Goal: Contribute content

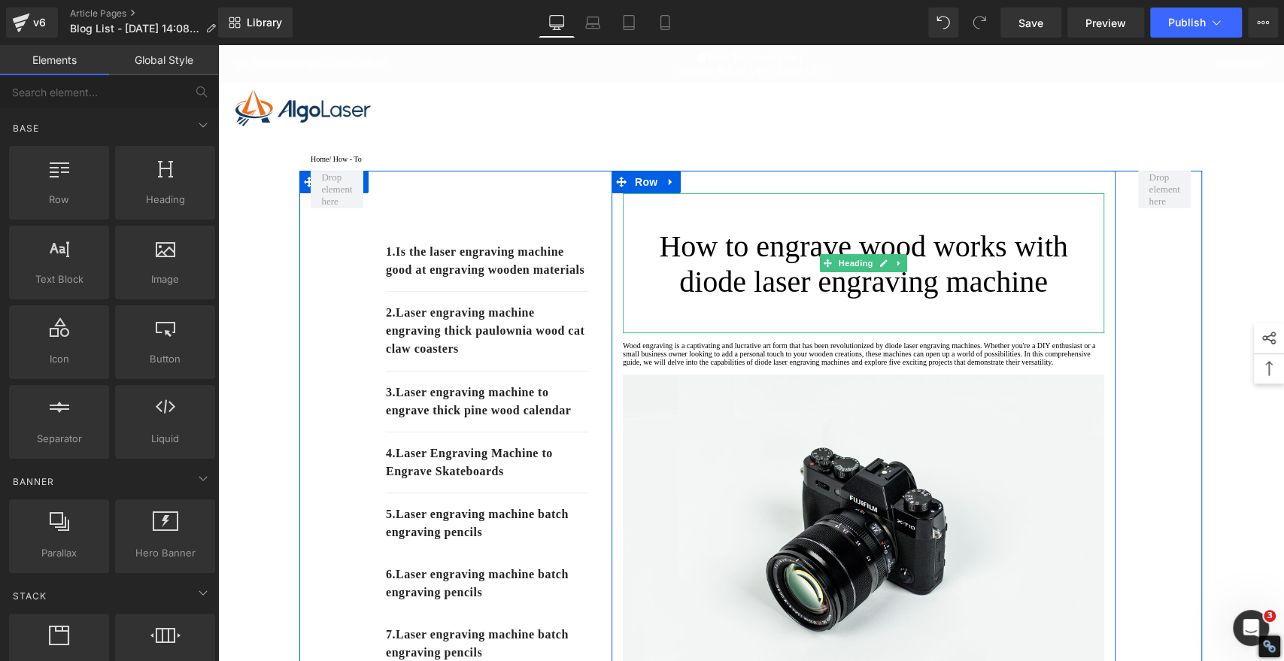
click at [700, 271] on h1 "How to engrave wood works with diode laser engraving machine" at bounding box center [863, 264] width 481 height 71
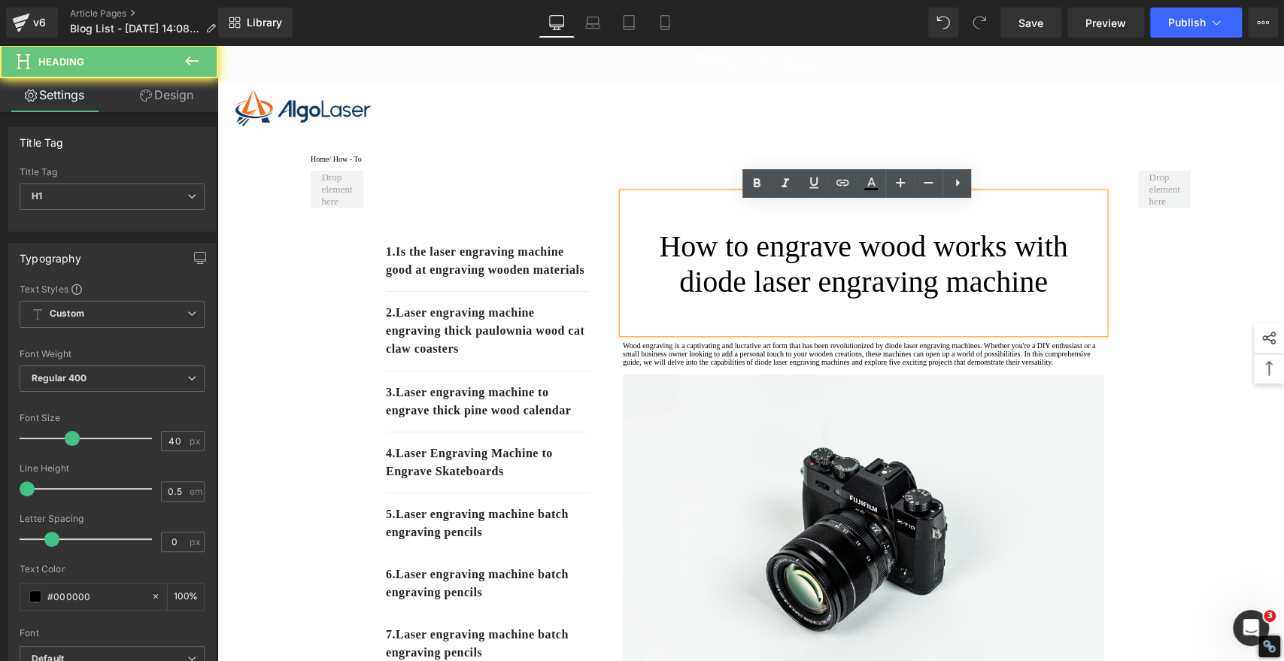
click at [700, 271] on h1 "How to engrave wood works with diode laser engraving machine" at bounding box center [863, 264] width 481 height 71
paste div
click at [774, 275] on h1 "How to engrave wood works with diode laser engraving machine" at bounding box center [863, 264] width 481 height 71
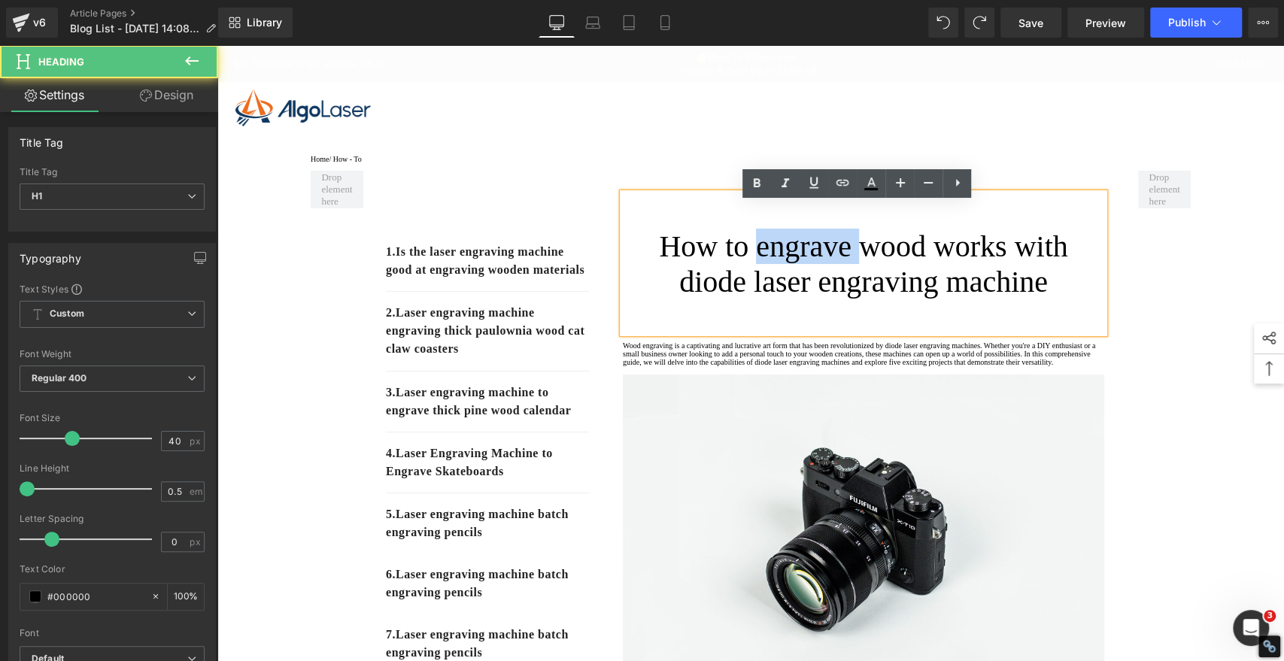
click at [774, 275] on h1 "How to engrave wood works with diode laser engraving machine" at bounding box center [863, 264] width 481 height 71
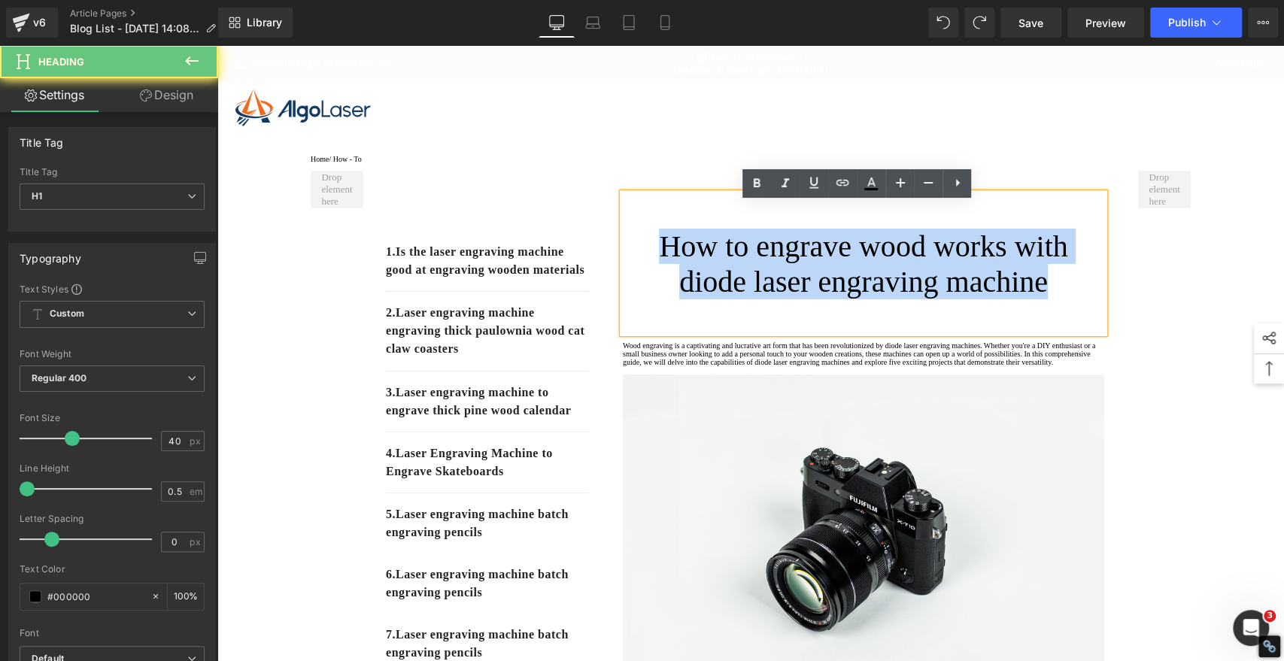
click at [774, 275] on h1 "How to engrave wood works with diode laser engraving machine" at bounding box center [863, 264] width 481 height 71
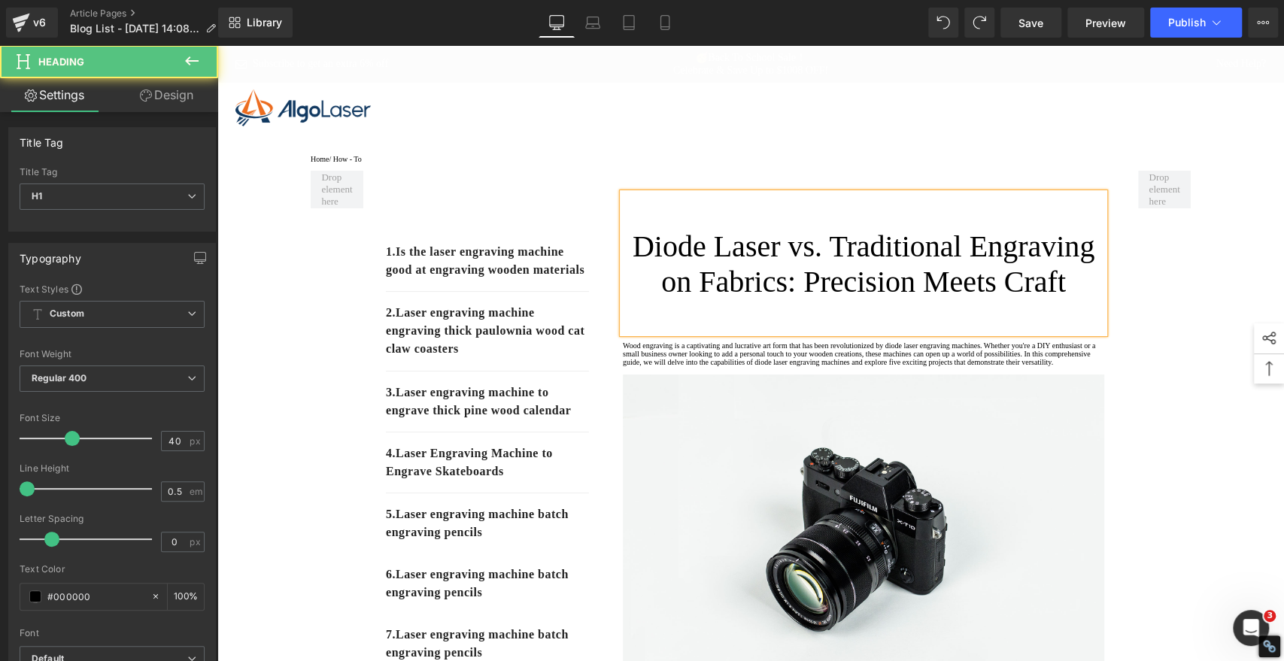
click at [771, 272] on h1 "Diode Laser vs. Traditional Engraving on Fabrics: Precision Meets Craft" at bounding box center [863, 264] width 481 height 71
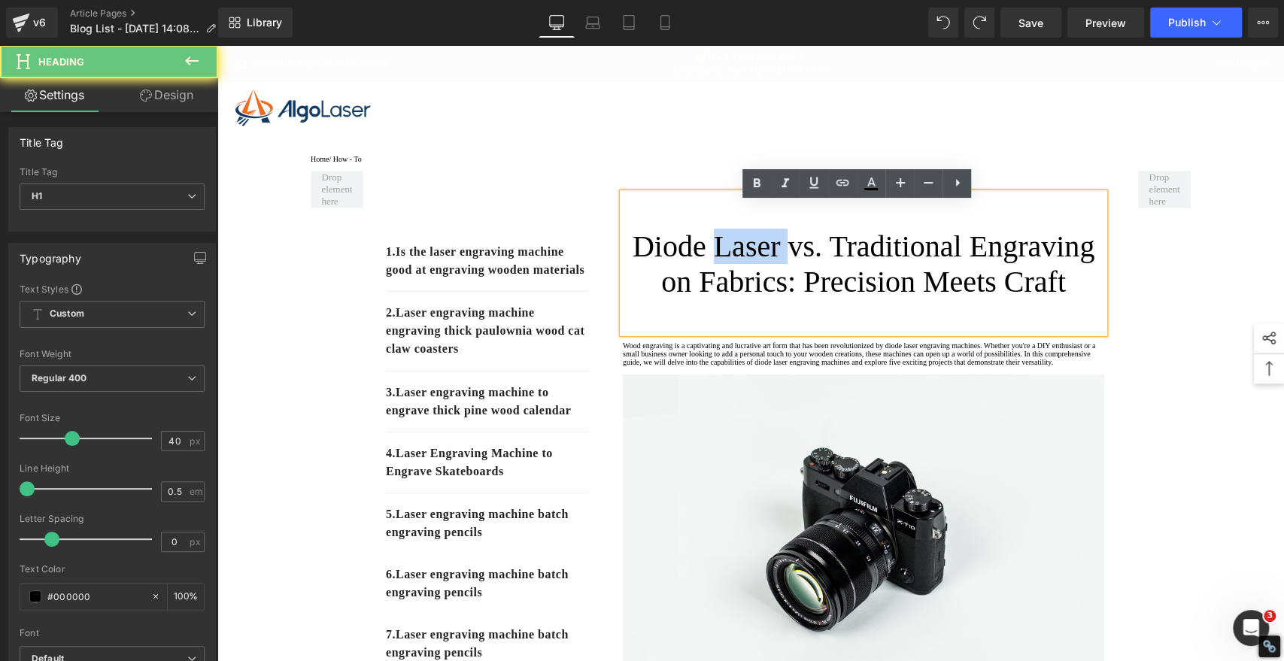
click at [771, 272] on h1 "Diode Laser vs. Traditional Engraving on Fabrics: Precision Meets Craft" at bounding box center [863, 264] width 481 height 71
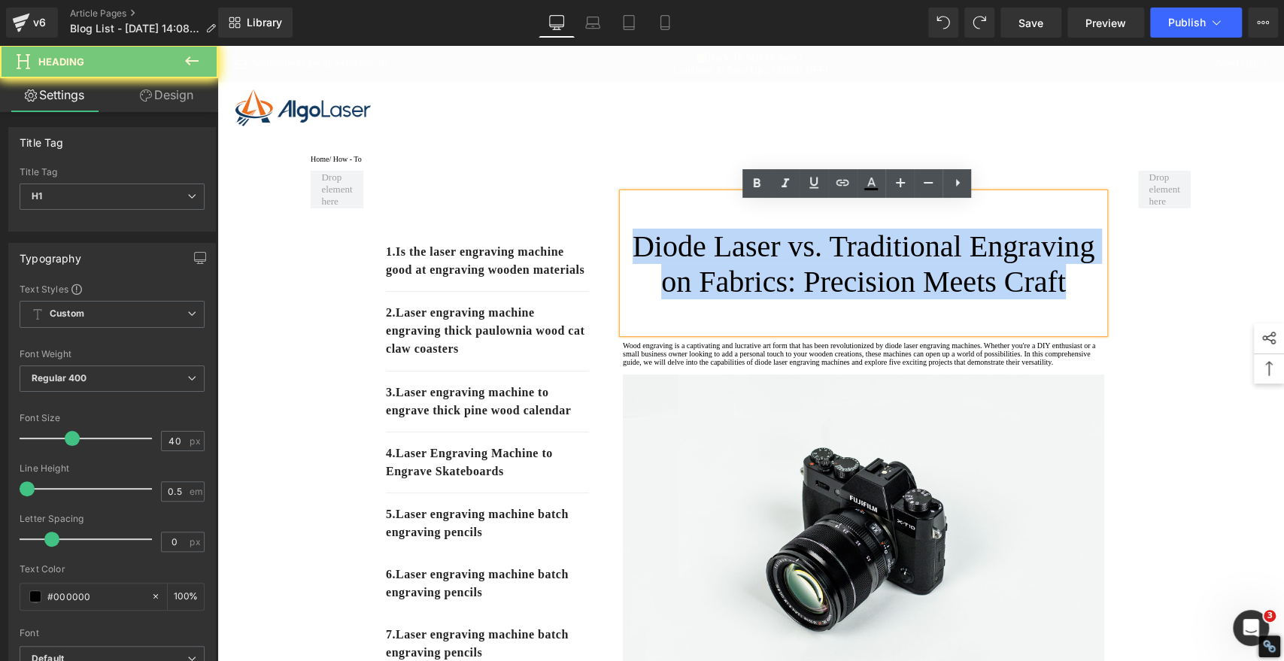
click at [771, 272] on h1 "Diode Laser vs. Traditional Engraving on Fabrics: Precision Meets Craft" at bounding box center [863, 264] width 481 height 71
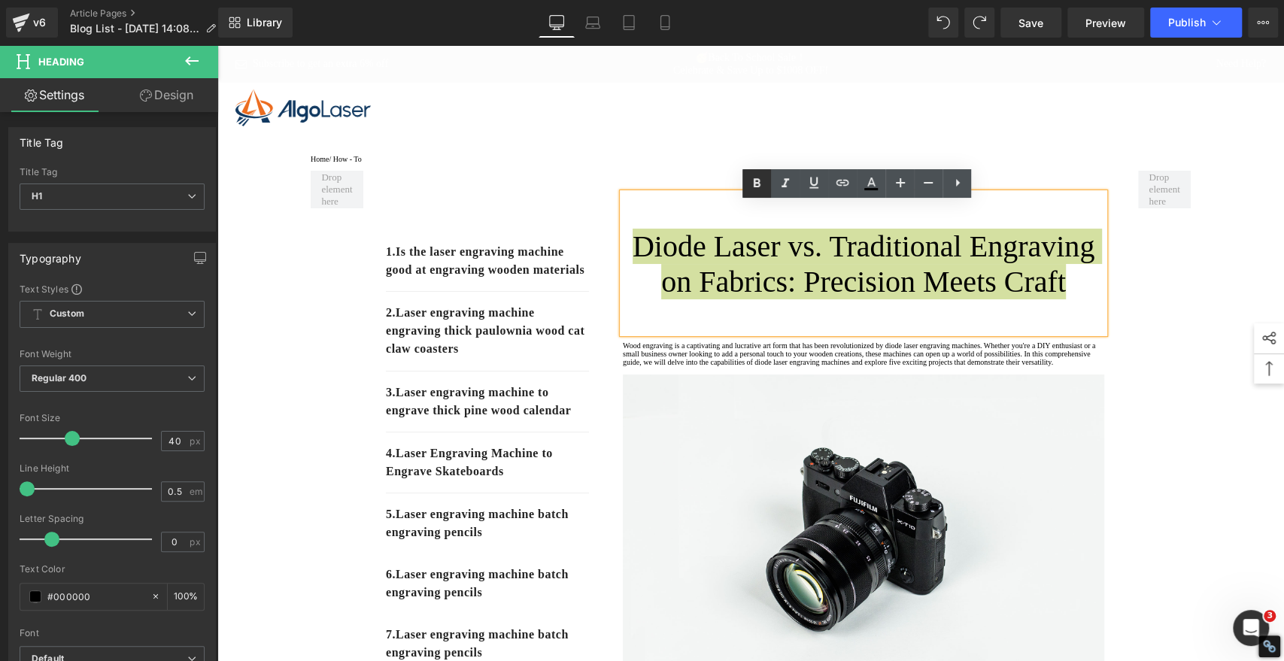
drag, startPoint x: 524, startPoint y: 140, endPoint x: 752, endPoint y: 173, distance: 230.2
click at [752, 174] on icon at bounding box center [756, 183] width 18 height 18
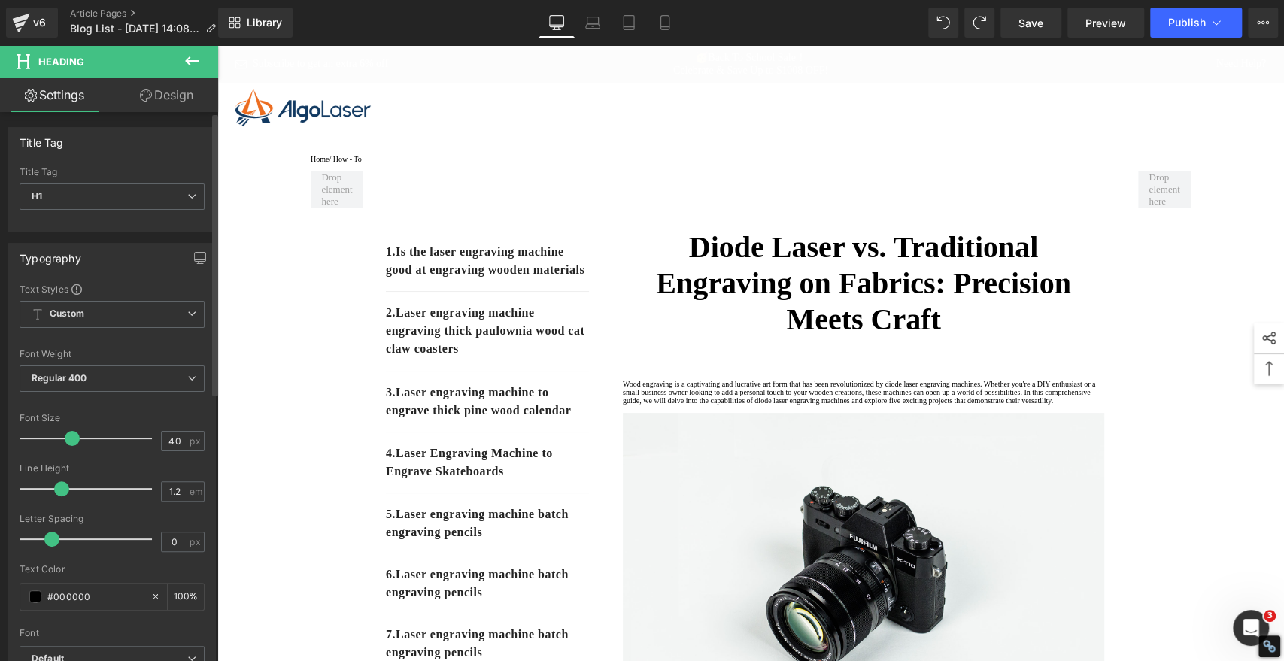
type input "1.3"
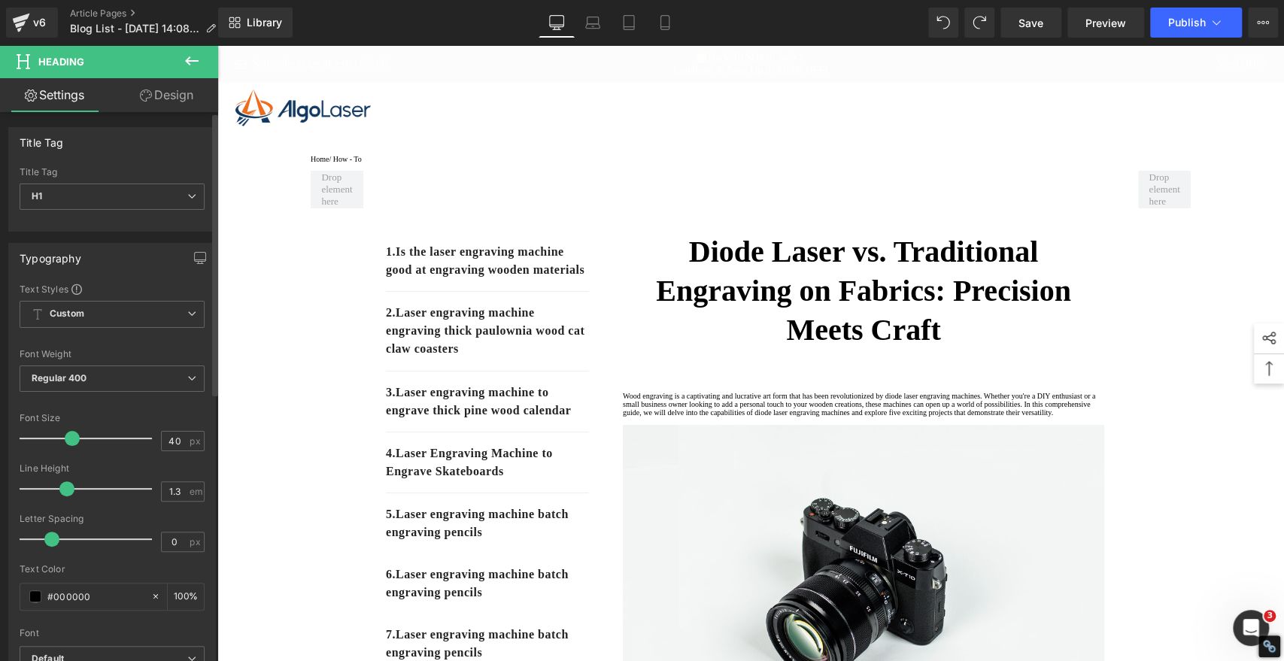
drag, startPoint x: 28, startPoint y: 486, endPoint x: 65, endPoint y: 487, distance: 36.9
click at [65, 487] on span at bounding box center [66, 488] width 15 height 15
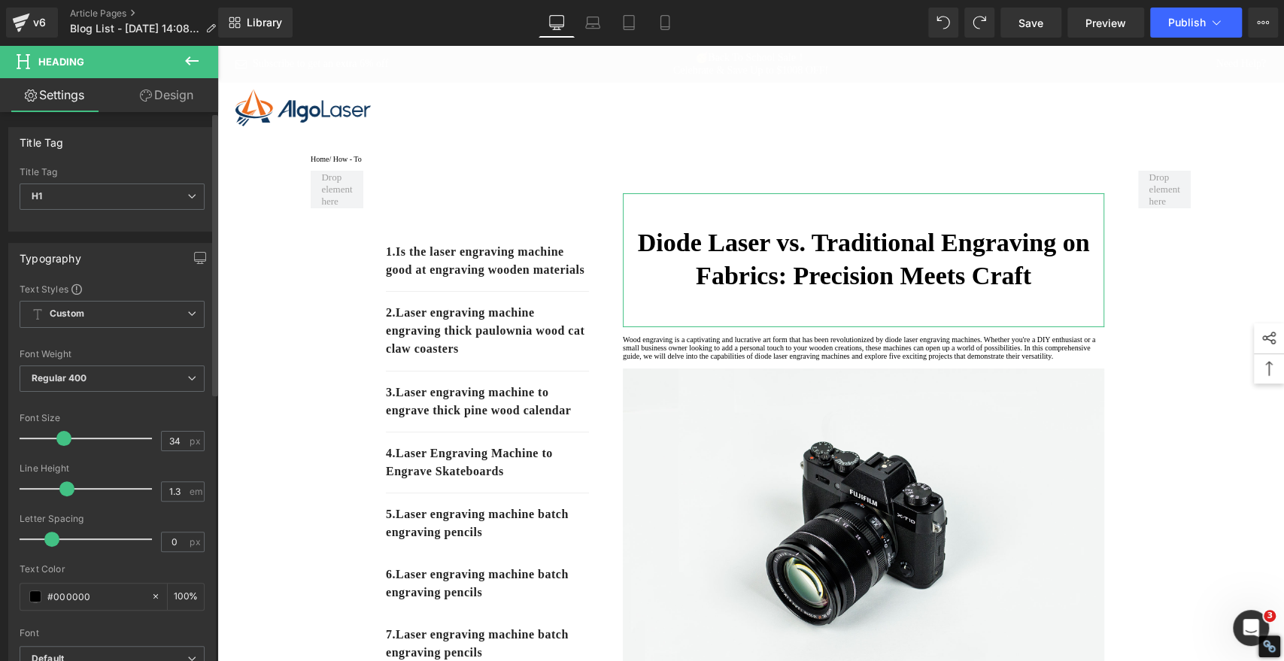
type input "35"
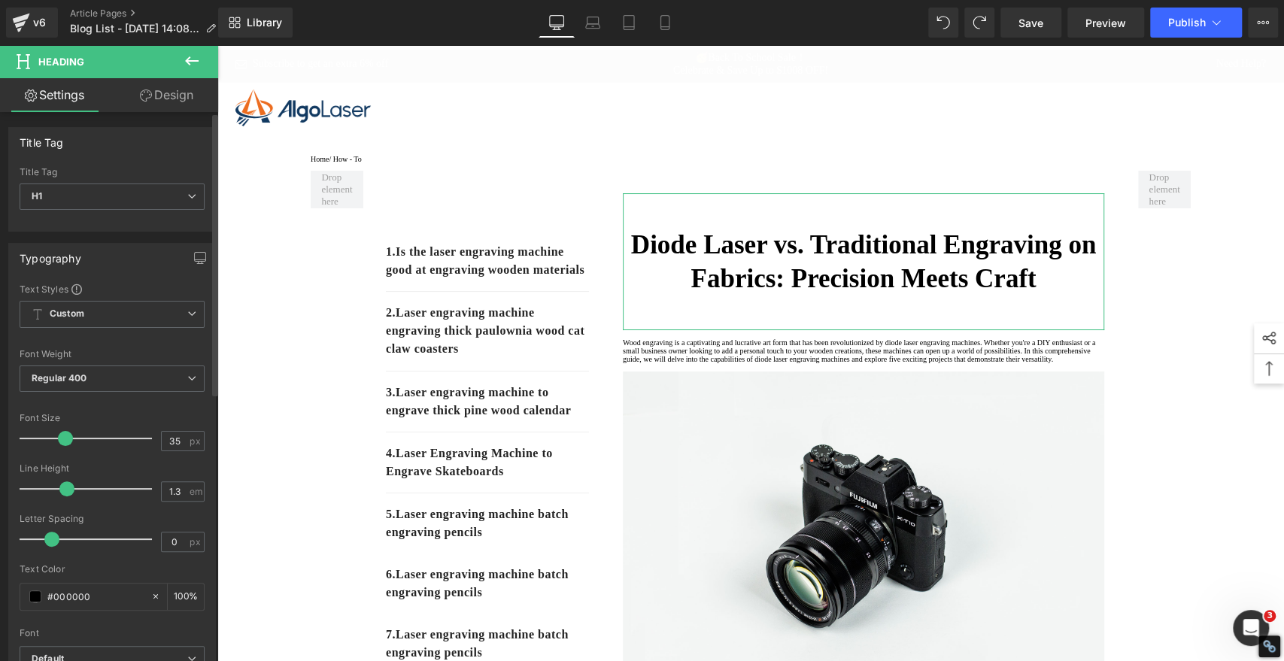
click at [65, 438] on span at bounding box center [65, 438] width 15 height 15
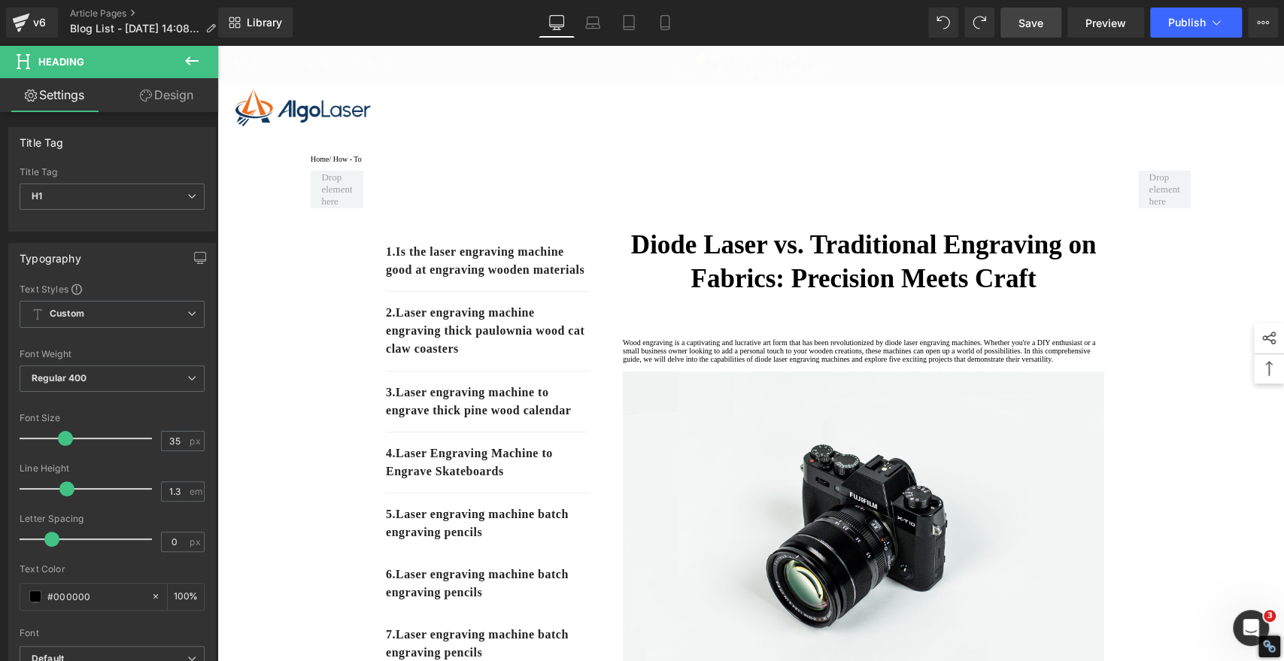
click at [1032, 23] on span "Save" at bounding box center [1030, 23] width 25 height 16
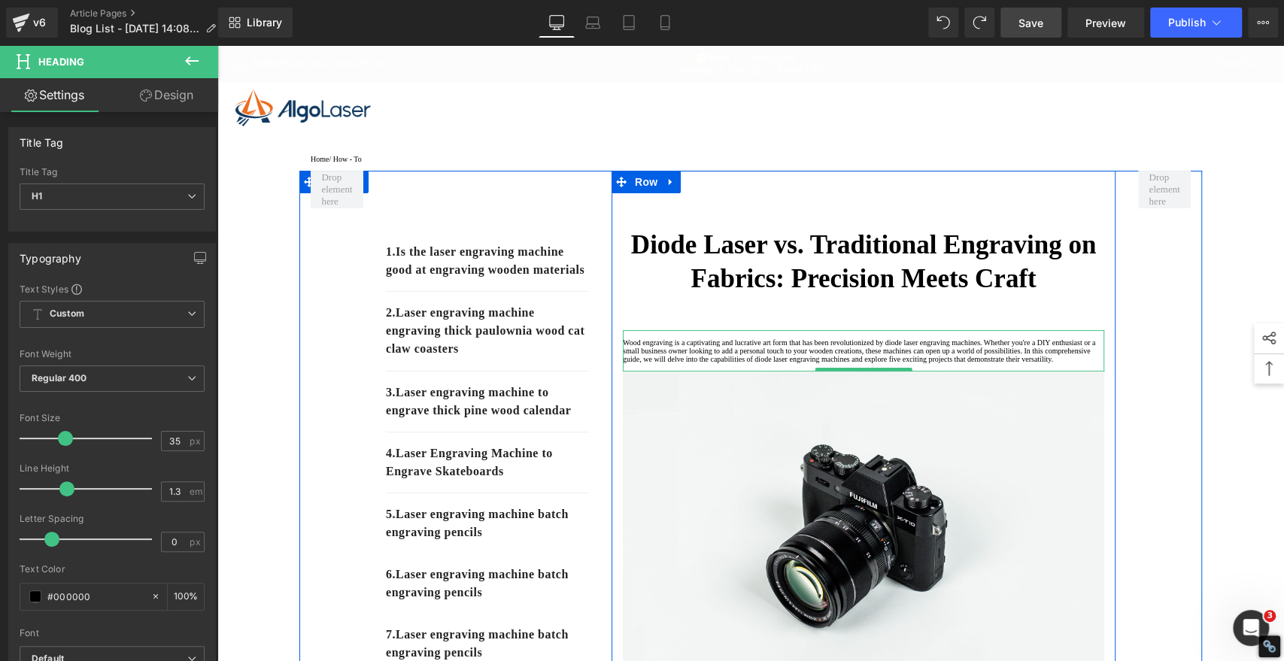
click at [680, 363] on p "Wood engraving is a captivating and lucrative art form that has been revolution…" at bounding box center [863, 350] width 481 height 25
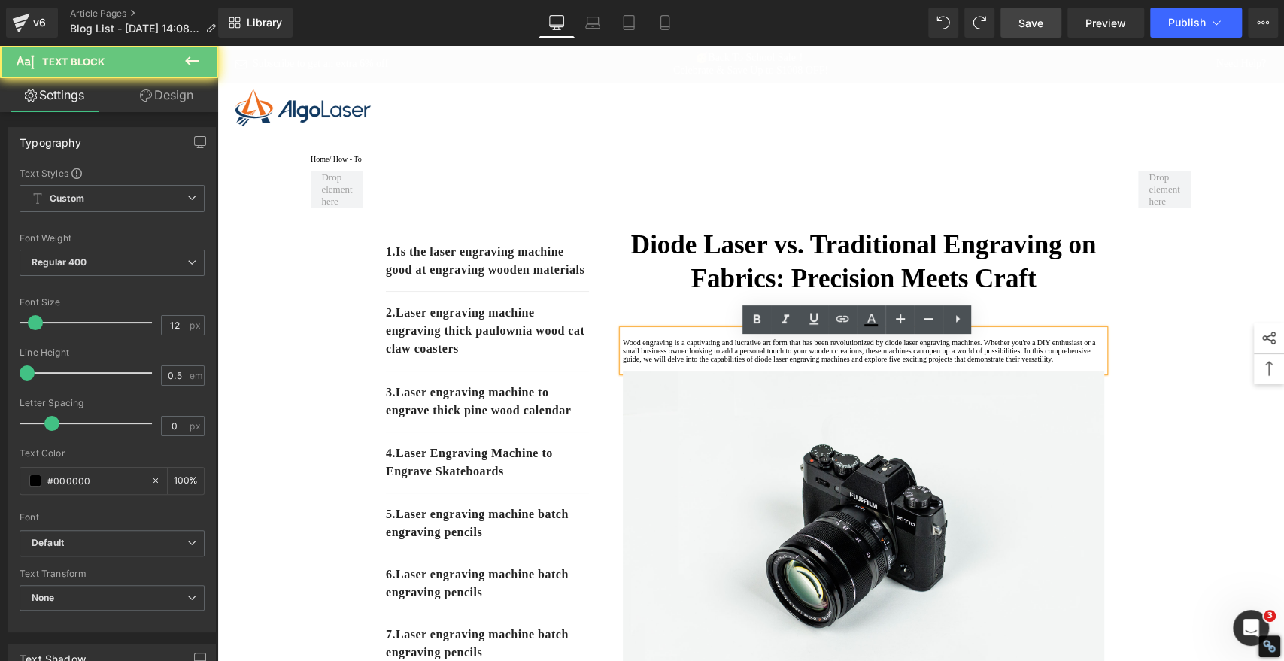
click at [670, 363] on p "Wood engraving is a captivating and lucrative art form that has been revolution…" at bounding box center [863, 350] width 481 height 25
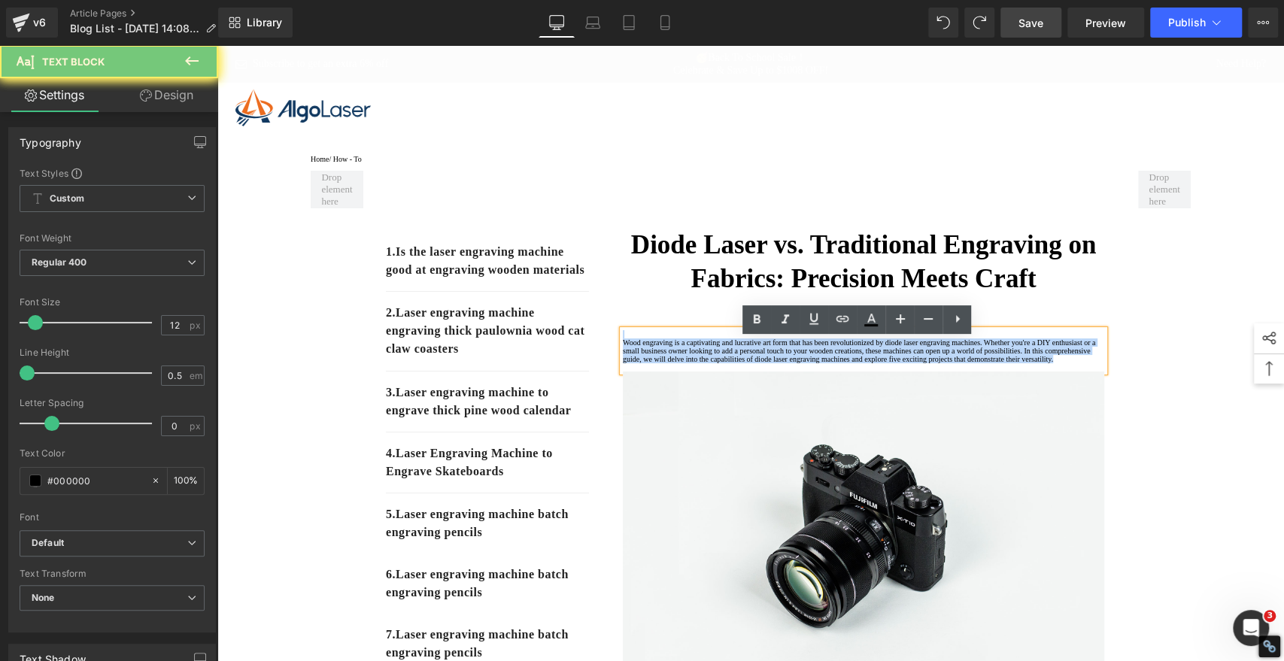
drag, startPoint x: 686, startPoint y: 416, endPoint x: 514, endPoint y: 297, distance: 209.2
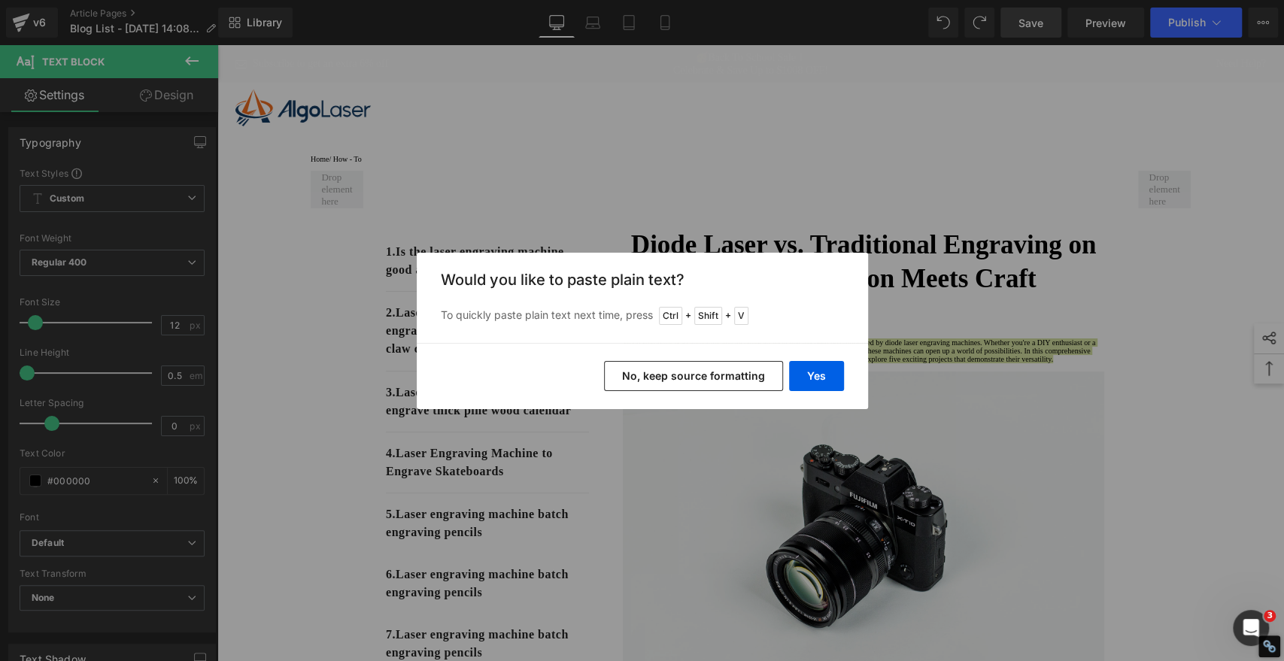
drag, startPoint x: 726, startPoint y: 371, endPoint x: 509, endPoint y: 326, distance: 221.9
click at [726, 371] on button "No, keep source formatting" at bounding box center [693, 376] width 179 height 30
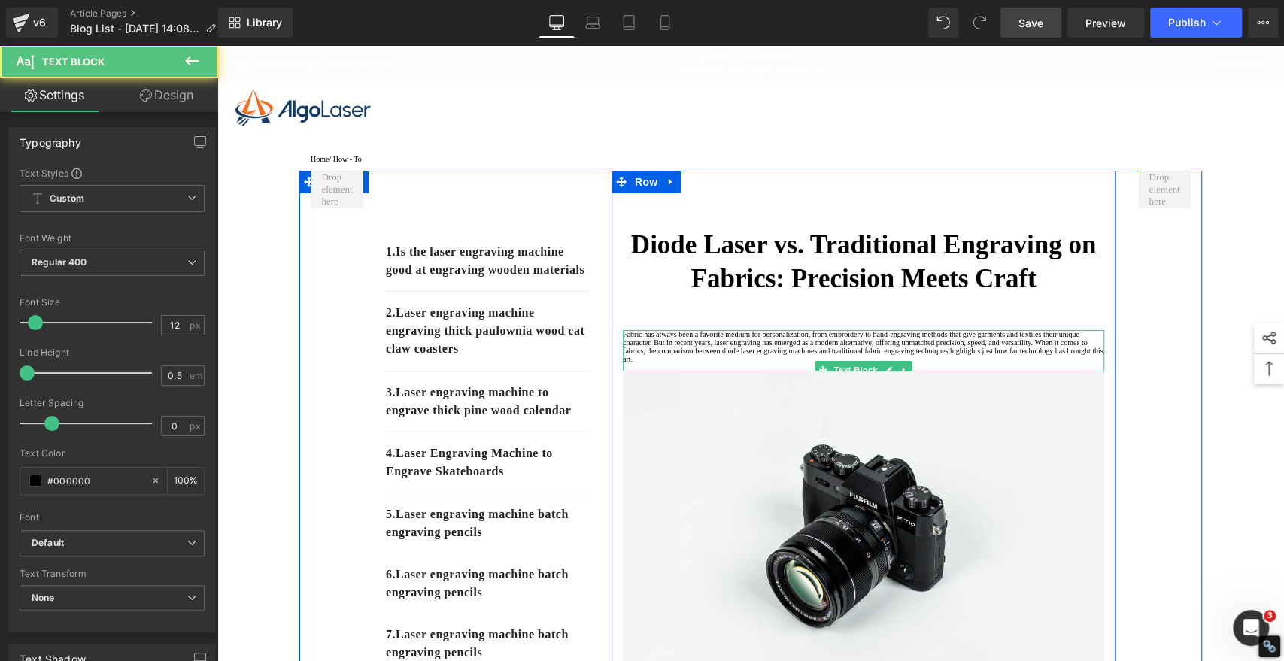
click at [623, 350] on p "Fabric has always been a favorite medium for personalization, from embroidery t…" at bounding box center [863, 346] width 481 height 33
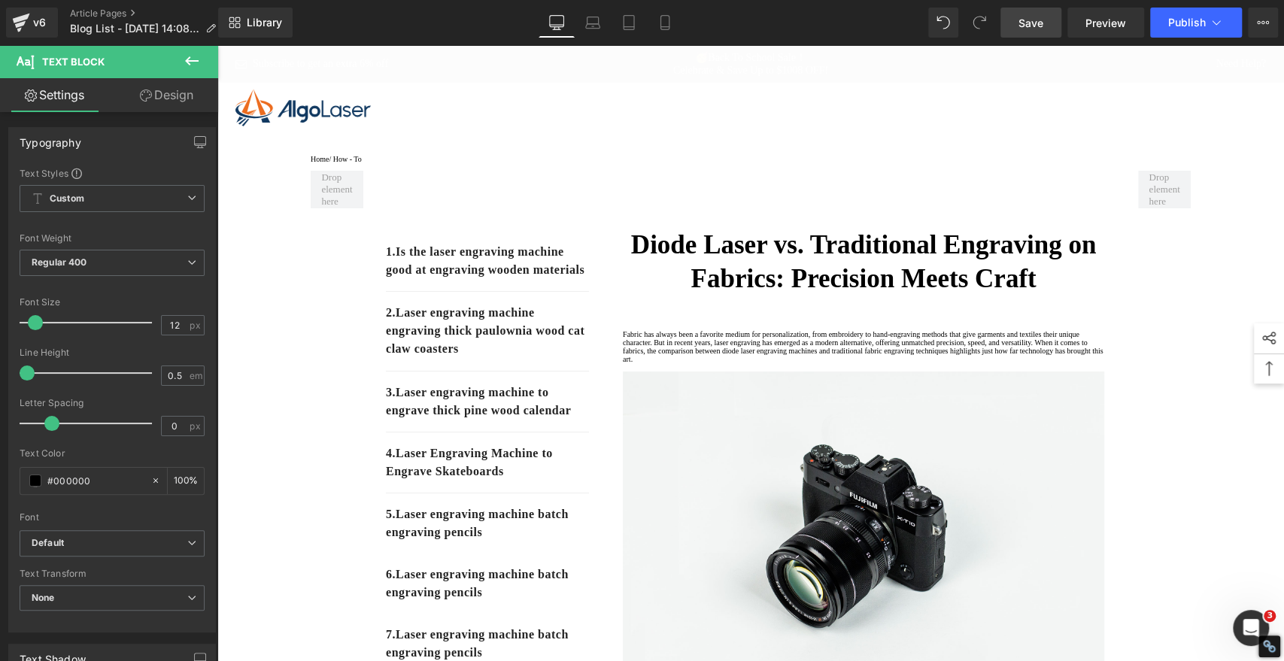
click at [1025, 26] on span "Save" at bounding box center [1030, 23] width 25 height 16
drag, startPoint x: 1244, startPoint y: 111, endPoint x: 1103, endPoint y: 144, distance: 144.3
click at [1243, 111] on div at bounding box center [750, 108] width 1053 height 38
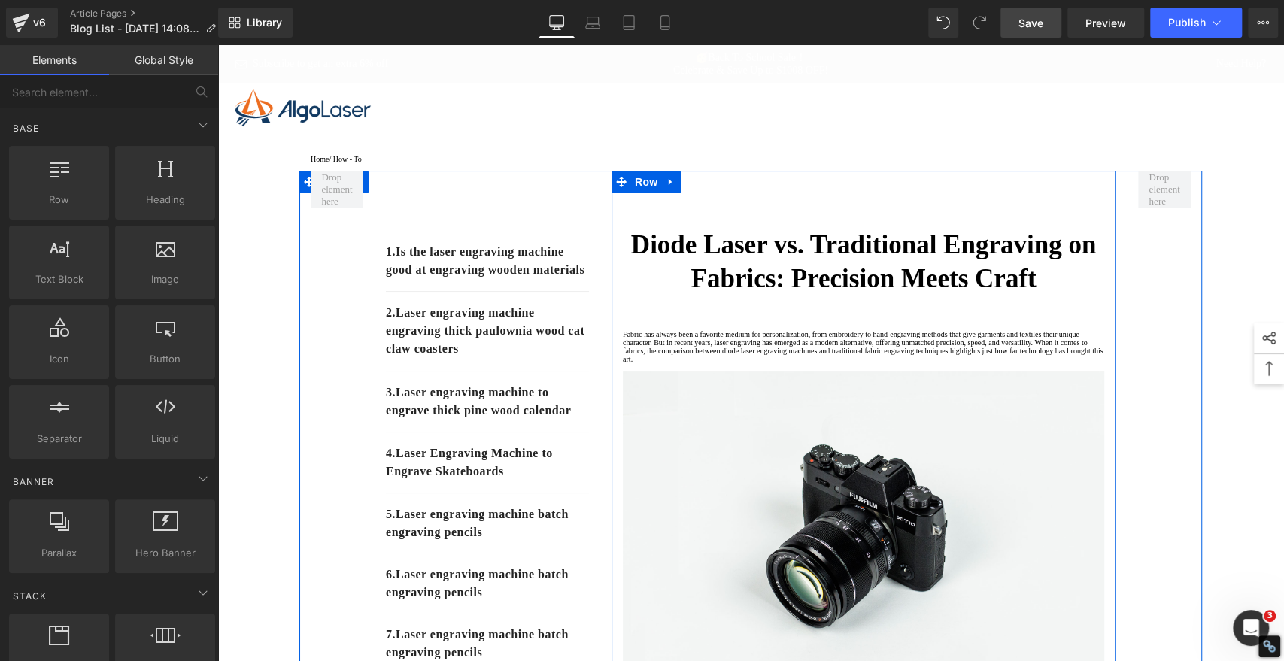
scroll to position [417, 0]
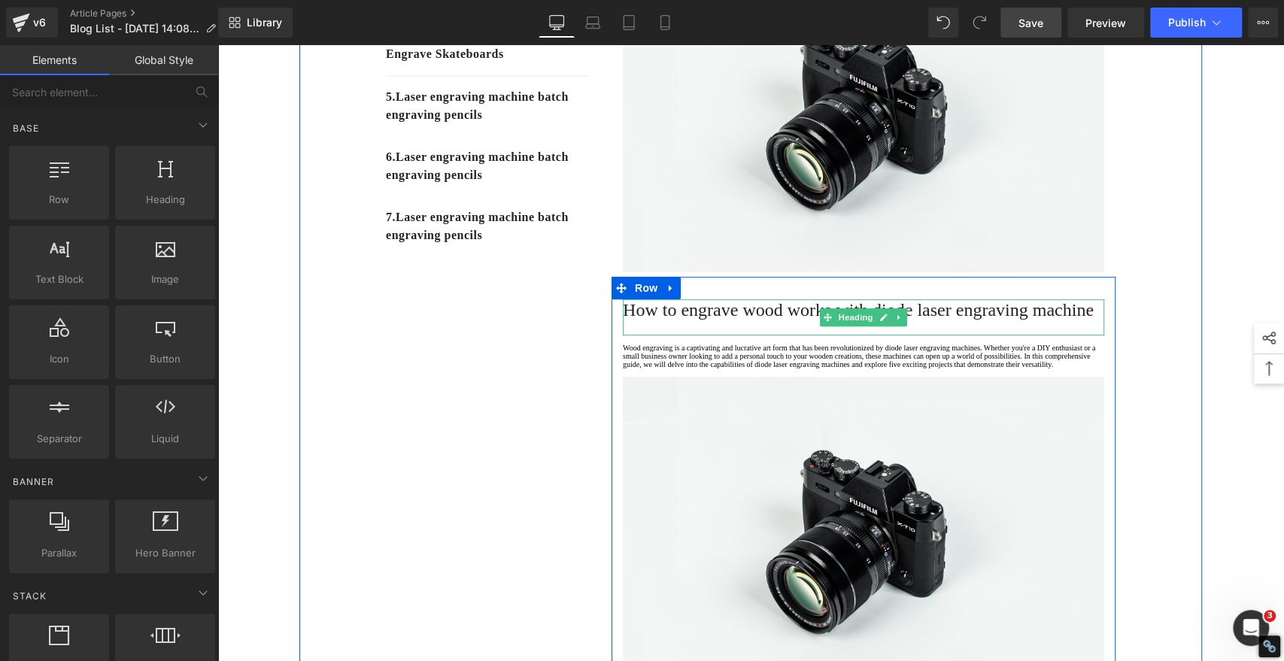
click at [717, 320] on span "How to engrave wood works with diode laser engraving machine" at bounding box center [858, 310] width 471 height 20
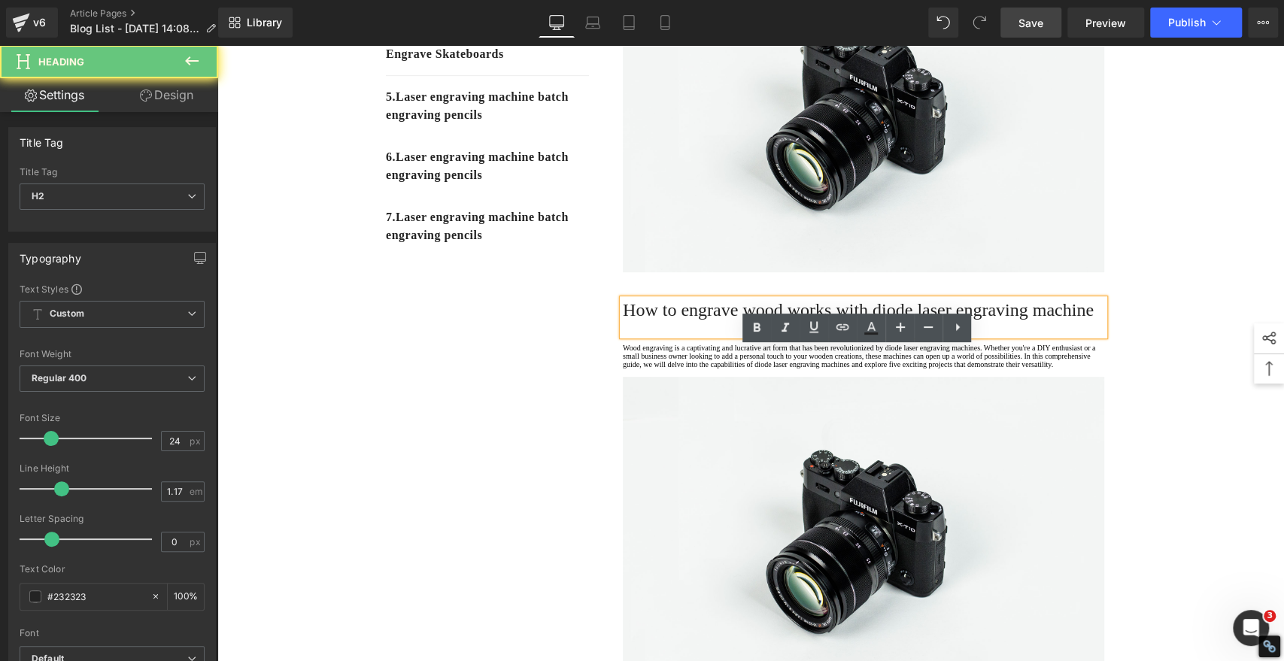
click at [717, 320] on span "How to engrave wood works with diode laser engraving machine" at bounding box center [858, 310] width 471 height 20
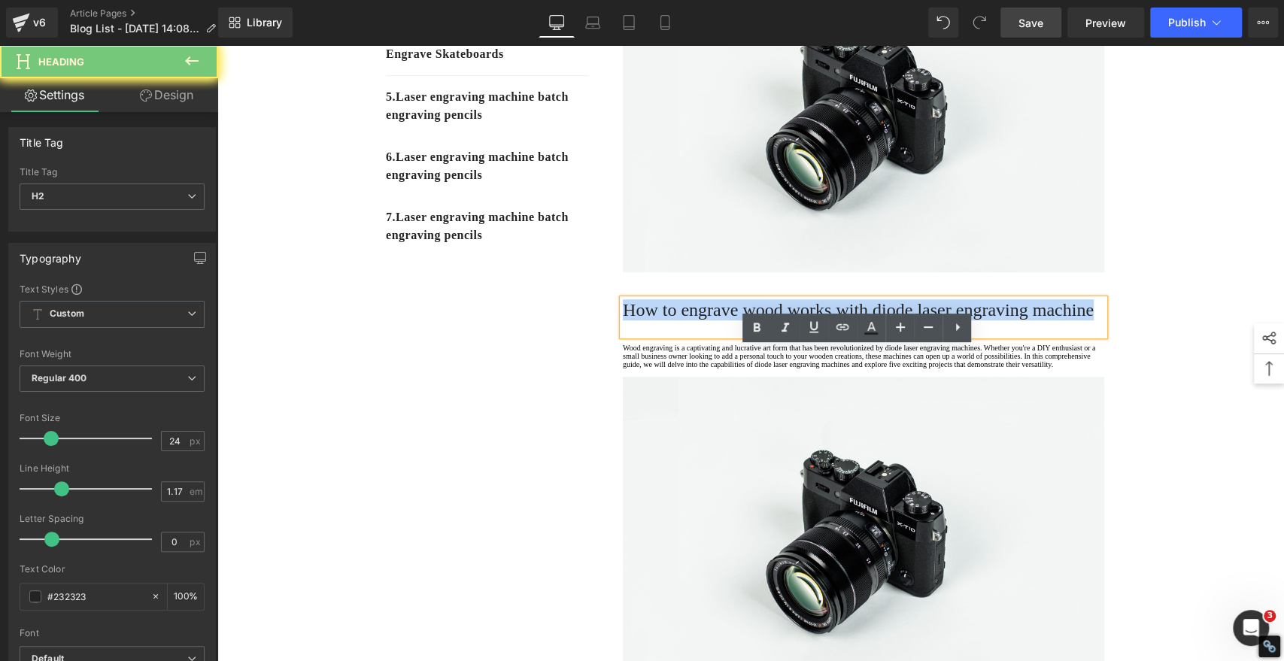
click at [717, 320] on span "How to engrave wood works with diode laser engraving machine" at bounding box center [858, 310] width 471 height 20
paste div
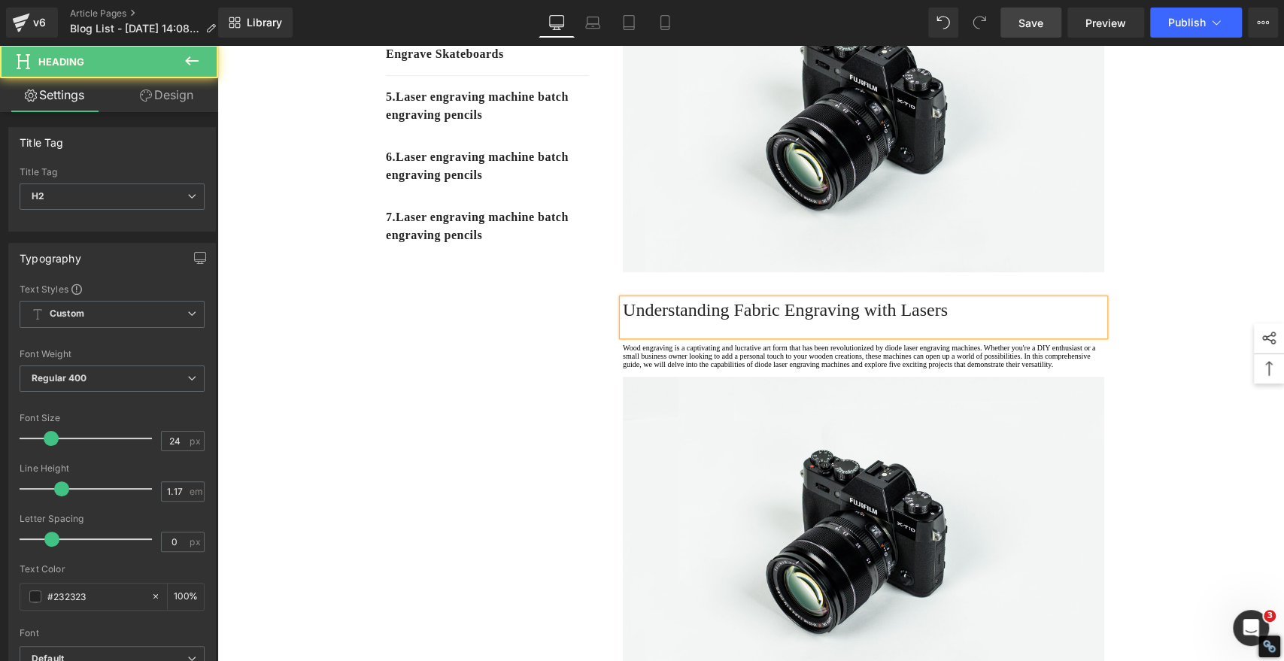
click at [680, 320] on h2 "Understanding Fabric Engraving with Lasers" at bounding box center [863, 309] width 481 height 21
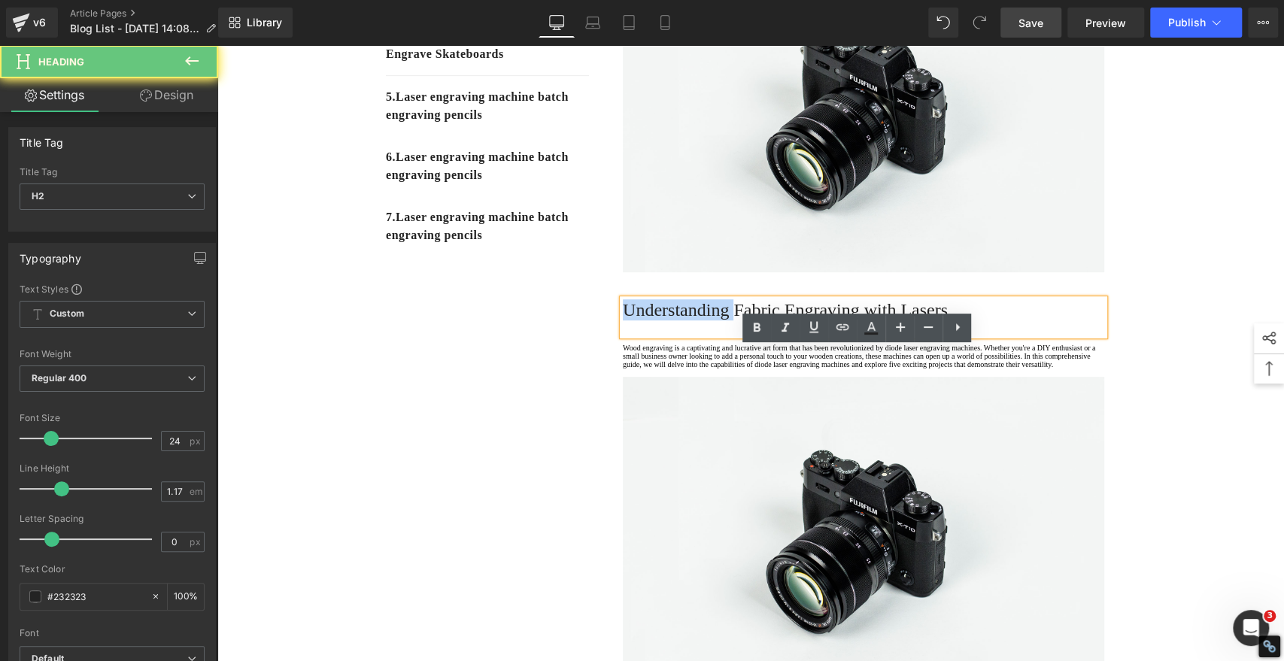
click at [680, 320] on h2 "Understanding Fabric Engraving with Lasers" at bounding box center [863, 309] width 481 height 21
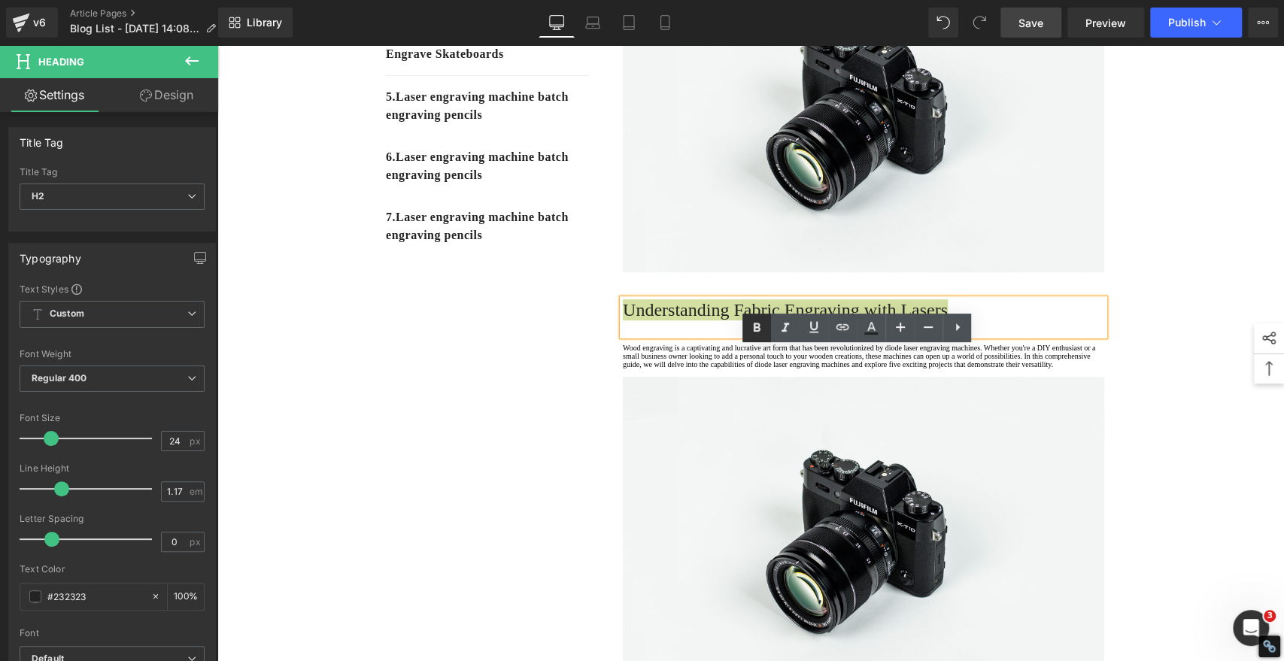
click at [758, 329] on icon at bounding box center [756, 327] width 7 height 9
click at [455, 416] on div "1. Is the laser engraving machine good at engraving wooden materials Text Block…" at bounding box center [750, 460] width 902 height 1414
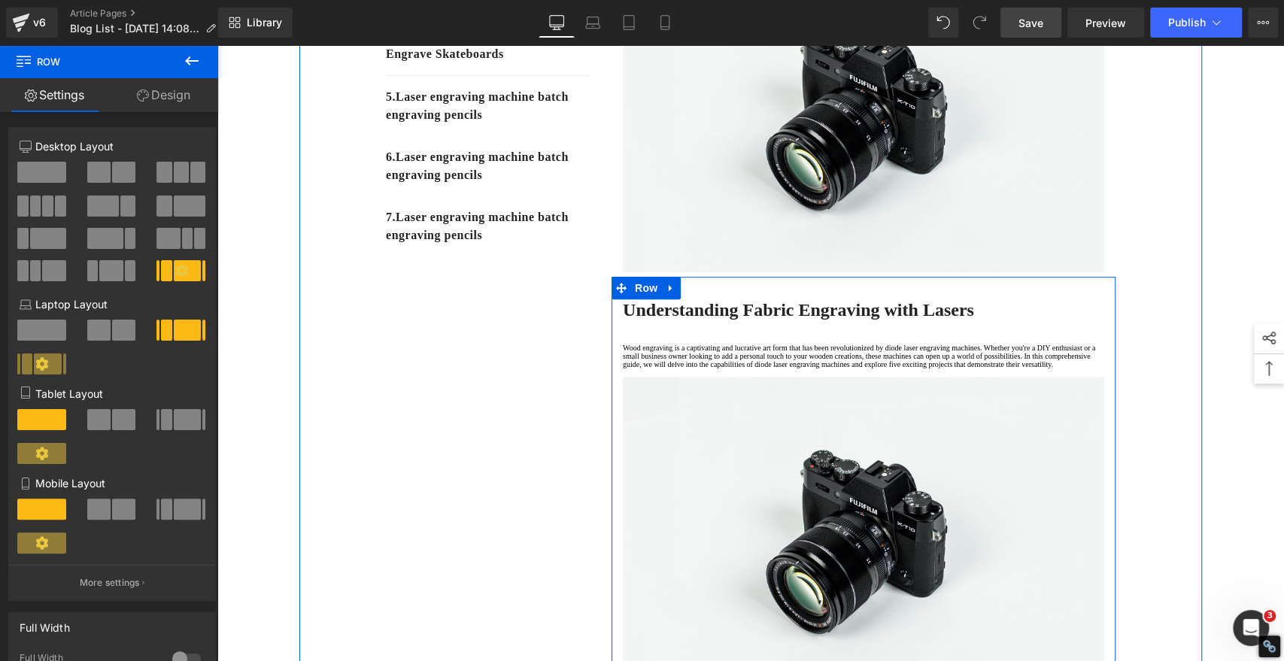
click at [796, 368] on p "Wood engraving is a captivating and lucrative art form that has been revolution…" at bounding box center [863, 356] width 481 height 25
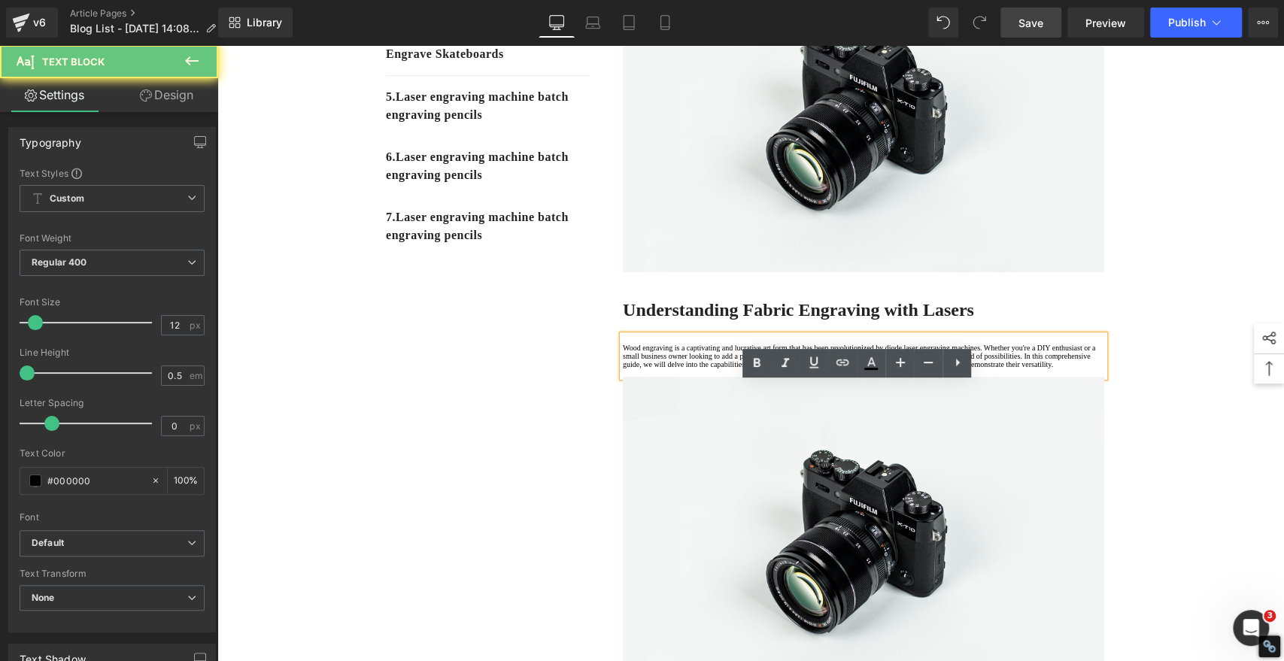
click at [674, 377] on p at bounding box center [863, 372] width 481 height 8
click at [680, 368] on p "Wood engraving is a captivating and lucrative art form that has been revolution…" at bounding box center [863, 356] width 481 height 25
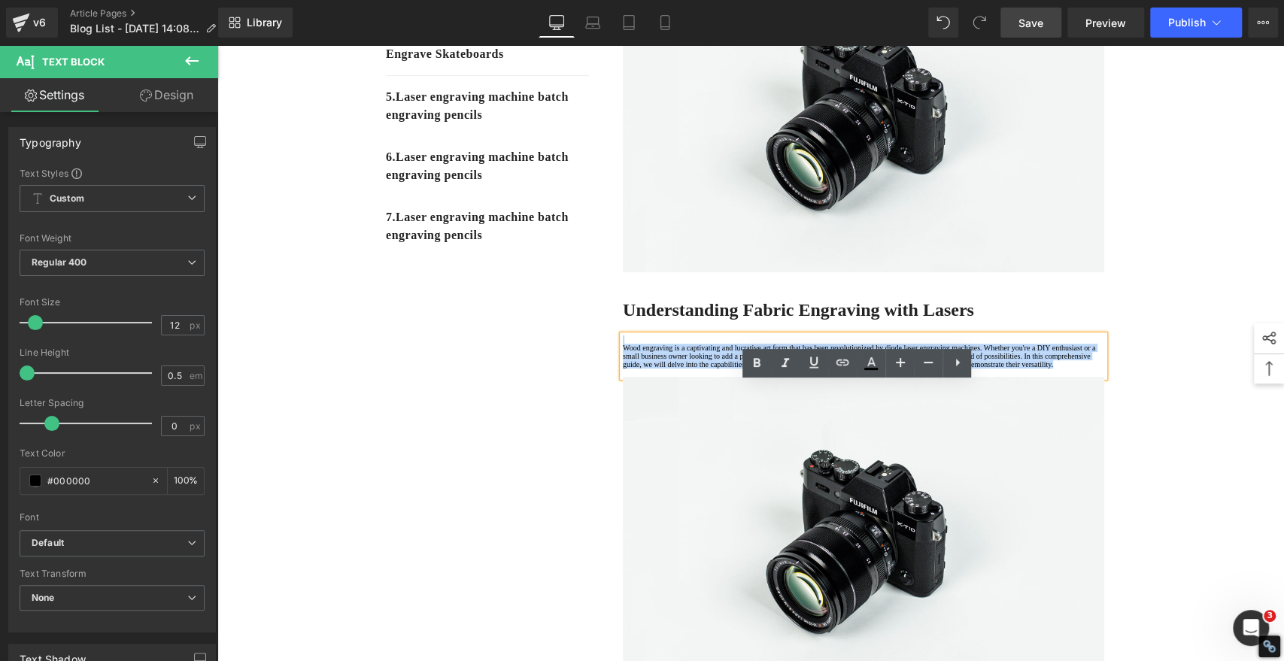
drag, startPoint x: 686, startPoint y: 457, endPoint x: 511, endPoint y: 335, distance: 214.0
click at [511, 335] on div "1. Is the laser engraving machine good at engraving wooden materials Text Block…" at bounding box center [750, 460] width 902 height 1414
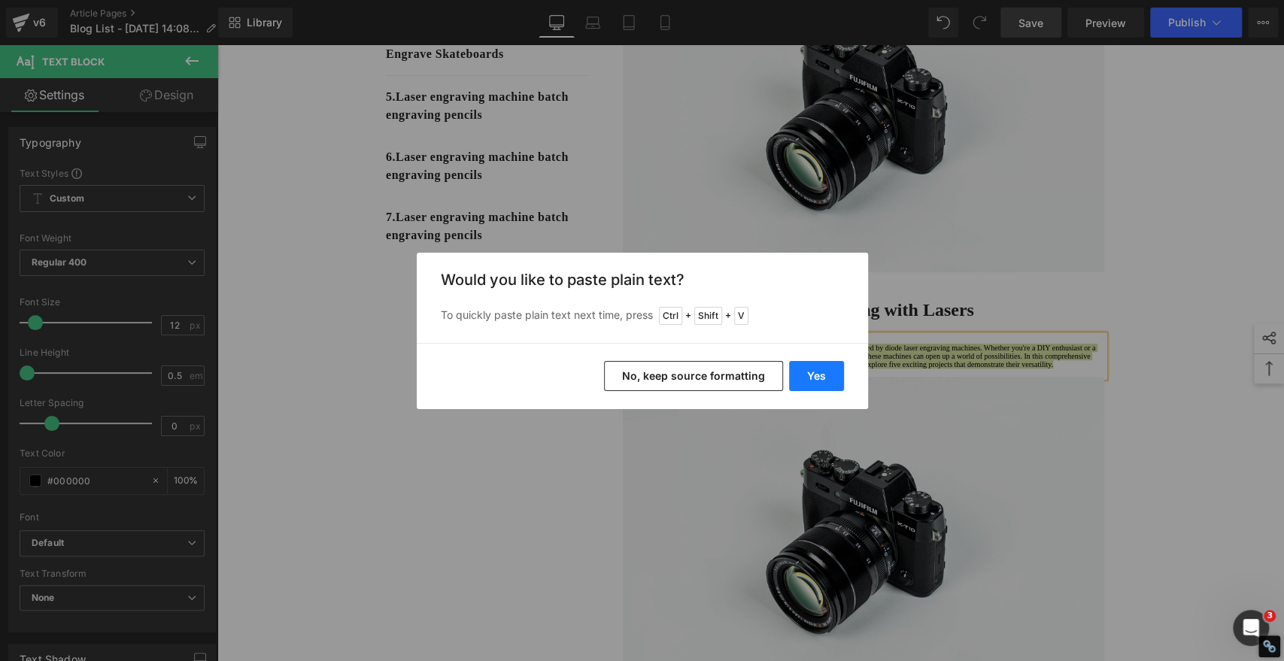
click at [817, 373] on button "Yes" at bounding box center [816, 376] width 55 height 30
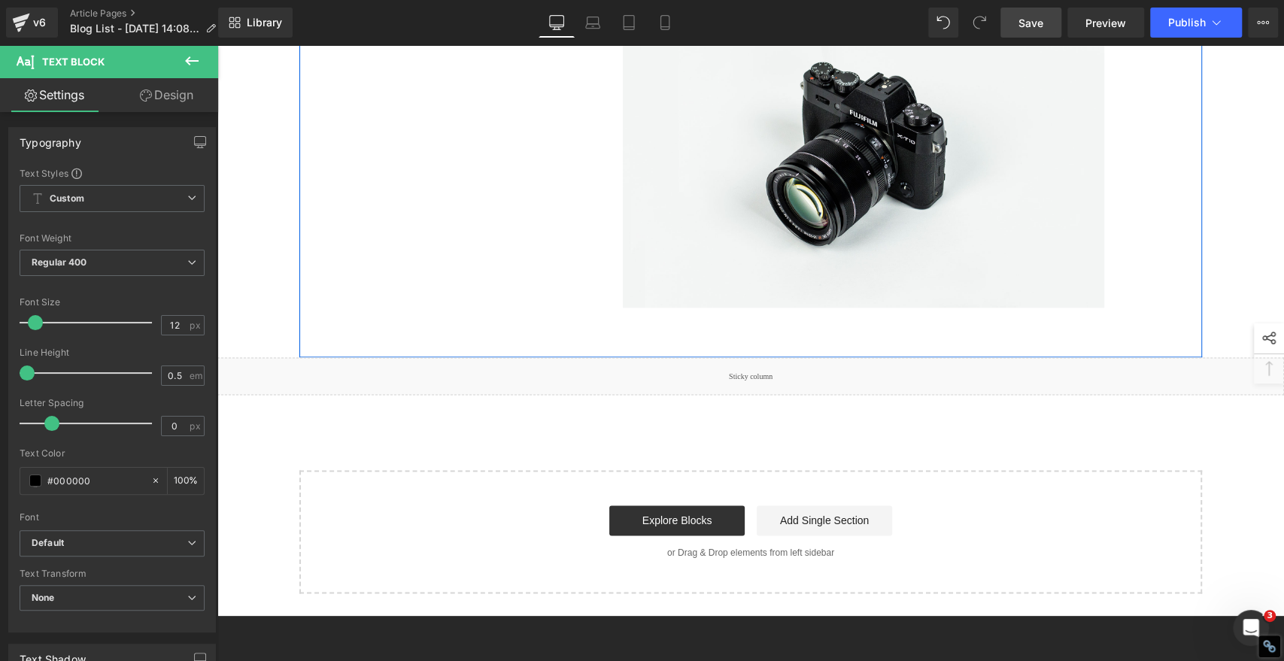
scroll to position [1002, 0]
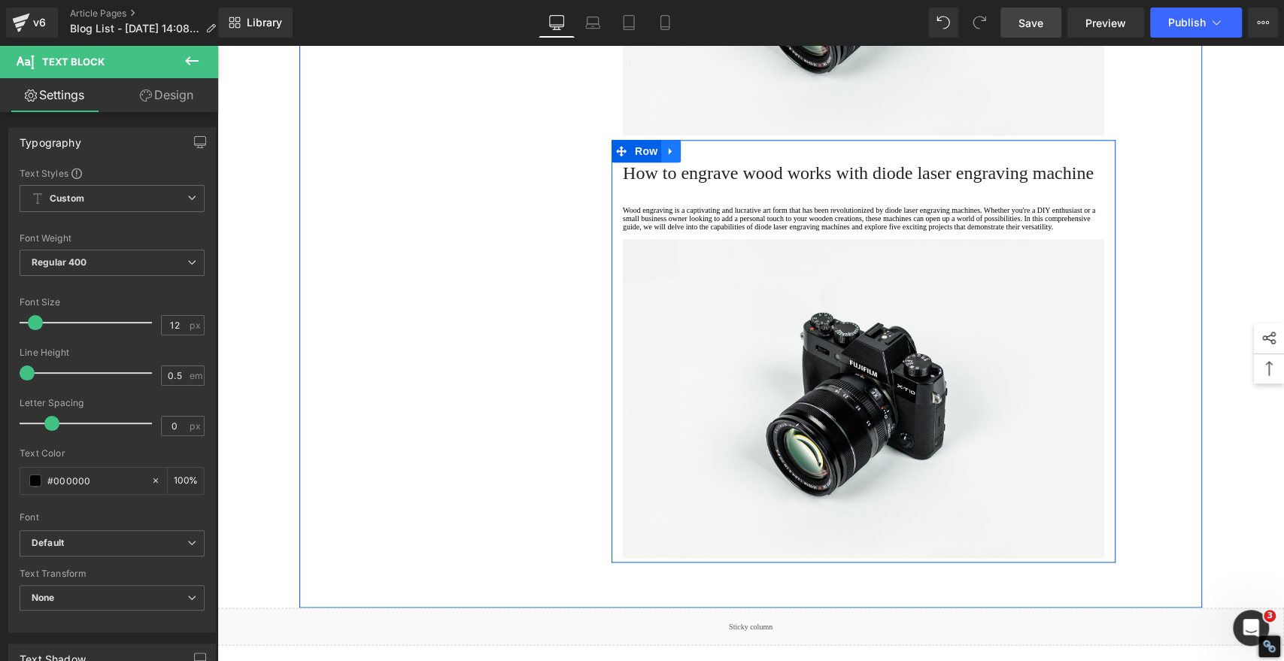
click at [668, 154] on icon at bounding box center [669, 150] width 3 height 7
click at [685, 156] on icon at bounding box center [690, 151] width 11 height 11
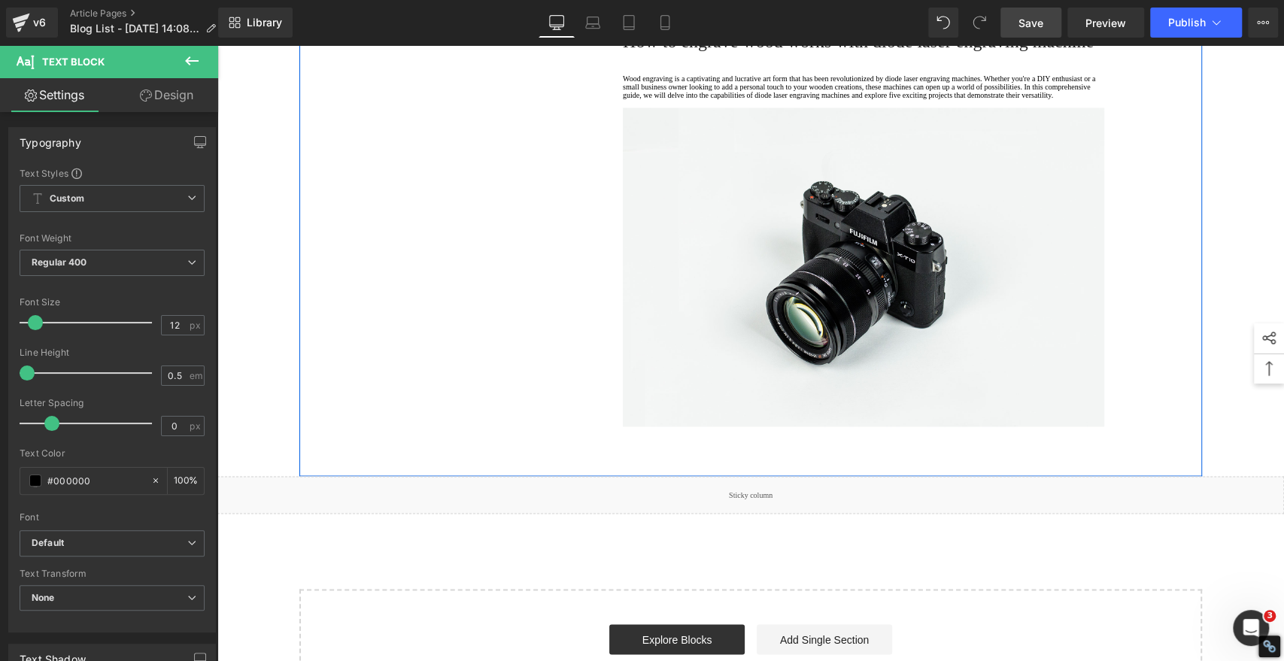
scroll to position [1650, 0]
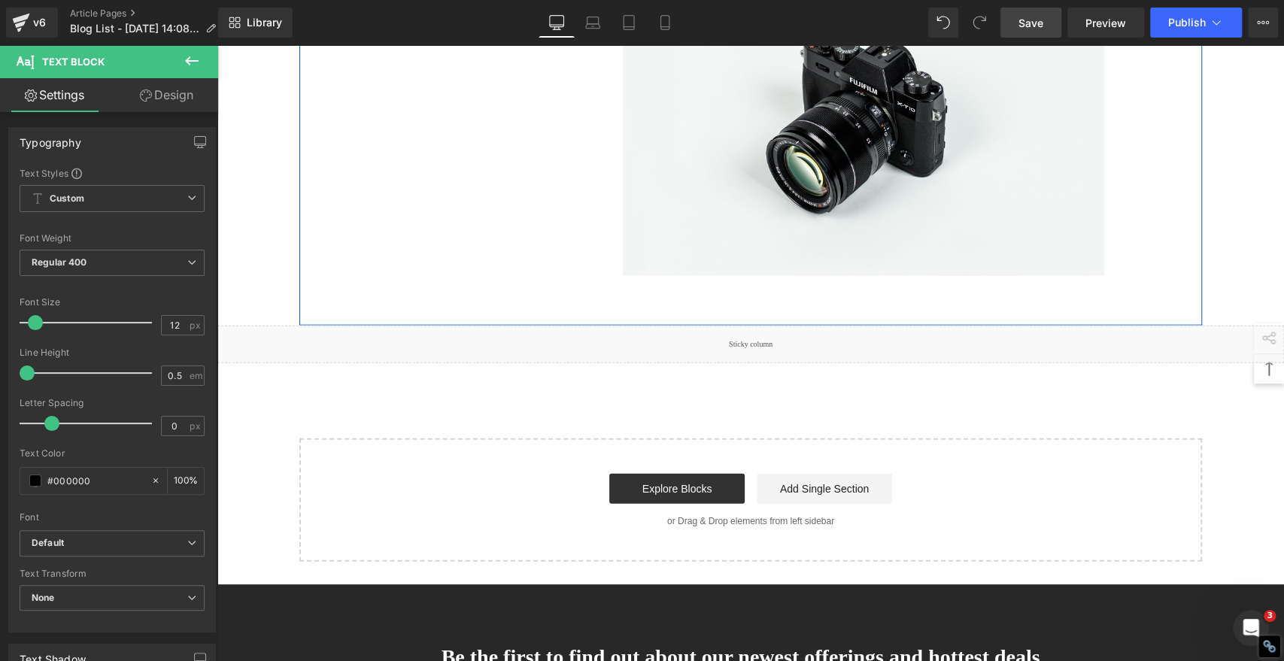
scroll to position [2146, 0]
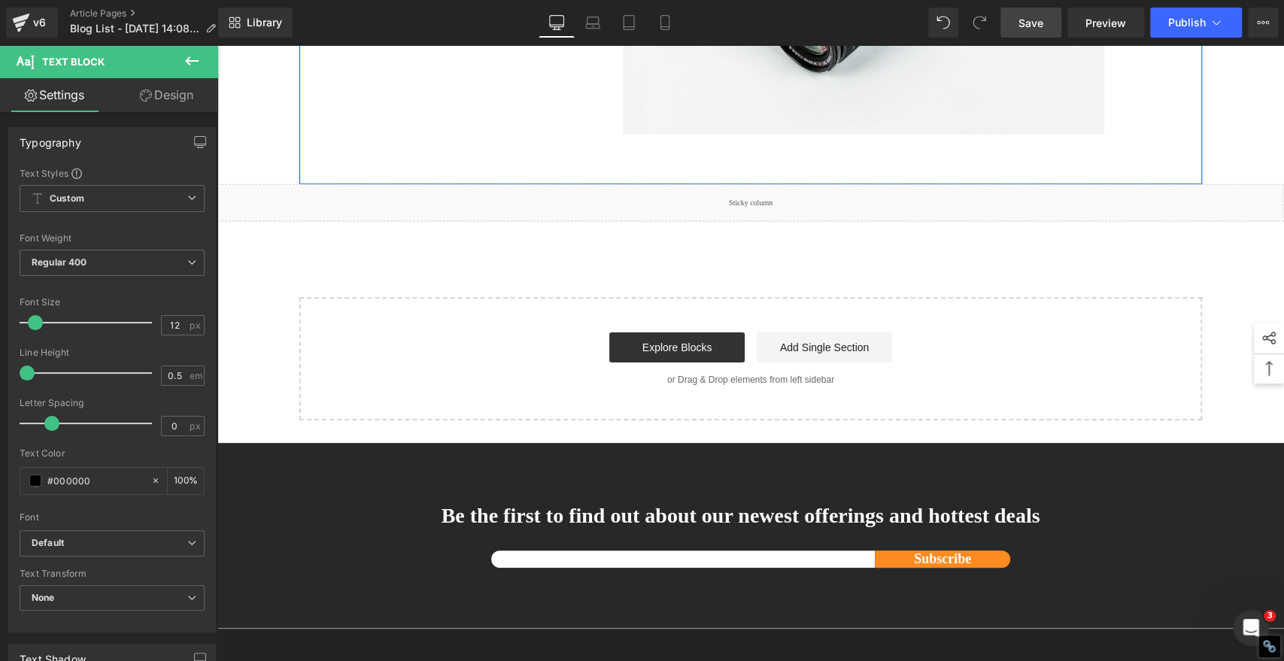
scroll to position [3138, 0]
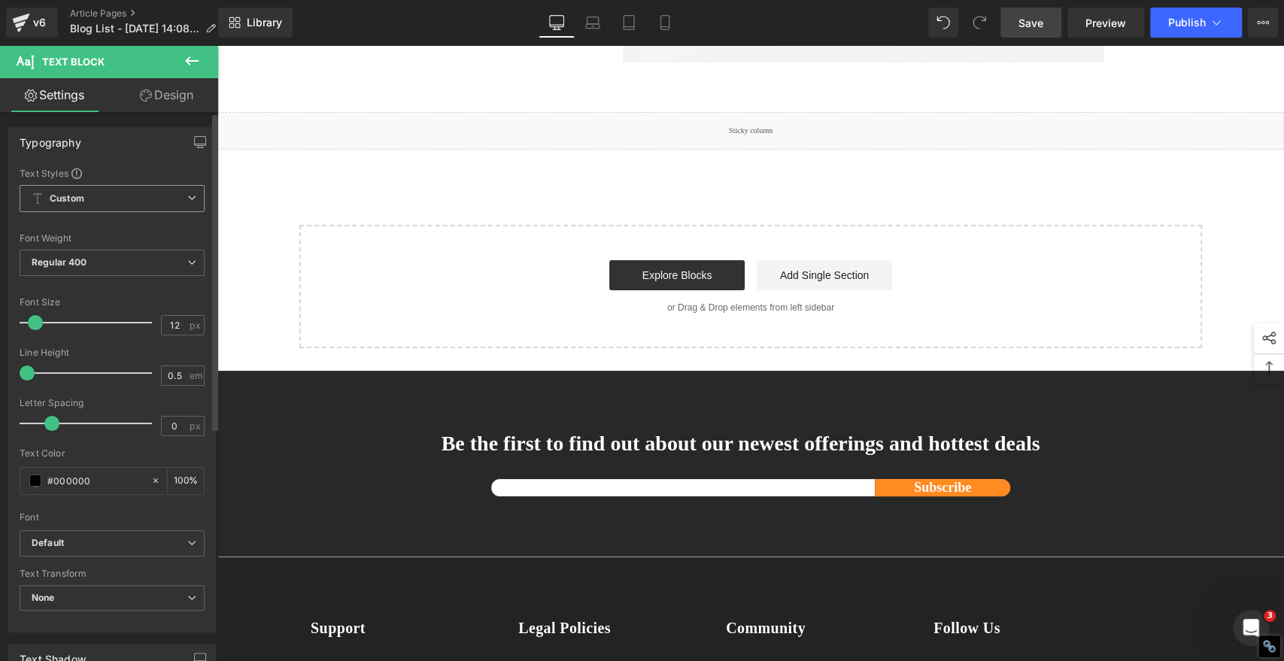
scroll to position [3634, 0]
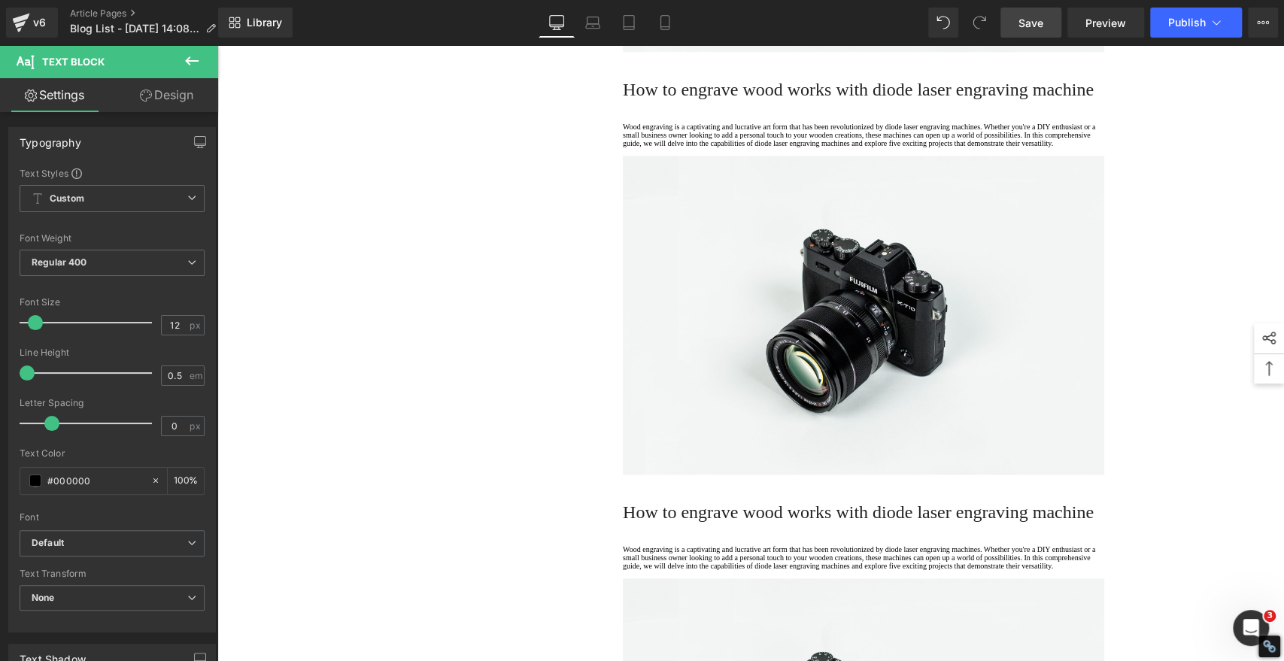
scroll to position [1002, 0]
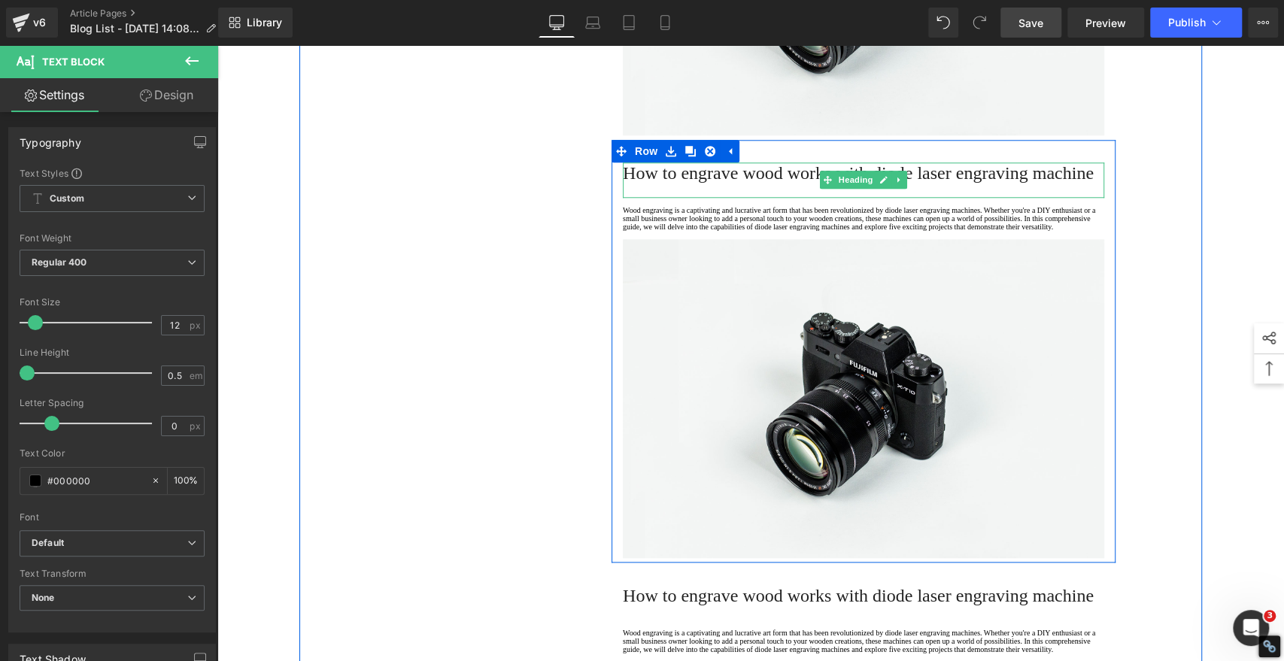
click at [755, 183] on span "How to engrave wood works with diode laser engraving machine" at bounding box center [858, 173] width 471 height 20
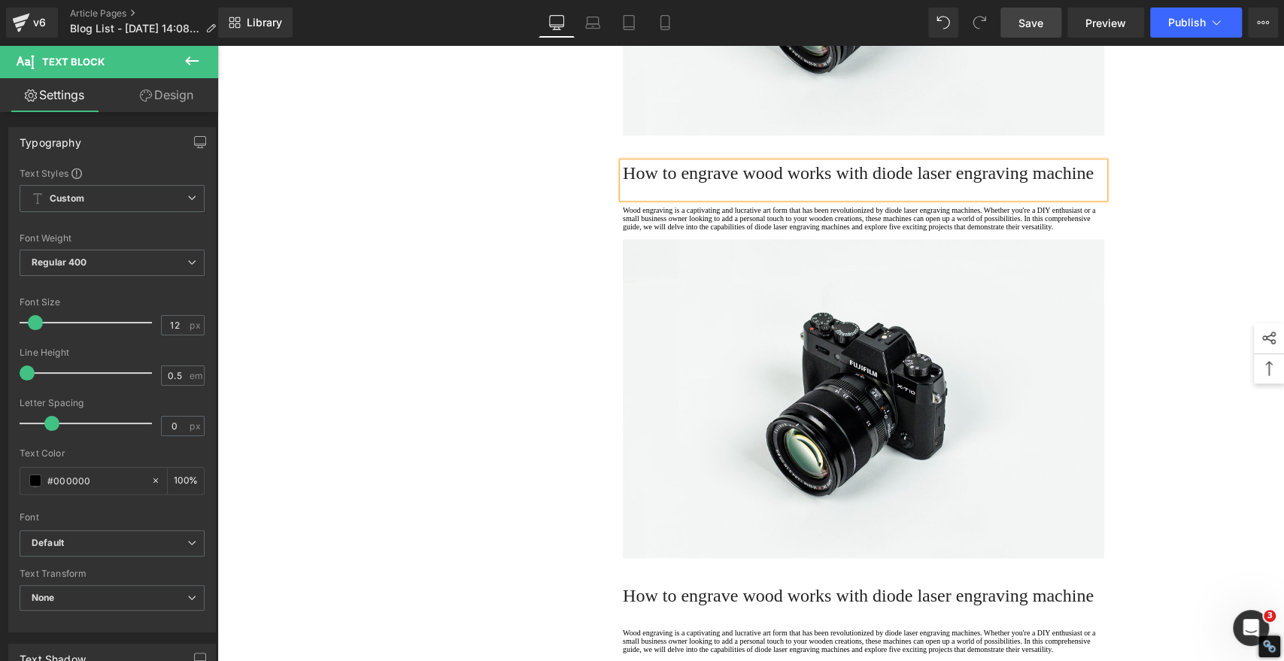
click at [755, 183] on span "How to engrave wood works with diode laser engraving machine" at bounding box center [858, 173] width 471 height 20
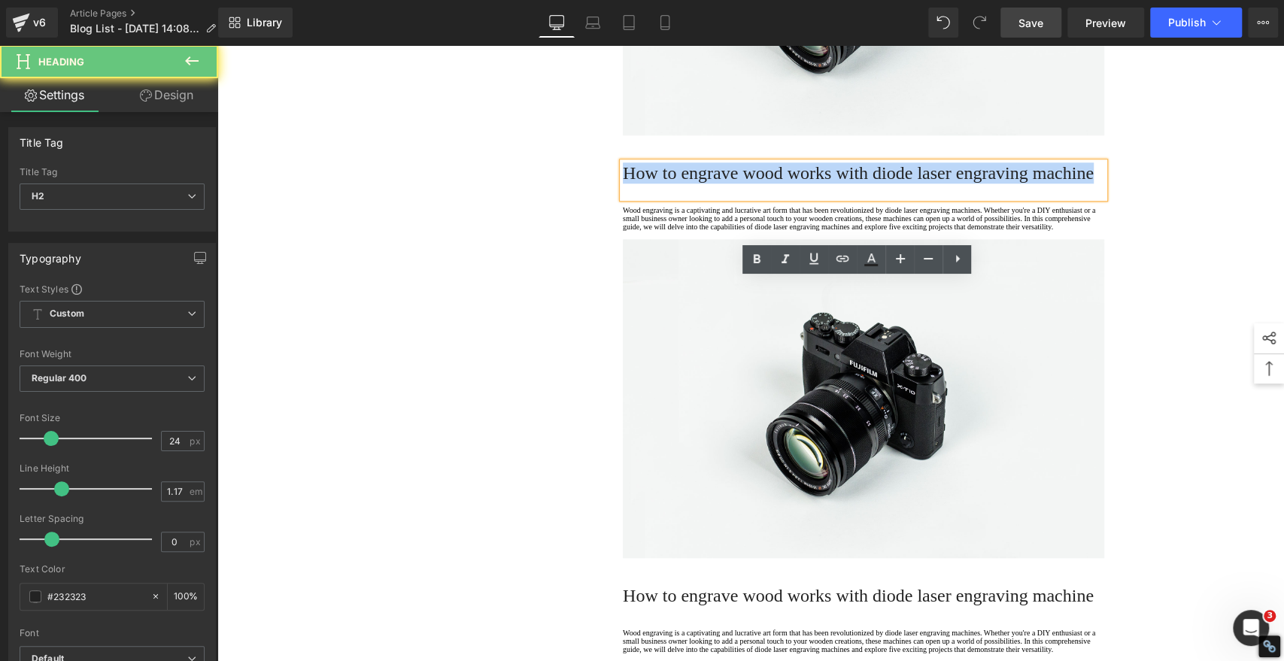
click at [755, 183] on span "How to engrave wood works with diode laser engraving machine" at bounding box center [858, 173] width 471 height 20
paste div
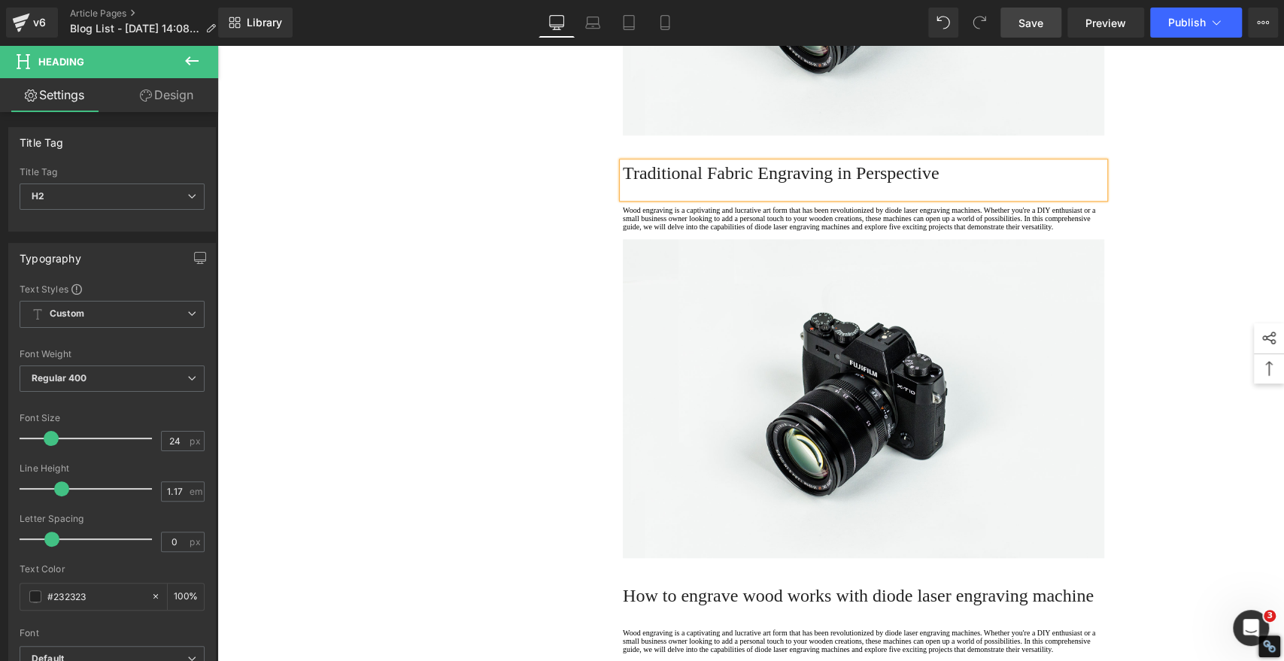
click at [774, 183] on h2 "Traditional Fabric Engraving in Perspective" at bounding box center [863, 172] width 481 height 21
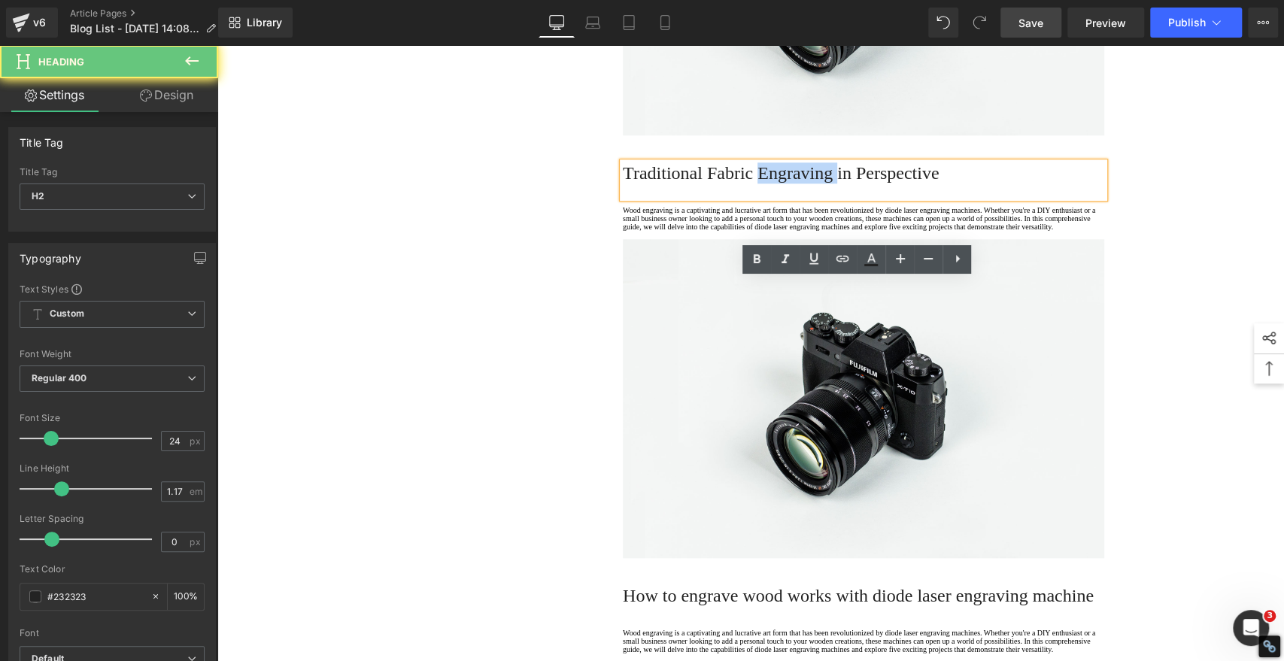
click at [774, 183] on h2 "Traditional Fabric Engraving in Perspective" at bounding box center [863, 172] width 481 height 21
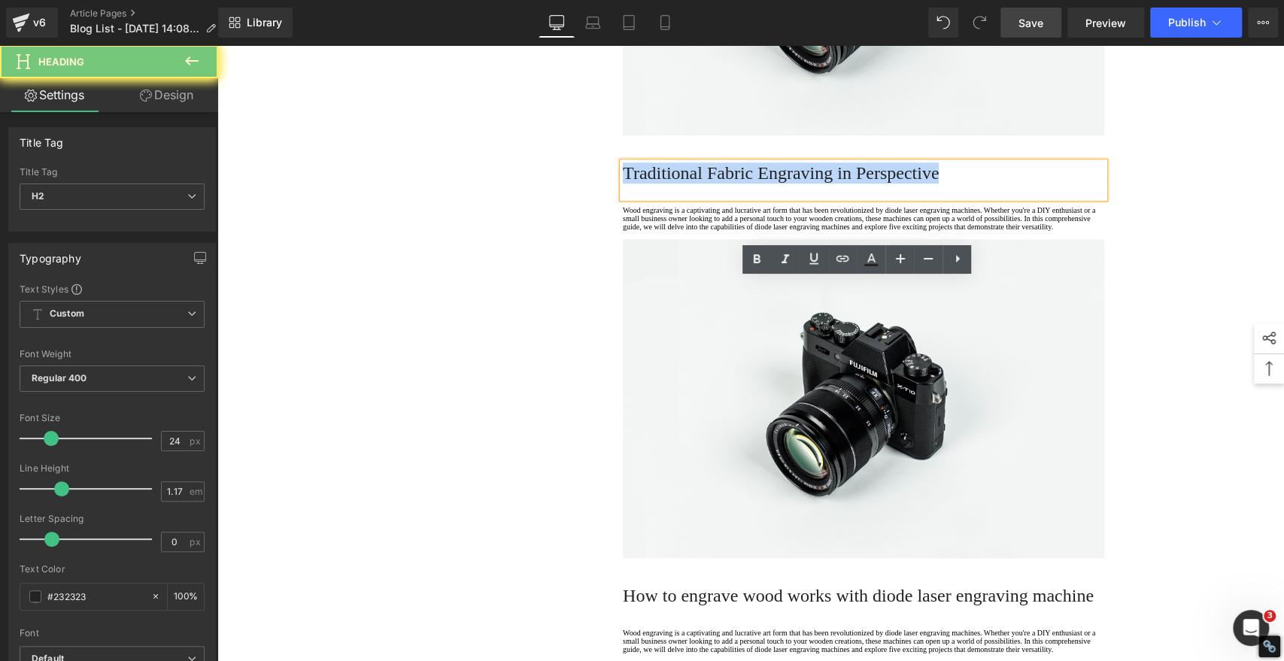
click at [774, 183] on h2 "Traditional Fabric Engraving in Perspective" at bounding box center [863, 172] width 481 height 21
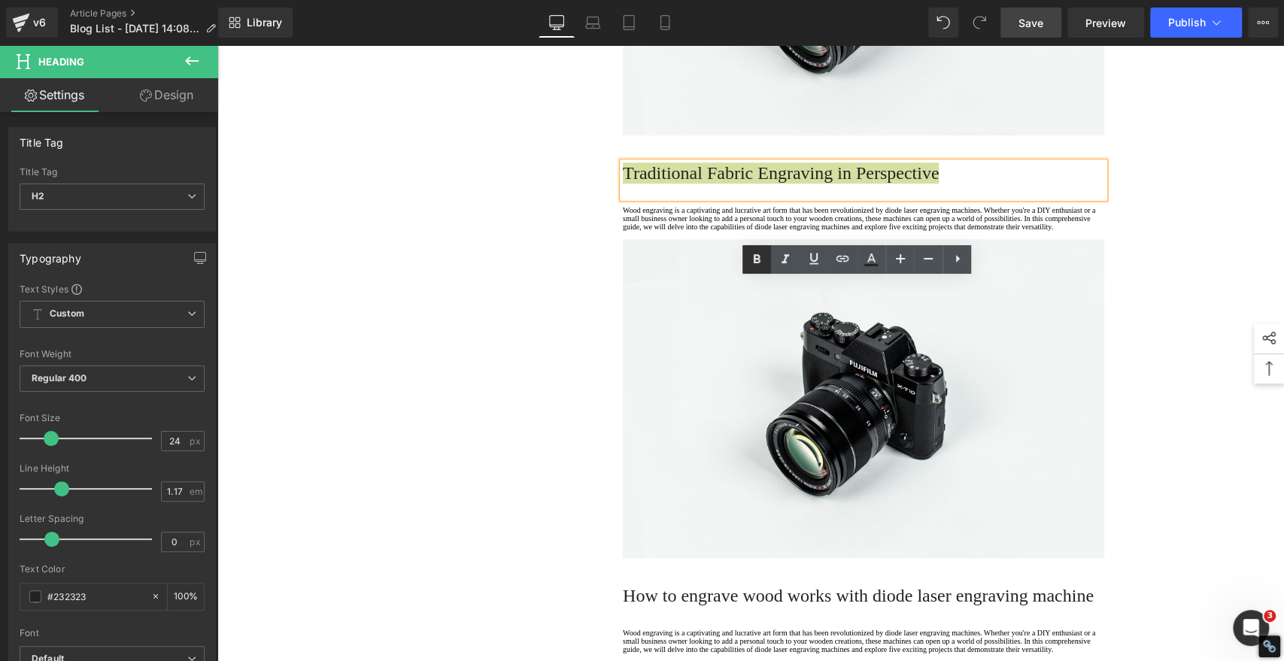
click at [751, 259] on icon at bounding box center [756, 259] width 18 height 18
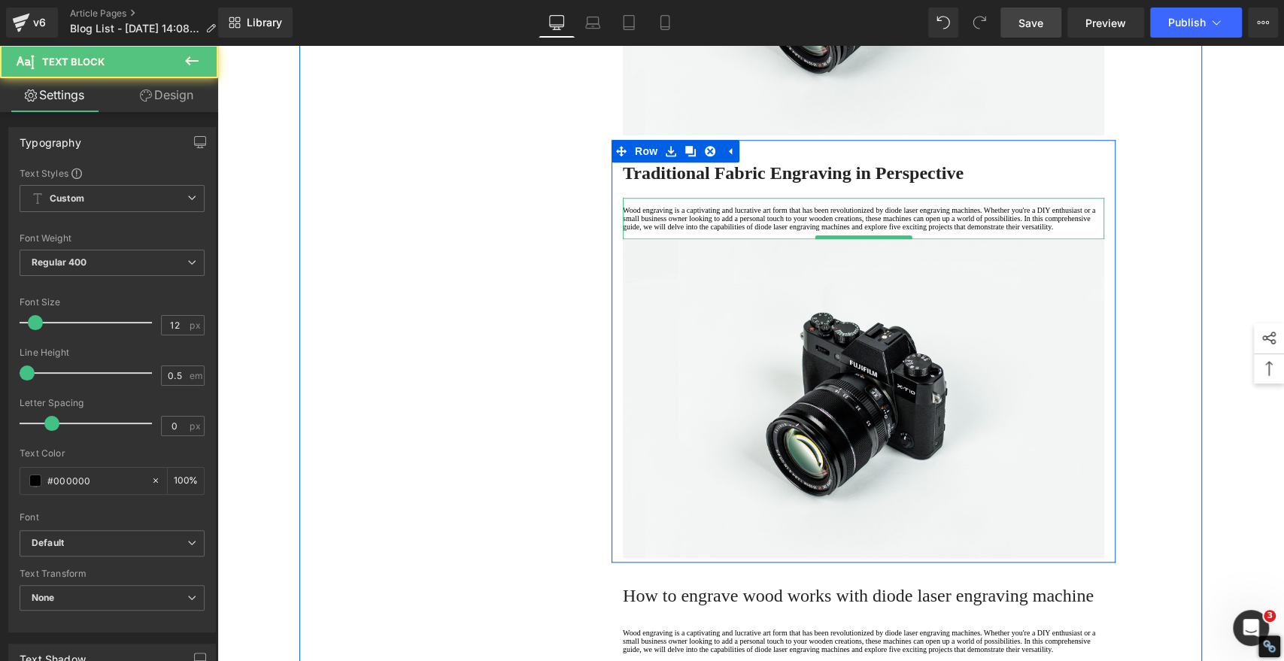
click at [665, 231] on p "Wood engraving is a captivating and lucrative art form that has been revolution…" at bounding box center [863, 218] width 481 height 25
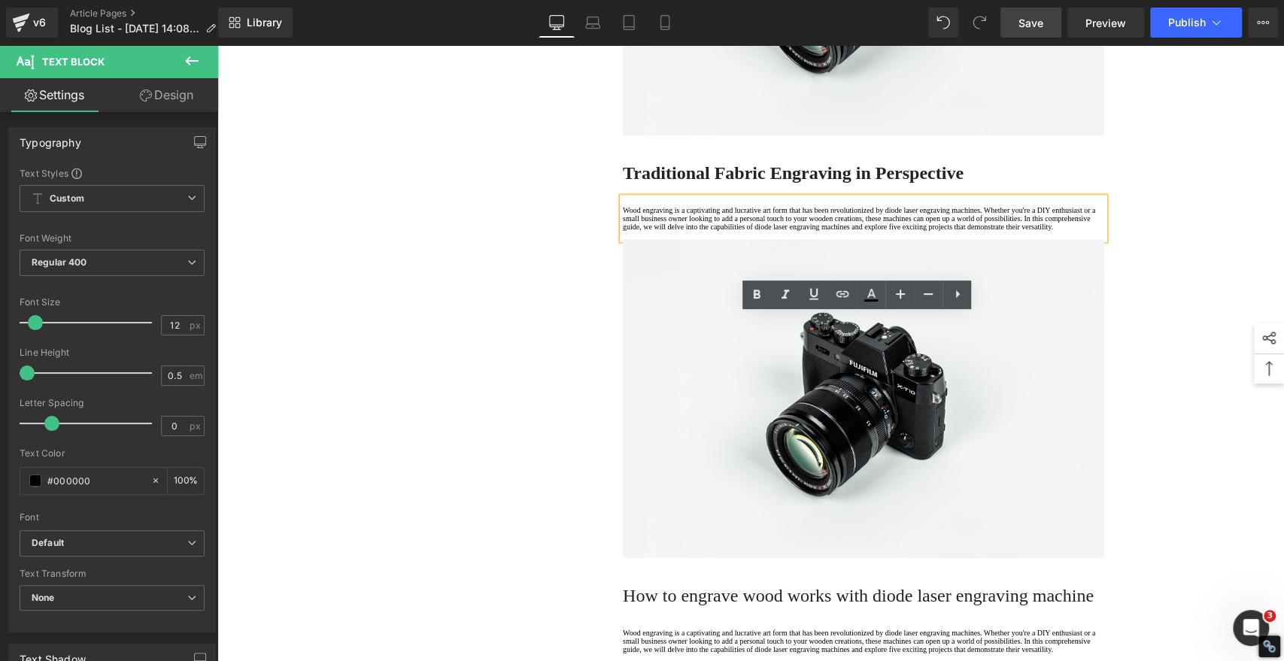
click at [679, 231] on p "Wood engraving is a captivating and lucrative art form that has been revolution…" at bounding box center [863, 218] width 481 height 25
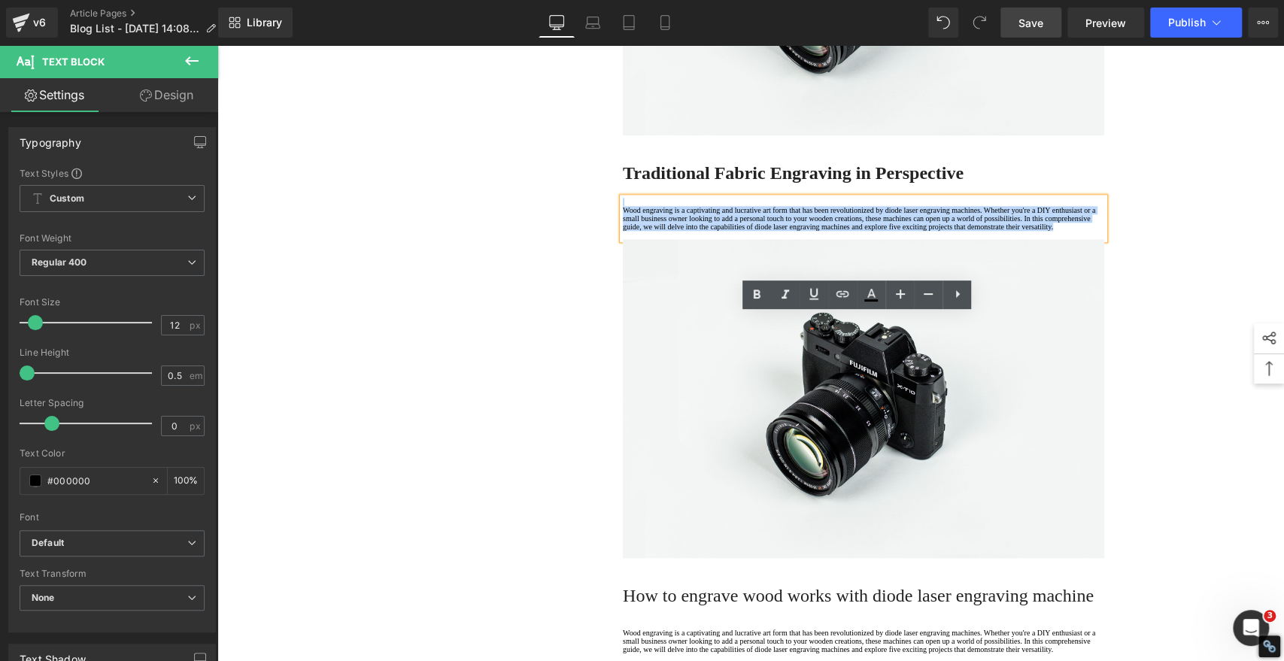
drag, startPoint x: 676, startPoint y: 390, endPoint x: 598, endPoint y: 301, distance: 118.8
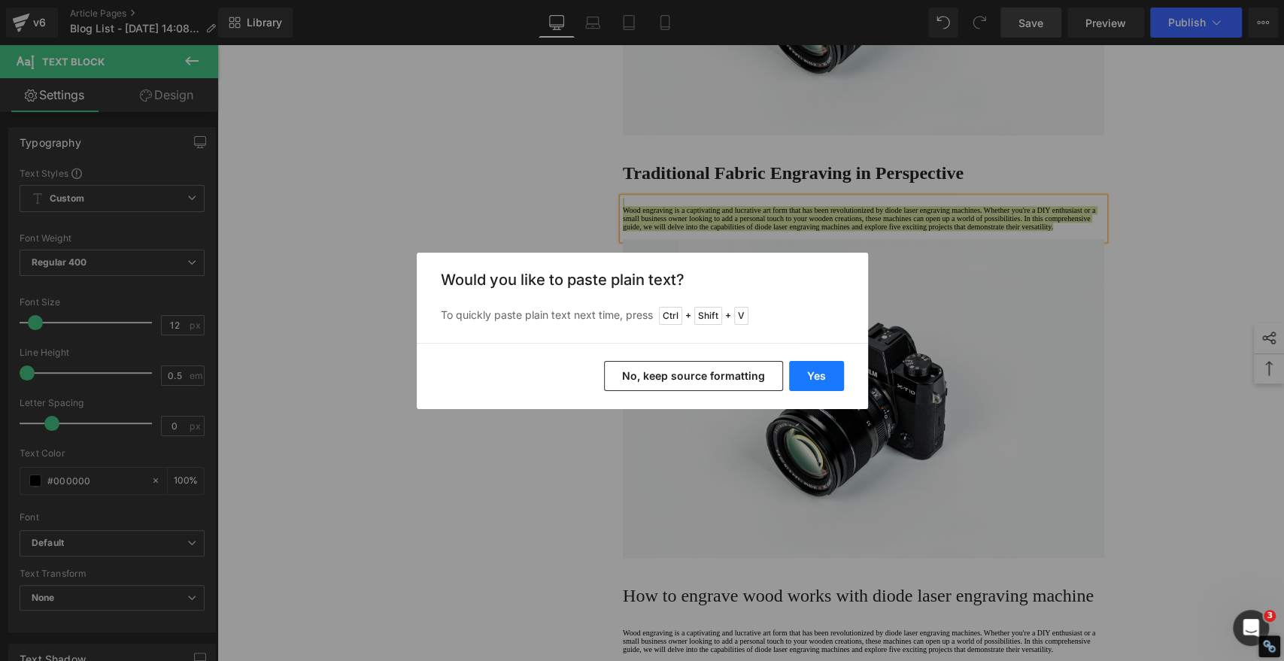
click at [811, 377] on button "Yes" at bounding box center [816, 376] width 55 height 30
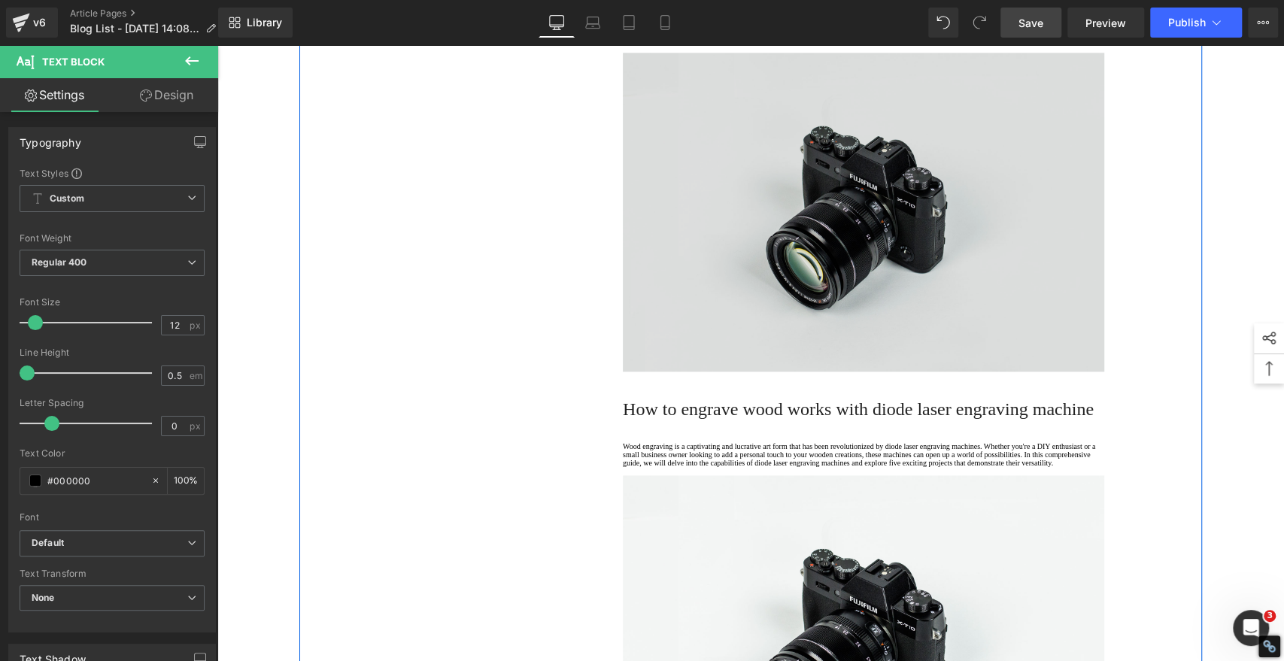
scroll to position [1336, 0]
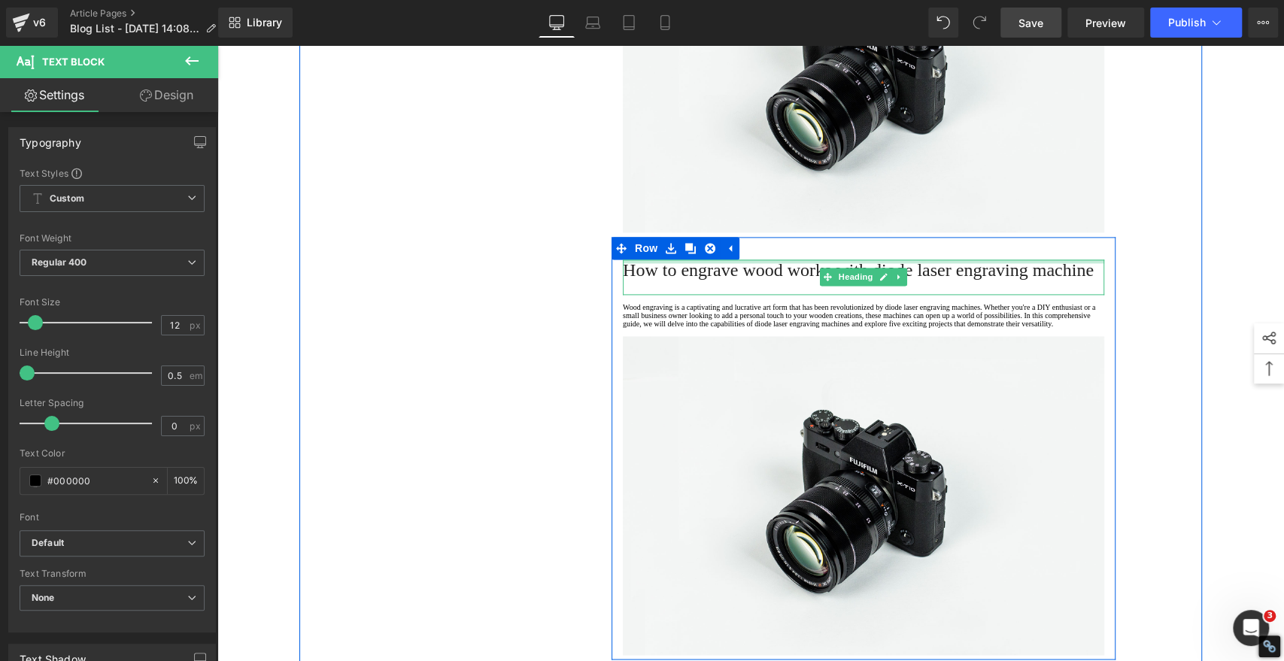
click at [850, 280] on span "How to engrave wood works with diode laser engraving machine" at bounding box center [858, 270] width 471 height 20
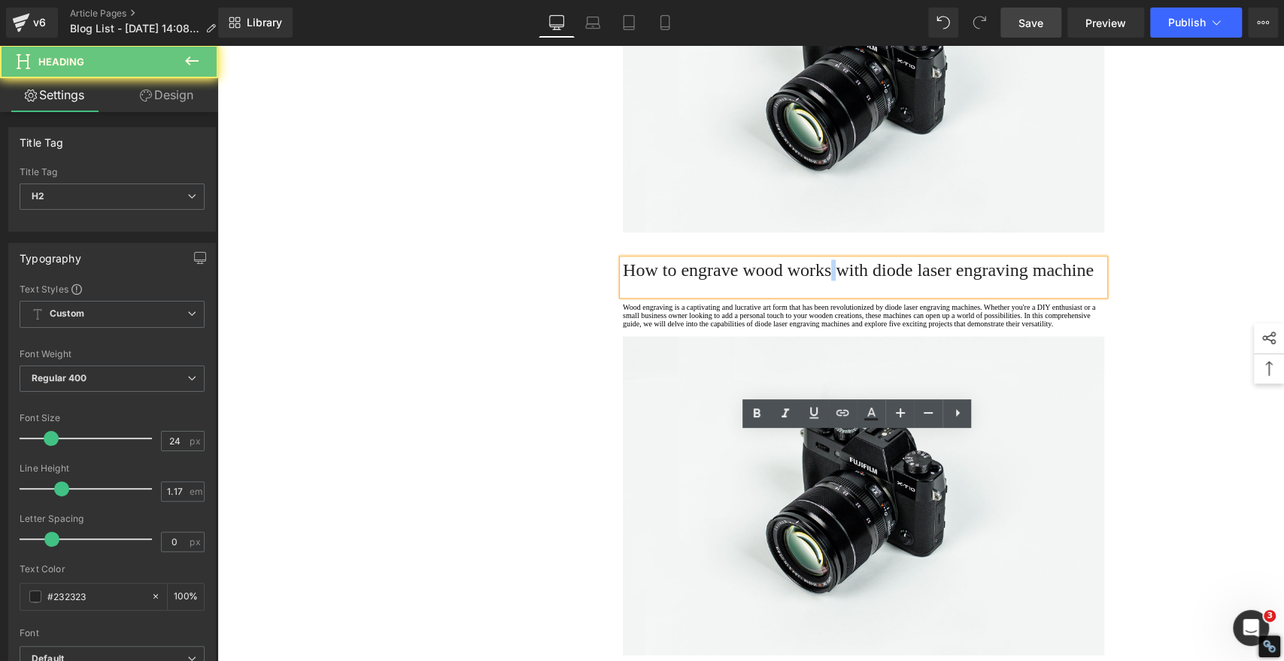
click at [850, 280] on span "How to engrave wood works with diode laser engraving machine" at bounding box center [858, 270] width 471 height 20
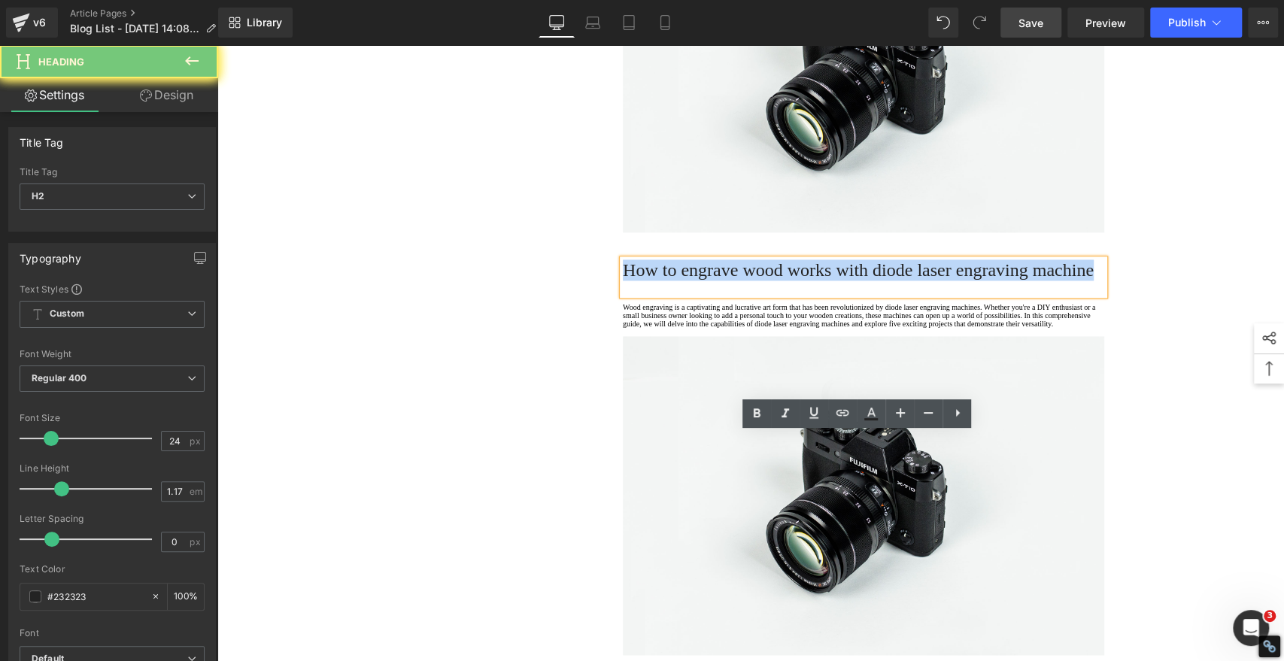
click at [850, 280] on span "How to engrave wood works with diode laser engraving machine" at bounding box center [858, 270] width 471 height 20
paste div
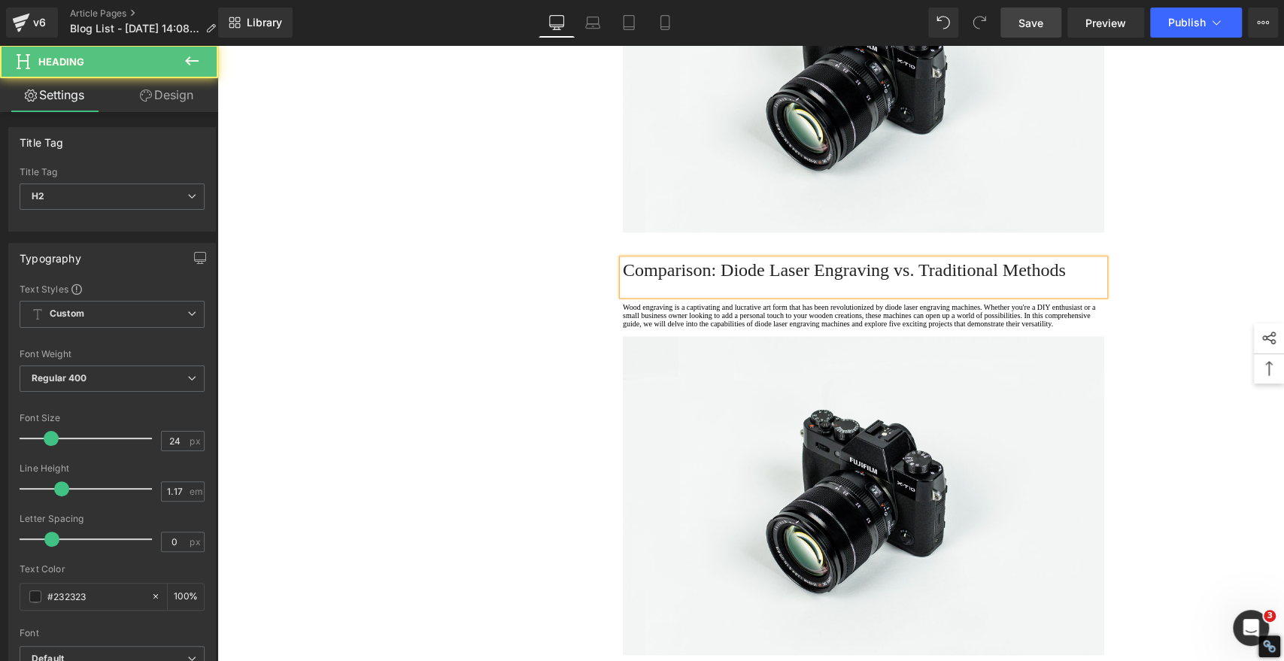
click at [834, 280] on h2 "Comparison: Diode Laser Engraving vs. Traditional Methods" at bounding box center [863, 269] width 481 height 21
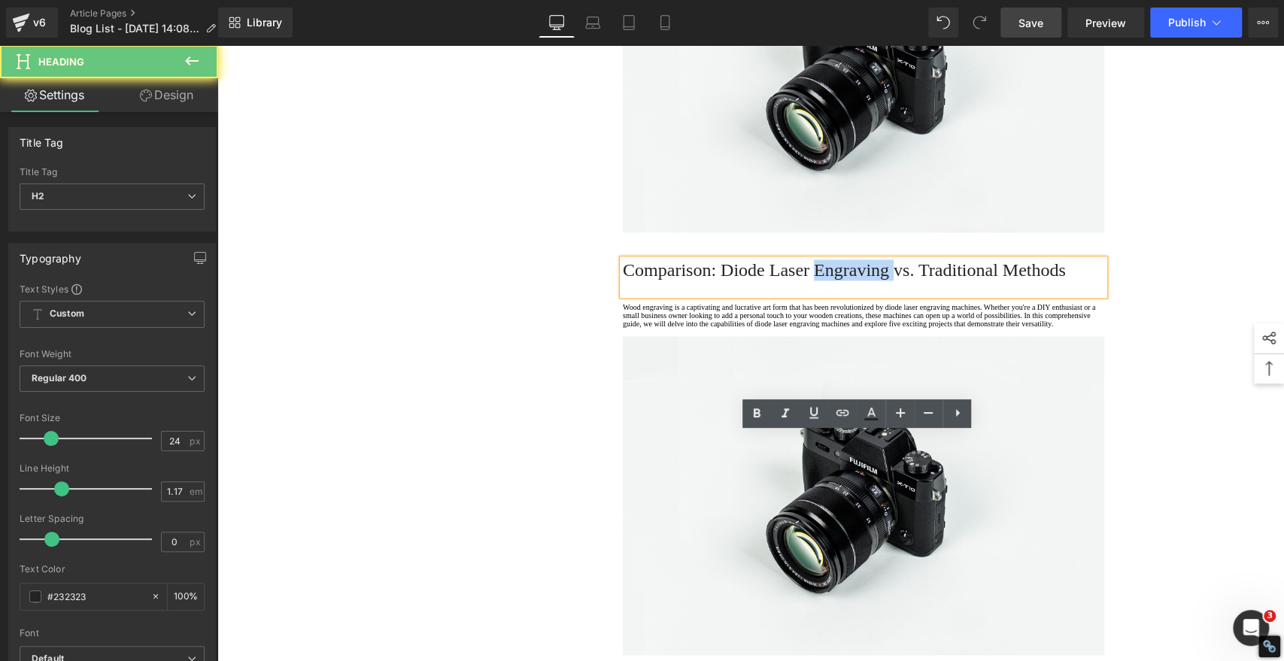
click at [834, 280] on h2 "Comparison: Diode Laser Engraving vs. Traditional Methods" at bounding box center [863, 269] width 481 height 21
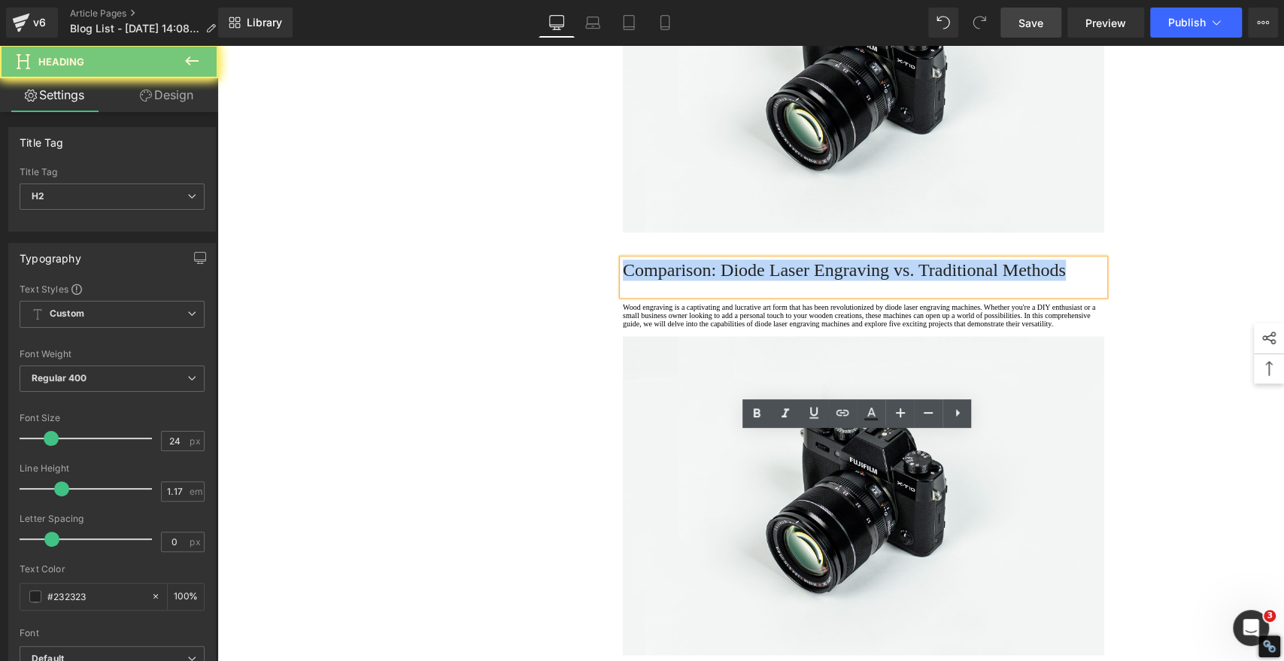
click at [834, 280] on h2 "Comparison: Diode Laser Engraving vs. Traditional Methods" at bounding box center [863, 269] width 481 height 21
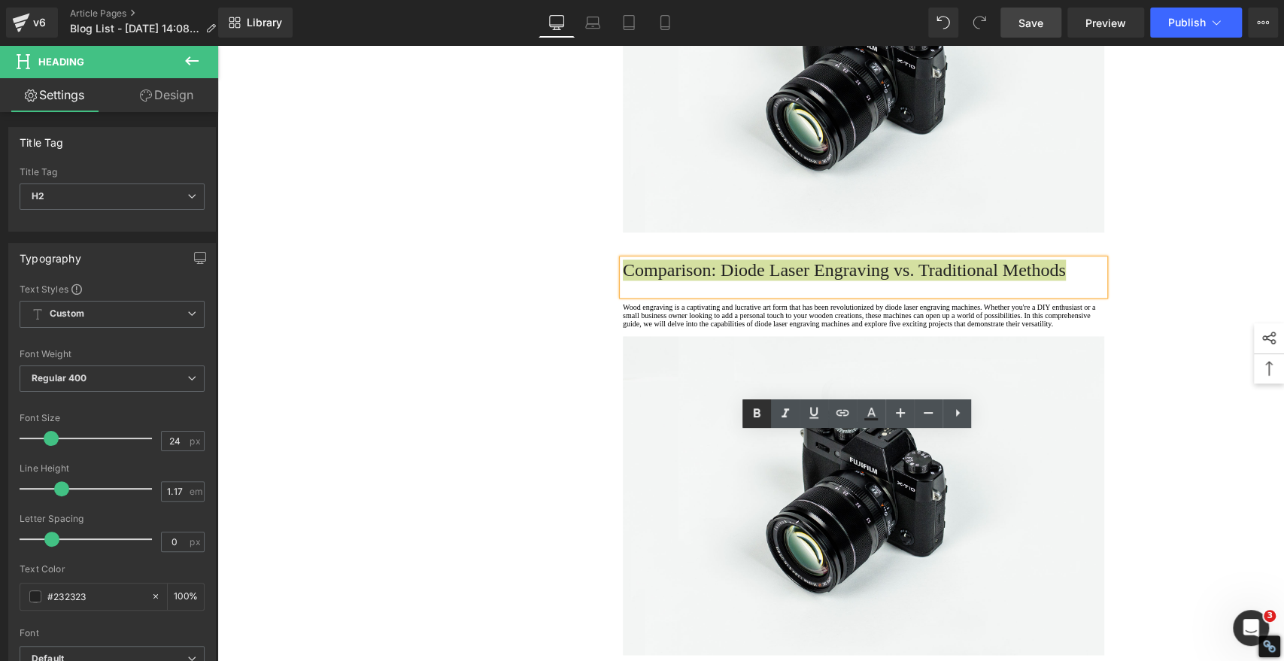
click at [754, 409] on icon at bounding box center [756, 412] width 7 height 9
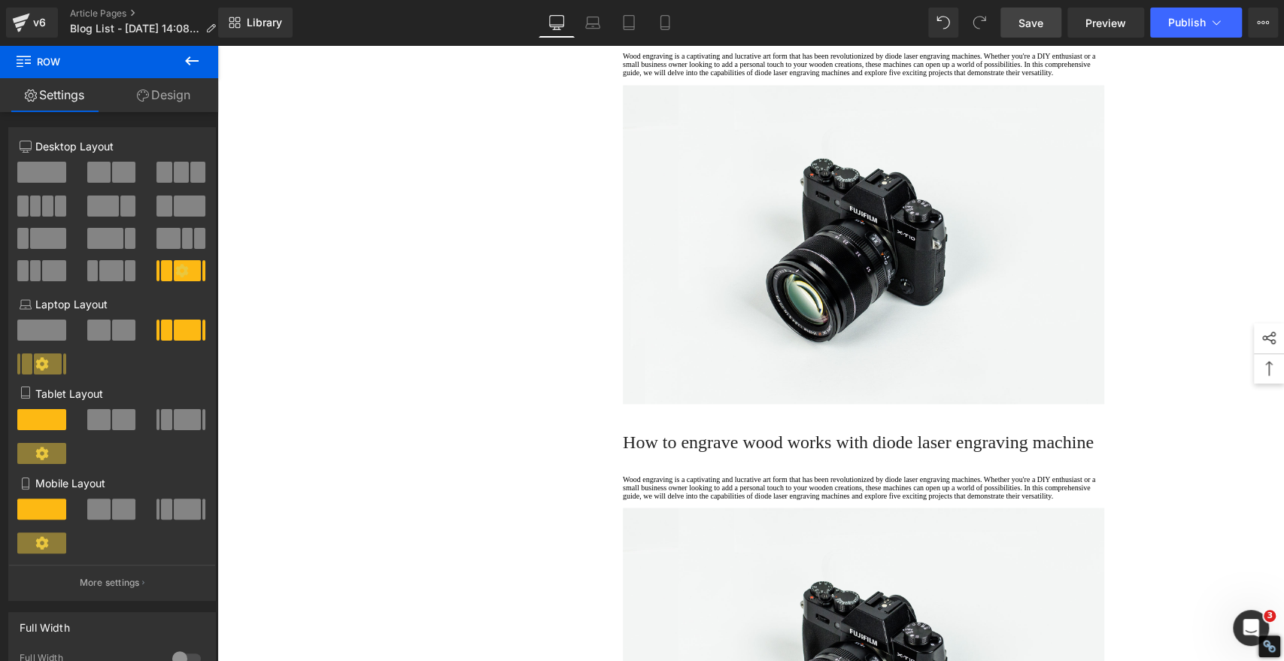
scroll to position [1504, 0]
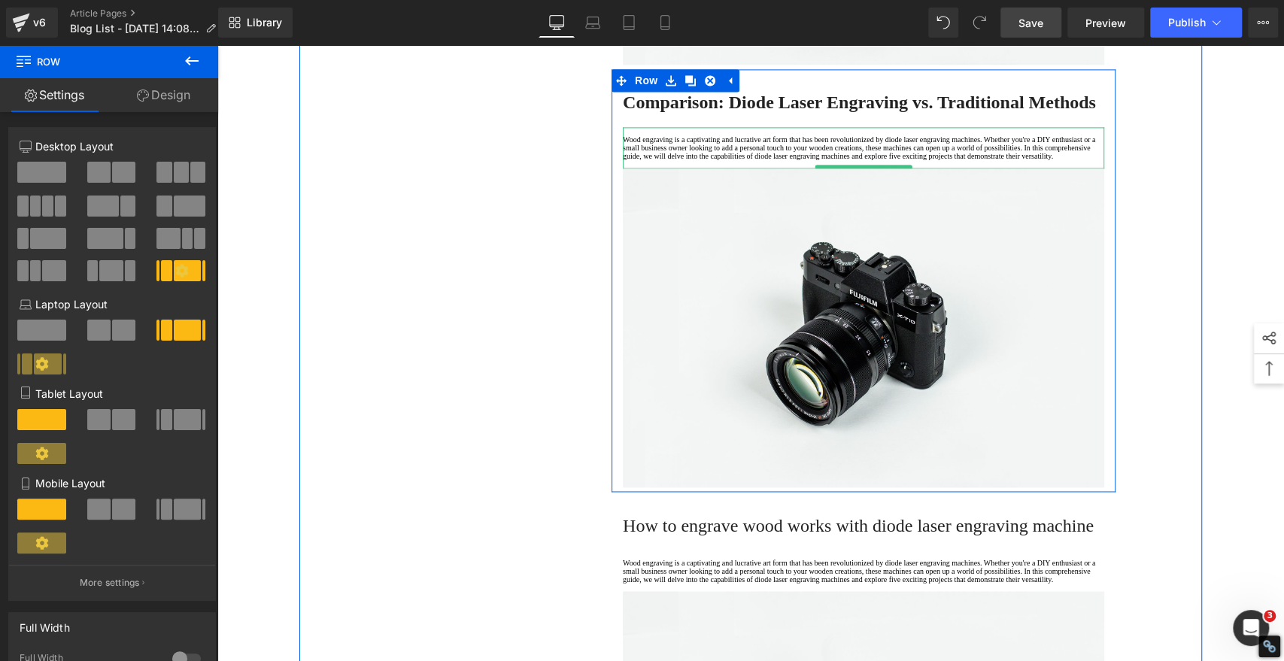
click at [677, 160] on p "Wood engraving is a captivating and lucrative art form that has been revolution…" at bounding box center [863, 147] width 481 height 25
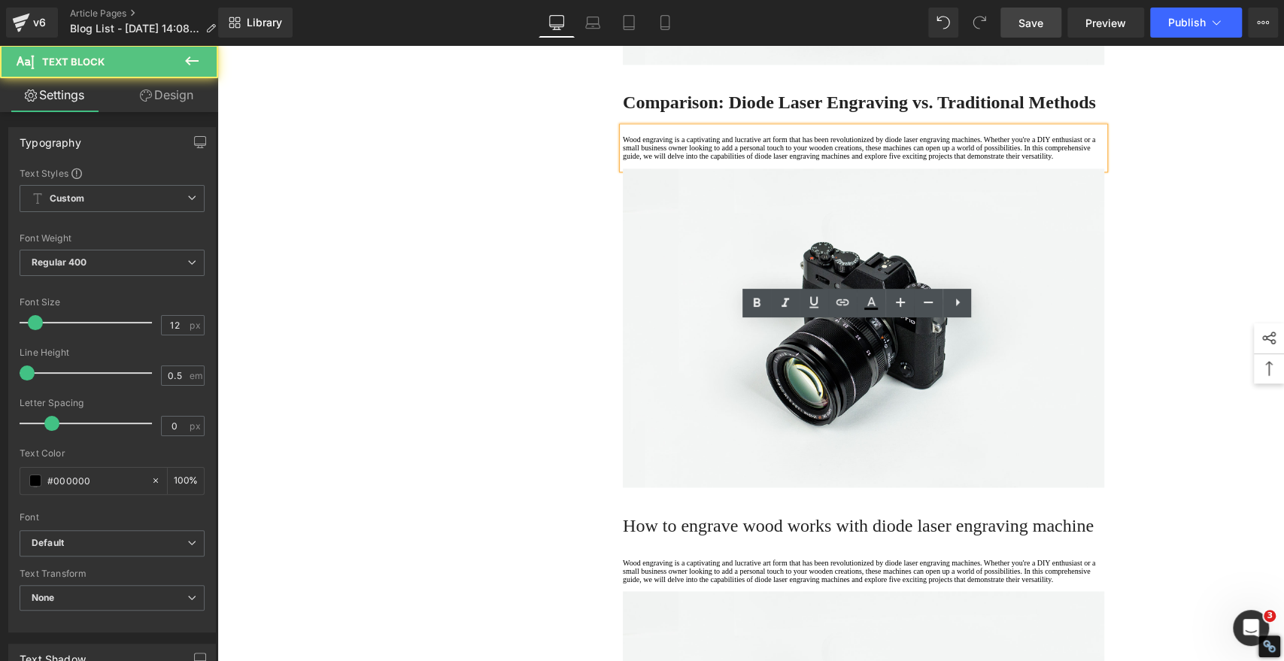
click at [668, 160] on p "Wood engraving is a captivating and lucrative art form that has been revolution…" at bounding box center [863, 147] width 481 height 25
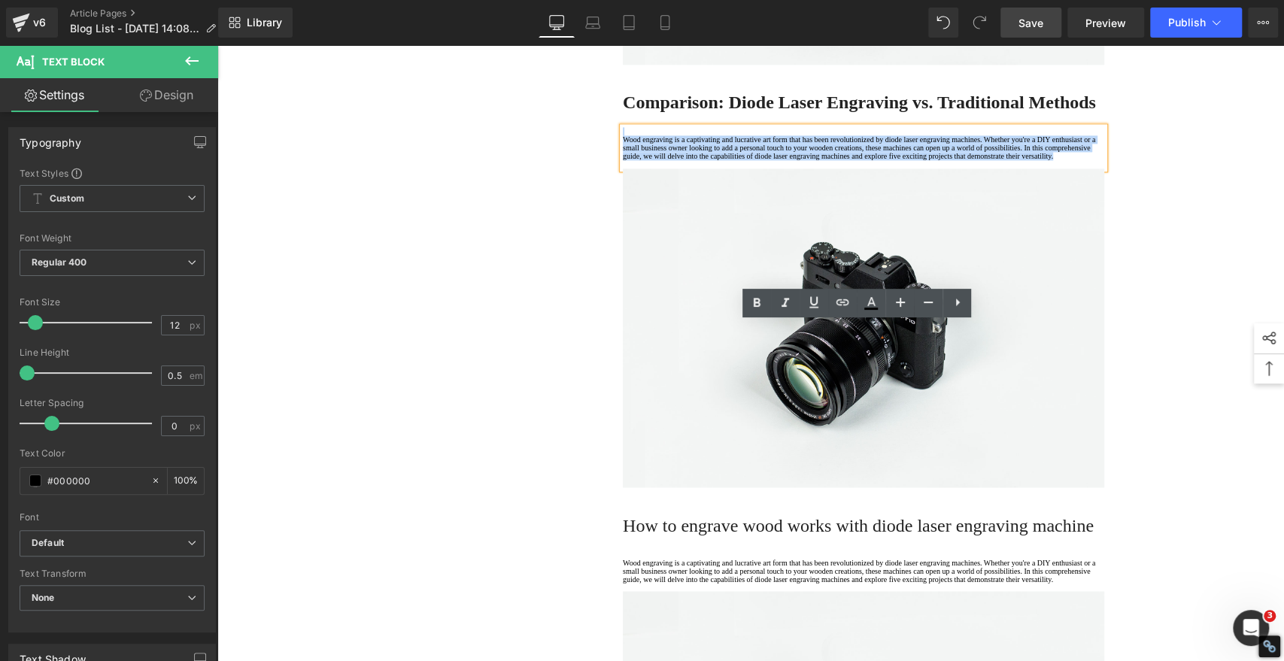
drag, startPoint x: 677, startPoint y: 396, endPoint x: 577, endPoint y: 306, distance: 134.7
click at [577, 306] on div "1. Is the laser engraving machine good at engraving wooden materials Text Block…" at bounding box center [750, 658] width 902 height 3983
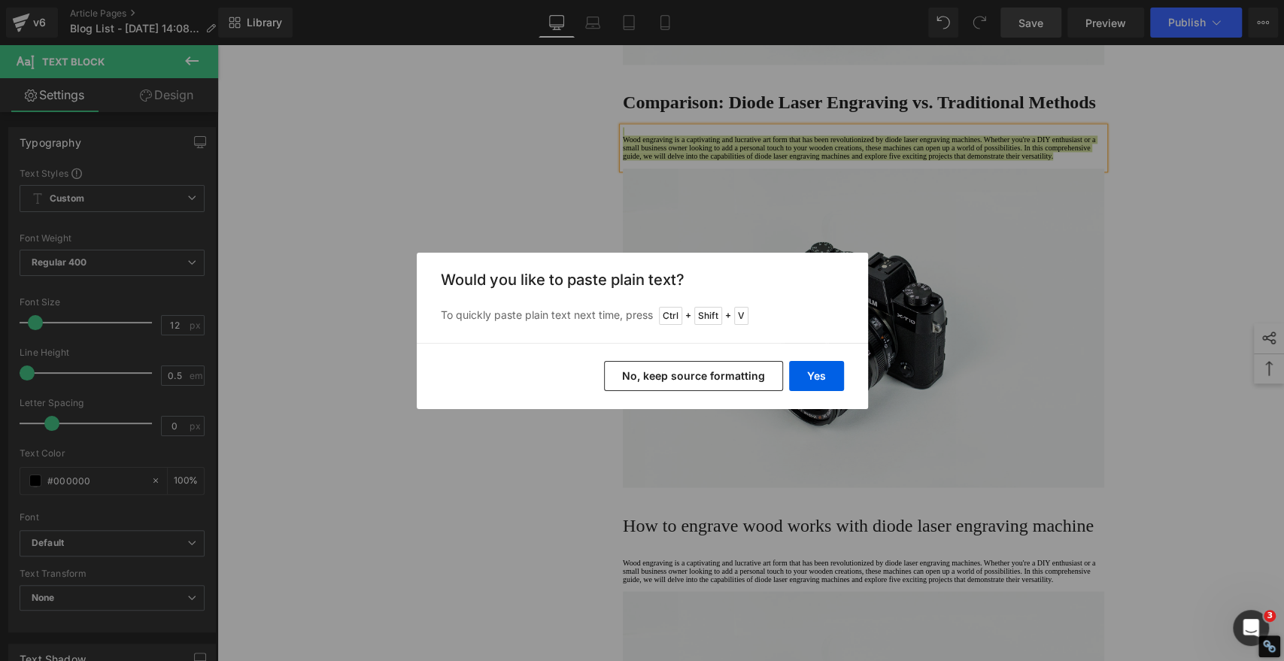
drag, startPoint x: 743, startPoint y: 380, endPoint x: 522, endPoint y: 334, distance: 225.8
click at [743, 380] on button "No, keep source formatting" at bounding box center [693, 376] width 179 height 30
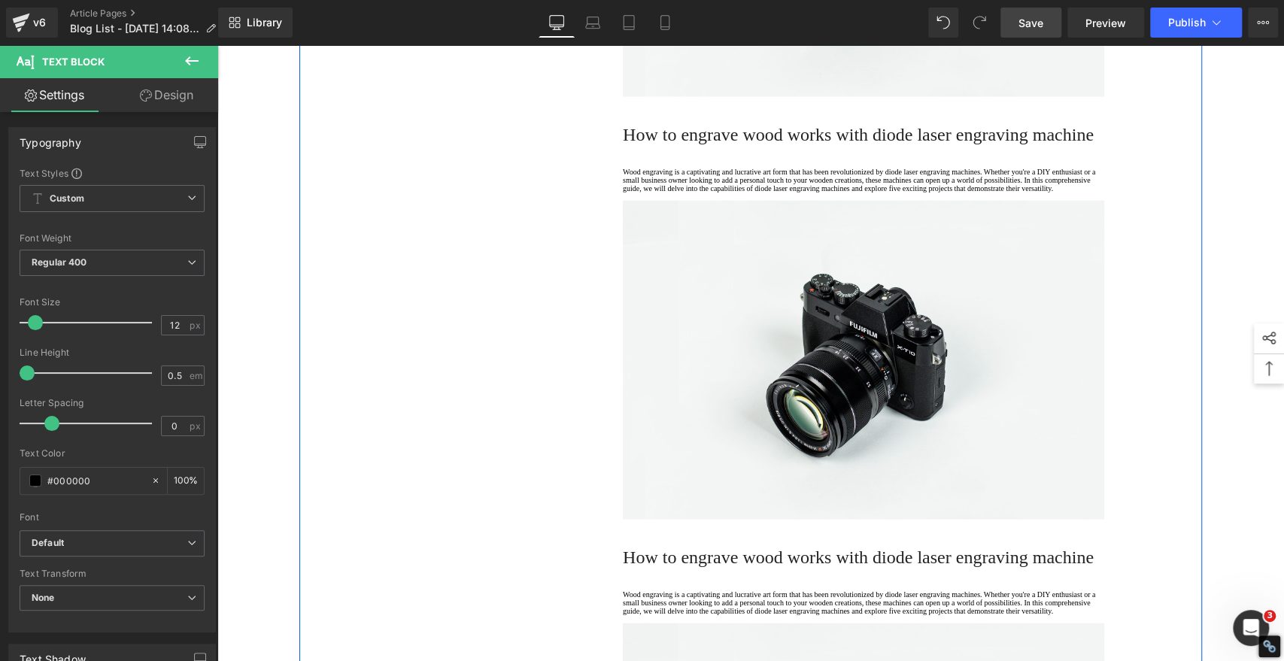
scroll to position [2256, 0]
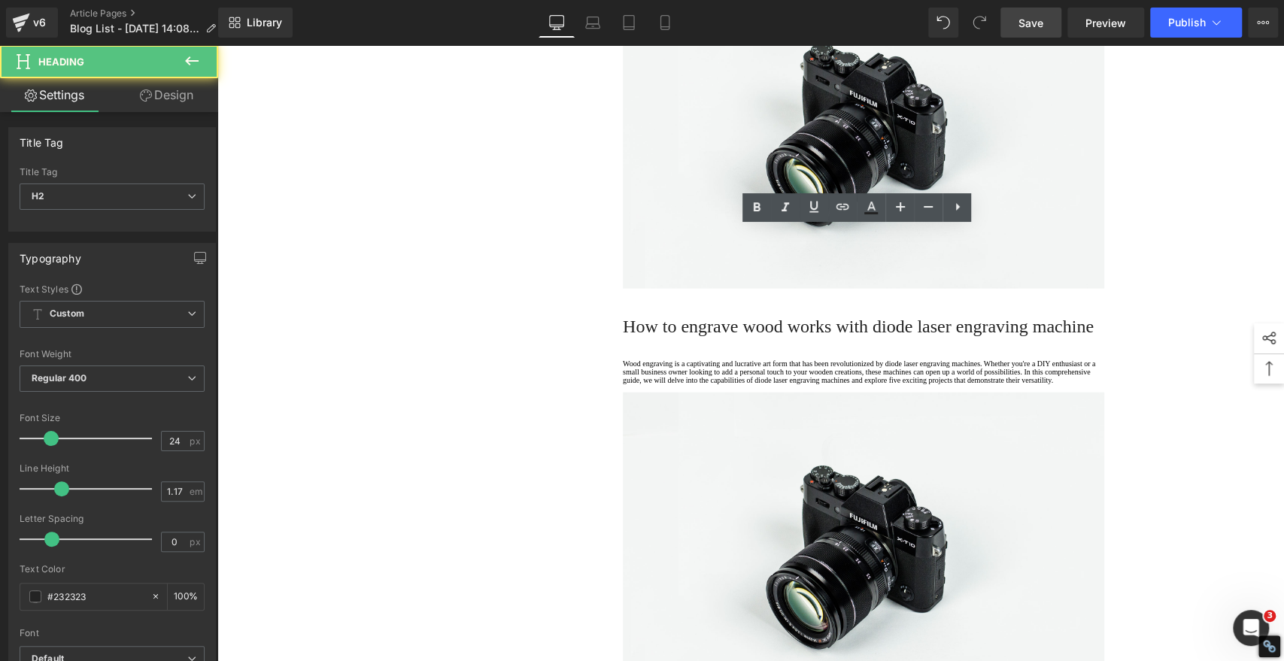
paste div
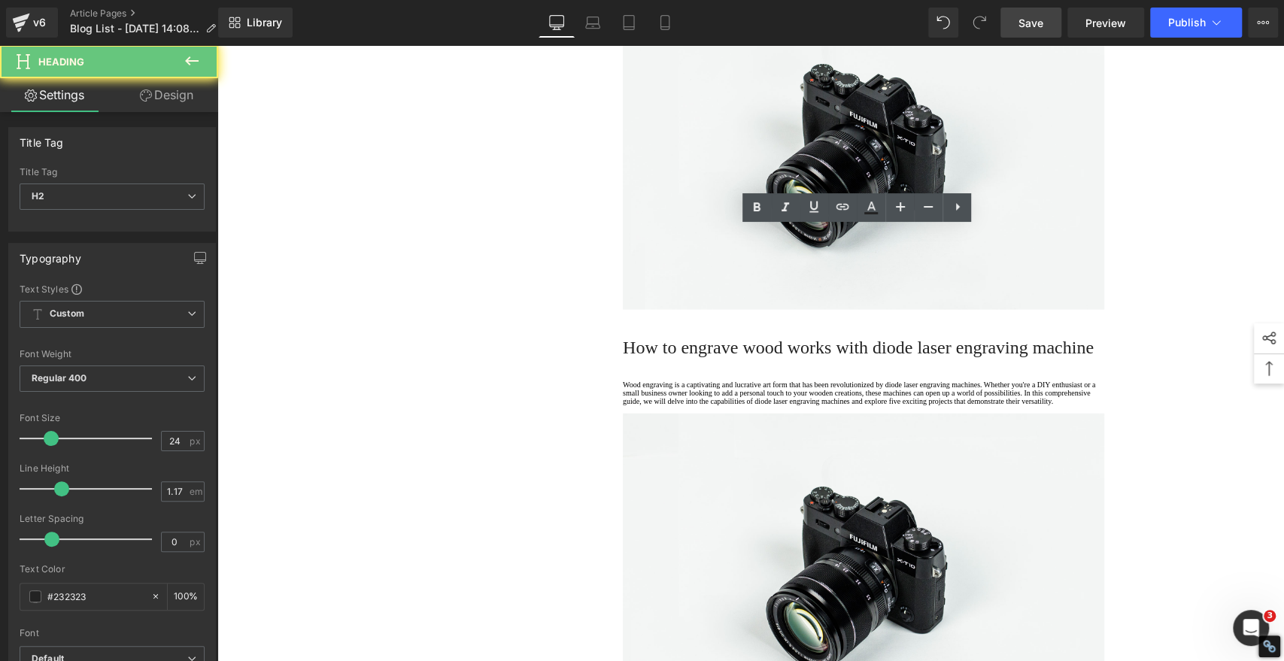
drag, startPoint x: 810, startPoint y: 262, endPoint x: 805, endPoint y: 249, distance: 13.6
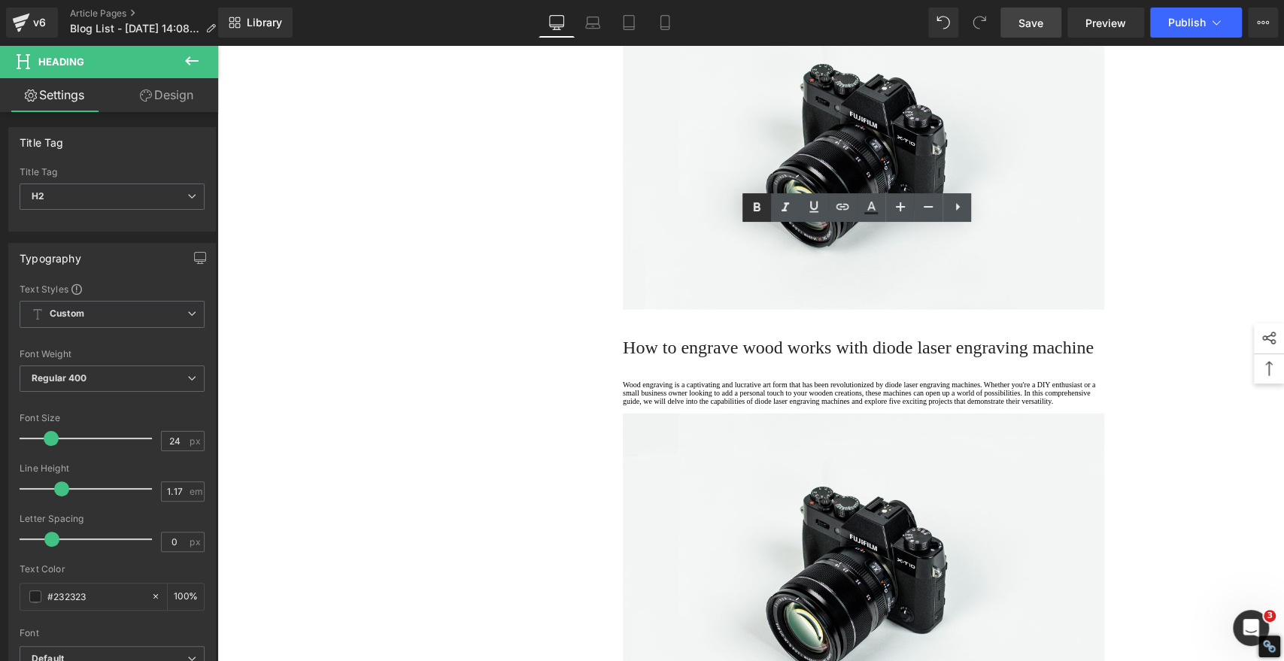
click at [759, 210] on icon at bounding box center [756, 206] width 7 height 9
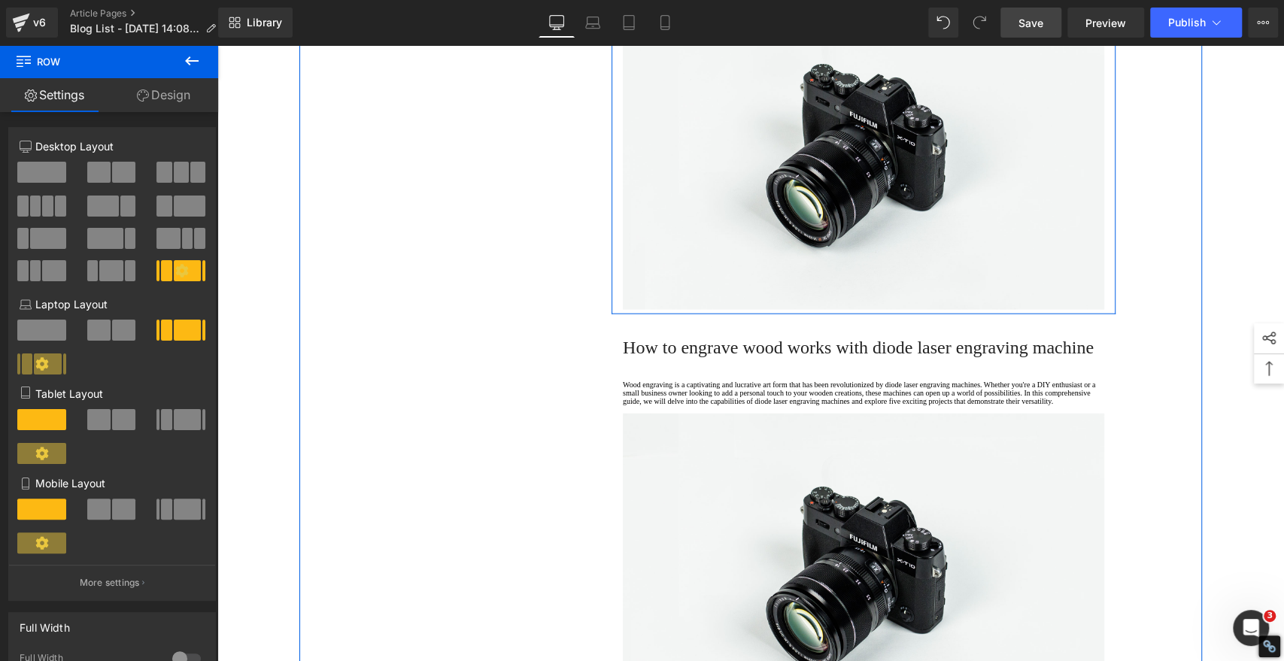
drag, startPoint x: 689, startPoint y: 357, endPoint x: 665, endPoint y: 362, distance: 23.7
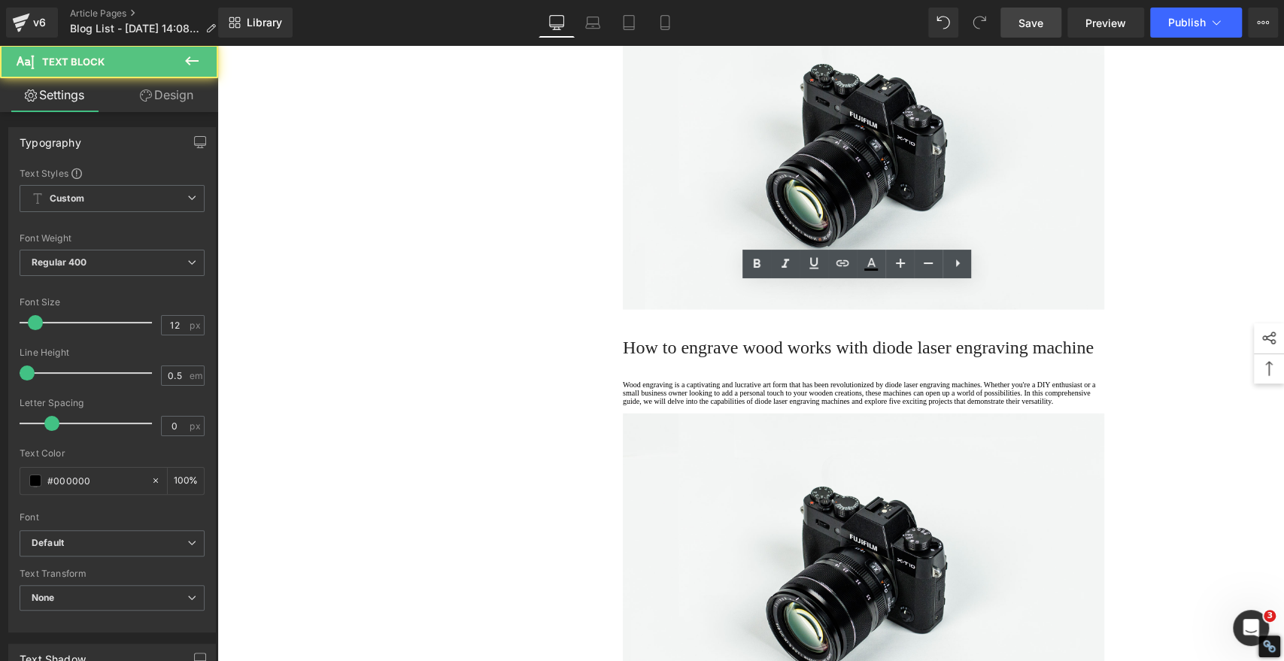
drag, startPoint x: 686, startPoint y: 359, endPoint x: 583, endPoint y: 262, distance: 142.0
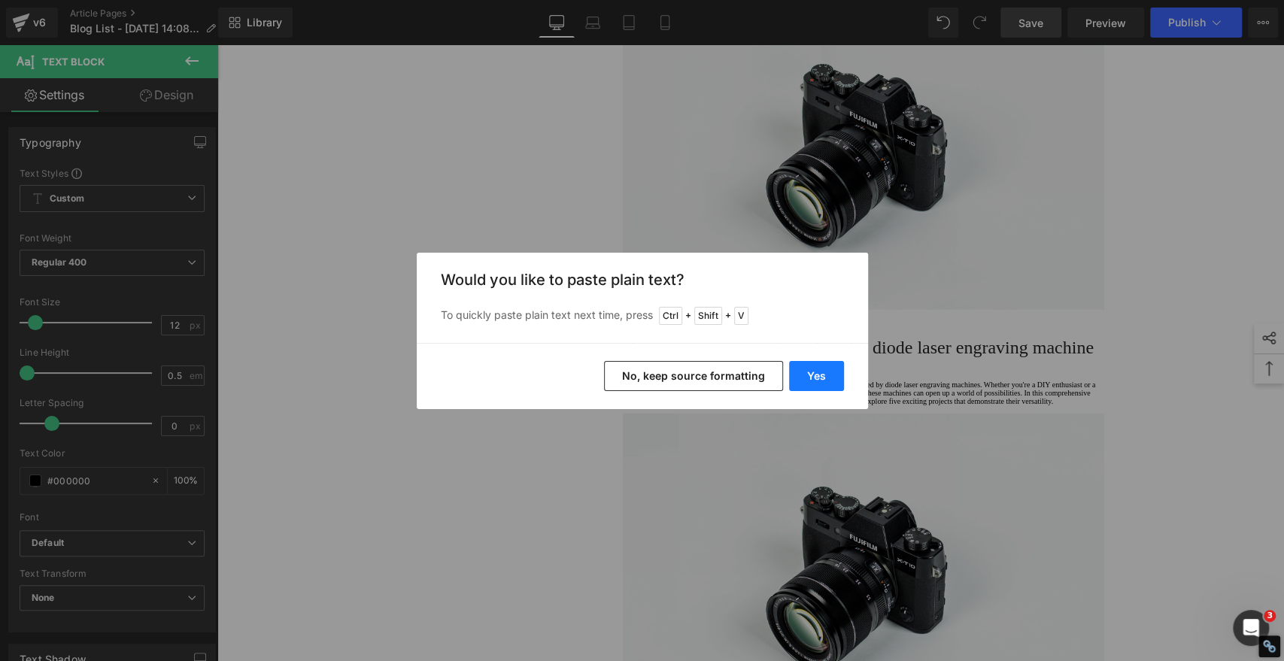
click at [808, 378] on button "Yes" at bounding box center [816, 376] width 55 height 30
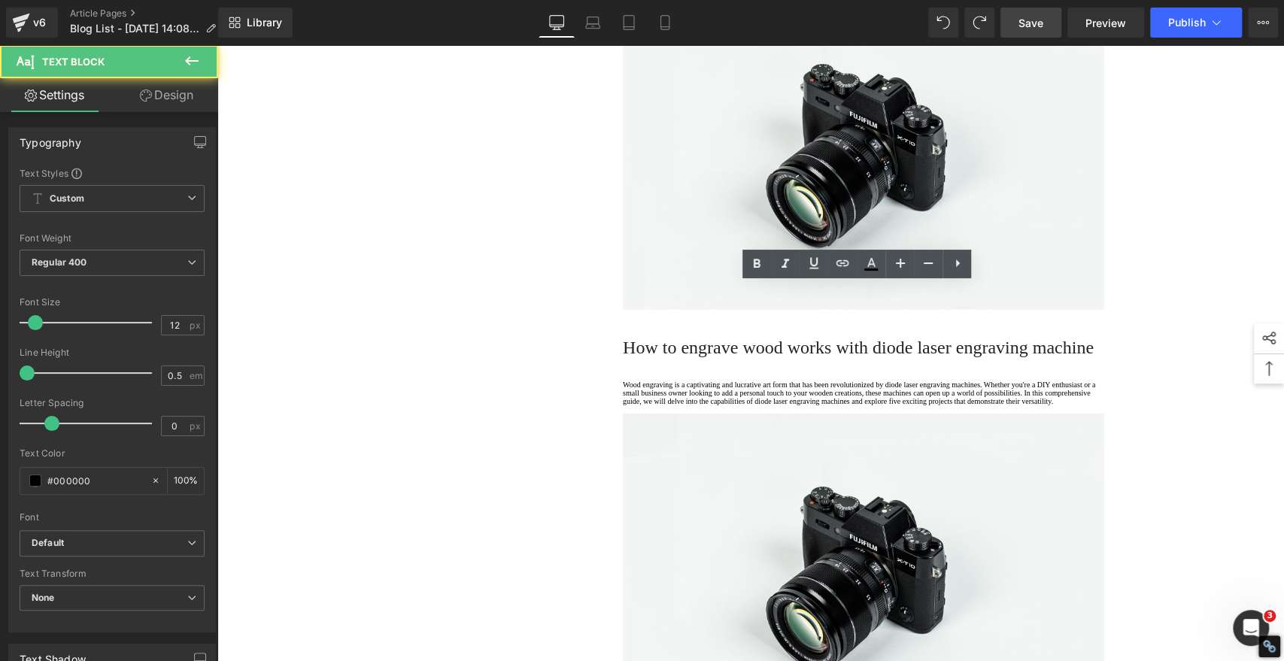
drag, startPoint x: 682, startPoint y: 358, endPoint x: 580, endPoint y: 279, distance: 128.6
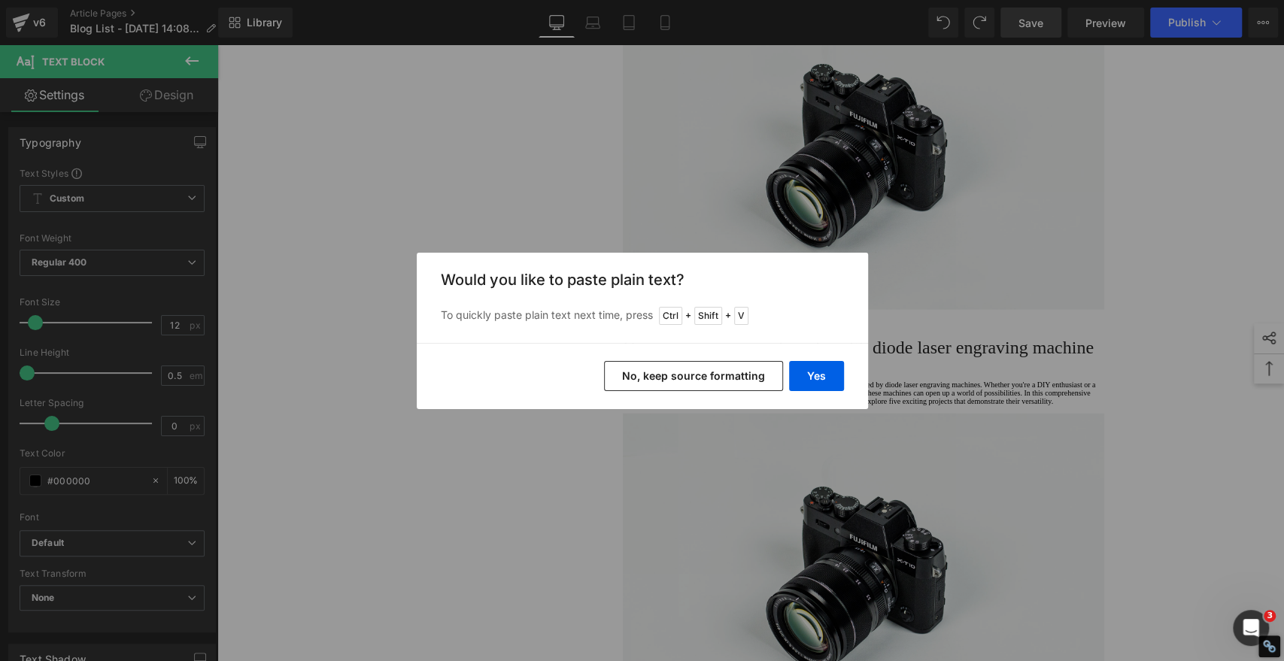
click at [734, 382] on button "No, keep source formatting" at bounding box center [693, 376] width 179 height 30
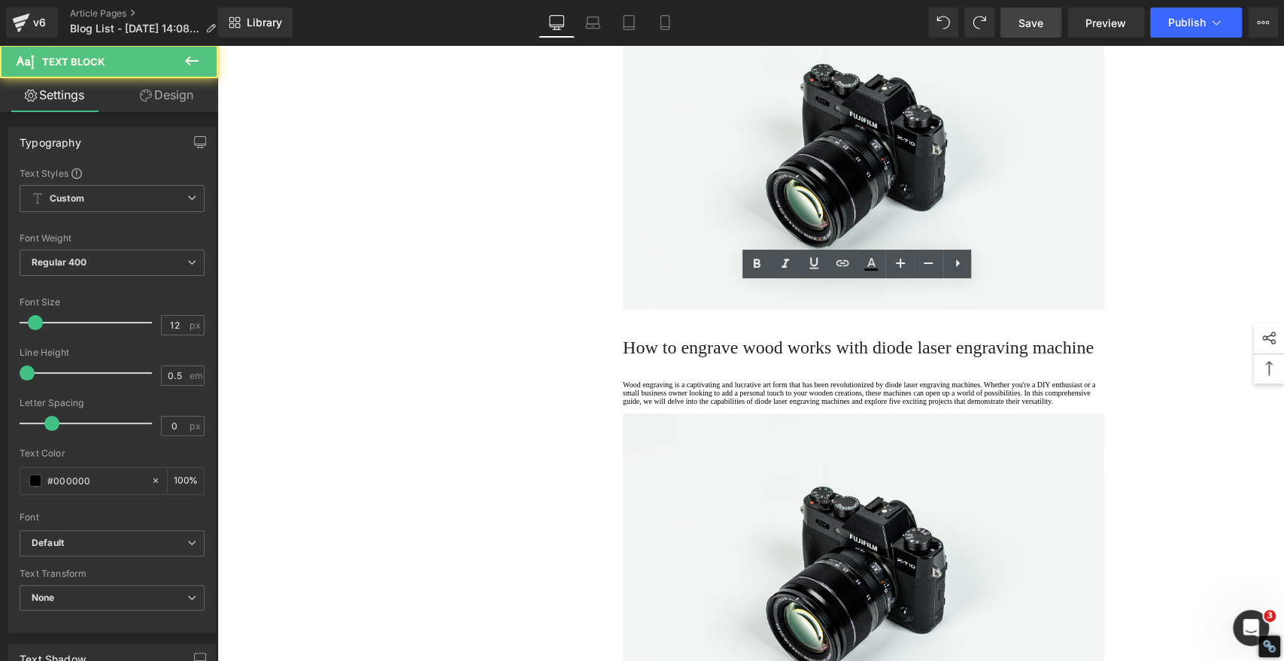
drag, startPoint x: 682, startPoint y: 359, endPoint x: 574, endPoint y: 260, distance: 146.4
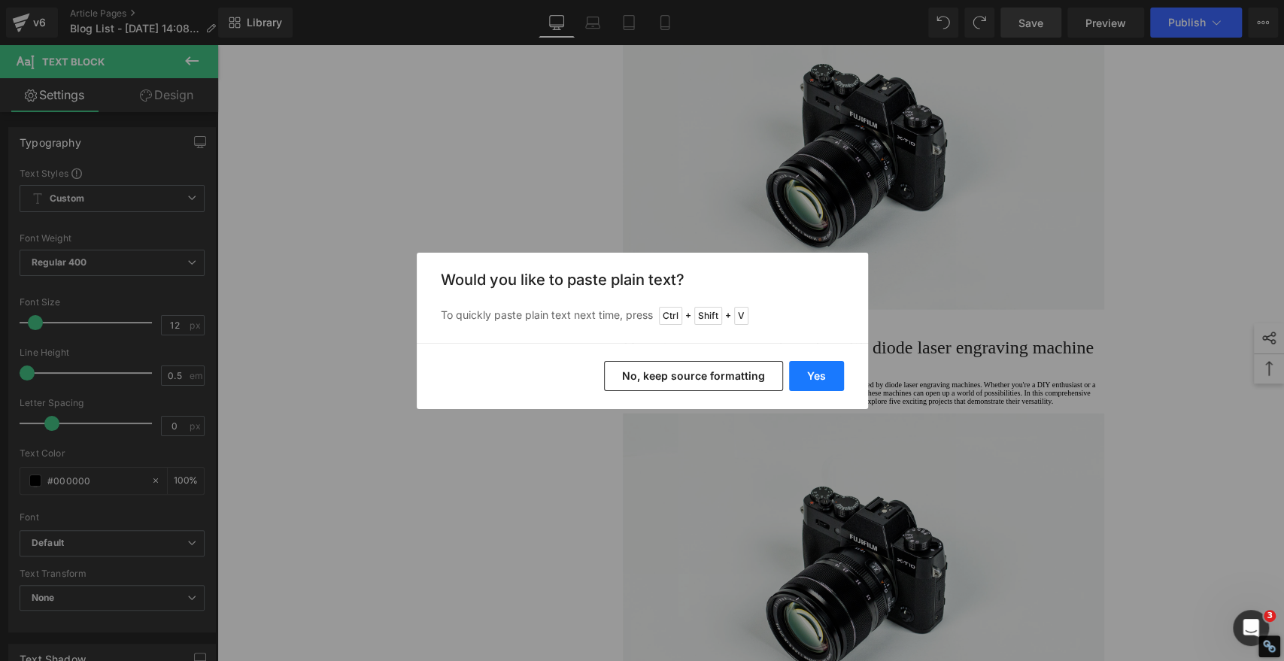
click at [824, 375] on button "Yes" at bounding box center [816, 376] width 55 height 30
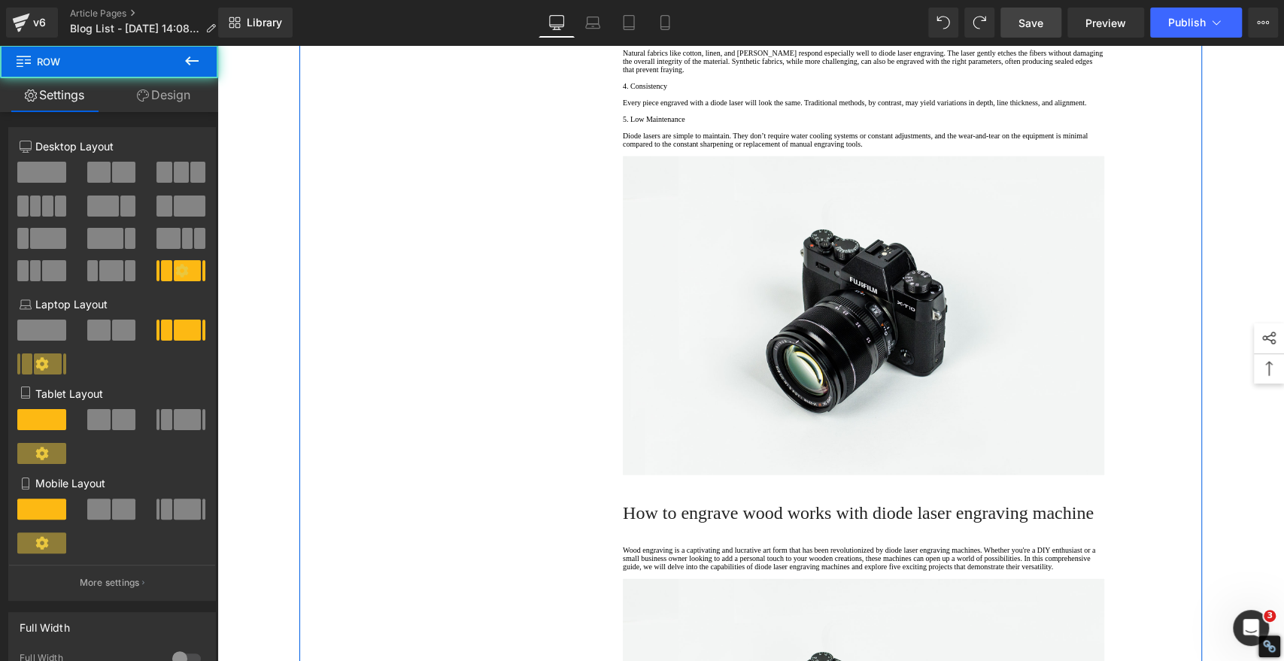
click at [429, 397] on div "1. Is the laser engraving machine good at engraving wooden materials Text Block…" at bounding box center [750, 65] width 902 height 4300
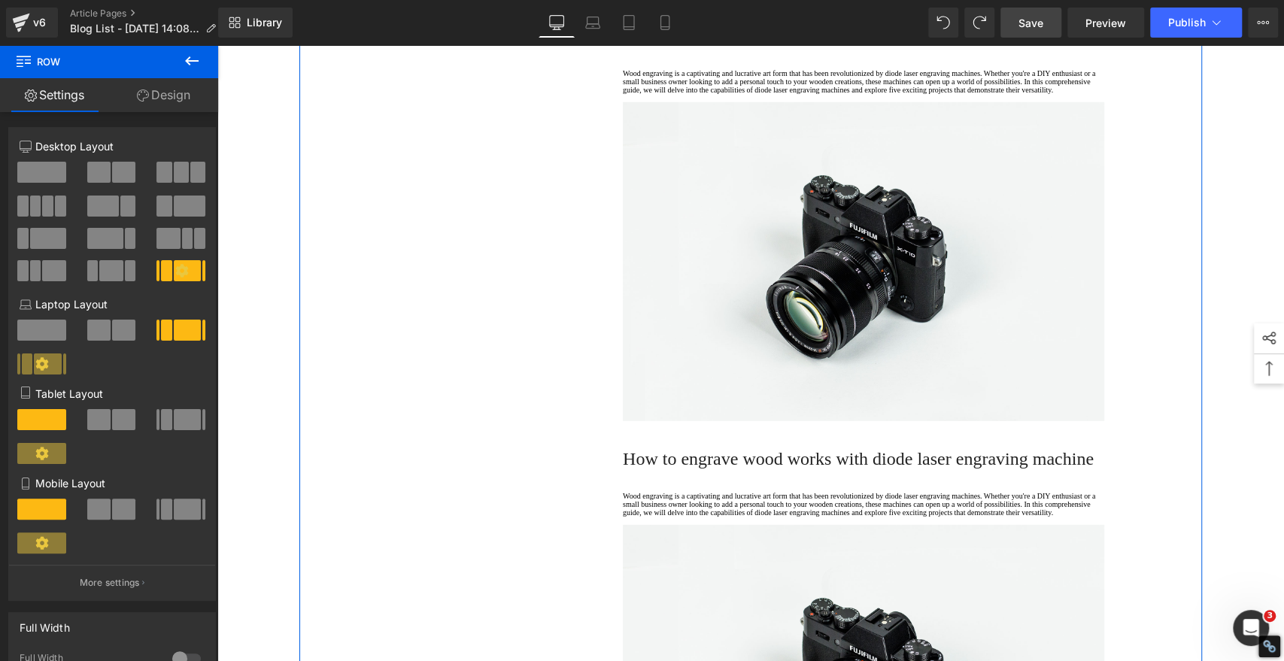
scroll to position [2923, 0]
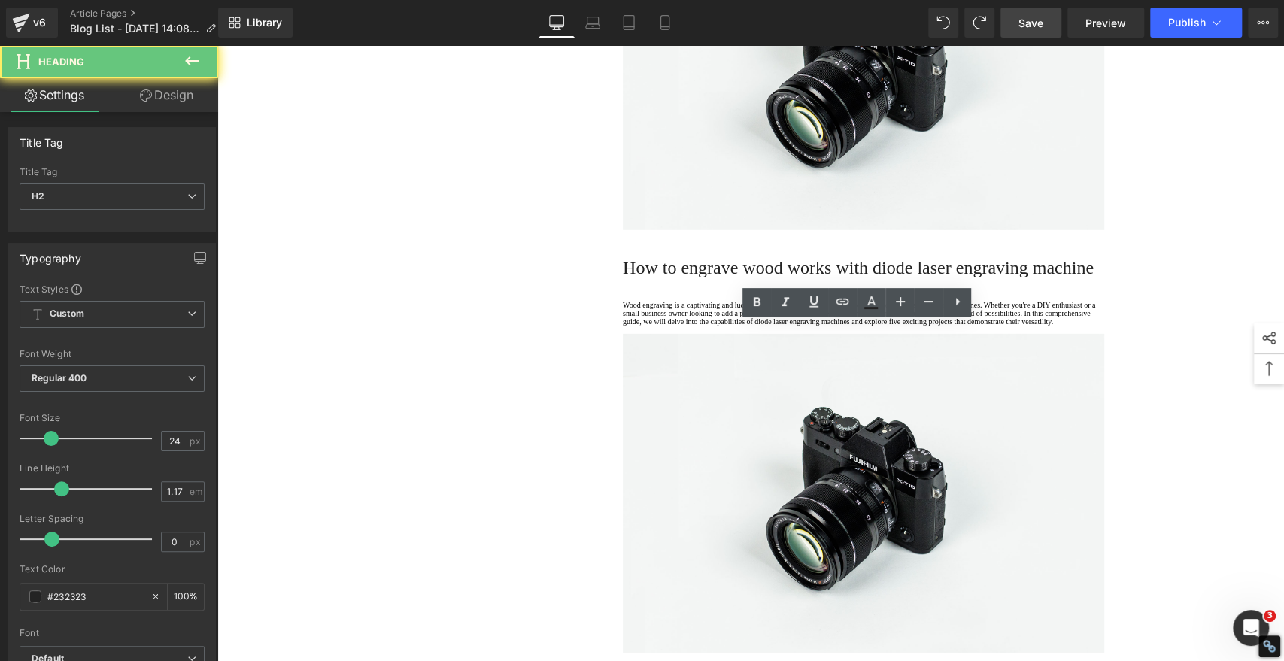
paste div
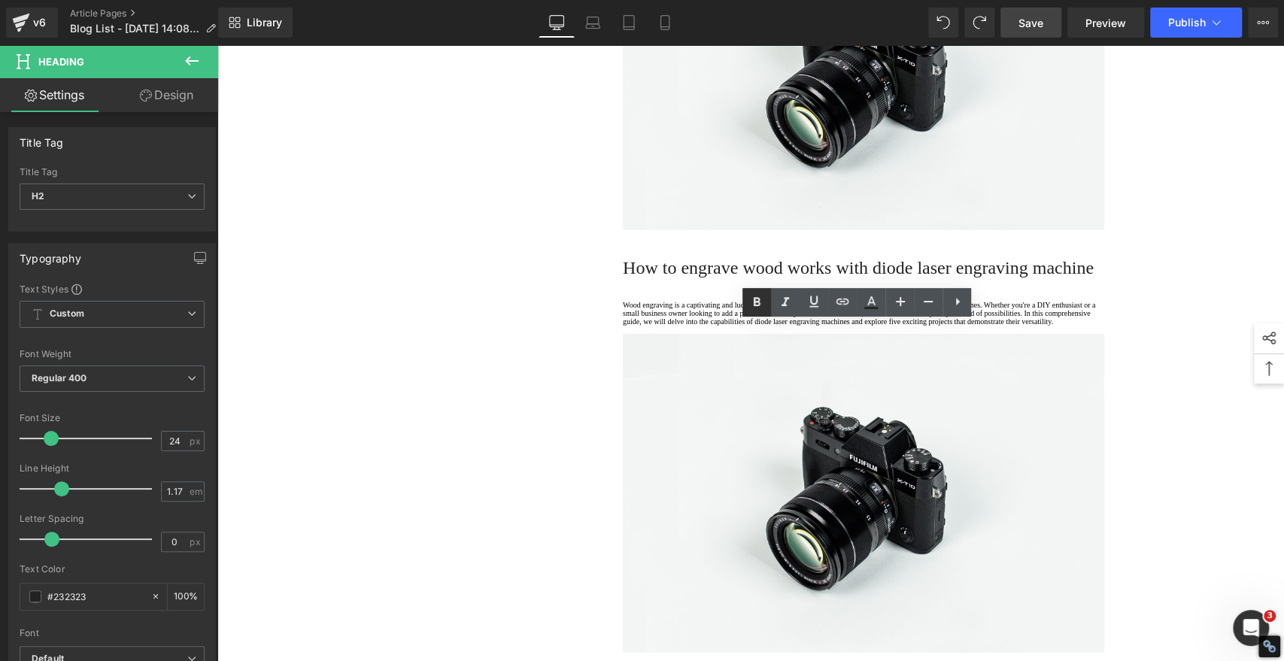
click at [760, 305] on icon at bounding box center [756, 302] width 18 height 18
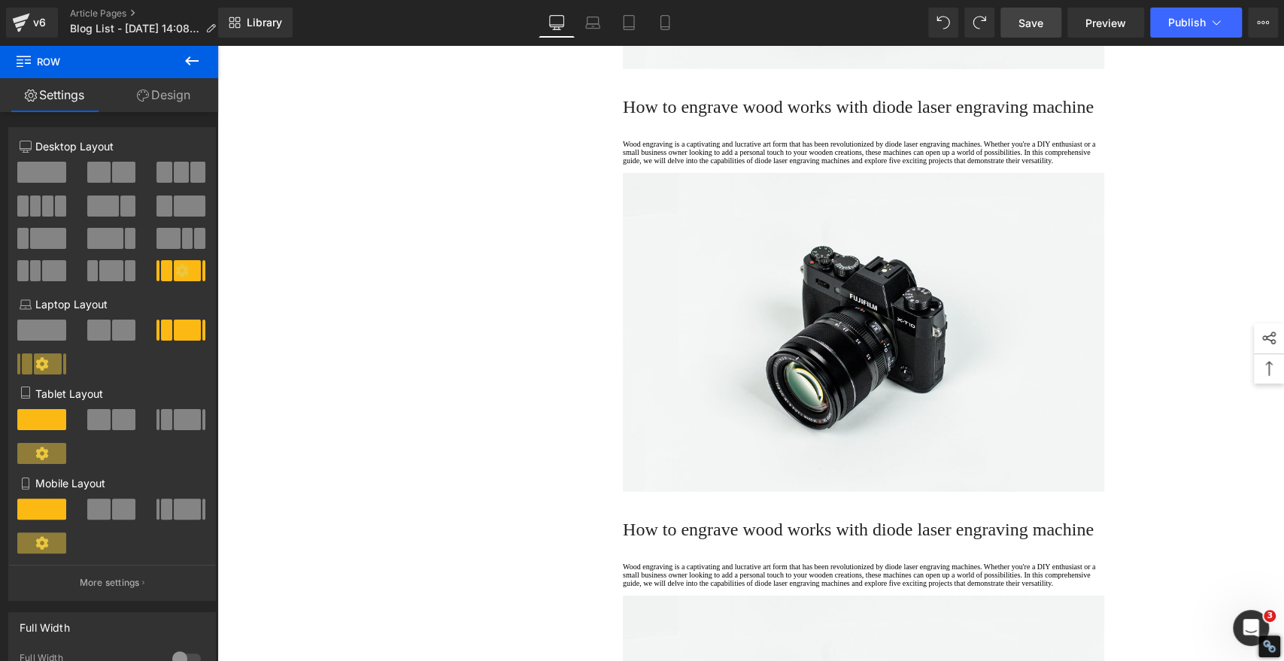
scroll to position [3091, 0]
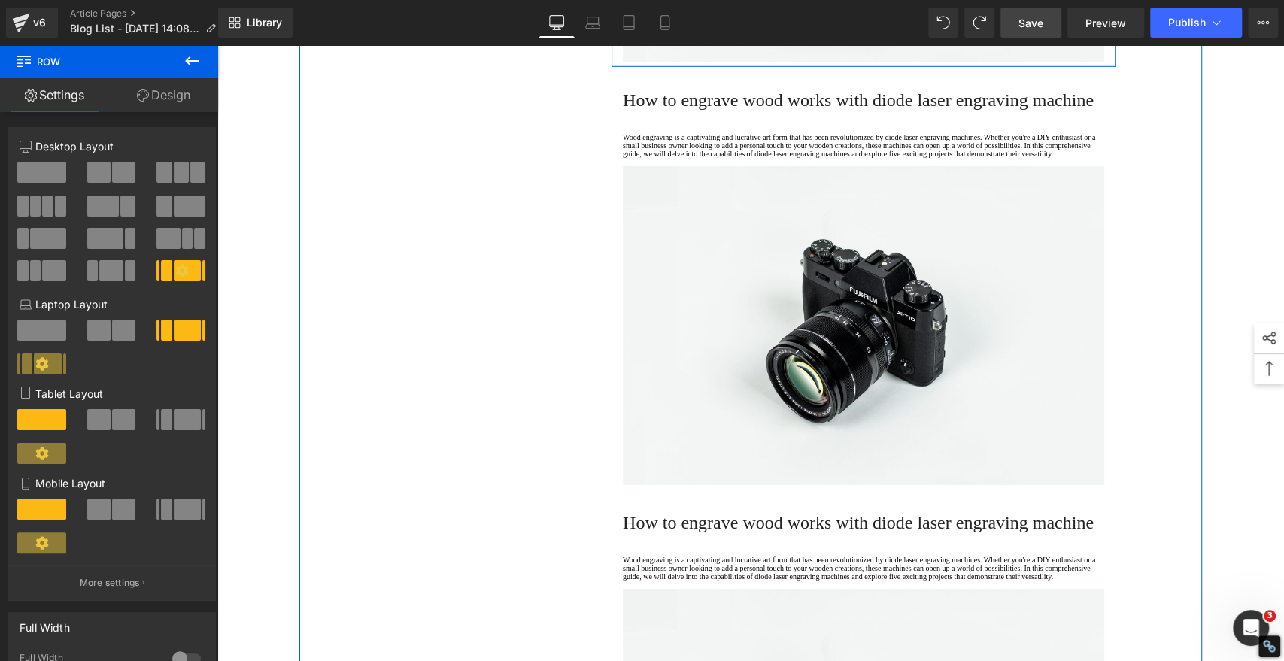
drag, startPoint x: 675, startPoint y: 268, endPoint x: 668, endPoint y: 266, distance: 7.9
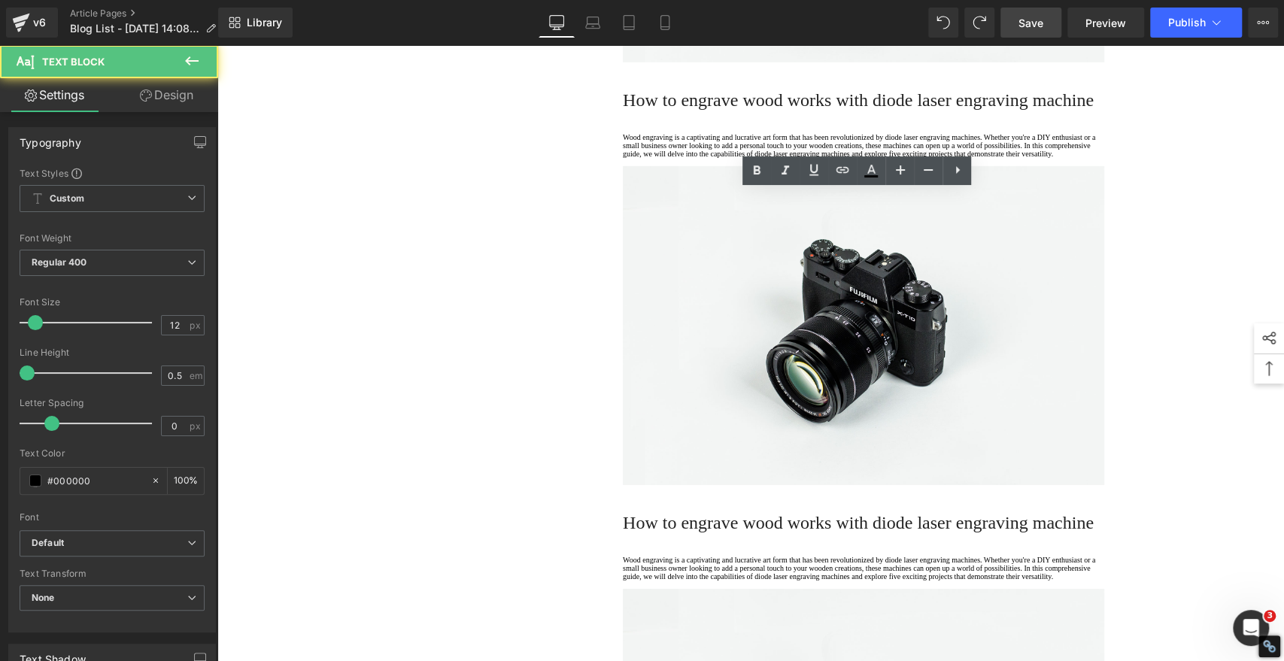
drag, startPoint x: 676, startPoint y: 263, endPoint x: 617, endPoint y: 199, distance: 87.3
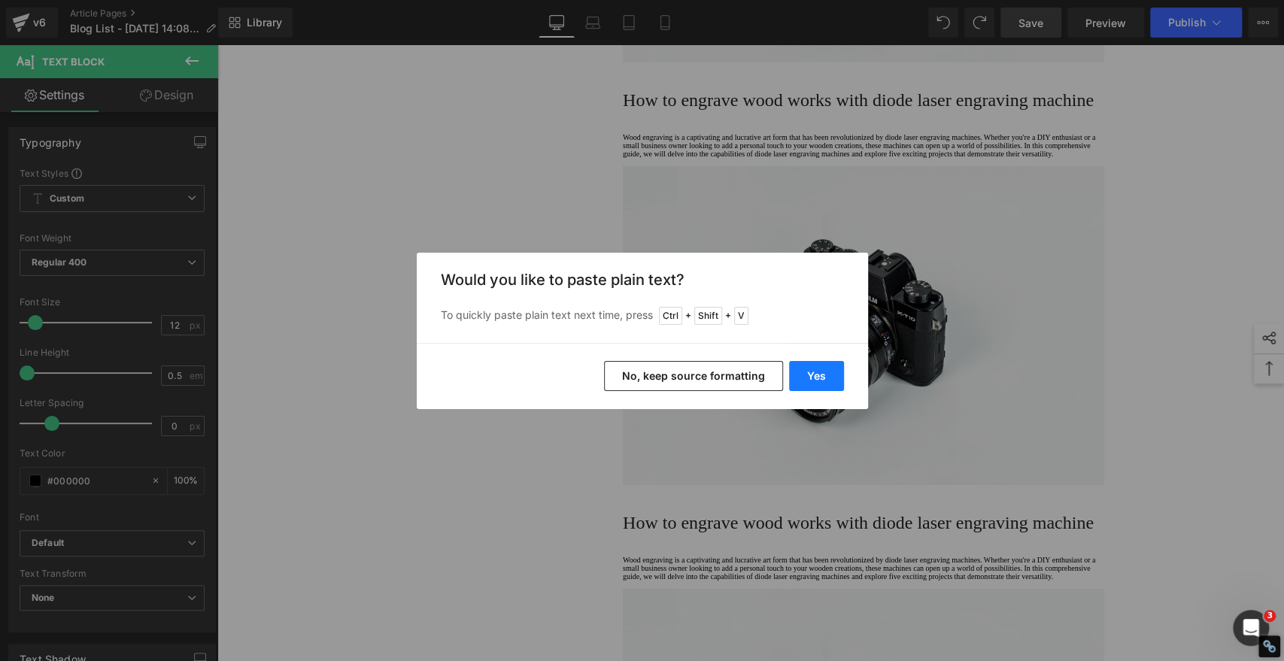
click at [798, 371] on button "Yes" at bounding box center [816, 376] width 55 height 30
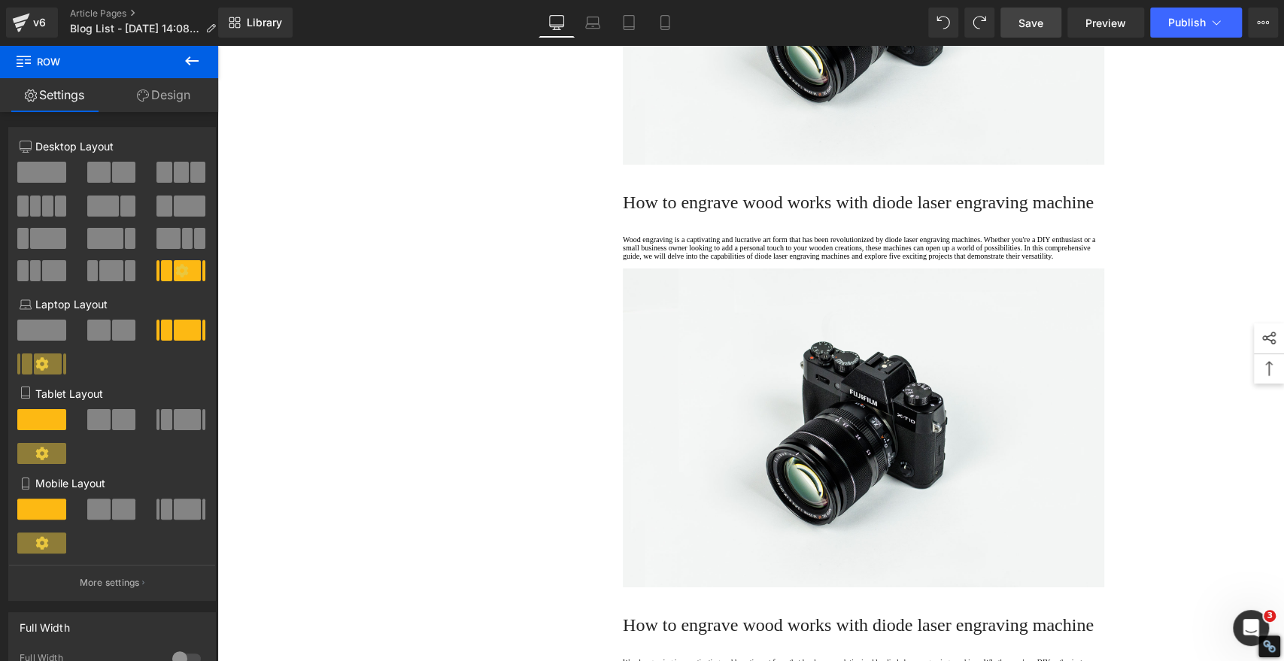
scroll to position [3425, 0]
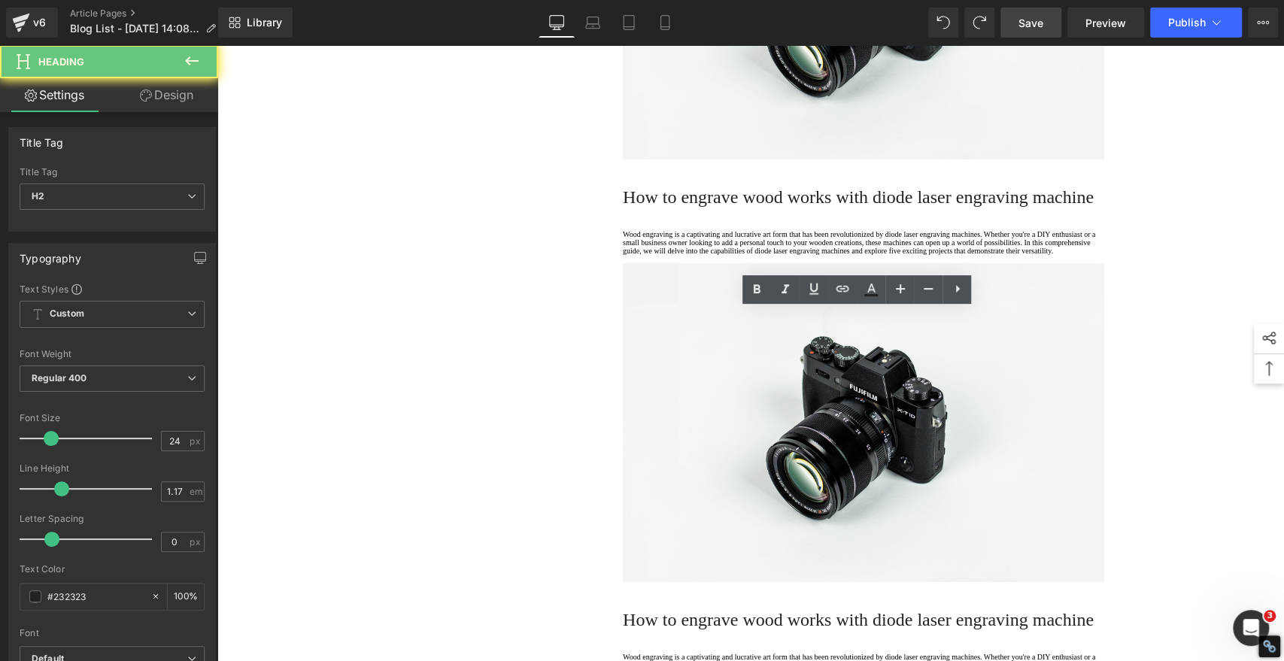
paste div
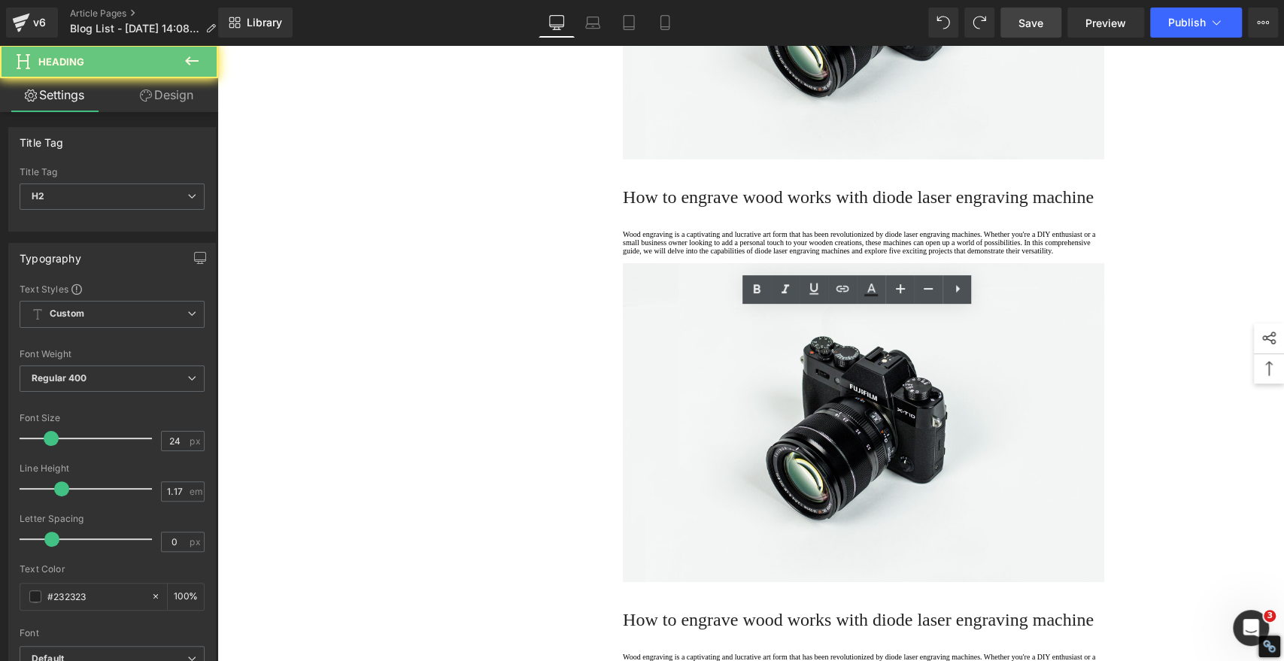
drag, startPoint x: 698, startPoint y: 329, endPoint x: 715, endPoint y: 320, distance: 19.5
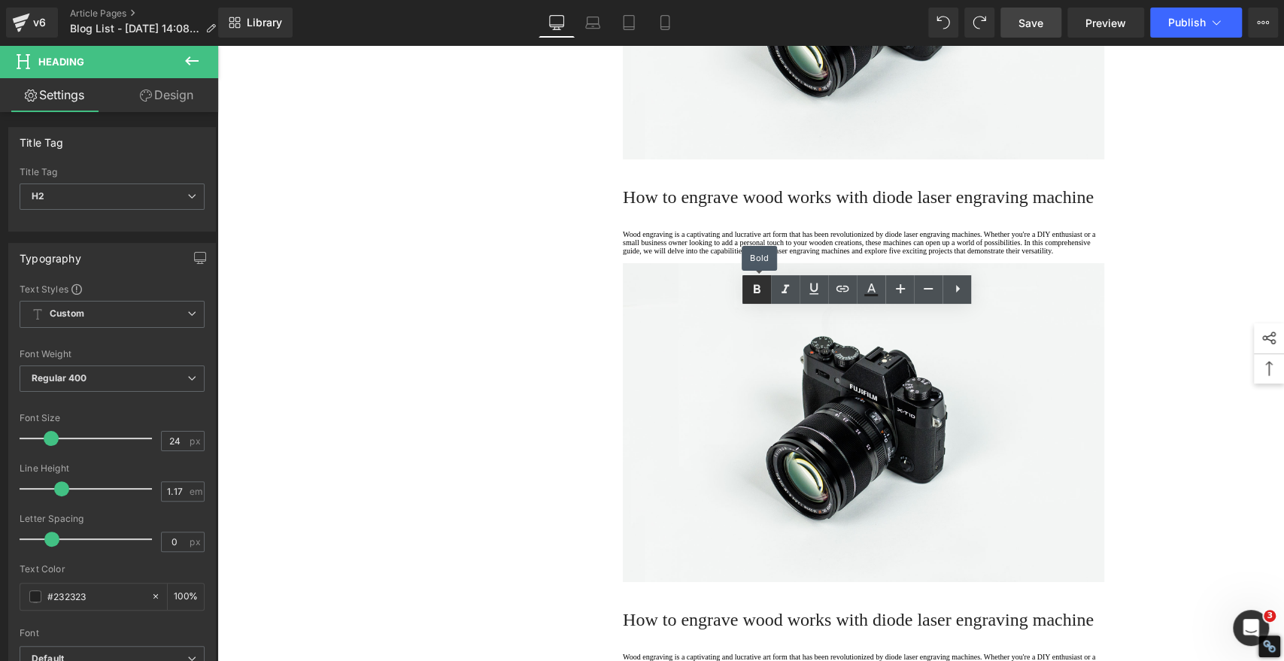
click at [757, 293] on icon at bounding box center [756, 289] width 18 height 18
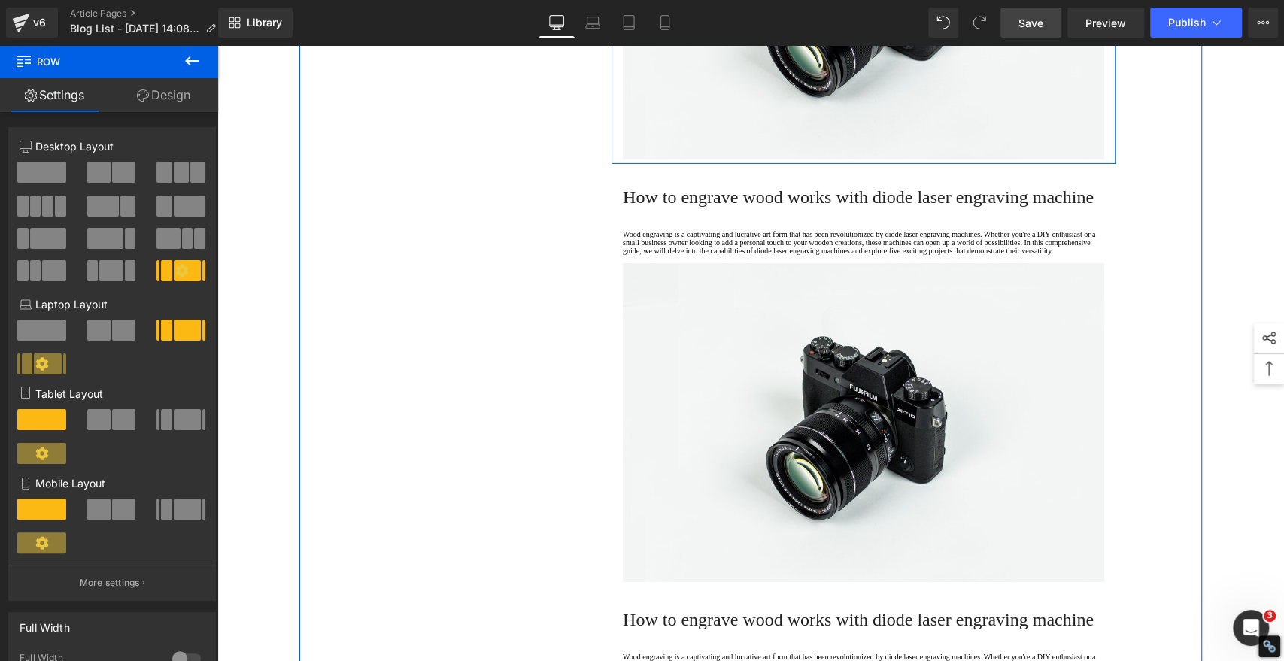
drag, startPoint x: 686, startPoint y: 418, endPoint x: 676, endPoint y: 420, distance: 10.6
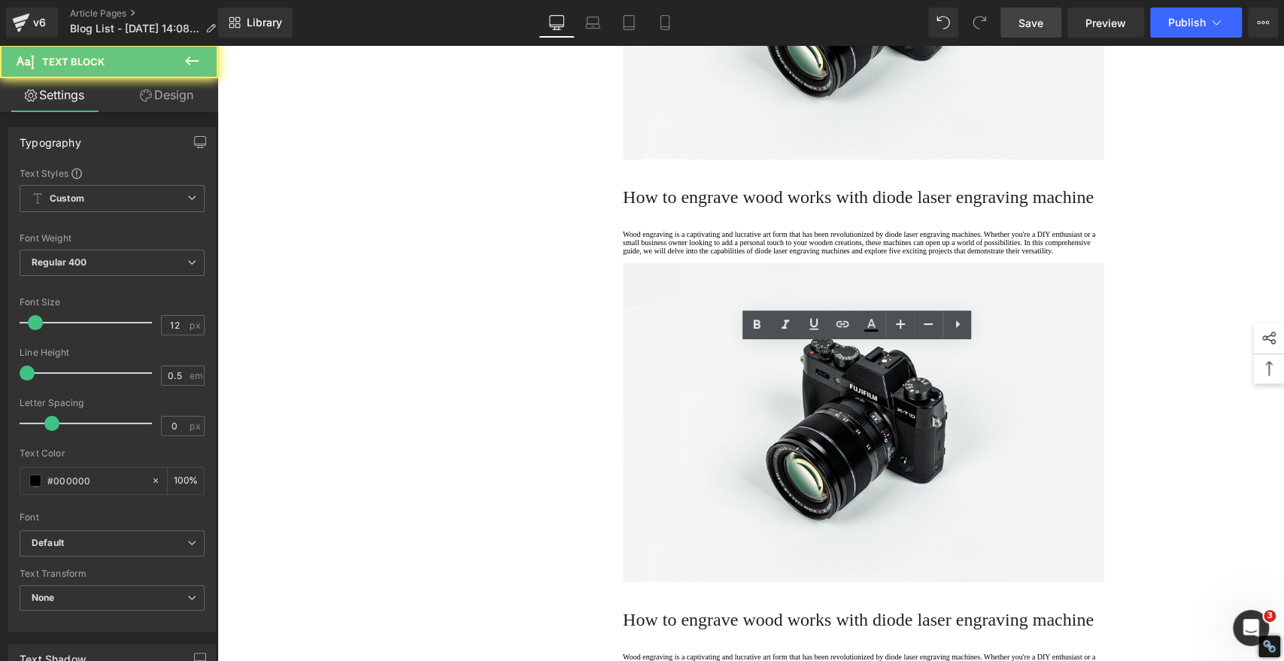
drag, startPoint x: 677, startPoint y: 418, endPoint x: 544, endPoint y: 298, distance: 179.4
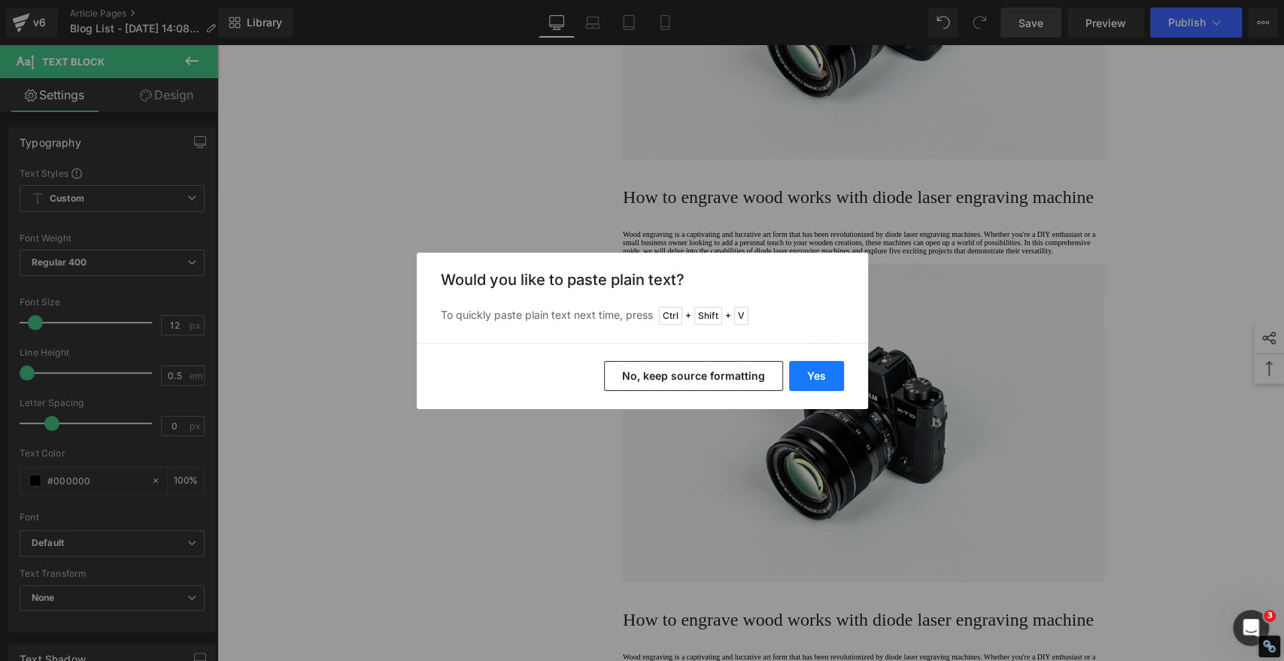
click at [824, 368] on button "Yes" at bounding box center [816, 376] width 55 height 30
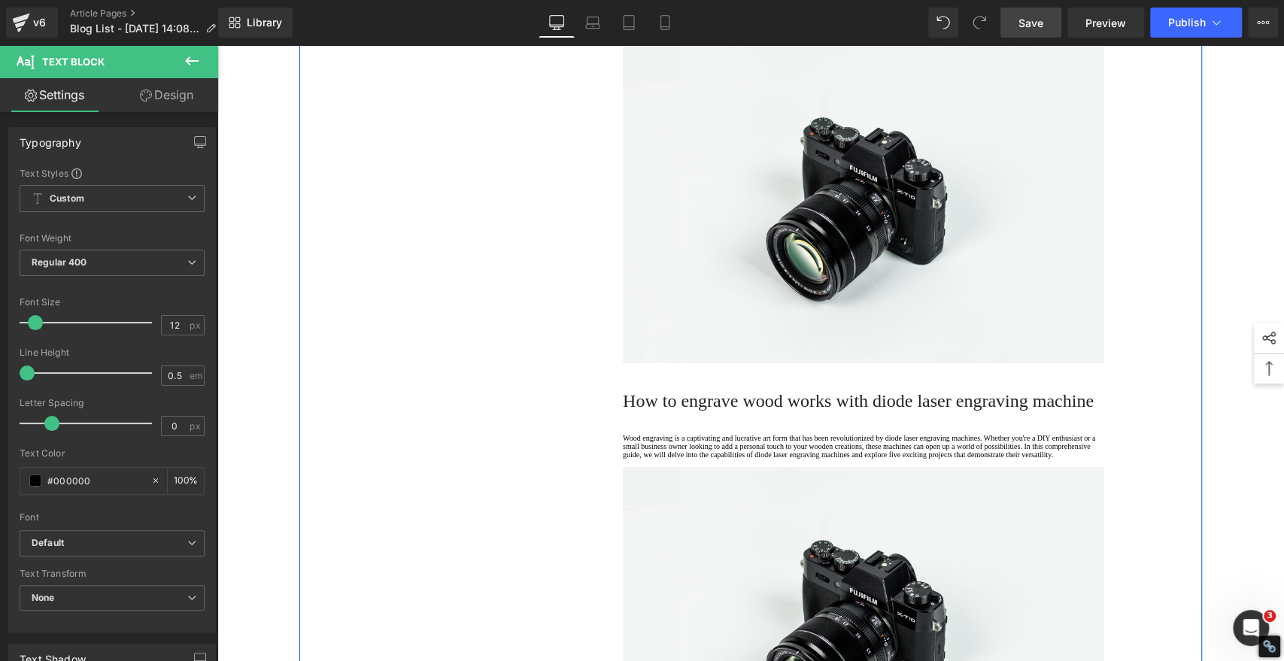
scroll to position [3843, 0]
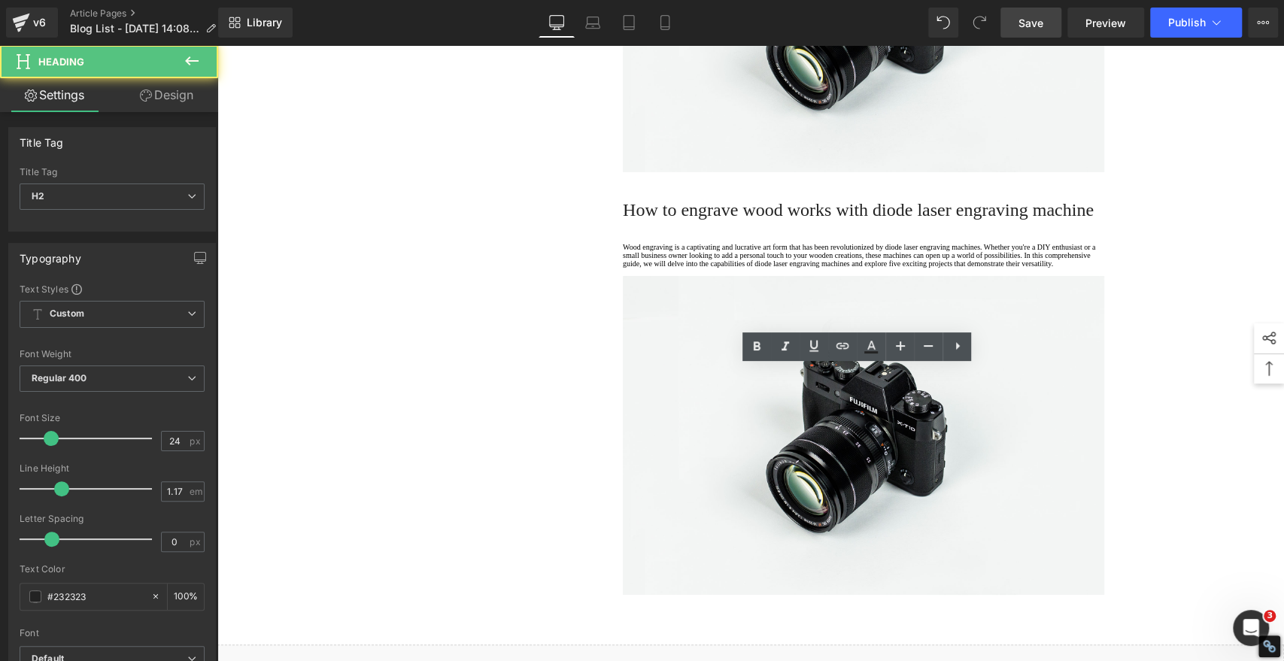
paste div
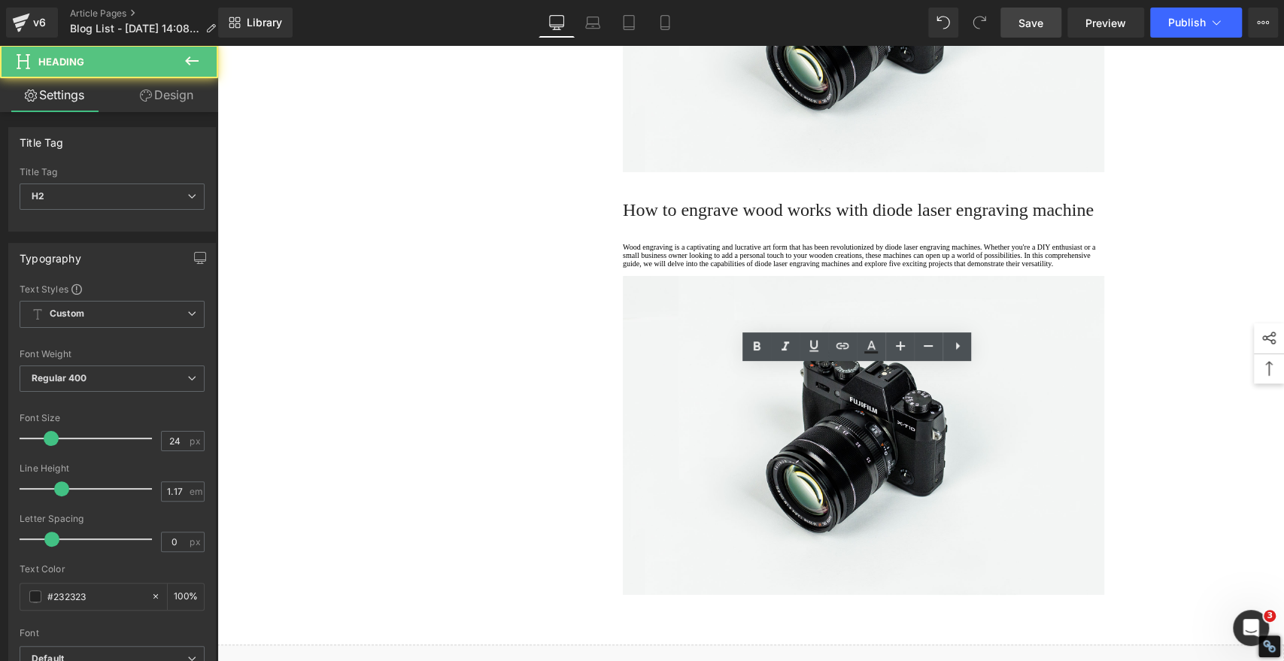
drag, startPoint x: 698, startPoint y: 383, endPoint x: 730, endPoint y: 360, distance: 39.9
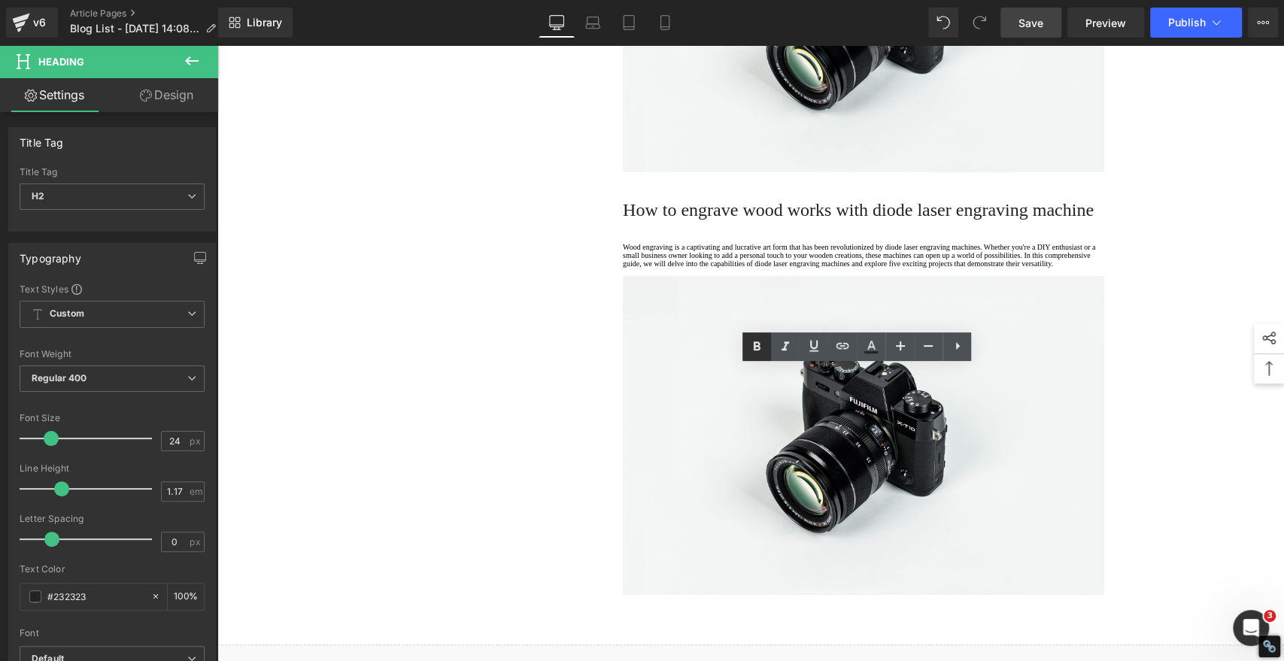
click at [756, 341] on icon at bounding box center [756, 345] width 7 height 9
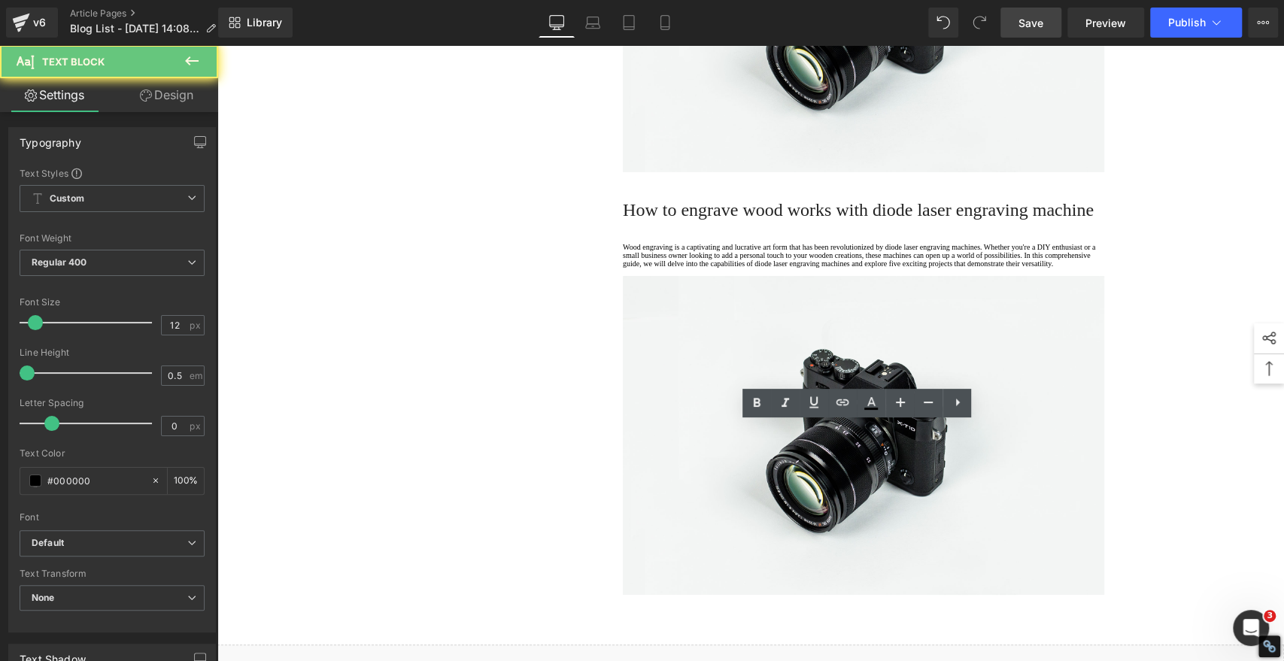
drag, startPoint x: 671, startPoint y: 496, endPoint x: 593, endPoint y: 388, distance: 134.0
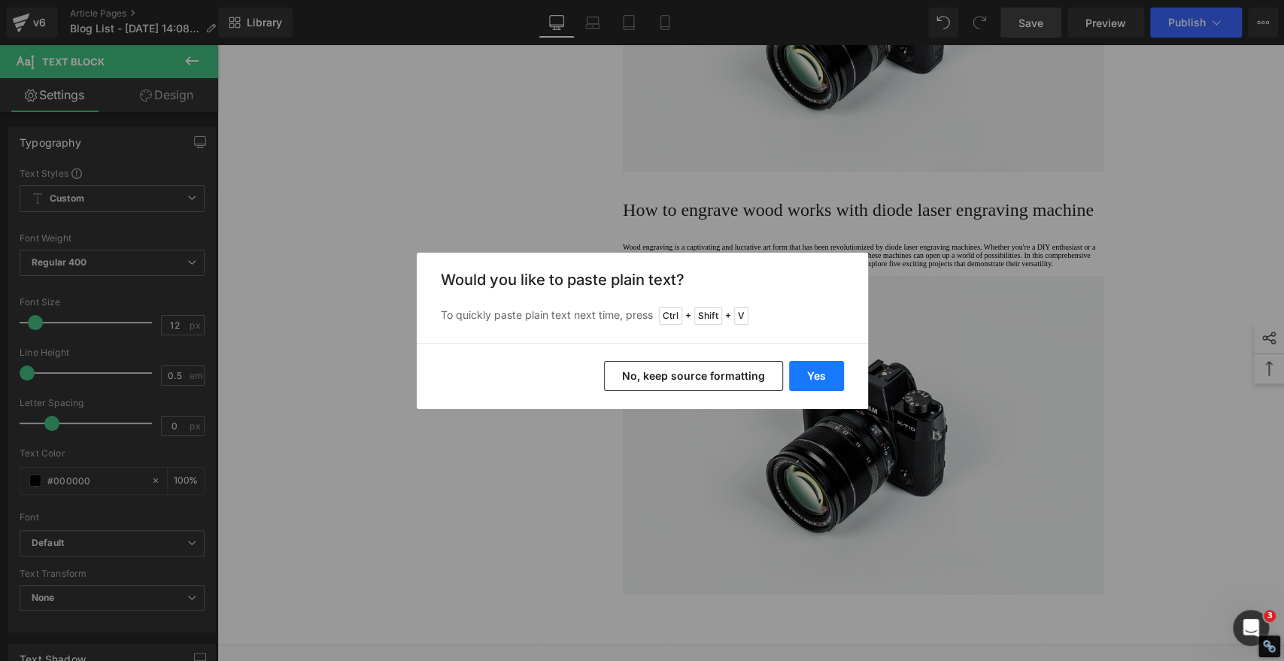
click at [810, 376] on button "Yes" at bounding box center [816, 376] width 55 height 30
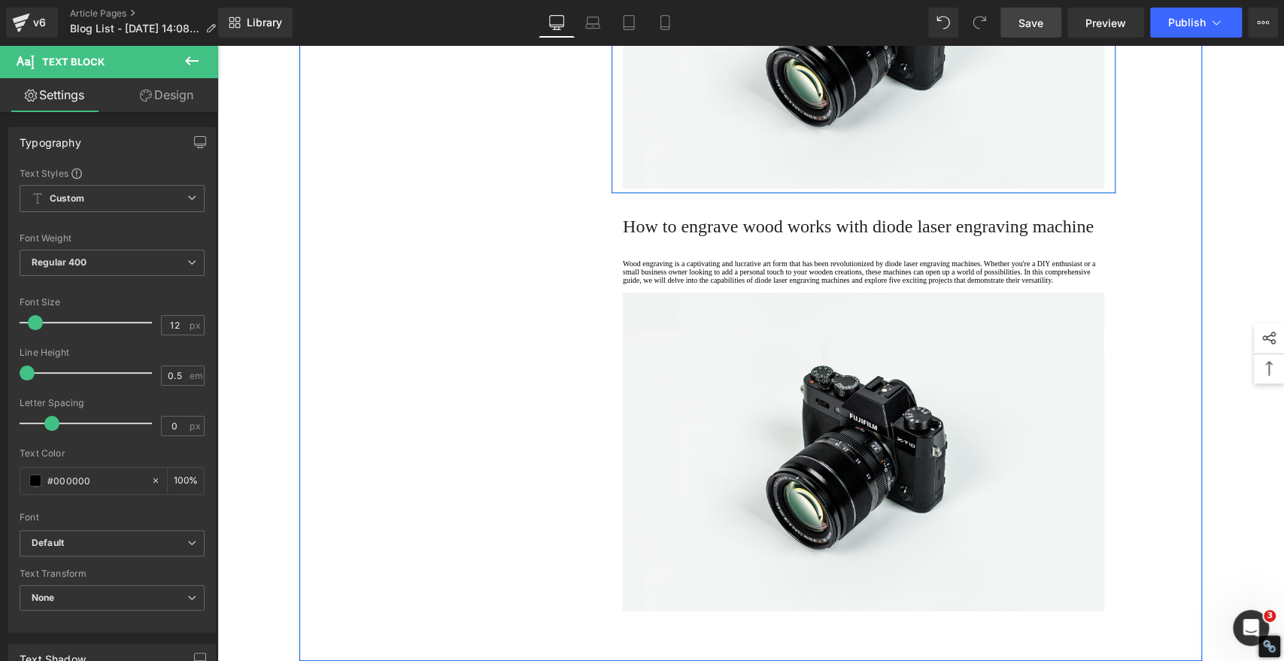
drag, startPoint x: 653, startPoint y: 450, endPoint x: 644, endPoint y: 441, distance: 13.3
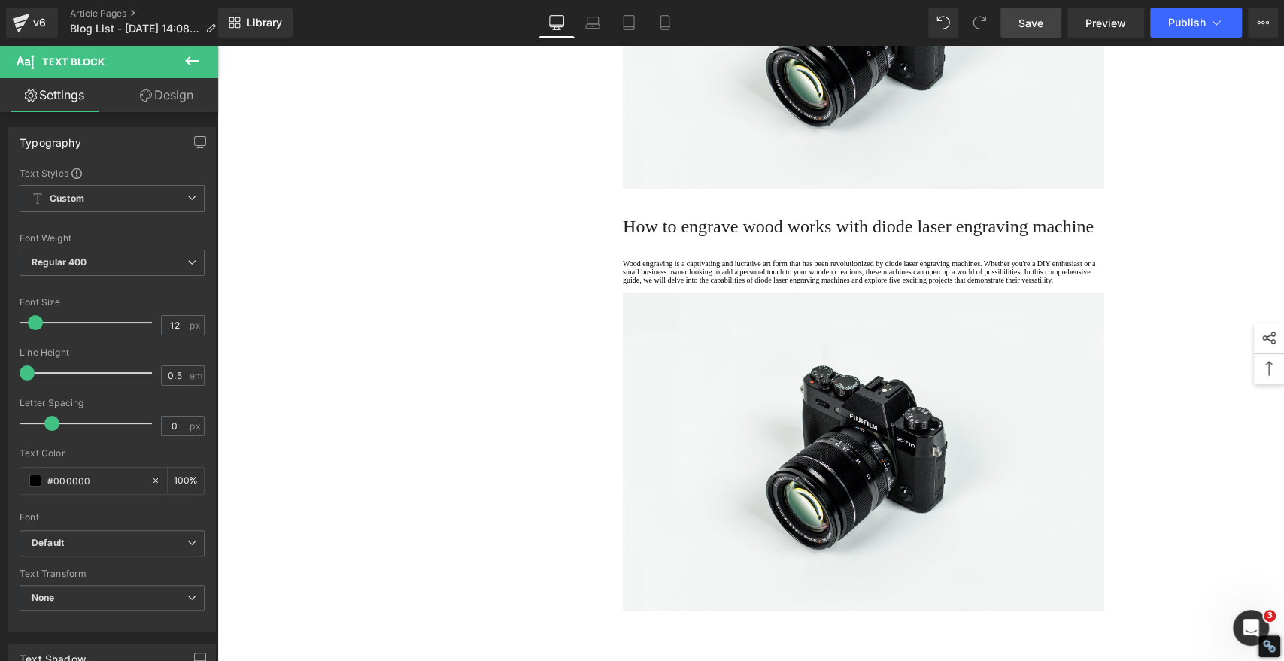
copy p "·"
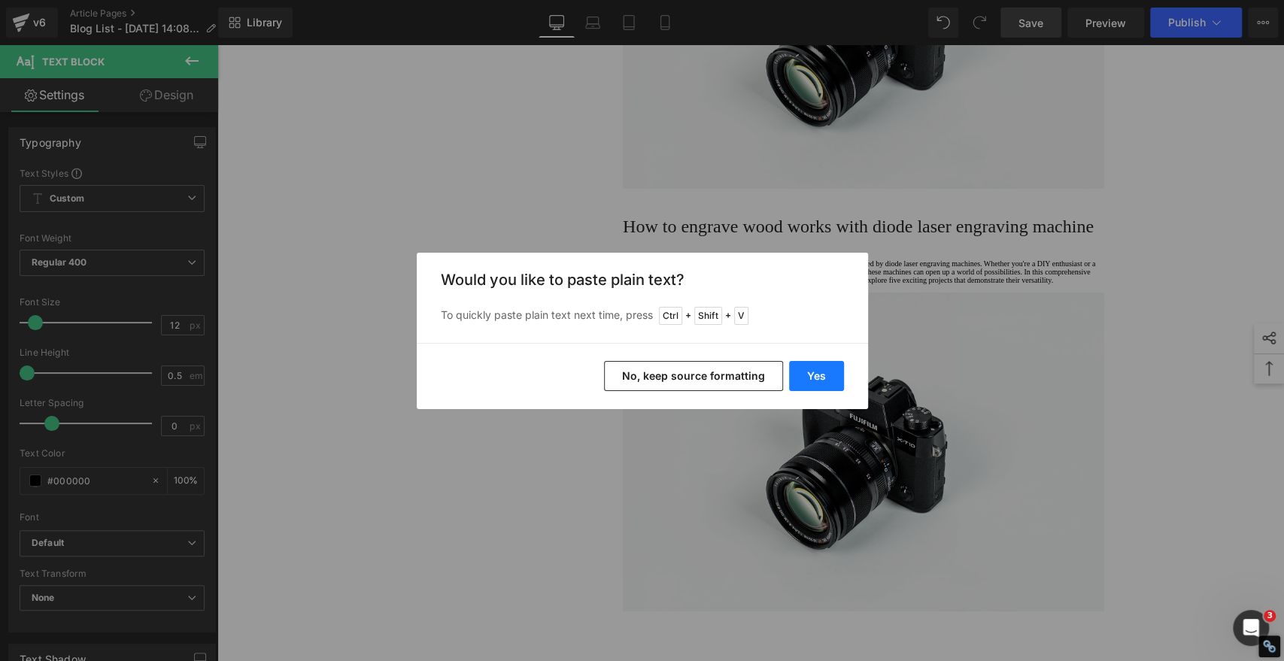
click at [804, 363] on button "Yes" at bounding box center [816, 376] width 55 height 30
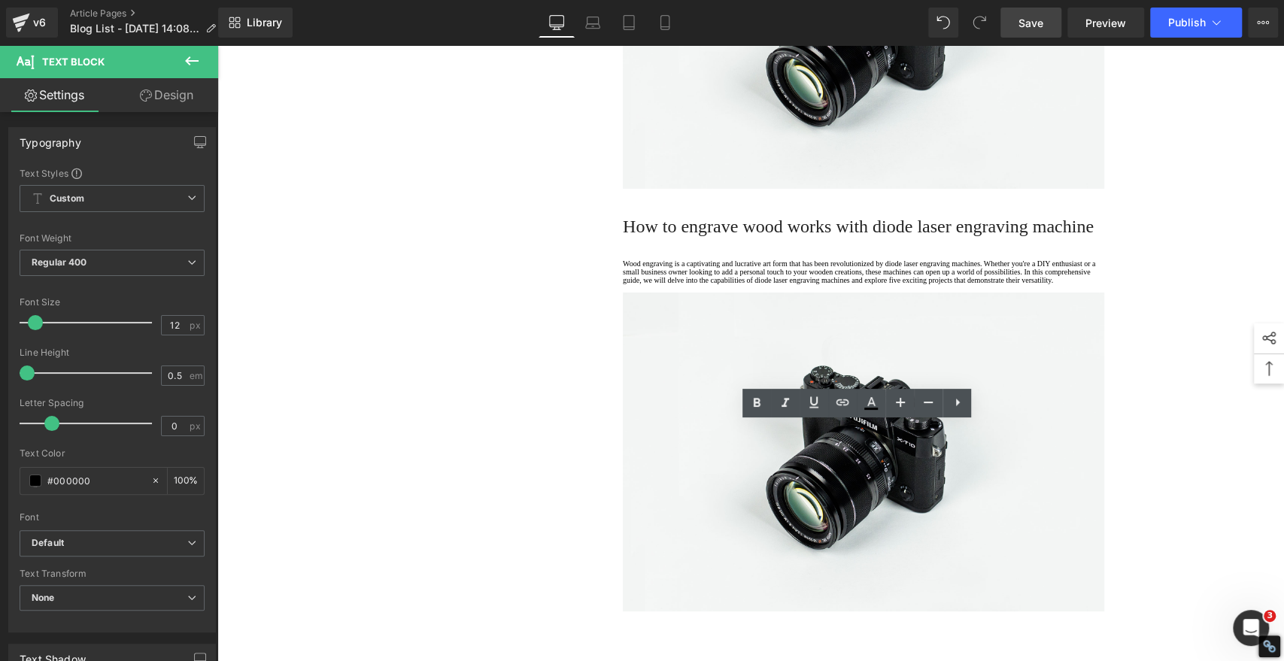
drag, startPoint x: 774, startPoint y: 459, endPoint x: 596, endPoint y: 462, distance: 177.5
click at [756, 403] on icon at bounding box center [756, 403] width 18 height 18
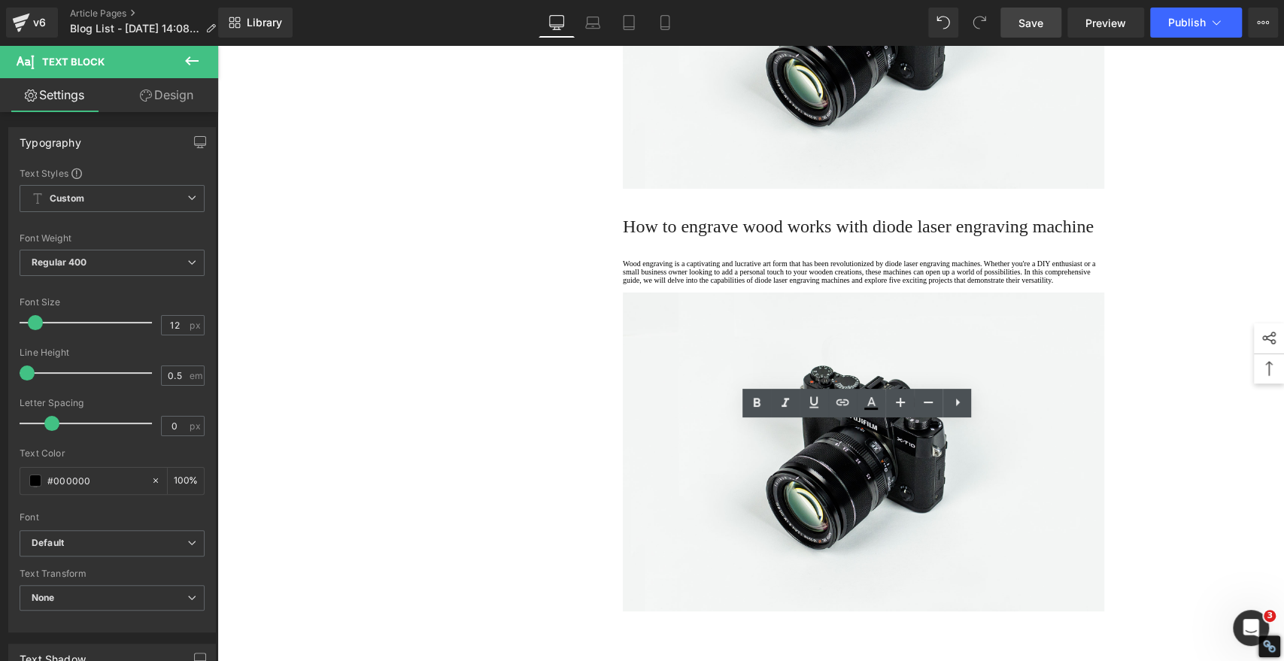
drag, startPoint x: 818, startPoint y: 497, endPoint x: 600, endPoint y: 498, distance: 218.1
click at [754, 398] on icon at bounding box center [756, 402] width 7 height 9
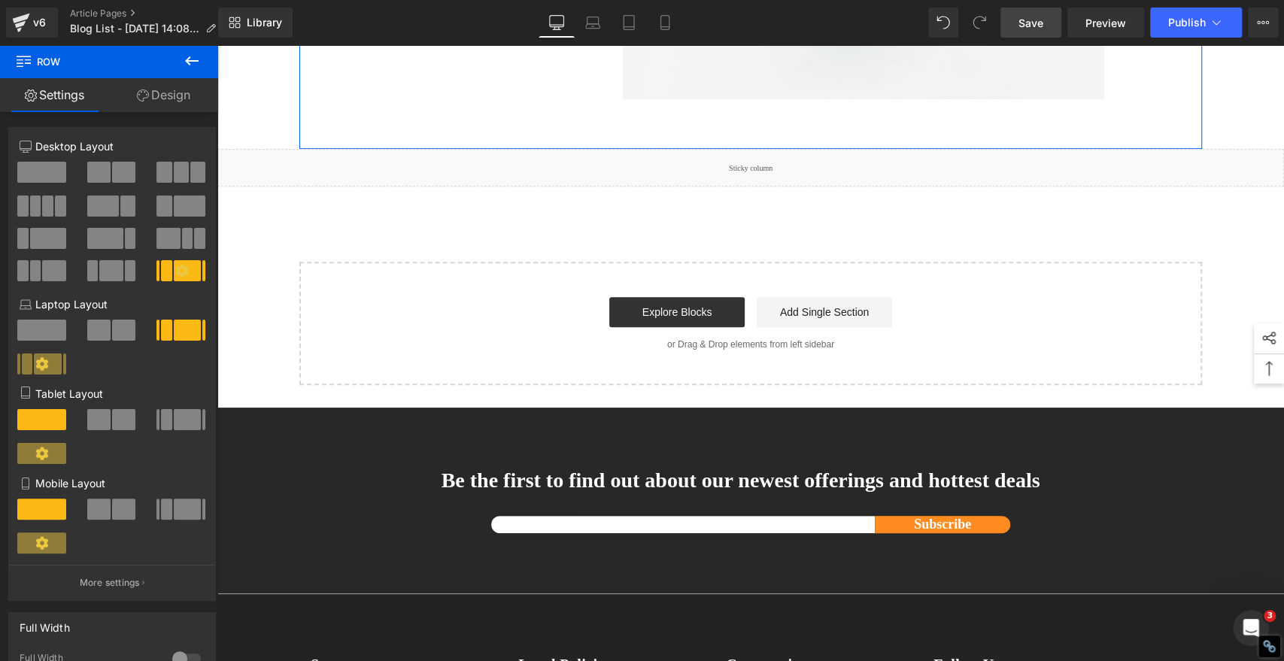
scroll to position [4344, 0]
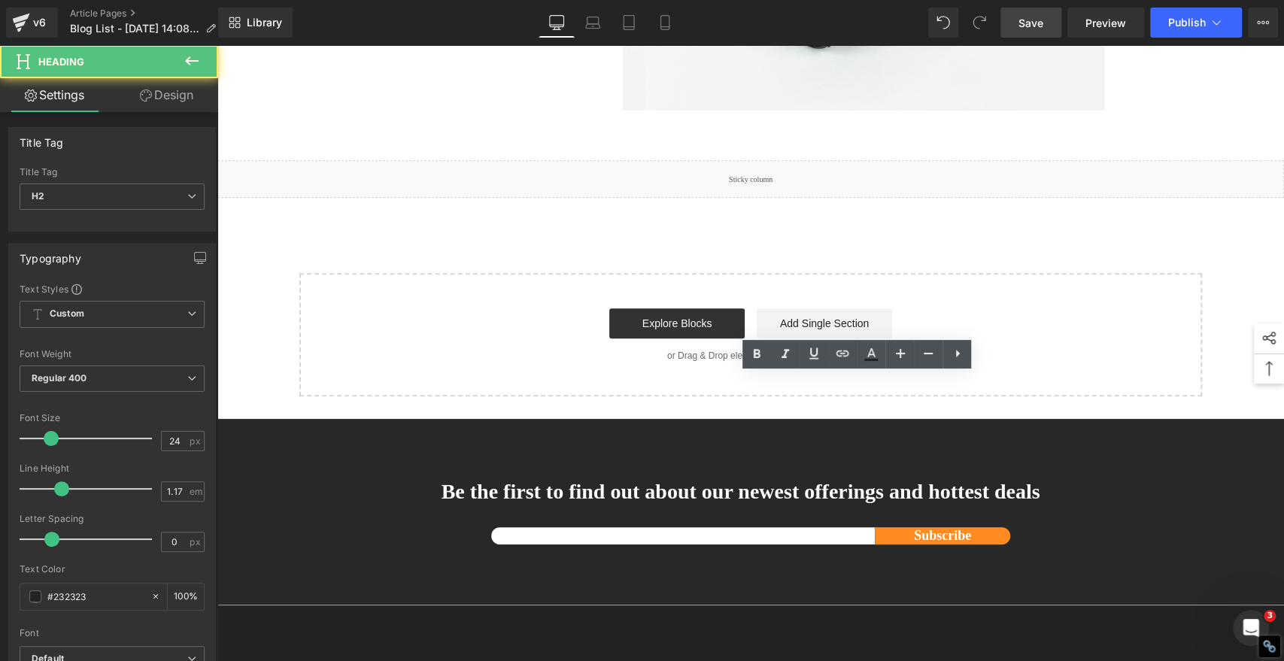
paste div
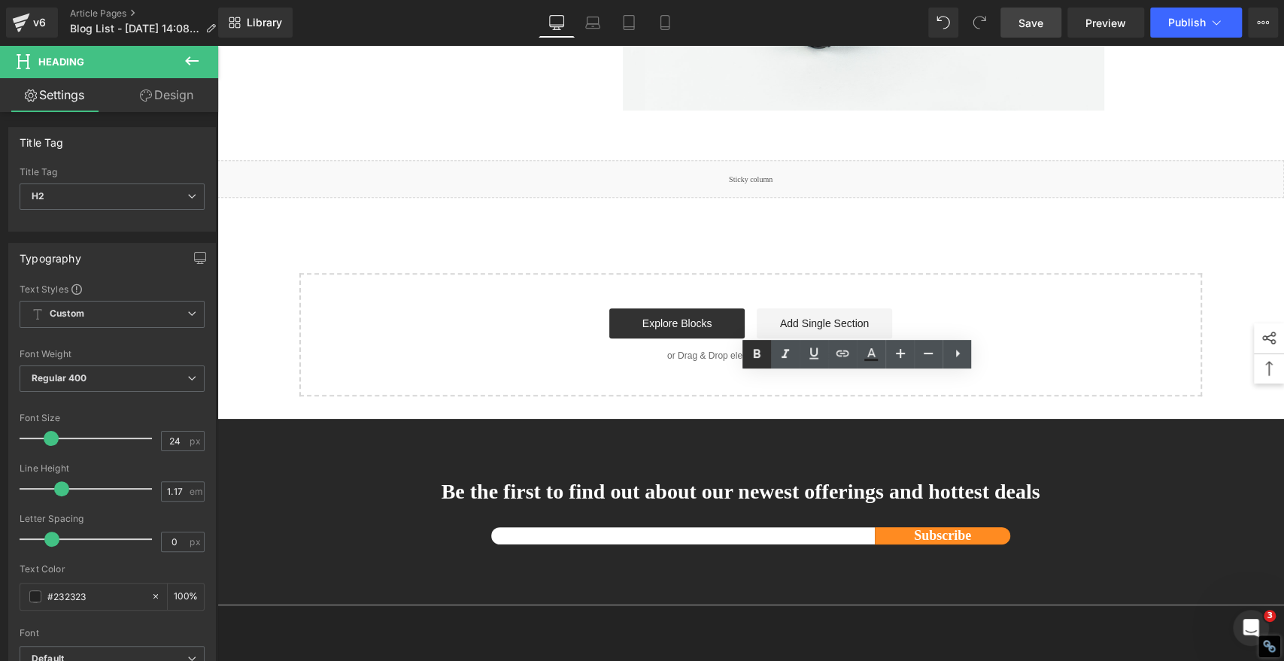
click at [751, 353] on icon at bounding box center [756, 354] width 18 height 18
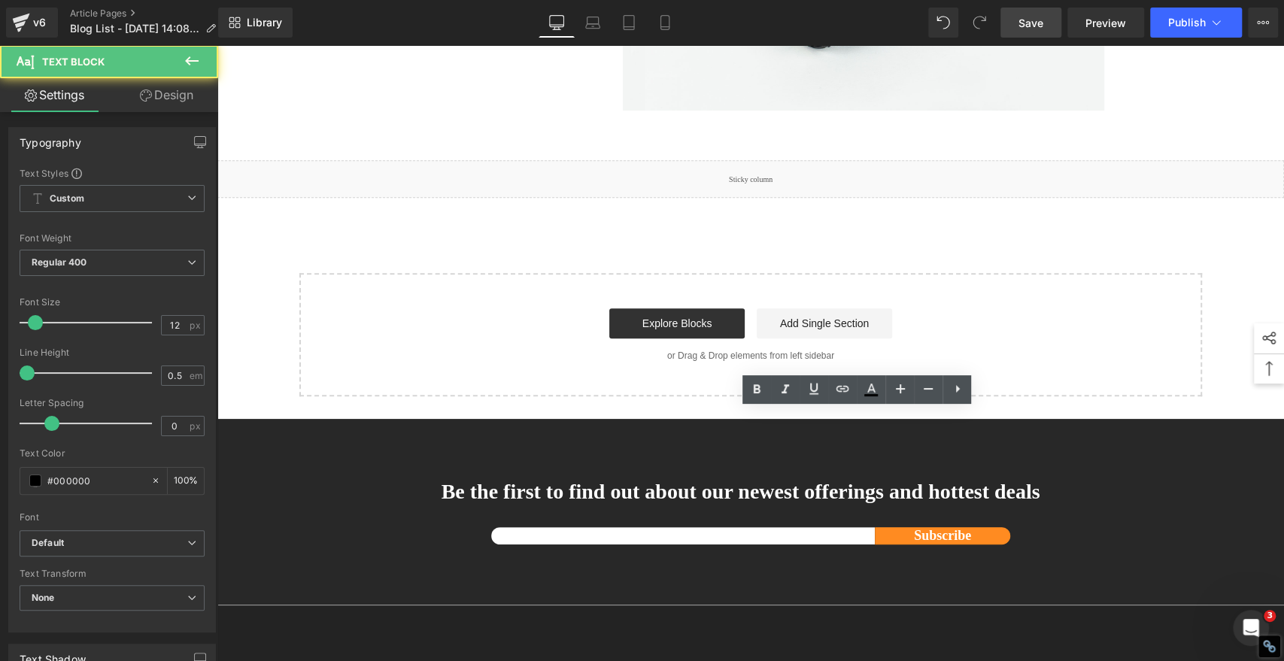
drag, startPoint x: 681, startPoint y: 484, endPoint x: 514, endPoint y: 361, distance: 208.1
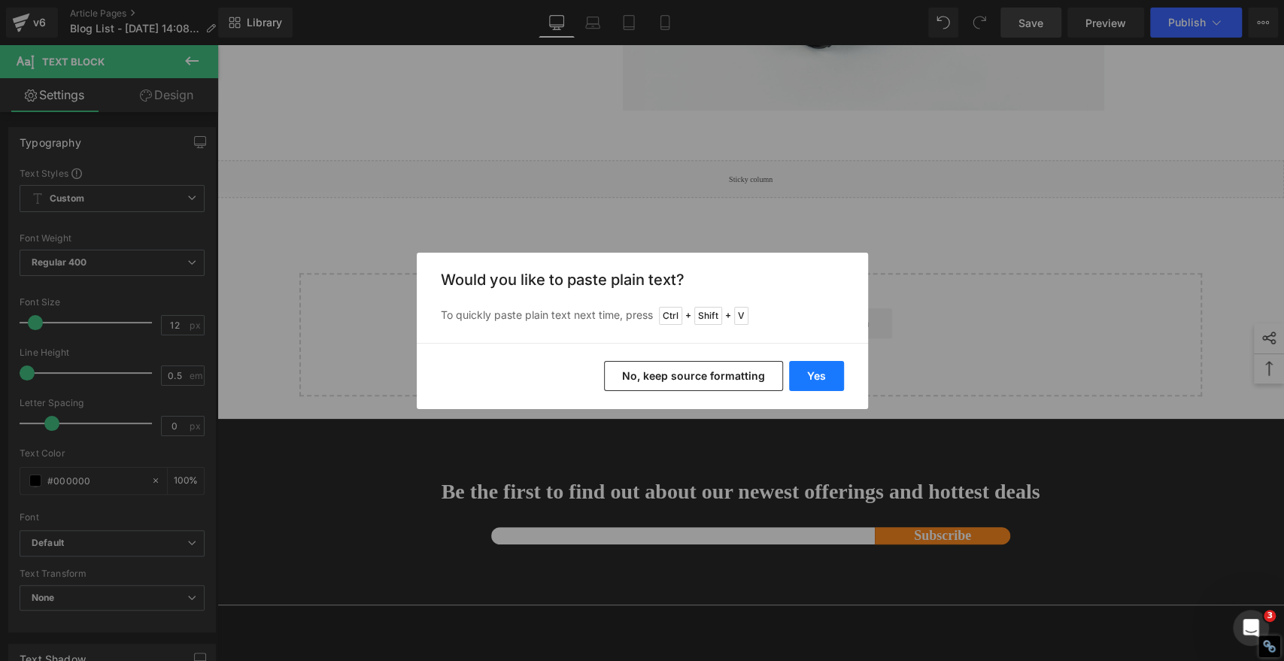
click at [808, 372] on button "Yes" at bounding box center [816, 376] width 55 height 30
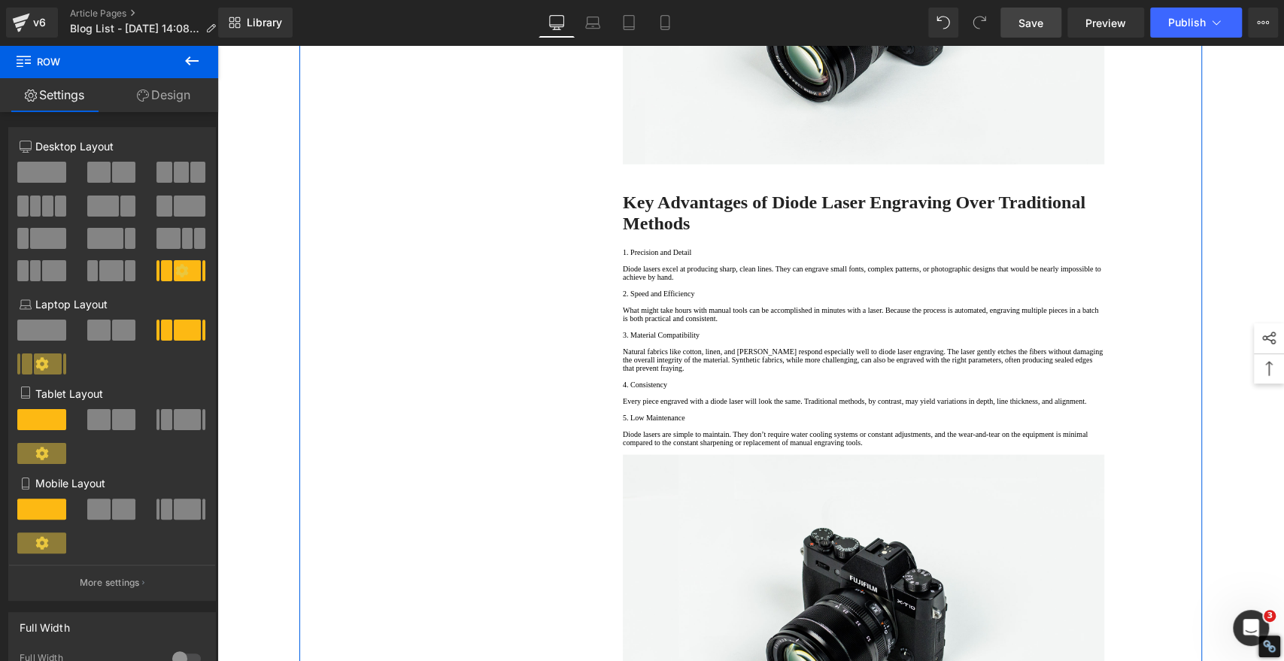
scroll to position [1754, 0]
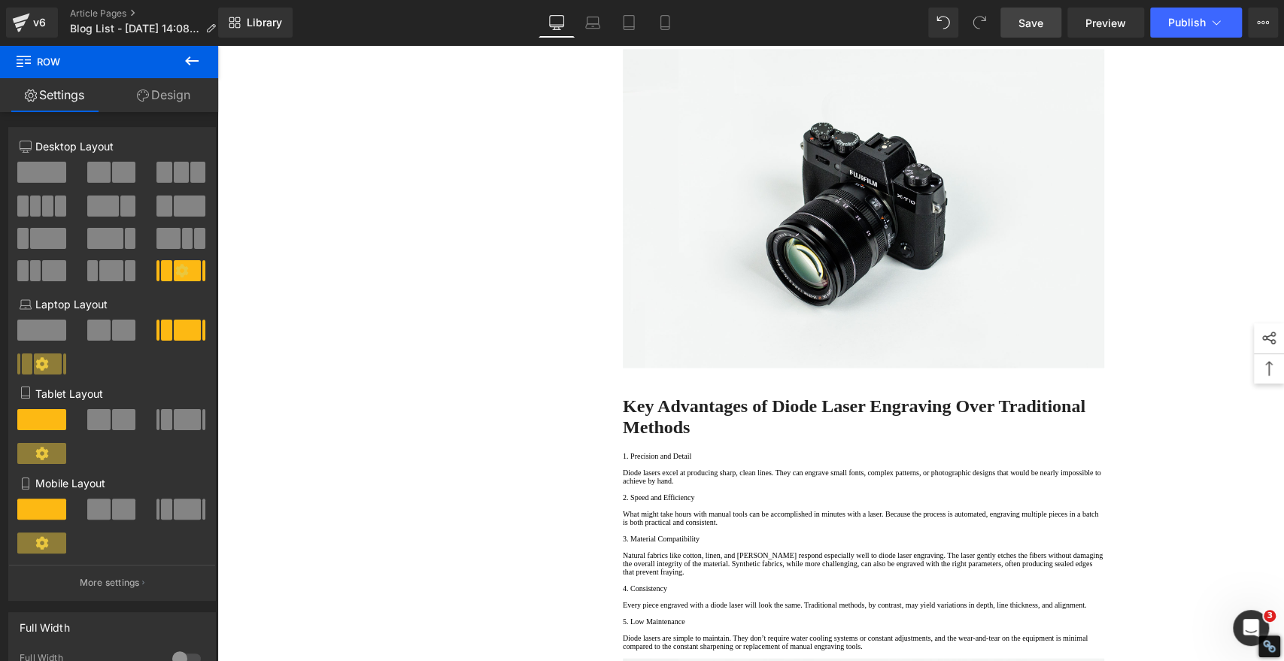
click at [1020, 24] on span "Save" at bounding box center [1030, 23] width 25 height 16
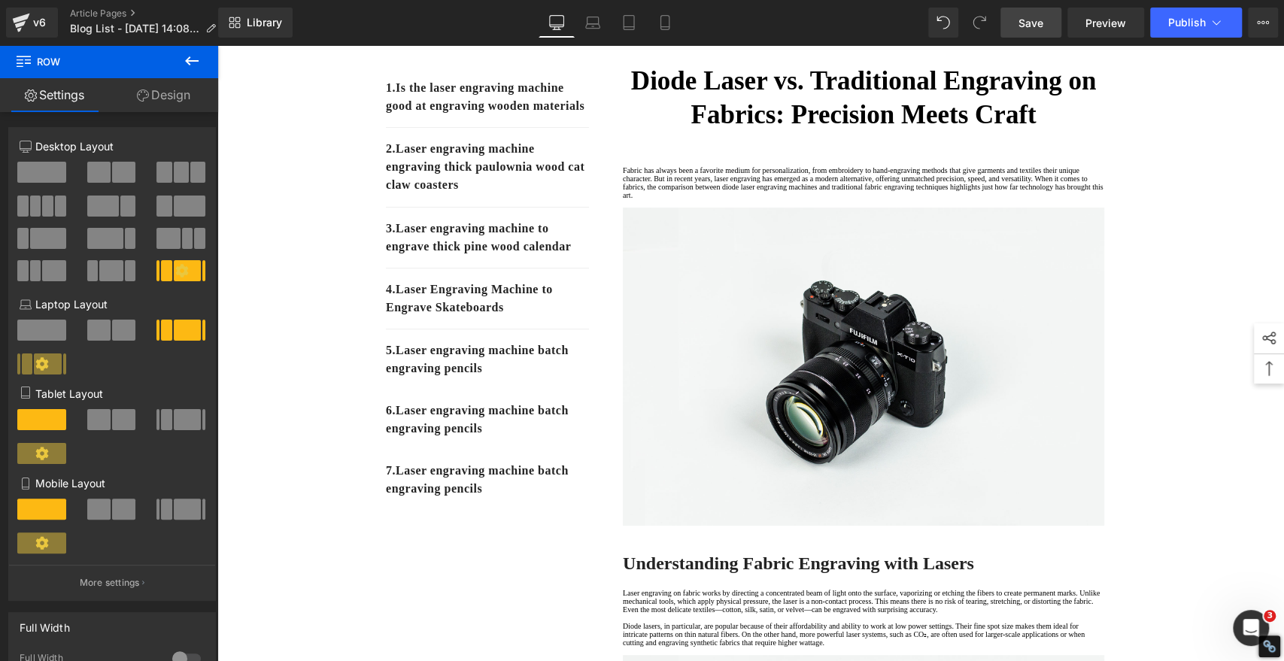
scroll to position [167, 0]
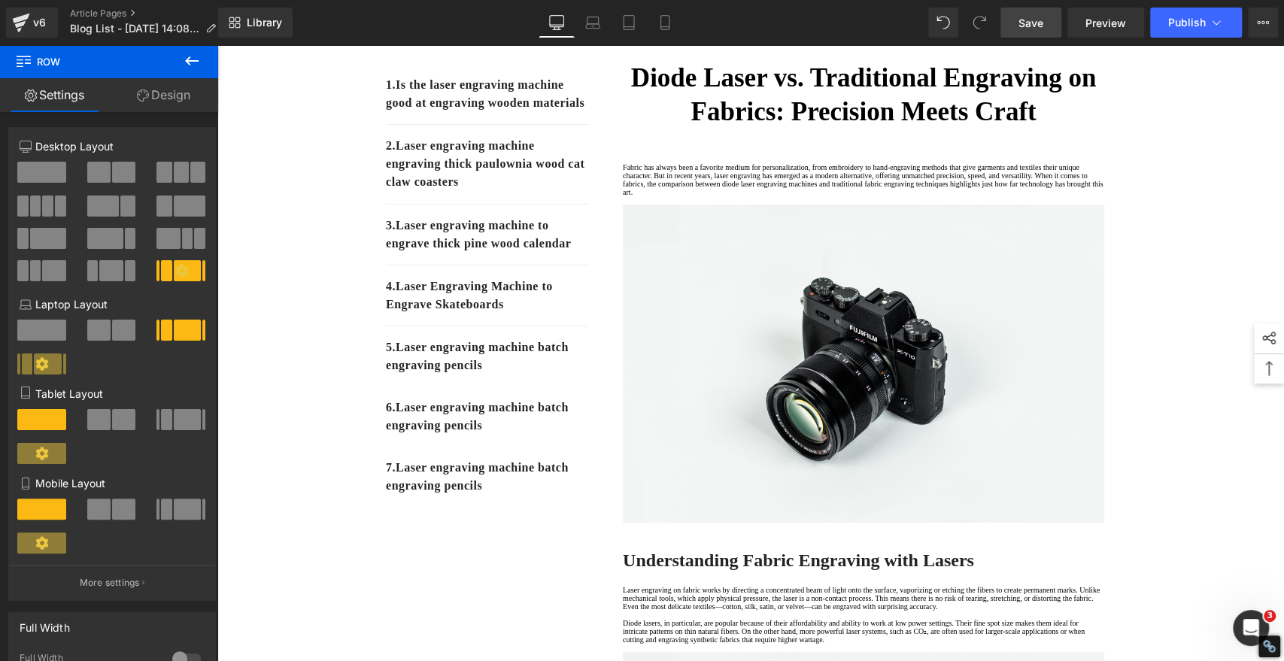
click at [1037, 23] on span "Save" at bounding box center [1030, 23] width 25 height 16
click at [1032, 21] on span "Save" at bounding box center [1030, 23] width 25 height 16
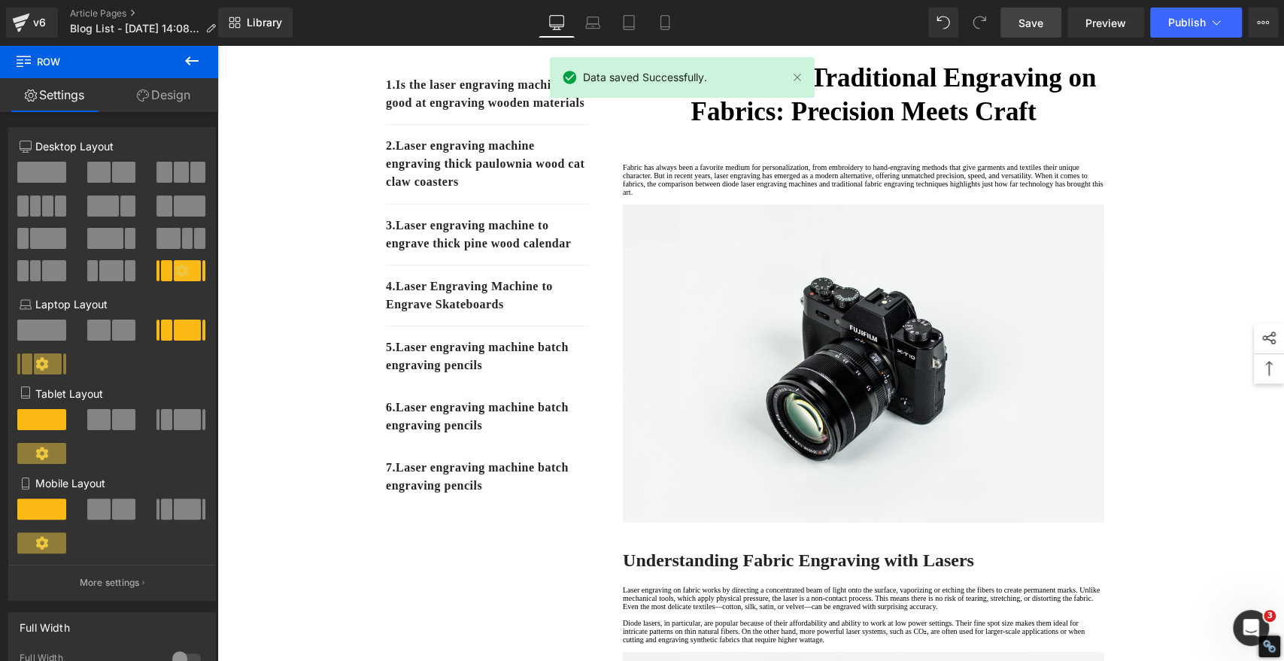
click at [1035, 23] on span "Save" at bounding box center [1030, 23] width 25 height 16
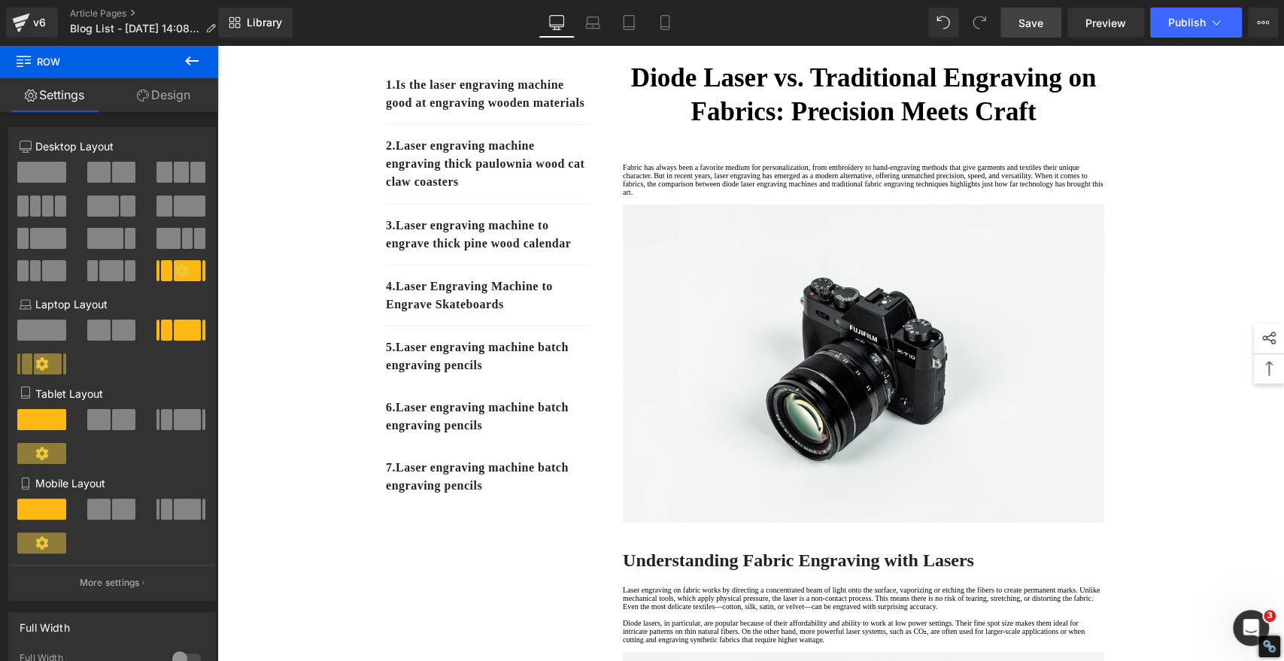
click at [1029, 20] on span "Save" at bounding box center [1030, 23] width 25 height 16
click at [1030, 26] on span "Save" at bounding box center [1030, 23] width 25 height 16
click at [911, 78] on link at bounding box center [907, 77] width 17 height 17
click at [1039, 24] on span "Save" at bounding box center [1030, 23] width 25 height 16
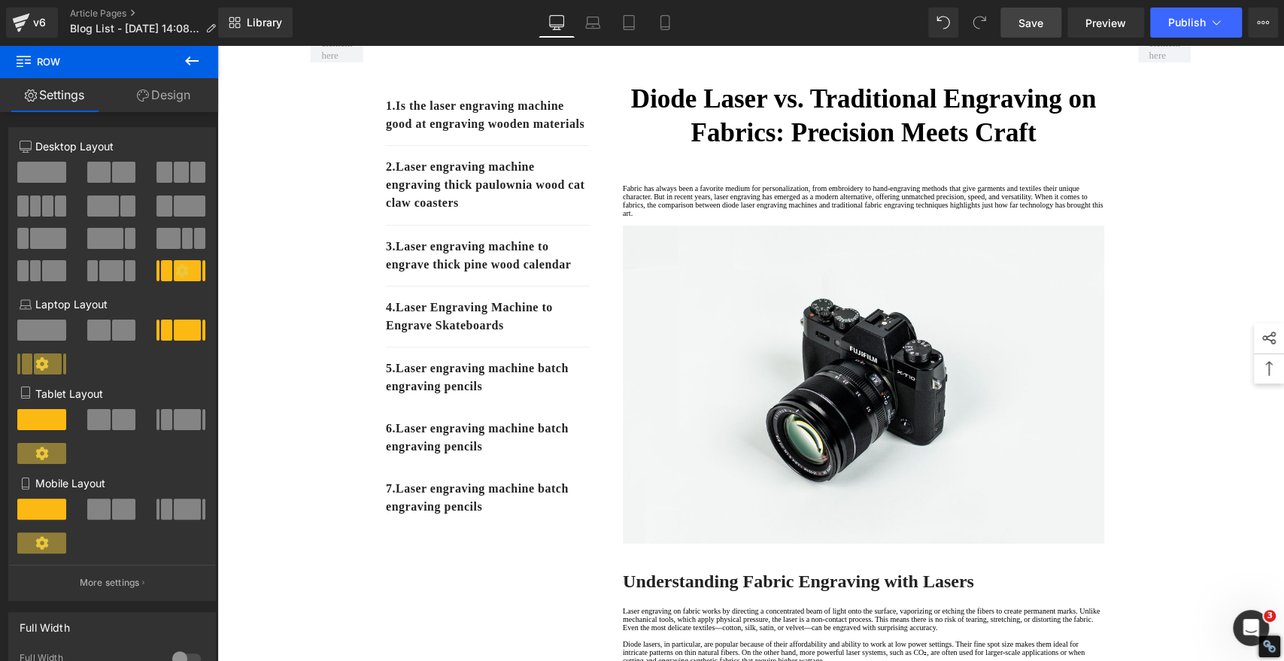
scroll to position [105, 0]
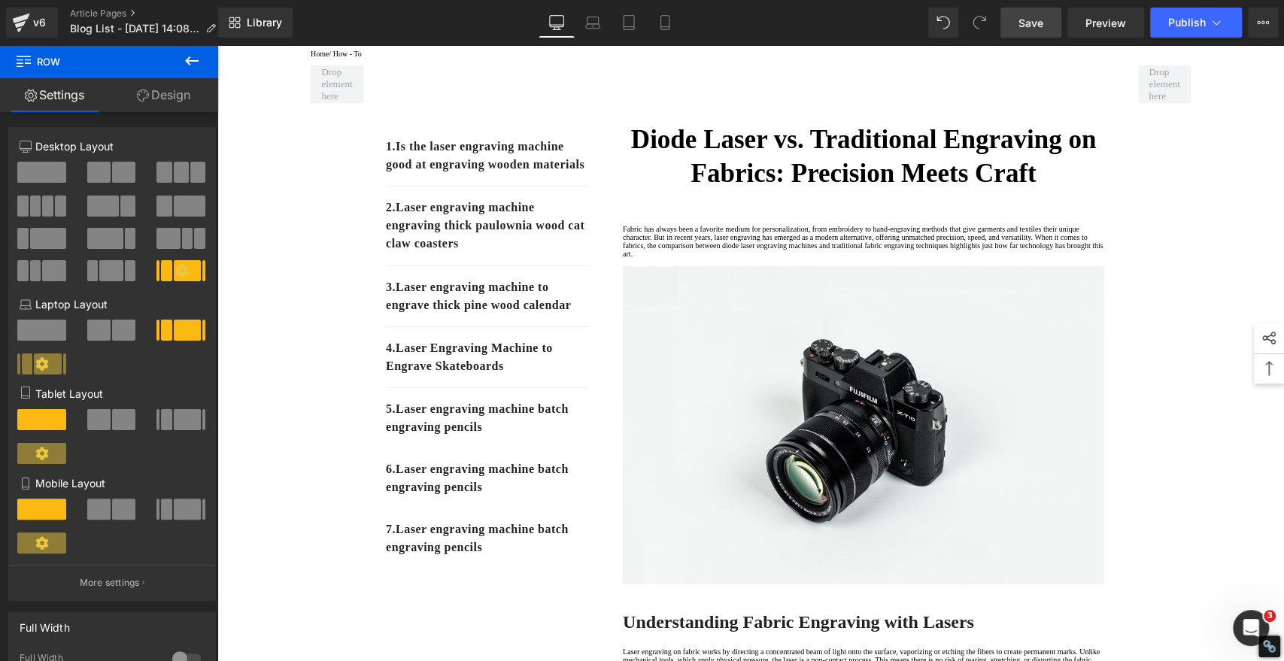
click at [1032, 30] on link "Save" at bounding box center [1030, 23] width 61 height 30
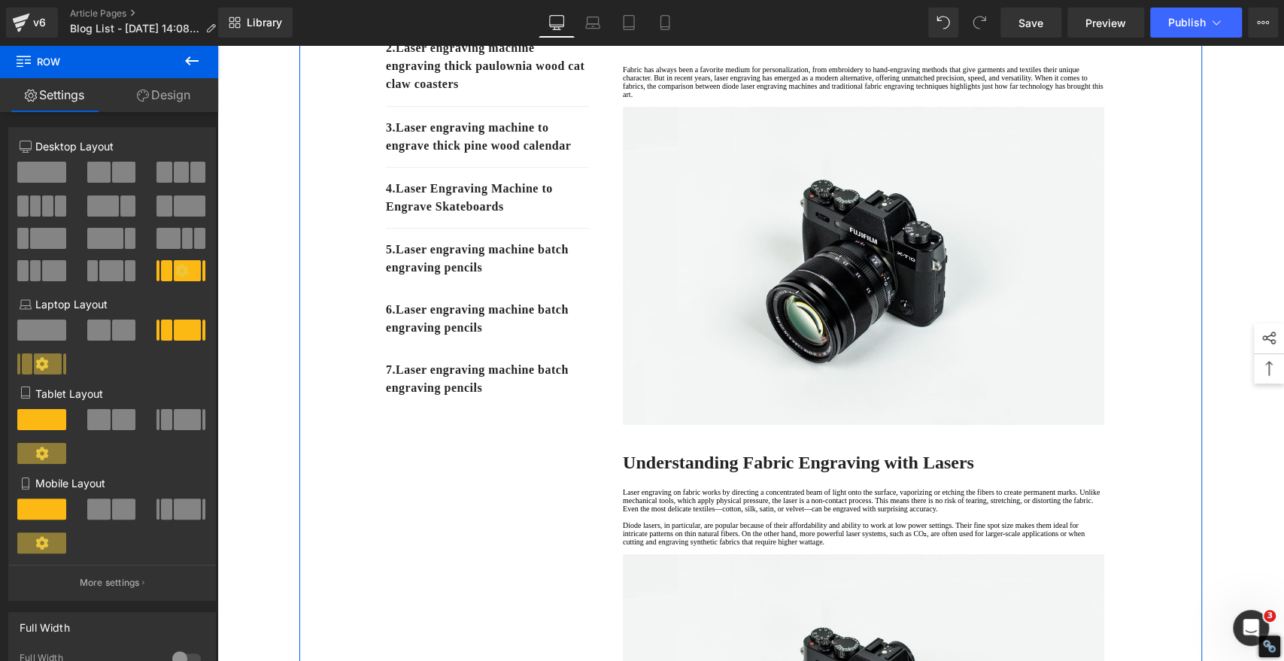
scroll to position [272, 0]
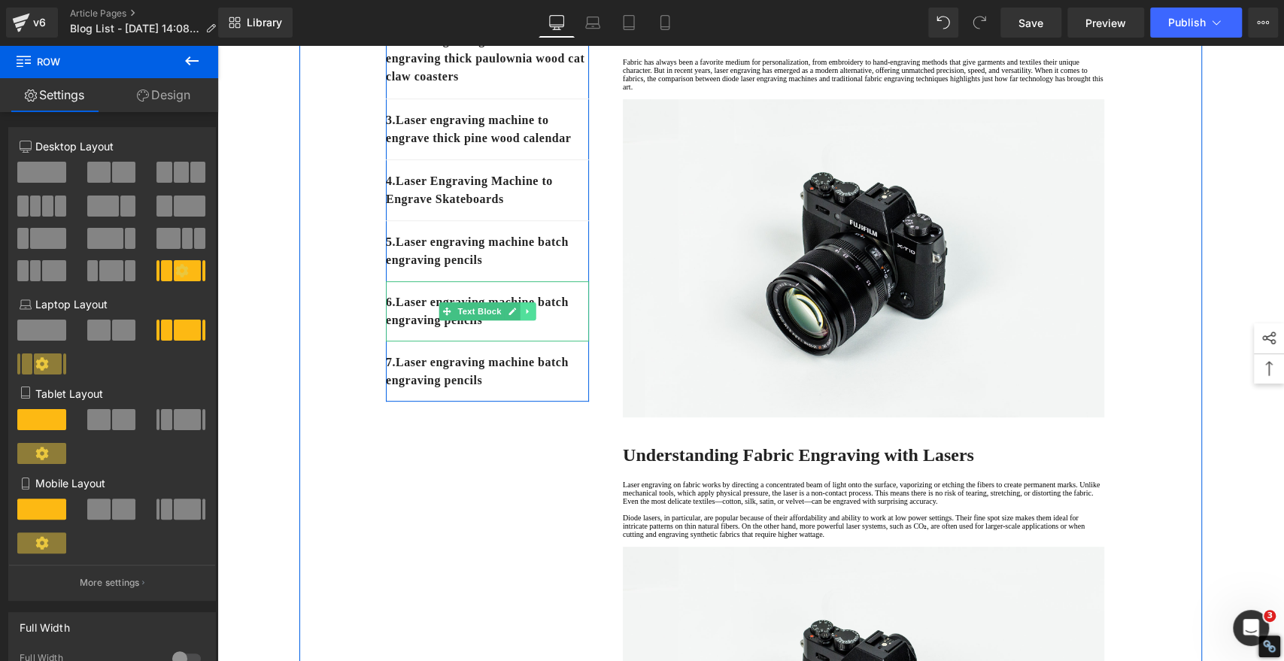
click at [523, 316] on icon at bounding box center [527, 311] width 8 height 9
click at [532, 315] on icon at bounding box center [536, 311] width 8 height 8
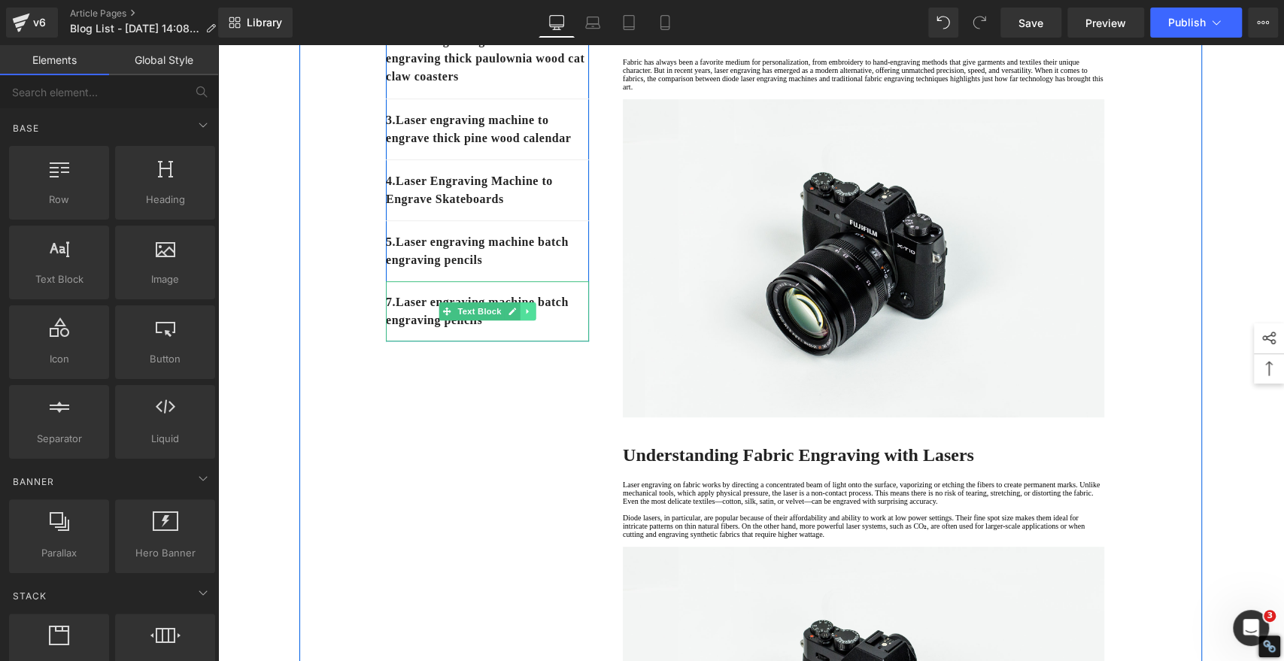
click at [523, 316] on icon at bounding box center [527, 311] width 8 height 9
click at [532, 315] on icon at bounding box center [536, 311] width 8 height 8
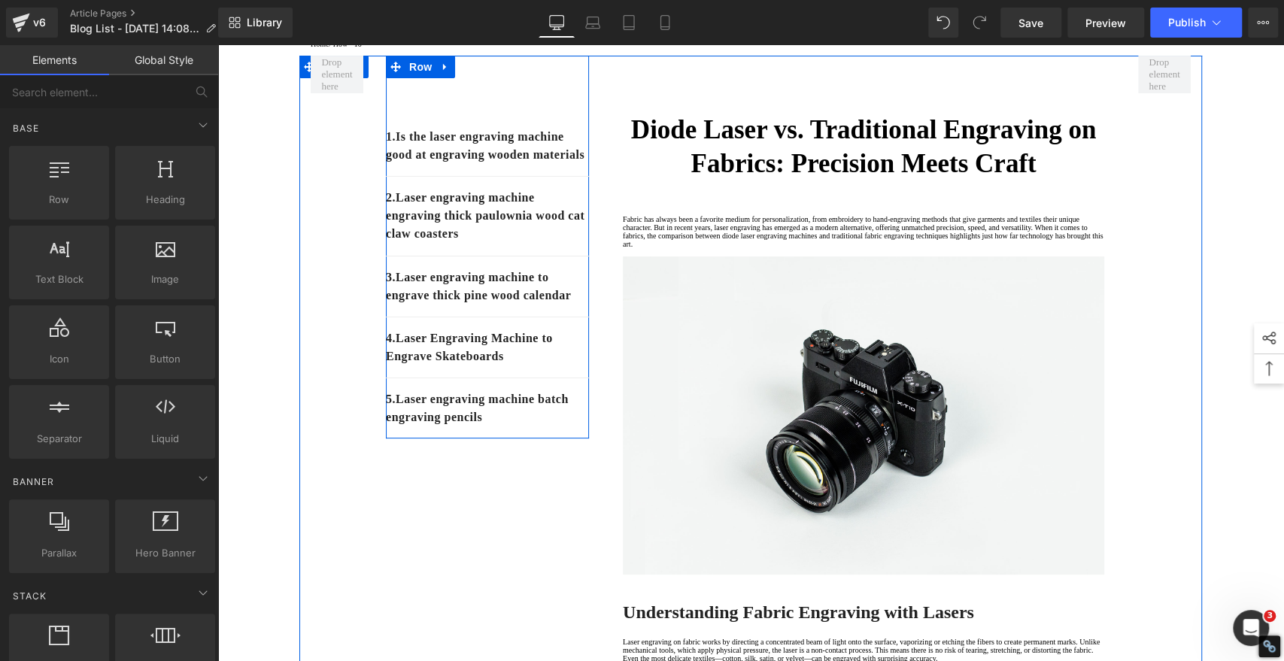
scroll to position [105, 0]
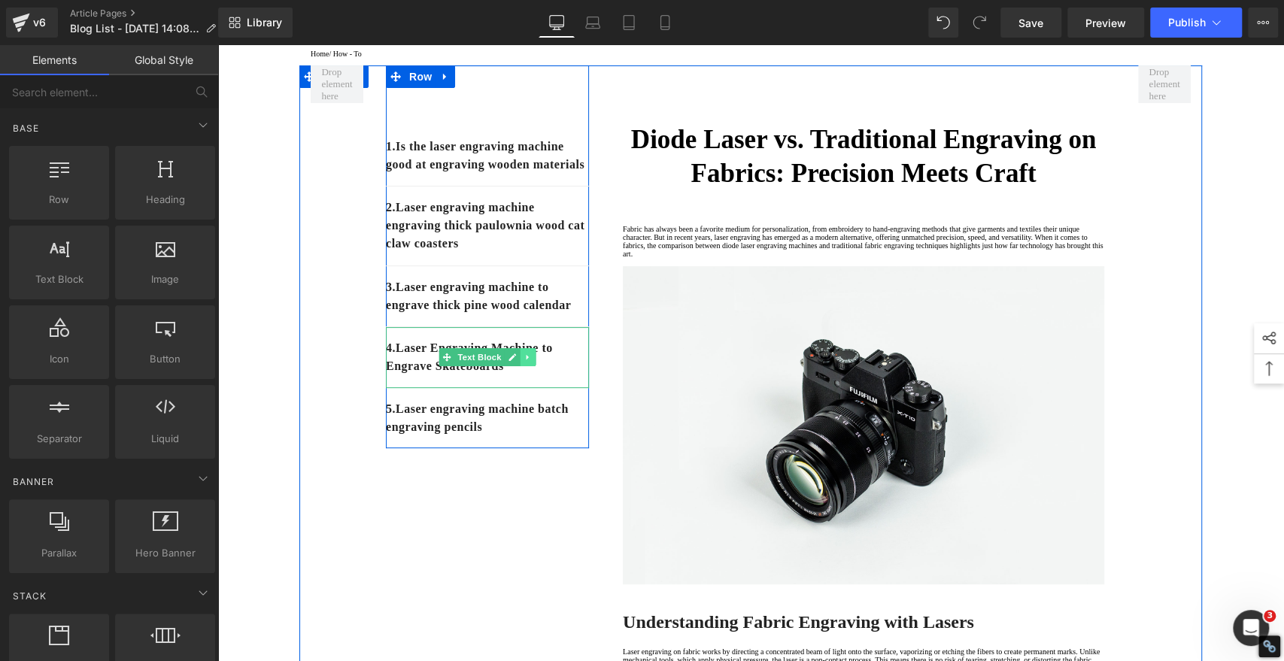
click at [526, 360] on icon at bounding box center [527, 357] width 2 height 5
click at [516, 362] on icon at bounding box center [520, 357] width 8 height 8
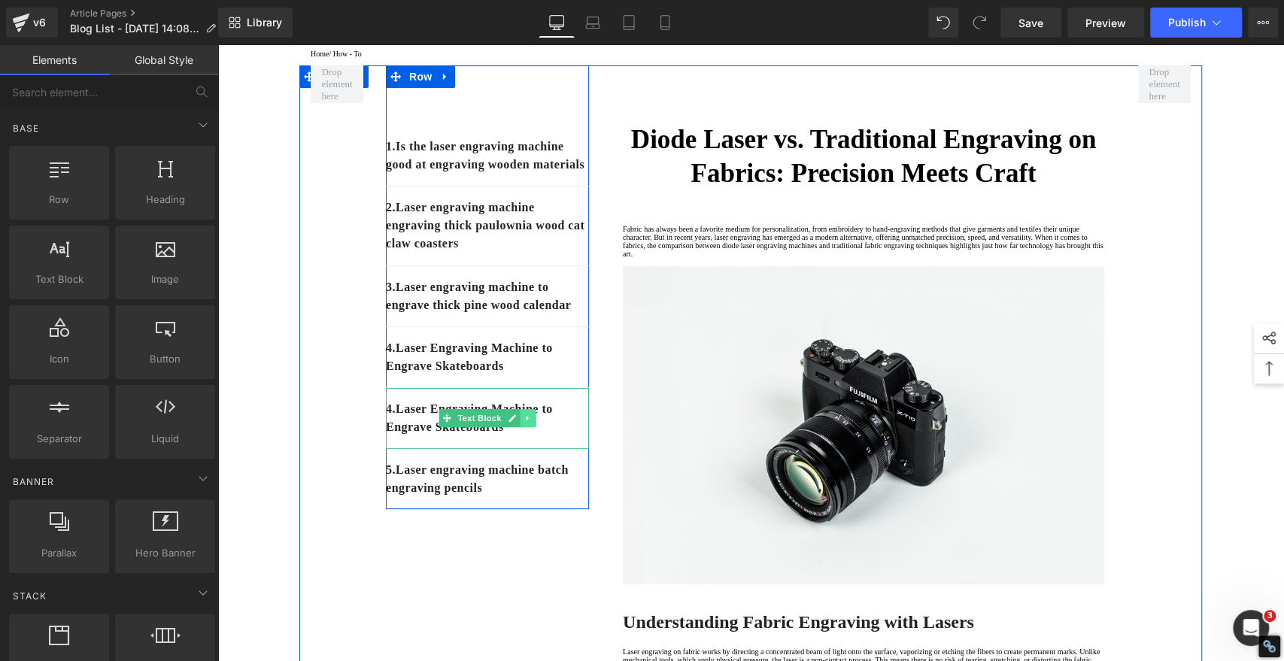
click at [523, 423] on icon at bounding box center [527, 418] width 8 height 9
click at [516, 423] on icon at bounding box center [520, 418] width 8 height 8
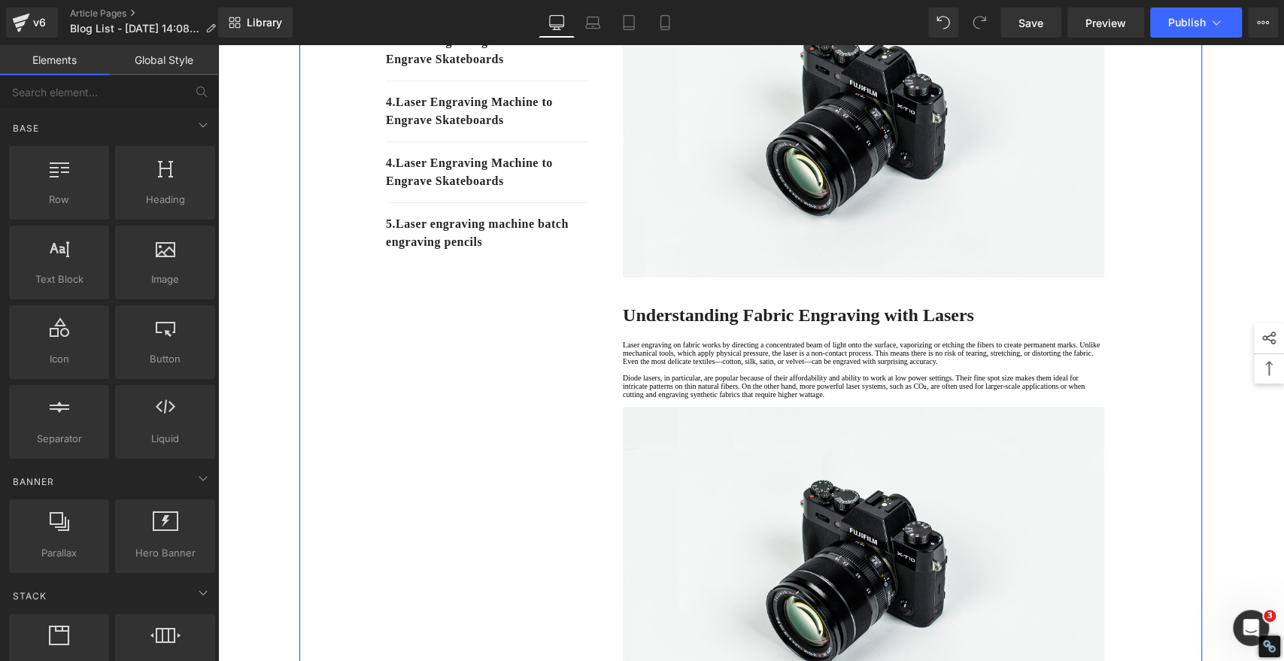
scroll to position [494, 0]
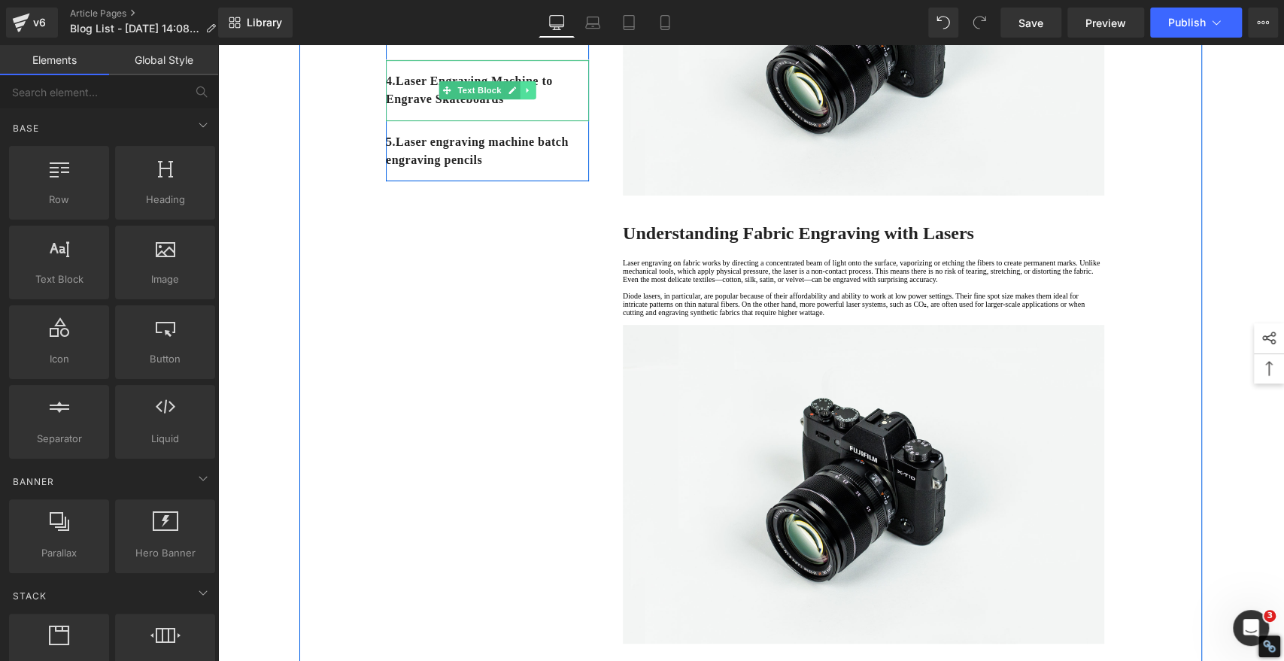
click at [523, 95] on icon at bounding box center [527, 90] width 8 height 9
click at [516, 95] on icon at bounding box center [520, 90] width 8 height 8
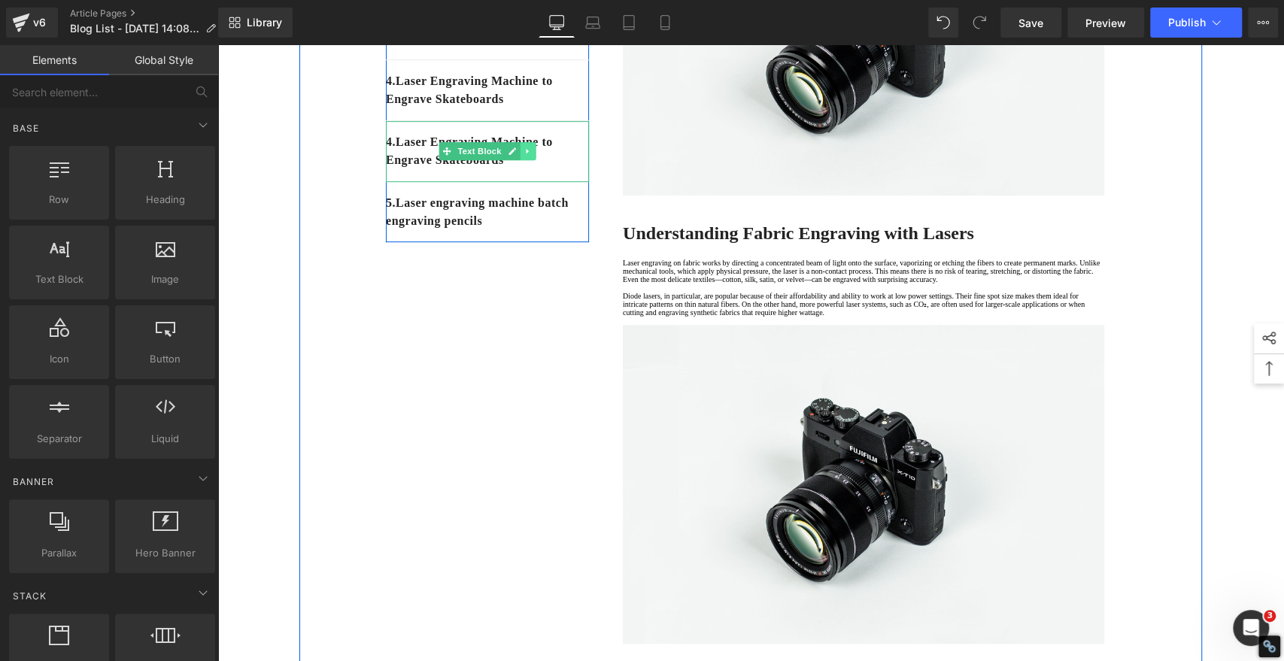
click at [523, 156] on icon at bounding box center [527, 151] width 8 height 9
drag, startPoint x: 508, startPoint y: 198, endPoint x: 495, endPoint y: 220, distance: 26.3
click at [516, 156] on icon at bounding box center [520, 151] width 8 height 8
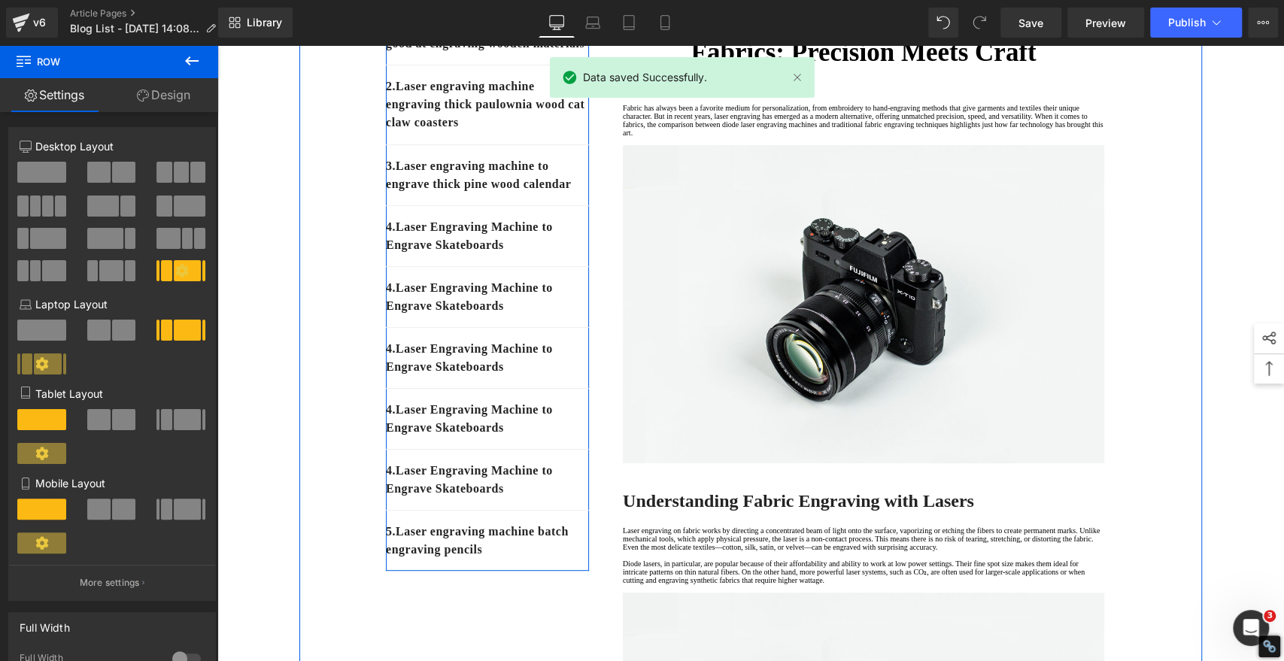
scroll to position [244, 0]
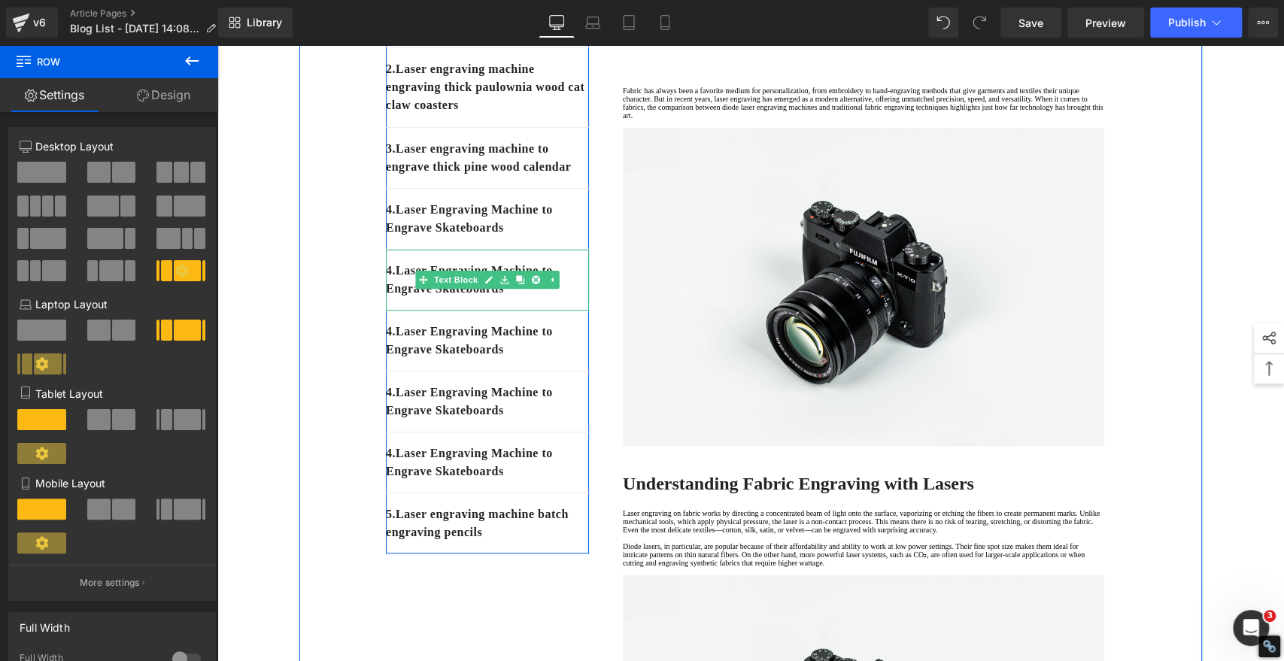
click at [394, 298] on p "4. Laser Engraving Machine to Engrave Skateboards" at bounding box center [487, 280] width 203 height 36
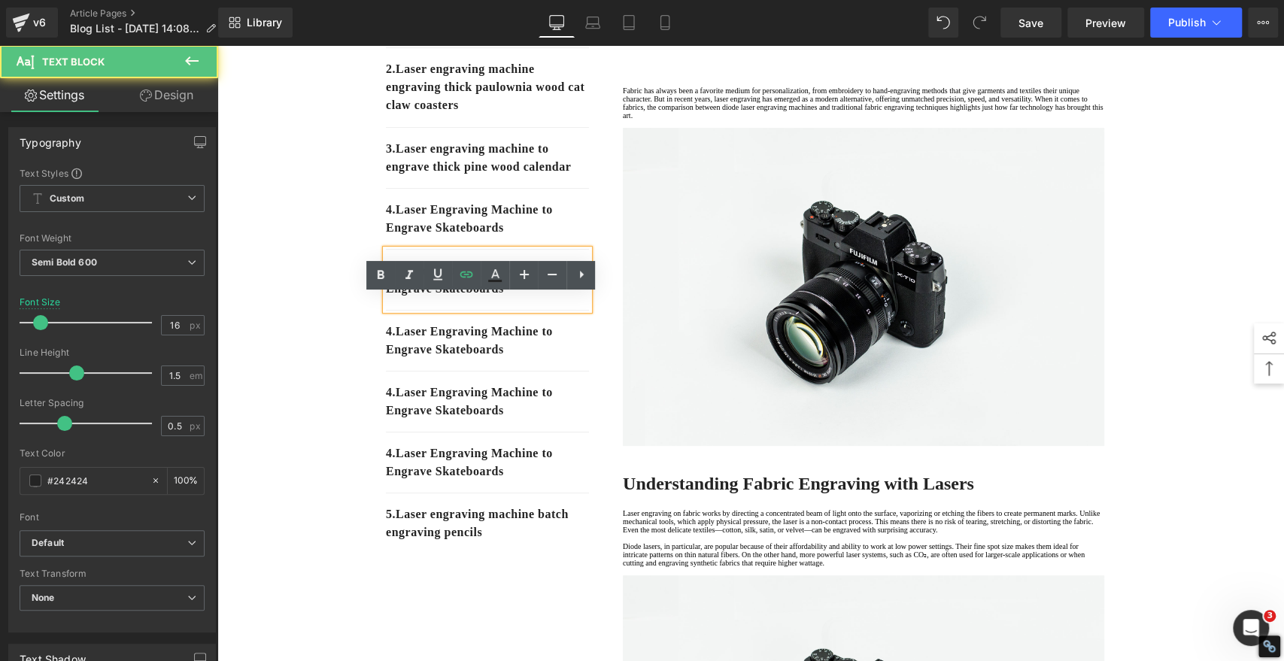
click at [394, 298] on p "4. Laser Engraving Machine to Engrave Skateboards" at bounding box center [487, 280] width 203 height 36
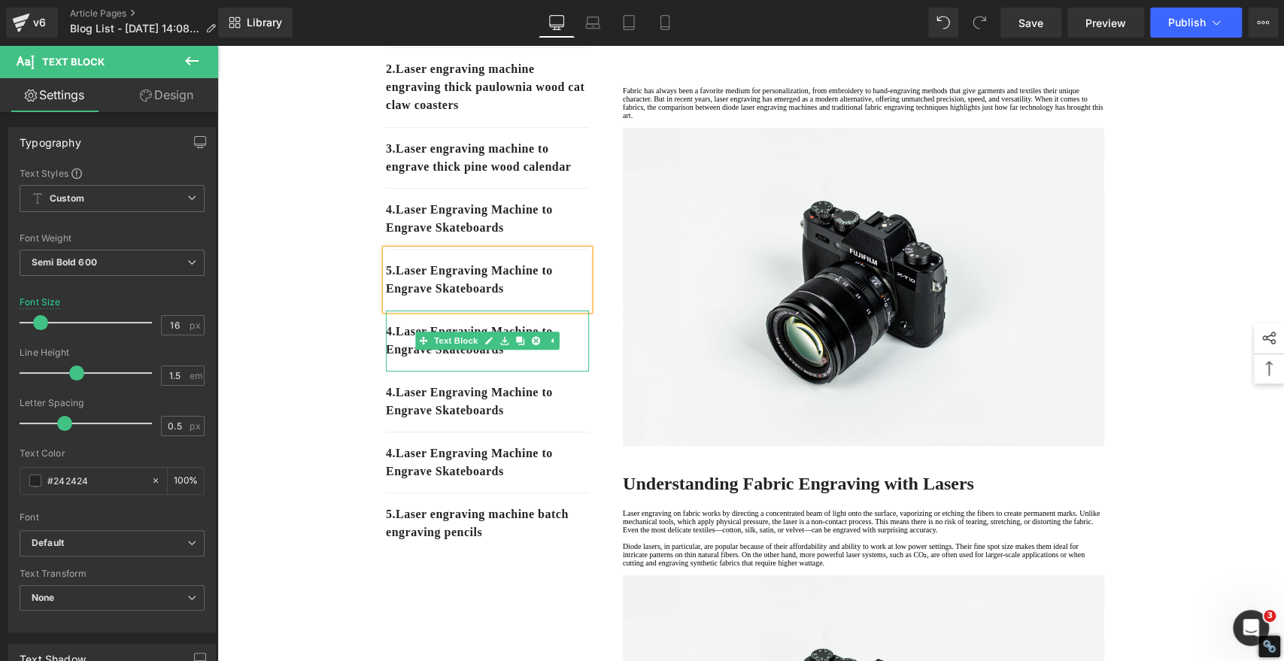
click at [396, 359] on p "4. Laser Engraving Machine to Engrave Skateboards" at bounding box center [487, 341] width 203 height 36
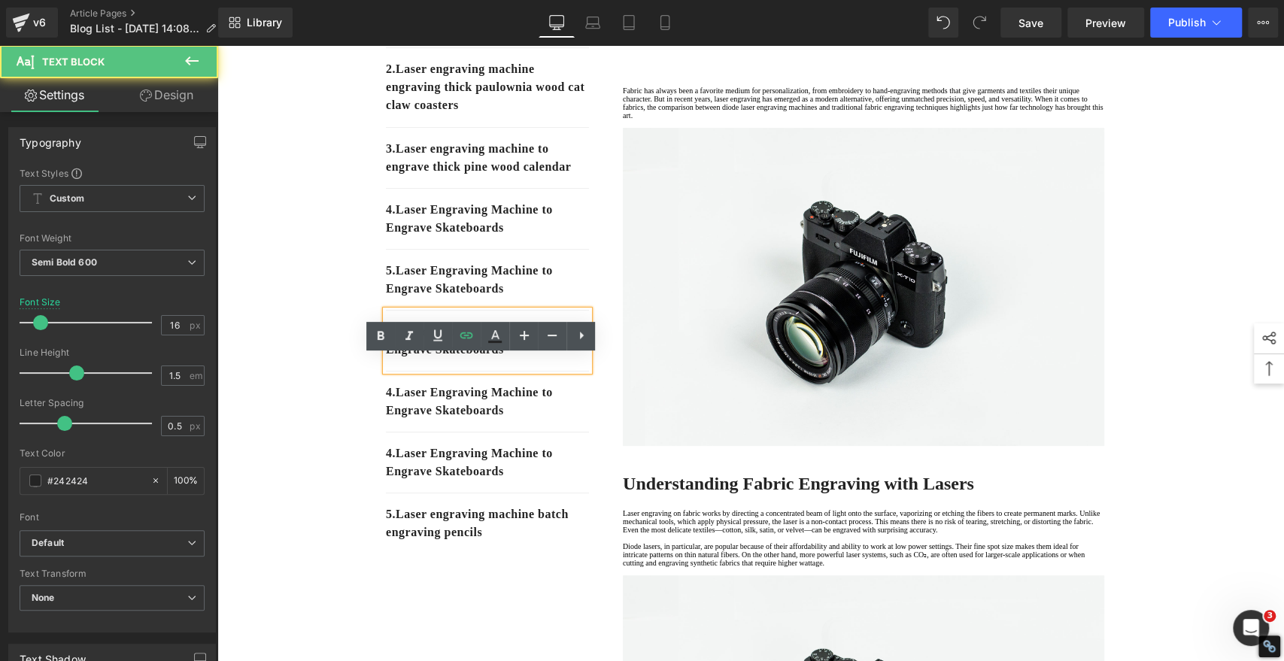
click at [396, 359] on p "4. Laser Engraving Machine to Engrave Skateboards" at bounding box center [487, 341] width 203 height 36
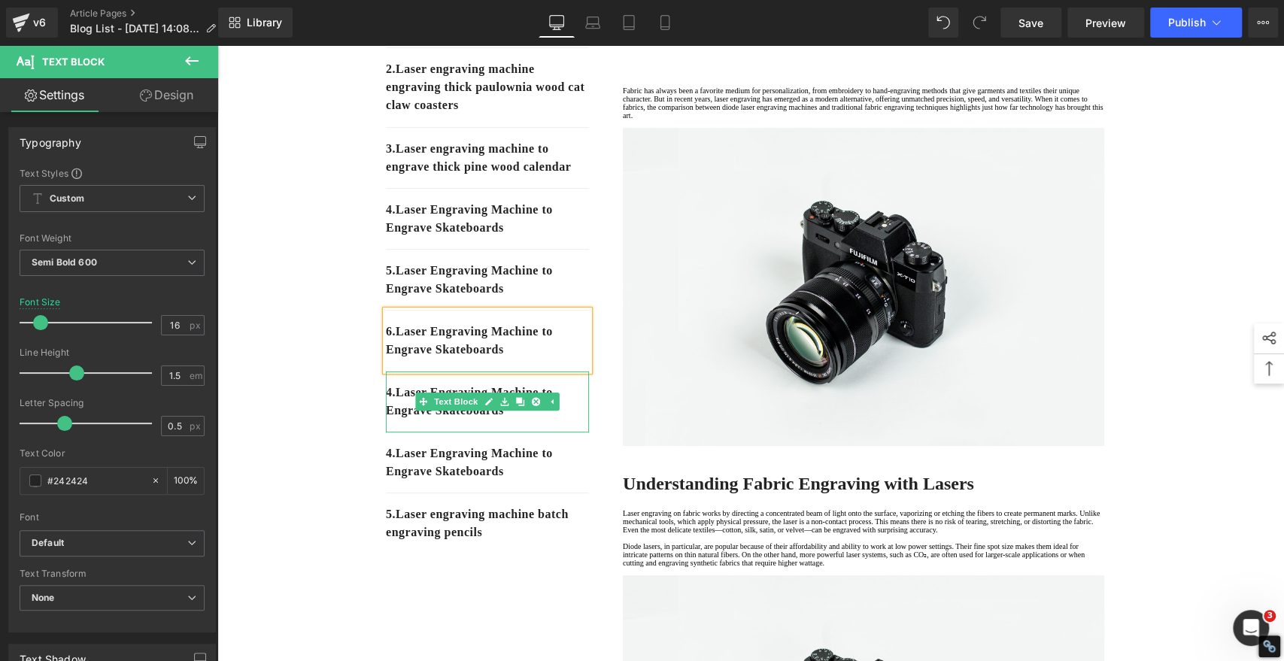
click at [394, 420] on p "4. Laser Engraving Machine to Engrave Skateboards" at bounding box center [487, 401] width 203 height 36
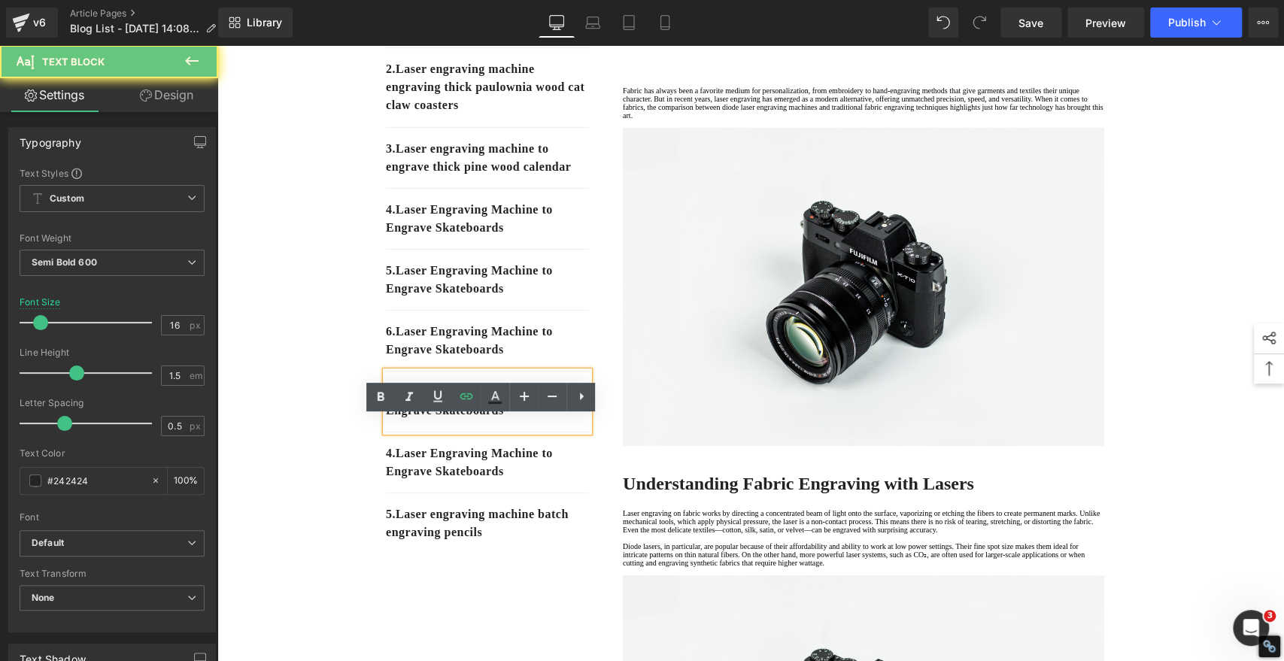
click at [394, 420] on p "4. Laser Engraving Machine to Engrave Skateboards" at bounding box center [487, 401] width 203 height 36
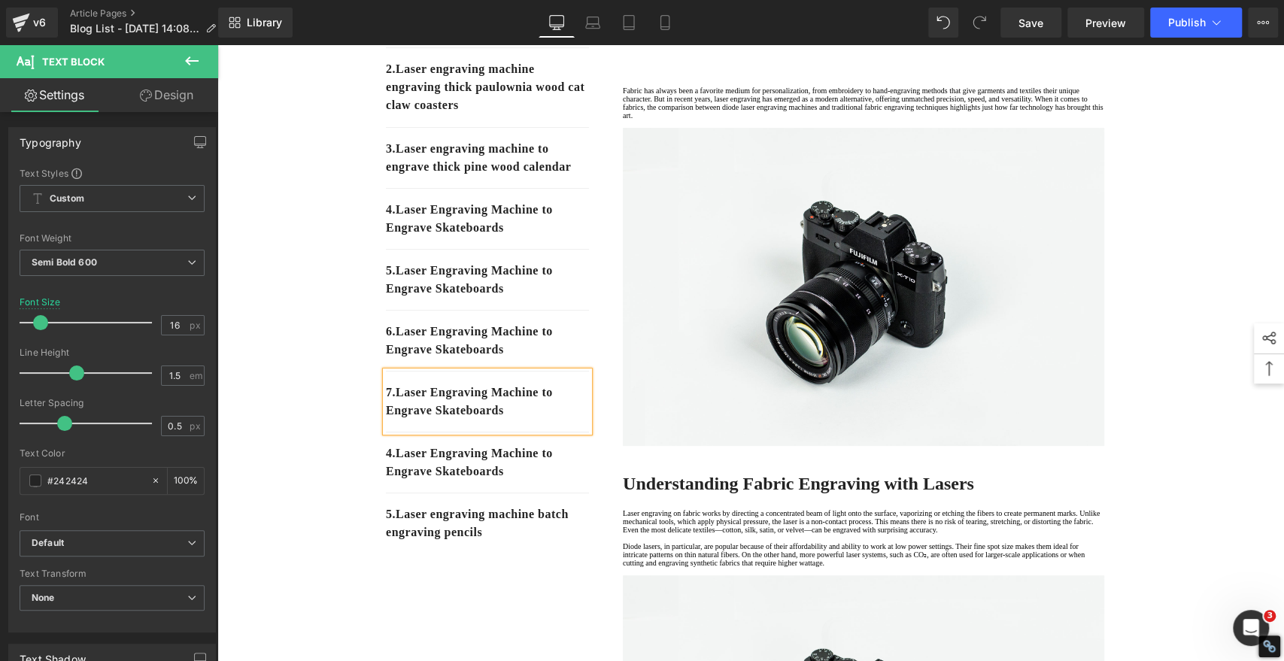
click at [442, 467] on icon at bounding box center [446, 462] width 8 height 9
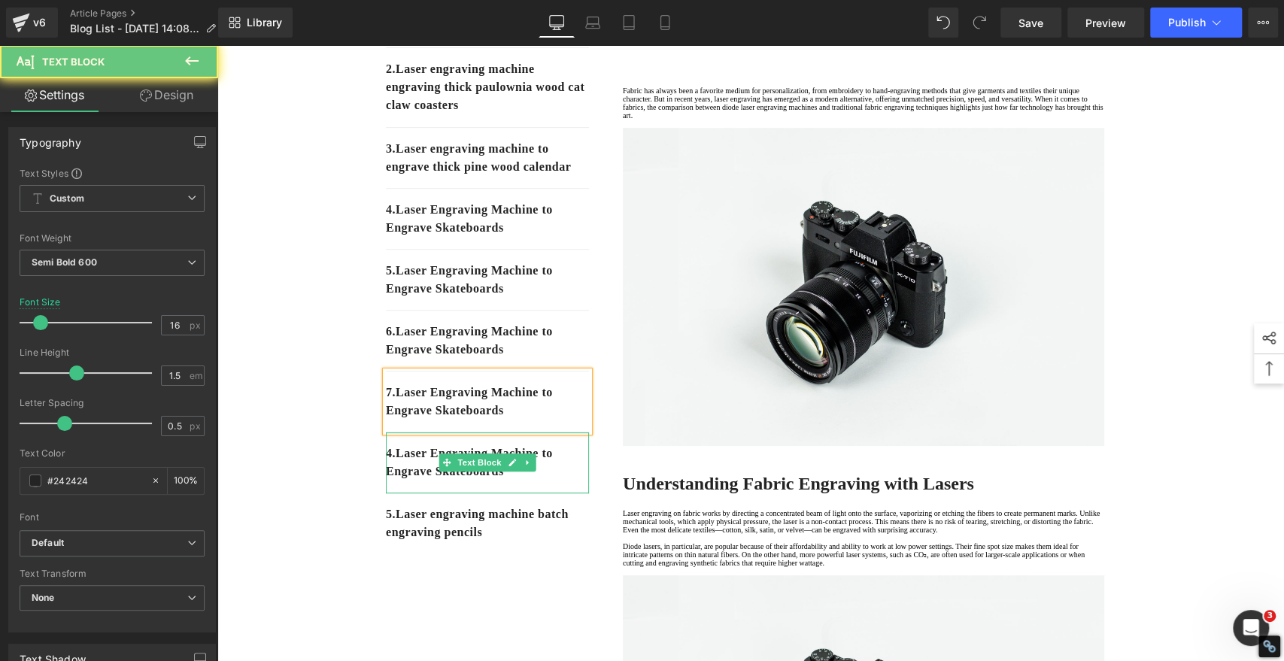
click at [395, 480] on p "4. Laser Engraving Machine to Engrave Skateboards" at bounding box center [487, 462] width 203 height 36
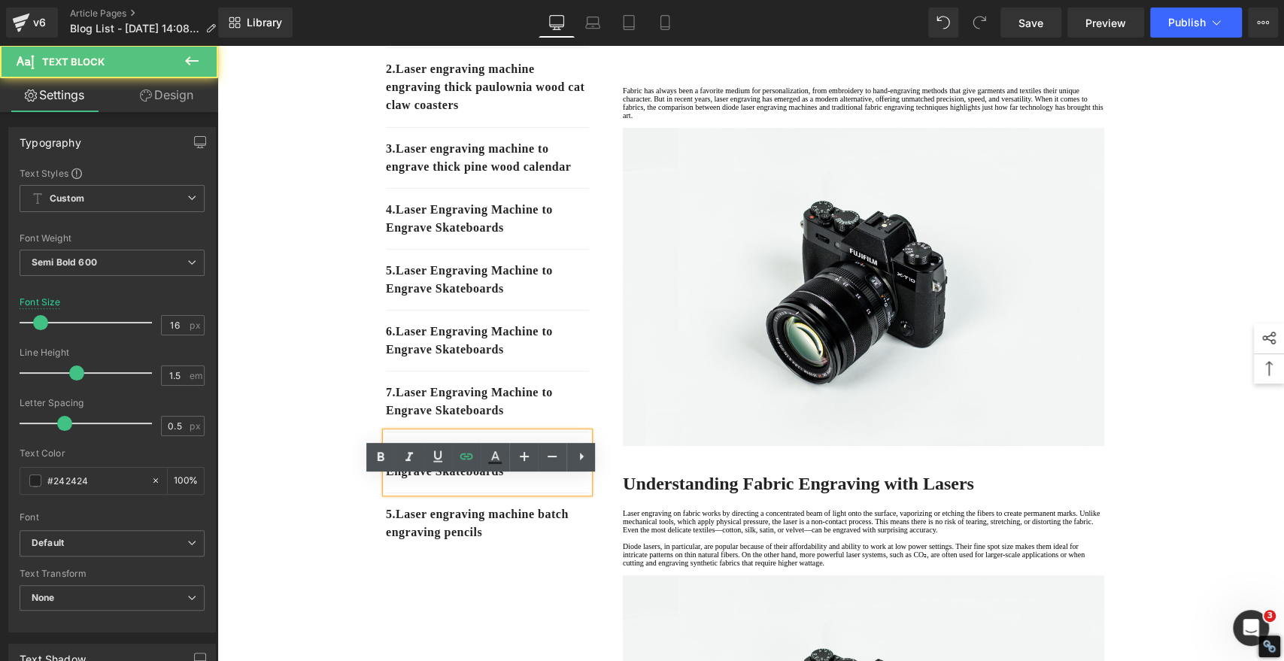
click at [398, 480] on p "4. Laser Engraving Machine to Engrave Skateboards" at bounding box center [487, 462] width 203 height 36
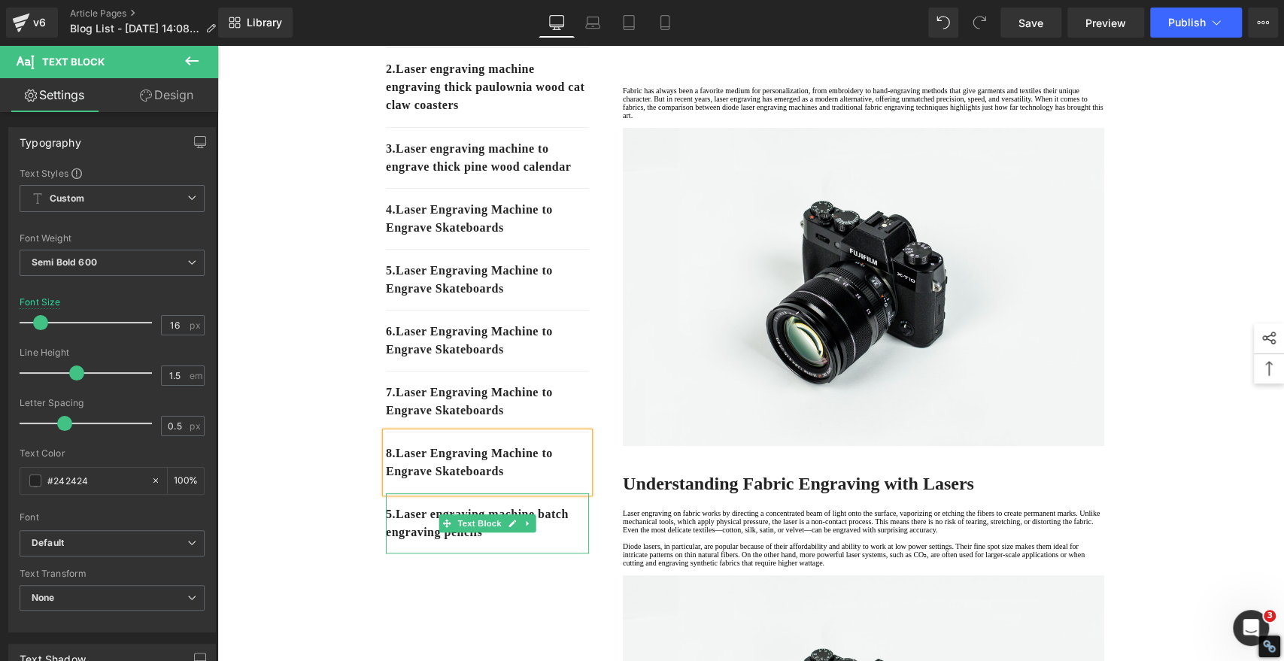
click at [396, 541] on p "5. Laser engraving machine batch engraving pencils" at bounding box center [487, 523] width 203 height 36
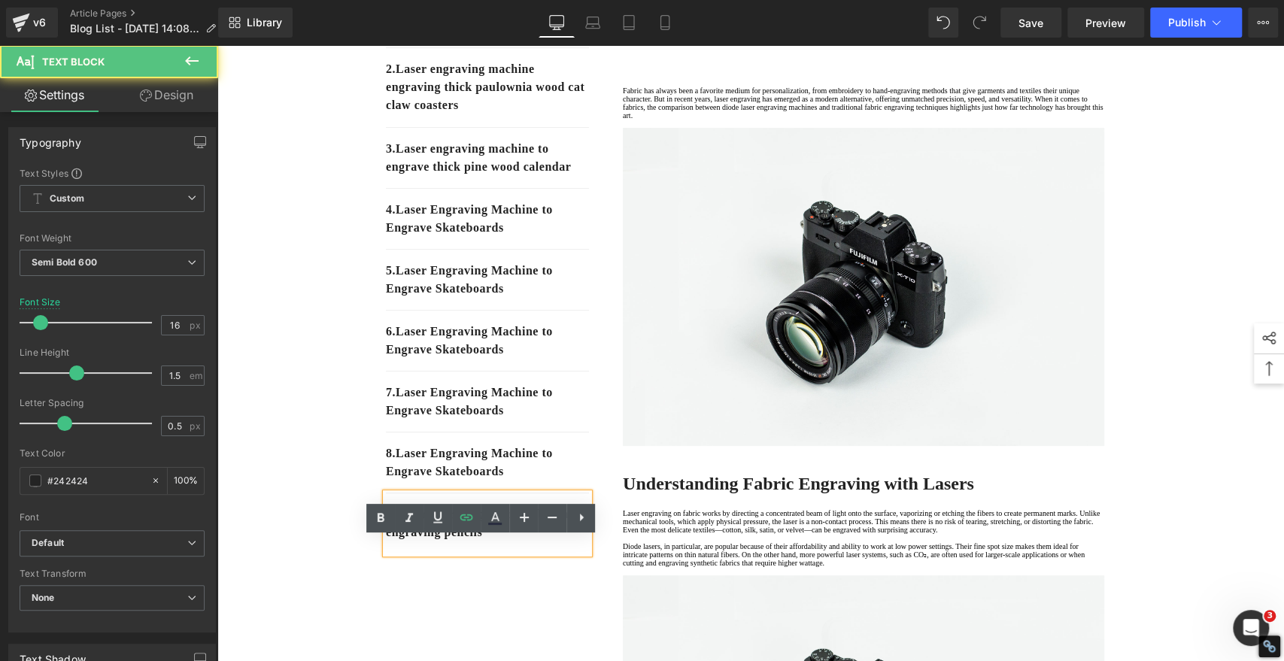
click at [396, 541] on p "5. Laser engraving machine batch engraving pencils" at bounding box center [487, 523] width 203 height 36
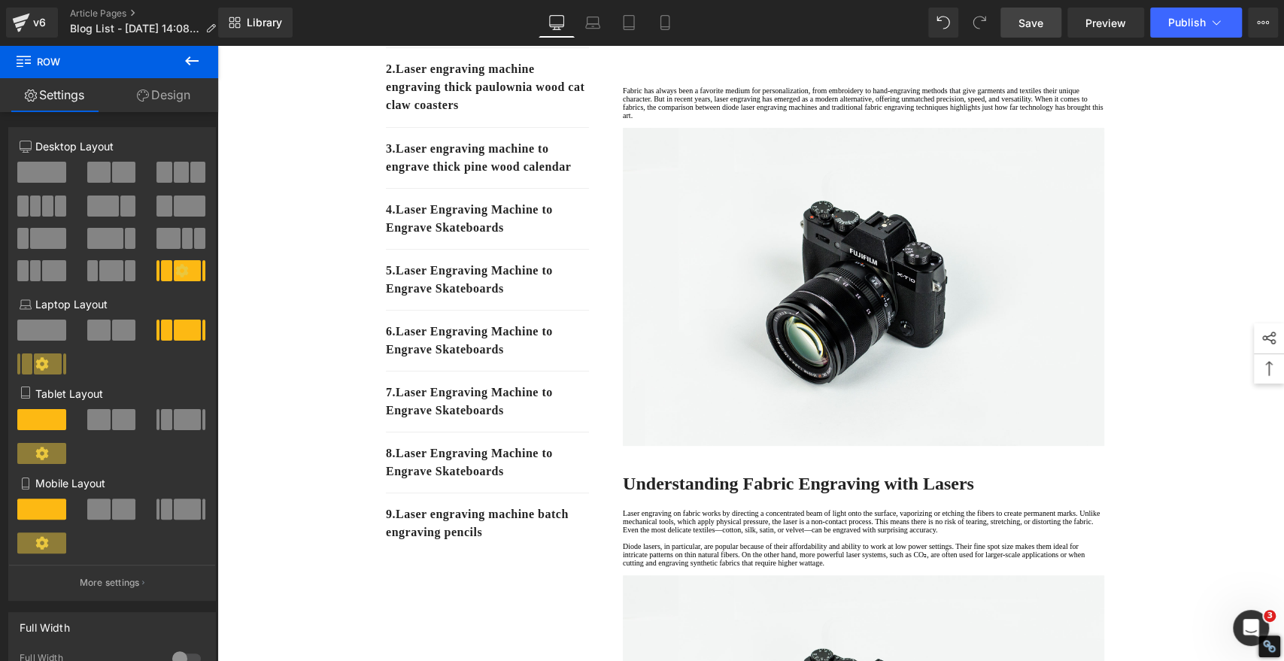
click at [1022, 23] on span "Save" at bounding box center [1030, 23] width 25 height 16
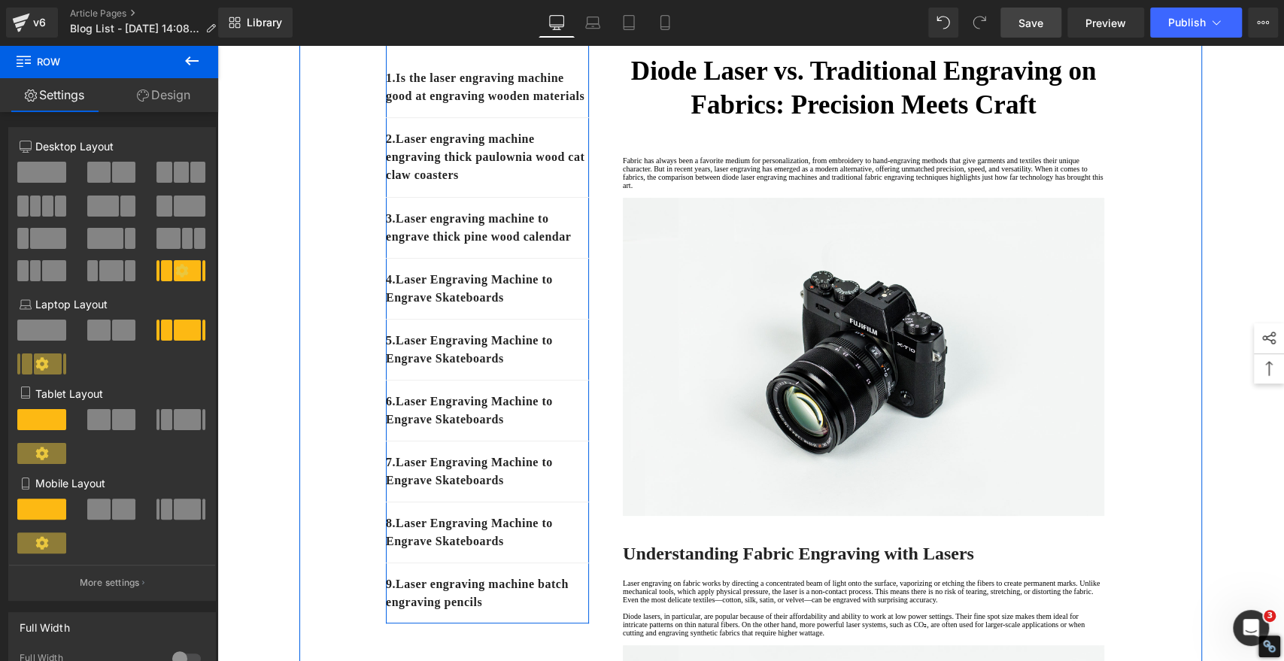
scroll to position [77, 0]
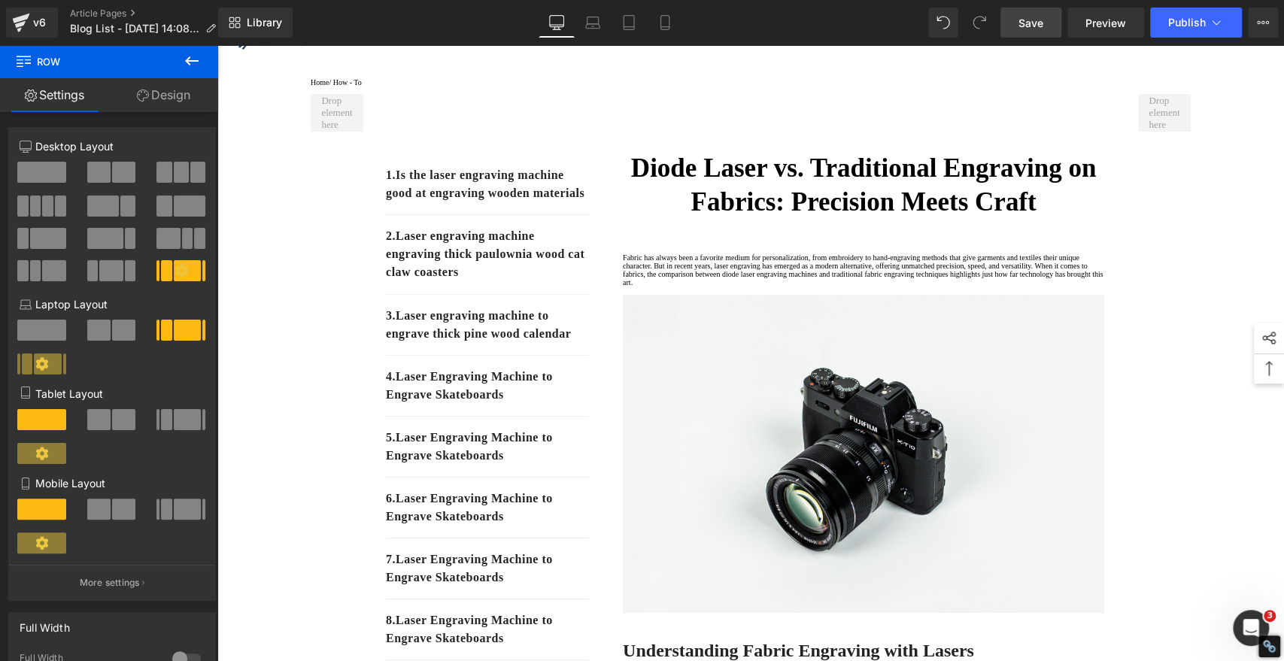
click at [1025, 29] on span "Save" at bounding box center [1030, 23] width 25 height 16
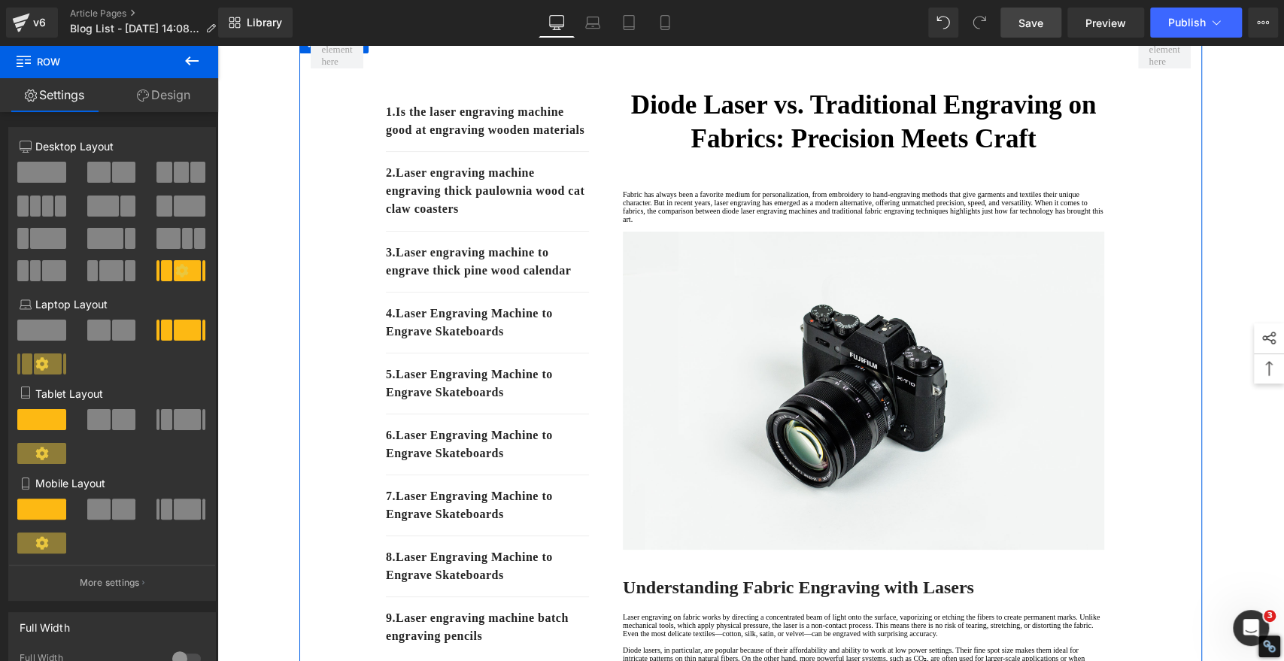
scroll to position [0, 0]
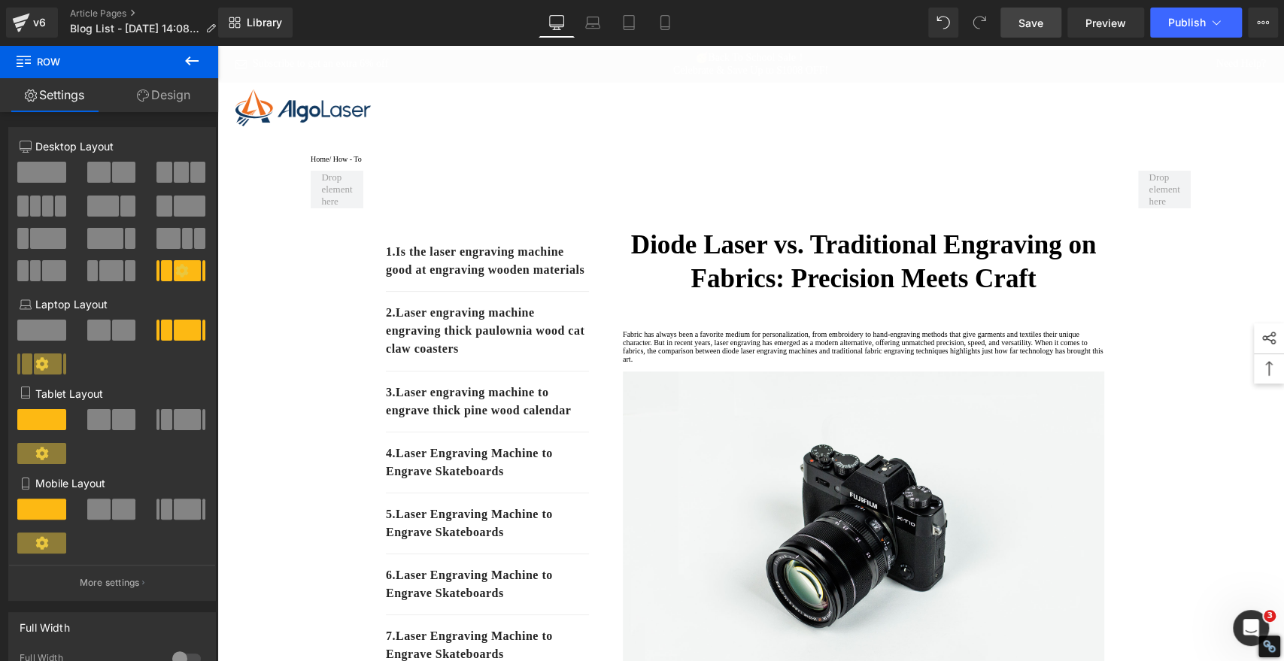
click at [1029, 23] on span "Save" at bounding box center [1030, 23] width 25 height 16
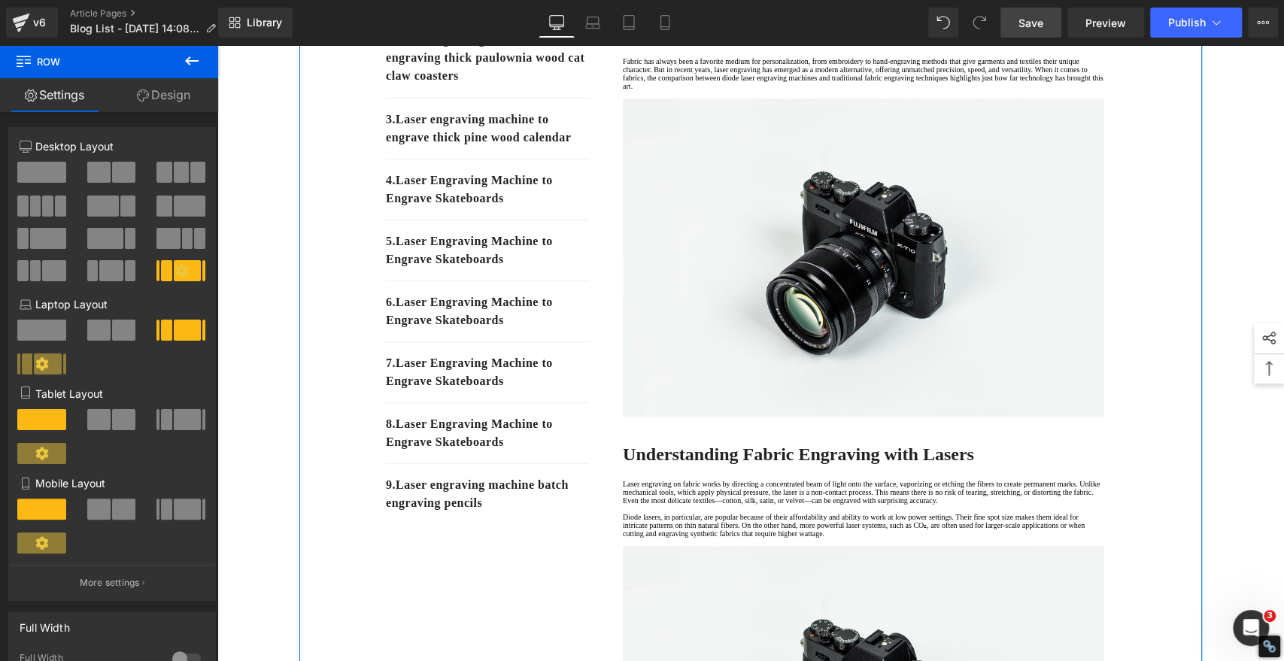
scroll to position [83, 0]
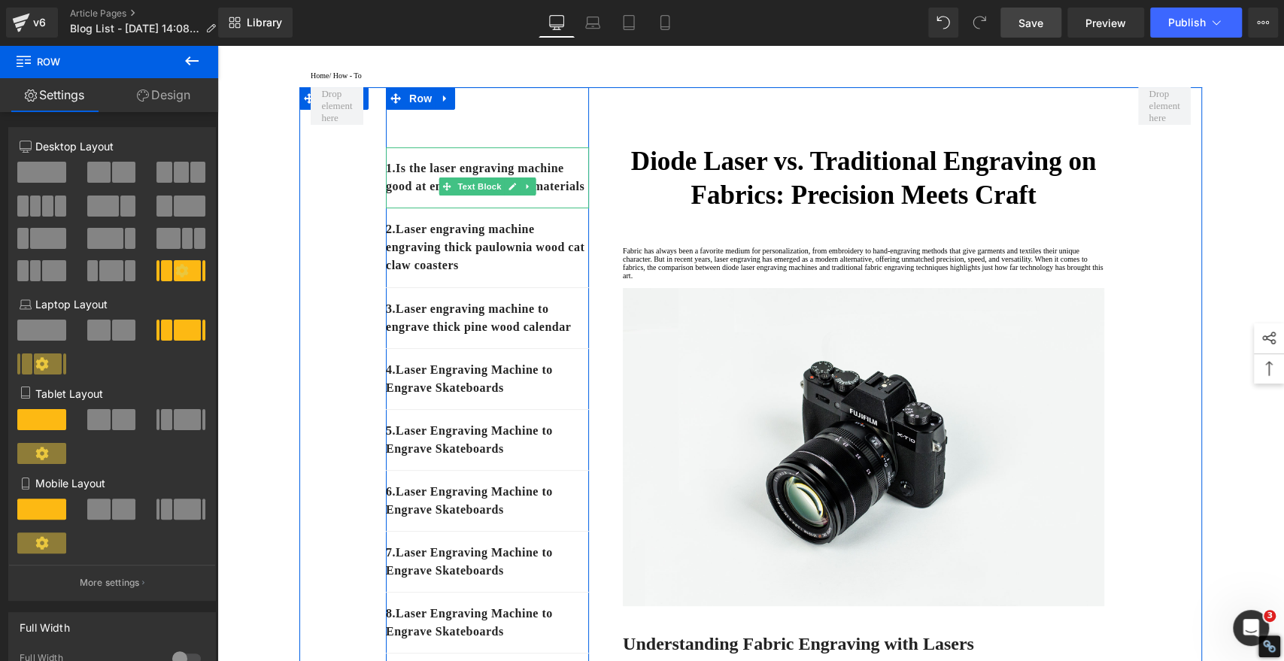
click at [499, 195] on p "1. Is the laser engraving machine good at engraving wooden materials" at bounding box center [487, 177] width 203 height 36
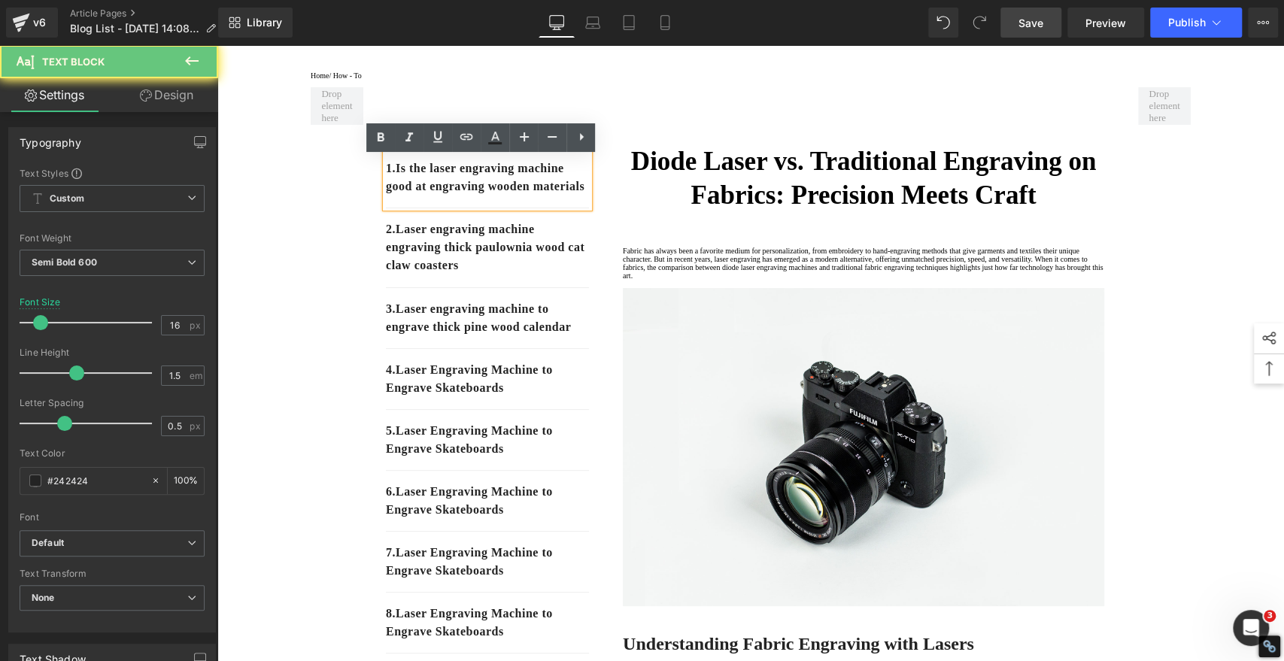
click at [501, 195] on p "1. Is the laser engraving machine good at engraving wooden materials" at bounding box center [487, 177] width 203 height 36
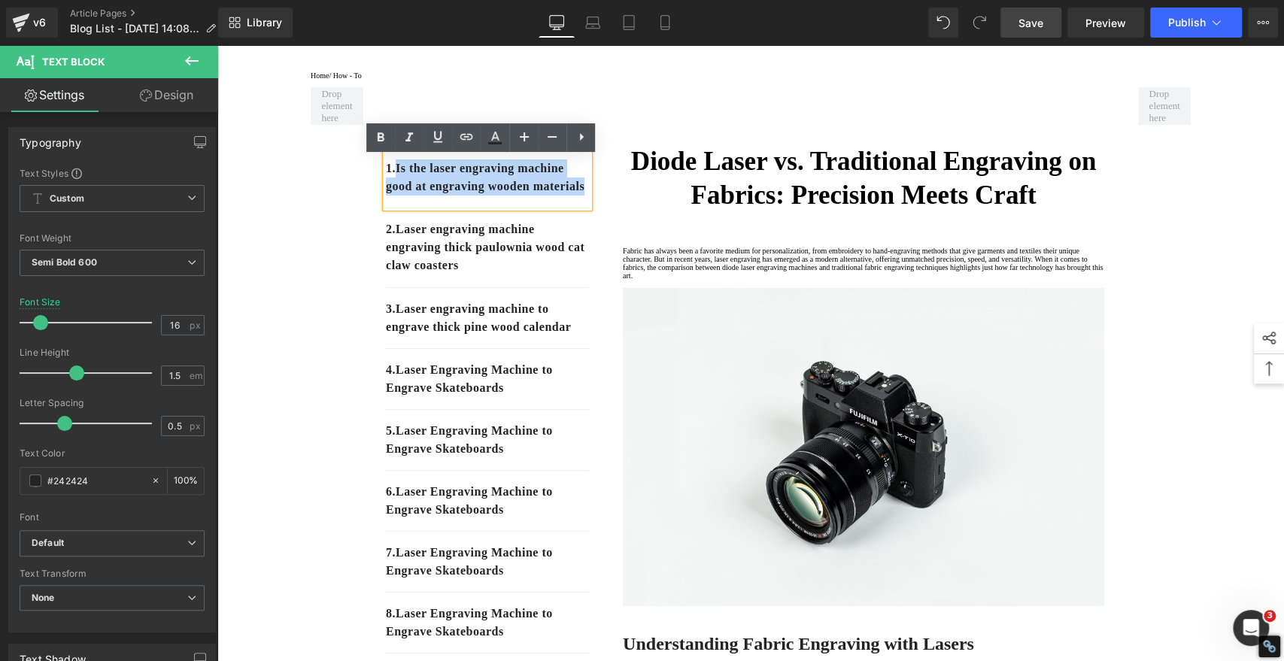
drag, startPoint x: 499, startPoint y: 214, endPoint x: 395, endPoint y: 183, distance: 108.5
click at [395, 183] on p "1. Is the laser engraving machine good at engraving wooden materials" at bounding box center [487, 177] width 203 height 36
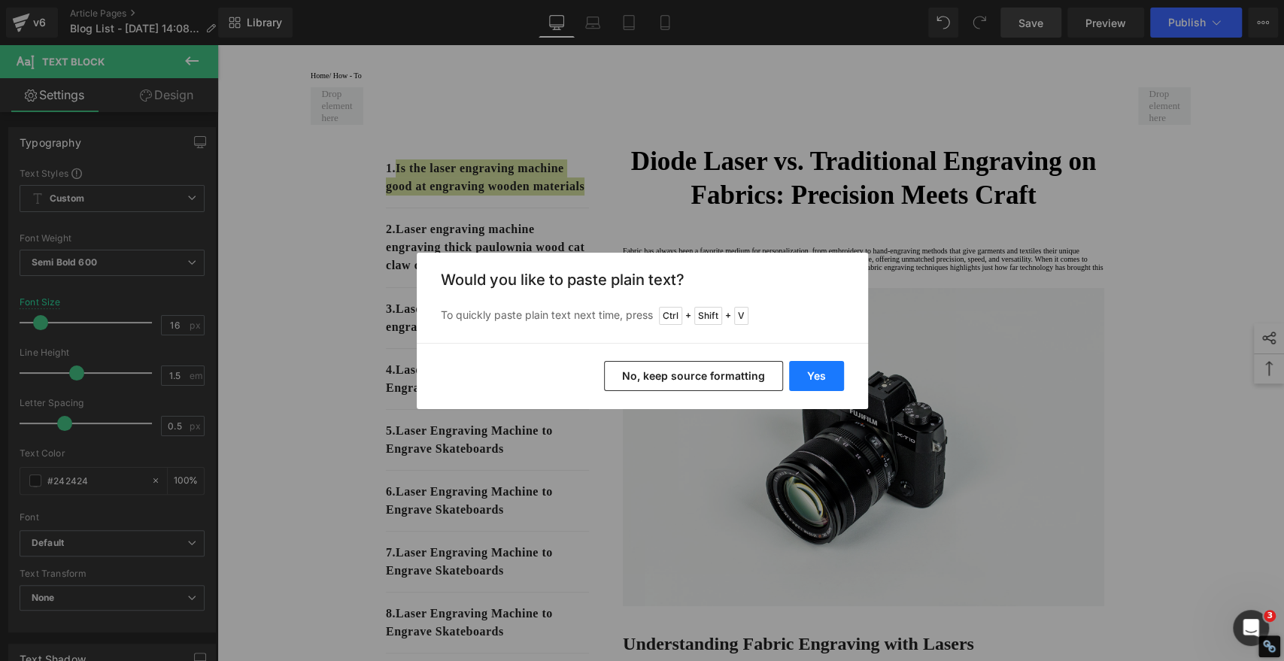
click at [818, 372] on button "Yes" at bounding box center [816, 376] width 55 height 30
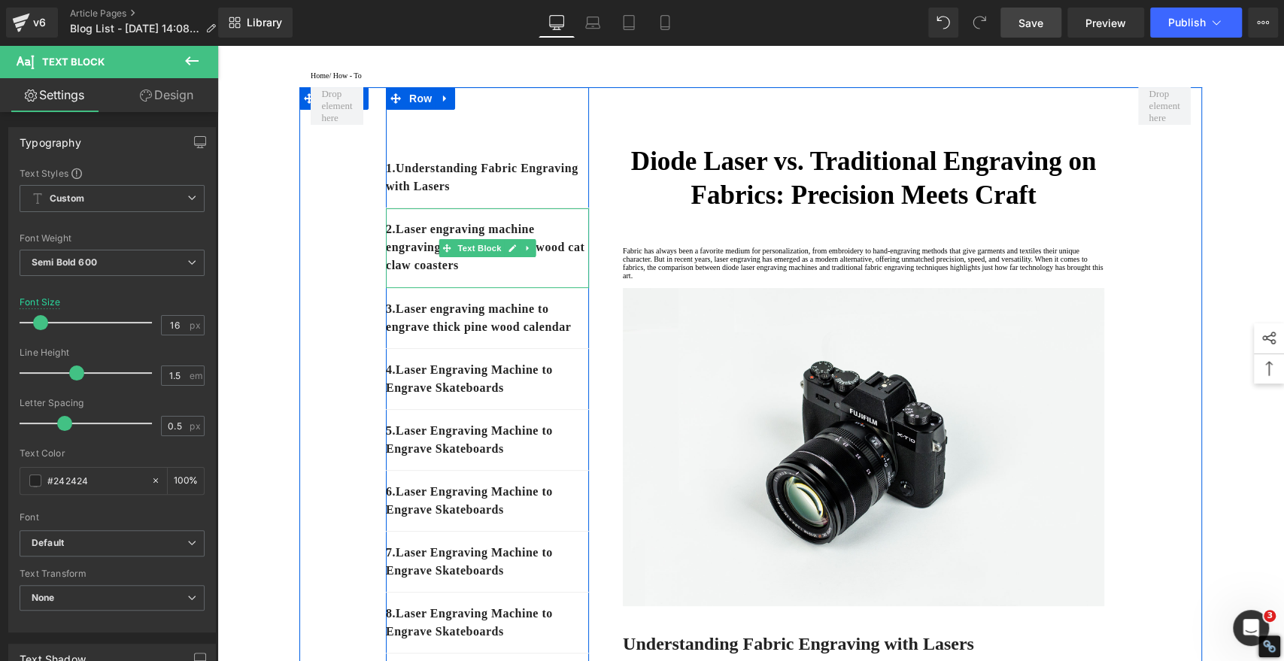
click at [526, 274] on p "2. Laser engraving machine engraving thick paulownia wood cat claw coasters" at bounding box center [487, 247] width 203 height 54
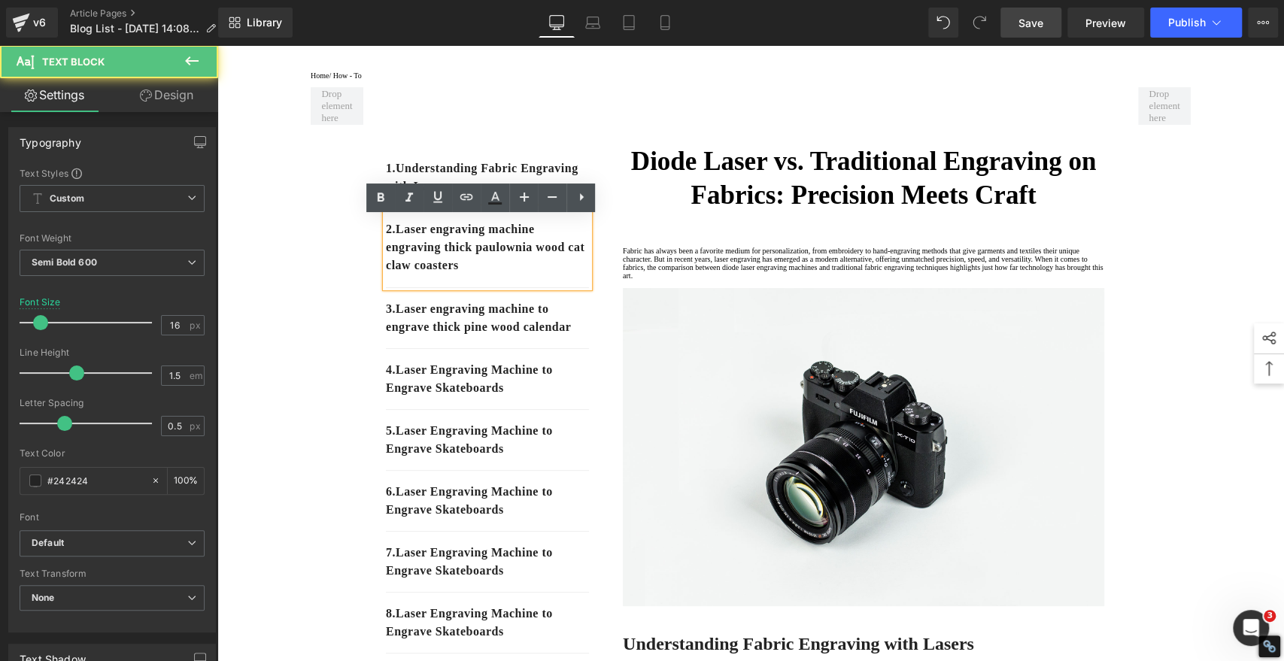
click at [529, 274] on p "2. Laser engraving machine engraving thick paulownia wood cat claw coasters" at bounding box center [487, 247] width 203 height 54
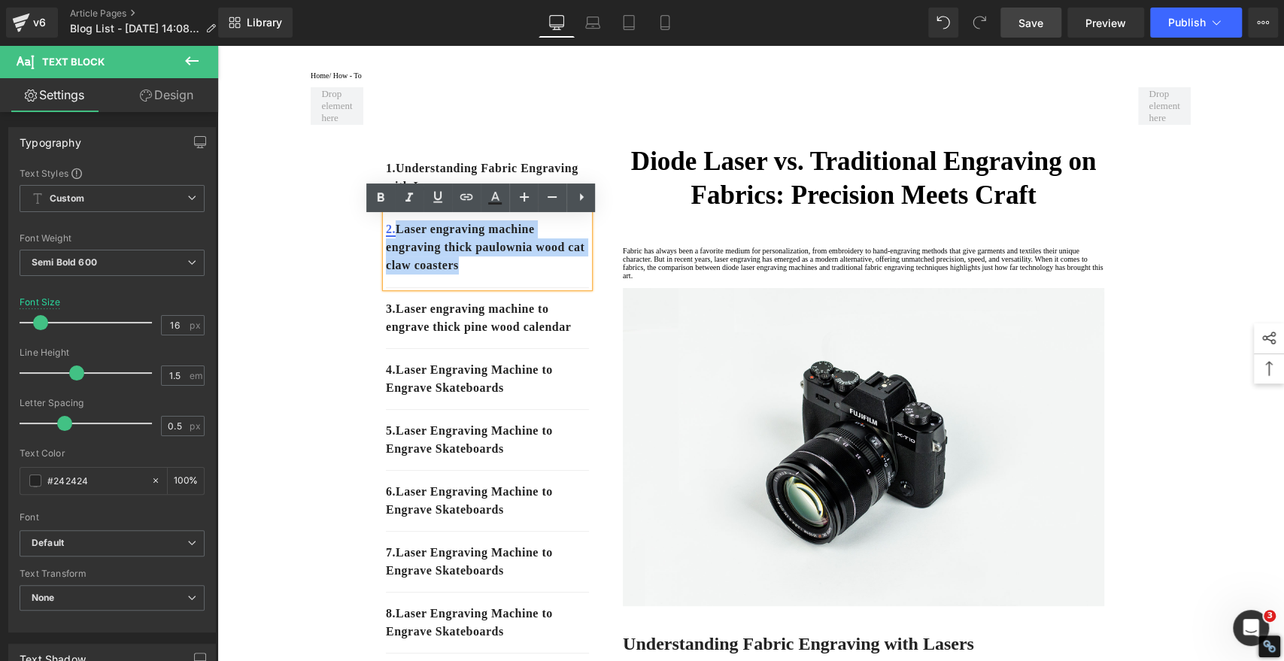
drag, startPoint x: 523, startPoint y: 275, endPoint x: 393, endPoint y: 237, distance: 136.3
click at [393, 237] on p "2. Laser engraving machine engraving thick paulownia wood cat claw coasters" at bounding box center [487, 247] width 203 height 54
click at [524, 288] on div "2. Laser engraving machine engraving thick paulownia wood cat claw coasters" at bounding box center [487, 248] width 203 height 80
drag, startPoint x: 523, startPoint y: 279, endPoint x: 396, endPoint y: 241, distance: 132.7
click at [396, 241] on p "2. Laser engraving machine engraving thick paulownia wood cat claw coasters" at bounding box center [487, 247] width 203 height 54
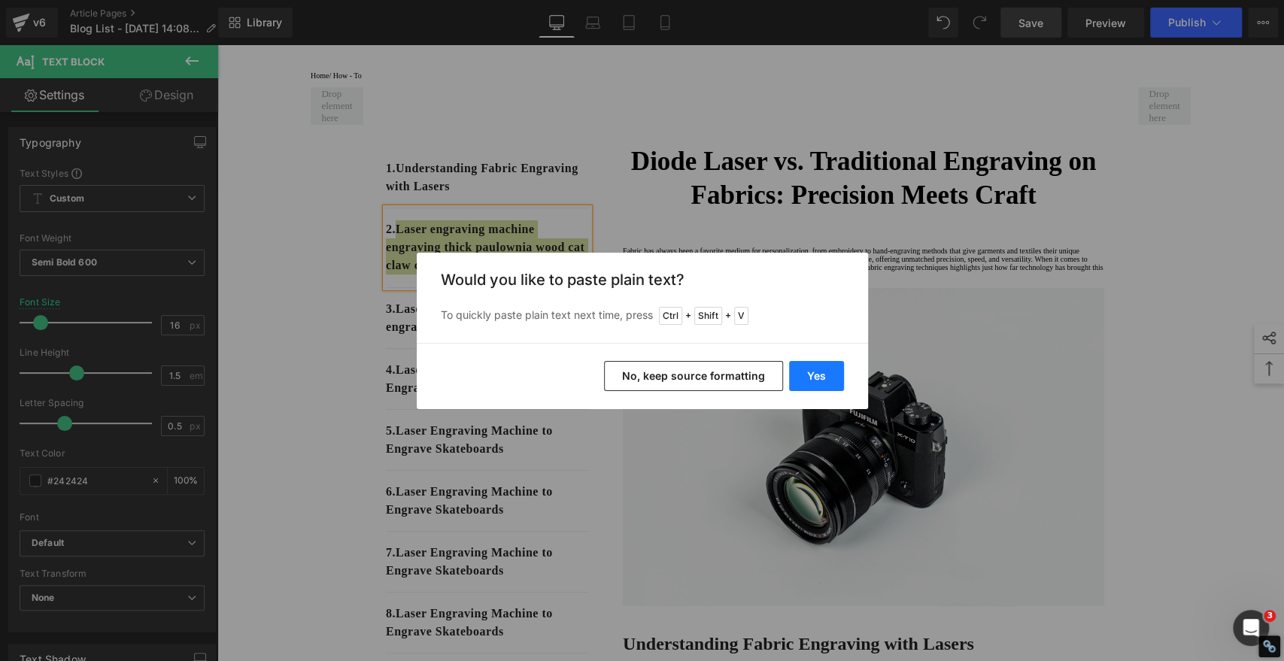
click at [821, 367] on button "Yes" at bounding box center [816, 376] width 55 height 30
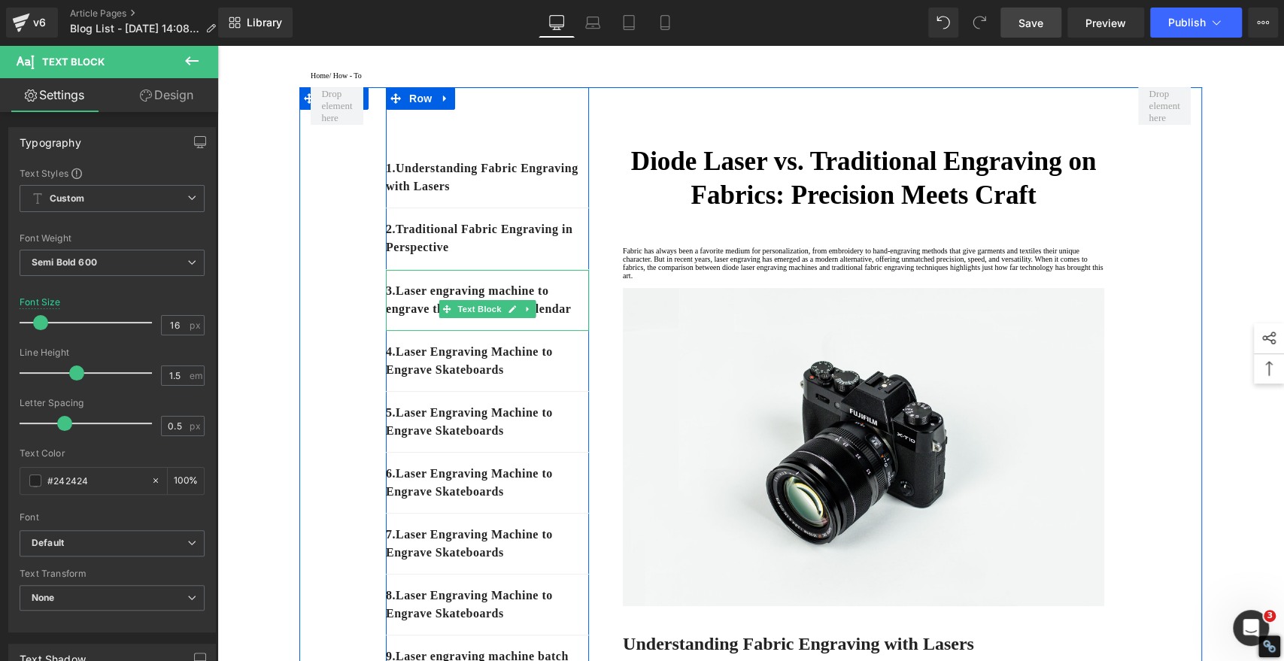
drag, startPoint x: 442, startPoint y: 345, endPoint x: 442, endPoint y: 335, distance: 10.5
click at [442, 318] on p "3. Laser engraving machine to engrave thick pine wood calendar" at bounding box center [487, 300] width 203 height 36
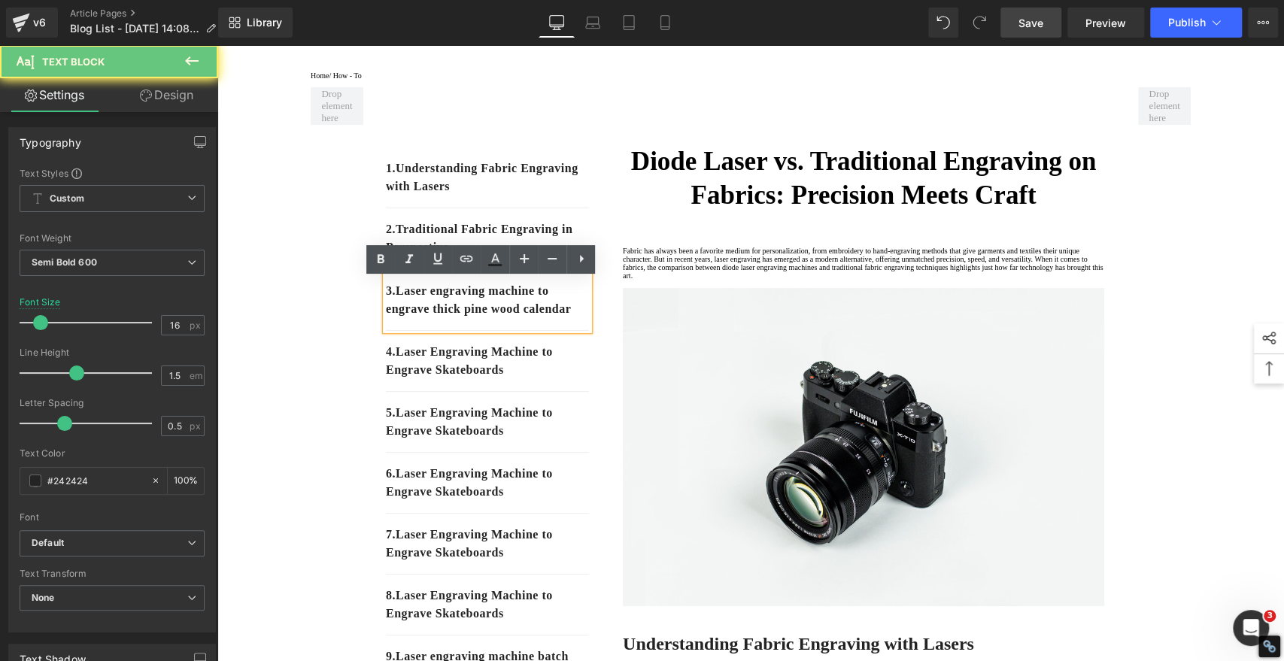
click at [442, 318] on p "3. Laser engraving machine to engrave thick pine wood calendar" at bounding box center [487, 300] width 203 height 36
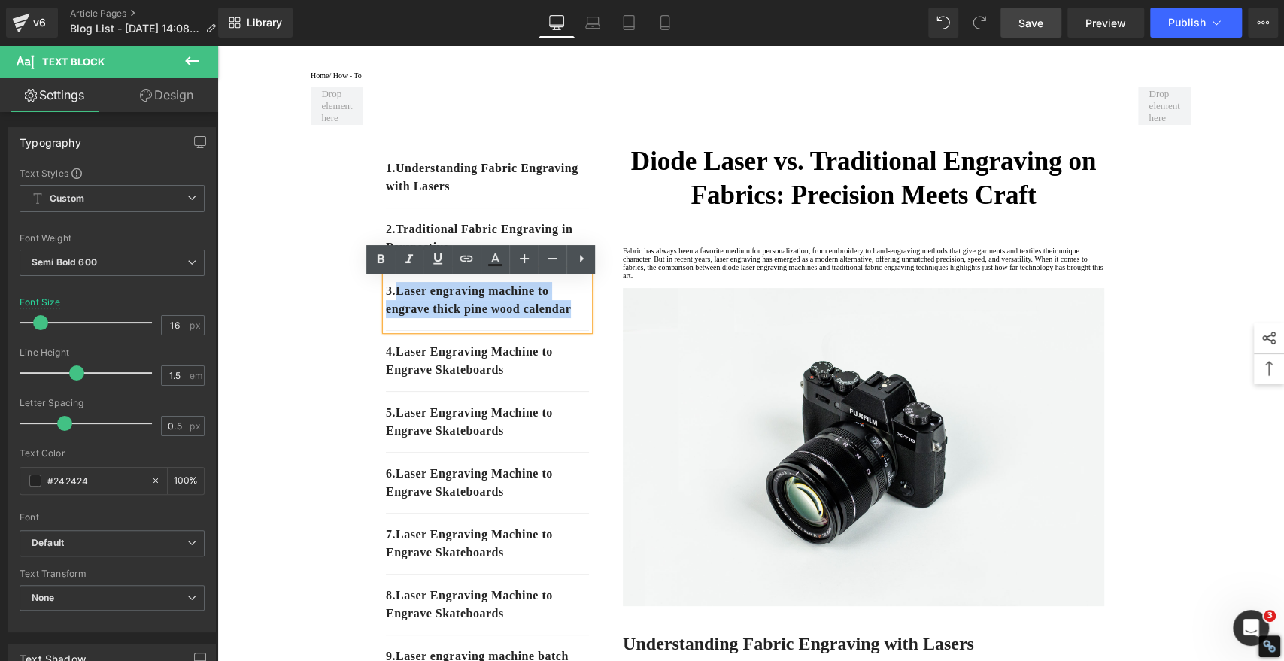
drag, startPoint x: 442, startPoint y: 334, endPoint x: 396, endPoint y: 304, distance: 55.5
click at [396, 304] on p "3. Laser engraving machine to engrave thick pine wood calendar" at bounding box center [487, 300] width 203 height 36
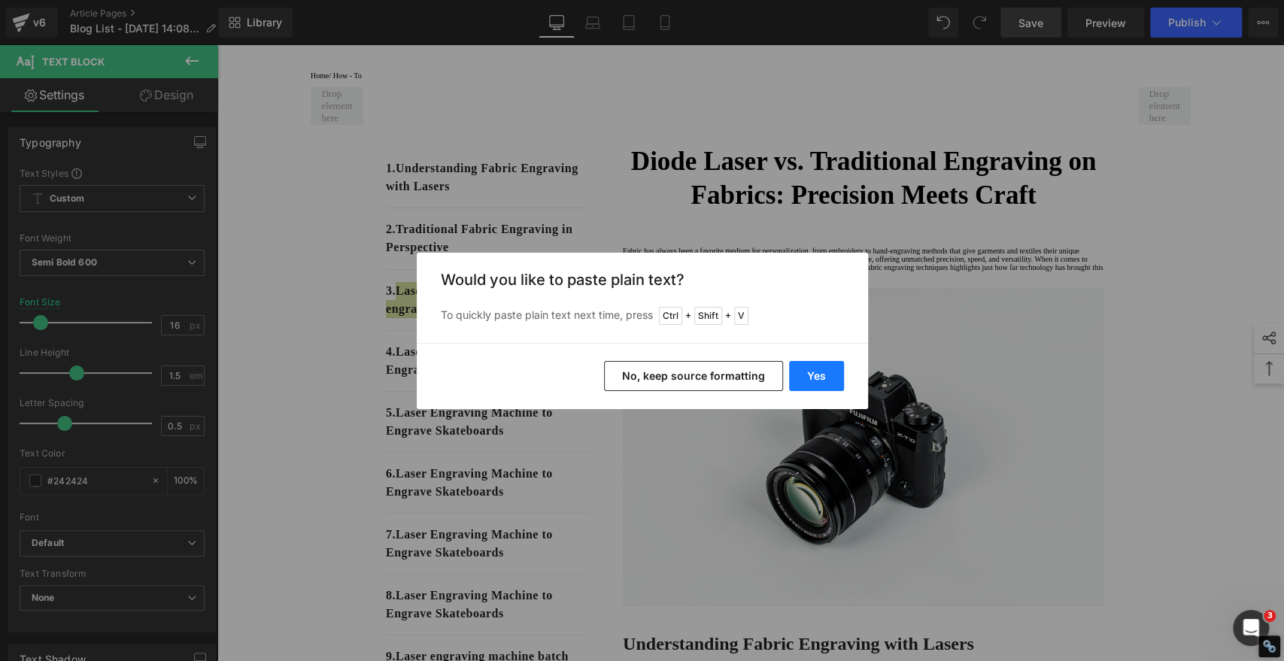
click at [814, 370] on button "Yes" at bounding box center [816, 376] width 55 height 30
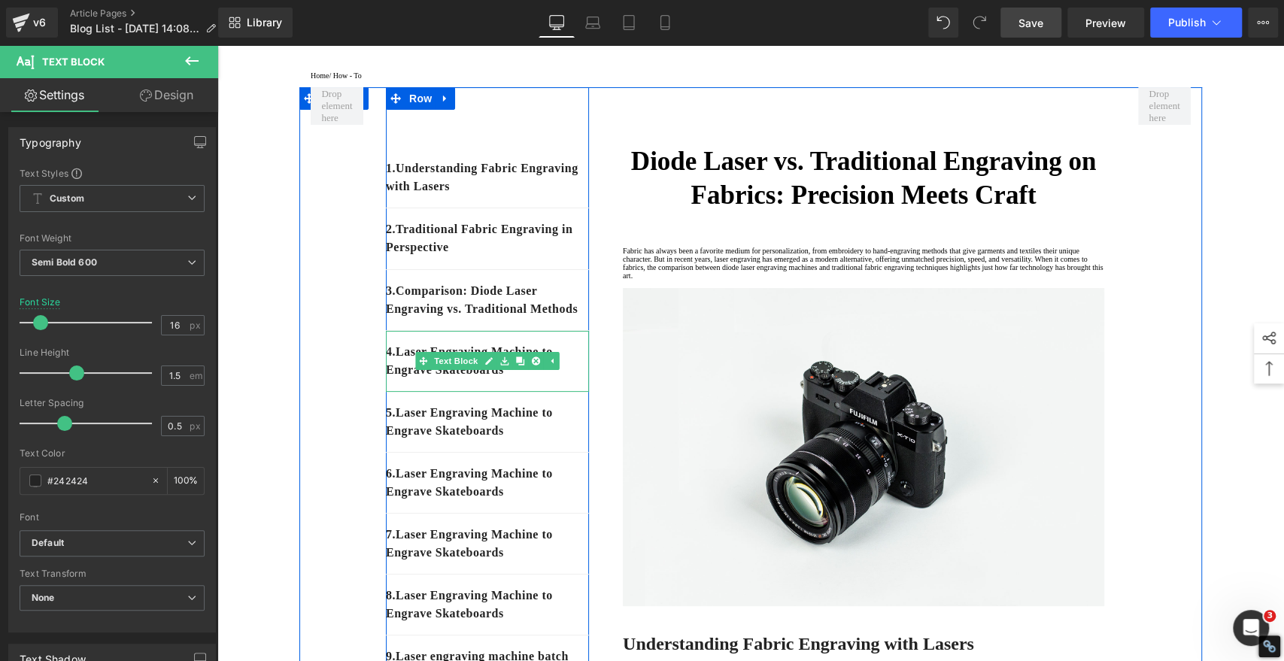
click at [550, 392] on div "4. Laser Engraving Machine to Engrave Skateboards" at bounding box center [487, 361] width 203 height 61
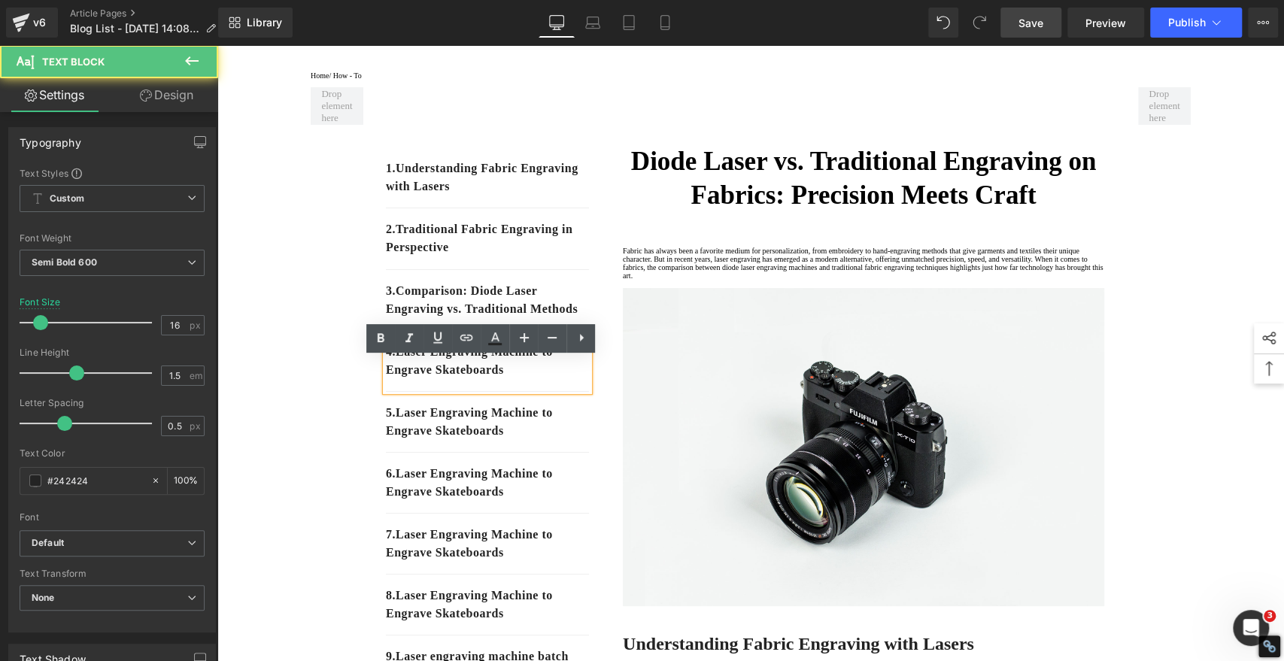
click at [519, 392] on div "4. Laser Engraving Machine to Engrave Skateboards" at bounding box center [487, 361] width 203 height 61
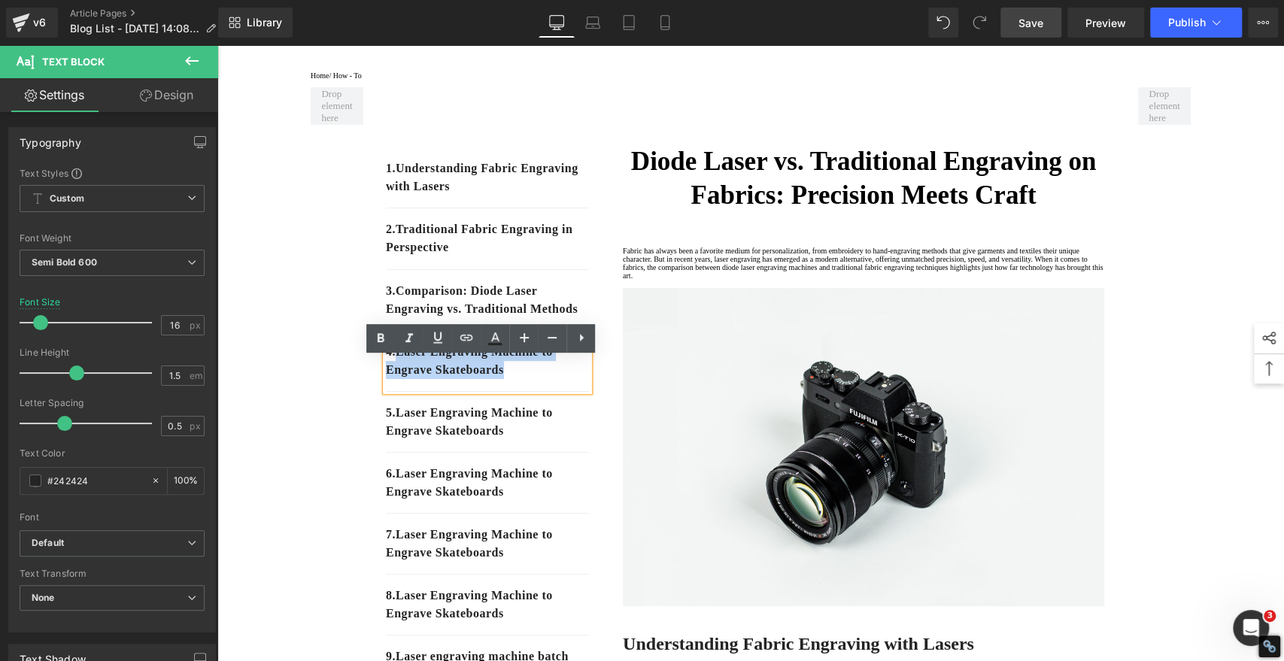
drag, startPoint x: 517, startPoint y: 401, endPoint x: 395, endPoint y: 383, distance: 123.0
click at [395, 379] on p "4. Laser Engraving Machine to Engrave Skateboards" at bounding box center [487, 361] width 203 height 36
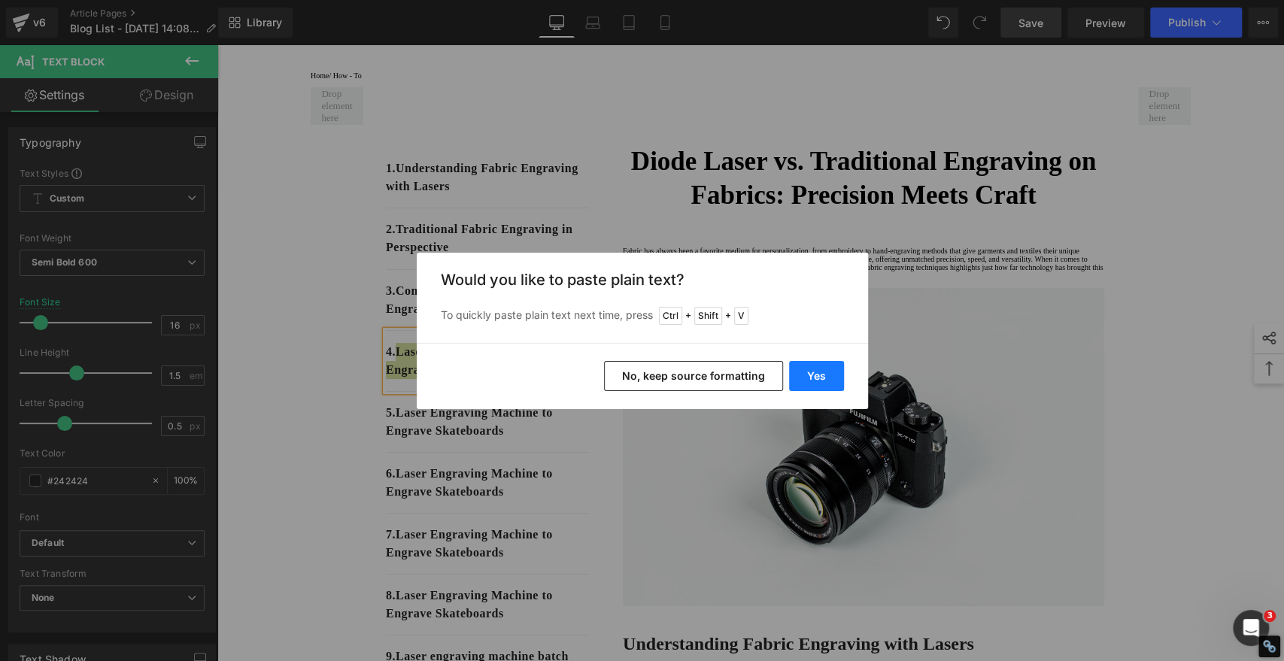
click at [823, 371] on button "Yes" at bounding box center [816, 376] width 55 height 30
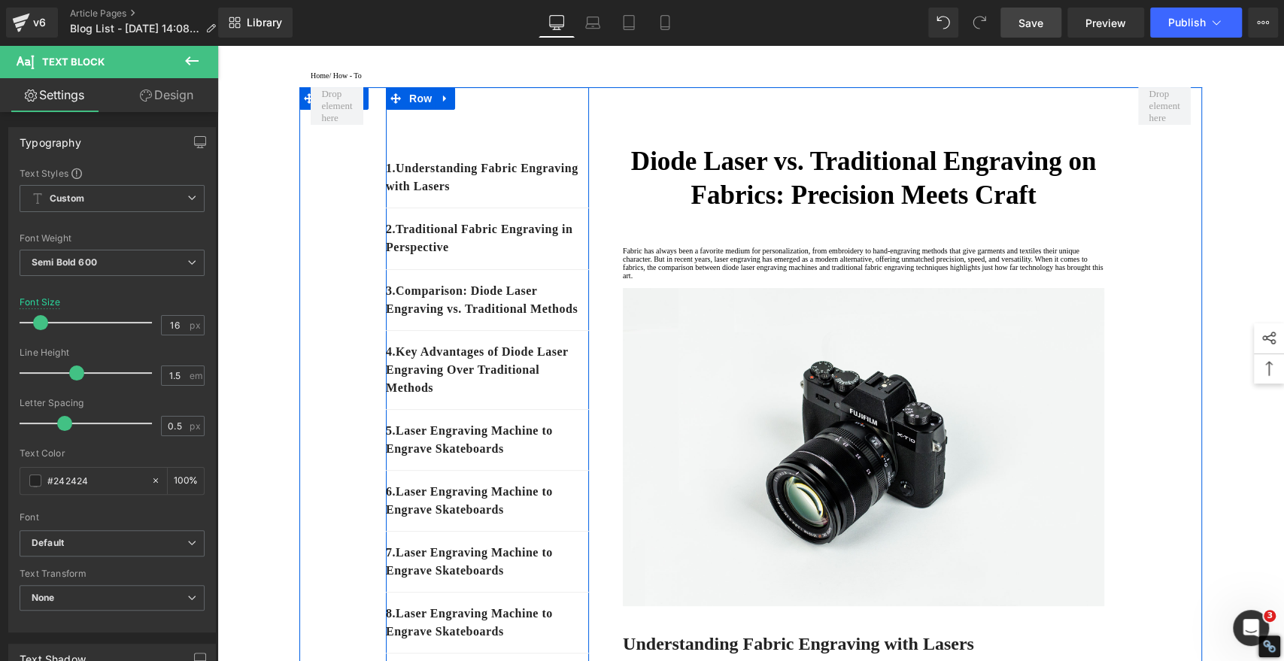
click at [523, 458] on p "5 . Laser Engraving Machine to Engrave Skateboards" at bounding box center [487, 440] width 203 height 36
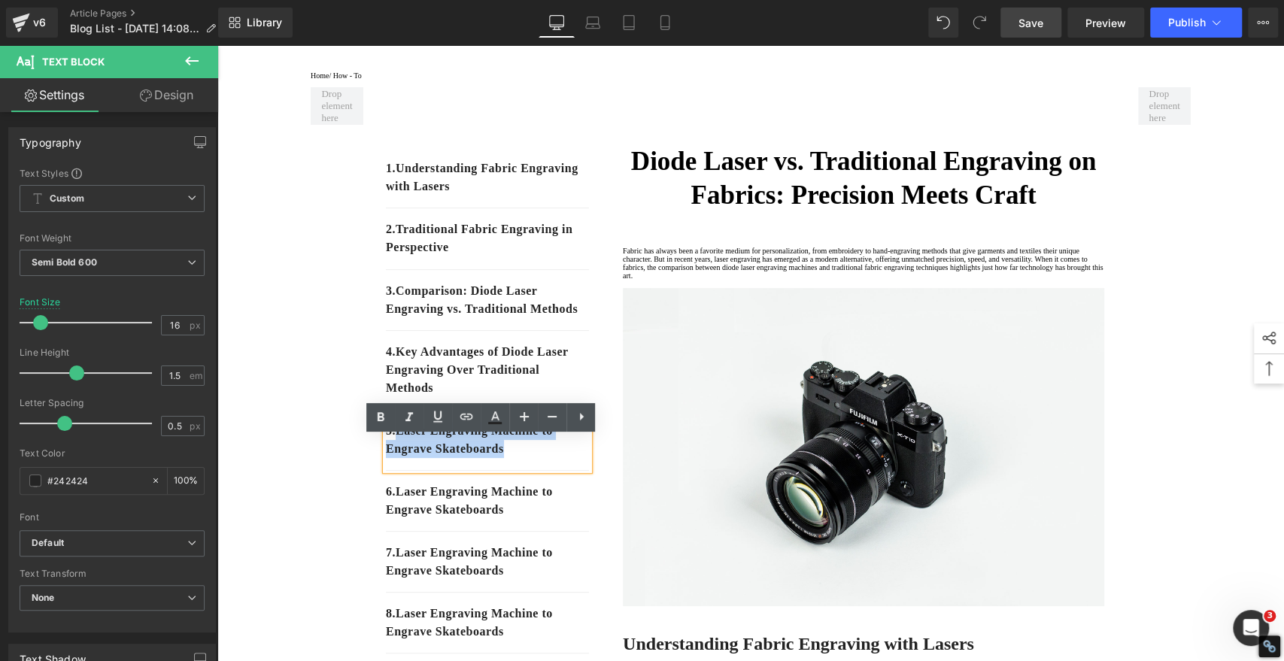
drag, startPoint x: 518, startPoint y: 477, endPoint x: 394, endPoint y: 453, distance: 126.2
click at [394, 453] on p "5 . Laser Engraving Machine to Engrave Skateboards" at bounding box center [487, 440] width 203 height 36
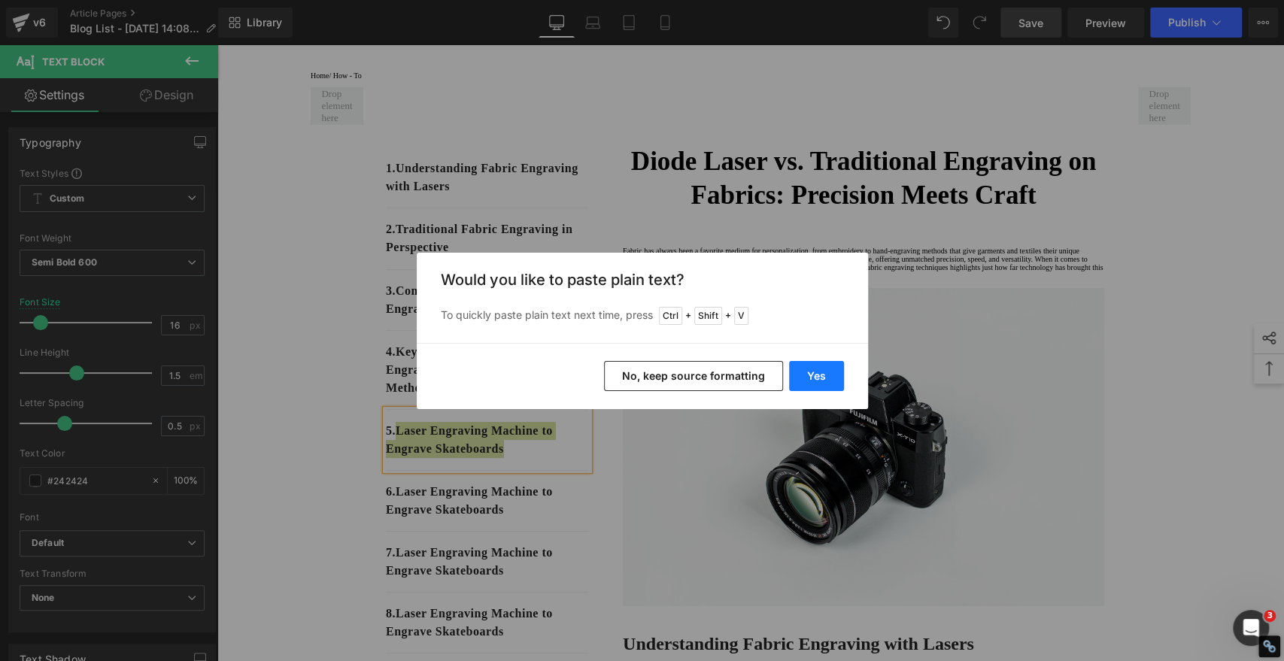
click at [810, 372] on button "Yes" at bounding box center [816, 376] width 55 height 30
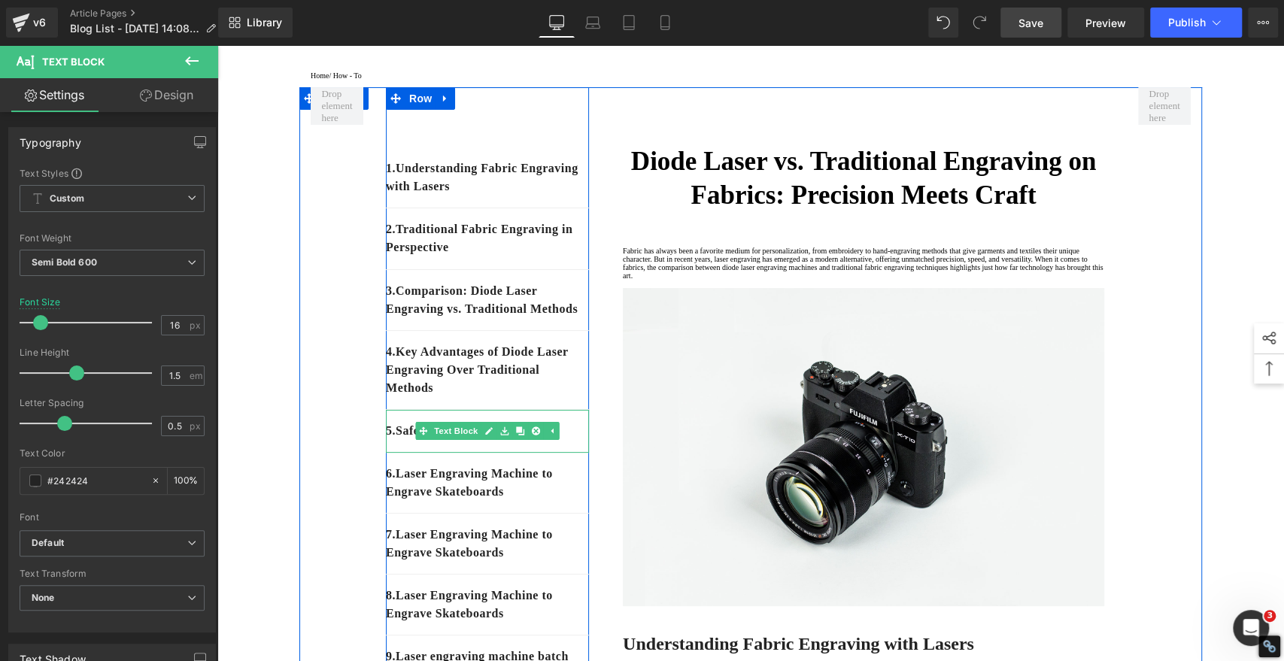
scroll to position [167, 0]
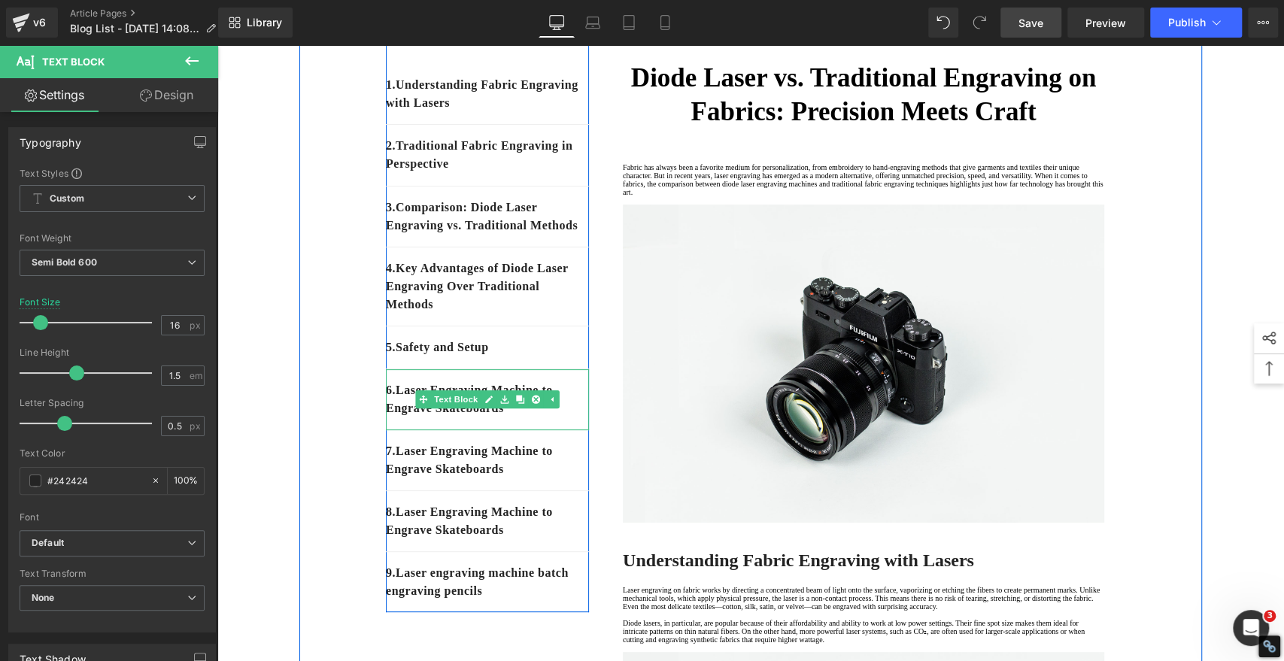
click at [527, 417] on p "6 . Laser Engraving Machine to Engrave Skateboards" at bounding box center [487, 399] width 203 height 36
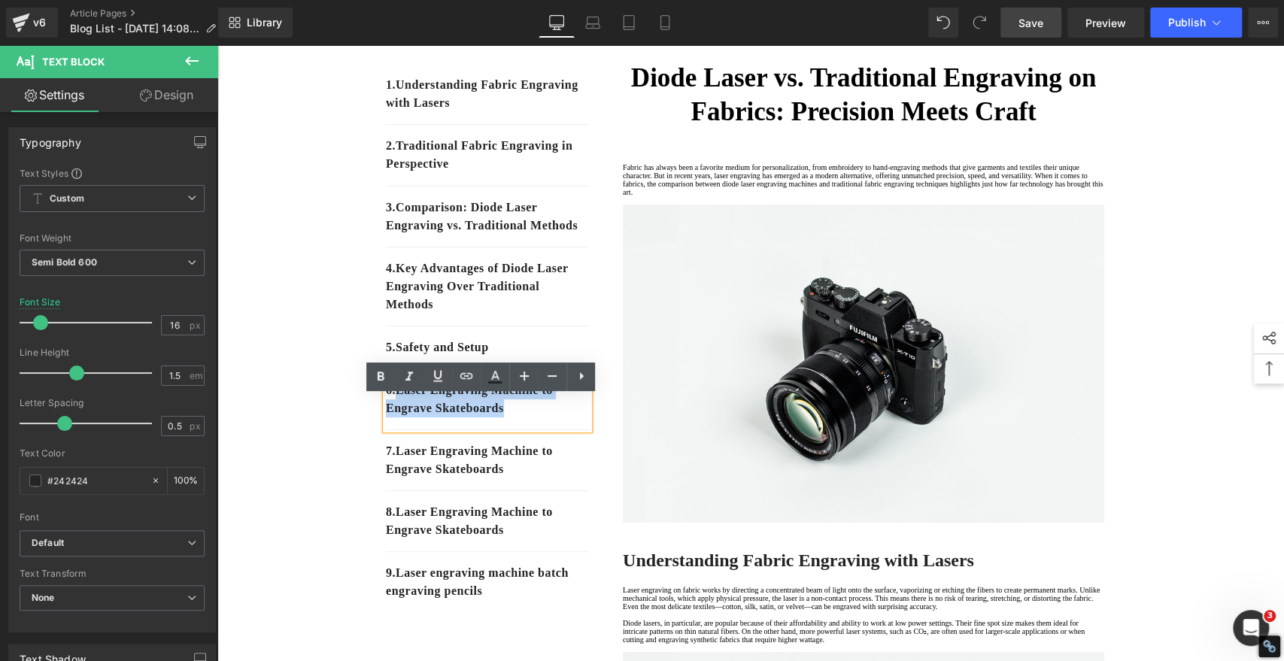
drag, startPoint x: 521, startPoint y: 436, endPoint x: 394, endPoint y: 418, distance: 128.3
click at [394, 417] on p "6 . Laser Engraving Machine to Engrave Skateboards" at bounding box center [487, 399] width 203 height 36
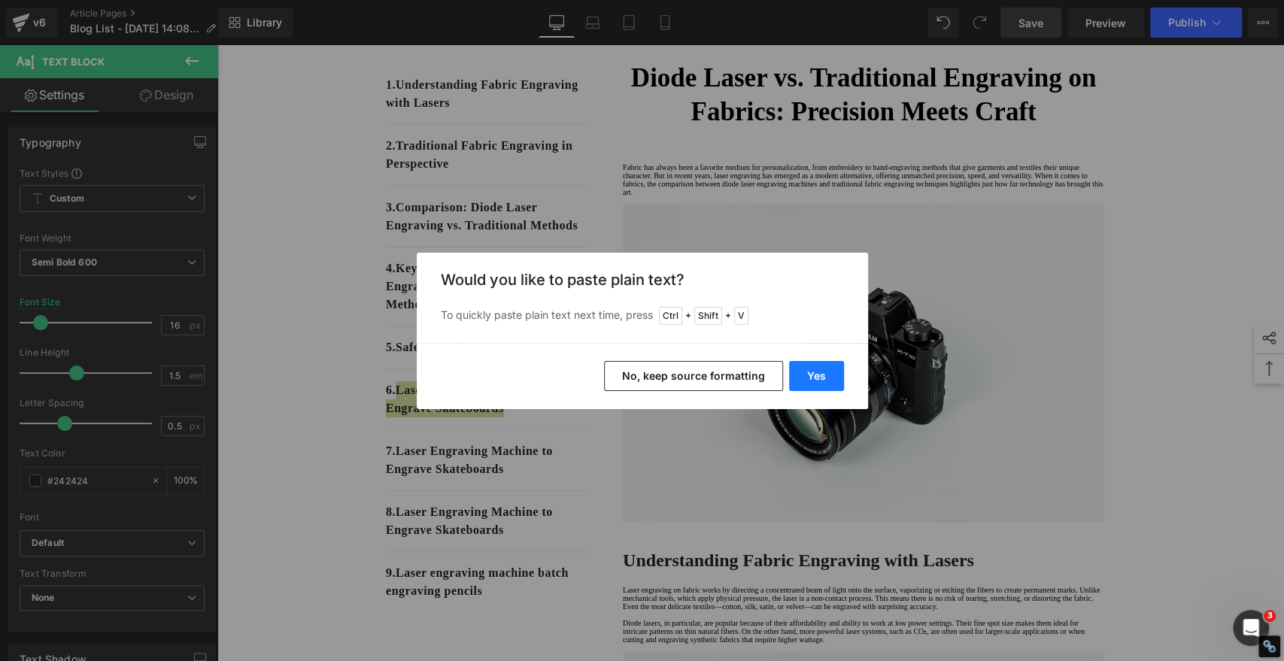
click at [816, 376] on button "Yes" at bounding box center [816, 376] width 55 height 30
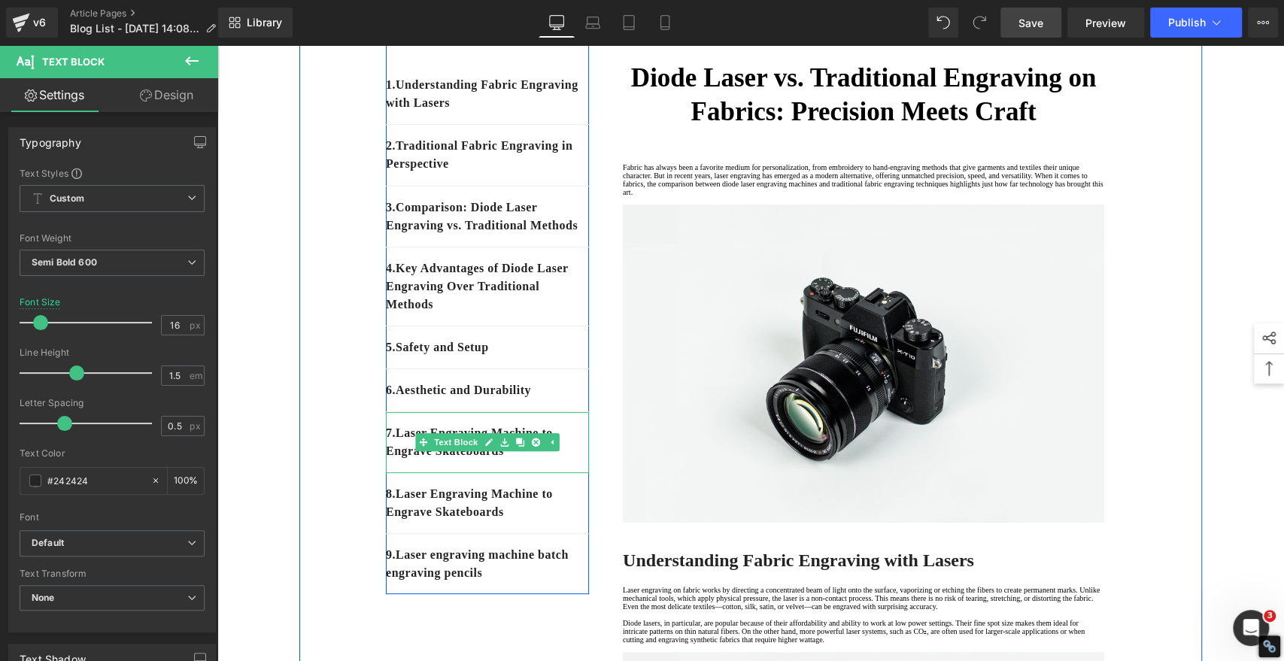
click at [544, 460] on p "7 . Laser Engraving Machine to Engrave Skateboards" at bounding box center [487, 442] width 203 height 36
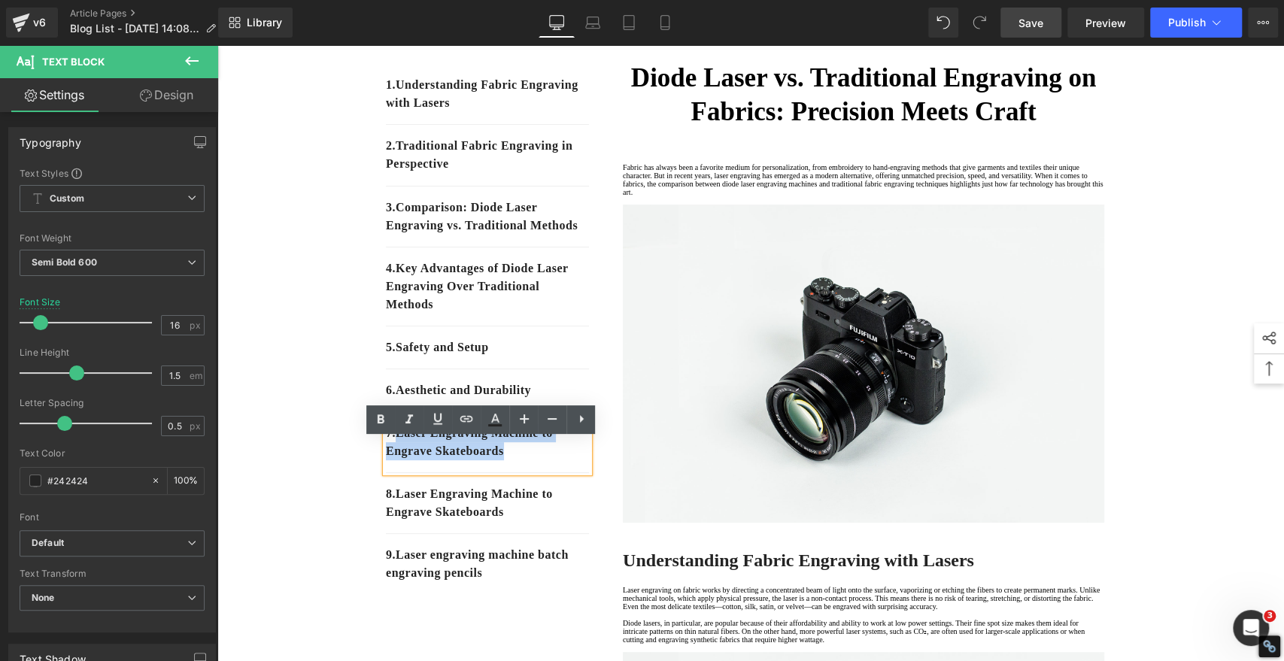
drag, startPoint x: 522, startPoint y: 479, endPoint x: 395, endPoint y: 461, distance: 128.3
click at [395, 460] on p "7 . Laser Engraving Machine to Engrave Skateboards" at bounding box center [487, 442] width 203 height 36
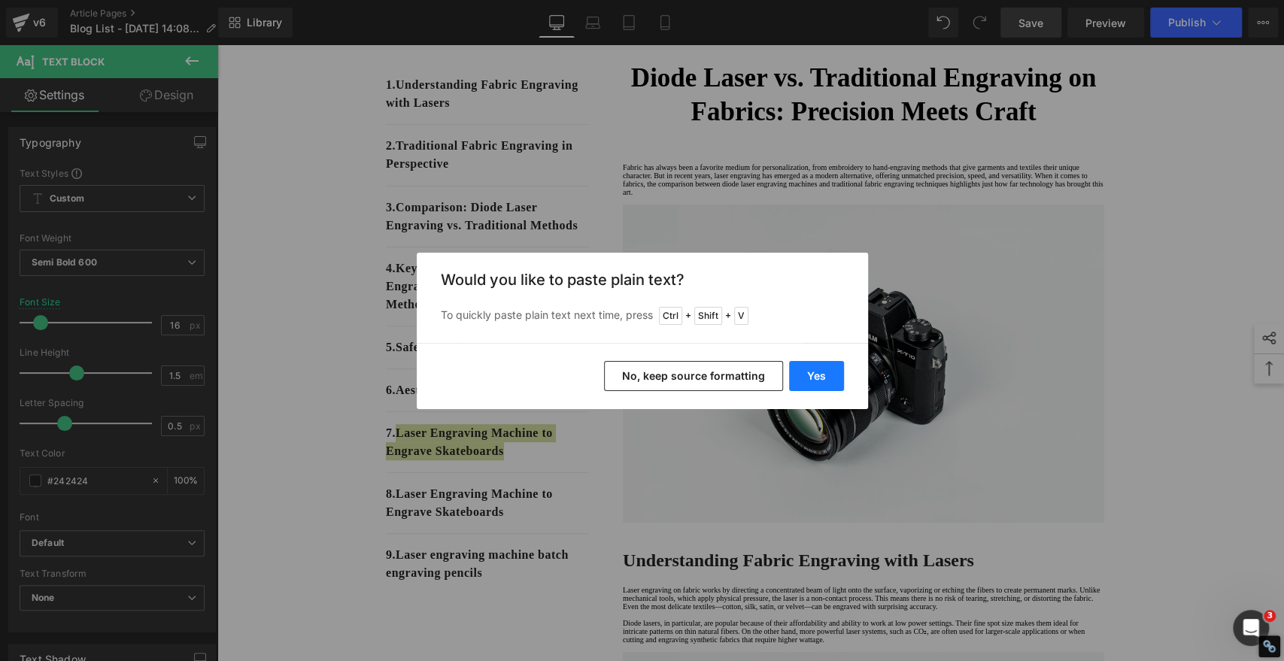
click at [823, 368] on button "Yes" at bounding box center [816, 376] width 55 height 30
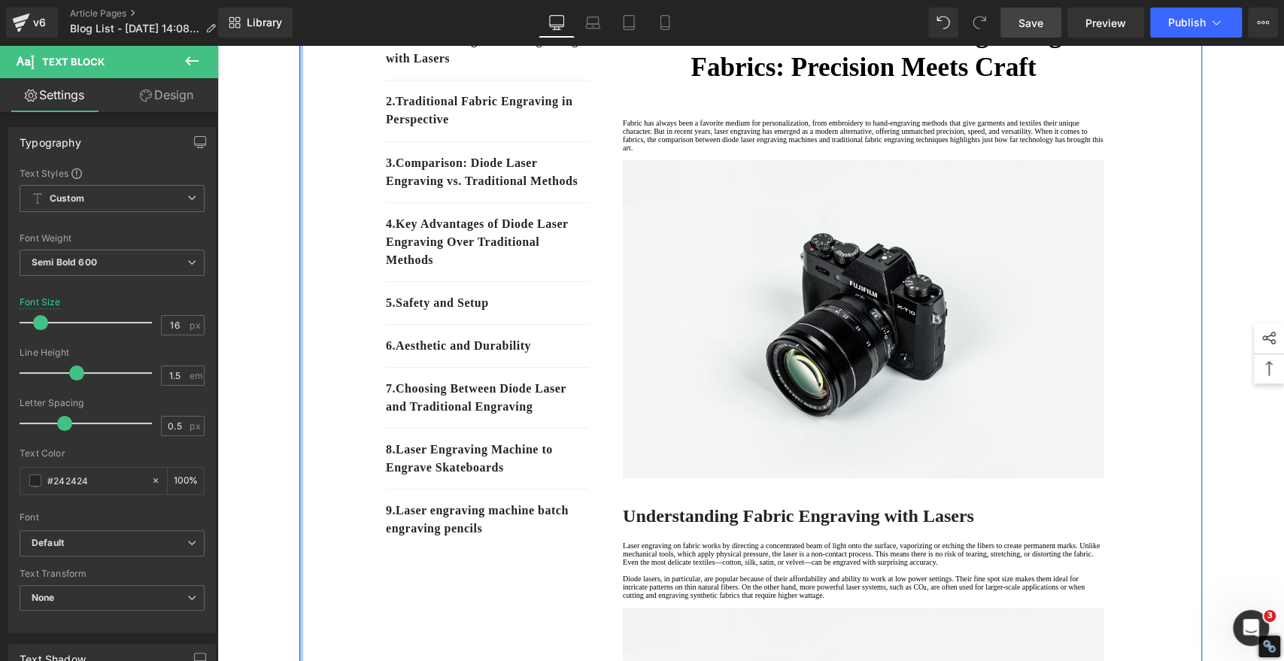
scroll to position [250, 0]
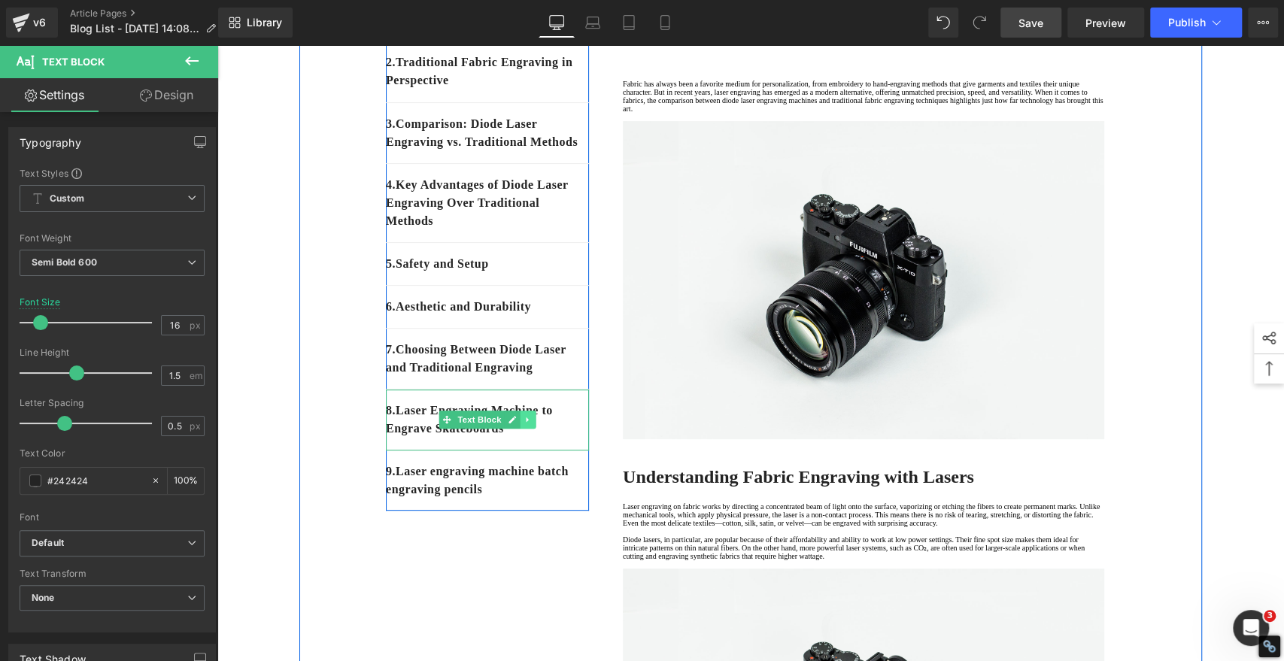
click at [523, 424] on icon at bounding box center [527, 419] width 8 height 9
click at [532, 424] on icon at bounding box center [536, 419] width 8 height 9
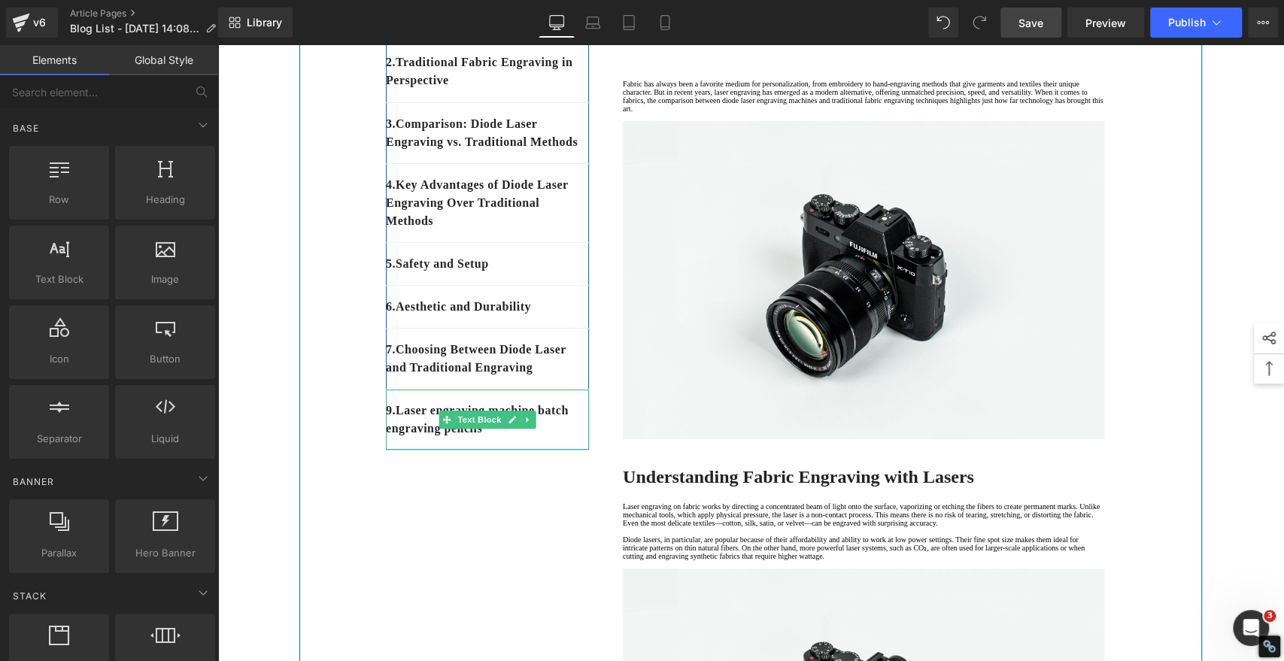
click at [393, 438] on p "9 . Laser engraving machine batch engraving pencils" at bounding box center [487, 420] width 203 height 36
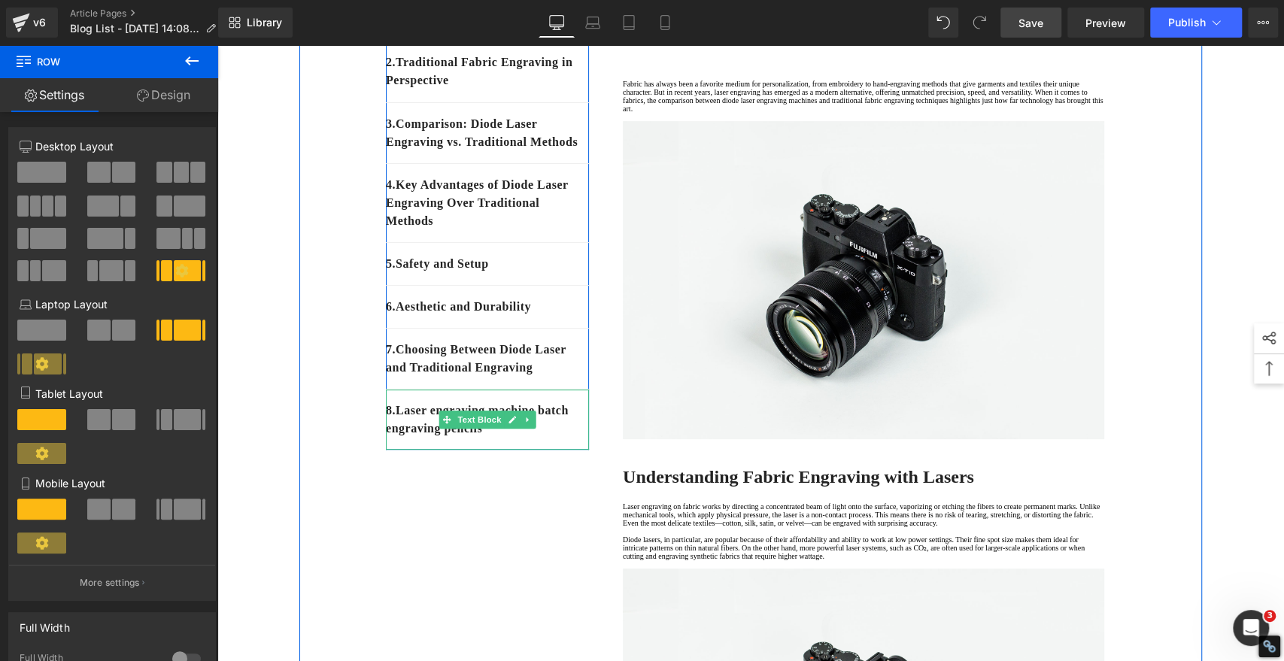
click at [539, 438] on p "8 . Laser engraving machine batch engraving pencils" at bounding box center [487, 420] width 203 height 36
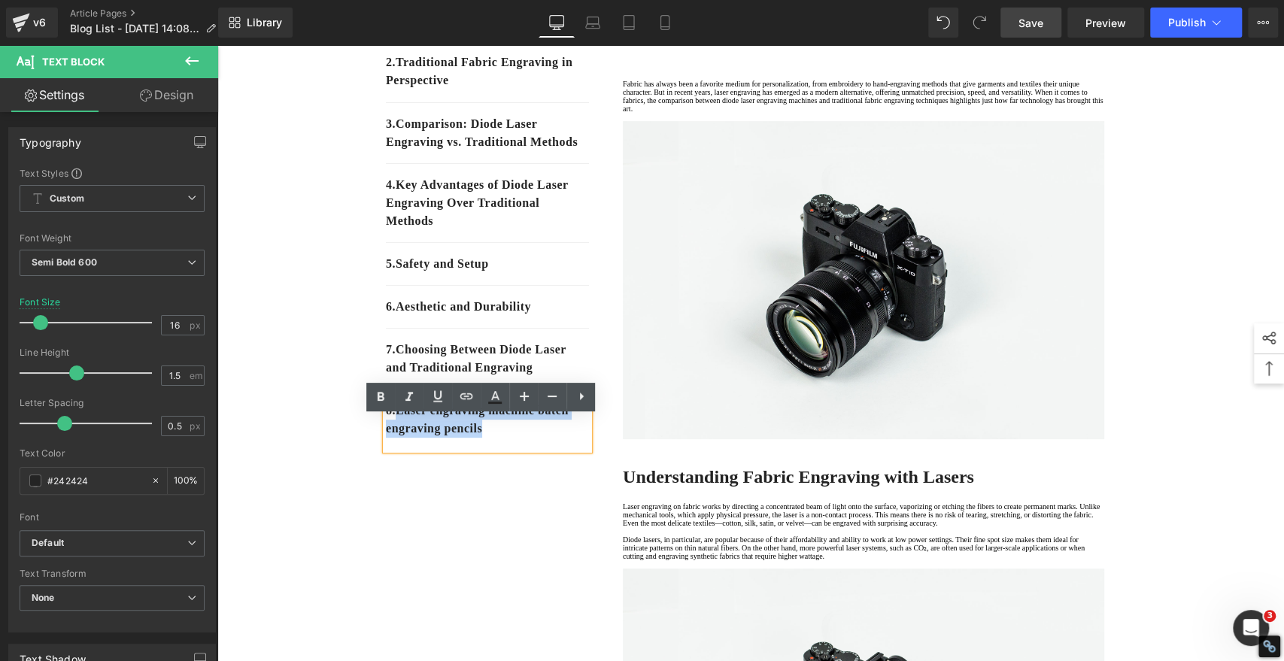
drag, startPoint x: 538, startPoint y: 459, endPoint x: 396, endPoint y: 438, distance: 143.7
click at [396, 438] on p "8 . Laser engraving machine batch engraving pencils" at bounding box center [487, 420] width 203 height 36
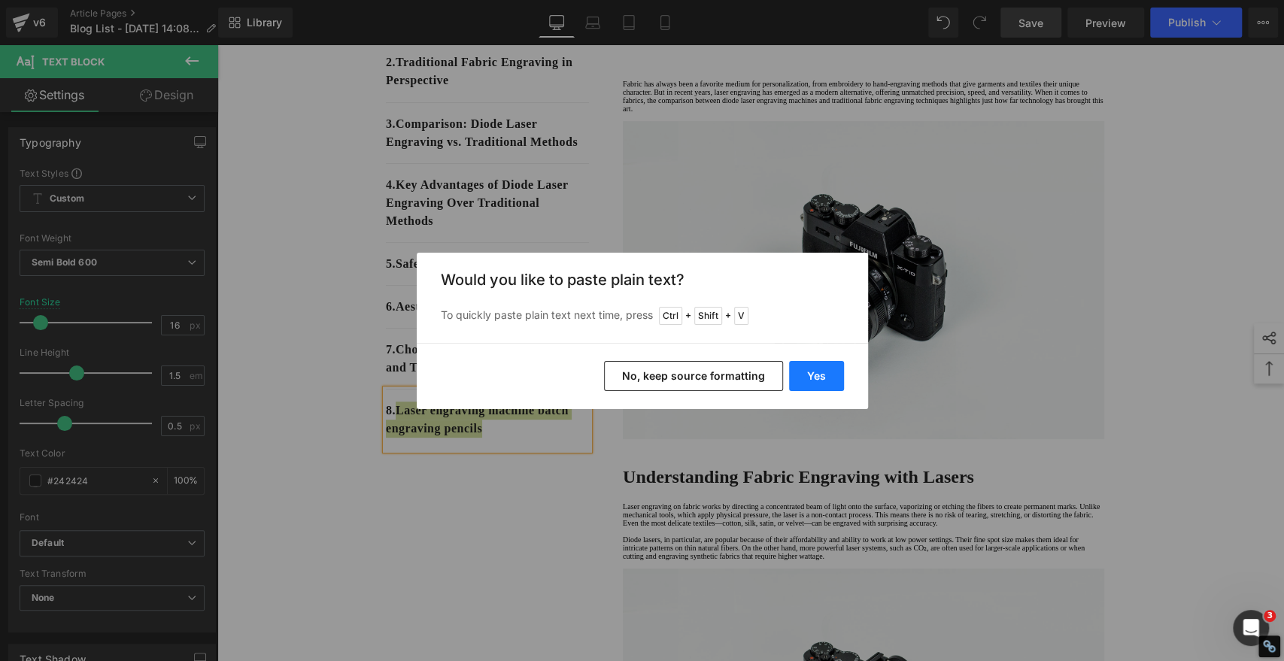
drag, startPoint x: 825, startPoint y: 371, endPoint x: 174, endPoint y: 518, distance: 666.7
click at [825, 371] on button "Yes" at bounding box center [816, 376] width 55 height 30
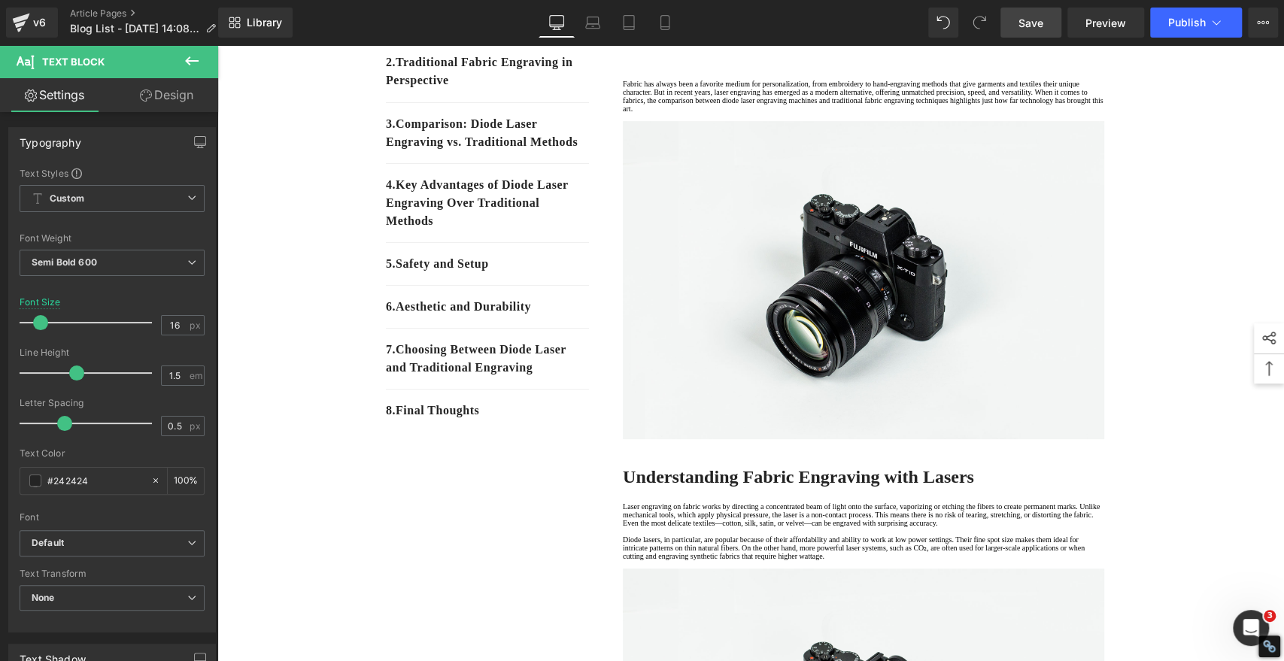
click at [1029, 30] on link "Save" at bounding box center [1030, 23] width 61 height 30
click at [1029, 28] on span "Save" at bounding box center [1030, 23] width 25 height 16
click at [1026, 23] on span "Save" at bounding box center [1030, 23] width 25 height 16
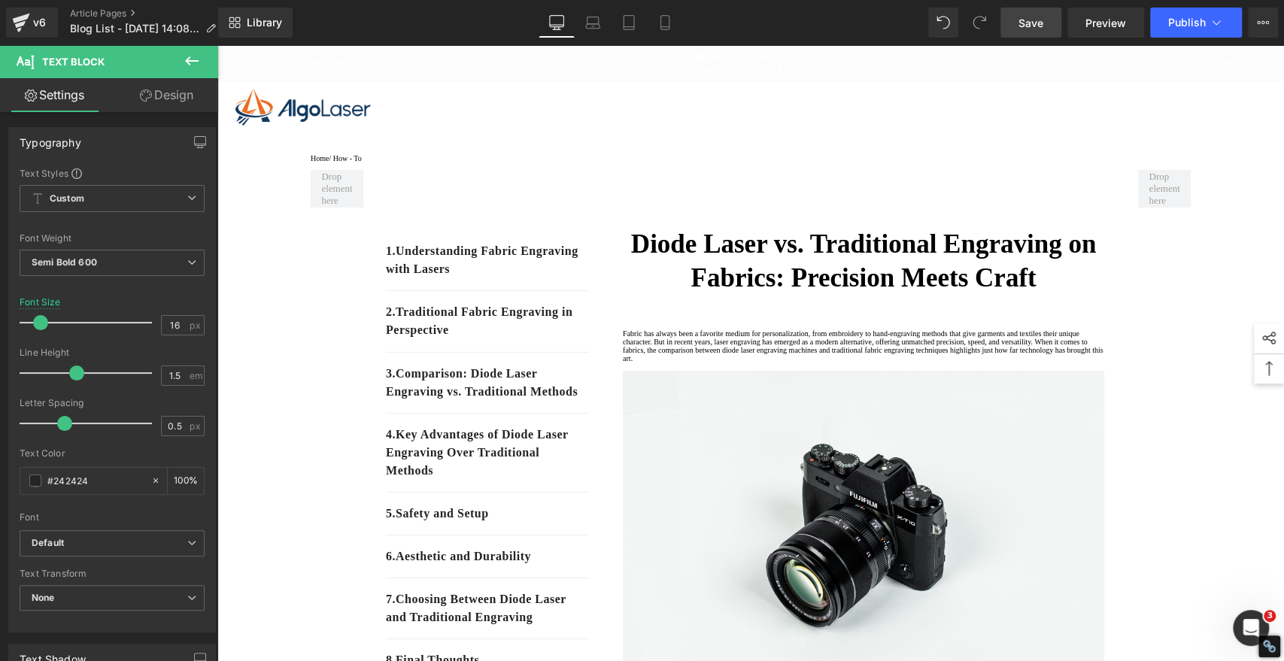
scroll to position [0, 0]
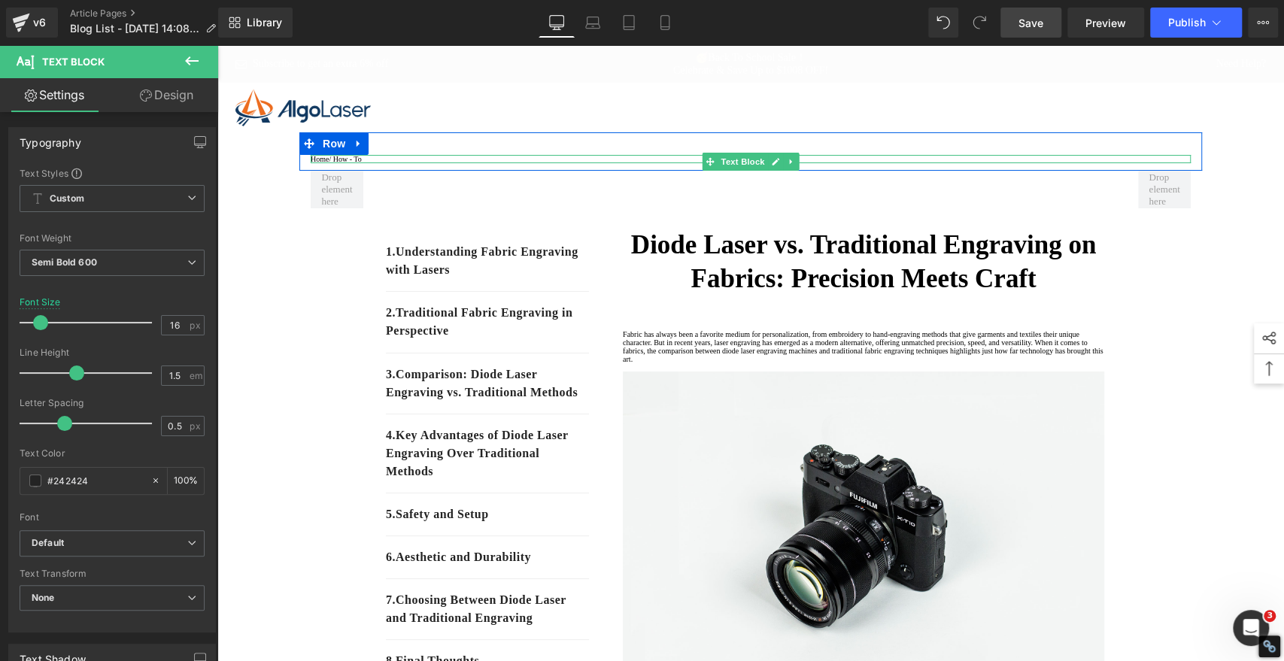
click at [373, 163] on p "Home / How - To" at bounding box center [751, 159] width 880 height 8
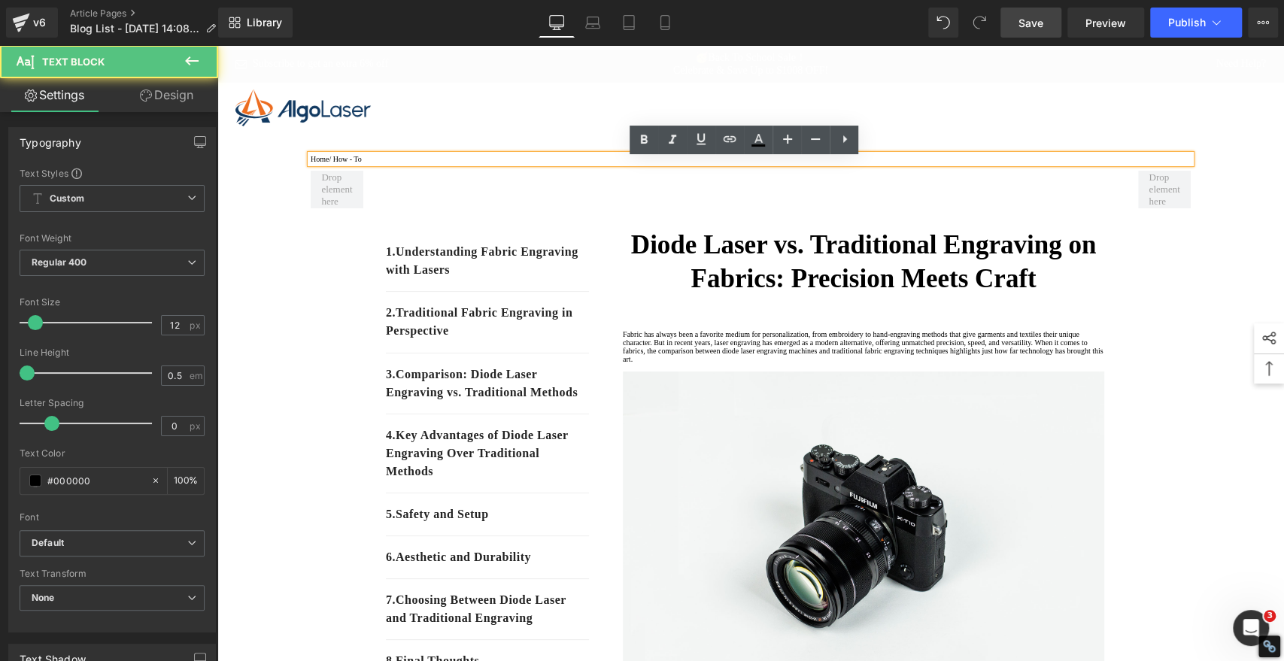
click at [373, 163] on p "Home / How - To" at bounding box center [751, 159] width 880 height 8
drag, startPoint x: 373, startPoint y: 166, endPoint x: 339, endPoint y: 167, distance: 33.8
click at [339, 163] on p "Home / How - To" at bounding box center [751, 159] width 880 height 8
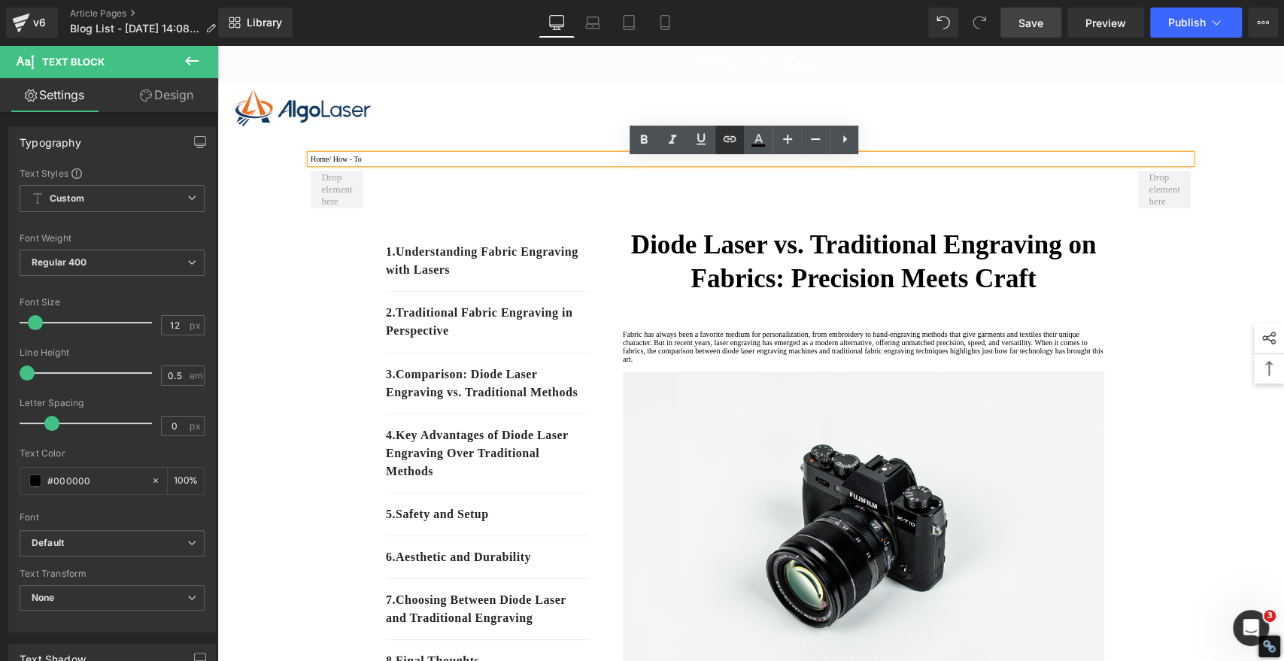
drag, startPoint x: 732, startPoint y: 137, endPoint x: 724, endPoint y: 136, distance: 7.6
click at [732, 137] on icon at bounding box center [729, 139] width 18 height 18
click at [493, 195] on input "text" at bounding box center [414, 199] width 232 height 38
paste input "[URL][DOMAIN_NAME]"
type input "[URL][DOMAIN_NAME]"
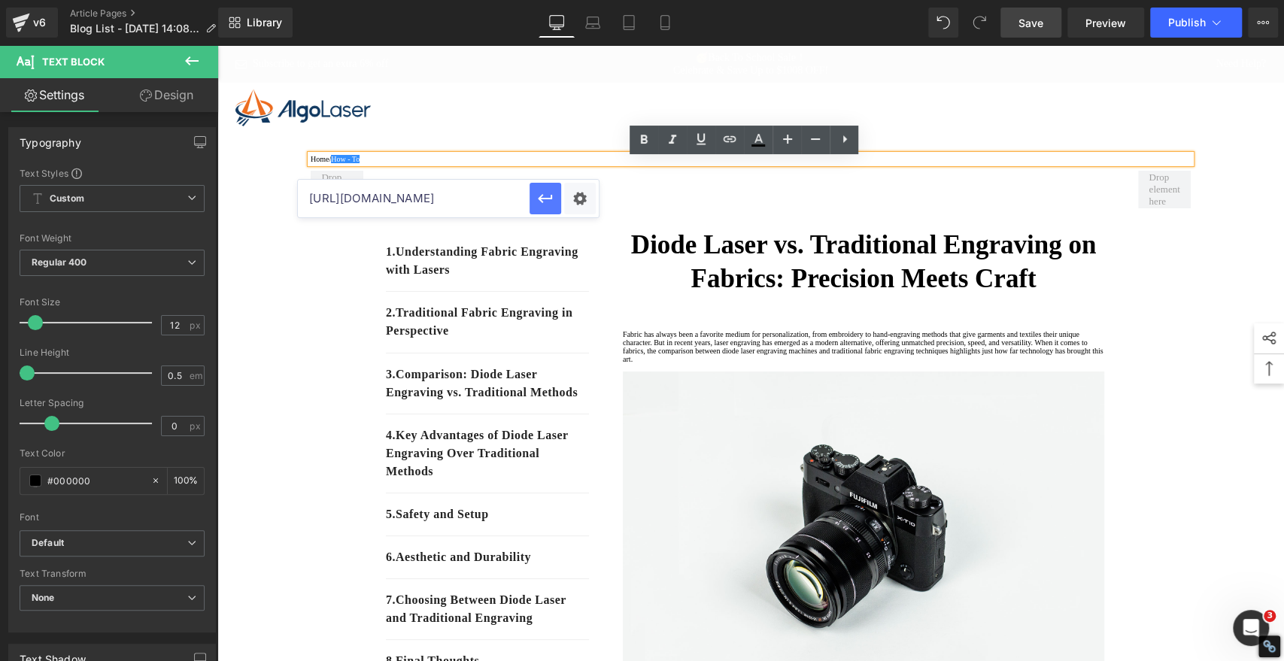
click at [550, 202] on icon "button" at bounding box center [545, 198] width 18 height 18
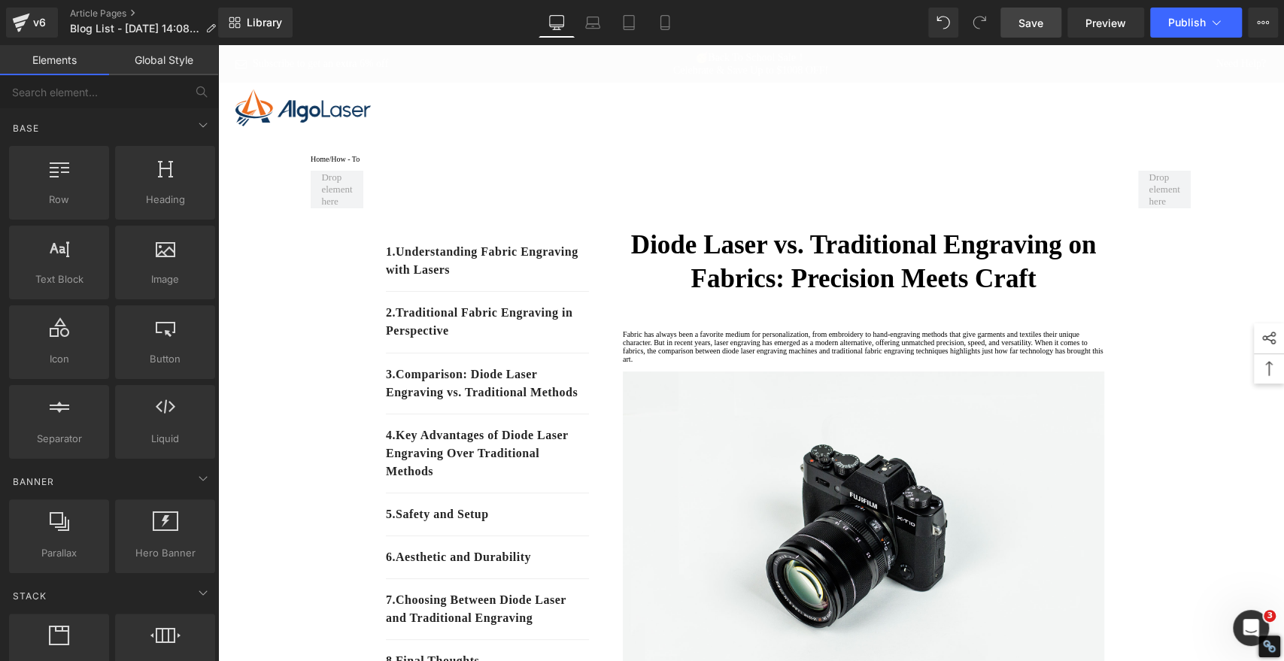
click at [1025, 17] on span "Save" at bounding box center [1030, 23] width 25 height 16
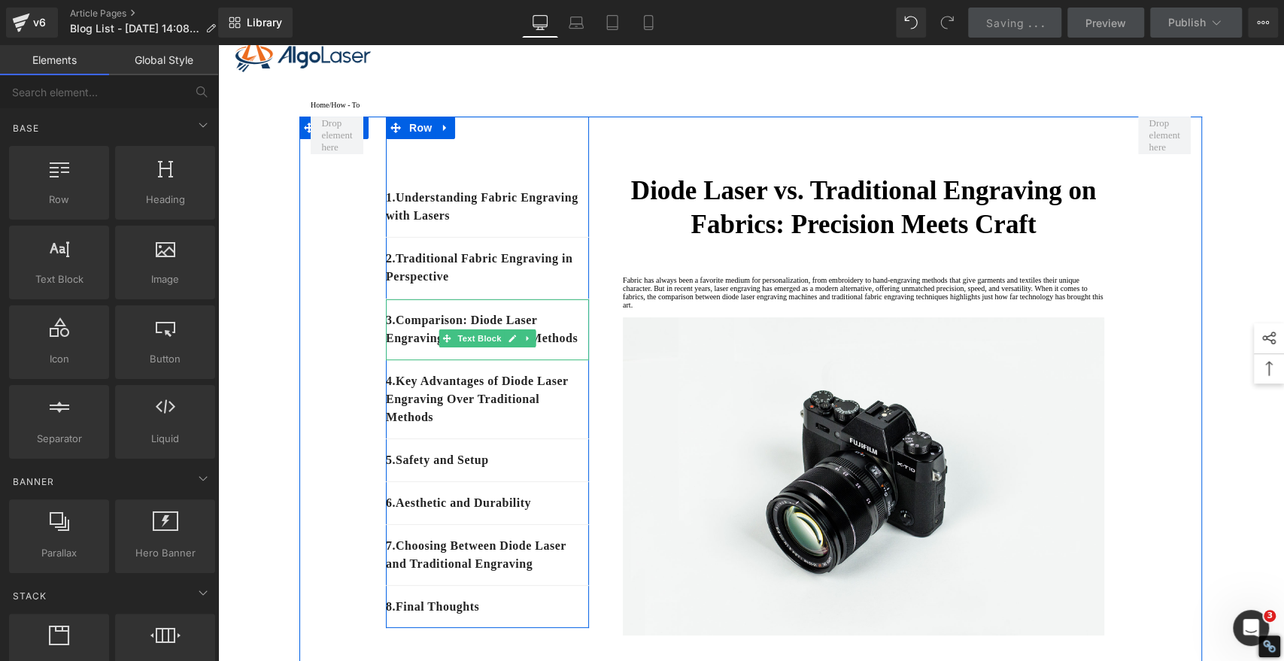
scroll to position [83, 0]
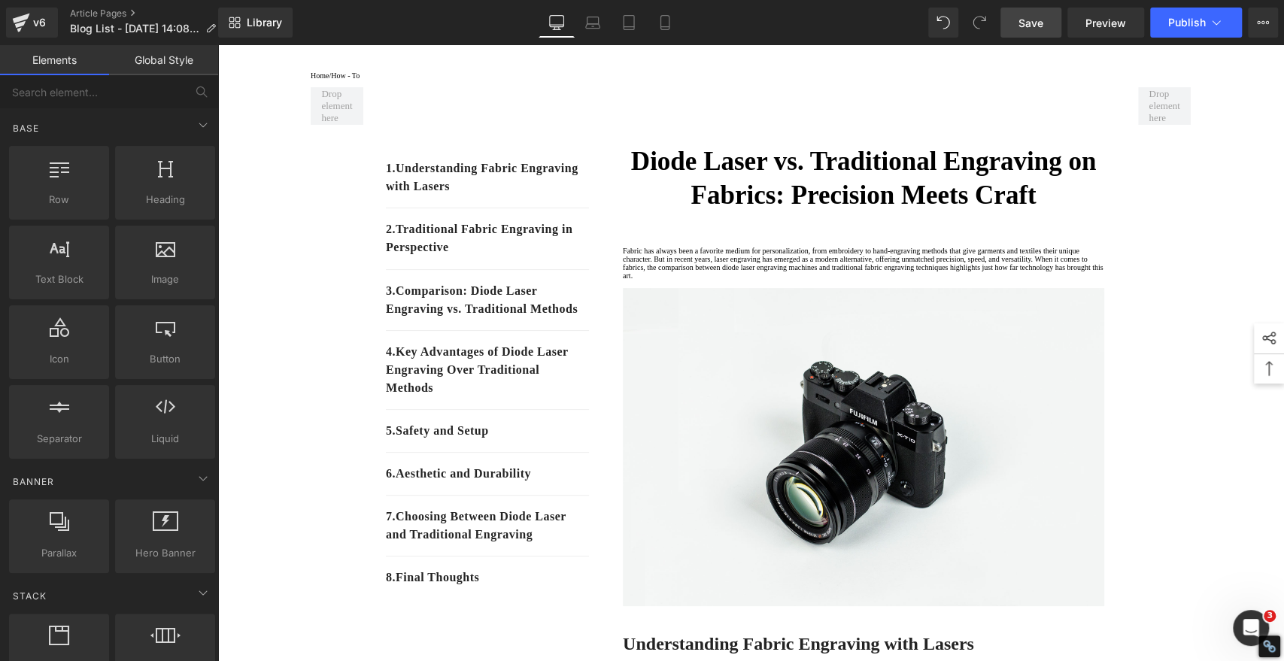
click at [1029, 27] on span "Save" at bounding box center [1030, 23] width 25 height 16
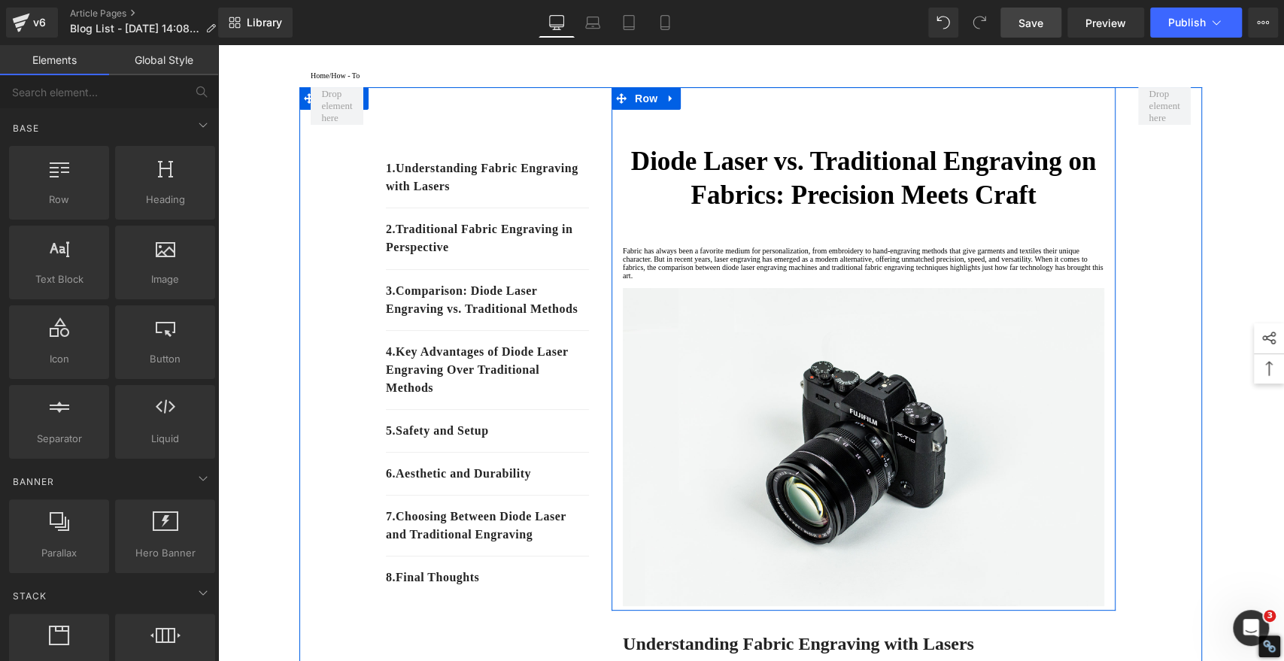
scroll to position [167, 0]
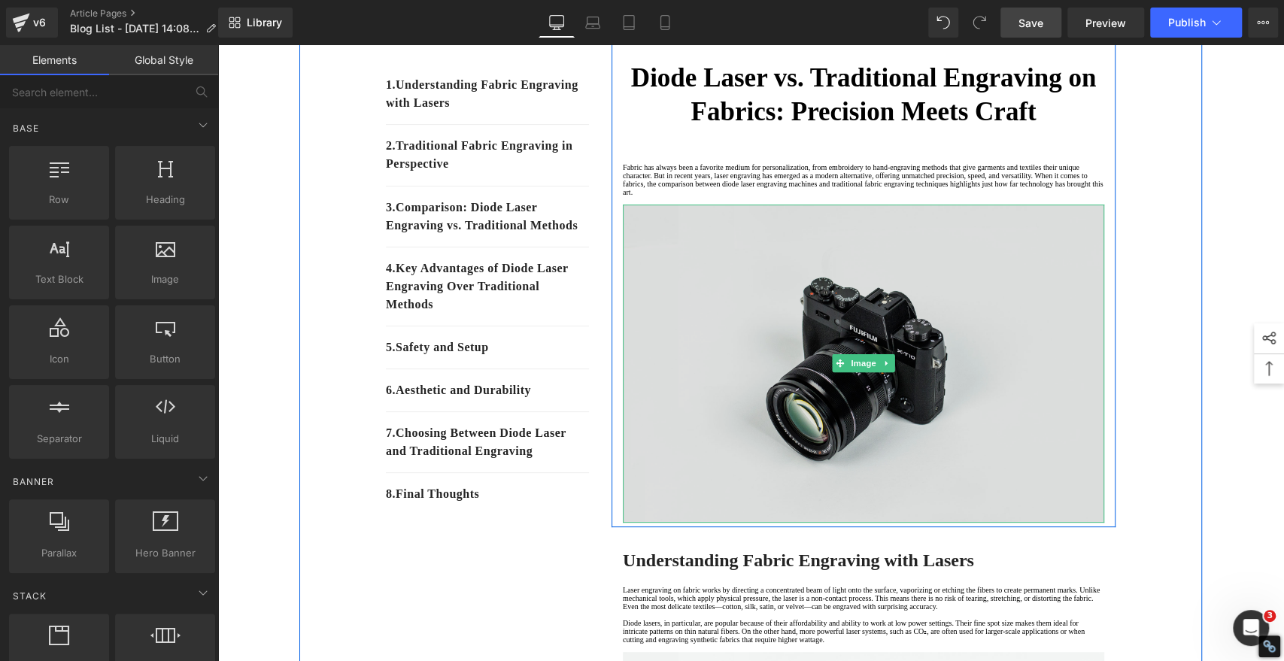
click at [767, 327] on img at bounding box center [863, 364] width 481 height 319
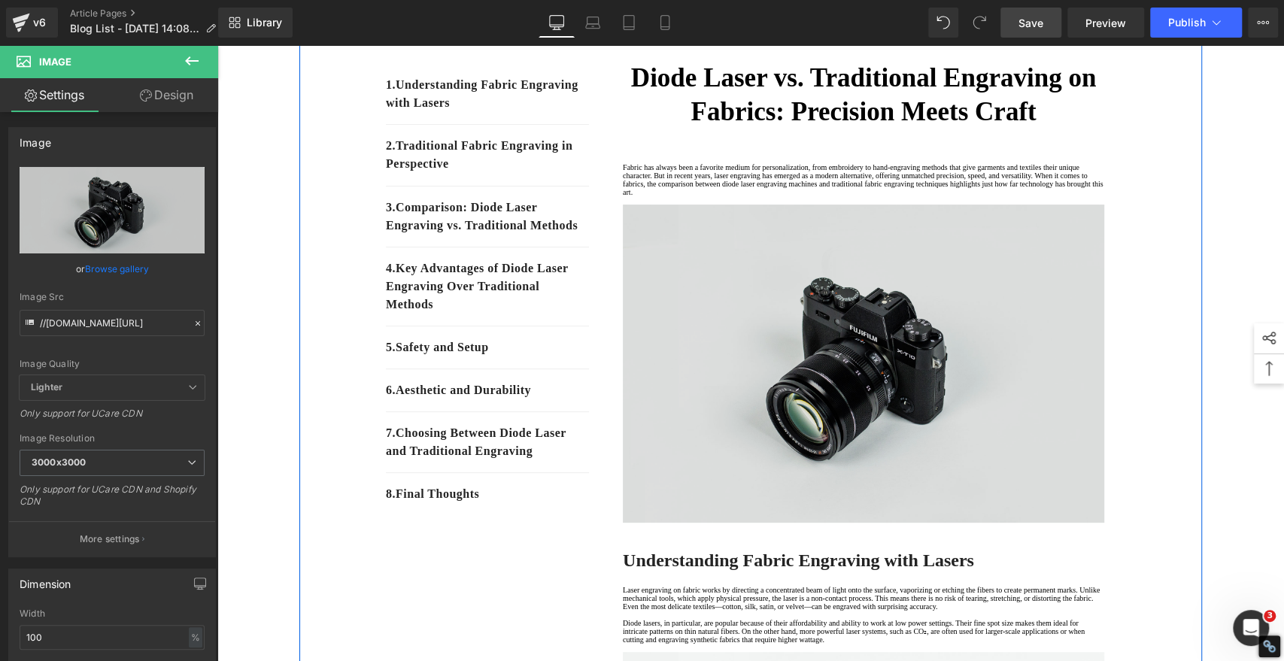
click at [867, 324] on img at bounding box center [863, 364] width 481 height 319
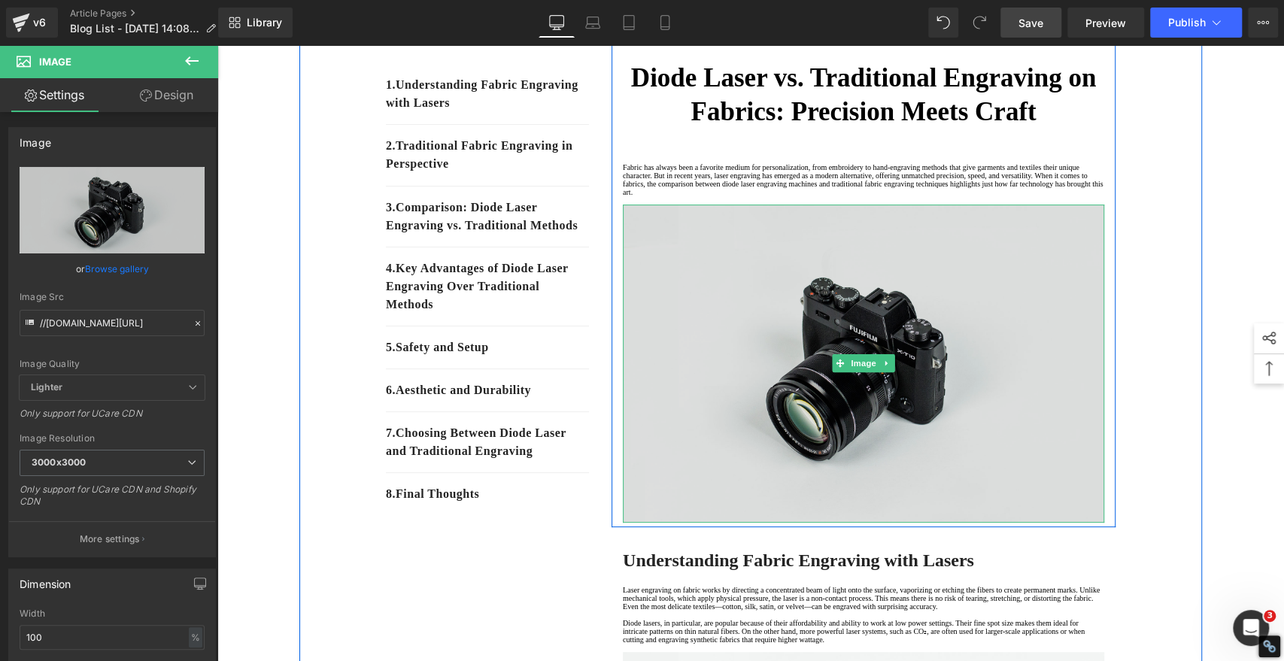
click at [841, 327] on img at bounding box center [863, 364] width 481 height 319
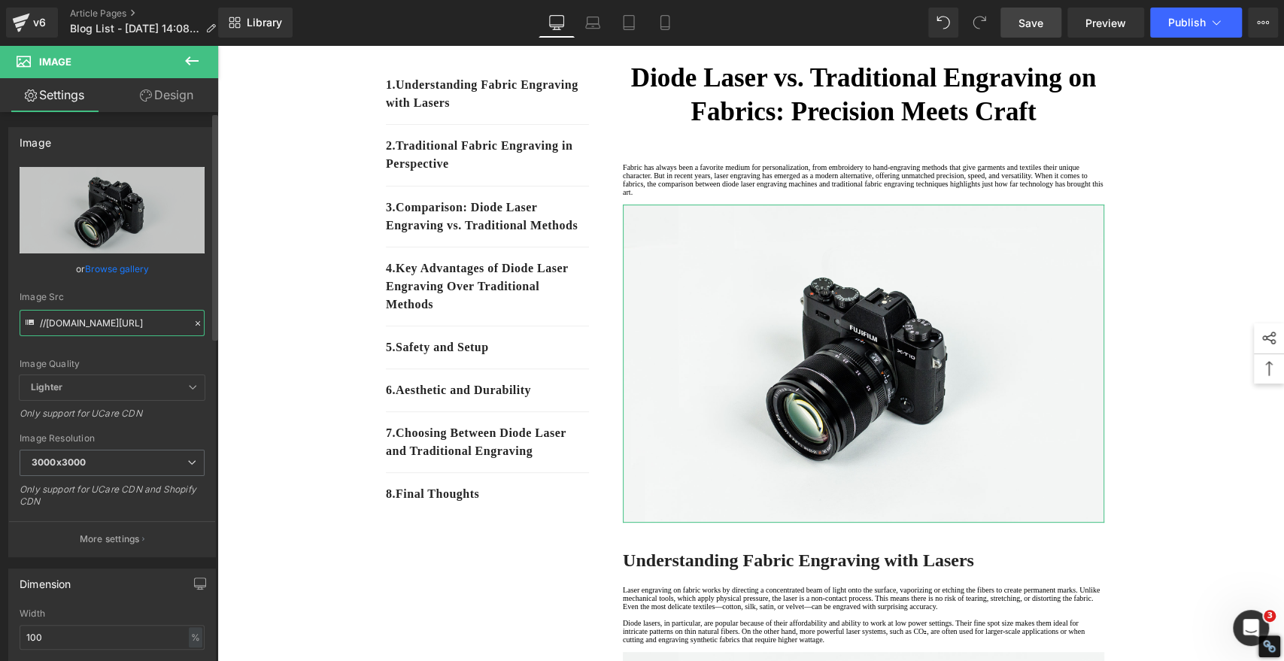
click at [192, 313] on input "//[DOMAIN_NAME][URL]" at bounding box center [112, 323] width 185 height 26
click at [192, 323] on icon at bounding box center [197, 323] width 11 height 11
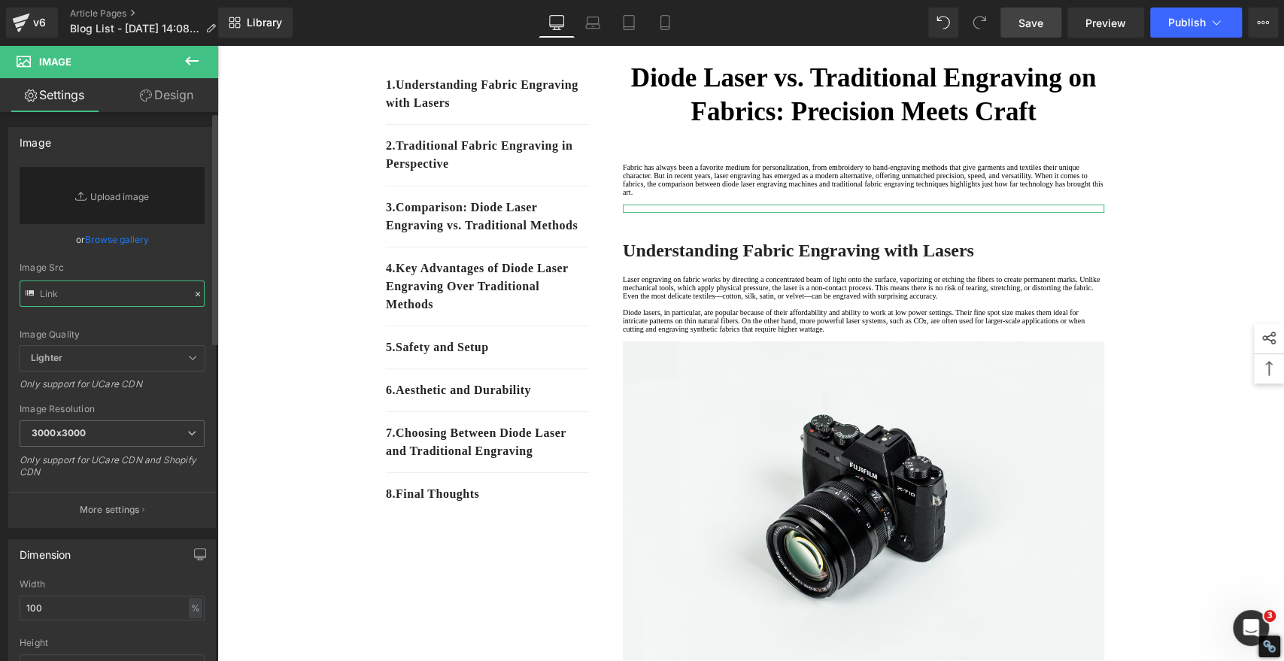
click at [129, 299] on input "text" at bounding box center [112, 293] width 185 height 26
paste input "[URL][DOMAIN_NAME]"
type input "[URL][DOMAIN_NAME]"
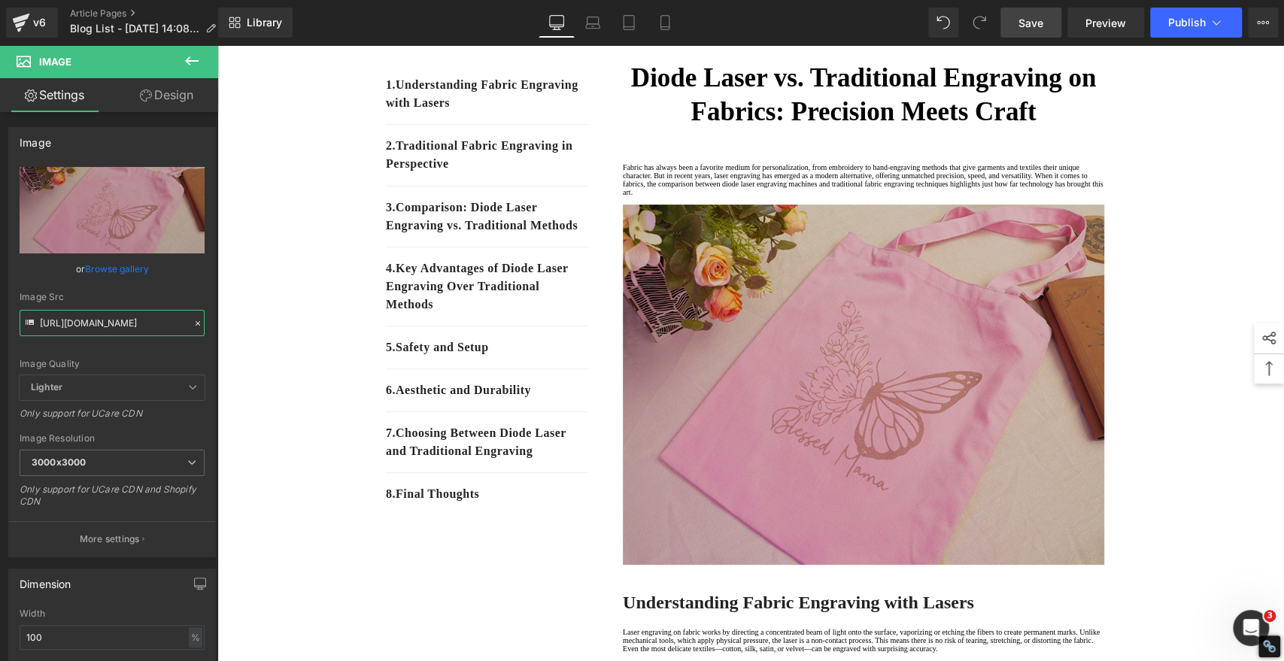
type input "[URL][DOMAIN_NAME]"
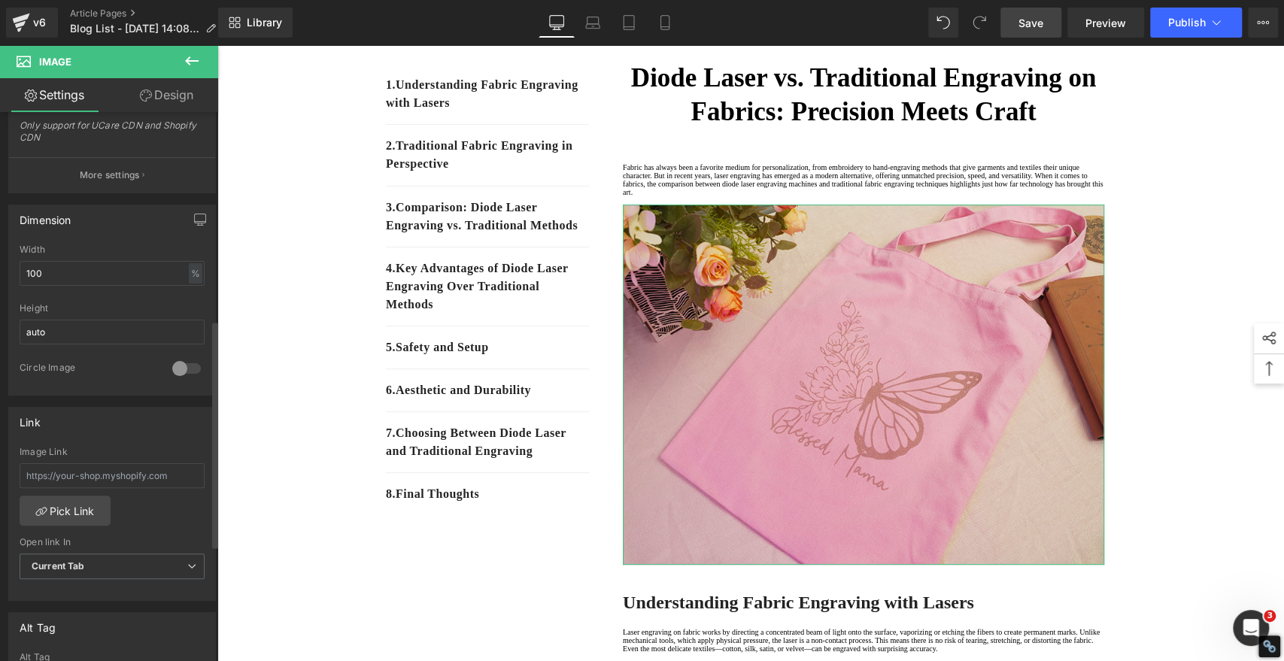
scroll to position [501, 0]
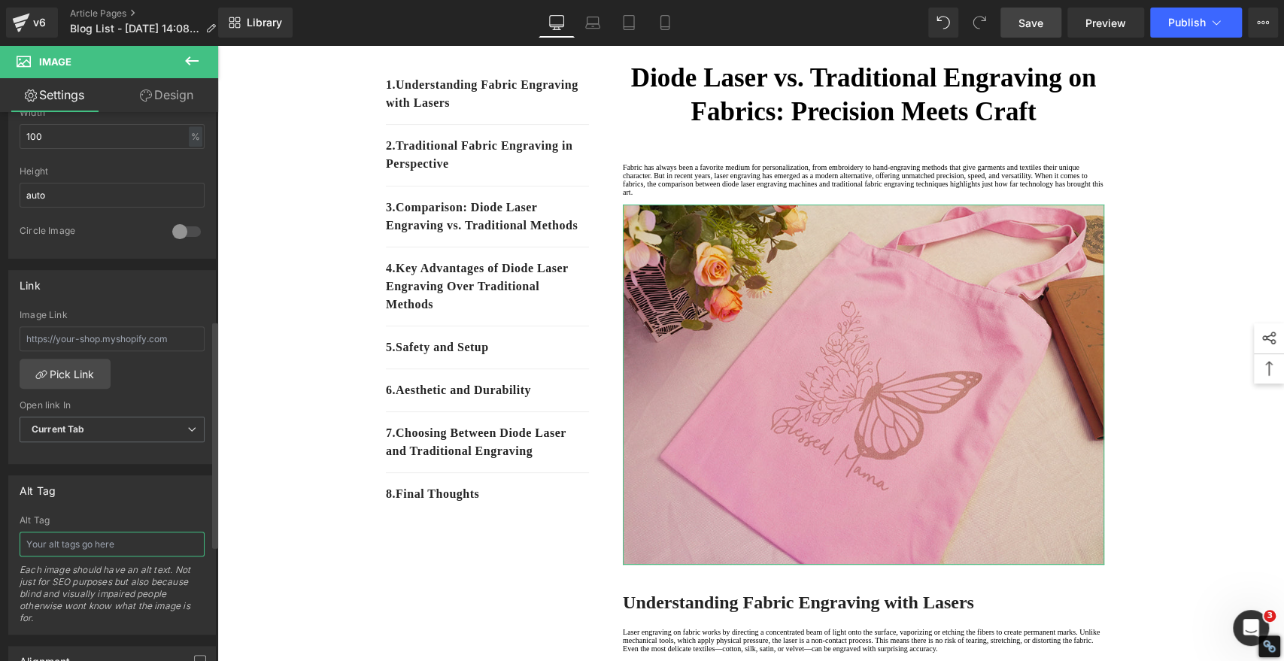
click at [84, 537] on input "text" at bounding box center [112, 544] width 185 height 25
paste input "Laser Engraved and Printed Pink Fabric Bag"
type input "Laser Engraved and Printed Pink Fabric Bag"
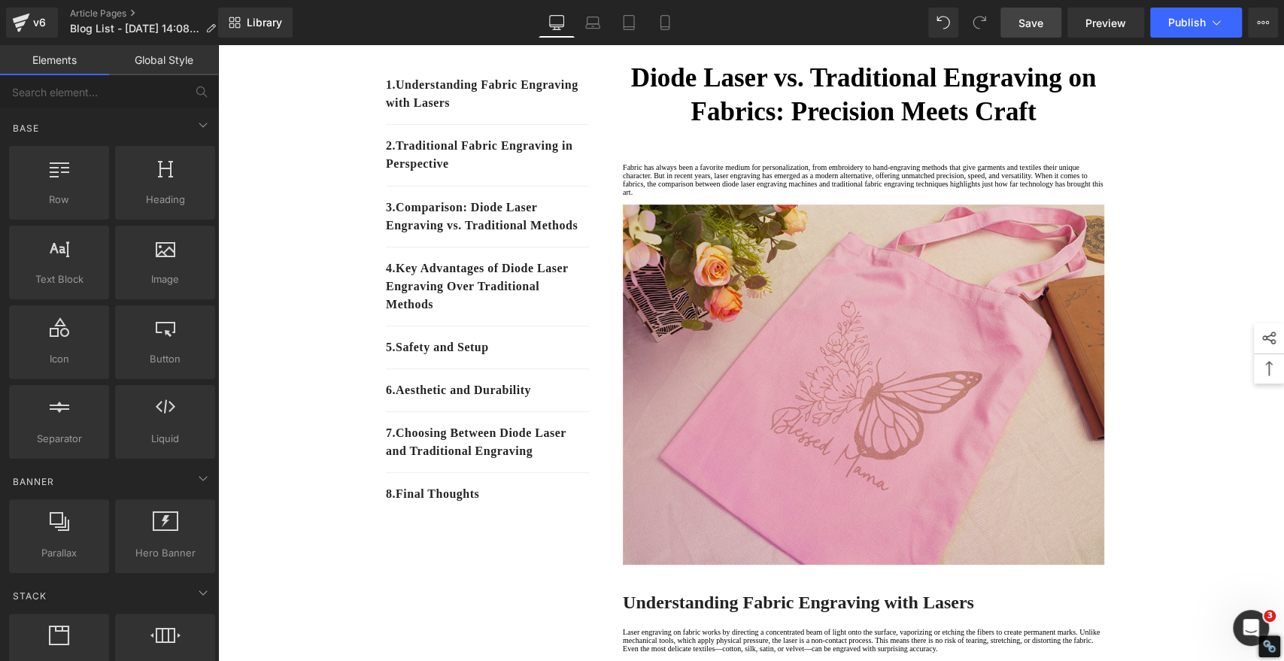
click at [1022, 24] on span "Save" at bounding box center [1030, 23] width 25 height 16
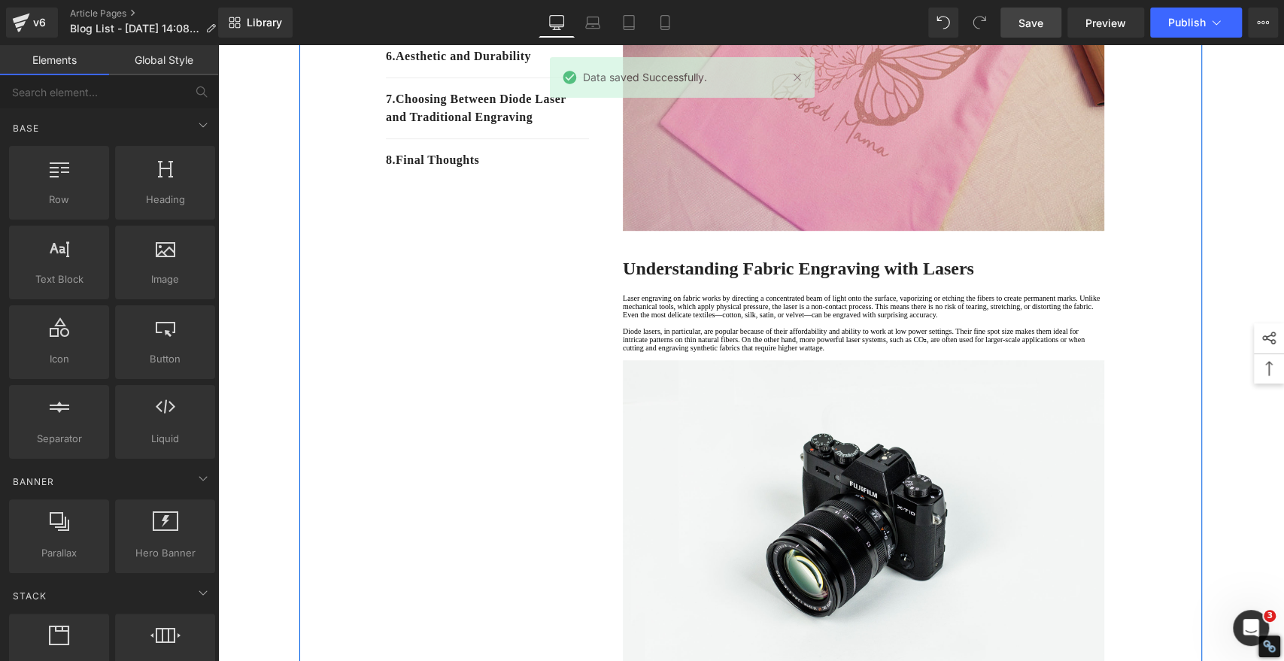
scroll to position [668, 0]
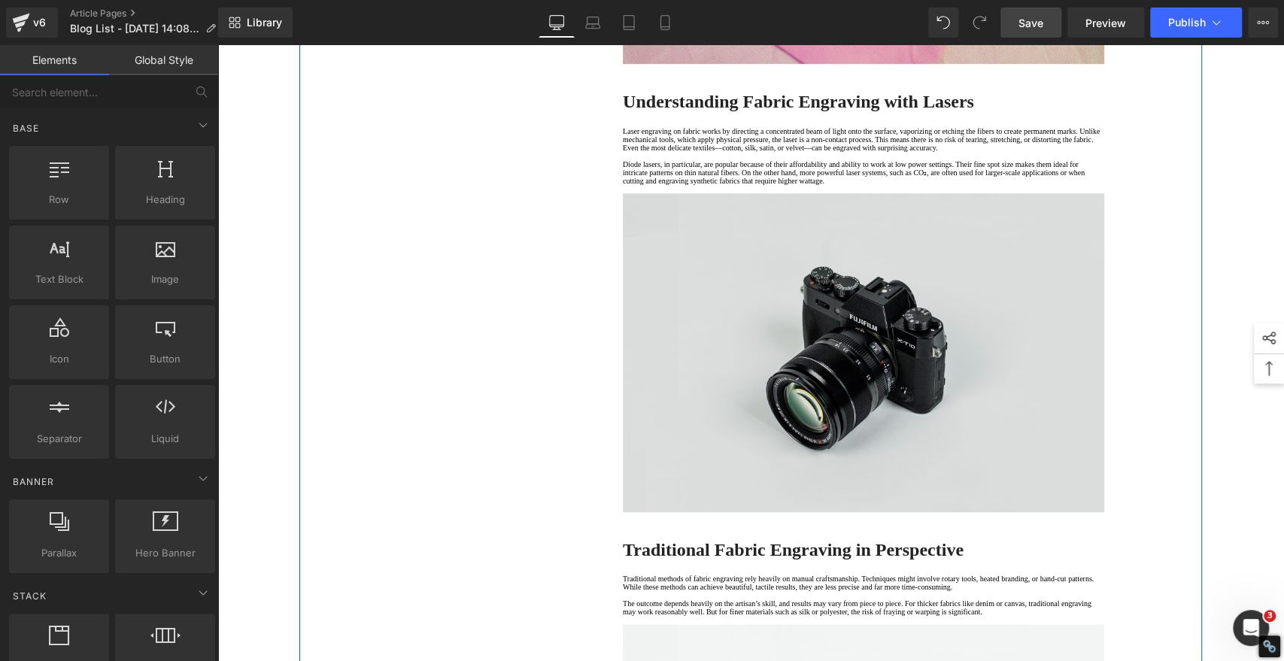
click at [897, 420] on img at bounding box center [863, 352] width 481 height 319
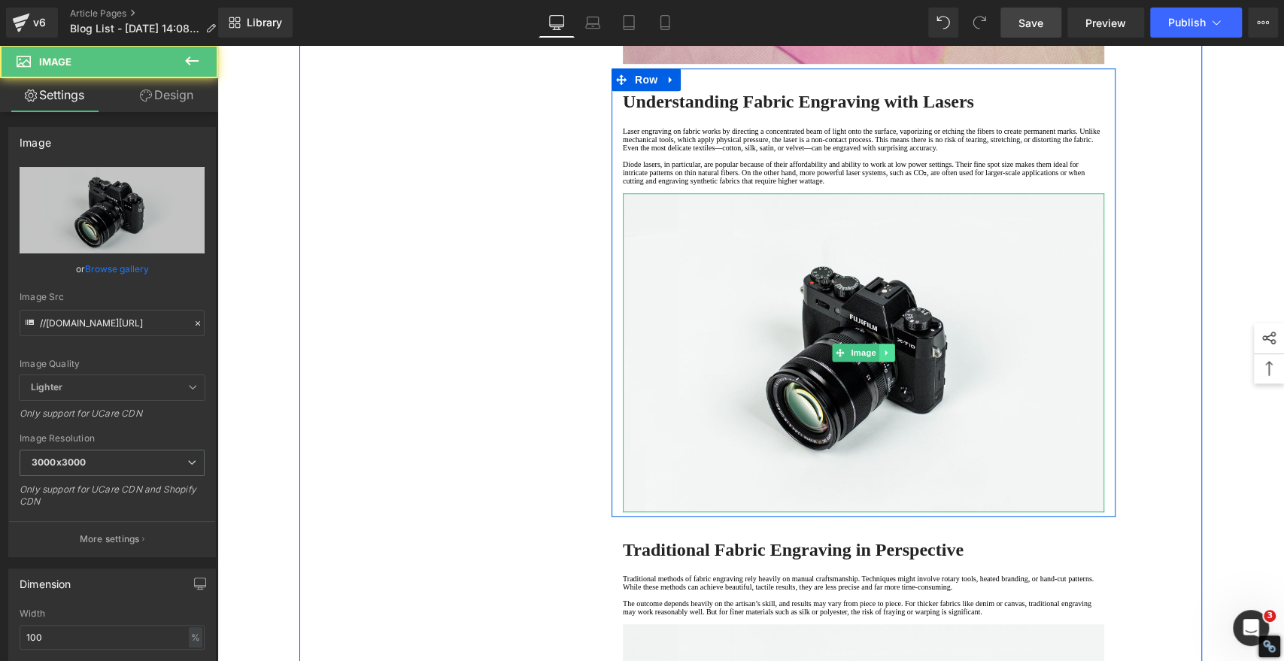
click at [883, 357] on icon at bounding box center [887, 352] width 8 height 9
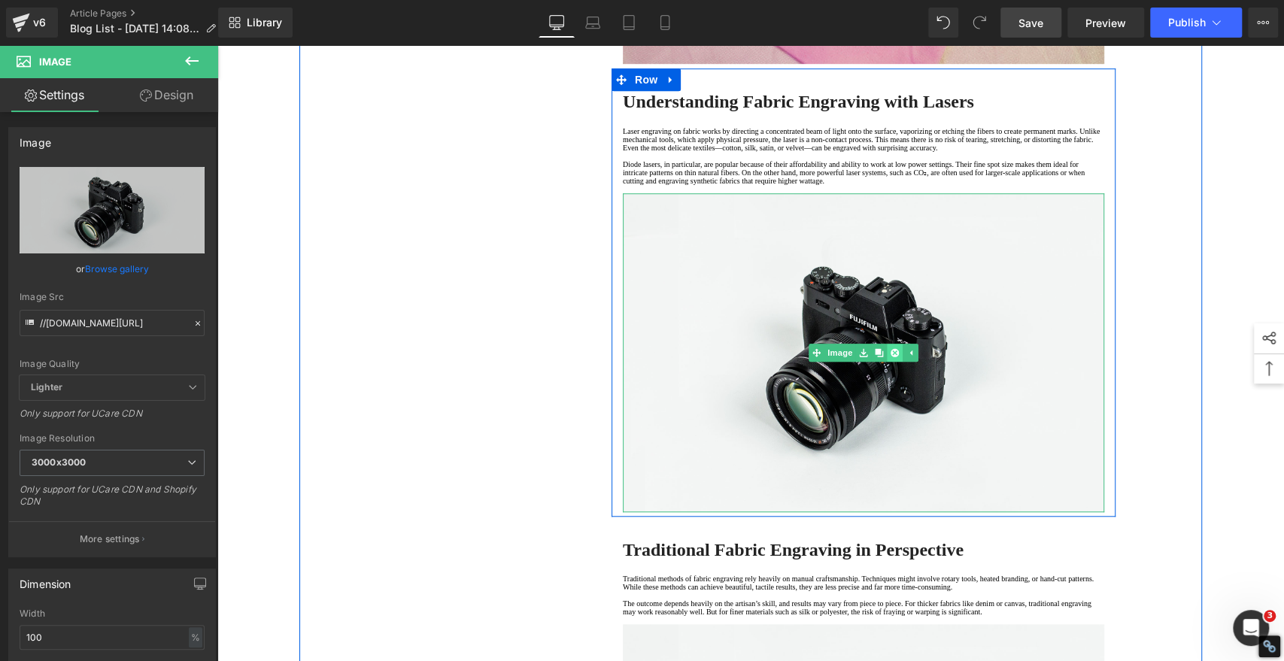
click at [890, 356] on icon at bounding box center [894, 352] width 8 height 8
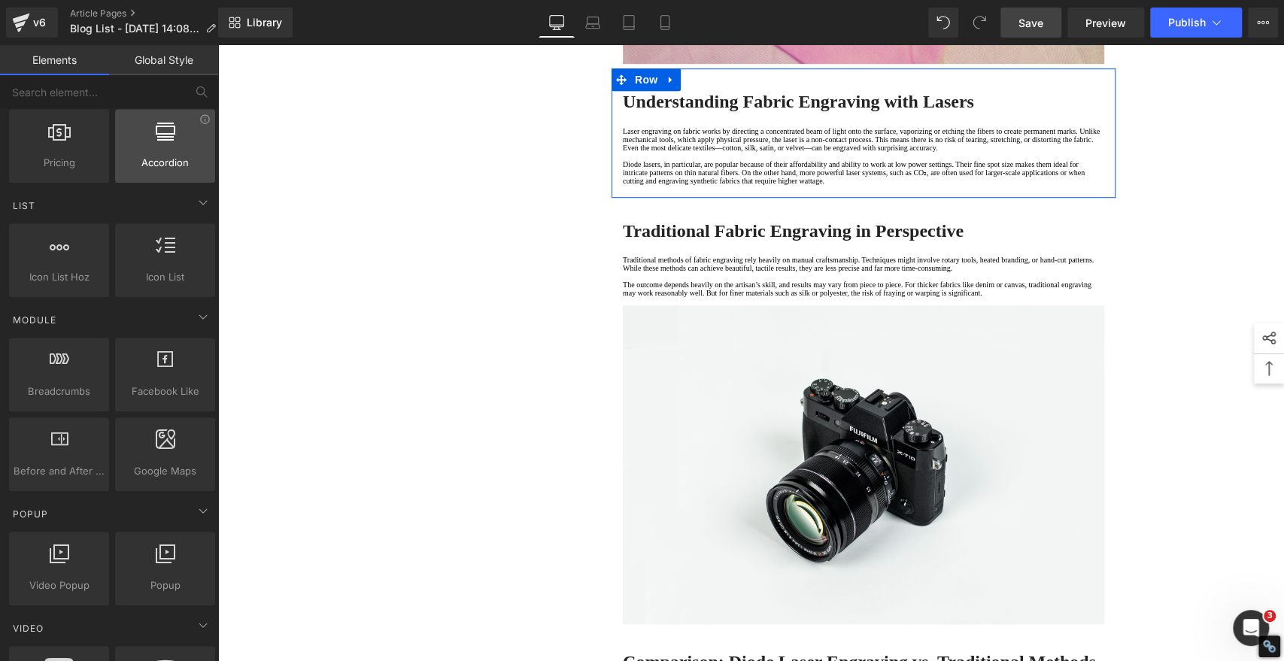
scroll to position [752, 0]
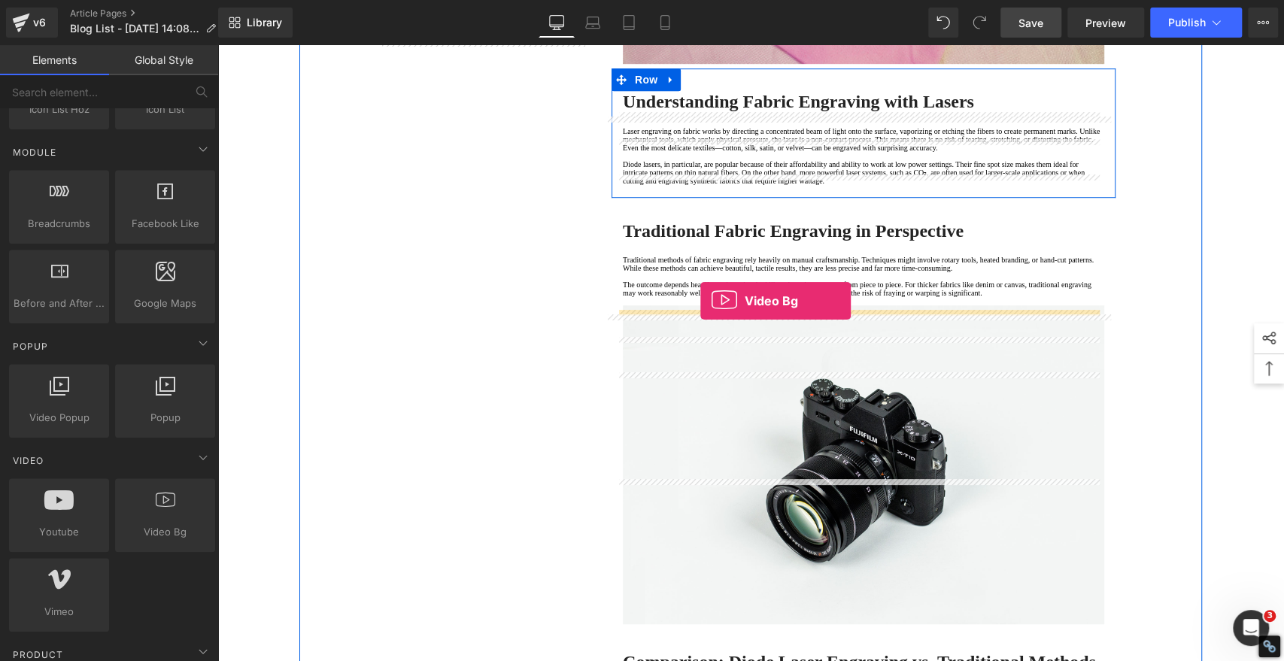
drag, startPoint x: 380, startPoint y: 563, endPoint x: 700, endPoint y: 301, distance: 414.1
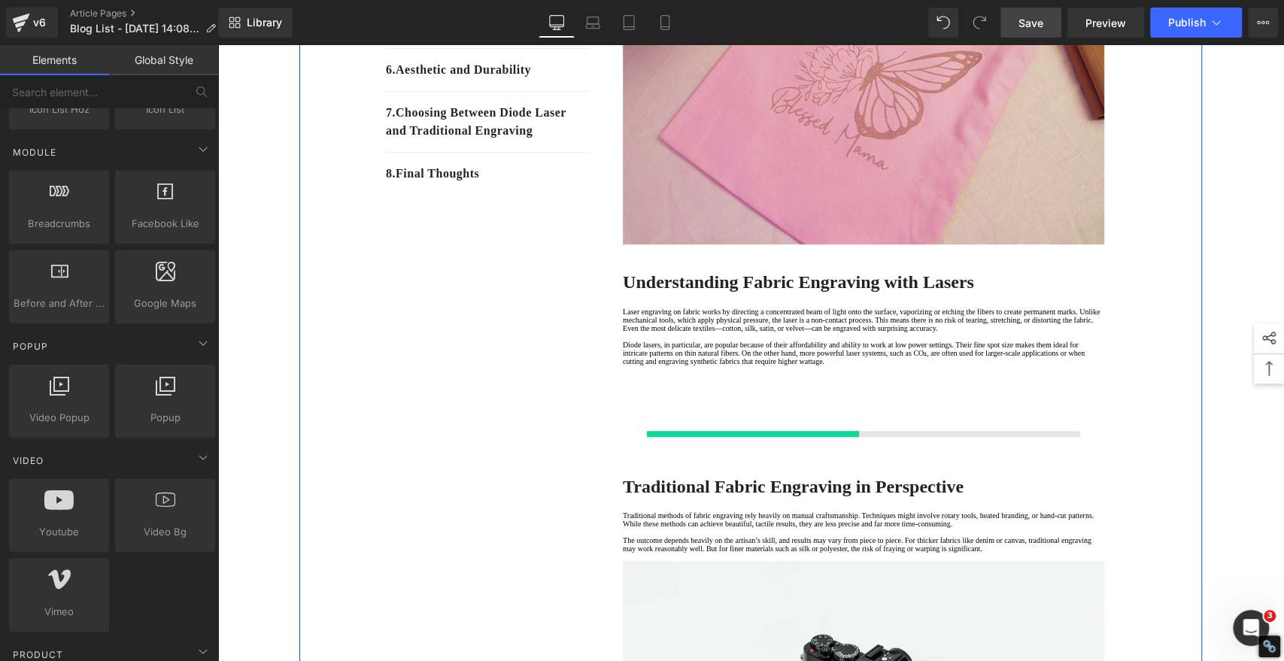
scroll to position [501, 0]
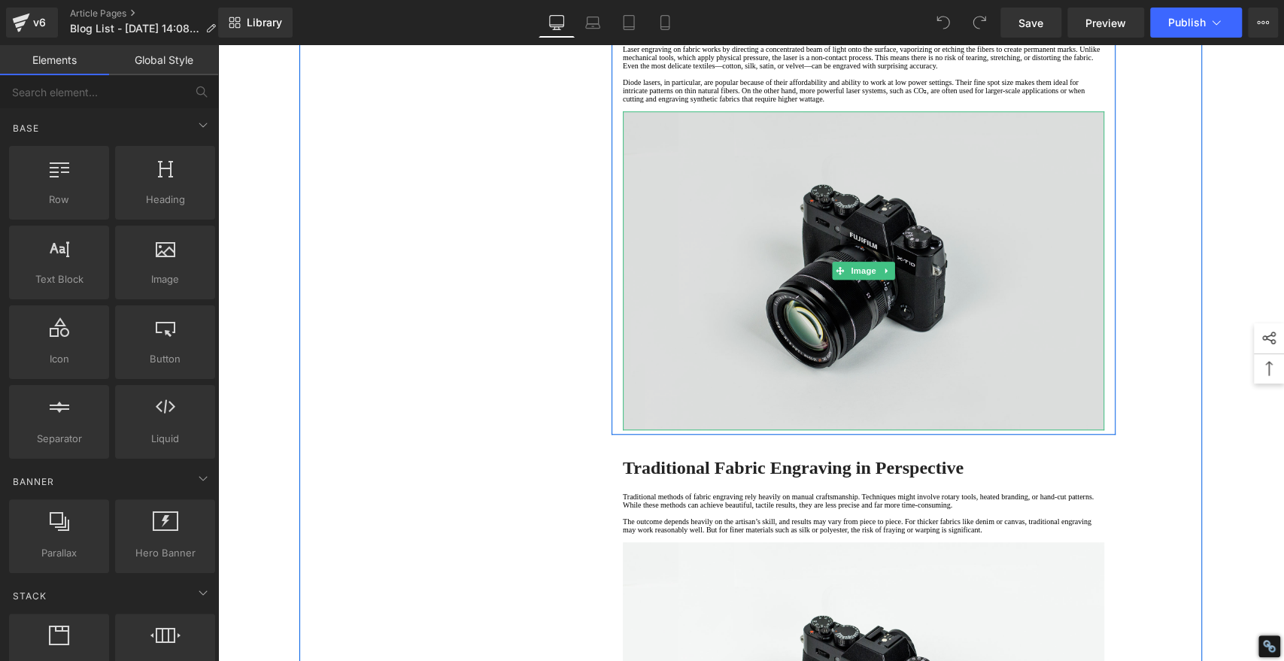
scroll to position [752, 0]
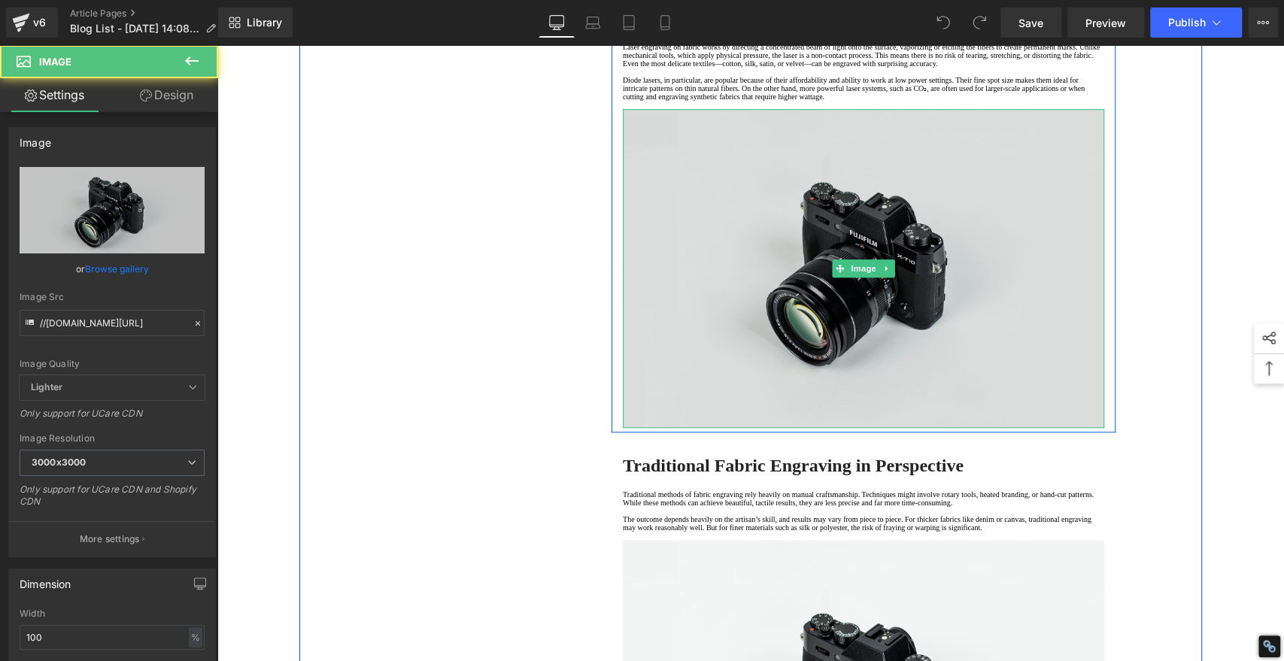
click at [808, 277] on img at bounding box center [863, 268] width 481 height 319
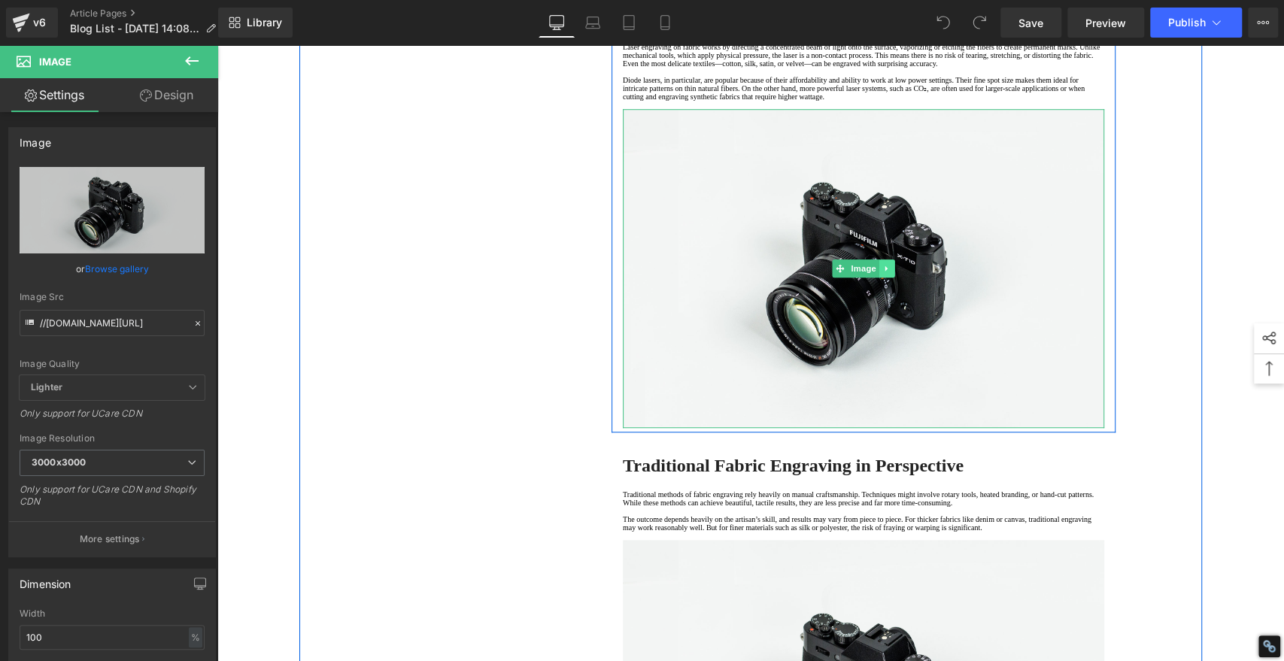
click at [882, 277] on link at bounding box center [887, 268] width 16 height 18
click at [890, 272] on icon at bounding box center [894, 268] width 8 height 8
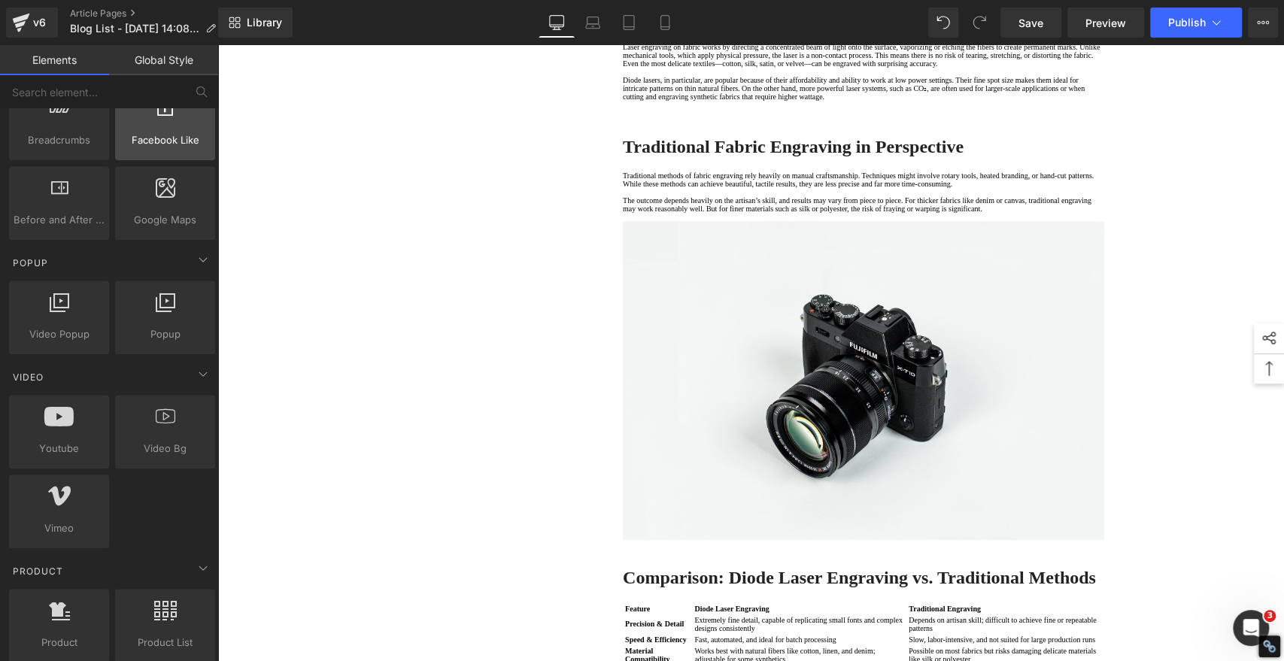
scroll to position [0, 0]
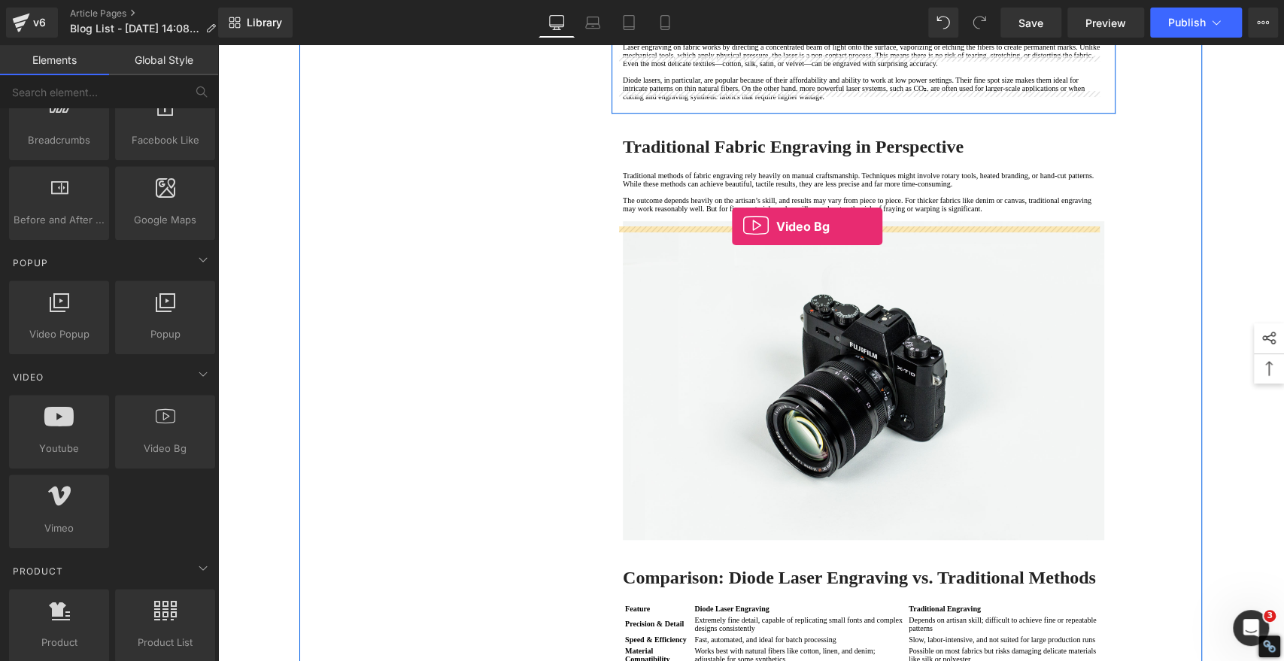
drag, startPoint x: 379, startPoint y: 480, endPoint x: 732, endPoint y: 226, distance: 434.7
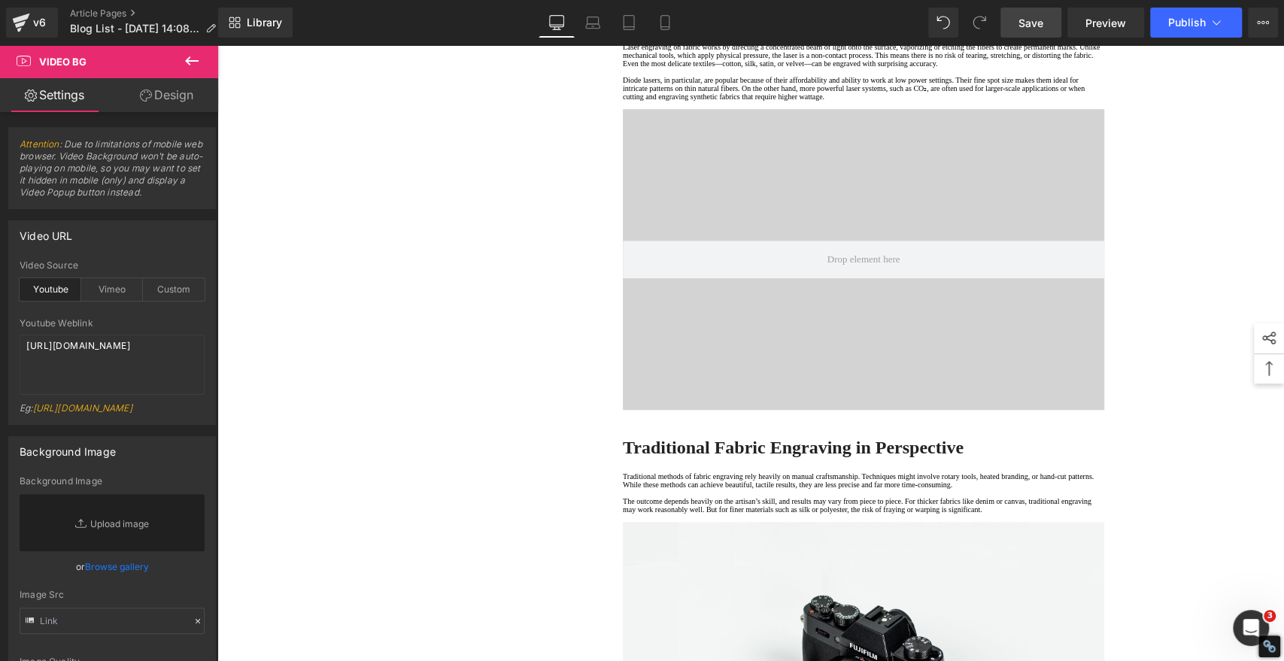
click at [1032, 20] on span "Save" at bounding box center [1030, 23] width 25 height 16
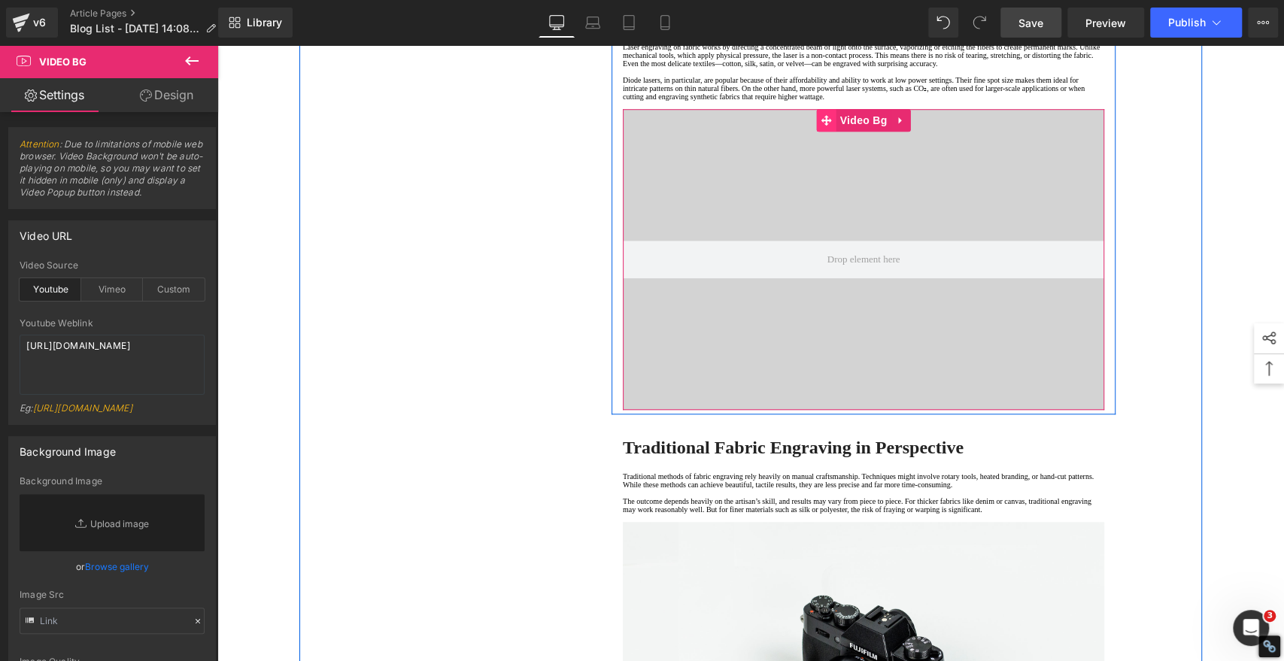
click at [821, 126] on icon at bounding box center [826, 119] width 11 height 11
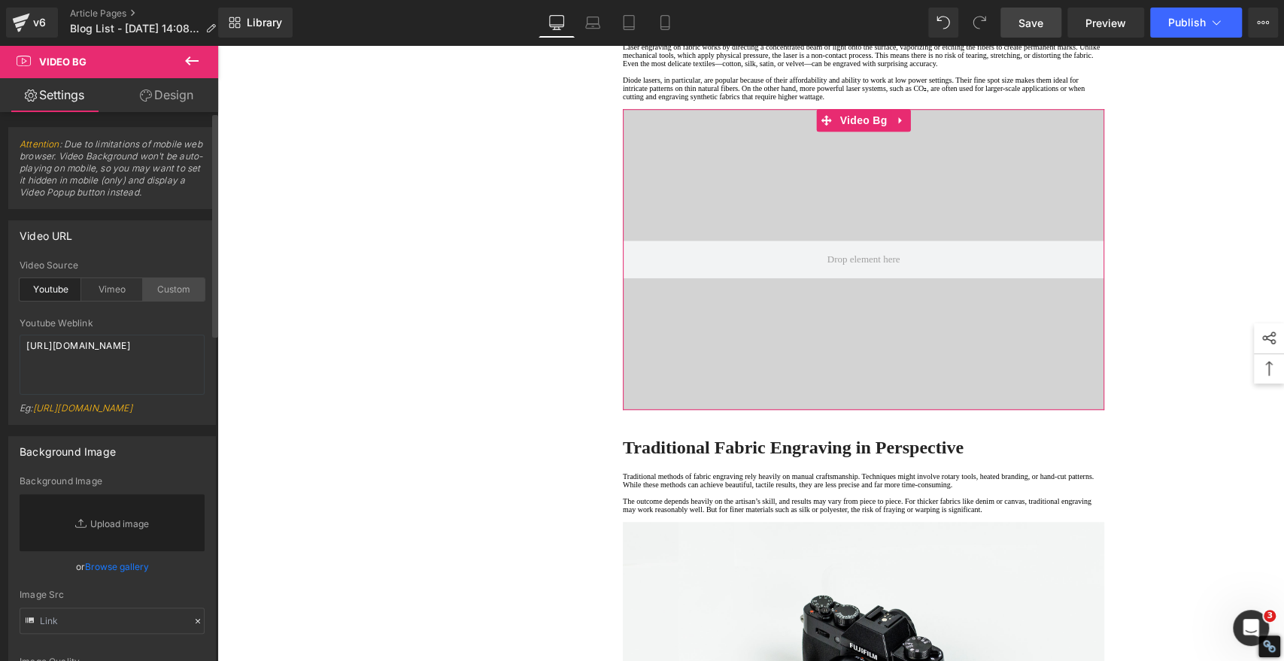
click at [168, 289] on div "Custom" at bounding box center [174, 289] width 62 height 23
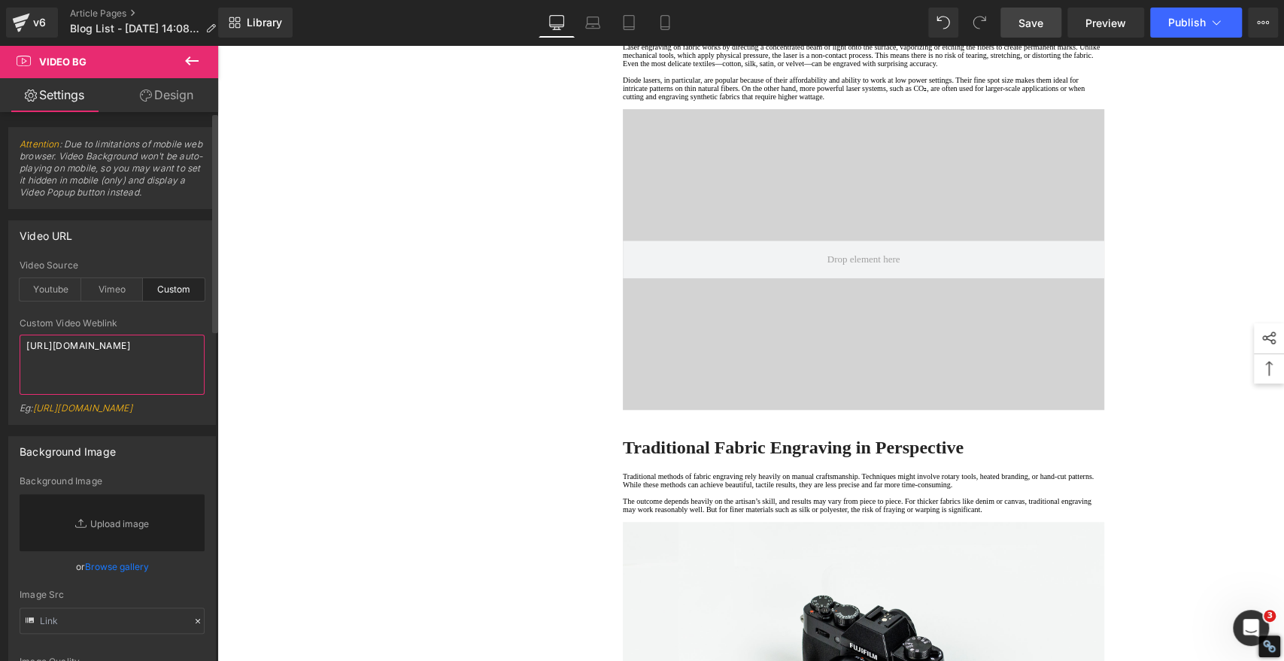
click at [148, 371] on textarea "https://cdn.shopify.com/s/files/1/0263/4153/9917/files/Stamped_Reviews.mp4?v=15…" at bounding box center [112, 365] width 185 height 60
paste textarea "algolaser.com/cdn/shop/videos/c/vp/fdb6af2c33f645c08fbb1f85f1f360d0/fdb6af2c33f…"
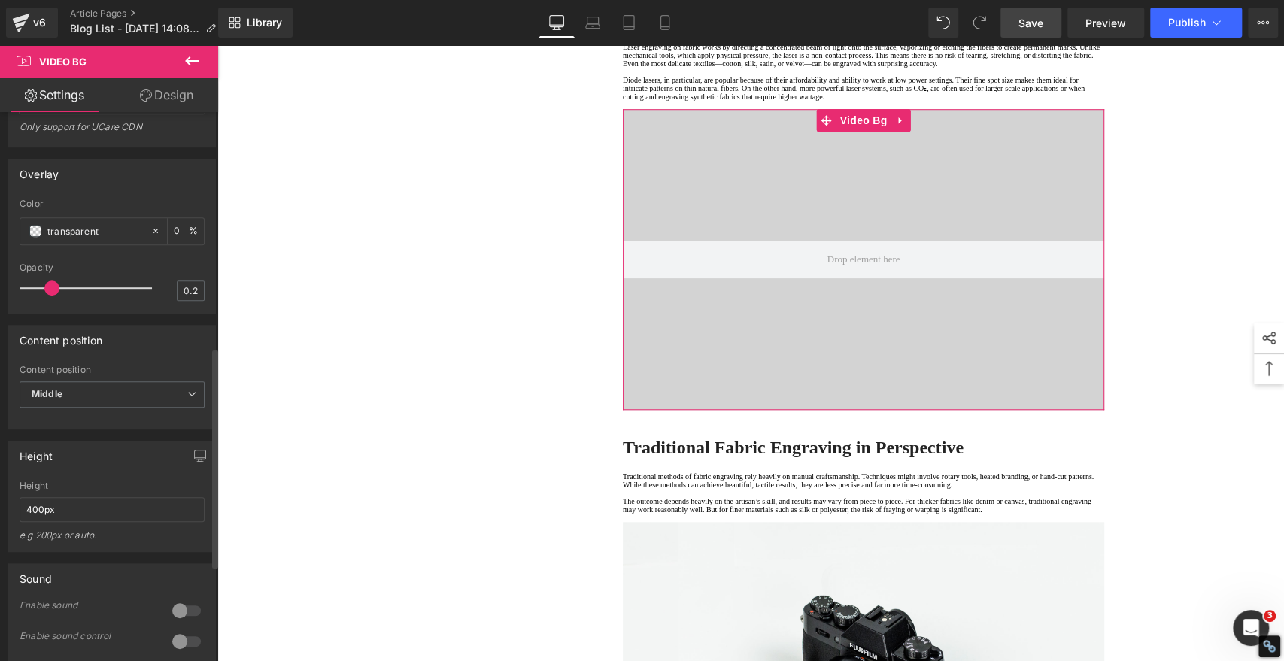
scroll to position [823, 0]
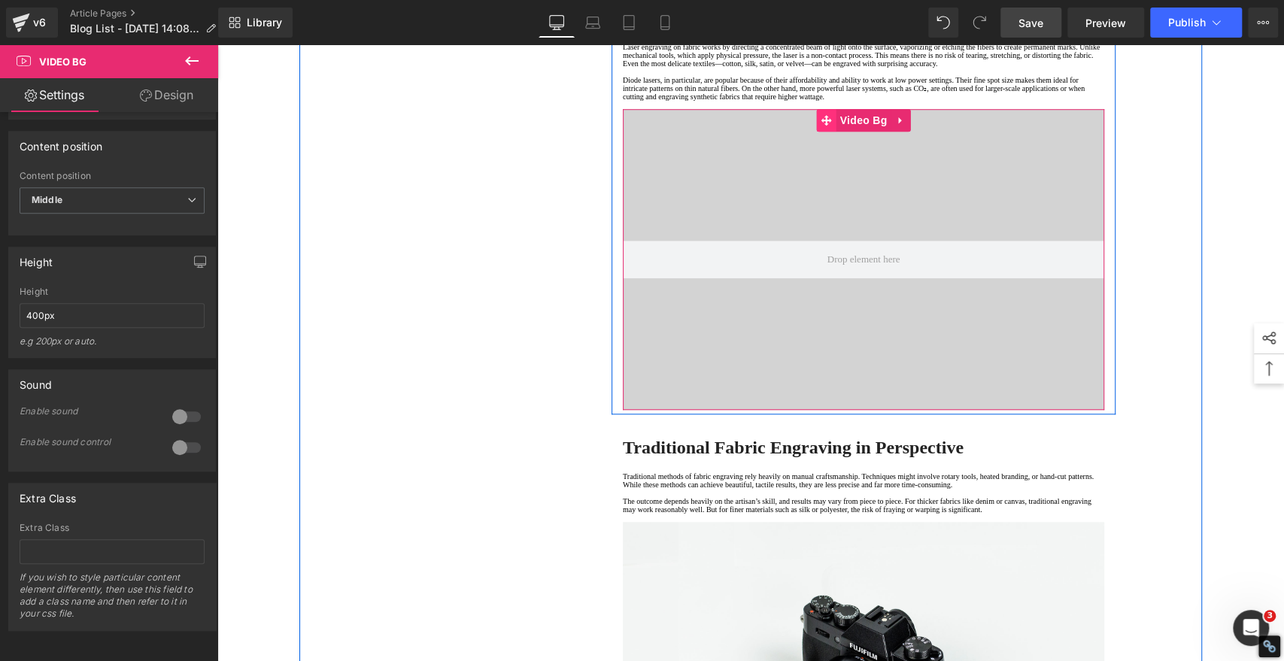
click at [823, 126] on icon at bounding box center [826, 120] width 11 height 11
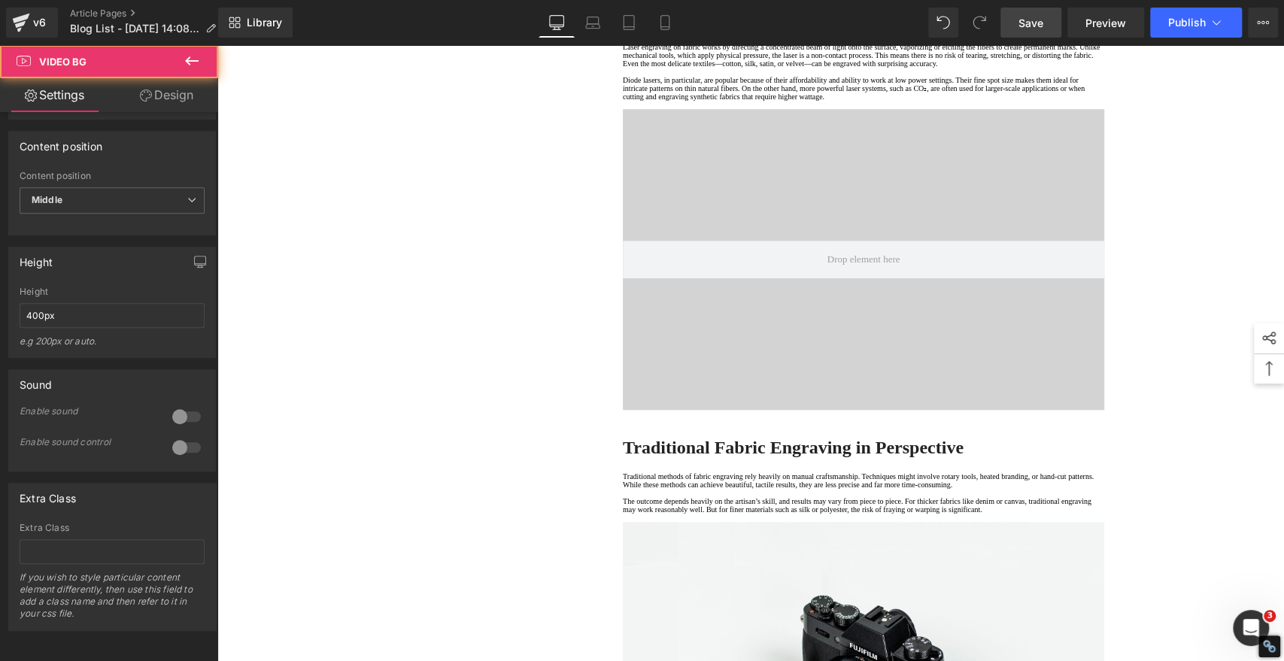
type textarea "https://algolaser.com/cdn/shop/videos/c/vp/fdb6af2c33f645c08fbb1f85f1f360d0/fdb…"
click at [1034, 17] on span "Save" at bounding box center [1030, 23] width 25 height 16
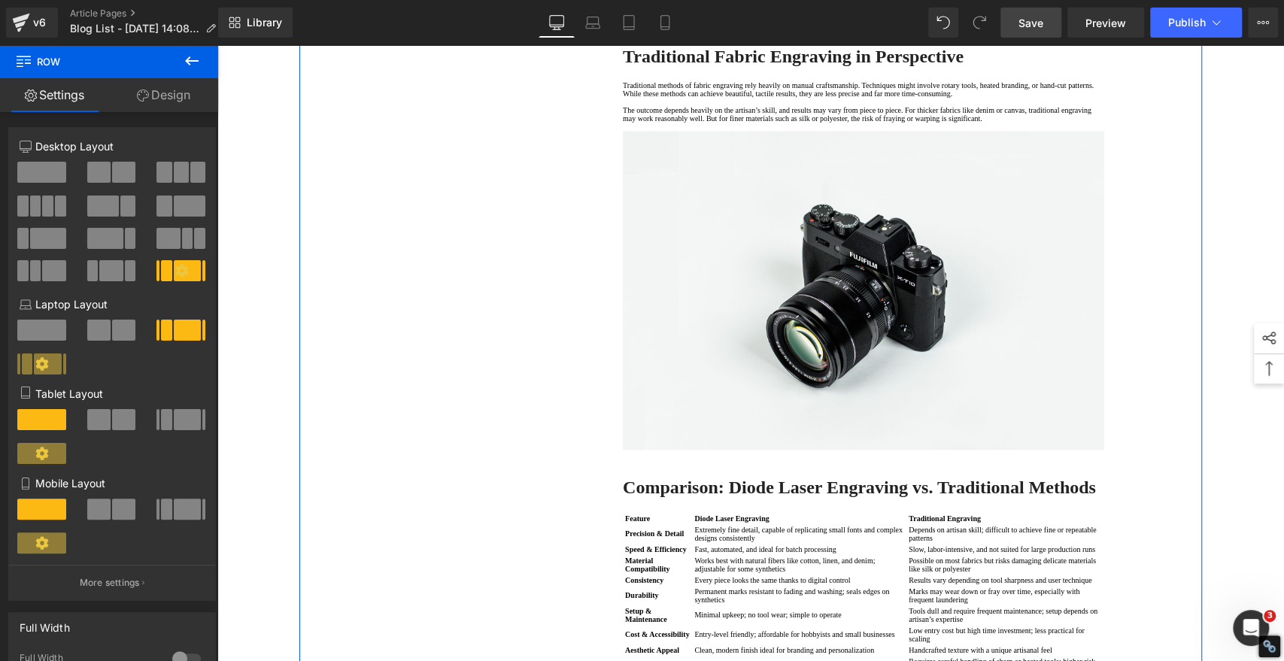
scroll to position [1253, 0]
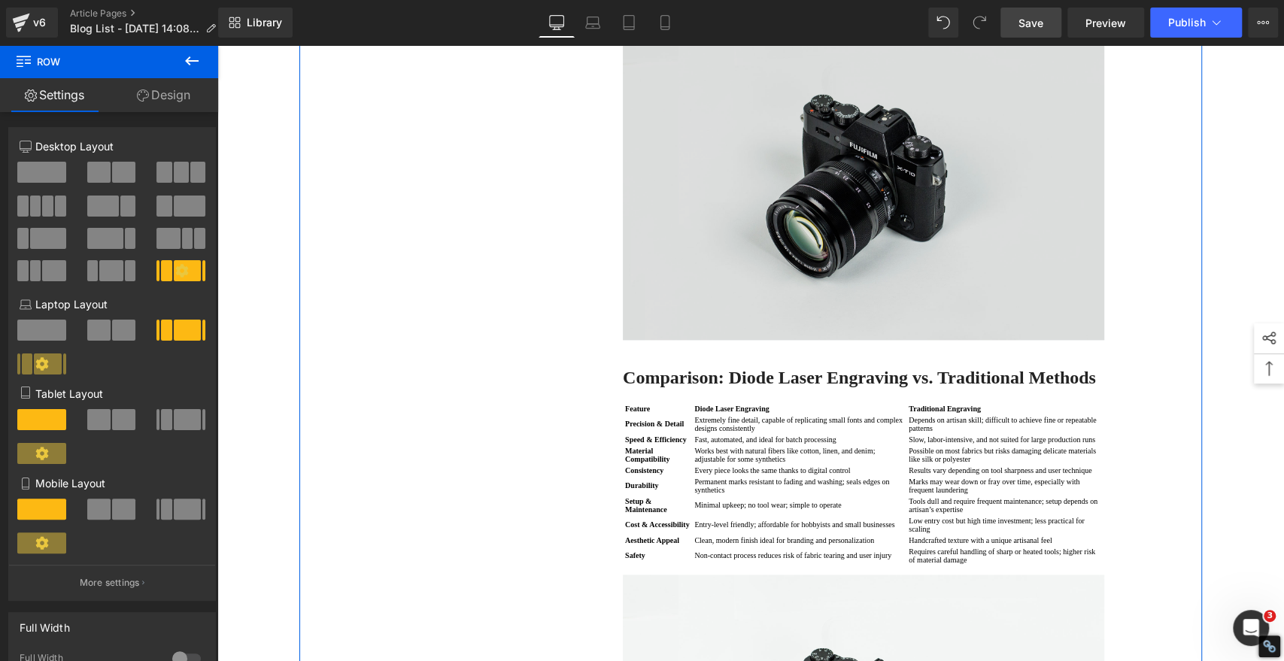
click at [902, 292] on img at bounding box center [863, 180] width 481 height 319
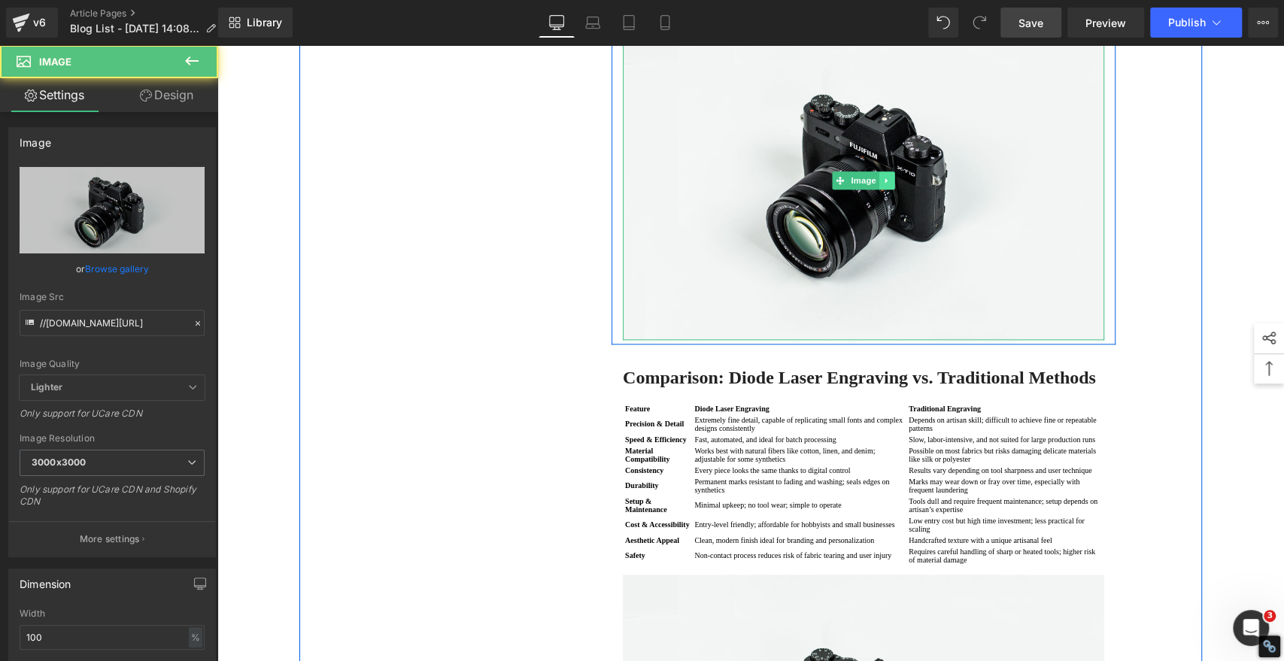
click at [883, 185] on icon at bounding box center [887, 180] width 8 height 9
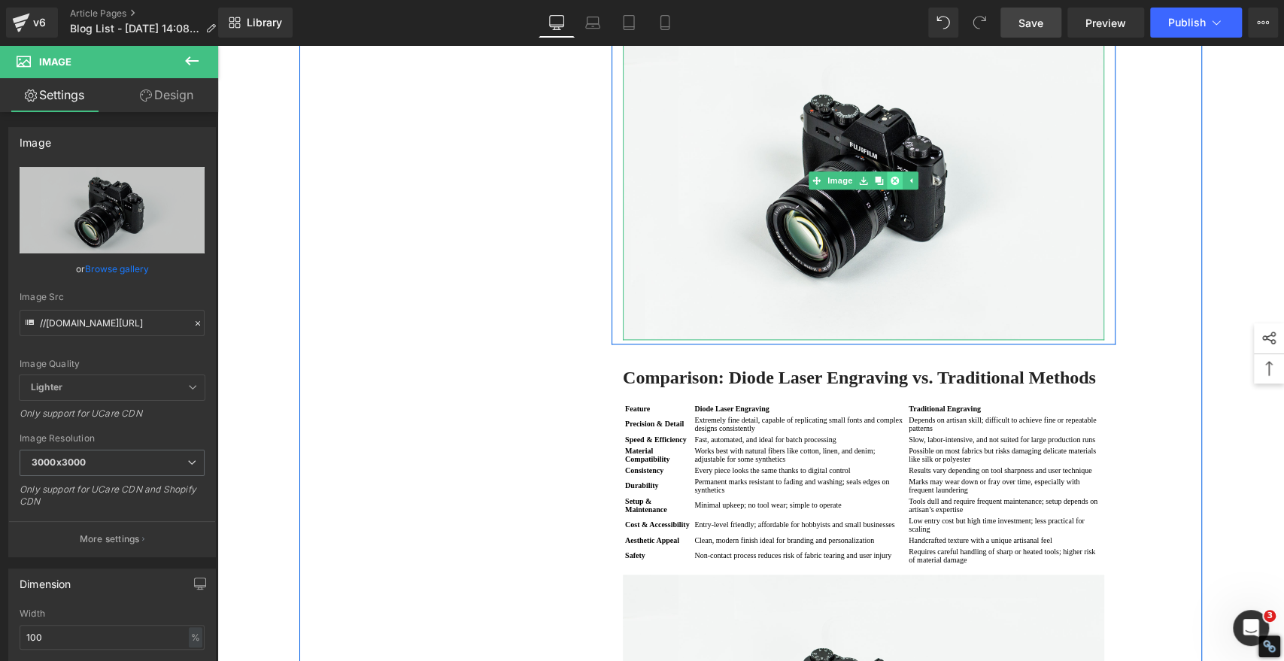
click at [890, 184] on icon at bounding box center [894, 180] width 8 height 8
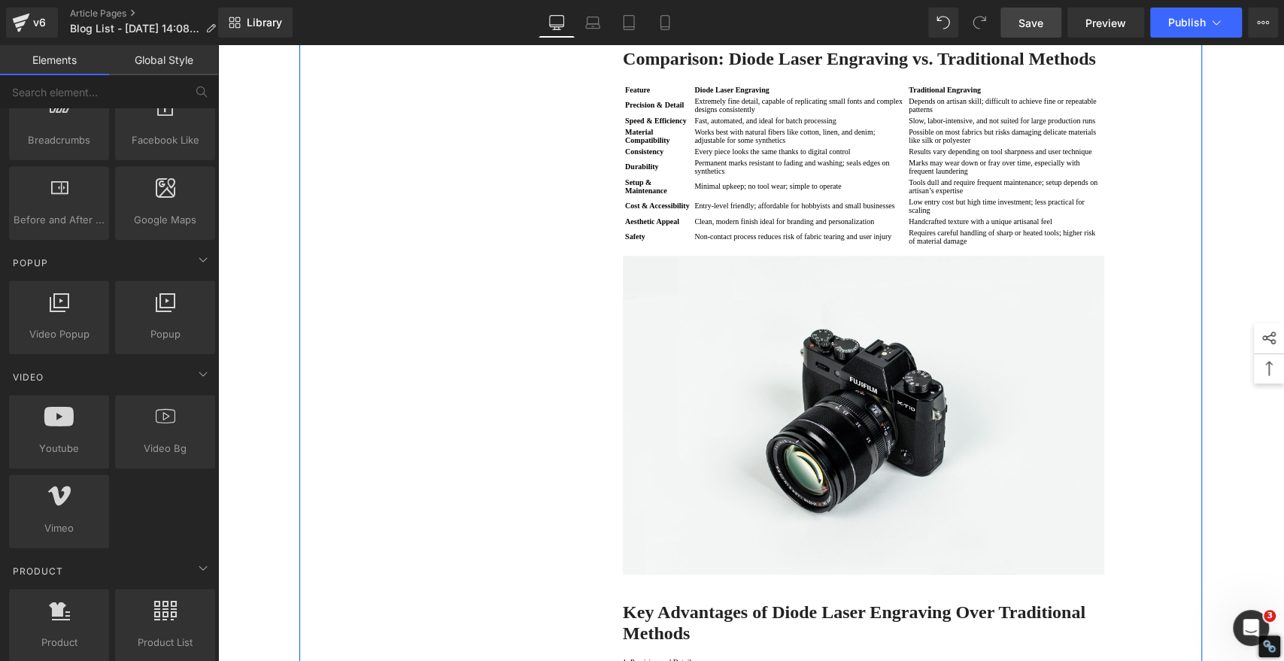
click at [629, 21] on p at bounding box center [863, 17] width 481 height 8
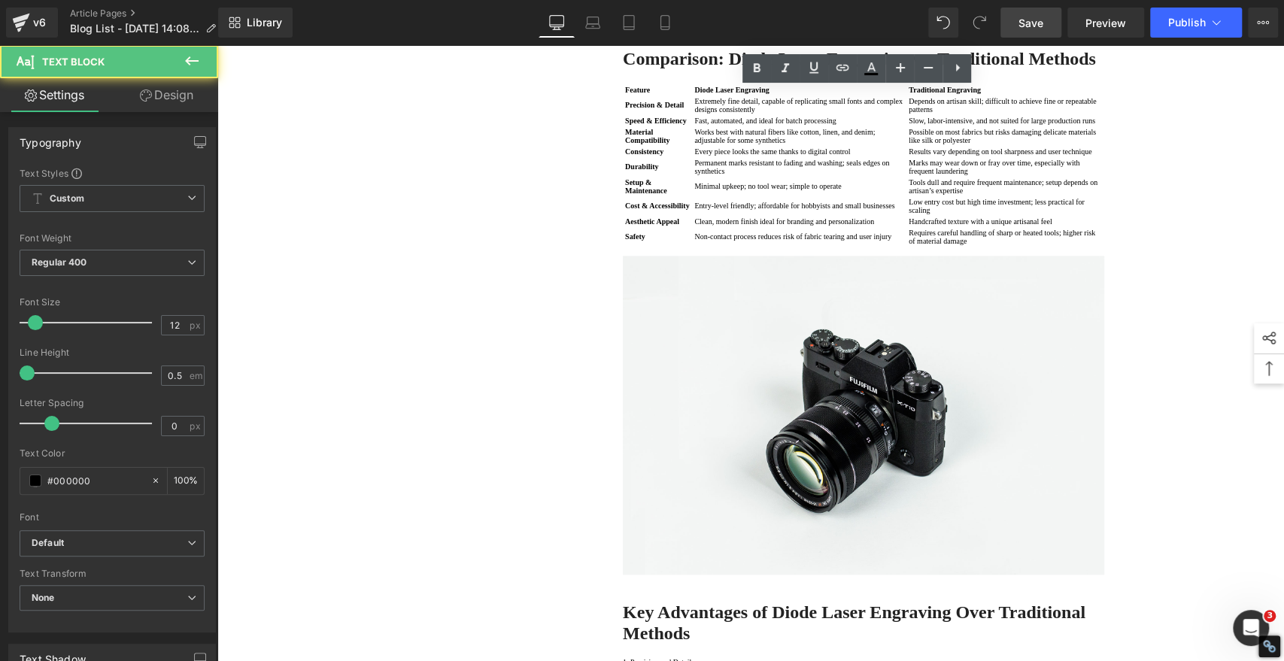
click at [638, 21] on p at bounding box center [863, 17] width 481 height 8
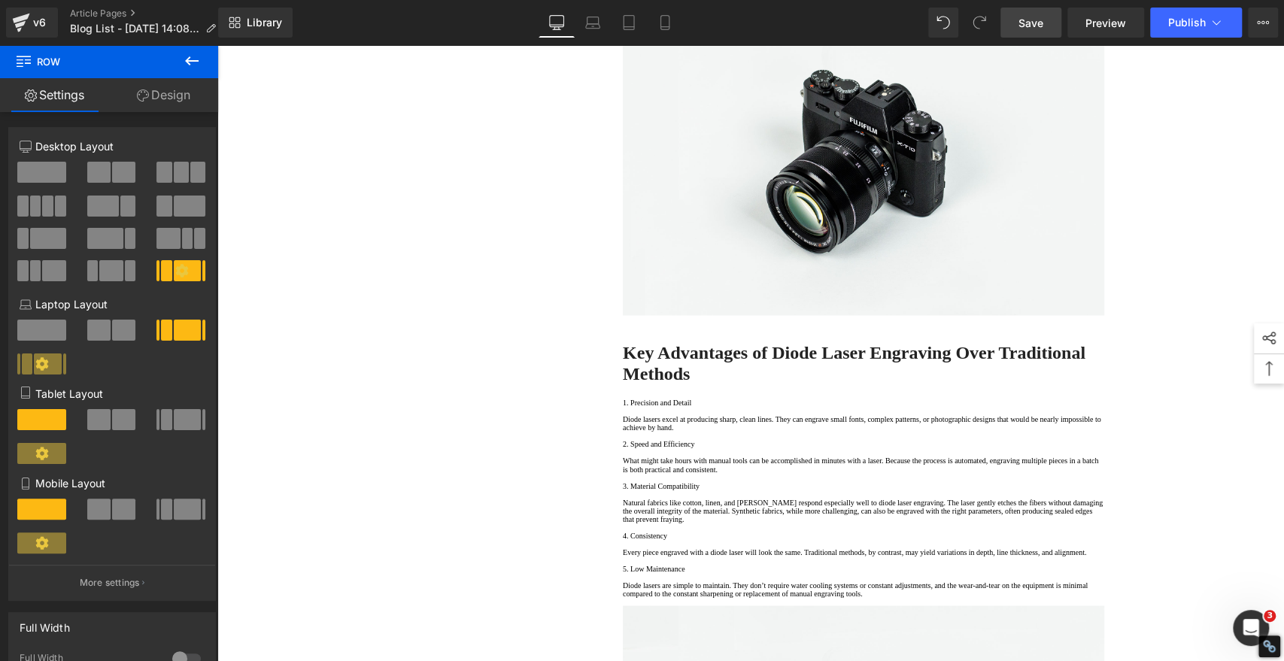
scroll to position [1587, 0]
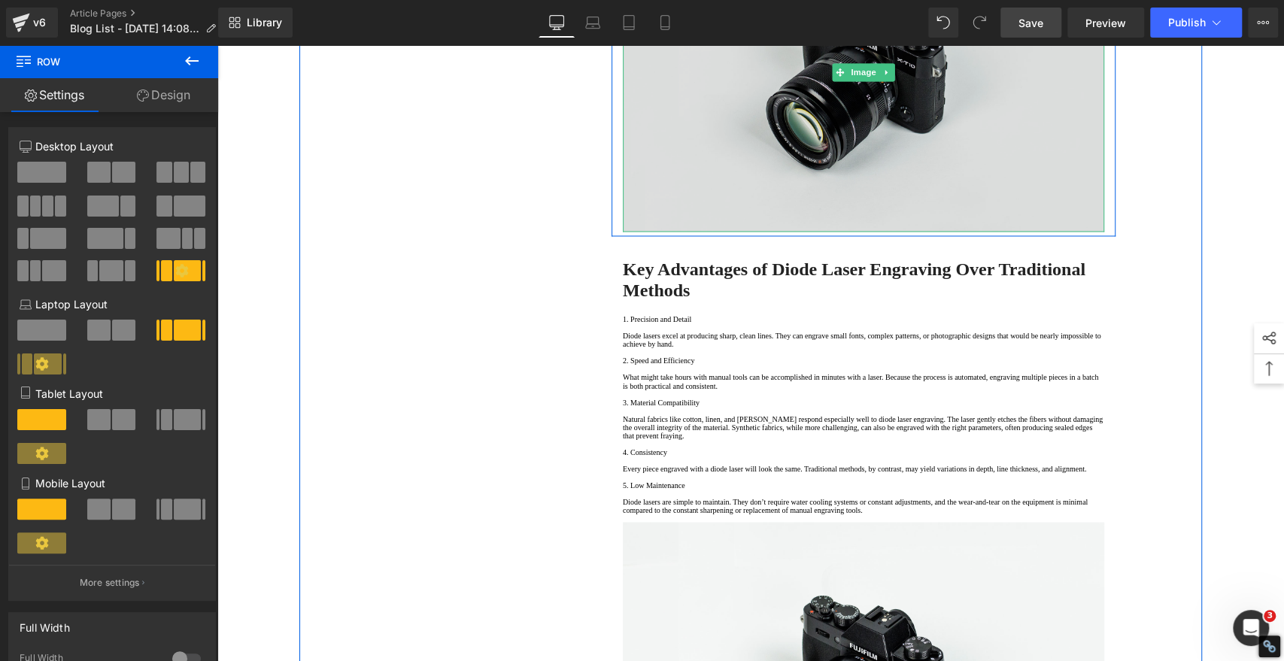
click at [826, 232] on img at bounding box center [863, 72] width 481 height 319
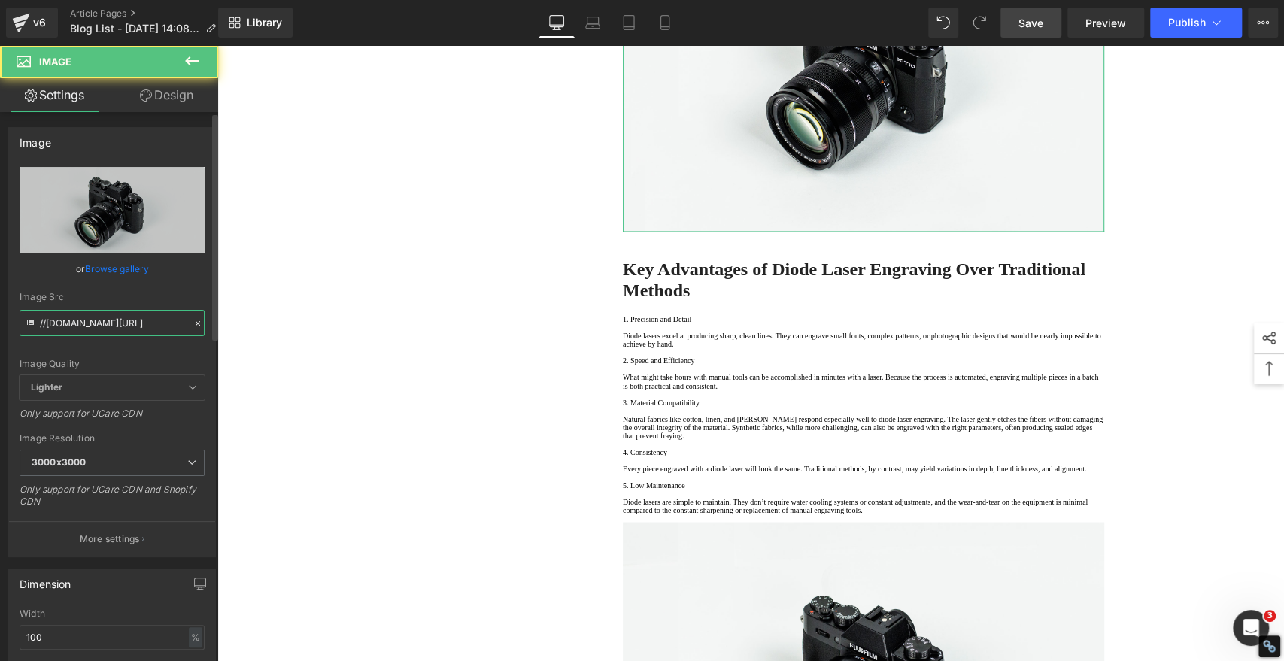
click at [136, 321] on input "//[DOMAIN_NAME][URL]" at bounding box center [112, 323] width 185 height 26
paste input "https://algolaser.com/cdn/shop/files/Laser_Engraved_Fabric_Towels_01.jpg?v=1755…"
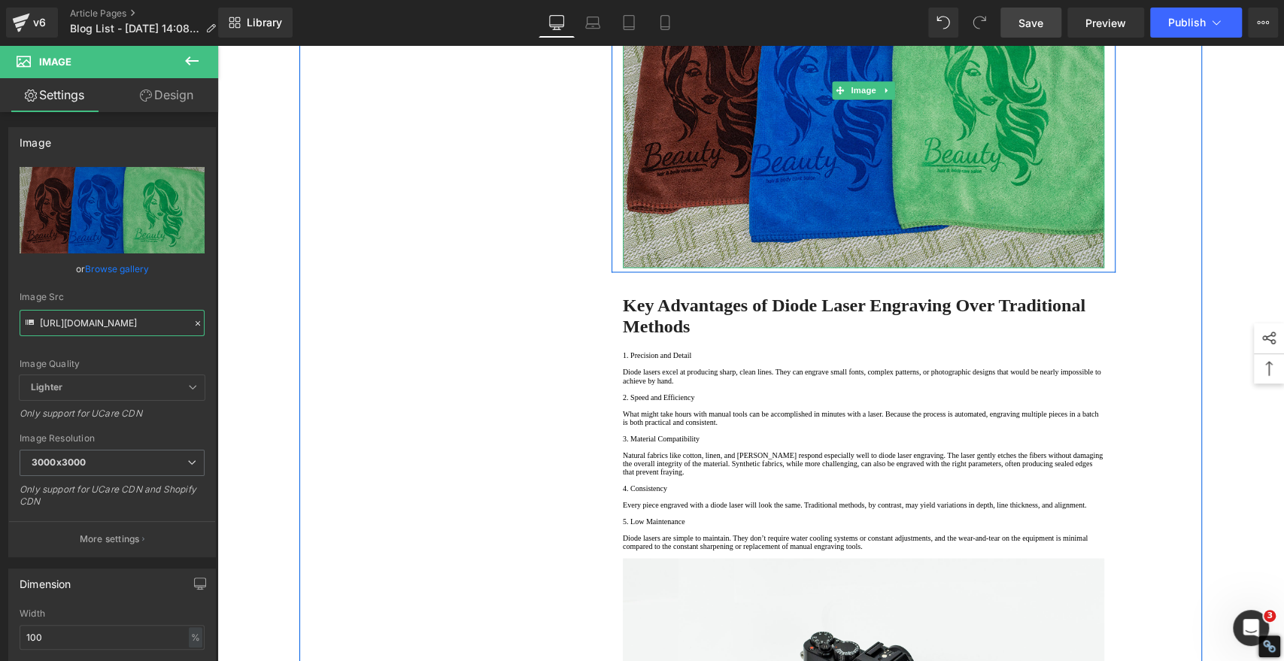
type input "https://algolaser.com/cdn/shop/files/Laser_Engraved_Fabric_Towels_01.jpg?v=1755…"
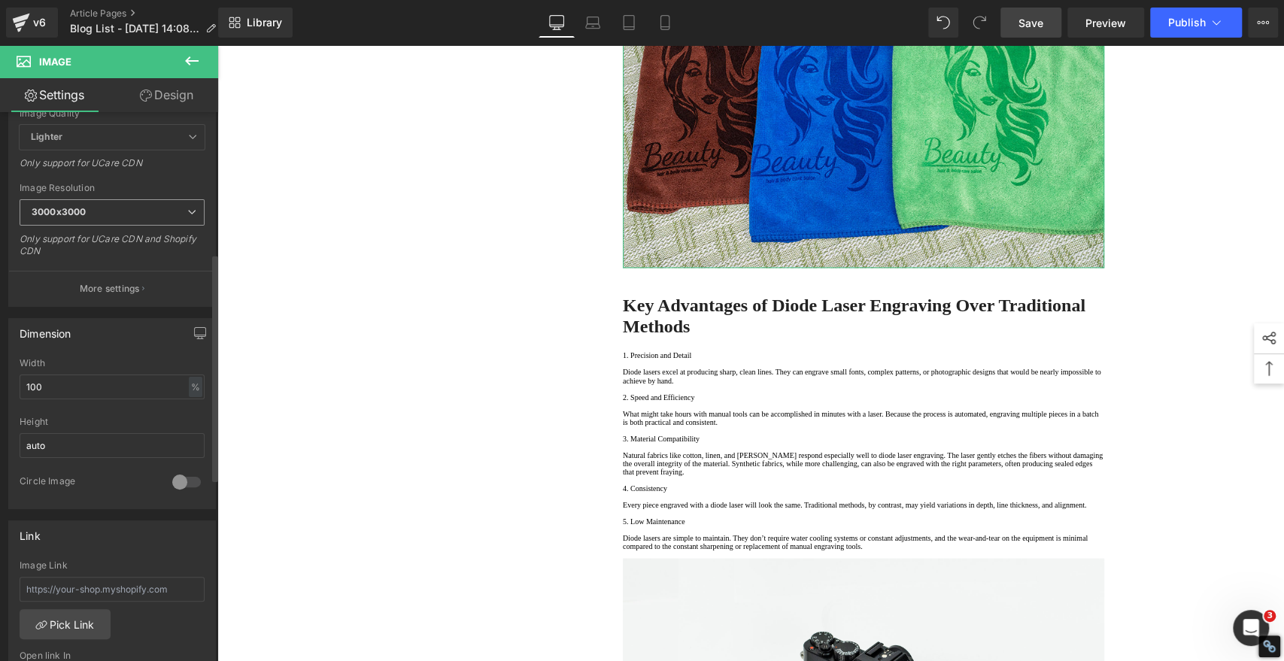
scroll to position [417, 0]
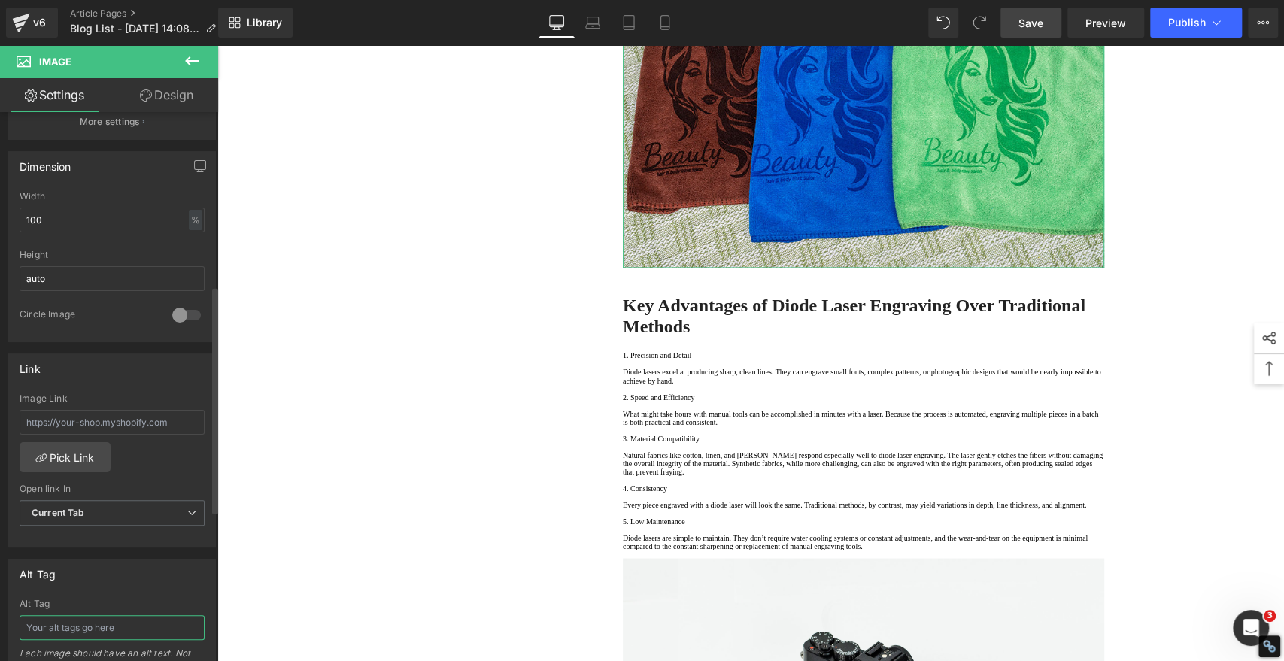
click at [116, 619] on input "text" at bounding box center [112, 627] width 185 height 25
paste input "Laser Engraved Fabric Towels"
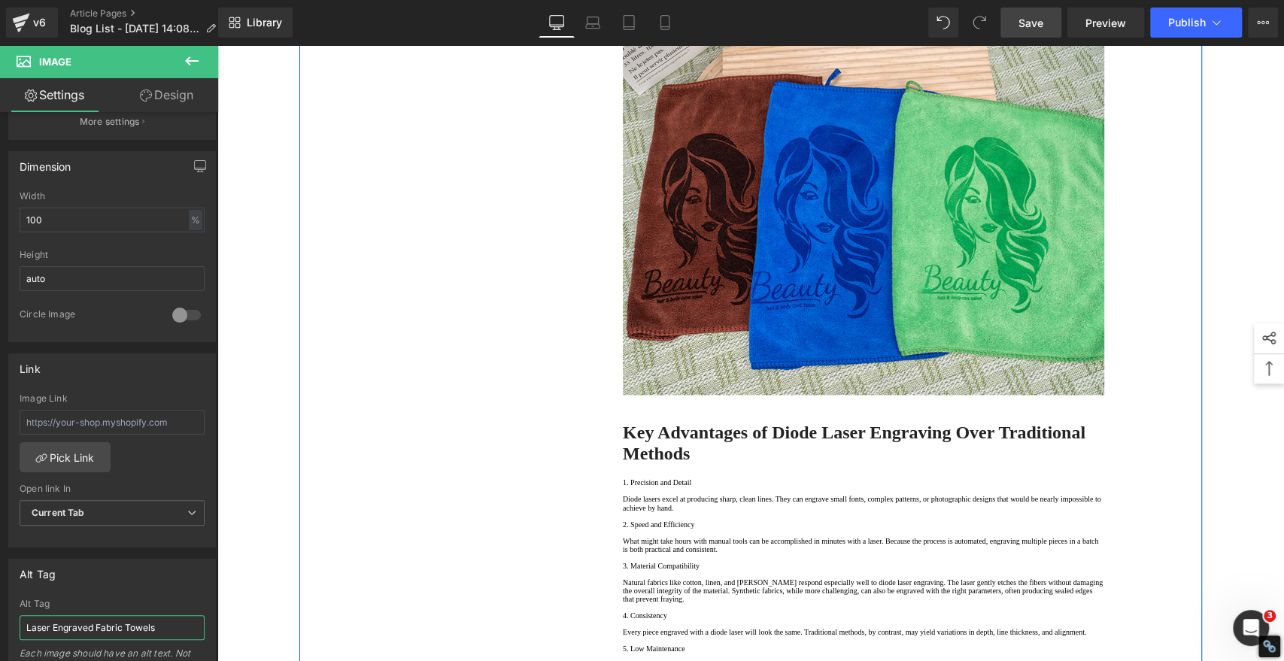
scroll to position [1336, 0]
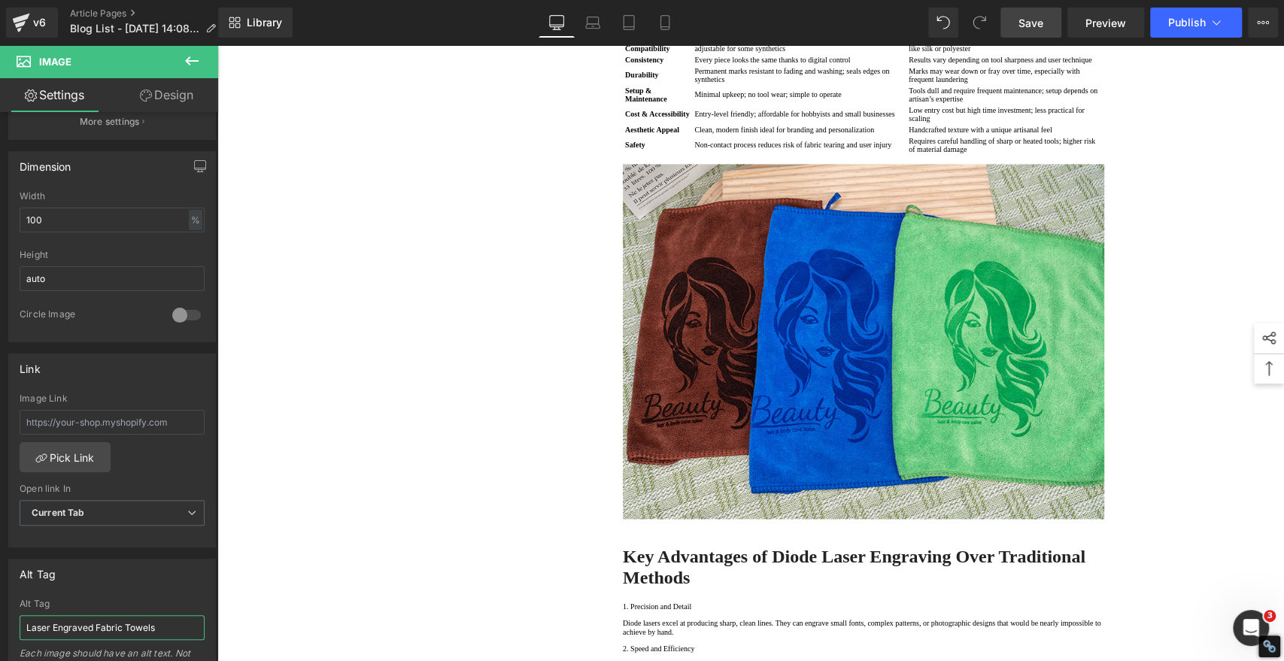
type input "Laser Engraved Fabric Towels"
click at [1026, 20] on span "Save" at bounding box center [1030, 23] width 25 height 16
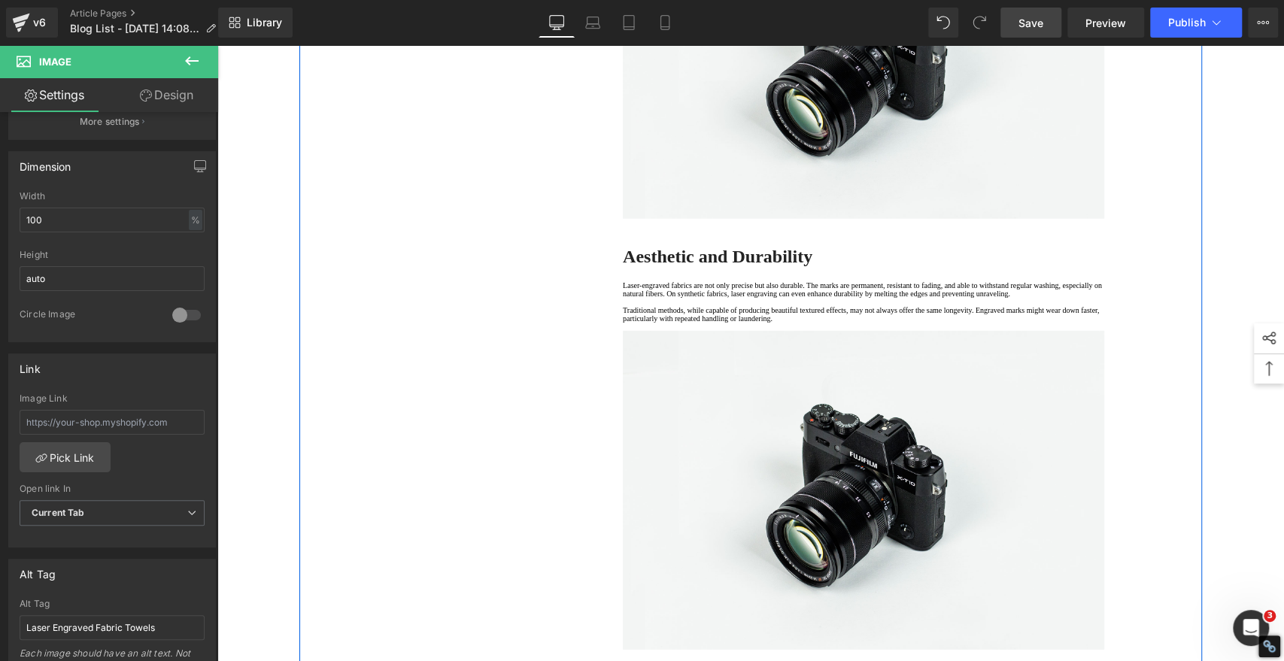
scroll to position [2840, 0]
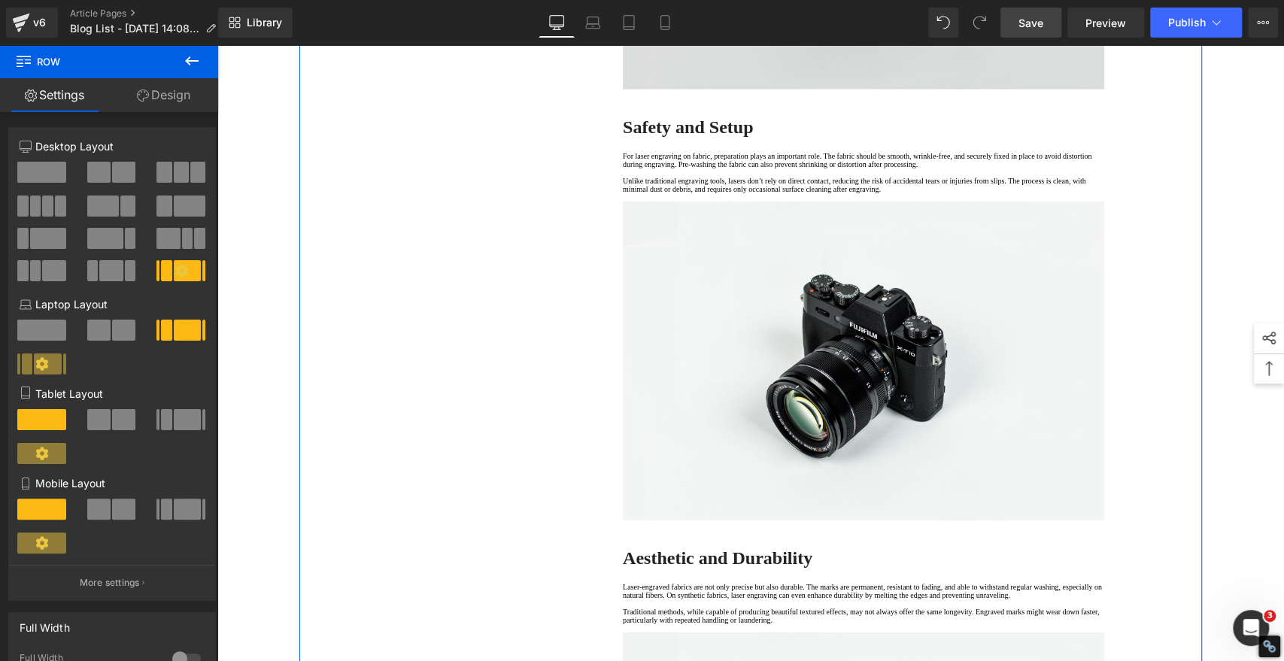
scroll to position [2423, 0]
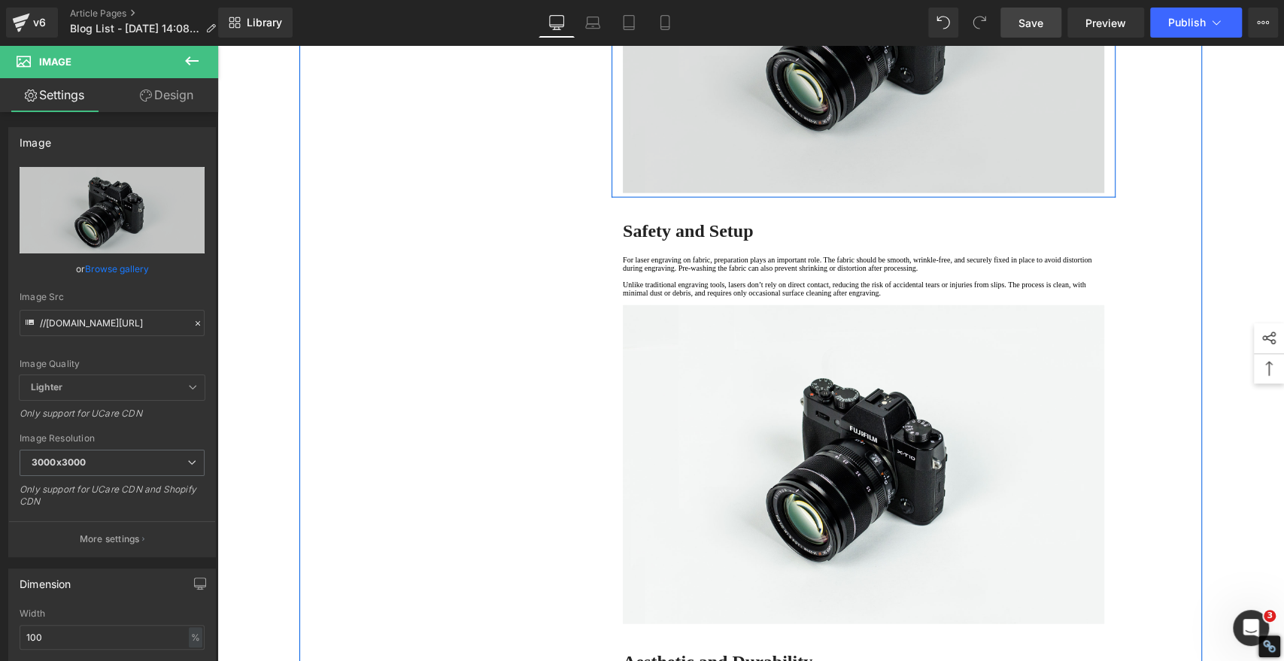
scroll to position [2506, 0]
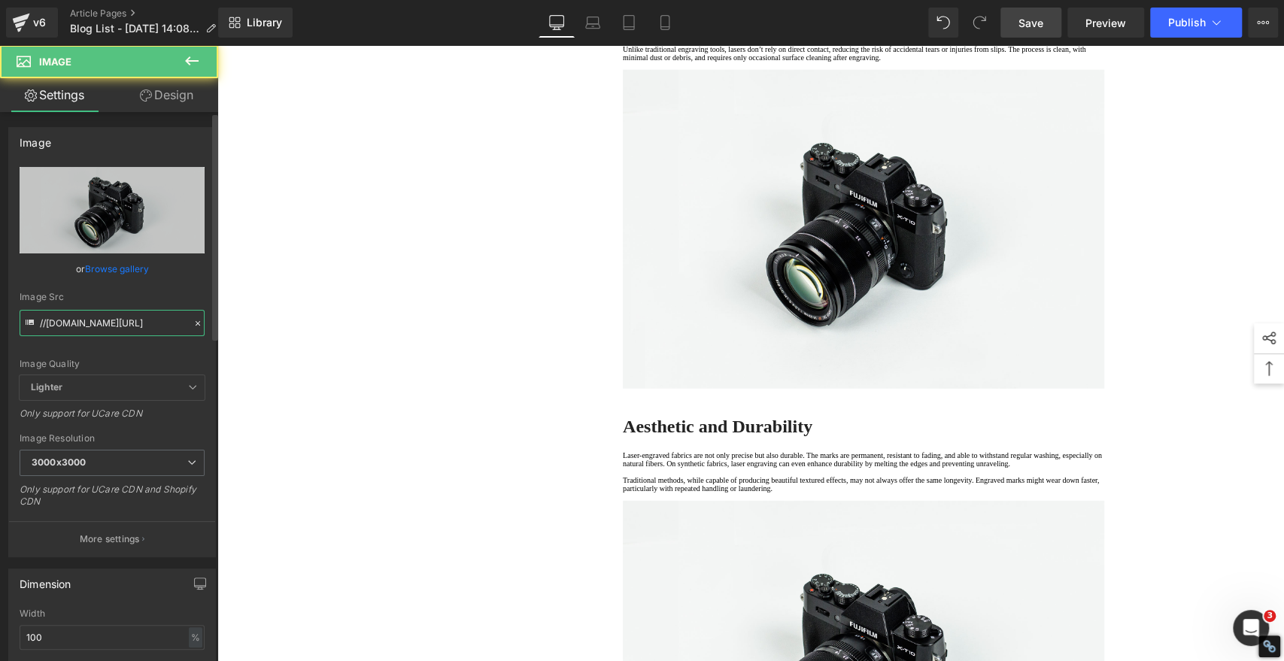
click at [126, 323] on input "//[DOMAIN_NAME][URL]" at bounding box center [112, 323] width 185 height 26
paste input "https://algolaser.com/cdn/shop/files/Laser_Engrave_Fabric_Tote_Bag_03.jpg?v=172…"
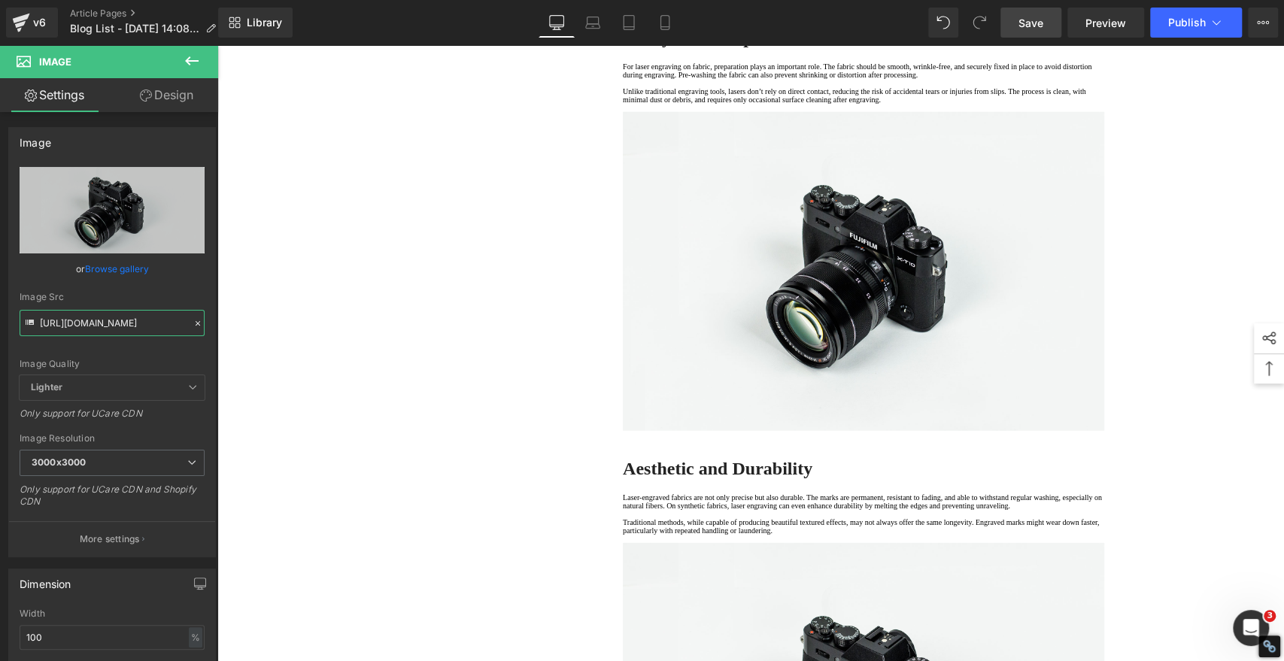
type input "https://algolaser.com/cdn/shop/files/Laser_Engrave_Fabric_Tote_Bag_03.jpg?v=172…"
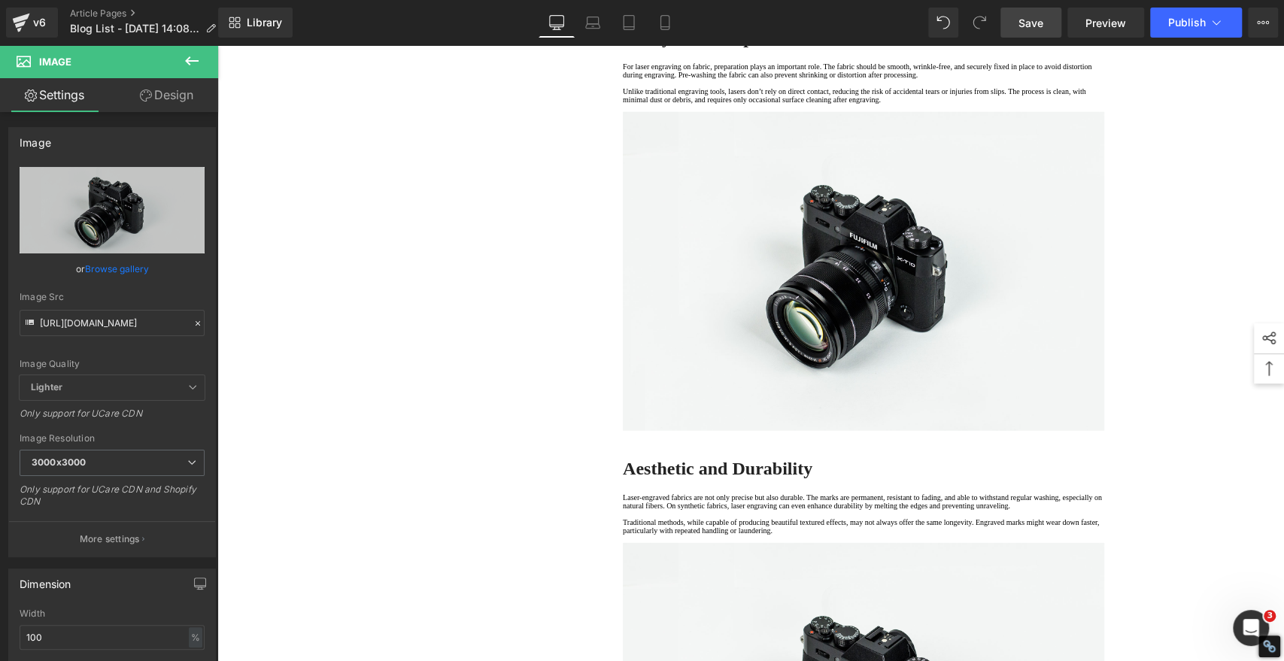
click at [1029, 17] on span "Save" at bounding box center [1030, 23] width 25 height 16
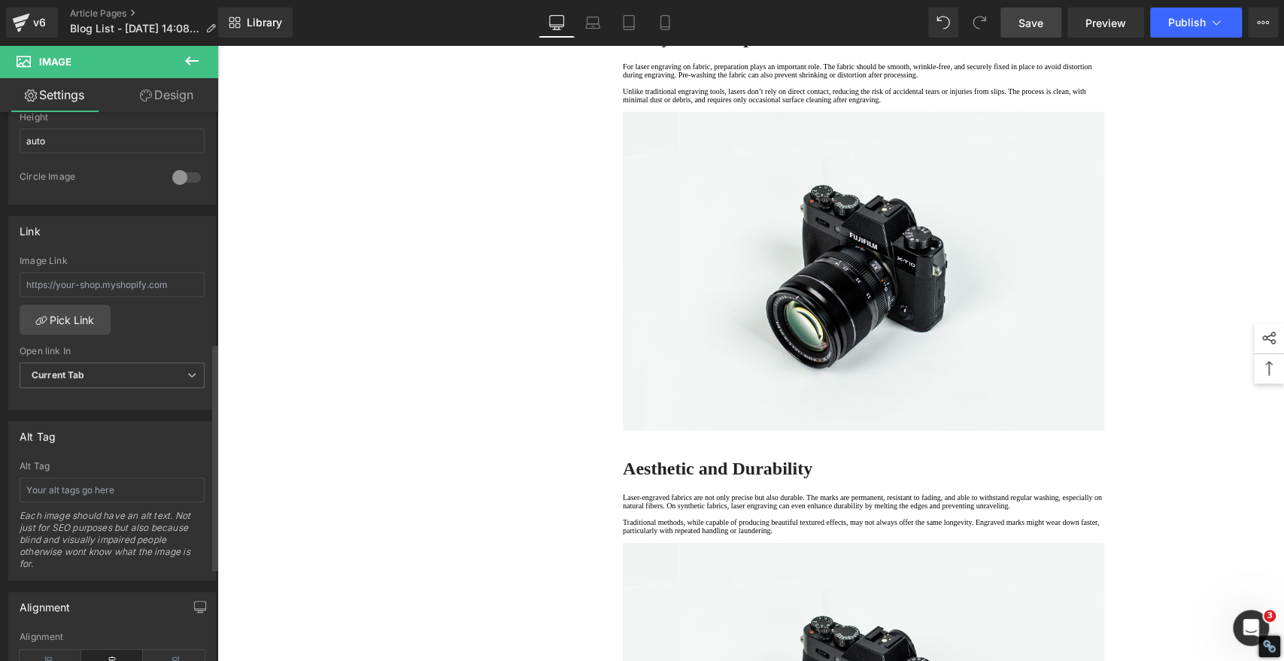
scroll to position [668, 0]
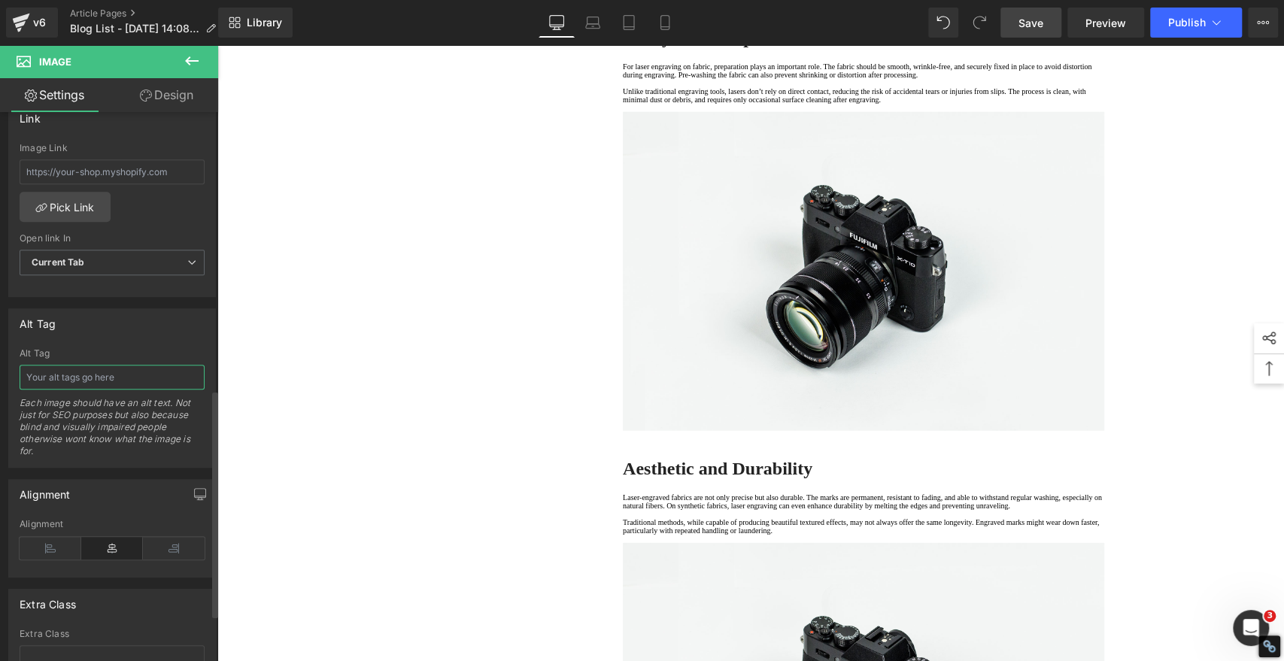
click at [129, 375] on input "text" at bounding box center [112, 377] width 185 height 25
paste input "Laser Engrave Fabric Tote Bag"
type input "Laser Engrave Fabric Tote Bag"
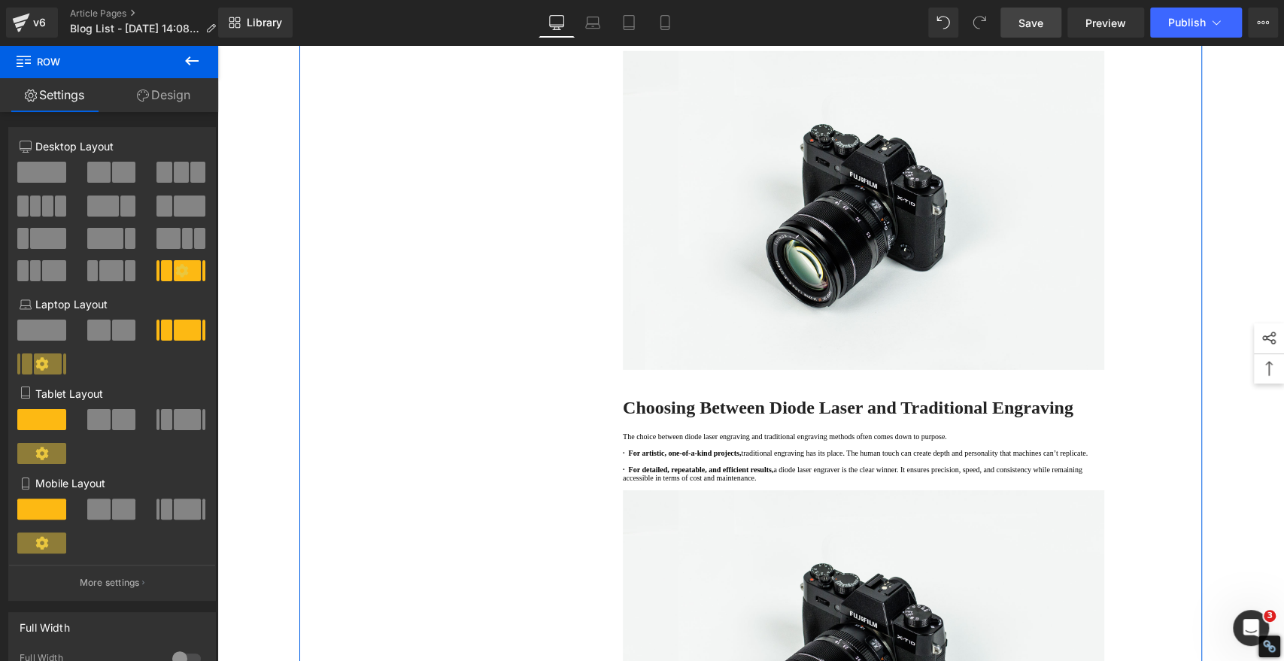
scroll to position [3008, 0]
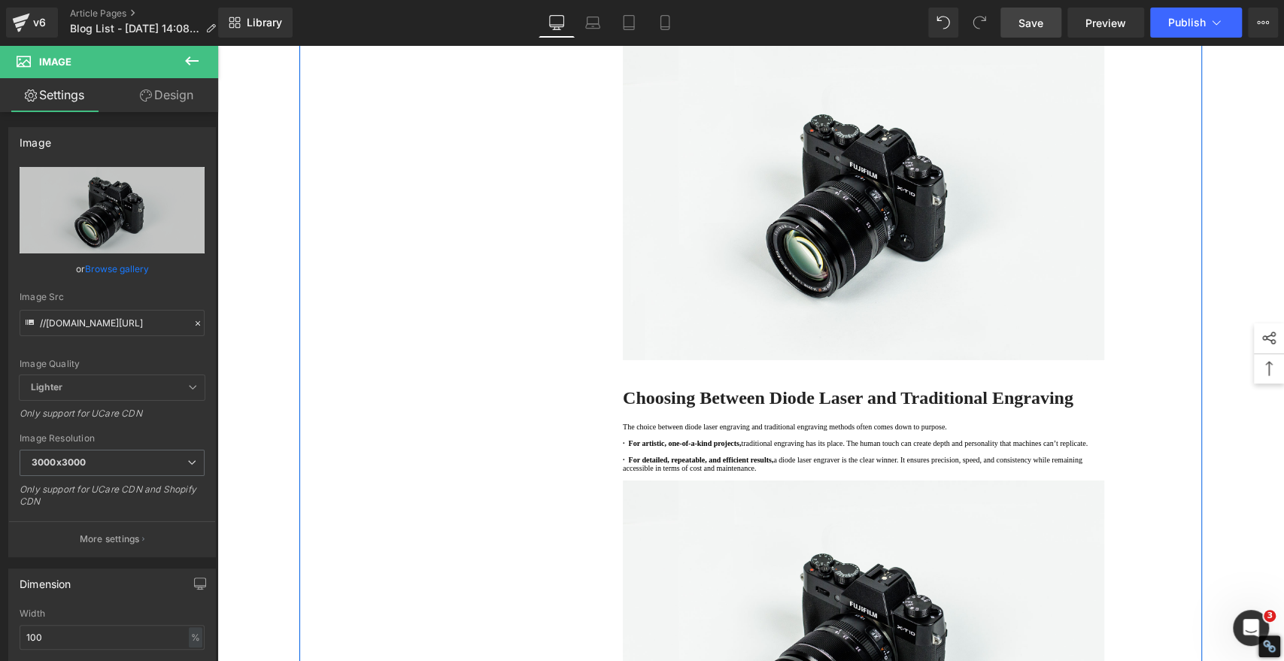
drag, startPoint x: 886, startPoint y: 311, endPoint x: 769, endPoint y: 194, distance: 164.8
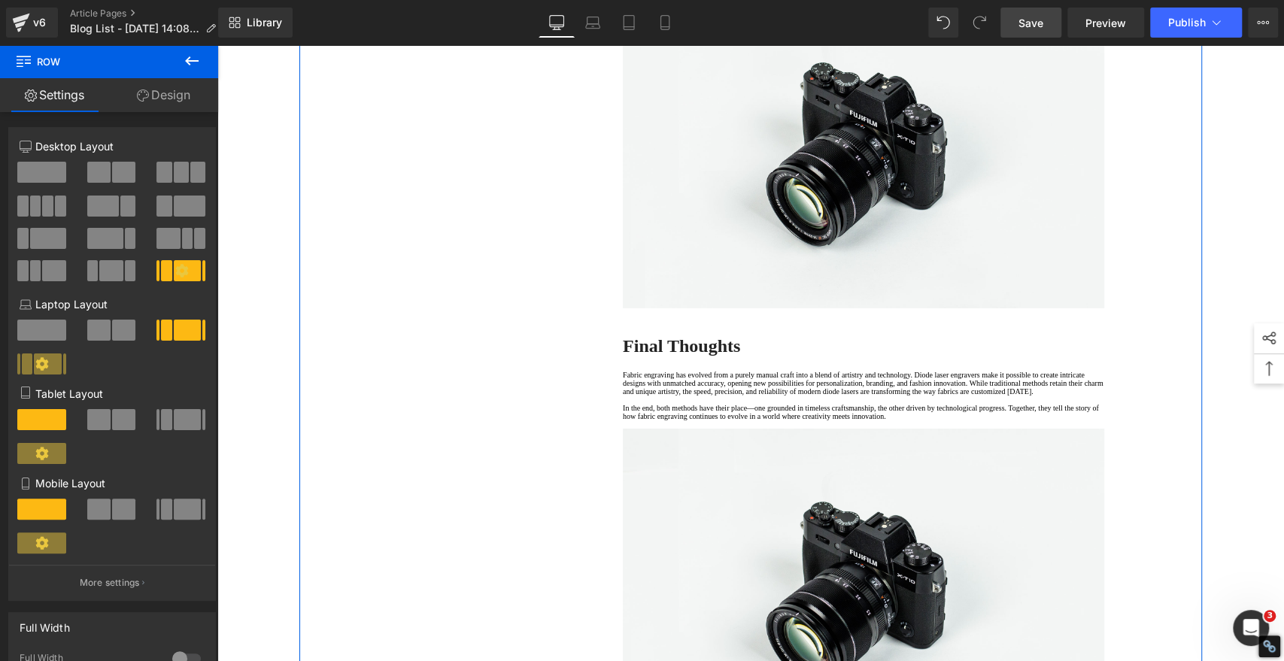
scroll to position [3175, 0]
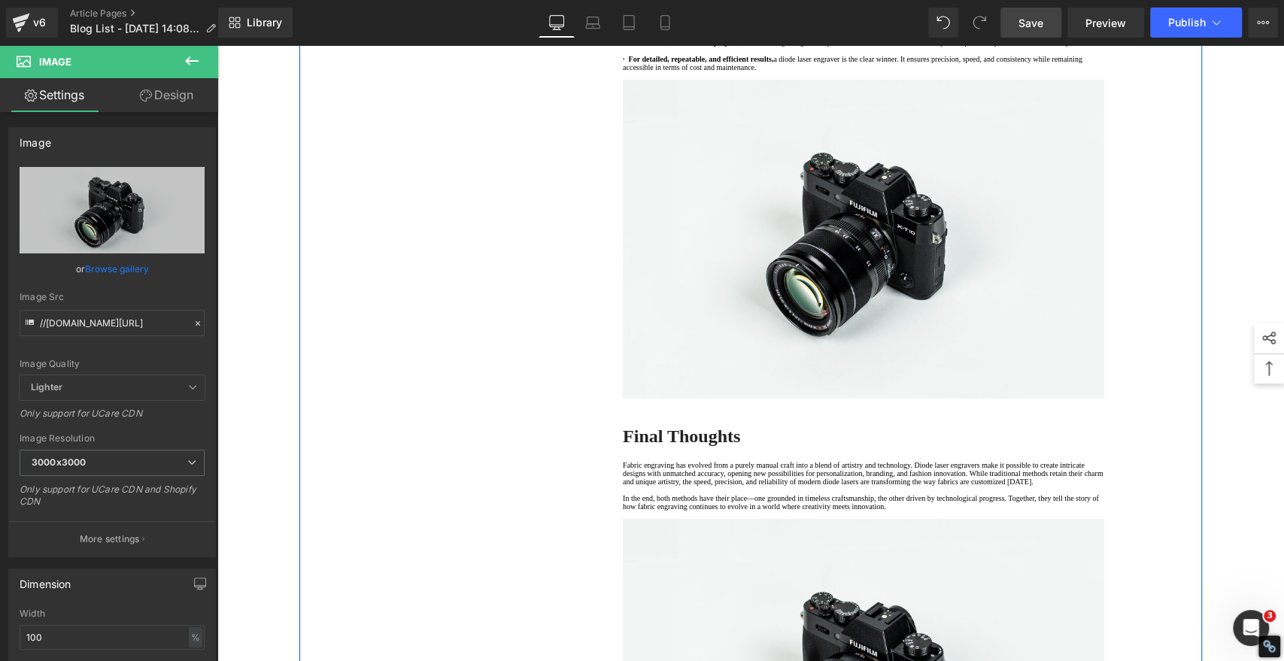
scroll to position [3091, 0]
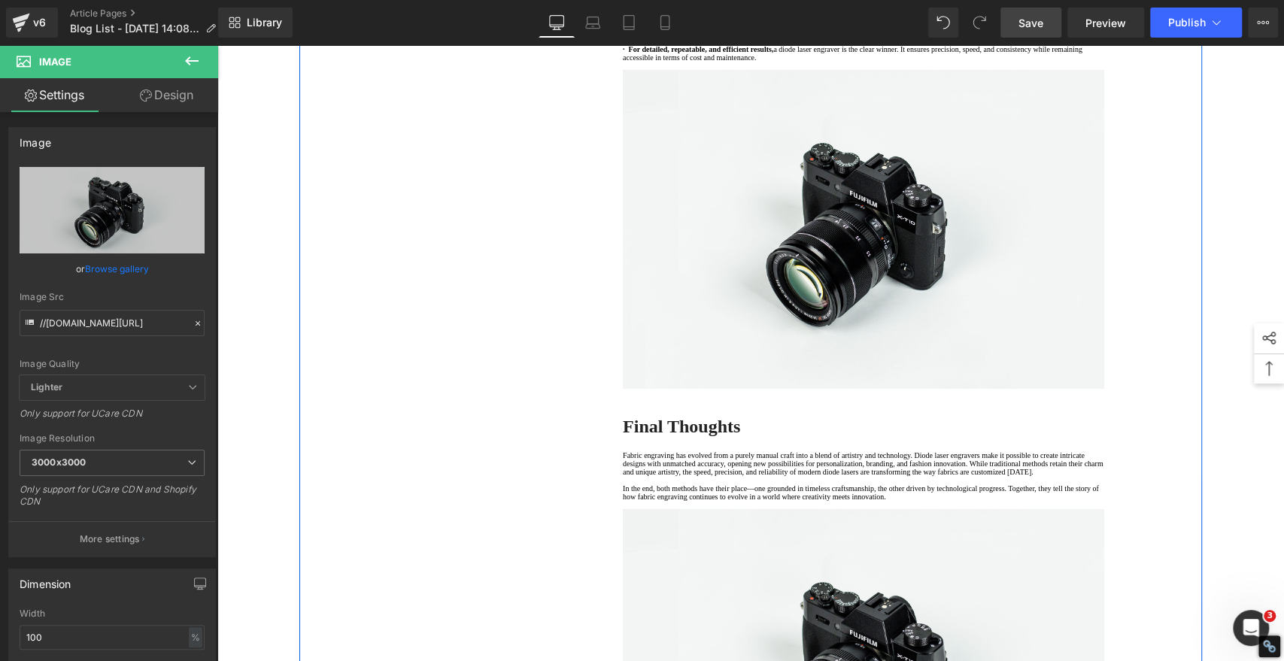
drag, startPoint x: 823, startPoint y: 350, endPoint x: 814, endPoint y: 350, distance: 9.1
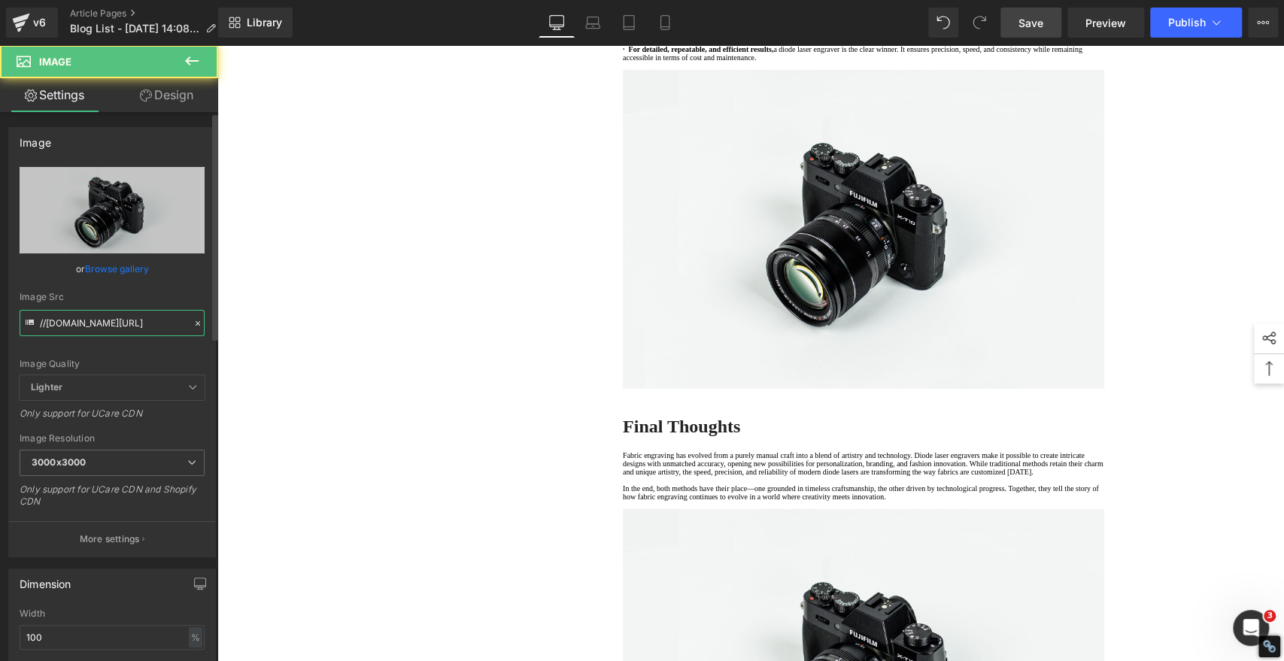
click at [150, 325] on input "//[DOMAIN_NAME][URL]" at bounding box center [112, 323] width 185 height 26
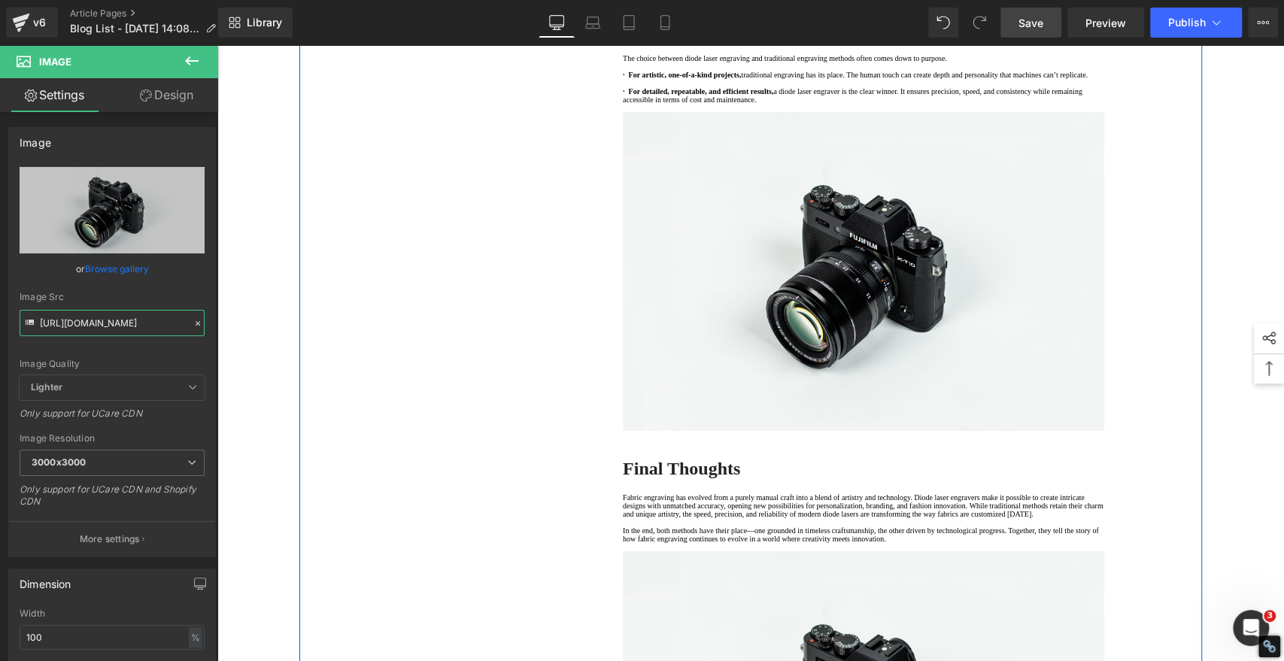
type input "https://algolaser.com/cdn/shop/files/Laser_engraved_and_printed_pink_fabric_bag…"
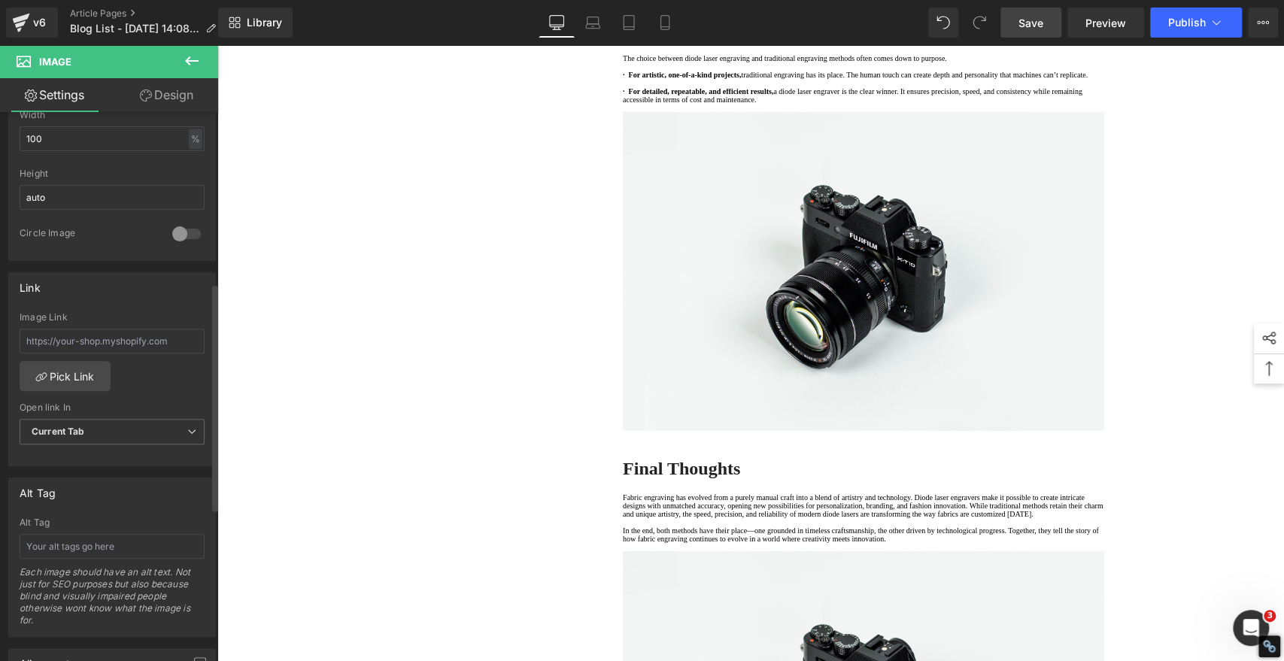
scroll to position [501, 0]
click at [98, 537] on input "text" at bounding box center [112, 544] width 185 height 25
paste input "Laser Engraved and Printed Pink Fabric Bag"
type input "Laser Engraved and Printed Pink Fabric Bag"
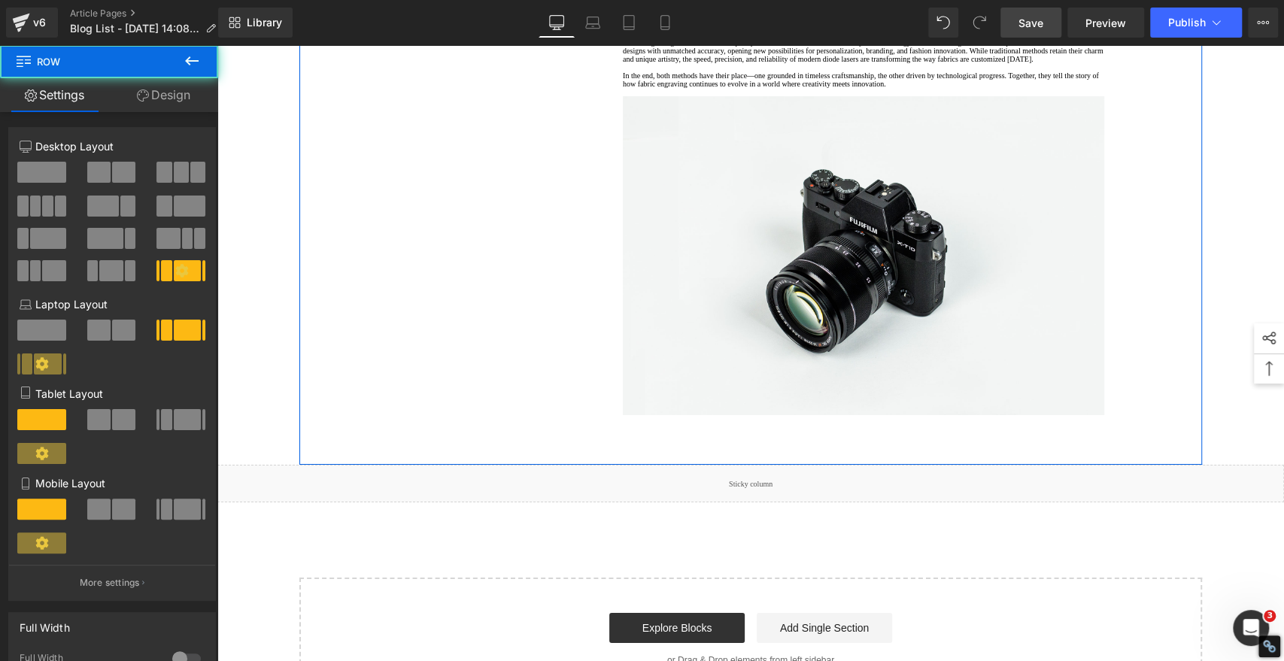
scroll to position [3592, 0]
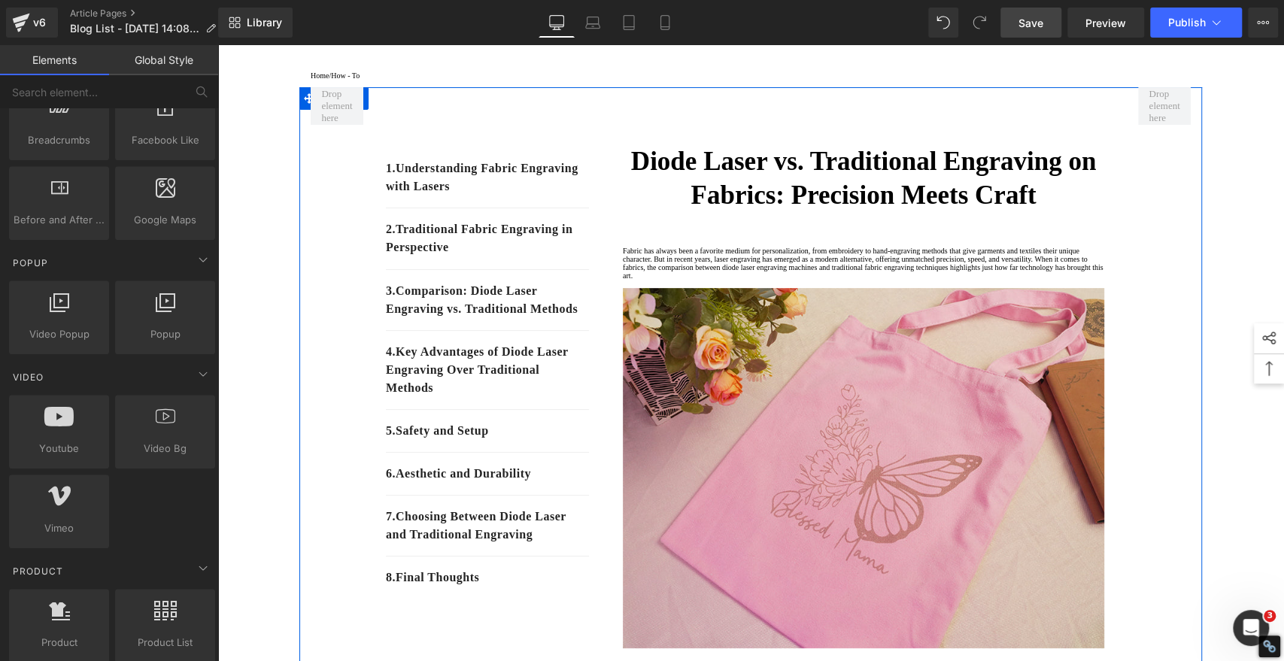
scroll to position [0, 0]
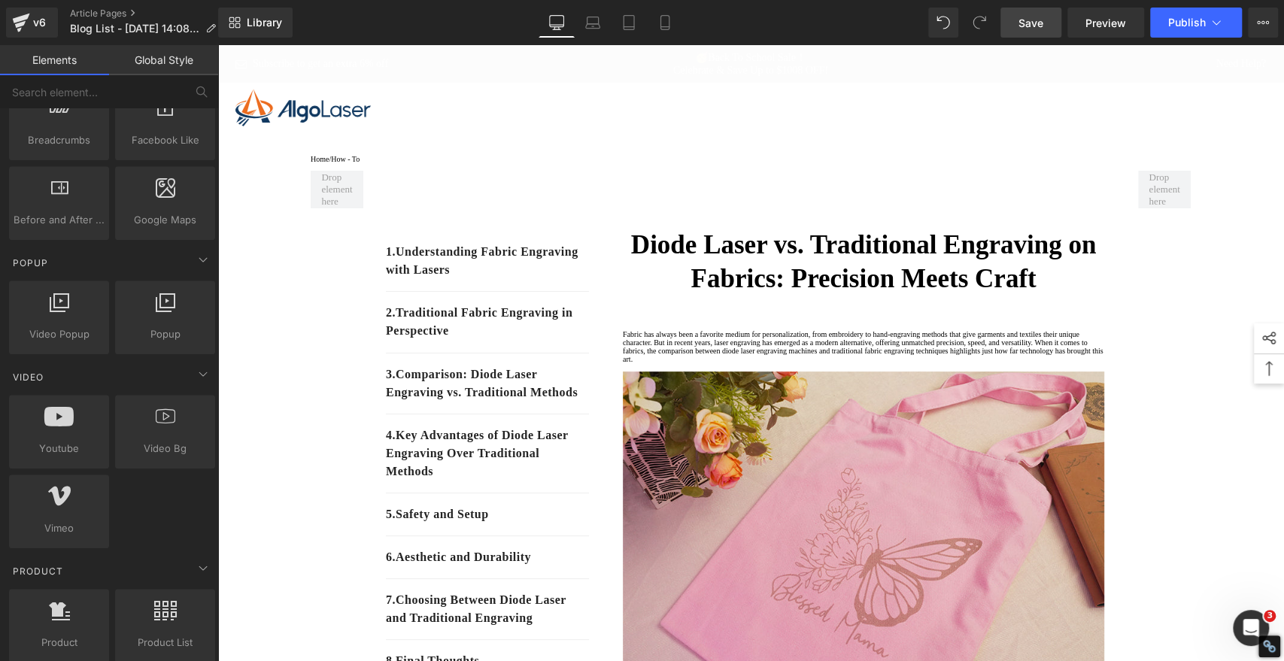
click at [1041, 14] on link "Save" at bounding box center [1030, 23] width 61 height 30
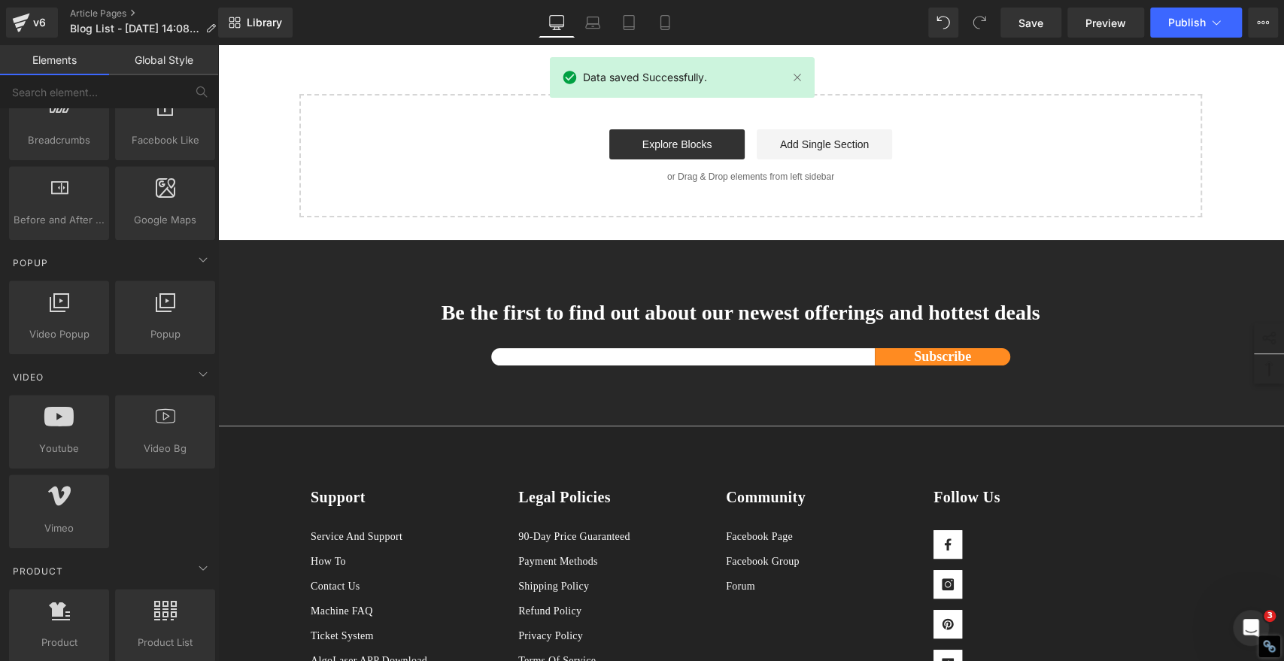
scroll to position [3675, 0]
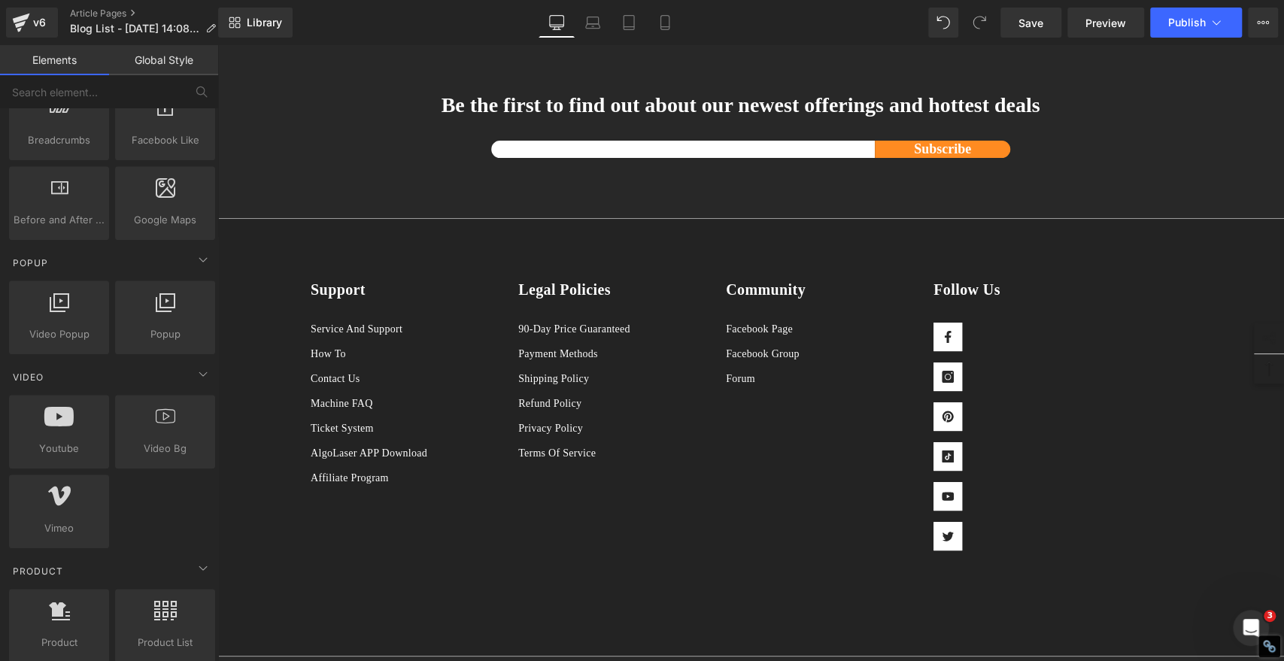
scroll to position [3508, 0]
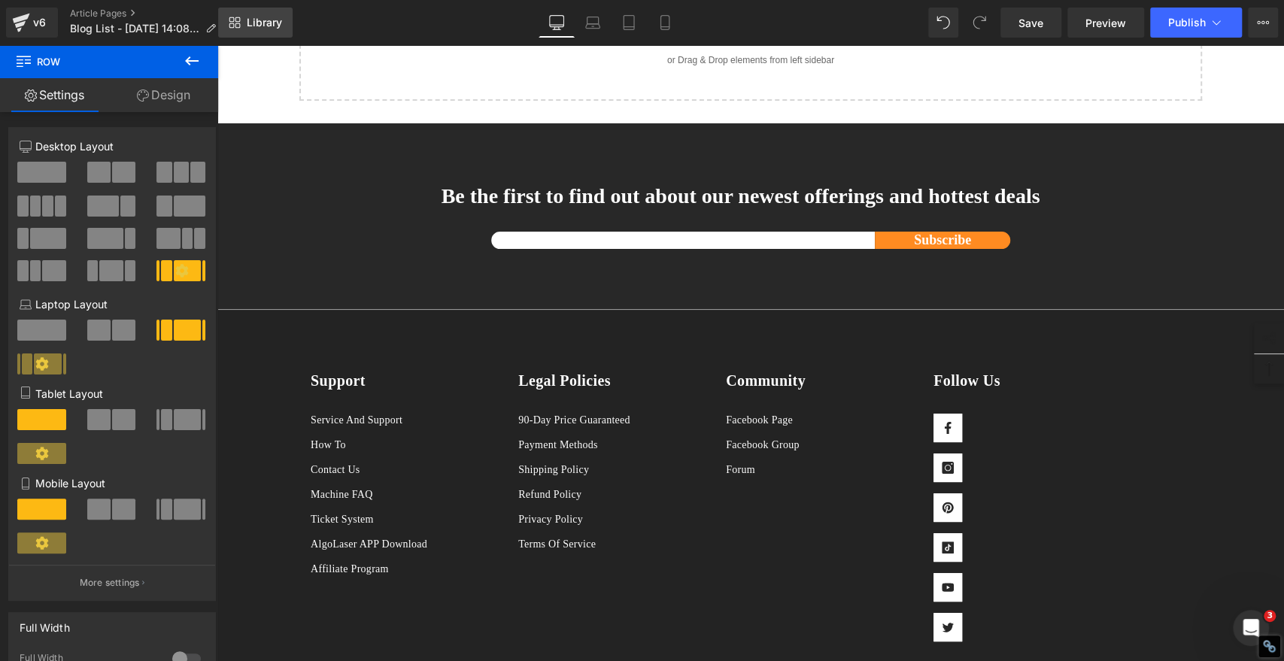
click at [259, 27] on span "Library" at bounding box center [264, 23] width 35 height 14
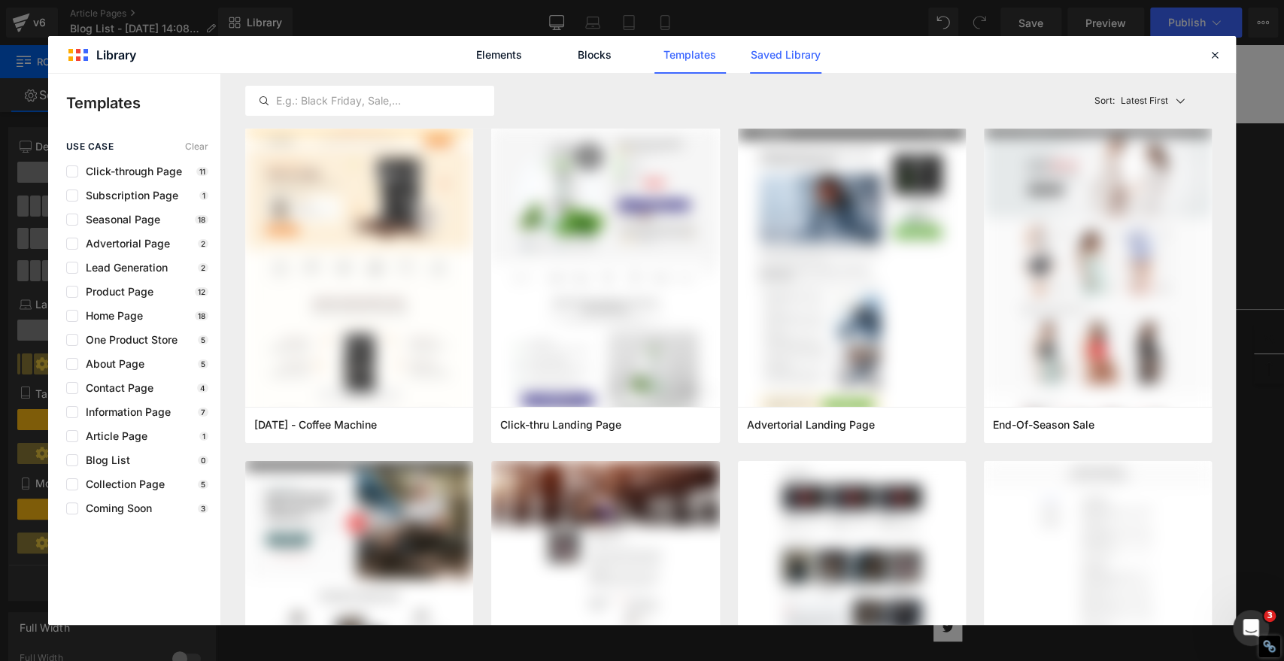
click at [788, 57] on link "Saved Library" at bounding box center [785, 55] width 71 height 38
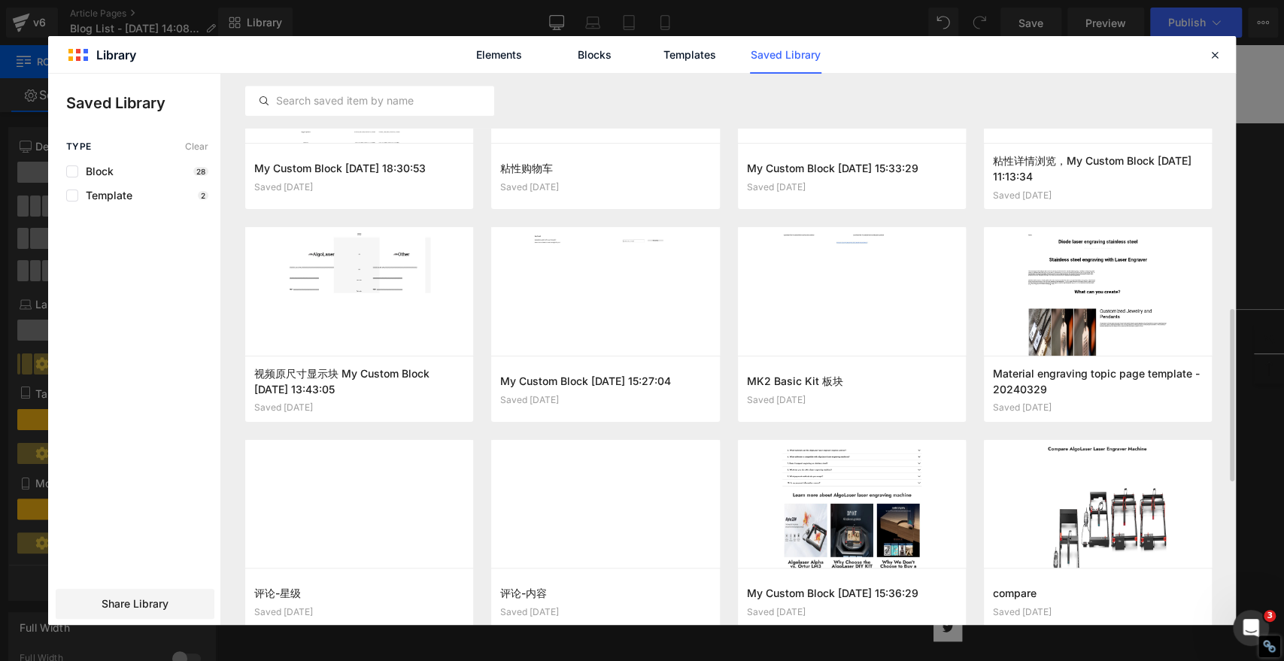
scroll to position [709, 0]
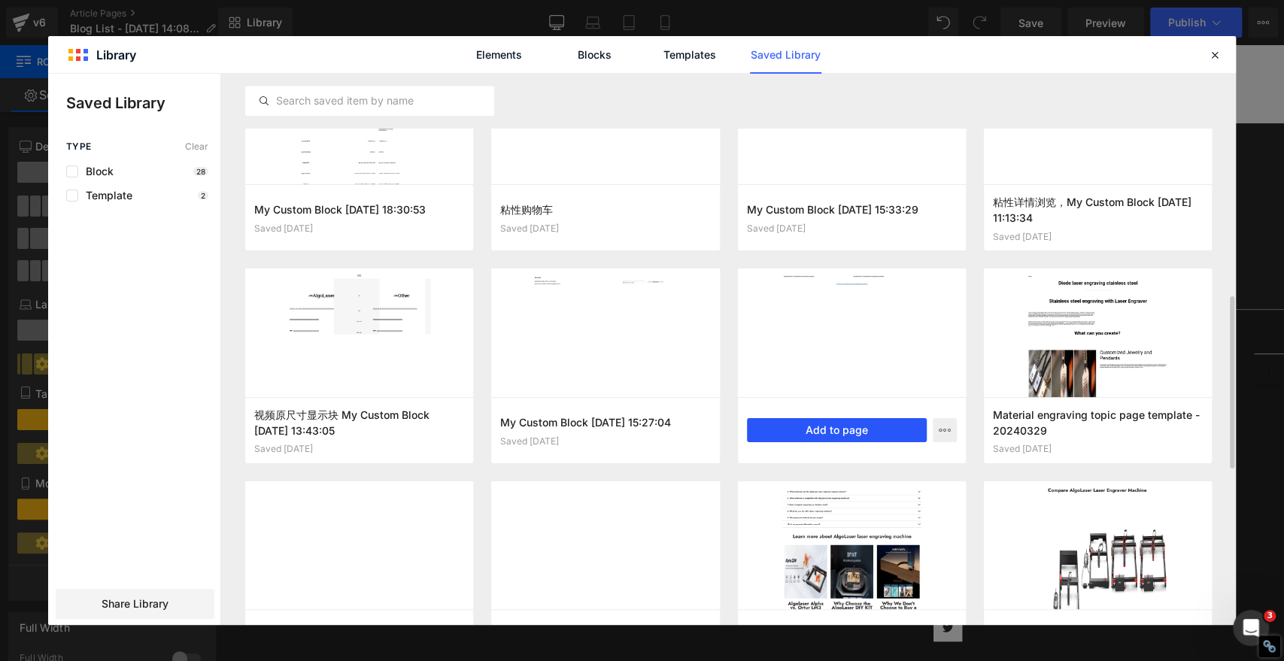
click at [819, 430] on button "Add to page" at bounding box center [837, 430] width 180 height 24
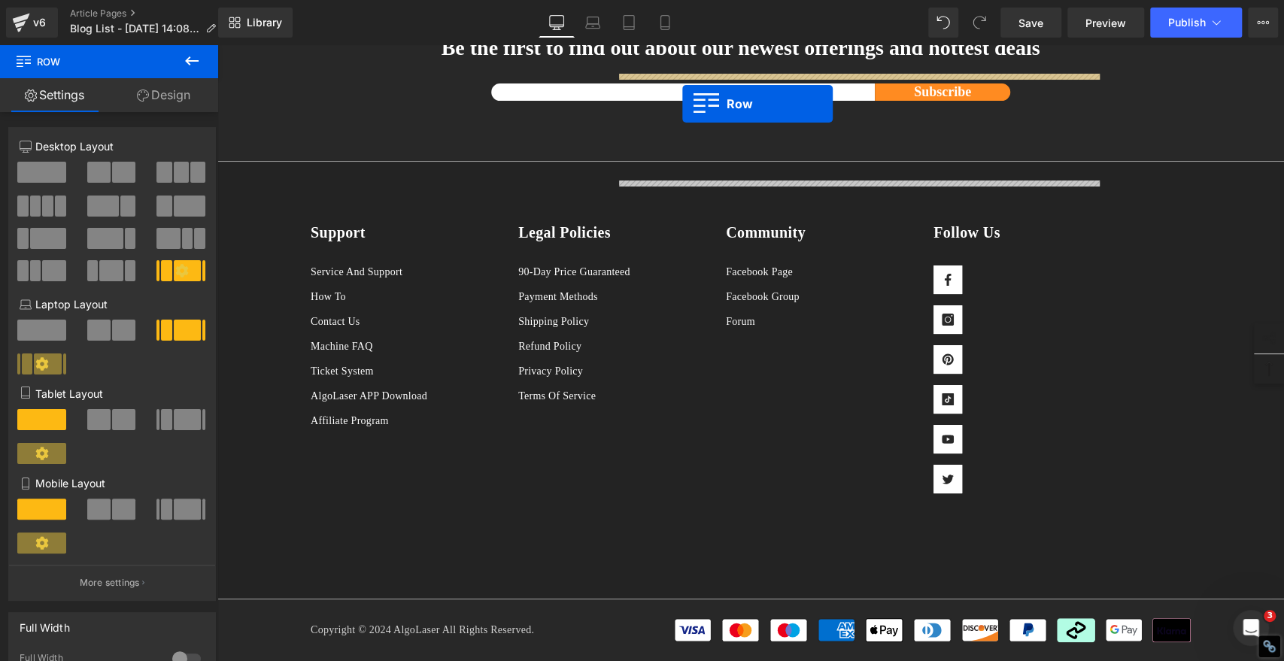
scroll to position [3657, 0]
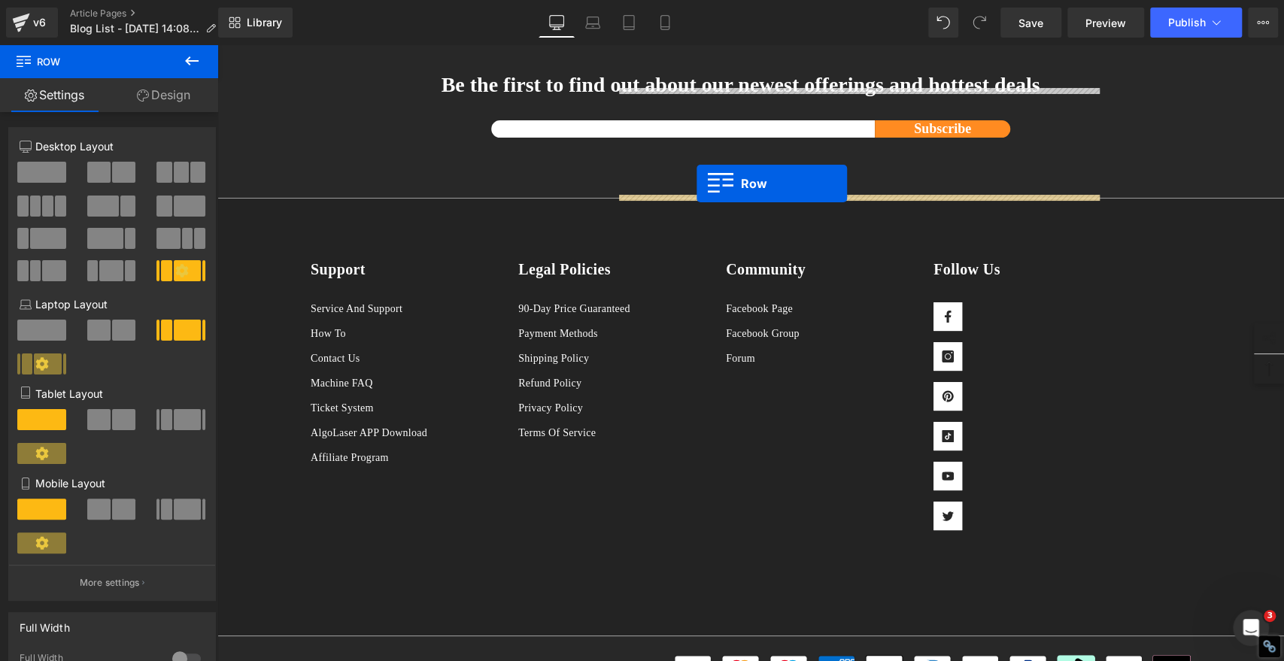
drag, startPoint x: 303, startPoint y: 300, endPoint x: 696, endPoint y: 183, distance: 410.2
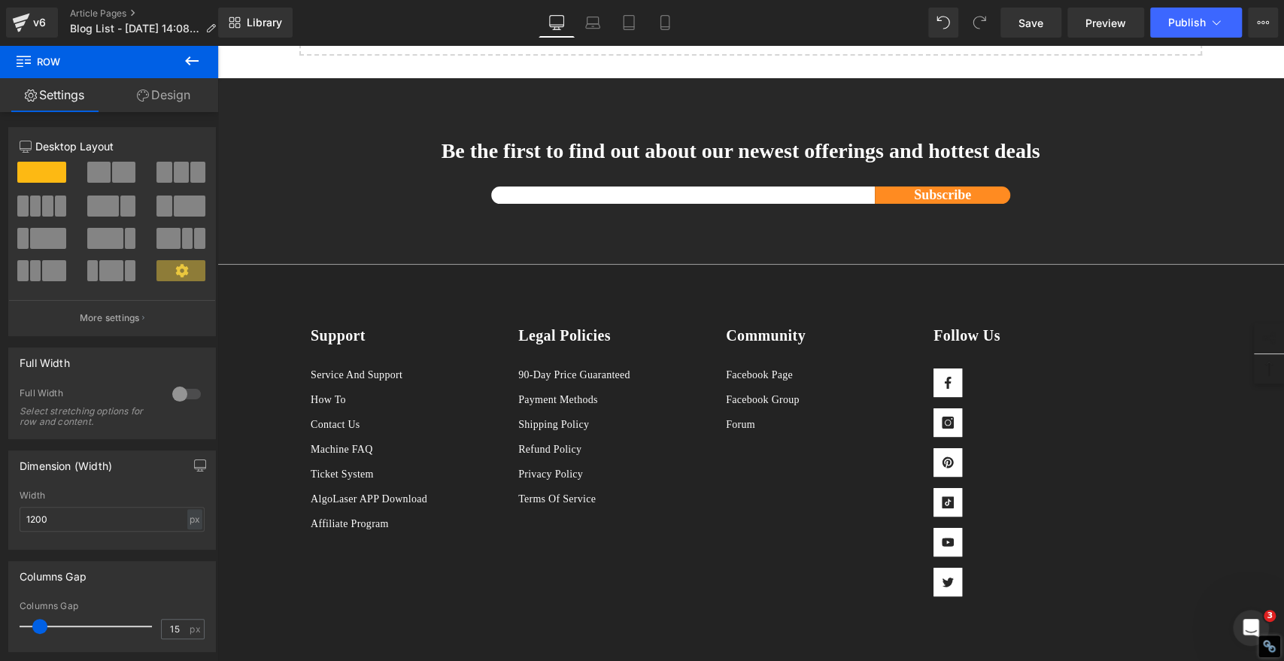
scroll to position [4242, 0]
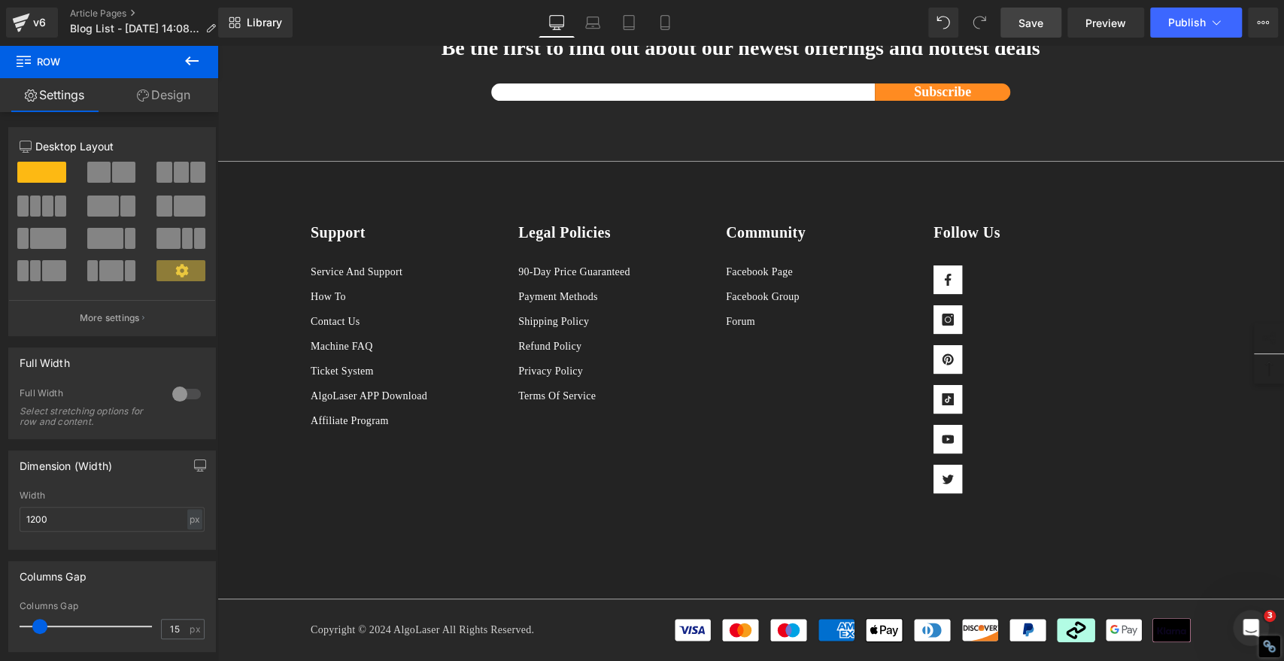
click at [1038, 26] on span "Save" at bounding box center [1030, 23] width 25 height 16
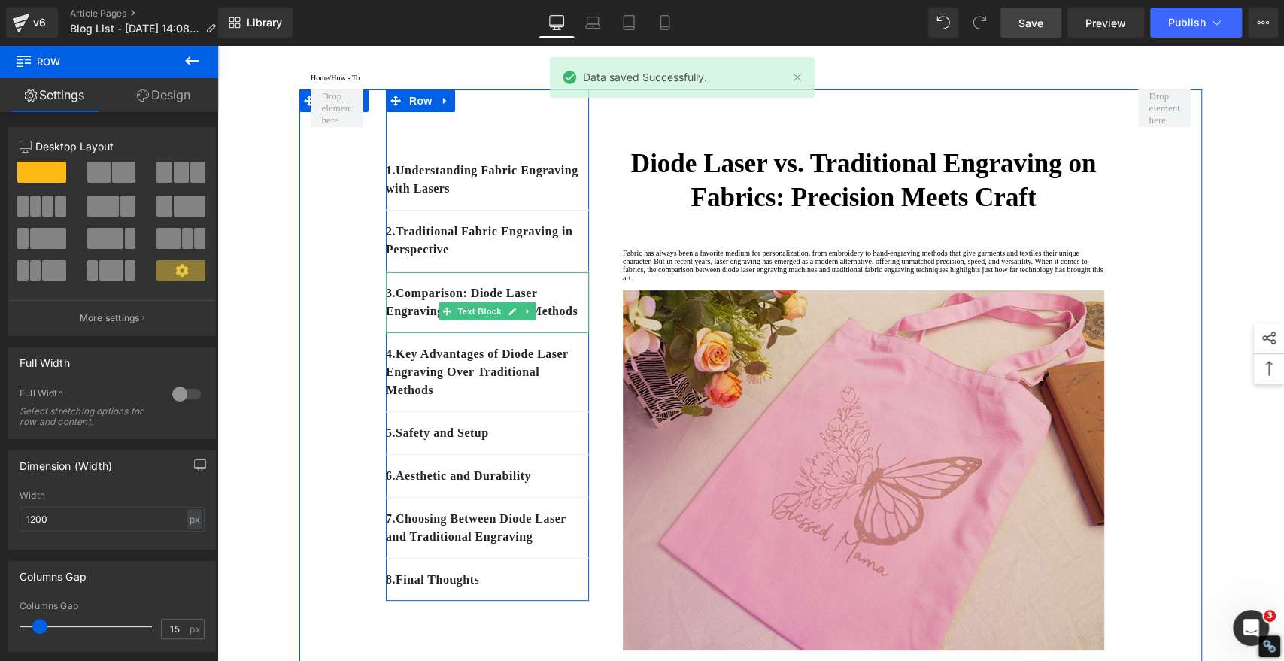
scroll to position [0, 0]
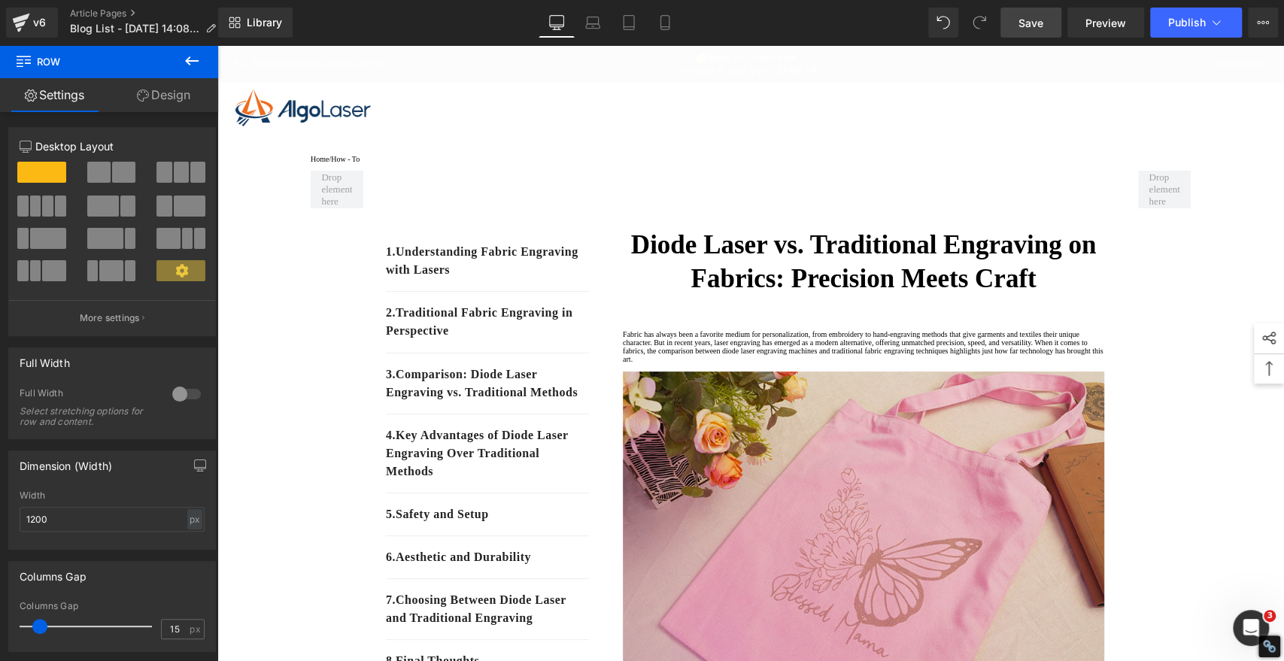
click at [1032, 28] on span "Save" at bounding box center [1030, 23] width 25 height 16
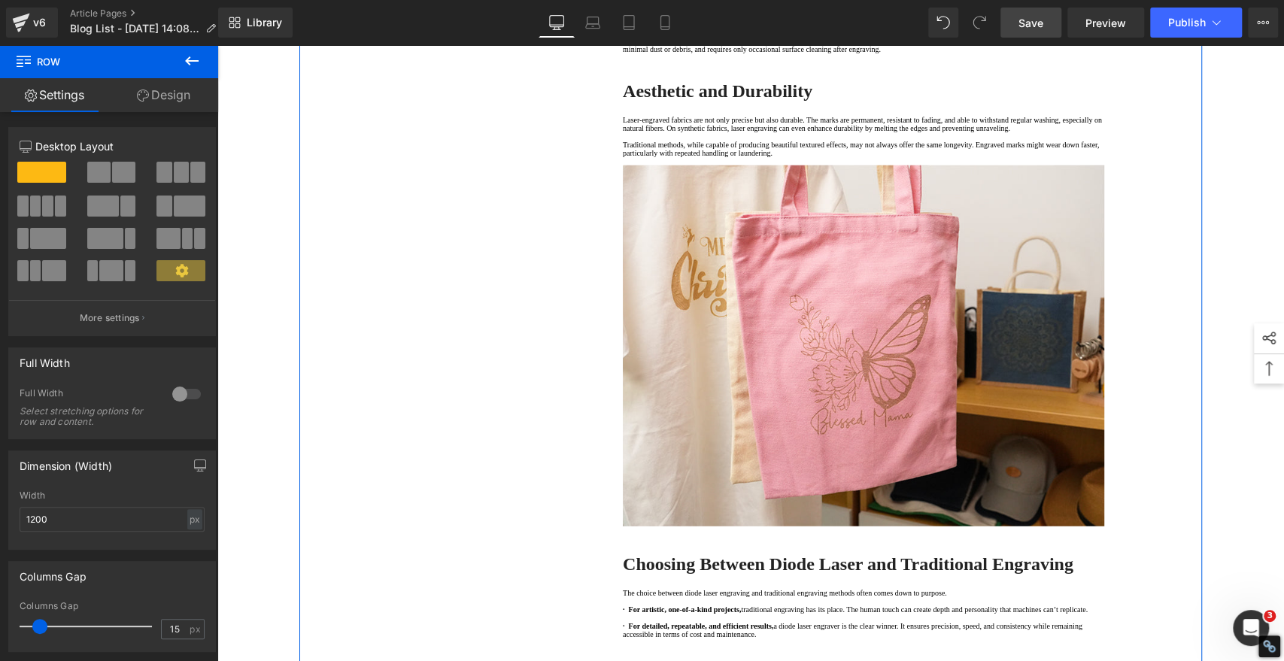
scroll to position [2673, 0]
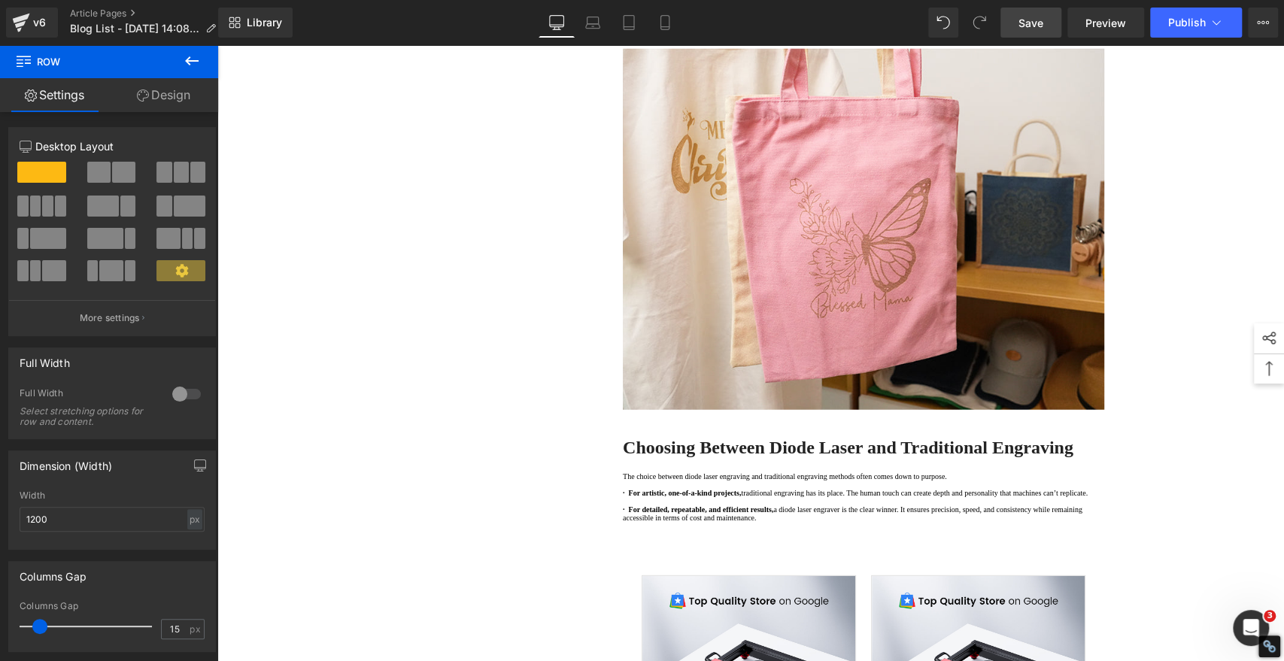
click at [186, 62] on icon at bounding box center [192, 60] width 14 height 9
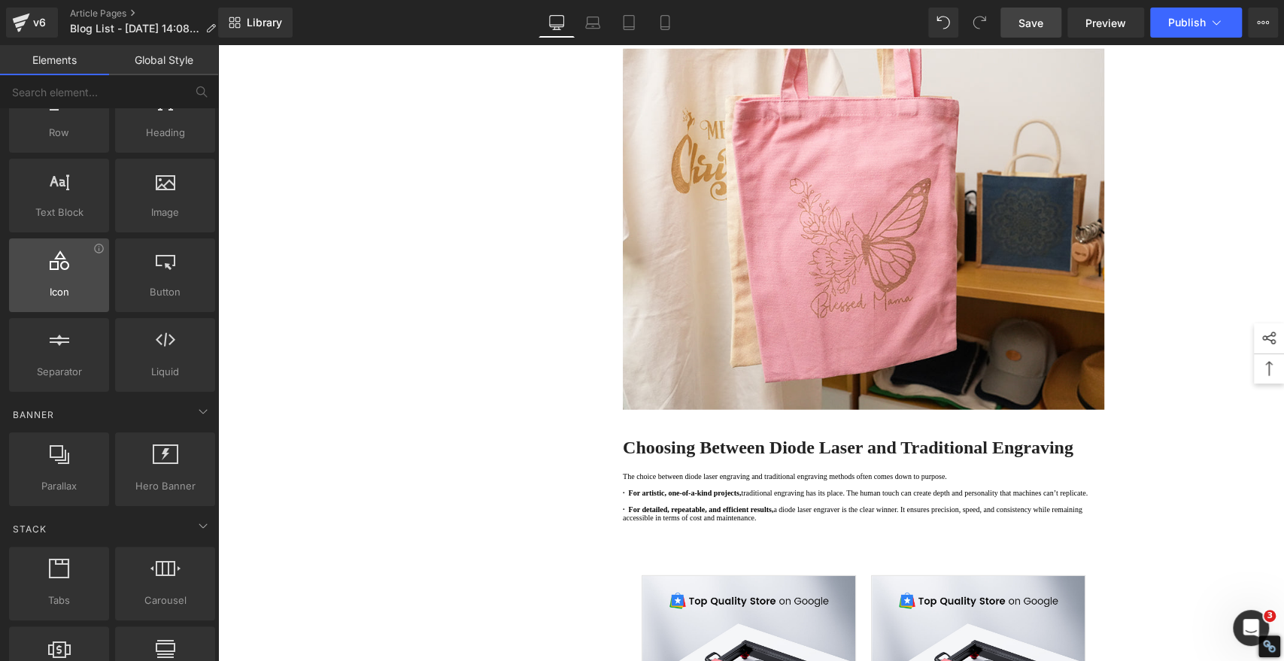
scroll to position [0, 0]
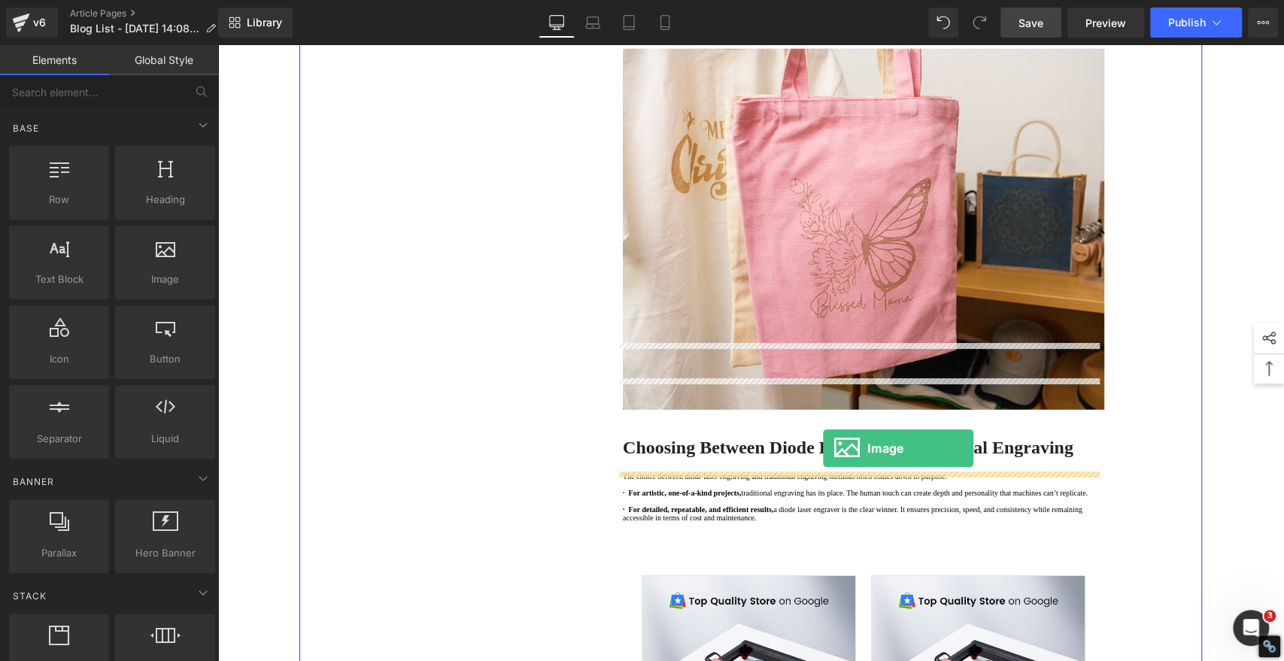
drag, startPoint x: 376, startPoint y: 314, endPoint x: 823, endPoint y: 449, distance: 466.5
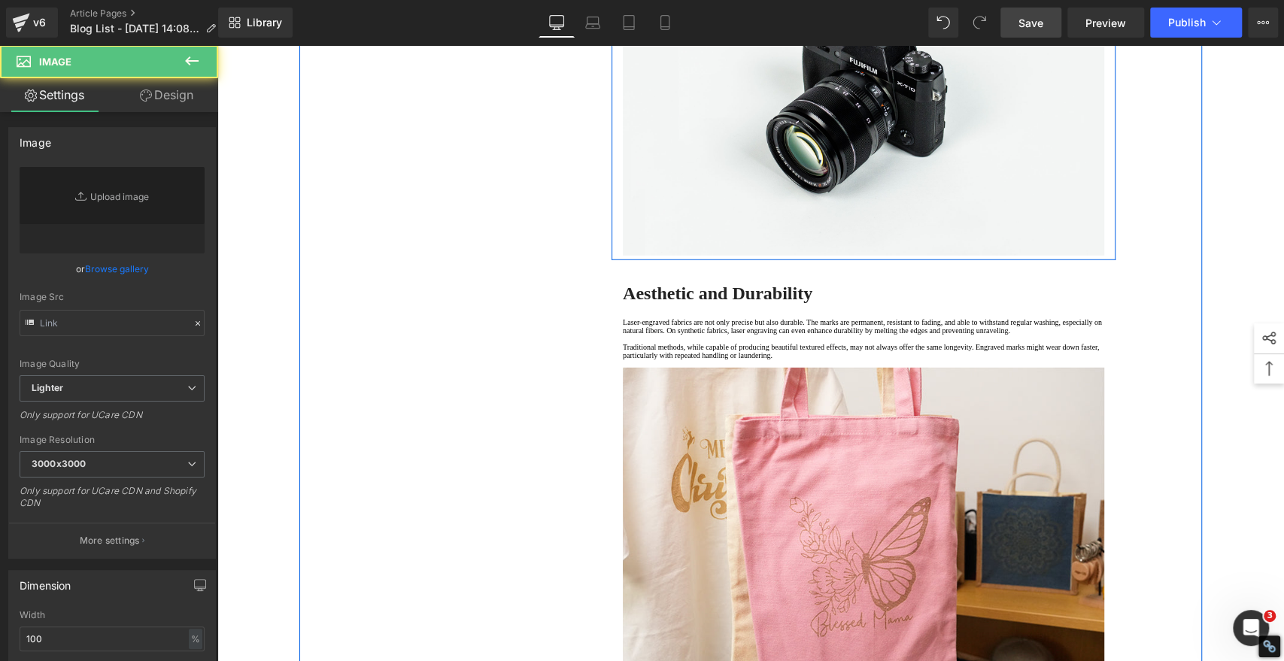
type input "//[DOMAIN_NAME][URL]"
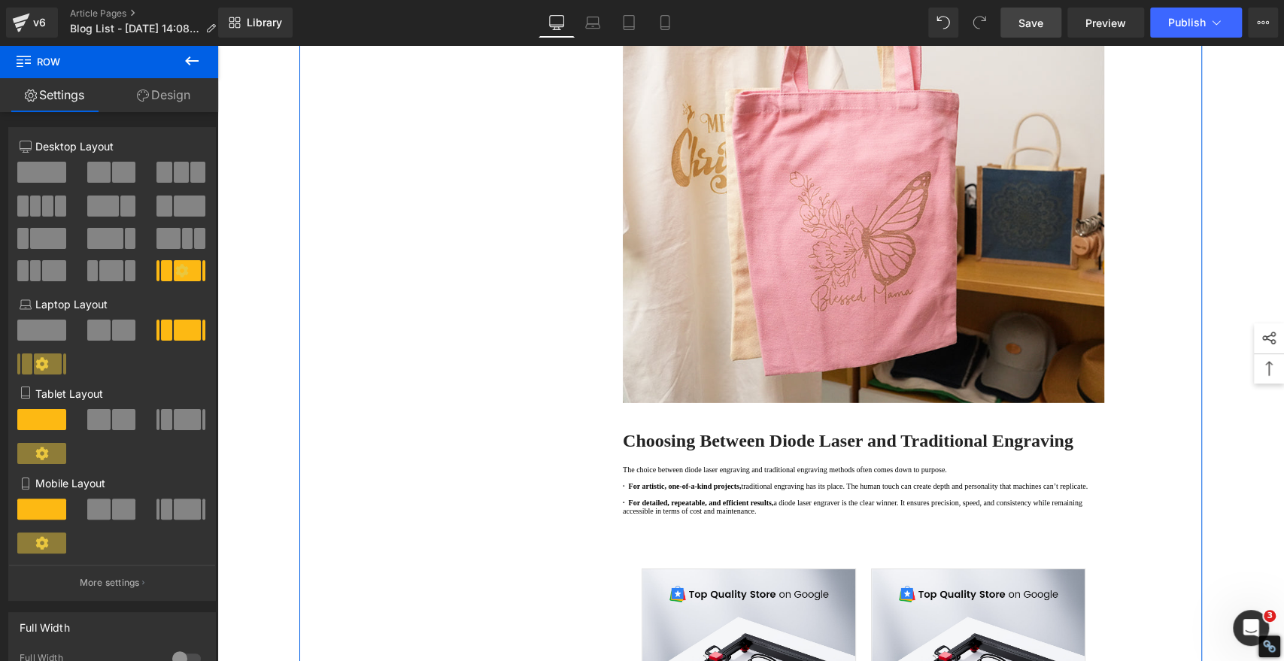
scroll to position [3008, 0]
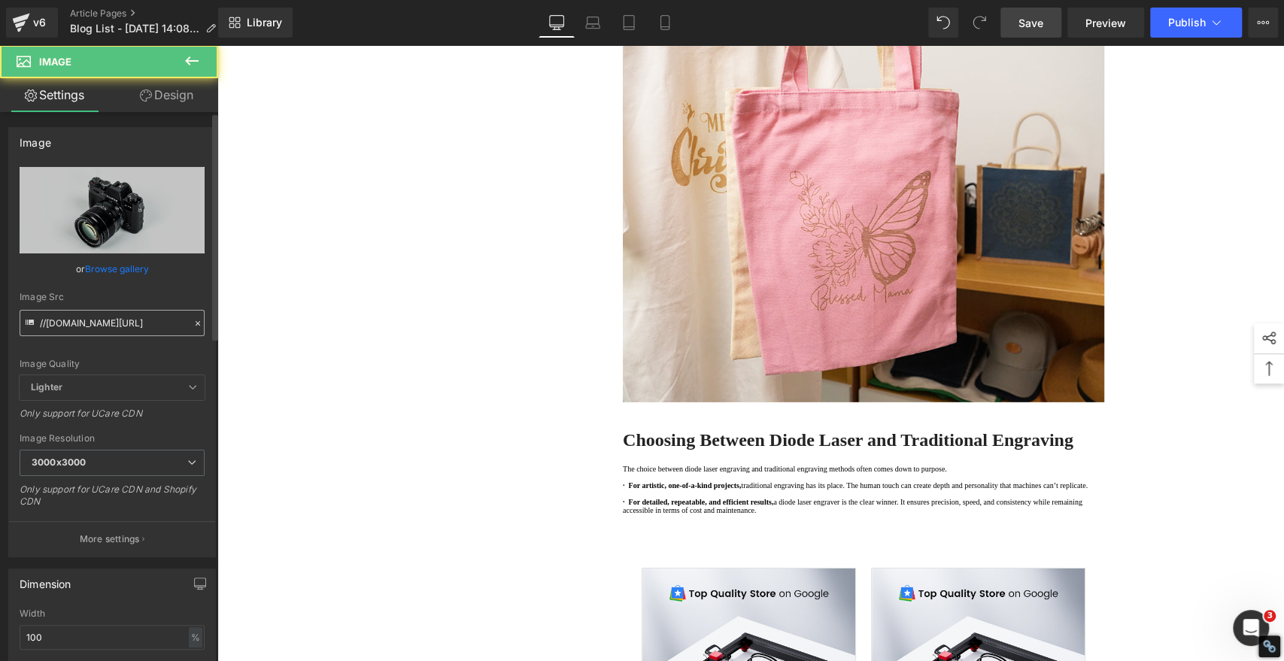
click at [102, 326] on input "//[DOMAIN_NAME][URL]" at bounding box center [112, 323] width 185 height 26
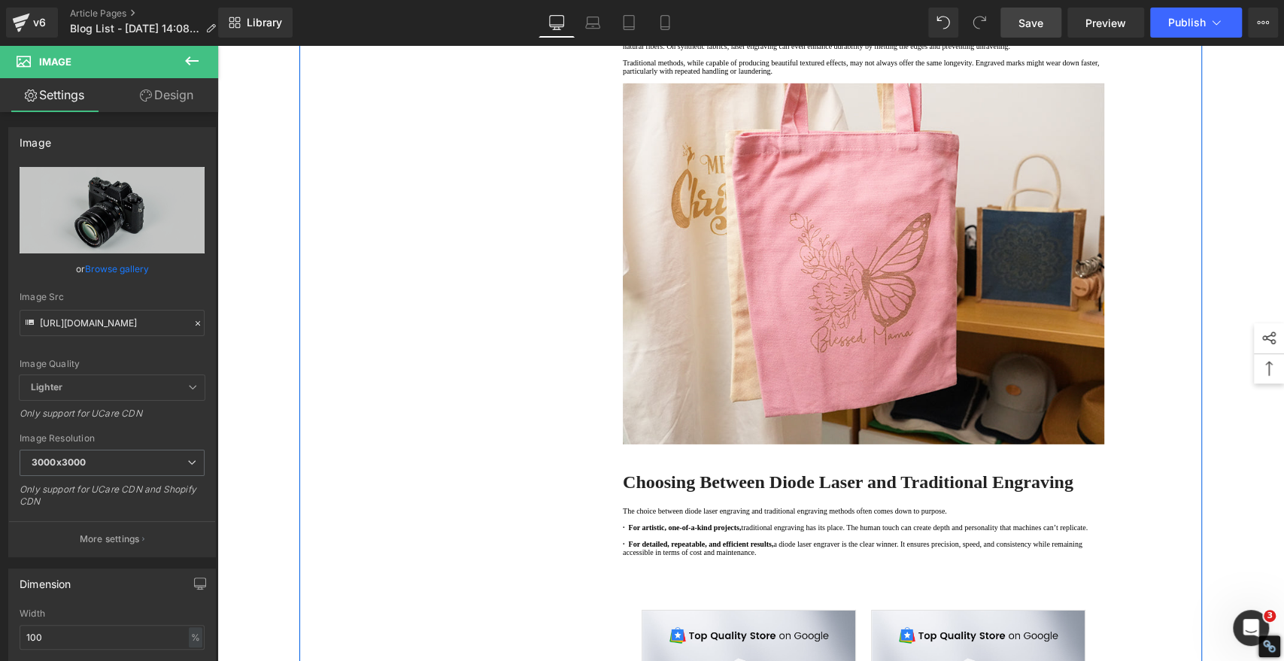
type input "https://algolaser.com/cdn/shop/files/gempages_490434917700731761-e104e778-9e05-…"
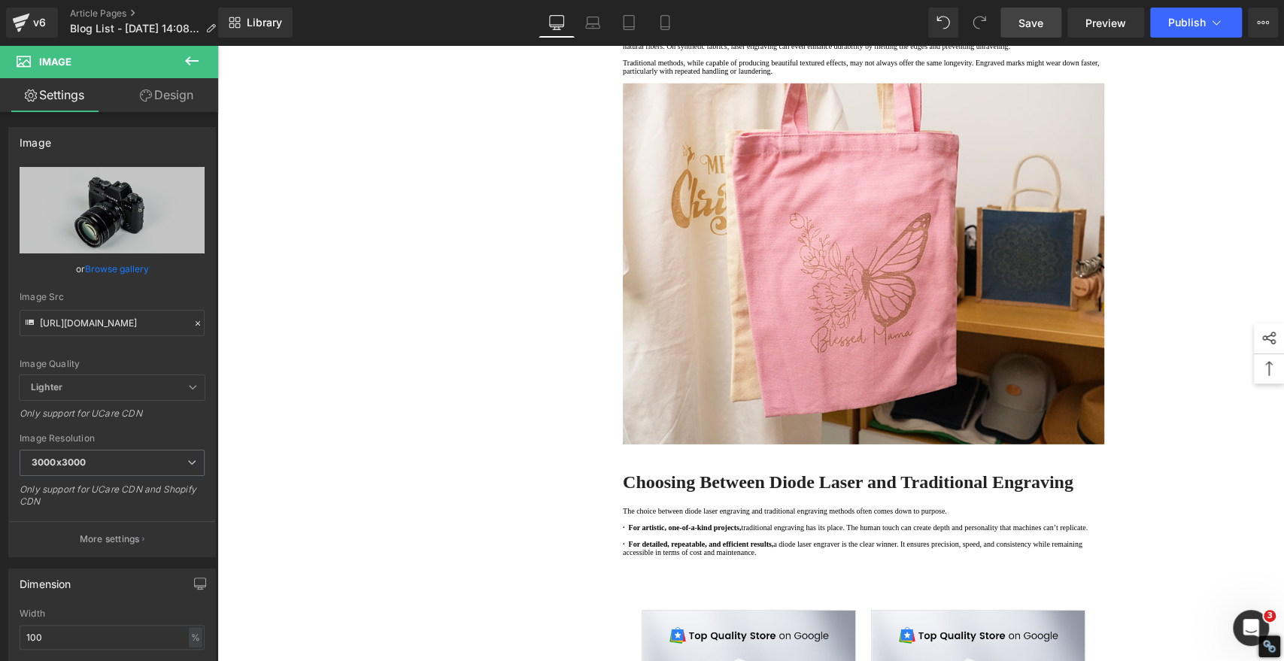
click at [1036, 17] on span "Save" at bounding box center [1030, 23] width 25 height 16
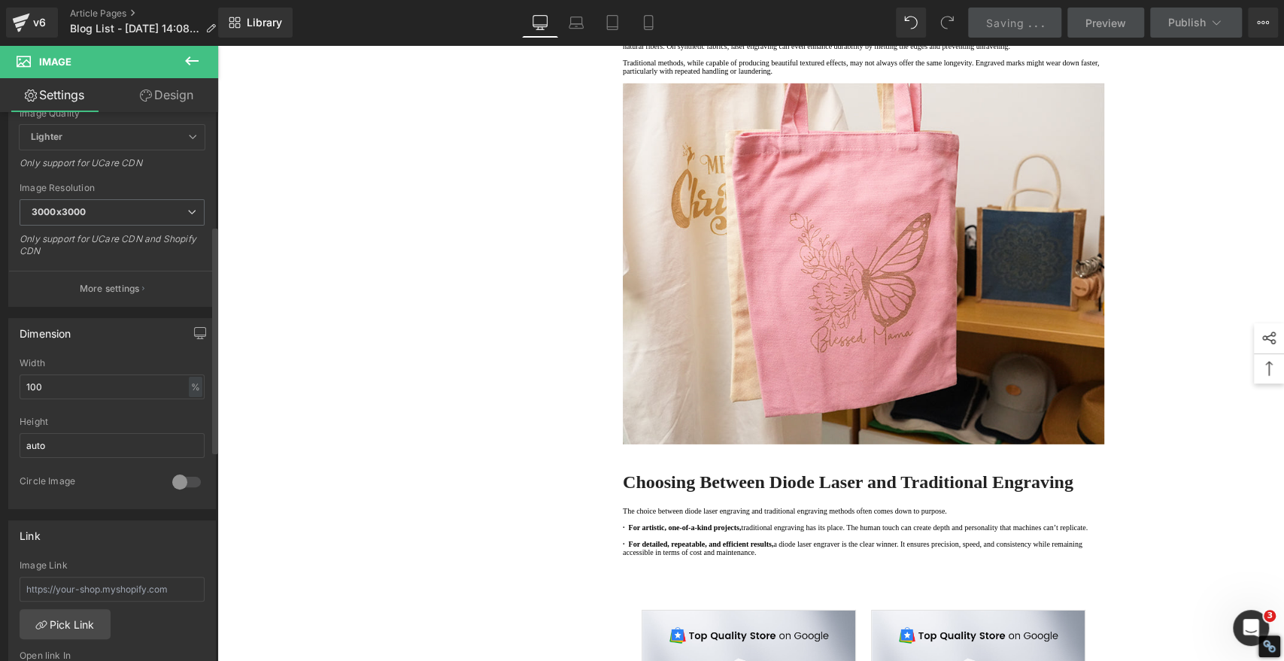
scroll to position [780, 0]
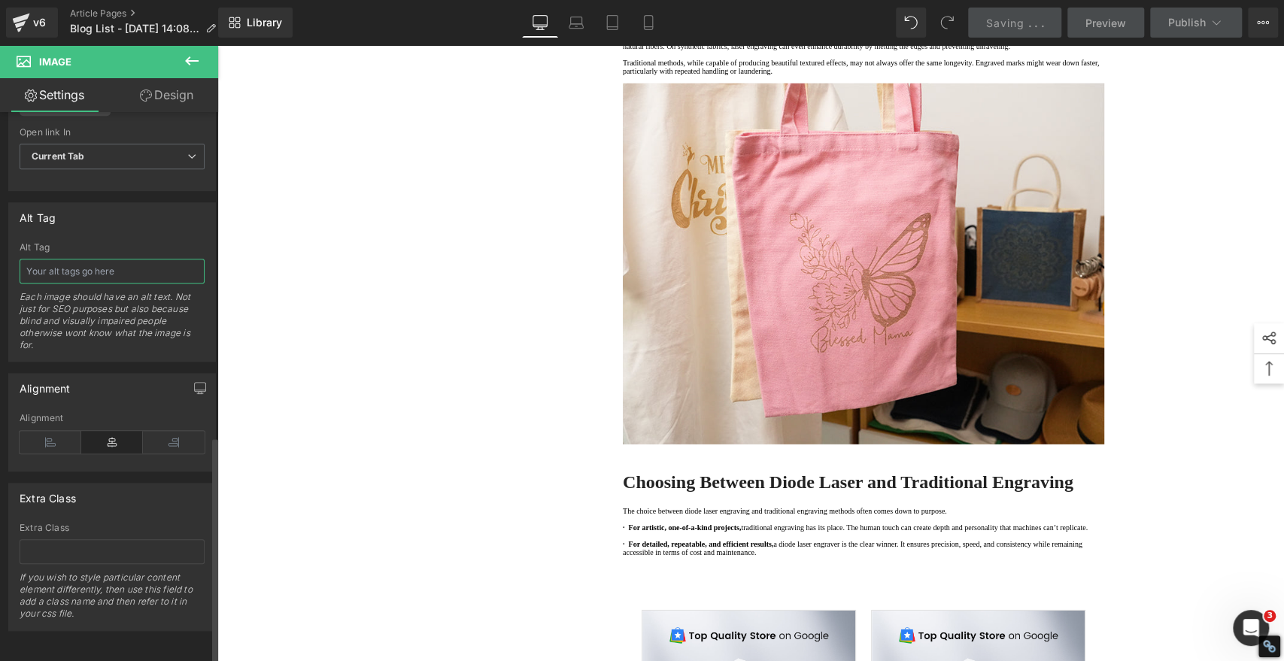
click at [95, 263] on input "text" at bounding box center [112, 271] width 185 height 25
paste input "Laser Engraved Fabric Towels"
type input "Laser Engraved Fabric Towels"
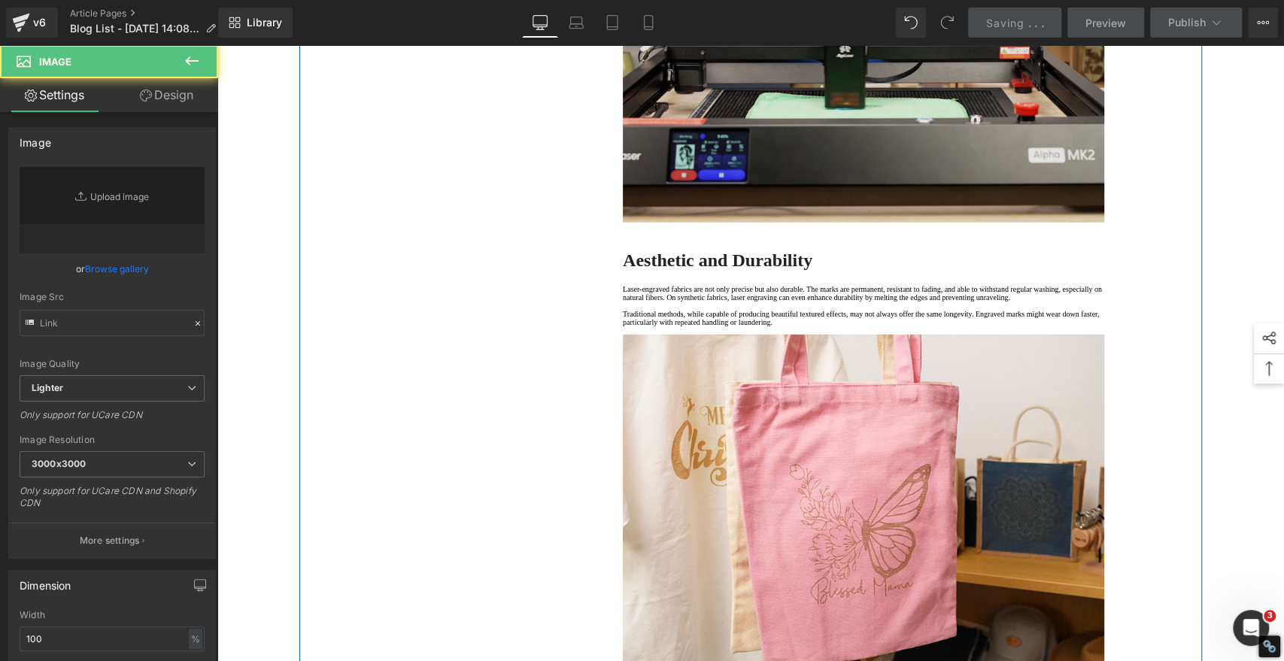
click at [862, 223] on img at bounding box center [863, 42] width 481 height 361
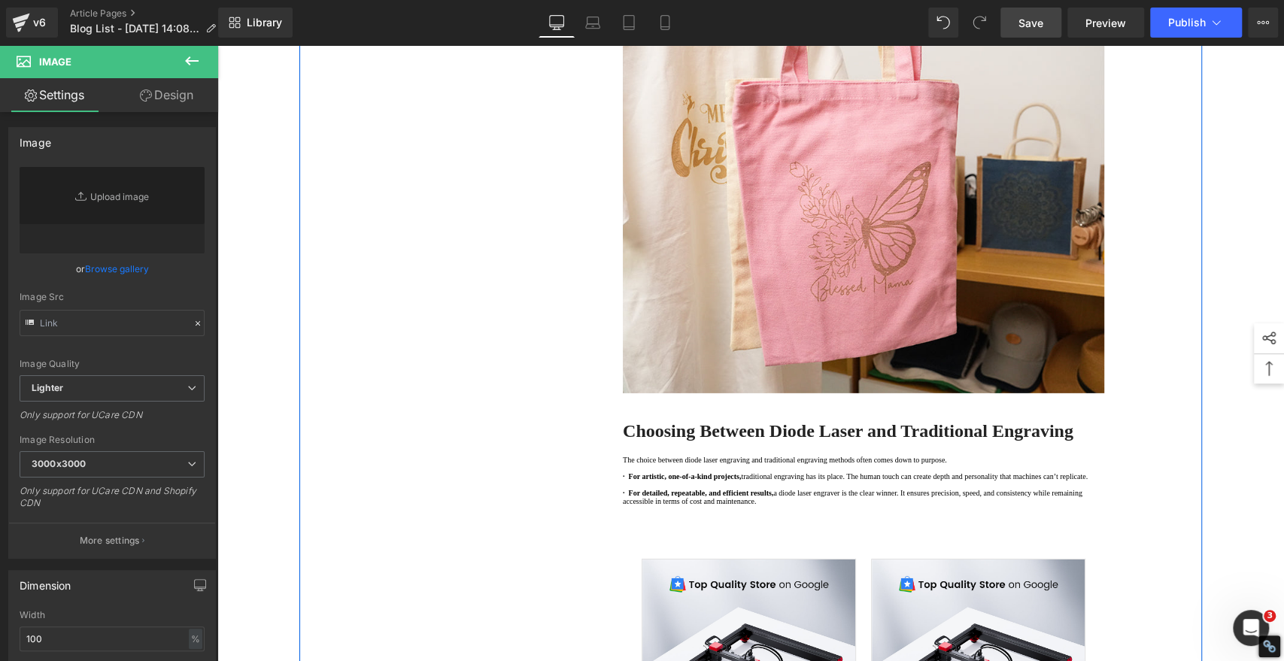
scroll to position [3091, 0]
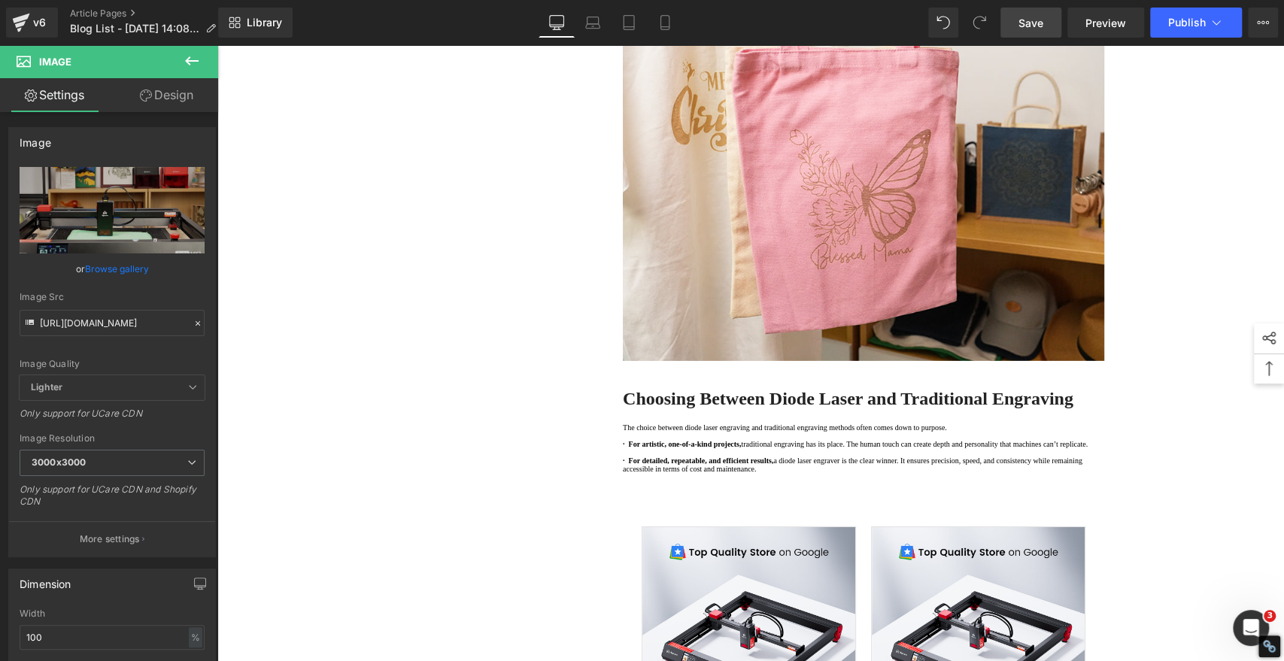
click at [1022, 29] on span "Save" at bounding box center [1030, 23] width 25 height 16
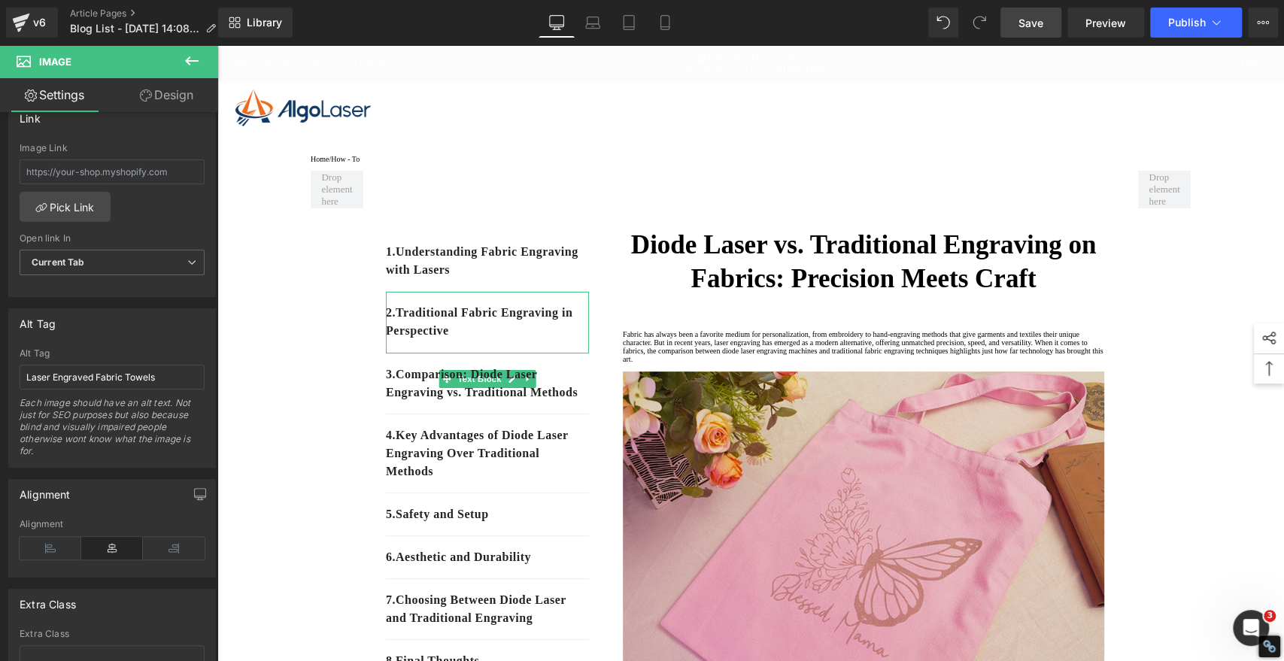
scroll to position [0, 0]
click at [1026, 24] on span "Save" at bounding box center [1030, 23] width 25 height 16
click at [1040, 21] on span "Save" at bounding box center [1030, 23] width 25 height 16
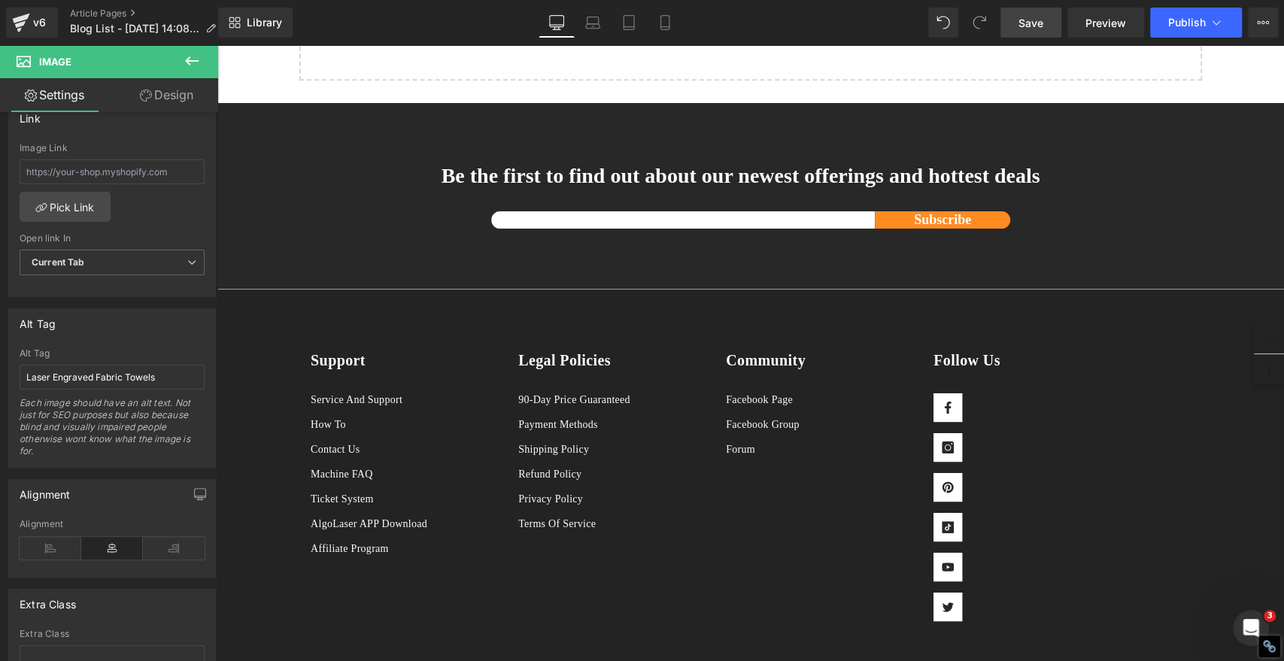
scroll to position [4511, 0]
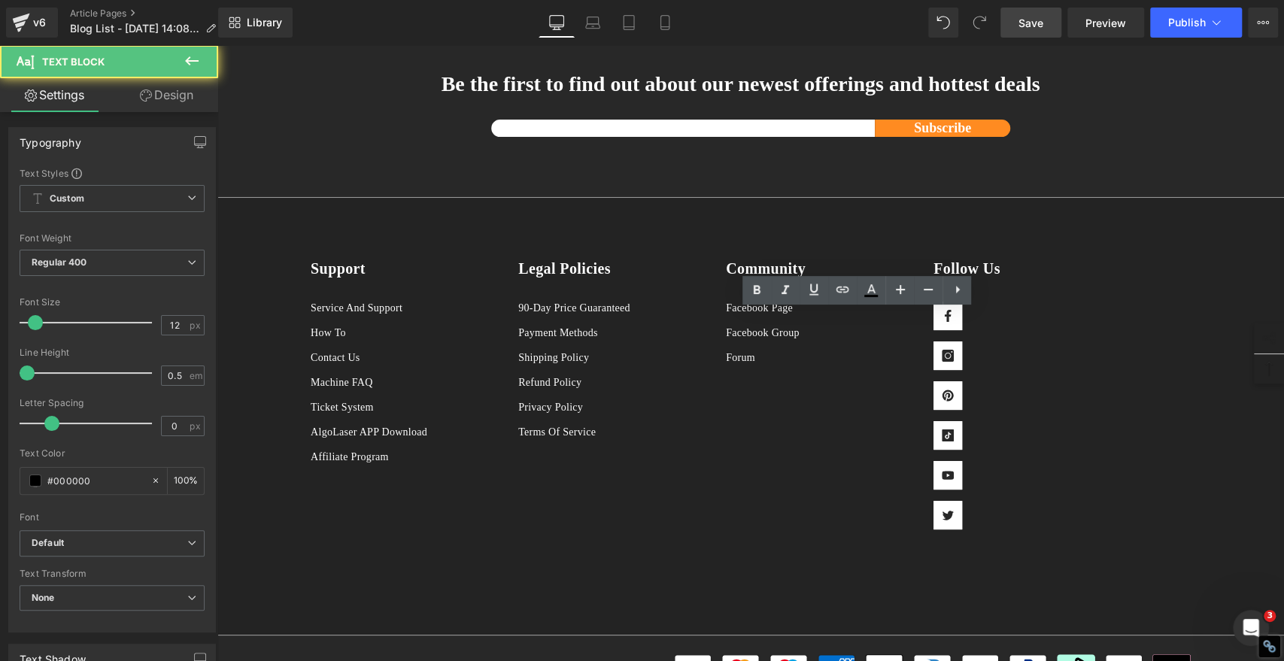
drag, startPoint x: 683, startPoint y: 320, endPoint x: 617, endPoint y: 317, distance: 67.0
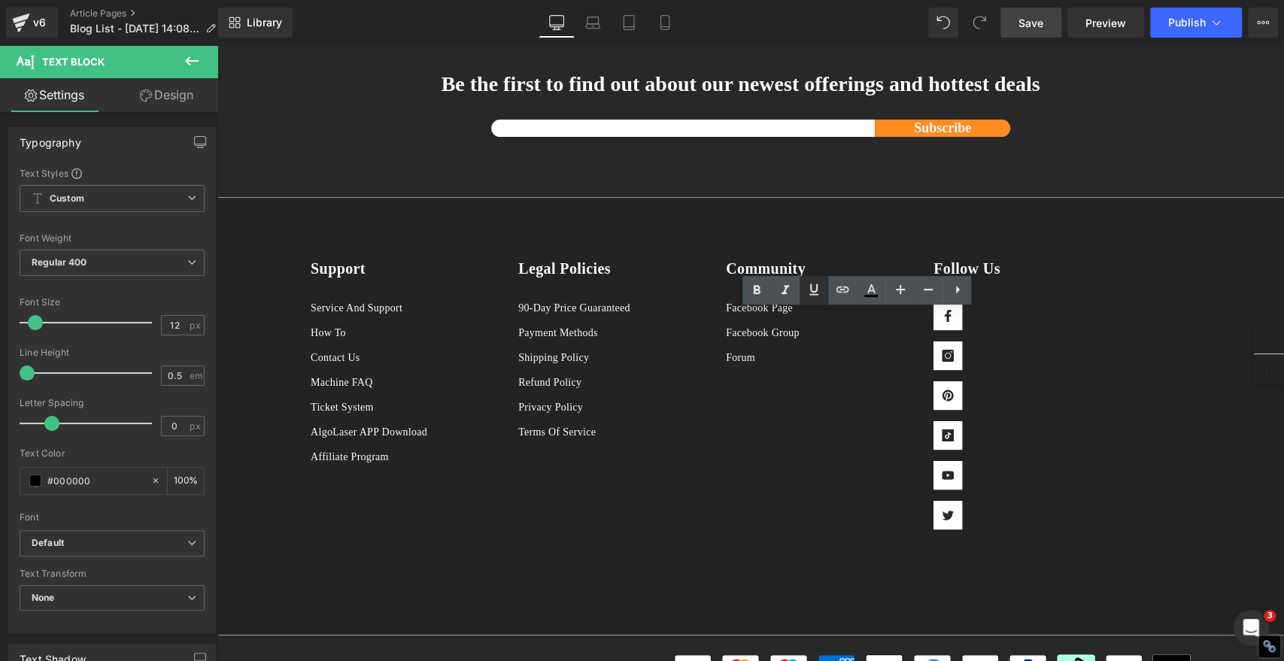
click at [811, 289] on icon at bounding box center [814, 289] width 18 height 18
click at [843, 287] on icon at bounding box center [842, 289] width 13 height 6
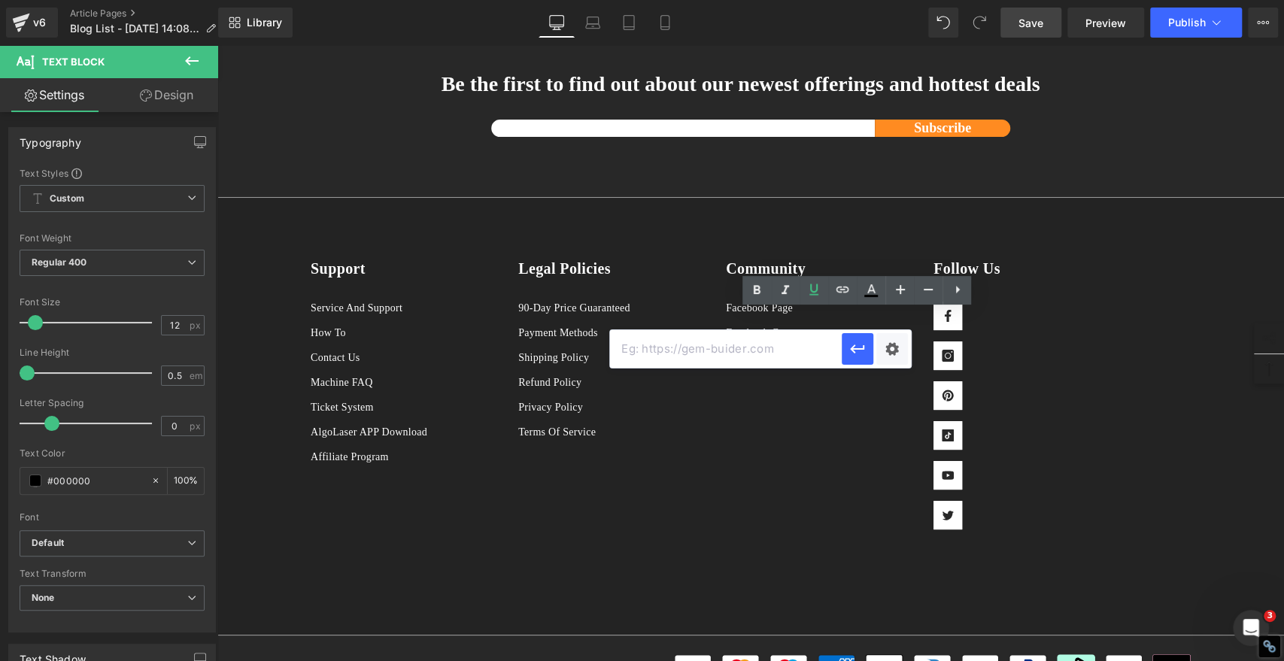
click at [744, 350] on input "text" at bounding box center [726, 349] width 232 height 38
paste input "https://algolaser.com/pages/fabric-engraving"
type input "https://algolaser.com/pages/fabric-engraving"
drag, startPoint x: 857, startPoint y: 350, endPoint x: 617, endPoint y: 303, distance: 244.5
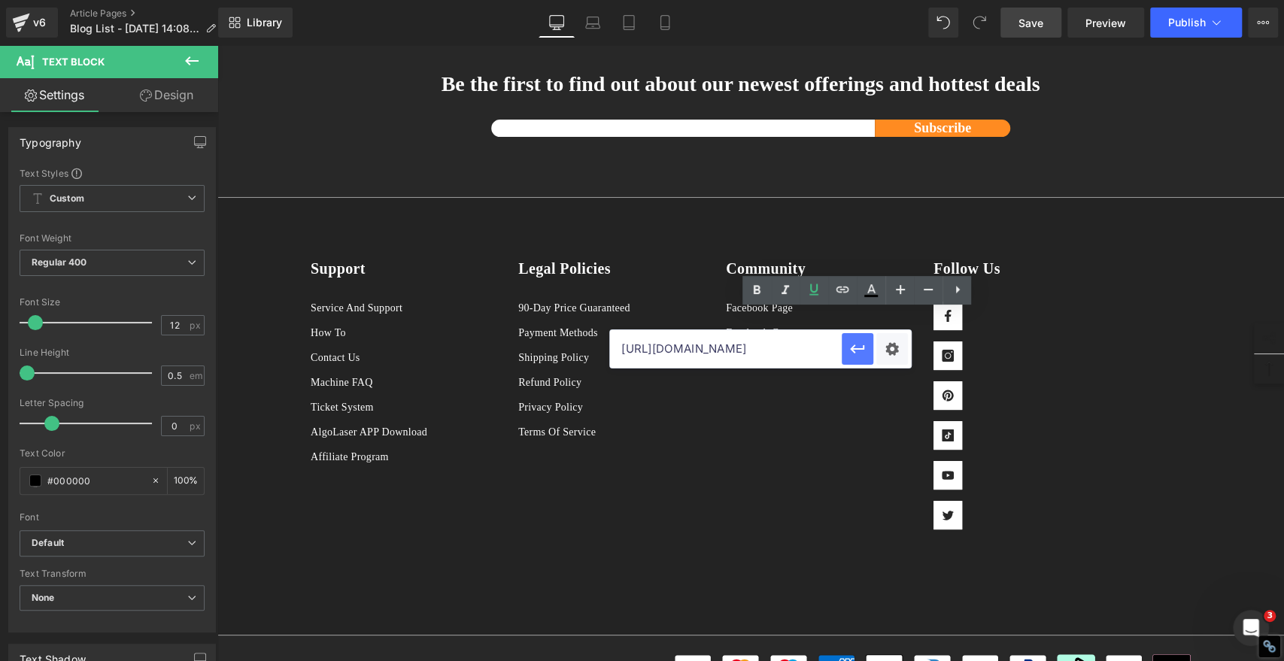
click at [857, 350] on icon "button" at bounding box center [857, 349] width 18 height 18
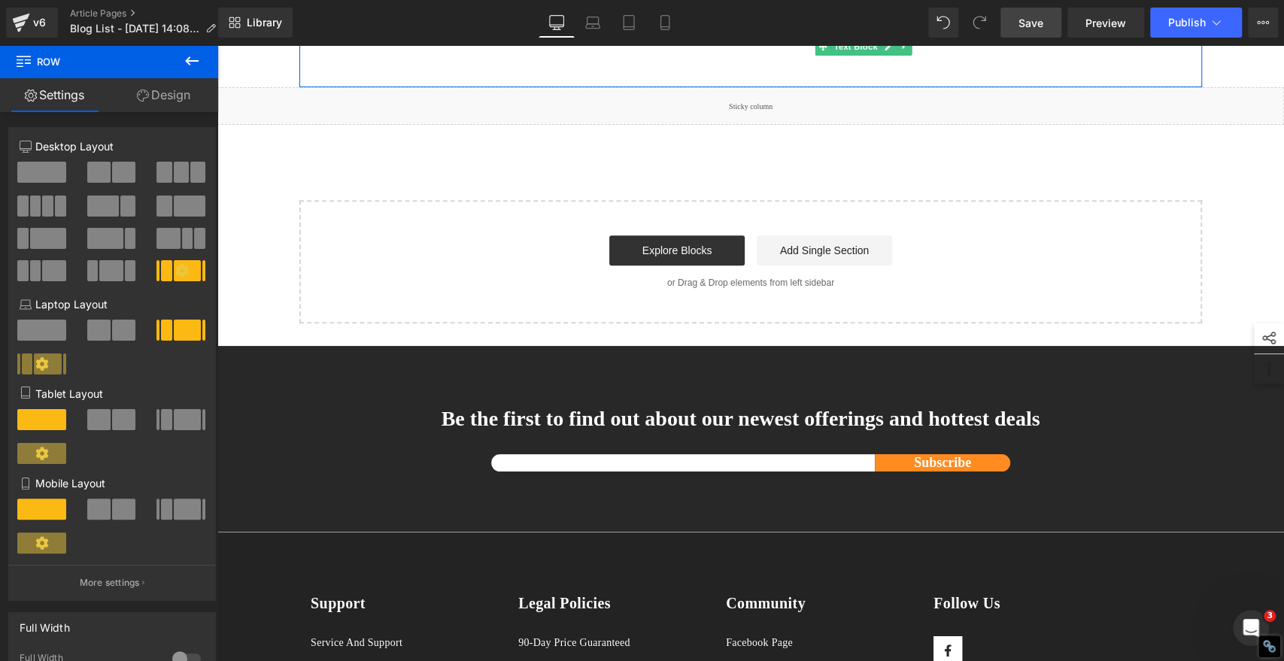
scroll to position [3760, 0]
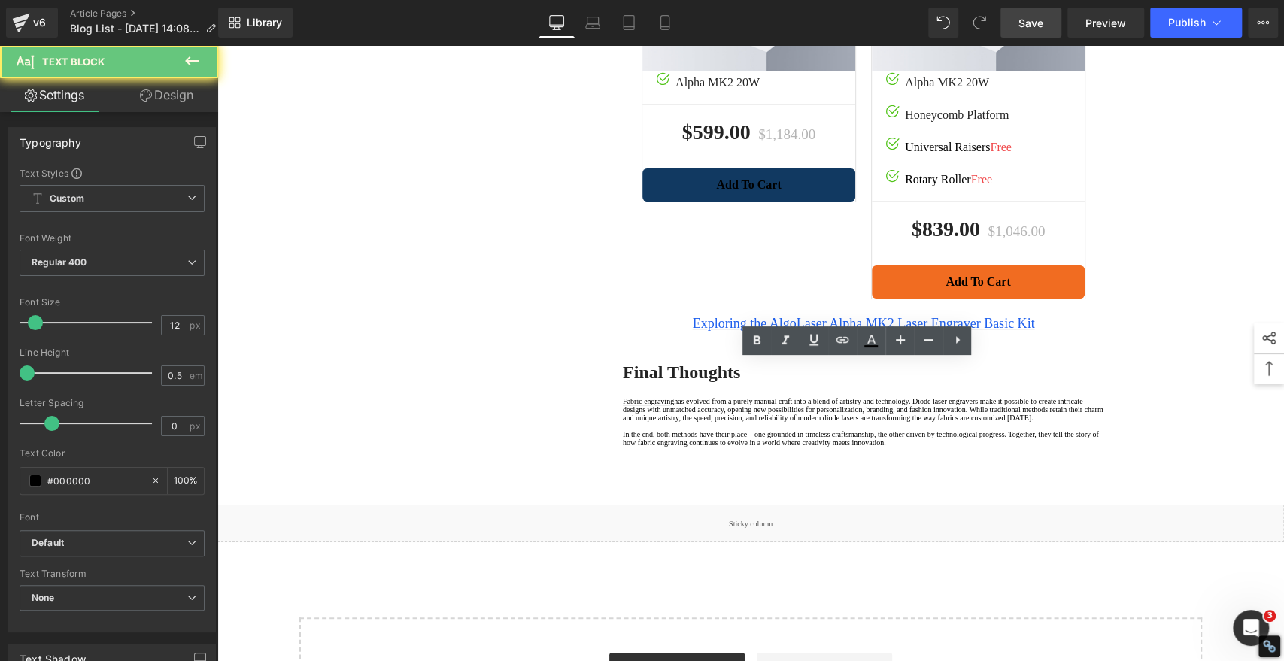
drag, startPoint x: 866, startPoint y: 435, endPoint x: 924, endPoint y: 435, distance: 57.9
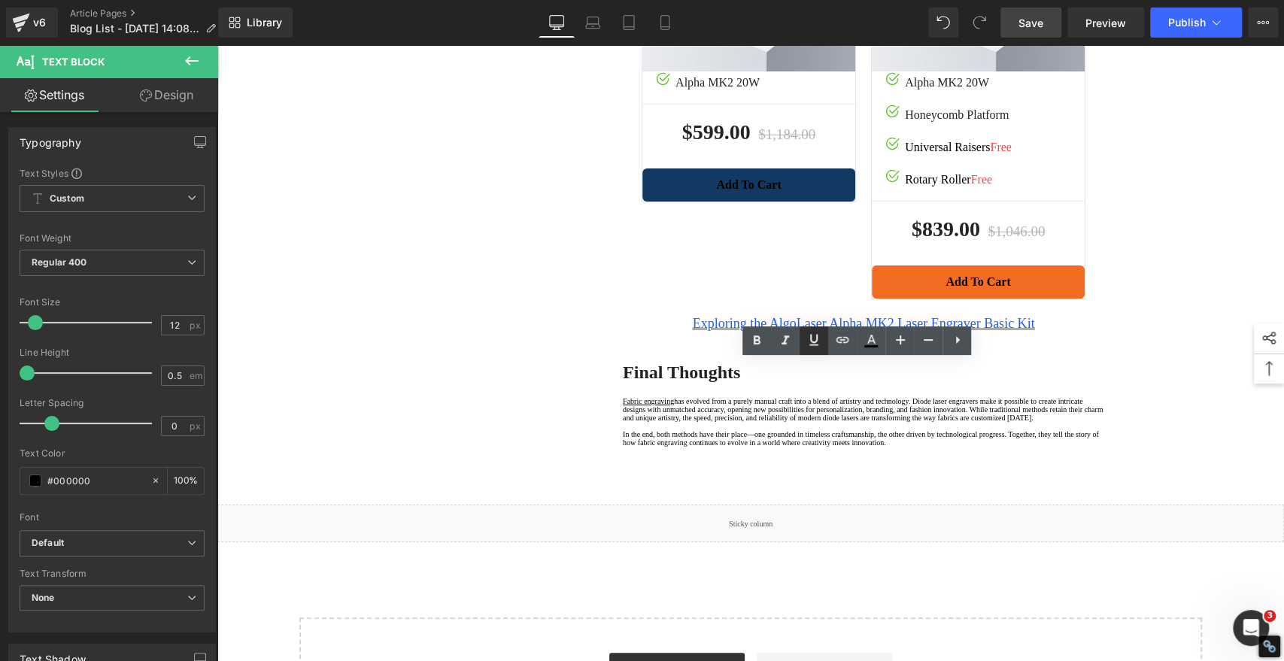
click at [809, 341] on icon at bounding box center [814, 340] width 18 height 18
click at [841, 342] on icon at bounding box center [842, 340] width 13 height 6
click at [834, 462] on input "text" at bounding box center [912, 466] width 232 height 38
paste input "https://algolaser.com/"
click at [1044, 463] on icon "button" at bounding box center [1044, 466] width 18 height 18
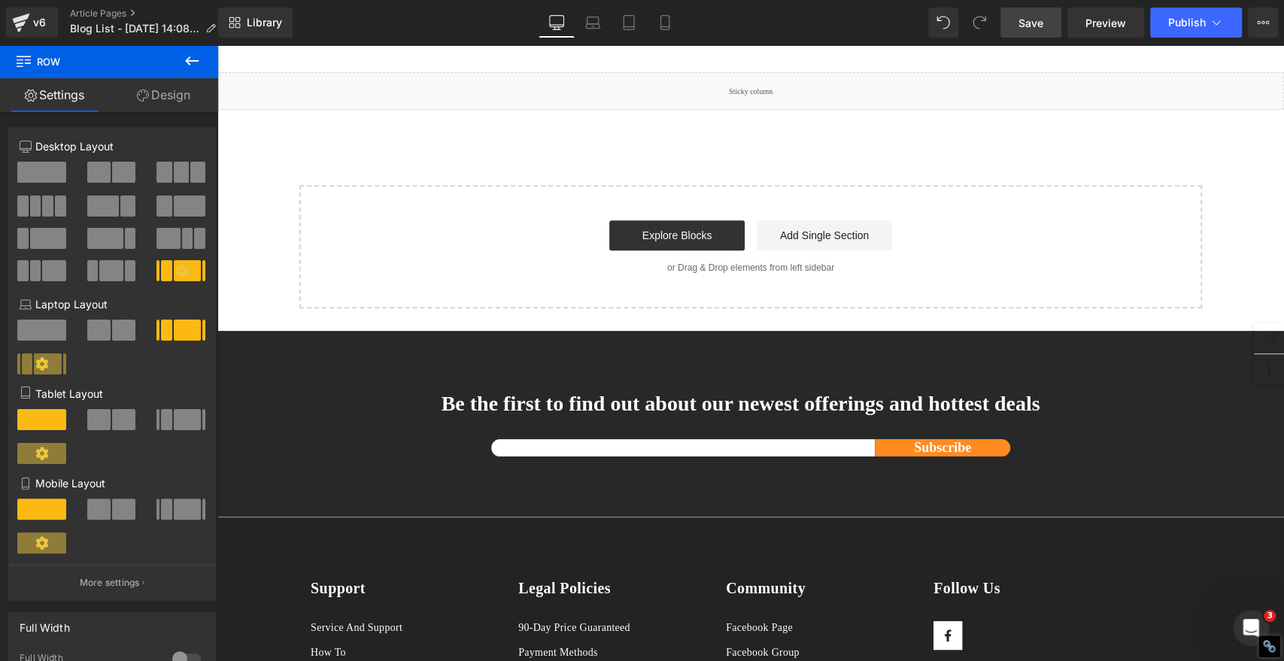
scroll to position [4427, 0]
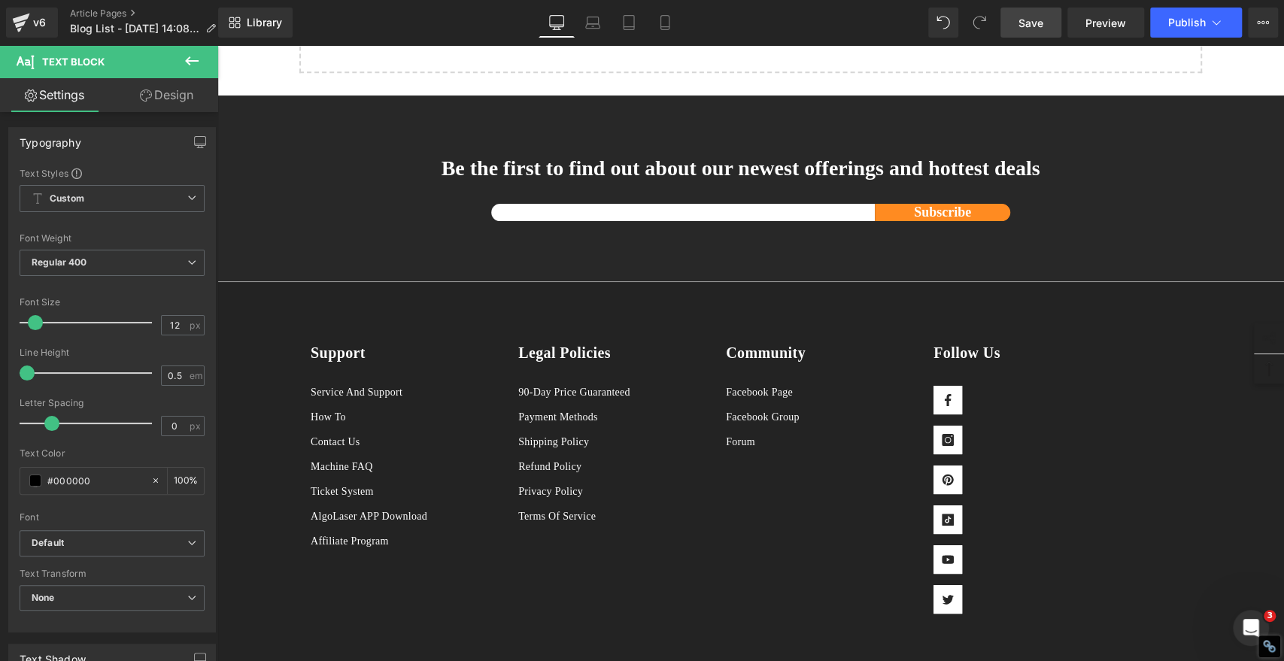
drag, startPoint x: 645, startPoint y: 414, endPoint x: 656, endPoint y: 417, distance: 10.9
drag, startPoint x: 1043, startPoint y: 402, endPoint x: 696, endPoint y: 416, distance: 347.6
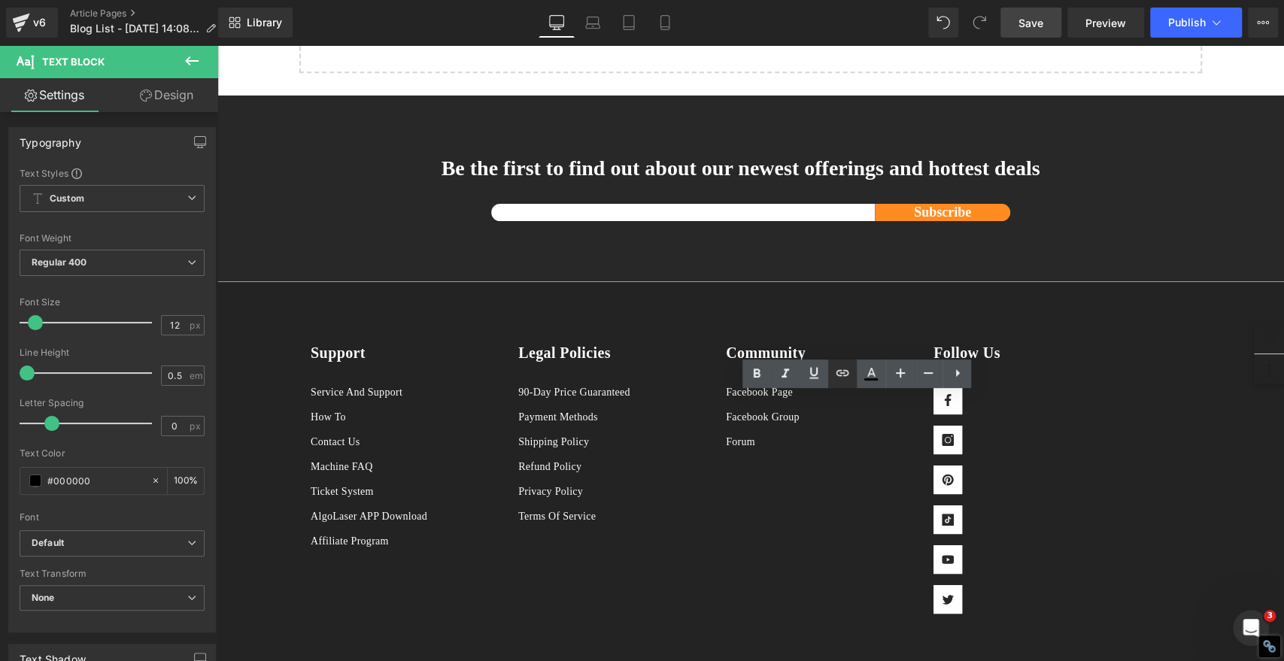
drag, startPoint x: 810, startPoint y: 371, endPoint x: 831, endPoint y: 377, distance: 21.7
click at [811, 371] on icon at bounding box center [813, 373] width 9 height 11
click at [842, 372] on icon at bounding box center [842, 373] width 13 height 6
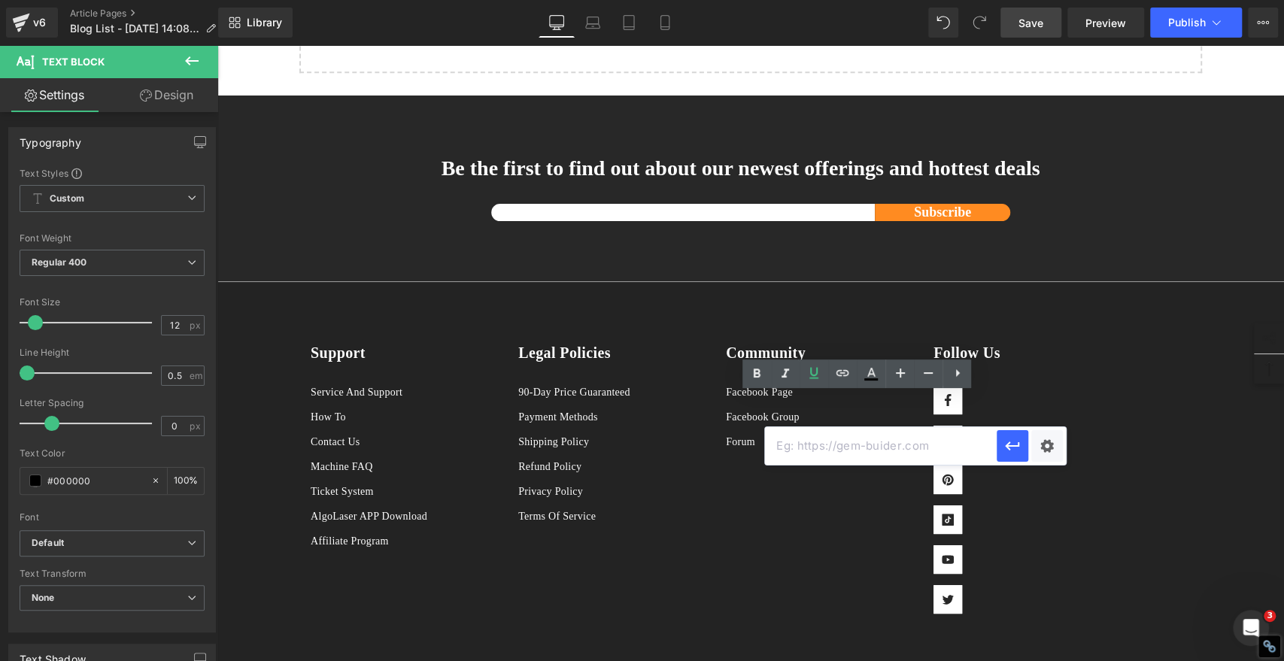
click at [794, 447] on input "text" at bounding box center [881, 446] width 232 height 38
paste input "https://algolaser.com/"
type input "https://algolaser.com/"
click at [1014, 447] on icon "button" at bounding box center [1012, 446] width 14 height 9
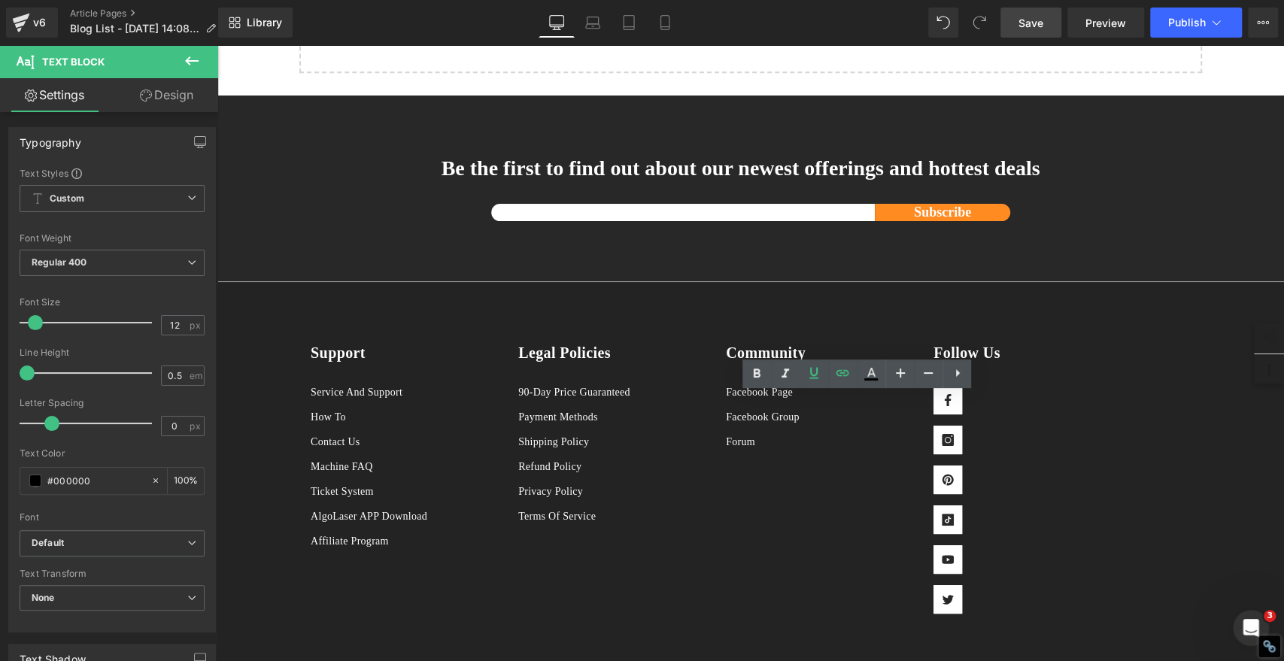
click at [1029, 18] on span "Save" at bounding box center [1030, 23] width 25 height 16
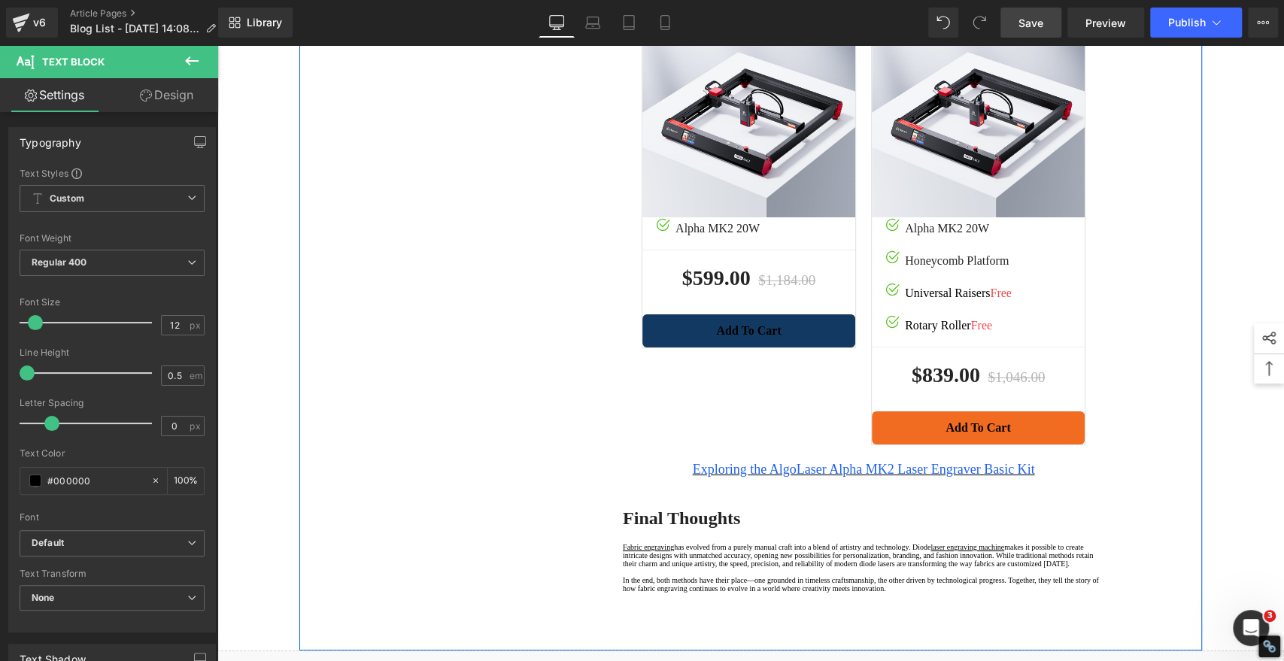
scroll to position [3843, 0]
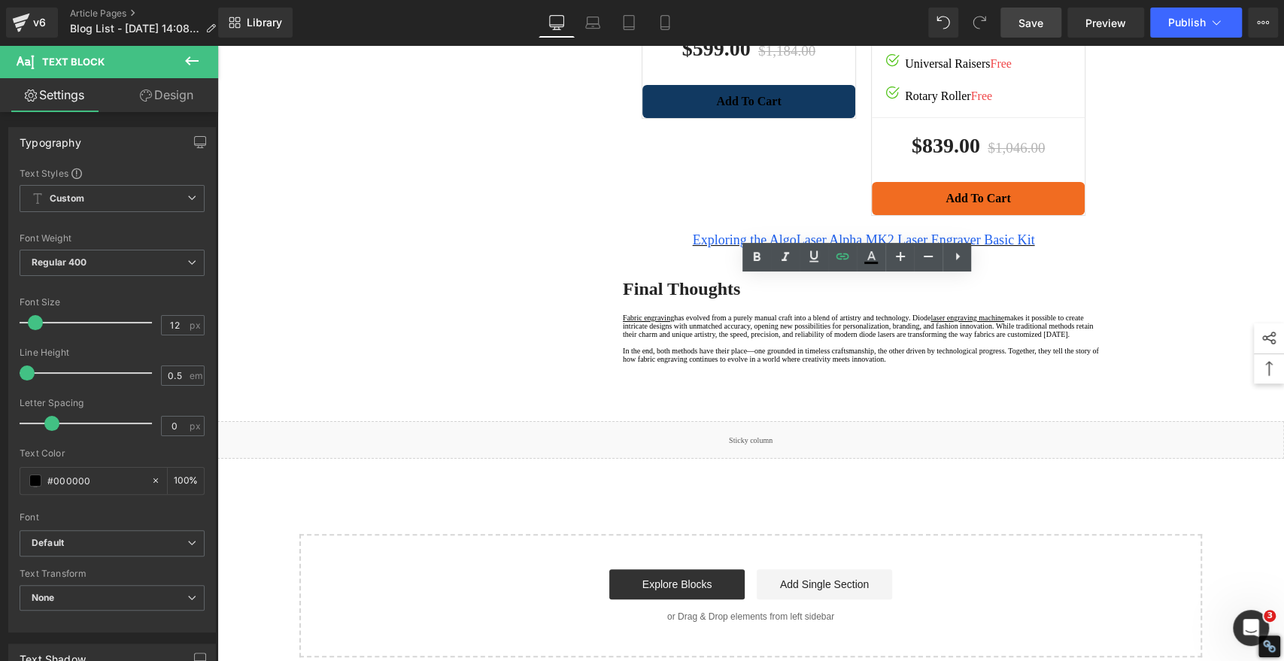
drag, startPoint x: 926, startPoint y: 353, endPoint x: 867, endPoint y: 353, distance: 59.4
click at [869, 257] on icon at bounding box center [871, 257] width 18 height 18
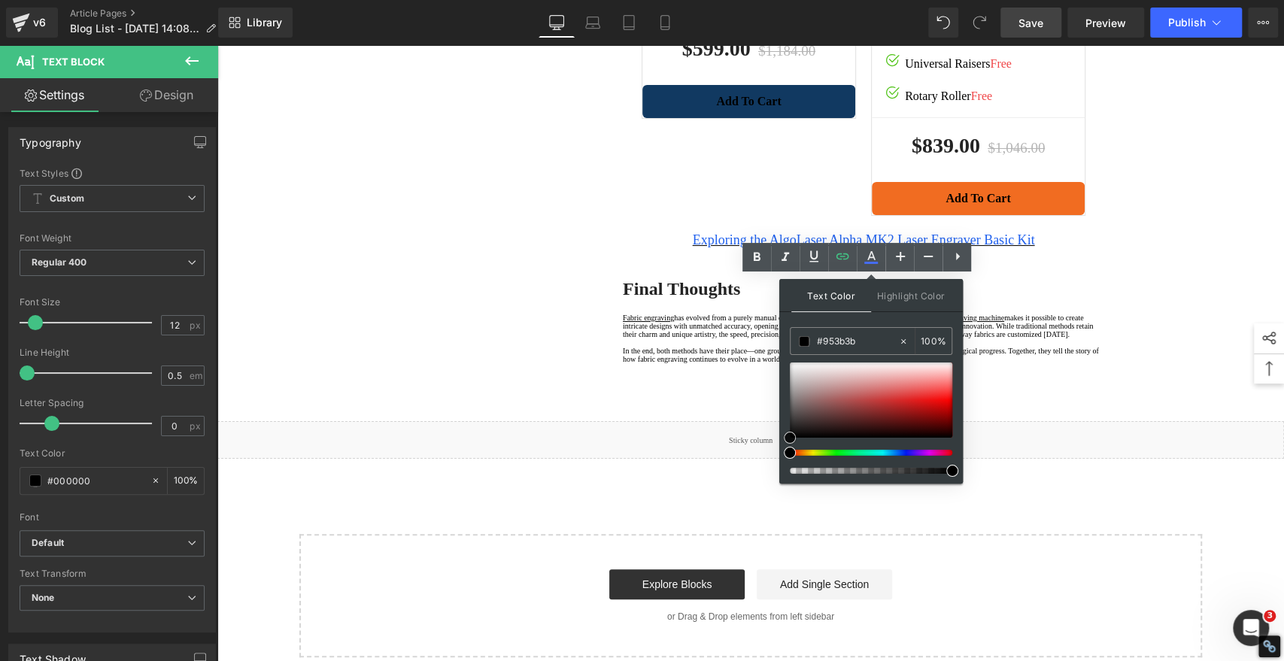
click at [859, 407] on div at bounding box center [871, 399] width 162 height 75
click at [868, 343] on input "#953b3b" at bounding box center [857, 341] width 81 height 17
click at [866, 343] on input "#953b3b" at bounding box center [857, 341] width 81 height 17
paste input "2061ee"
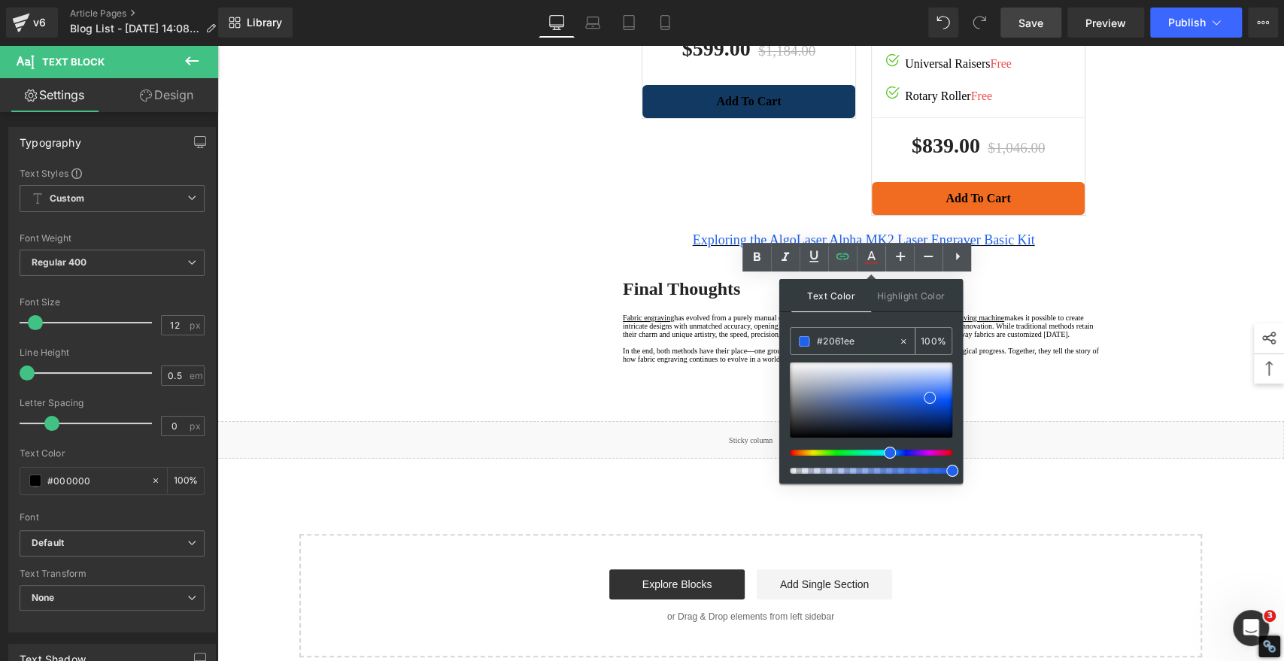
click at [804, 341] on span at bounding box center [804, 341] width 11 height 11
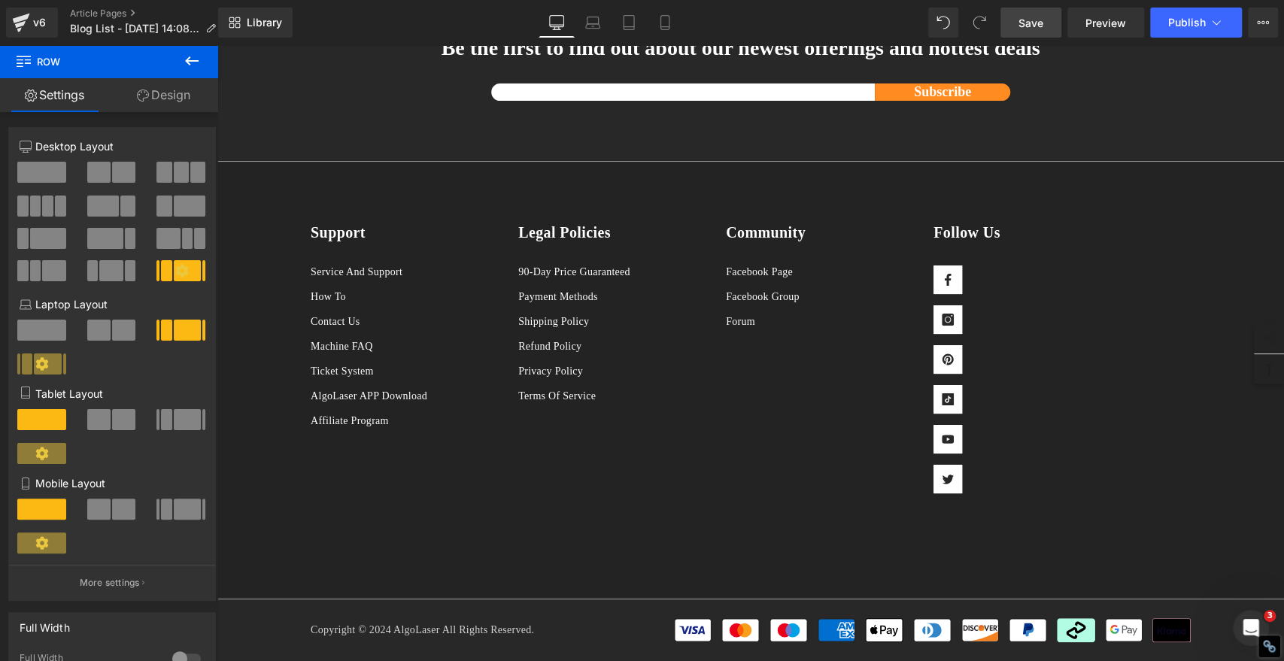
scroll to position [4595, 0]
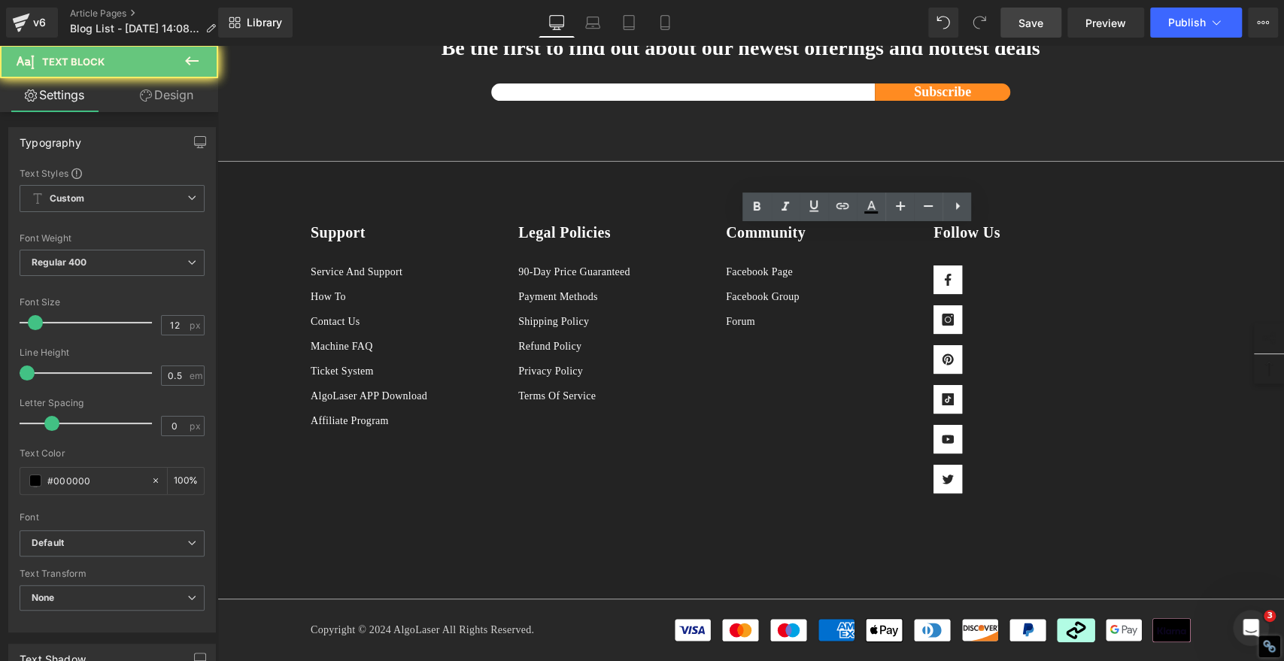
drag, startPoint x: 686, startPoint y: 236, endPoint x: 617, endPoint y: 238, distance: 69.2
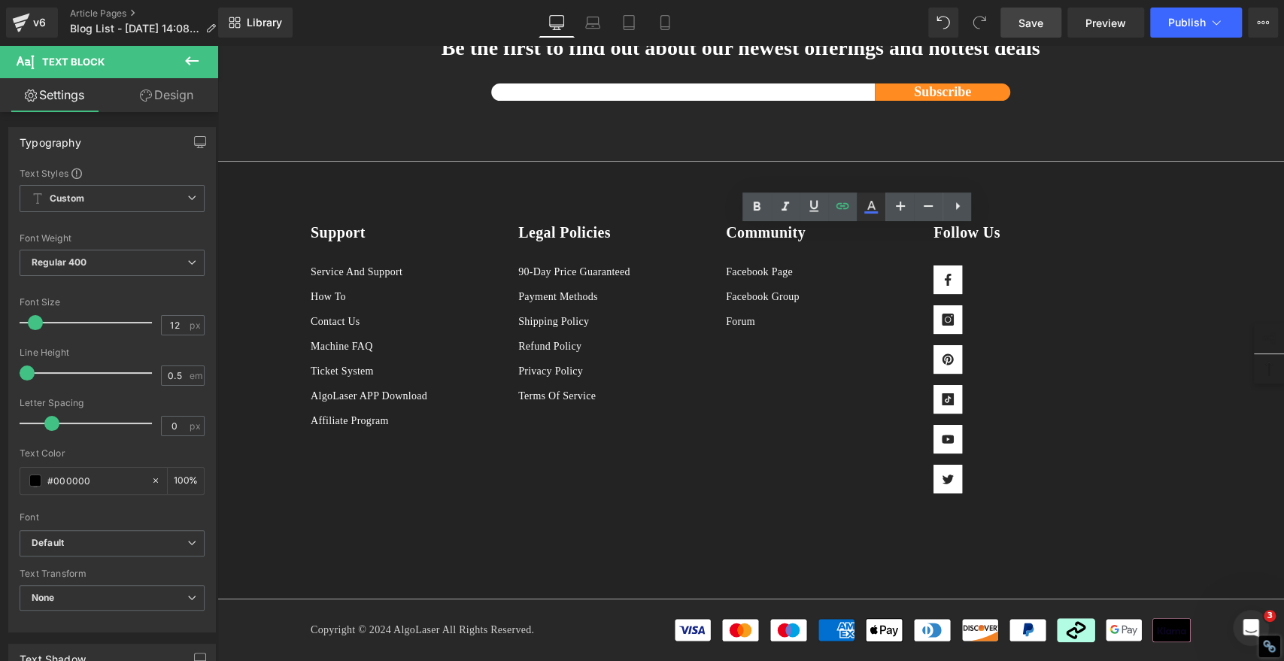
click at [868, 209] on icon at bounding box center [871, 205] width 8 height 9
type input "#000000"
type input "100"
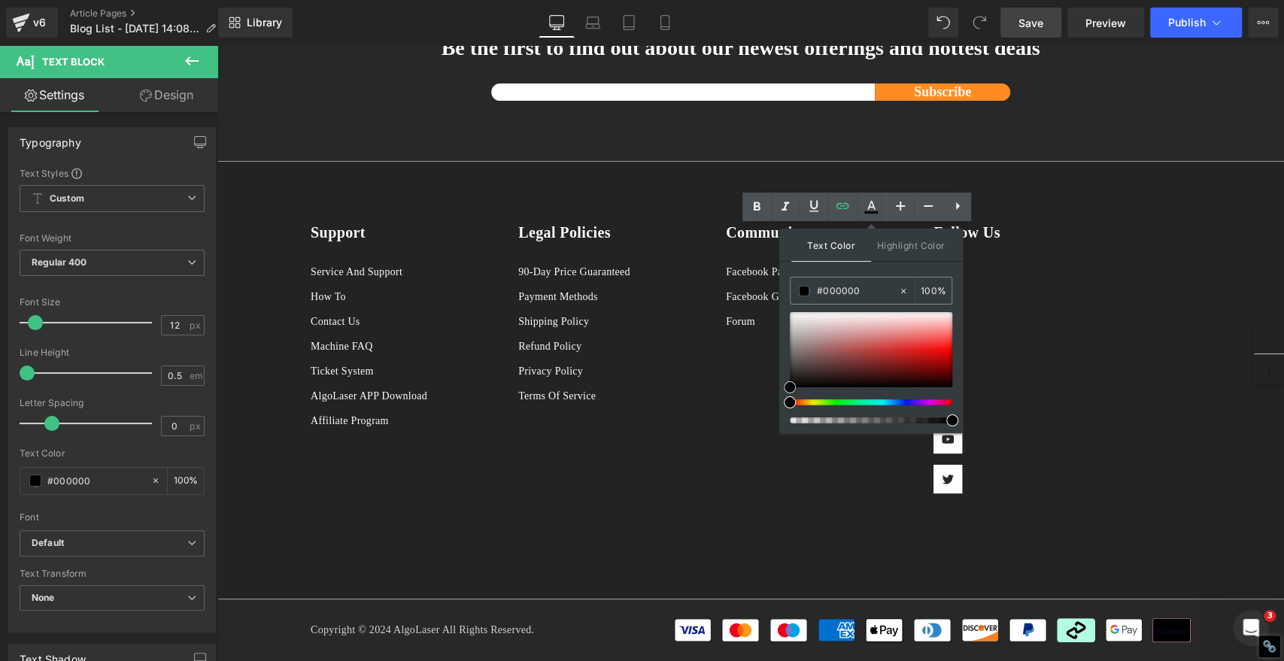
click at [823, 342] on div at bounding box center [871, 349] width 162 height 75
click at [866, 286] on input "#ae8383" at bounding box center [857, 291] width 81 height 17
paste input "2061ee"
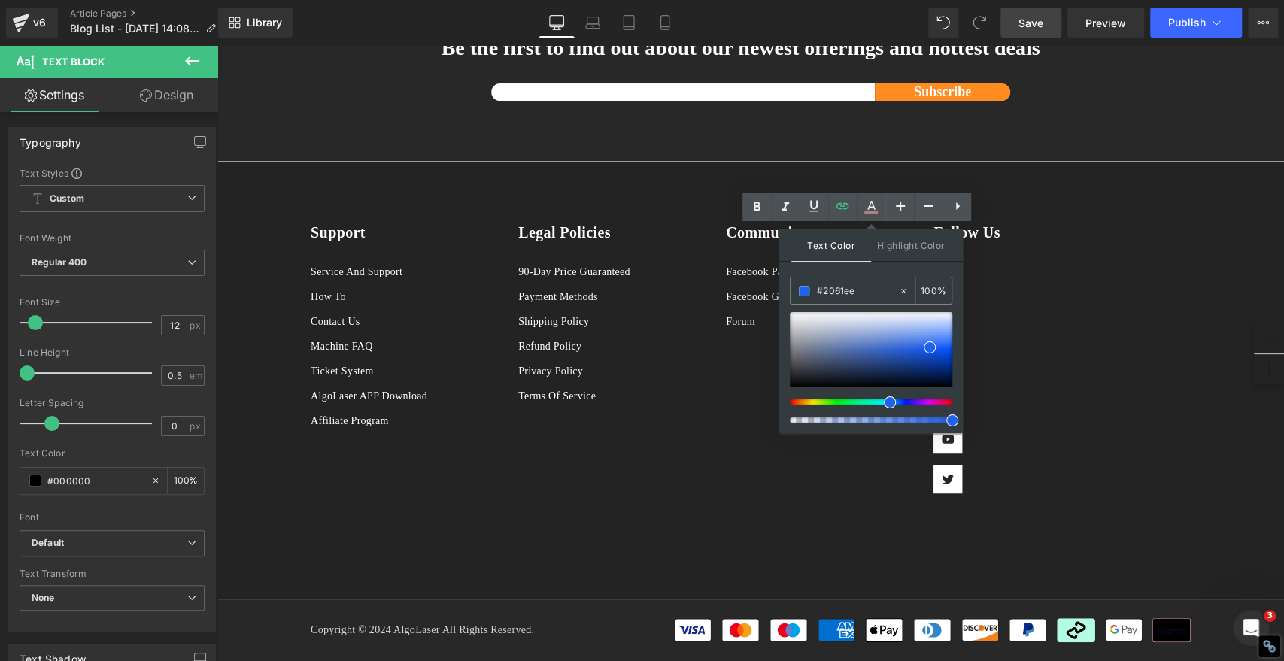
click at [805, 289] on span at bounding box center [804, 291] width 11 height 11
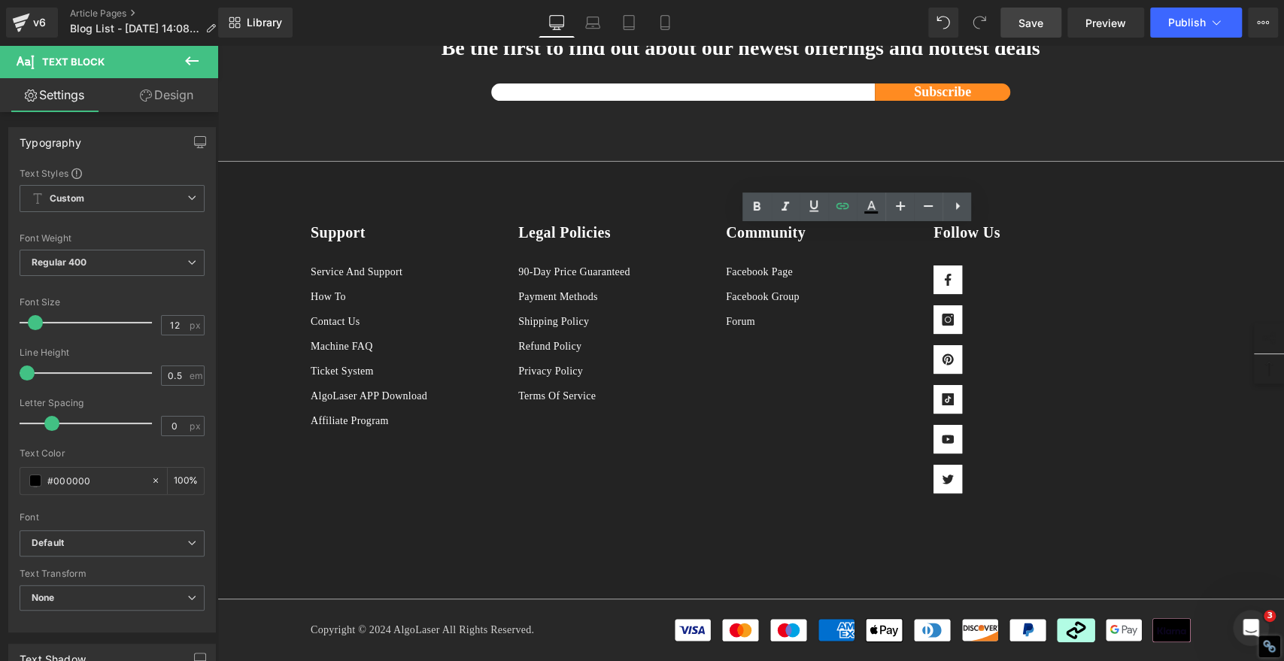
drag, startPoint x: 697, startPoint y: 251, endPoint x: 1044, endPoint y: 238, distance: 346.9
click at [867, 210] on icon at bounding box center [871, 207] width 18 height 18
type input "#000000"
type input "100"
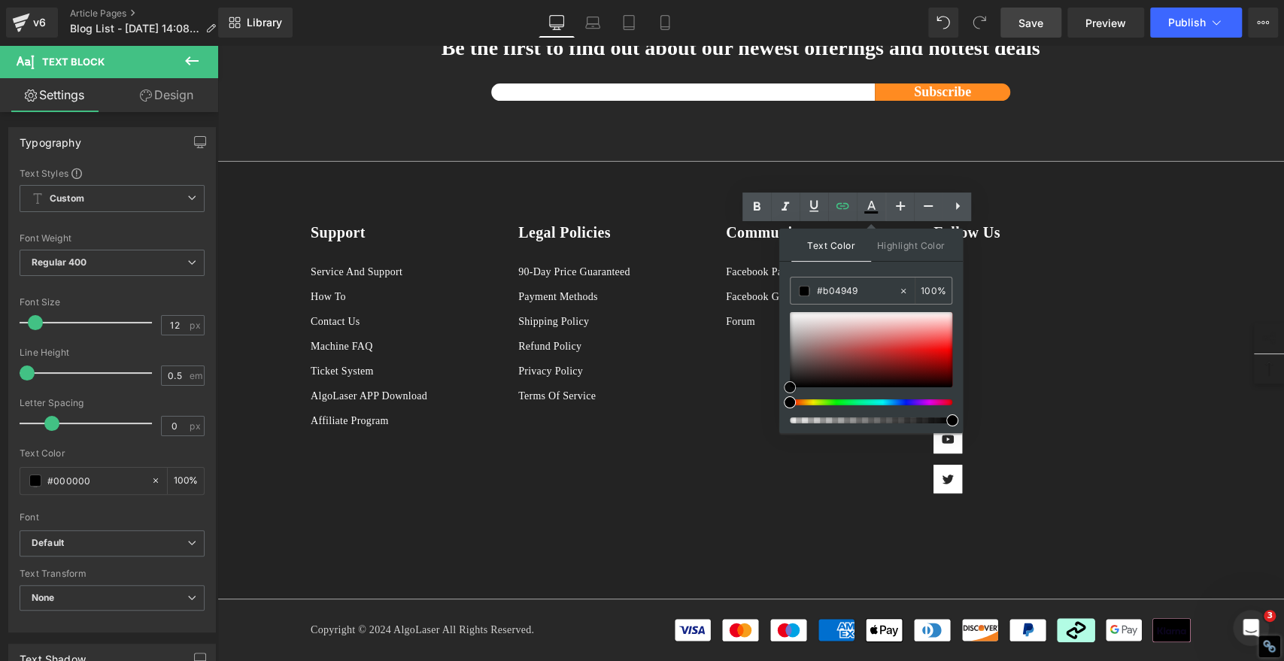
click at [856, 350] on div at bounding box center [871, 349] width 162 height 75
click at [869, 292] on input "#b04949" at bounding box center [857, 291] width 81 height 17
paste input "2061ee"
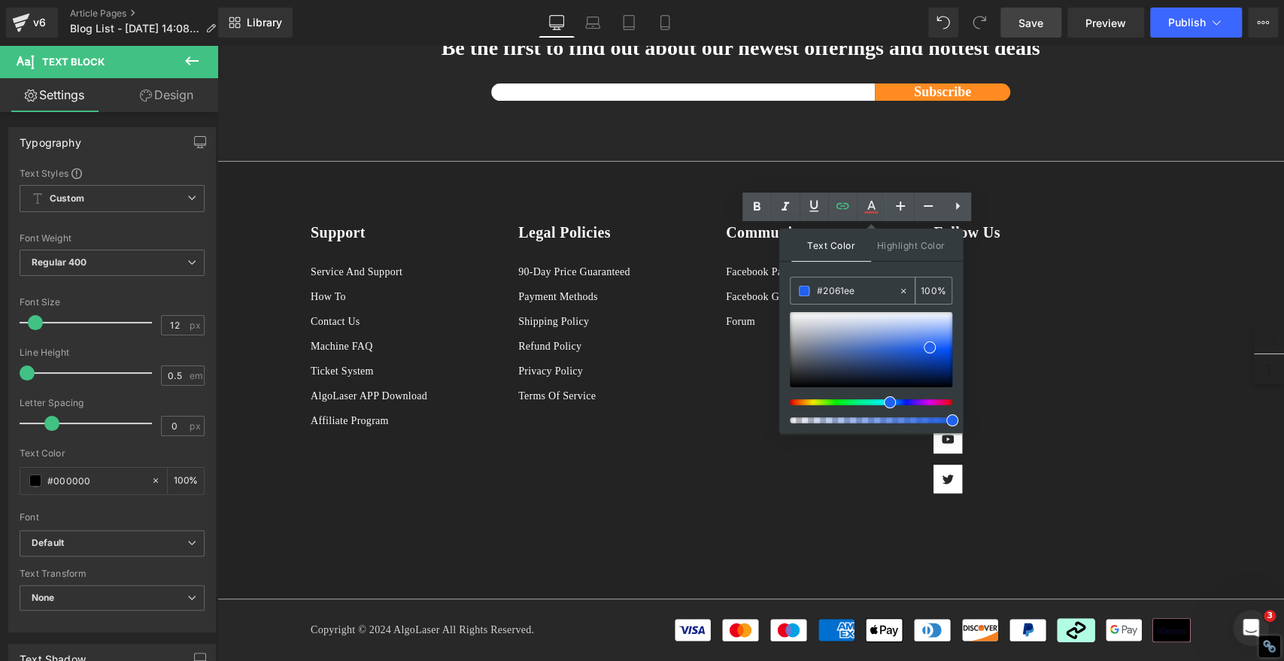
type input "#2061ee"
click at [807, 288] on span at bounding box center [804, 291] width 11 height 11
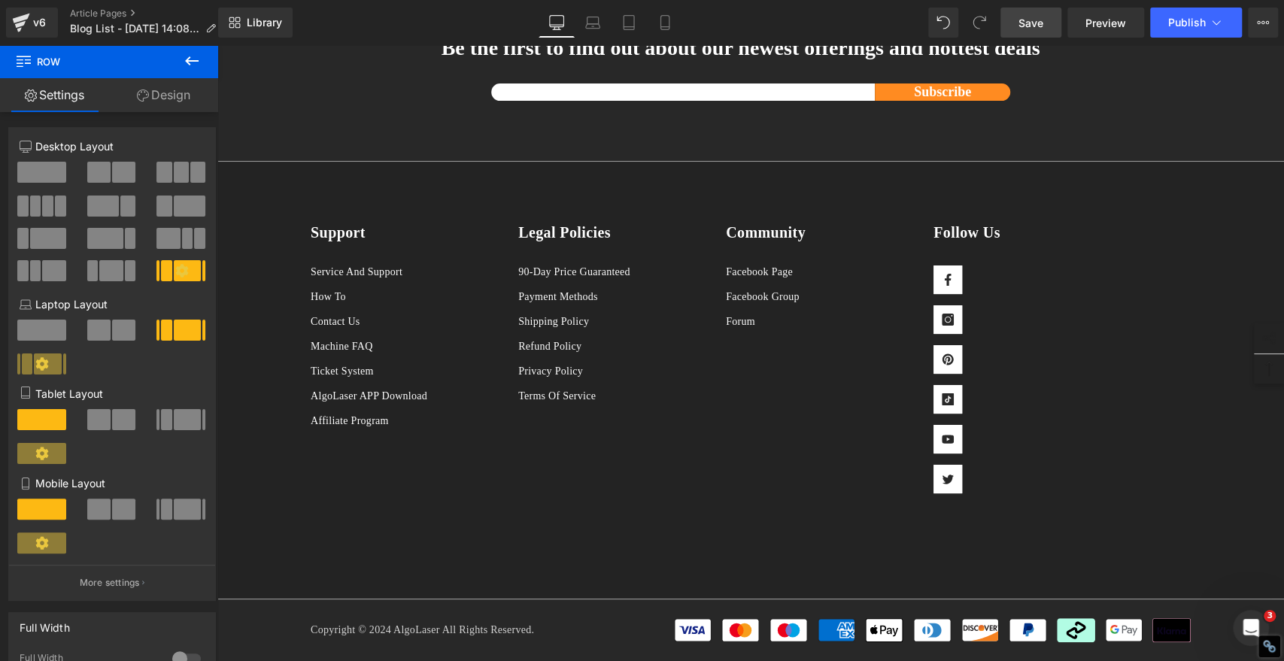
click at [1029, 23] on span "Save" at bounding box center [1030, 23] width 25 height 16
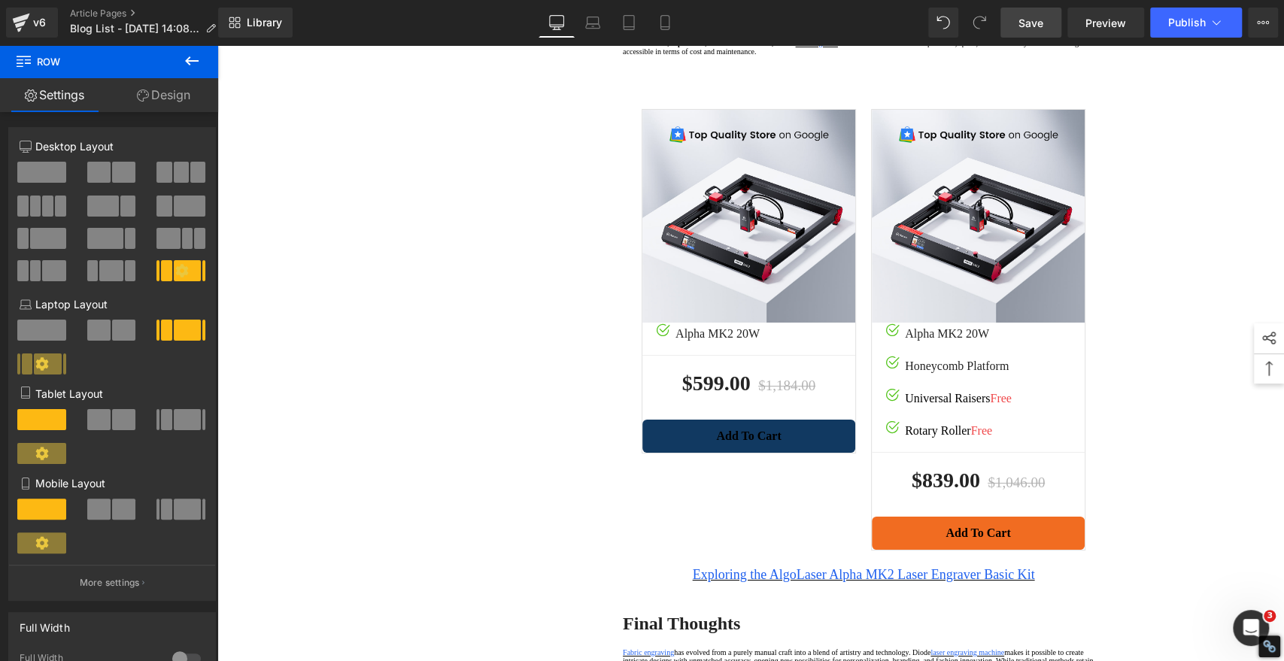
scroll to position [0, 0]
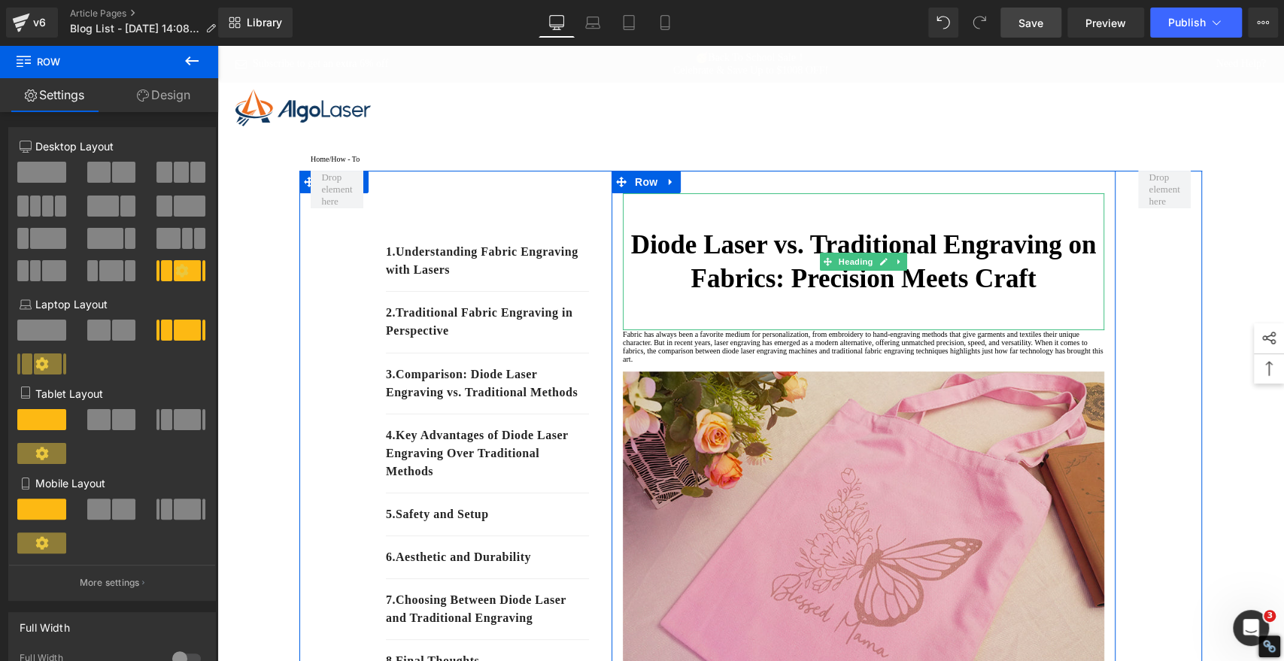
click at [1008, 292] on strong "Diode Laser vs. Traditional Engraving on Fabrics: Precision Meets Craft" at bounding box center [863, 262] width 465 height 64
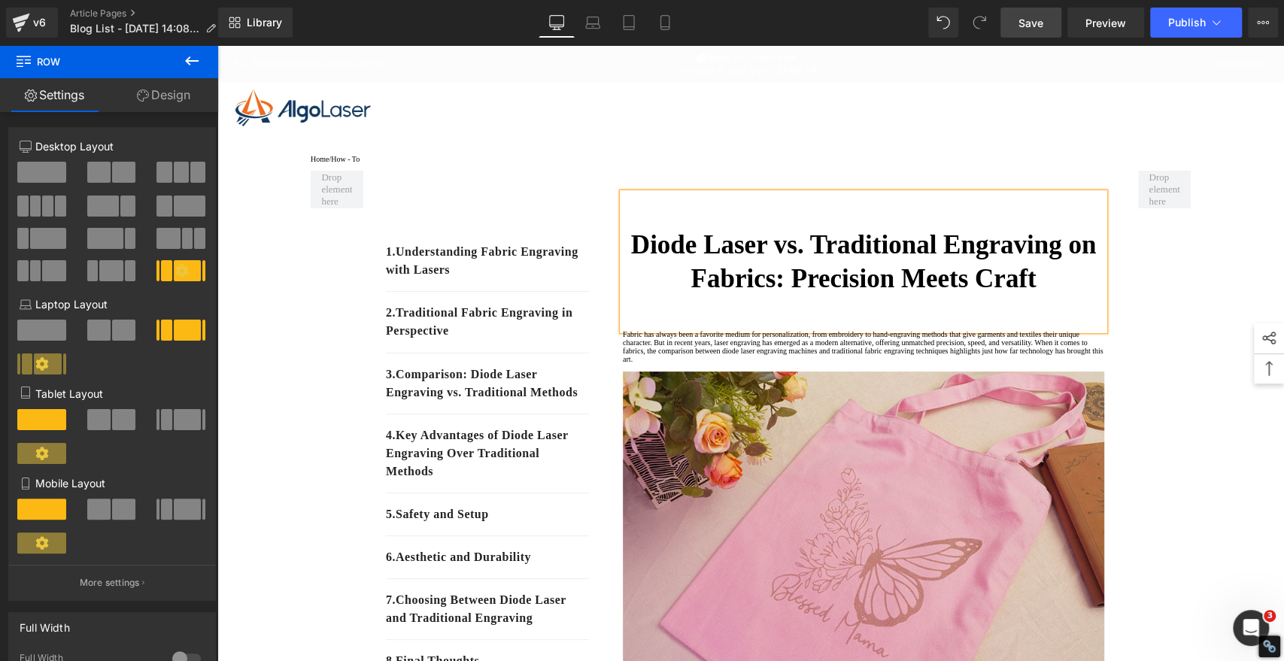
click at [1008, 292] on strong "Diode Laser vs. Traditional Engraving on Fabrics: Precision Meets Craft" at bounding box center [863, 262] width 465 height 64
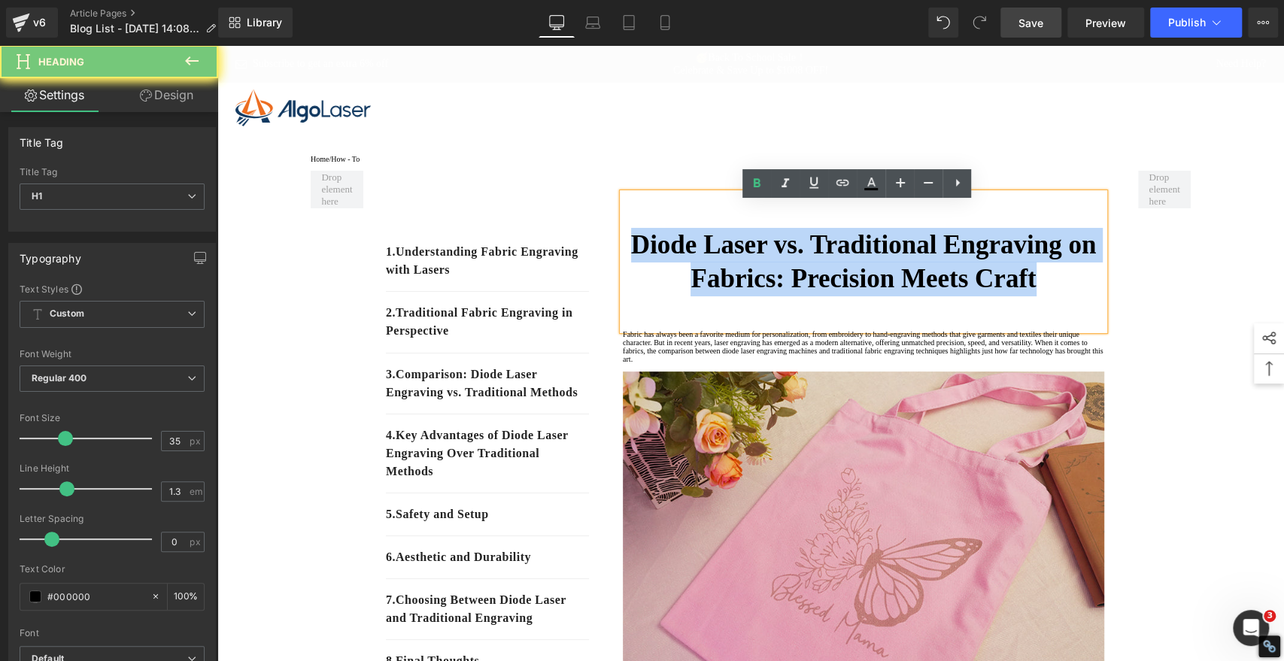
click at [1008, 292] on strong "Diode Laser vs. Traditional Engraving on Fabrics: Precision Meets Craft" at bounding box center [863, 262] width 465 height 64
copy strong "Diode Laser vs. Traditional Engraving on Fabrics: Precision Meets Craft"
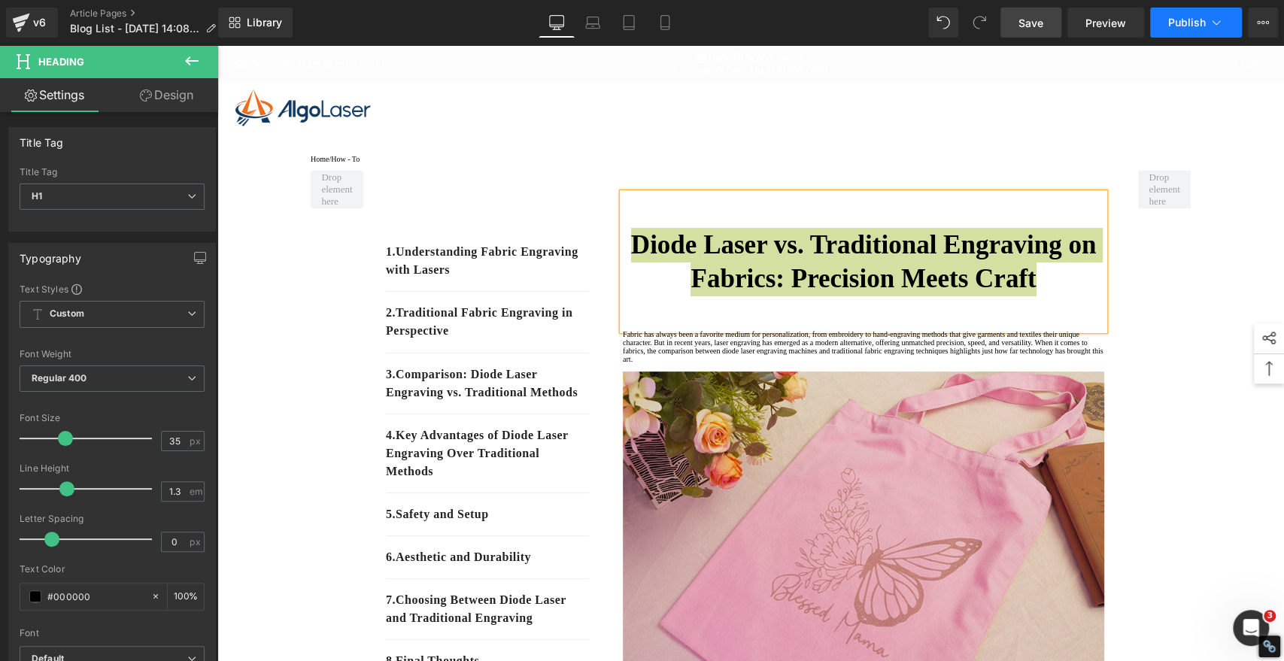
click at [1181, 32] on button "Publish" at bounding box center [1196, 23] width 92 height 30
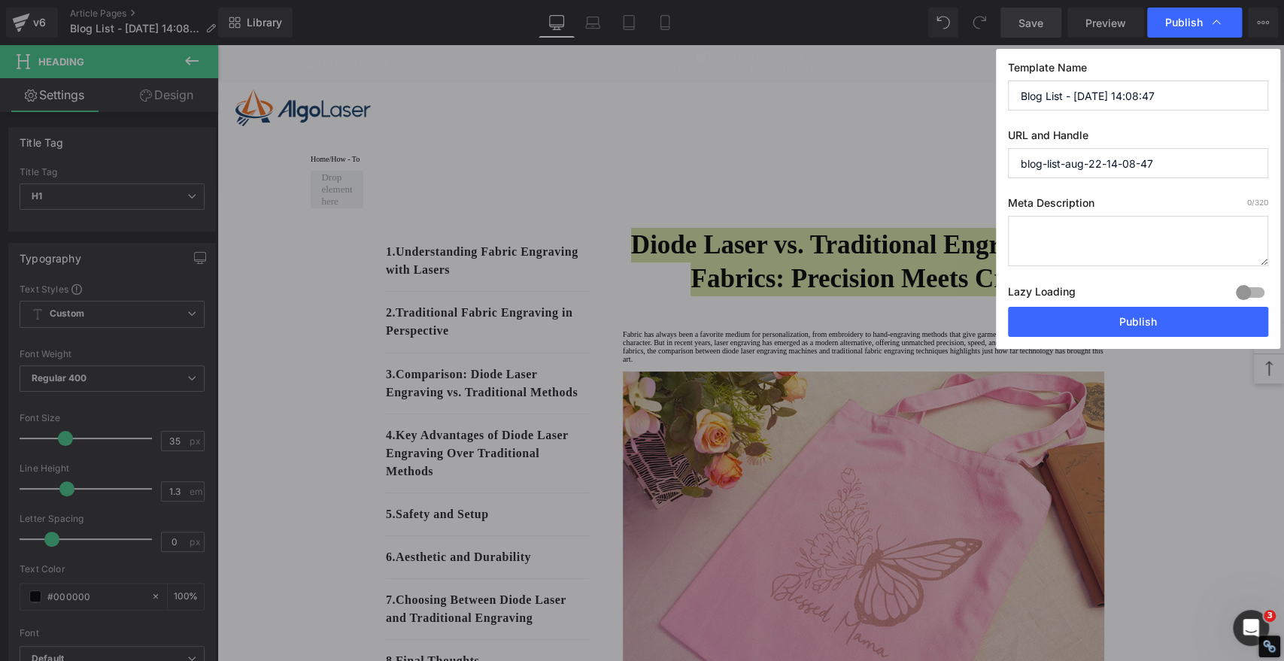
click at [1167, 95] on input "Blog List - [DATE] 14:08:47" at bounding box center [1138, 95] width 260 height 30
paste input "Diode Laser vs. Traditional Engraving on Fabrics: Precision Meets Craft"
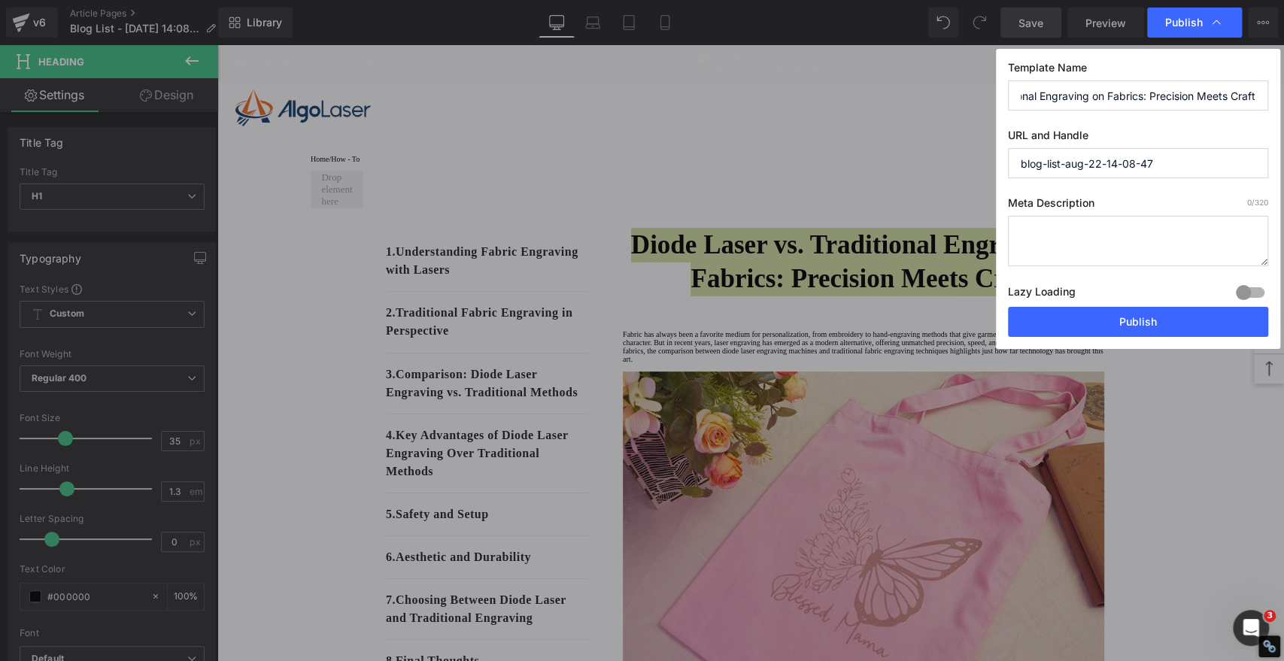
type input "Diode Laser vs. Traditional Engraving on Fabrics: Precision Meets Craft"
click at [1178, 160] on input "blog-list-aug-22-14-08-47" at bounding box center [1138, 163] width 260 height 30
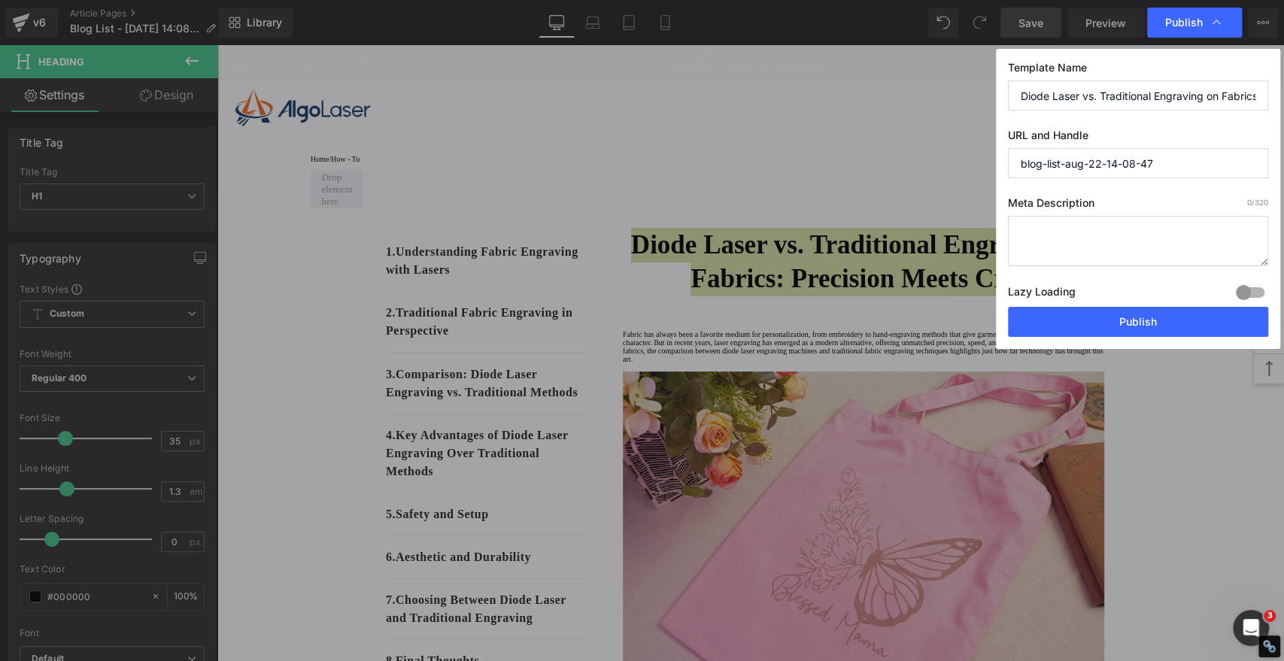
paste input "Diode Laser vs. Traditional Engraving on Fabrics: Precision Meets Craft"
drag, startPoint x: 1175, startPoint y: 162, endPoint x: 778, endPoint y: 141, distance: 397.6
click at [778, 141] on div "Publish Template Name Diode Laser vs. Traditional Engraving on Fabrics: Precisi…" at bounding box center [642, 330] width 1284 height 661
click at [1093, 158] on input "diode-laser-vs.-traditional-engraving-on-fabrics-precision-meets-craft" at bounding box center [1138, 163] width 260 height 30
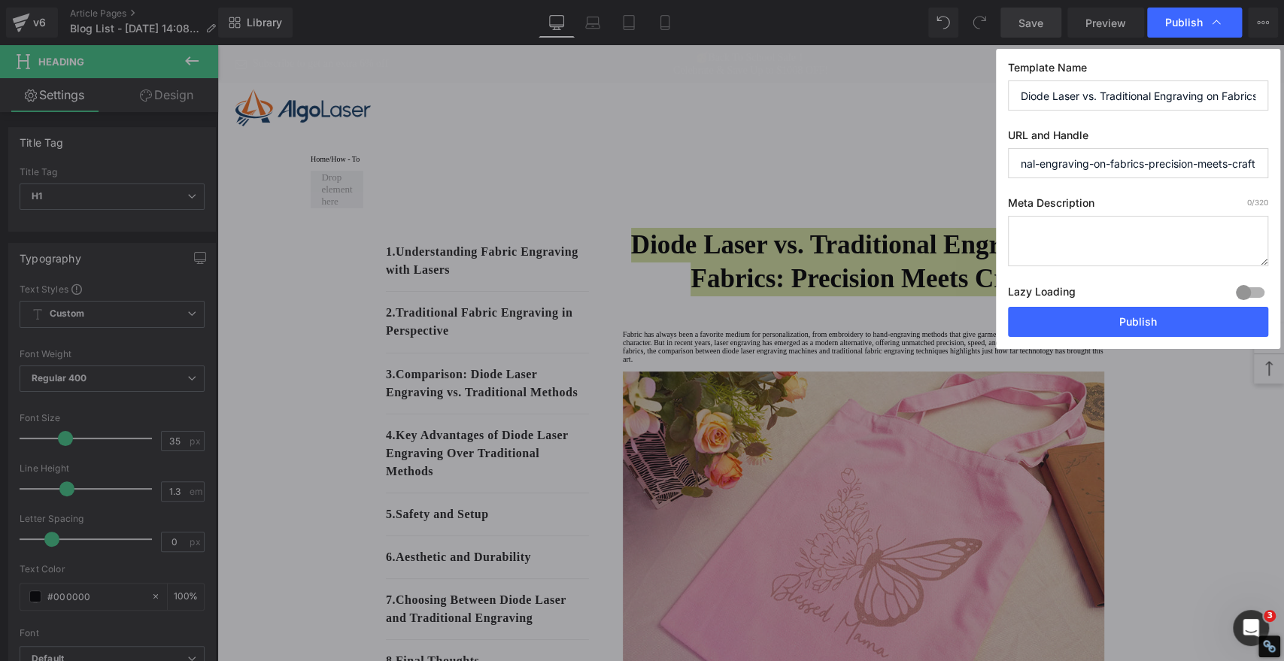
drag, startPoint x: 1129, startPoint y: 156, endPoint x: 1282, endPoint y: 153, distance: 153.4
click at [1282, 153] on div "Publish Template Name Diode Laser vs. Traditional Engraving on Fabrics: Precisi…" at bounding box center [642, 330] width 1284 height 661
type input "diode-laser-vs-traditional-engraving-on-fabrics-precision-meets-craft"
click at [1087, 320] on button "Publish" at bounding box center [1138, 322] width 260 height 30
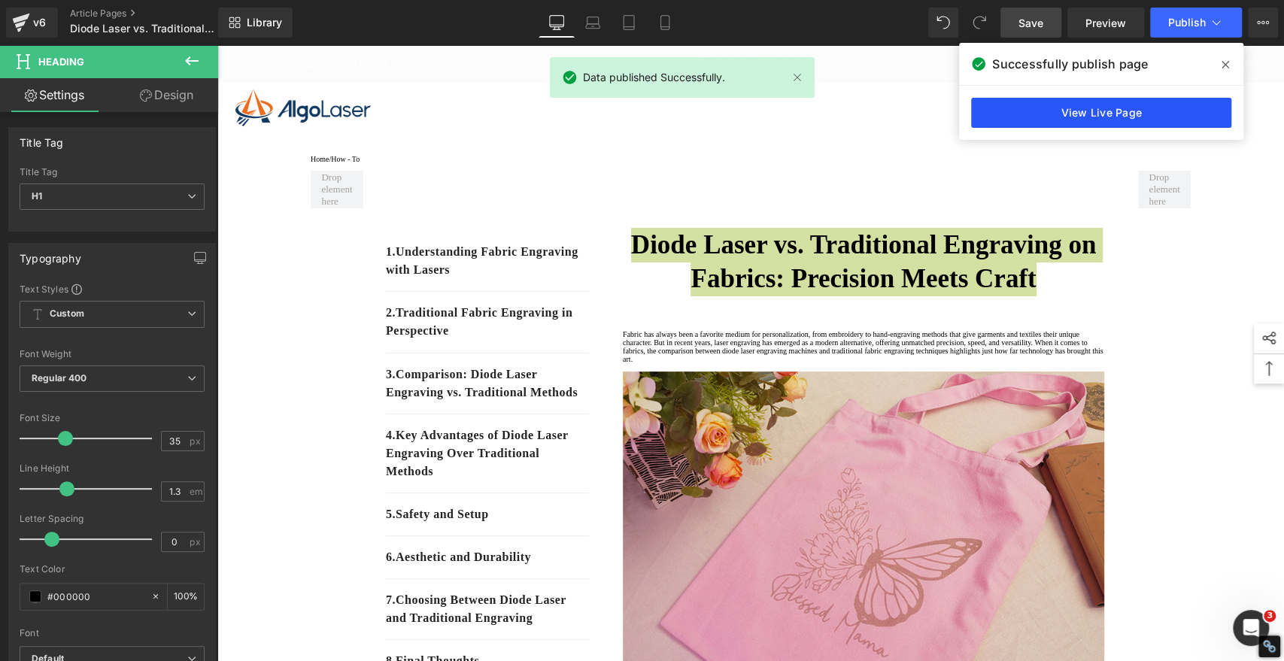
click at [1032, 117] on link "View Live Page" at bounding box center [1101, 113] width 260 height 30
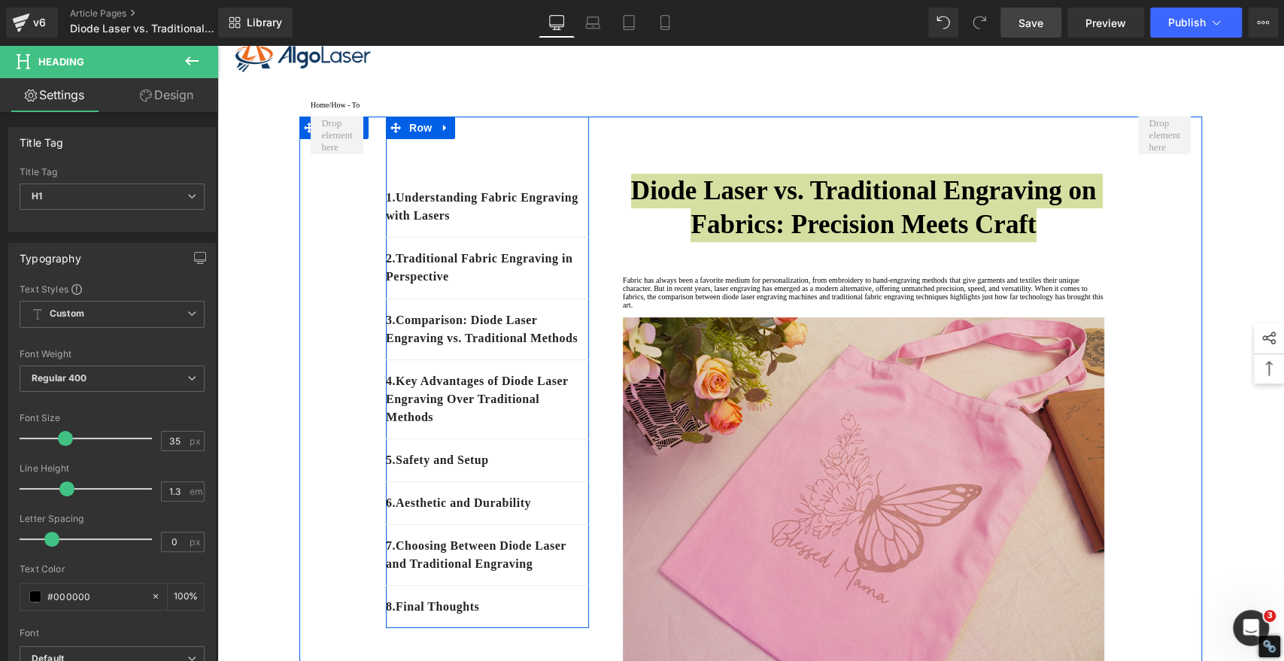
scroll to position [83, 0]
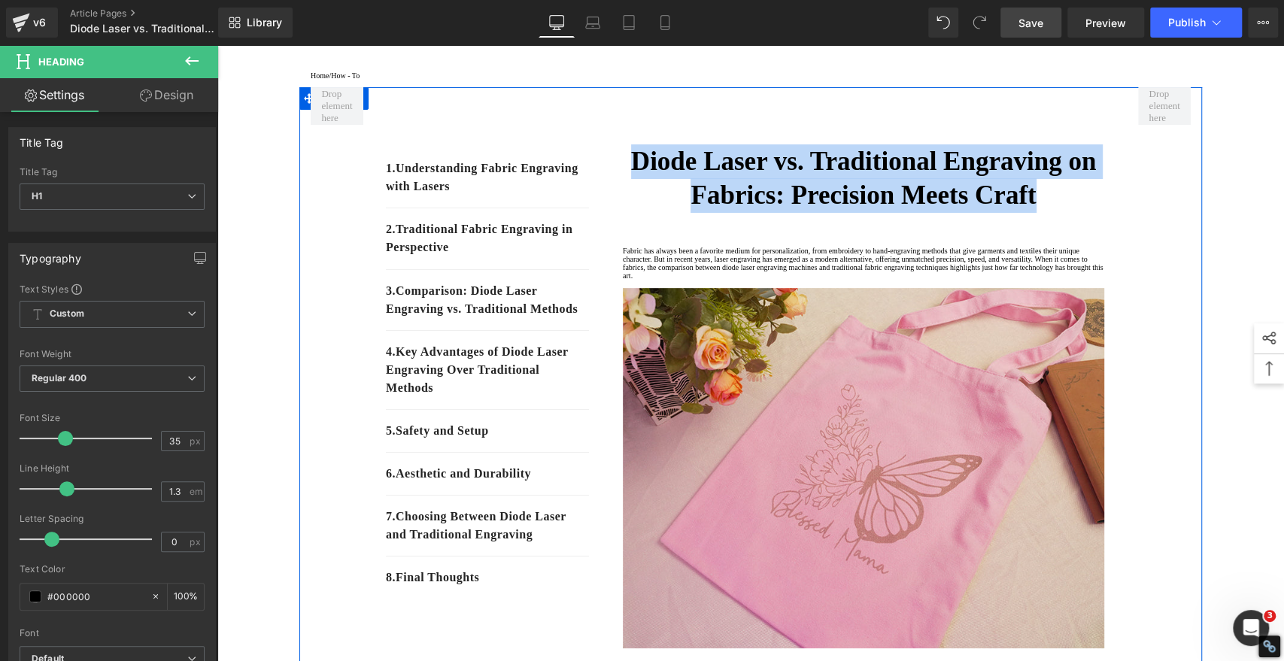
click at [912, 280] on p "Fabric has always been a favorite medium for personalization, from embroidery t…" at bounding box center [863, 263] width 481 height 33
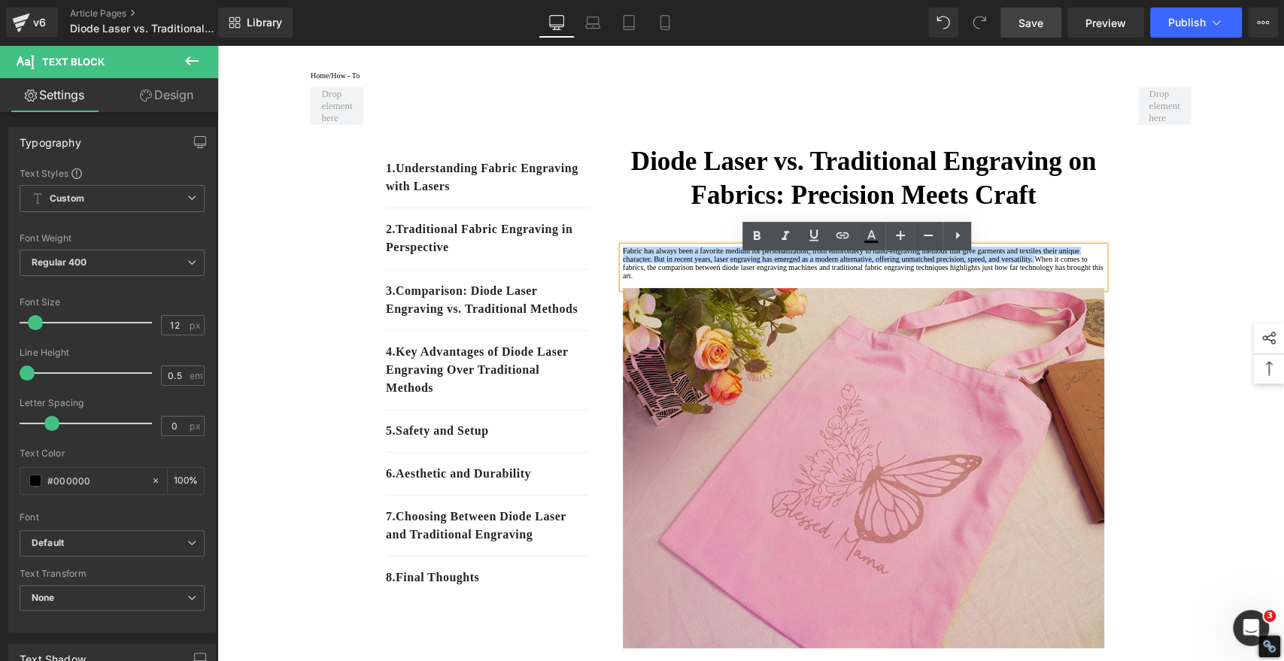
drag, startPoint x: 888, startPoint y: 292, endPoint x: 617, endPoint y: 263, distance: 272.2
click at [623, 263] on p "Fabric has always been a favorite medium for personalization, from embroidery t…" at bounding box center [863, 263] width 481 height 33
copy p "Fabric has always been a favorite medium for personalization, from embroidery t…"
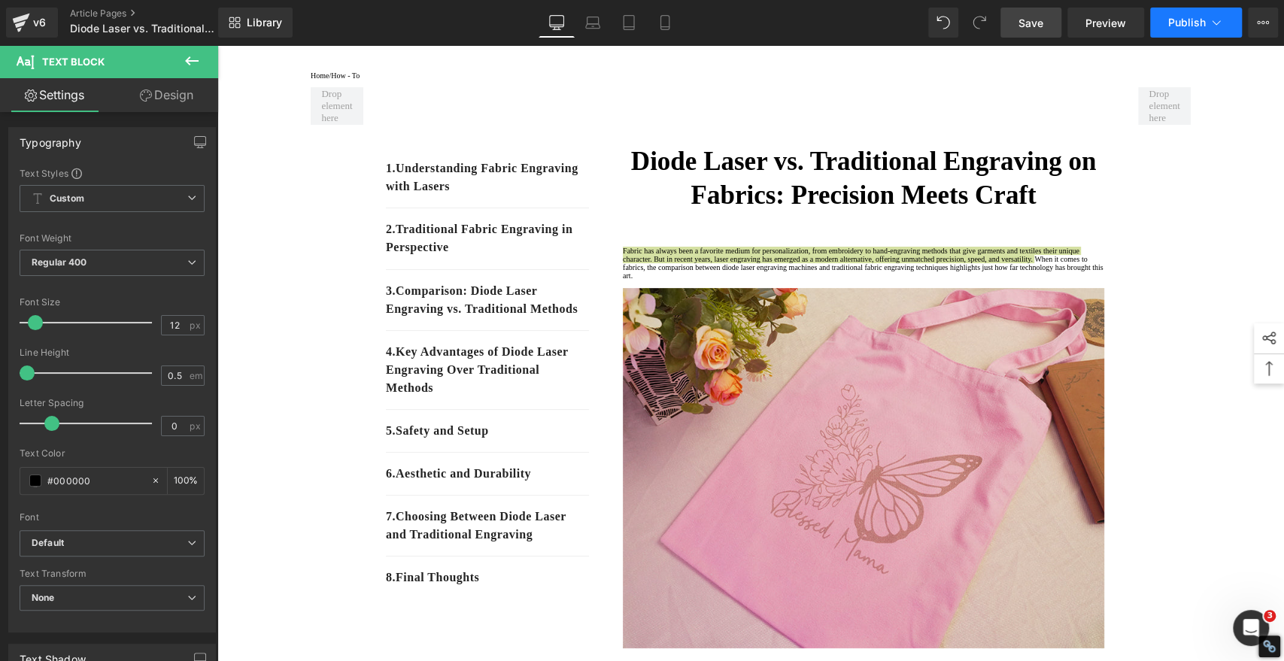
click at [1193, 24] on span "Publish" at bounding box center [1187, 23] width 38 height 12
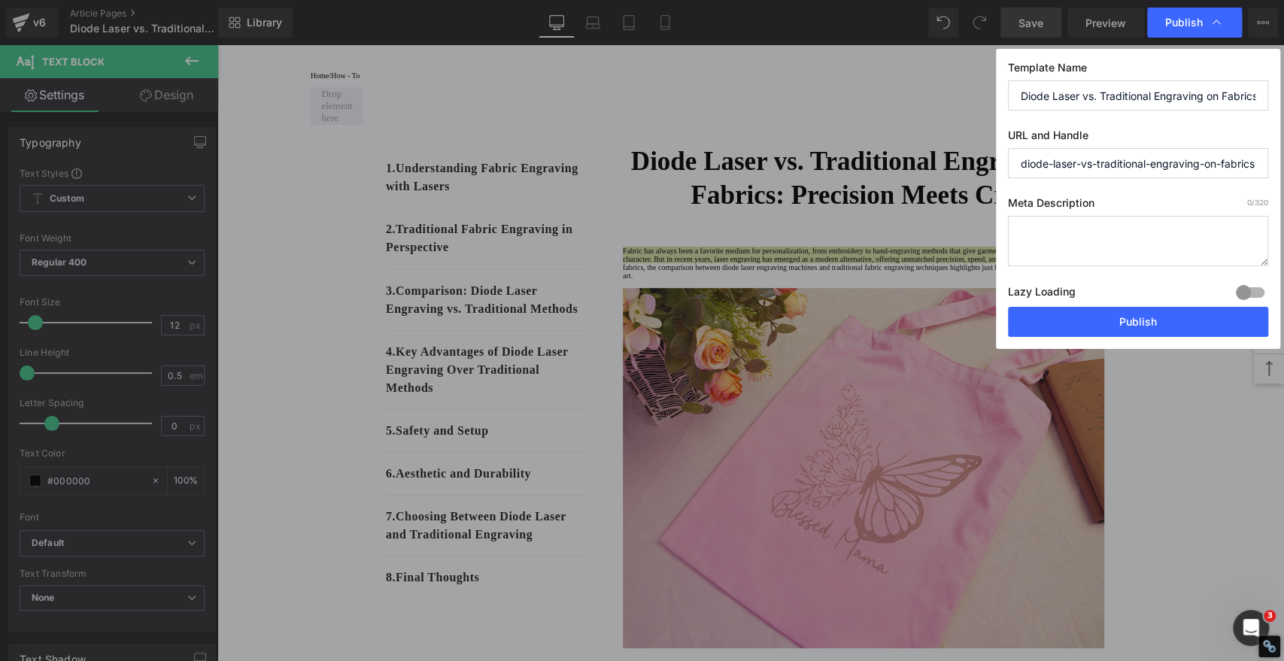
click at [1144, 241] on textarea at bounding box center [1138, 241] width 260 height 50
paste textarea "Fabric has always been a favorite medium for personalization, from embroidery t…"
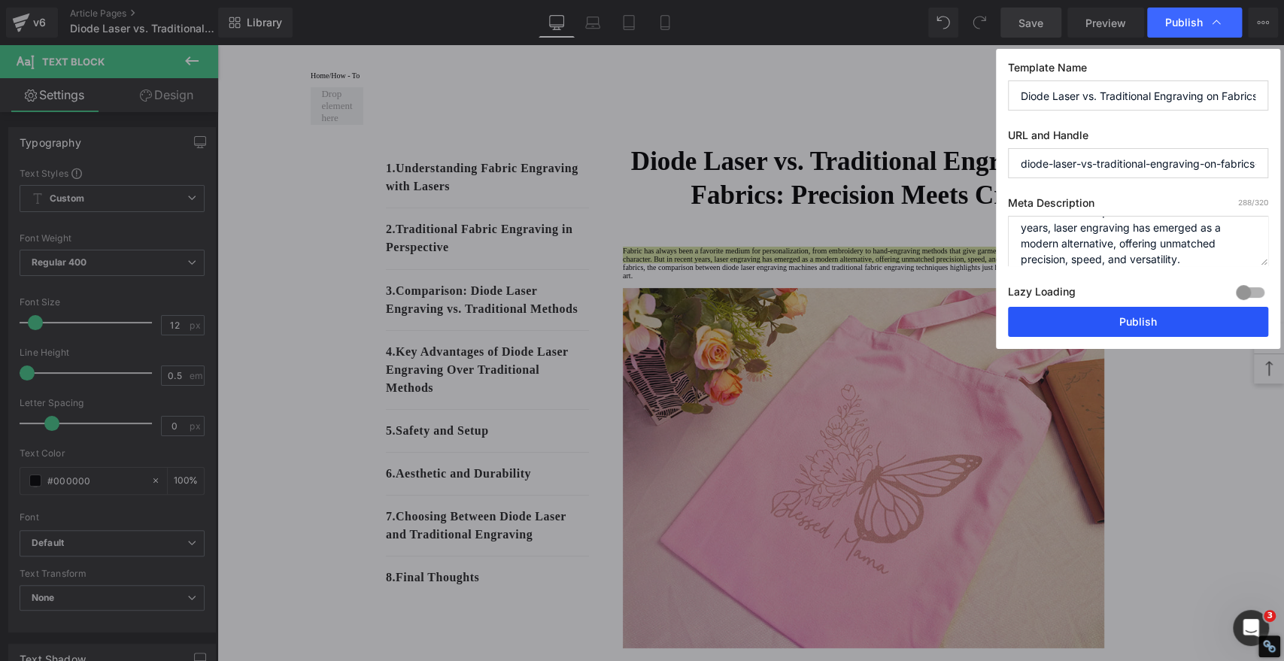
type textarea "Fabric has always been a favorite medium for personalization, from embroidery t…"
drag, startPoint x: 1125, startPoint y: 319, endPoint x: 900, endPoint y: 242, distance: 237.5
click at [1125, 319] on button "Publish" at bounding box center [1138, 322] width 260 height 30
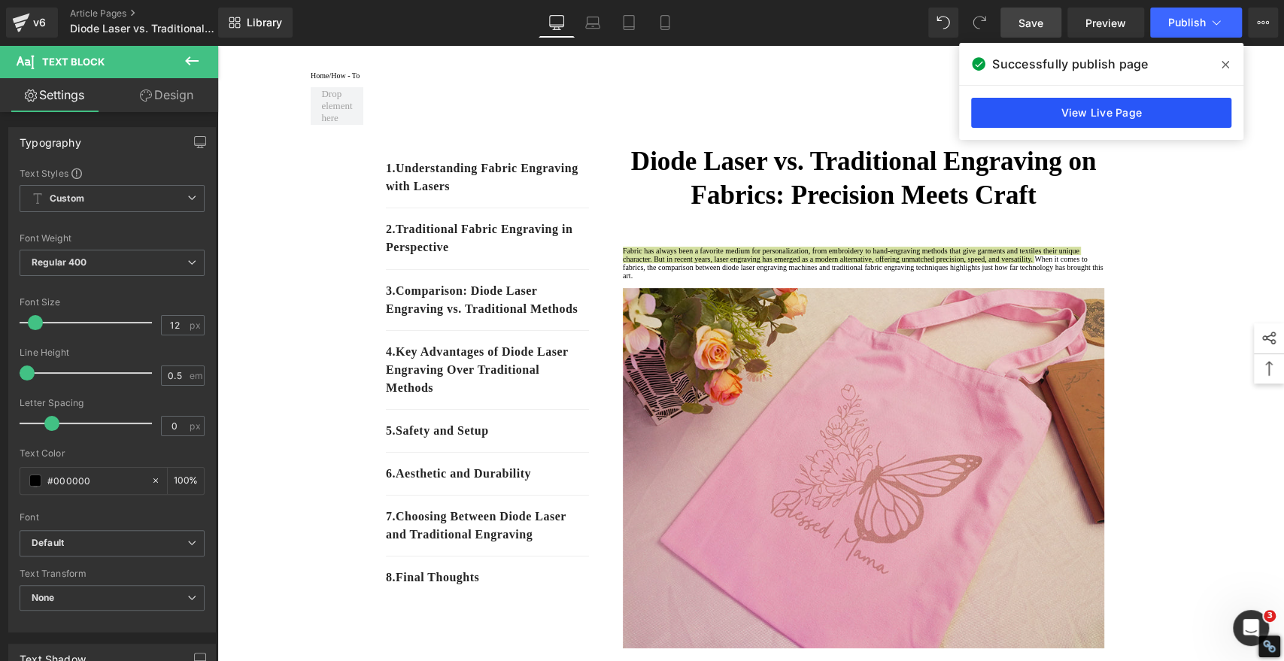
click at [1132, 109] on link "View Live Page" at bounding box center [1101, 113] width 260 height 30
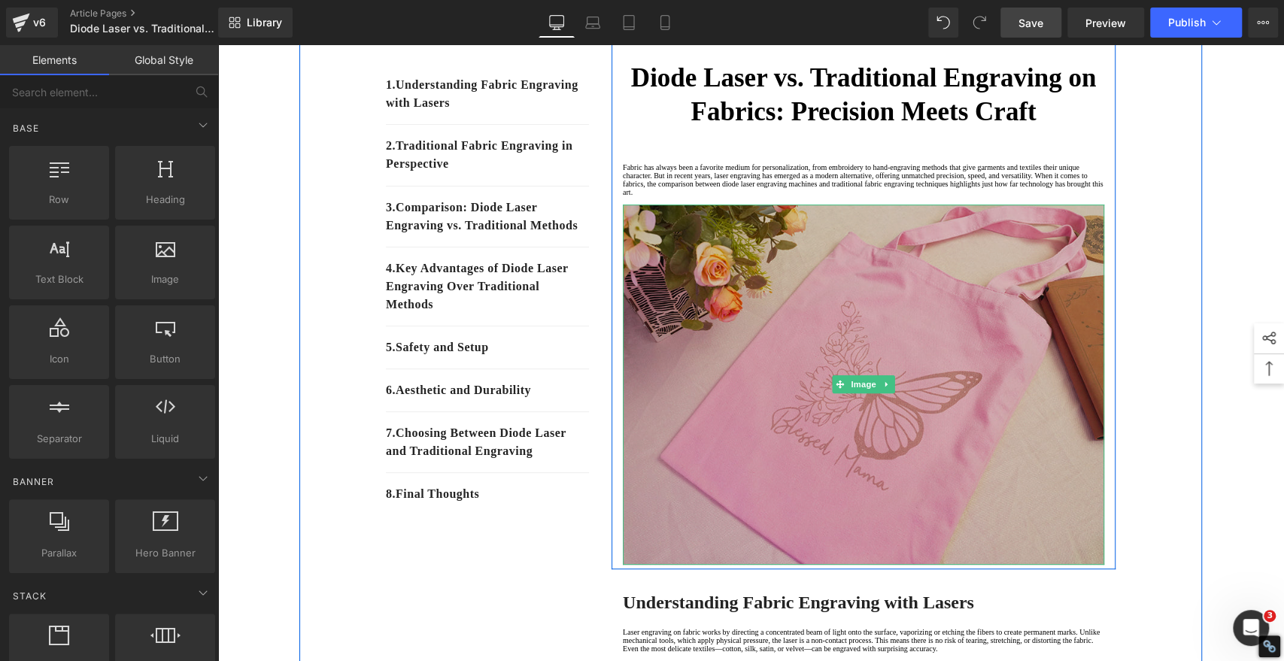
scroll to position [501, 0]
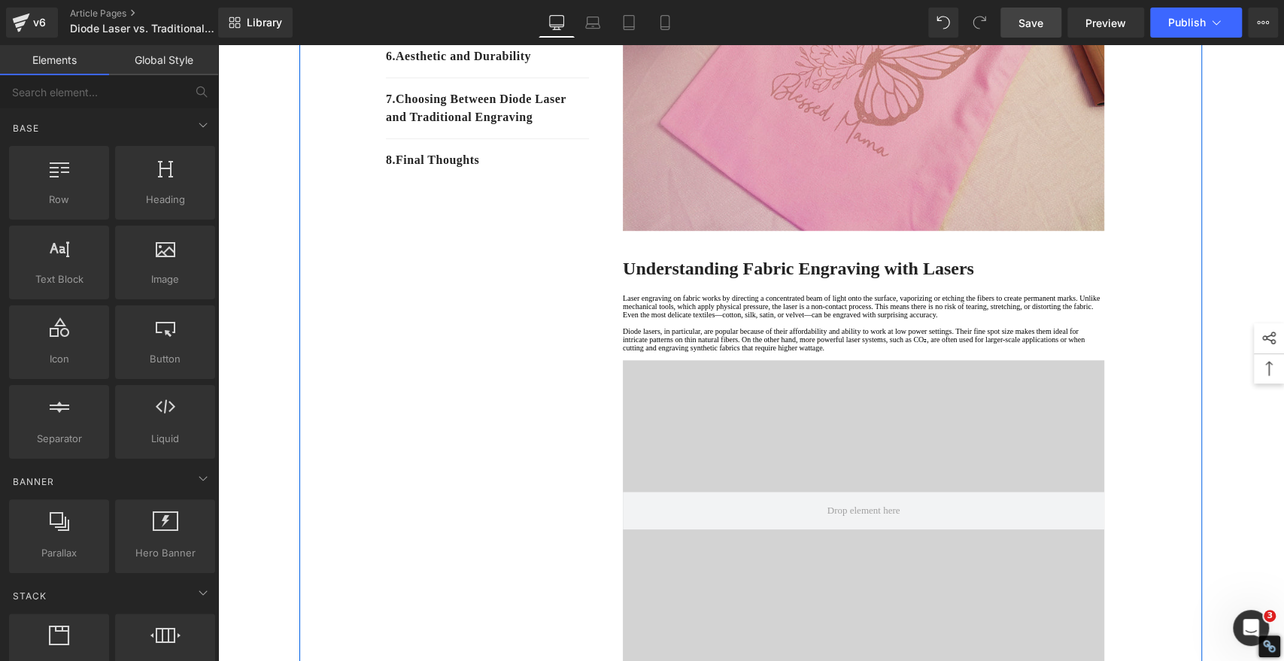
click at [728, 278] on strong "Understanding Fabric Engraving with Lasers" at bounding box center [798, 269] width 351 height 20
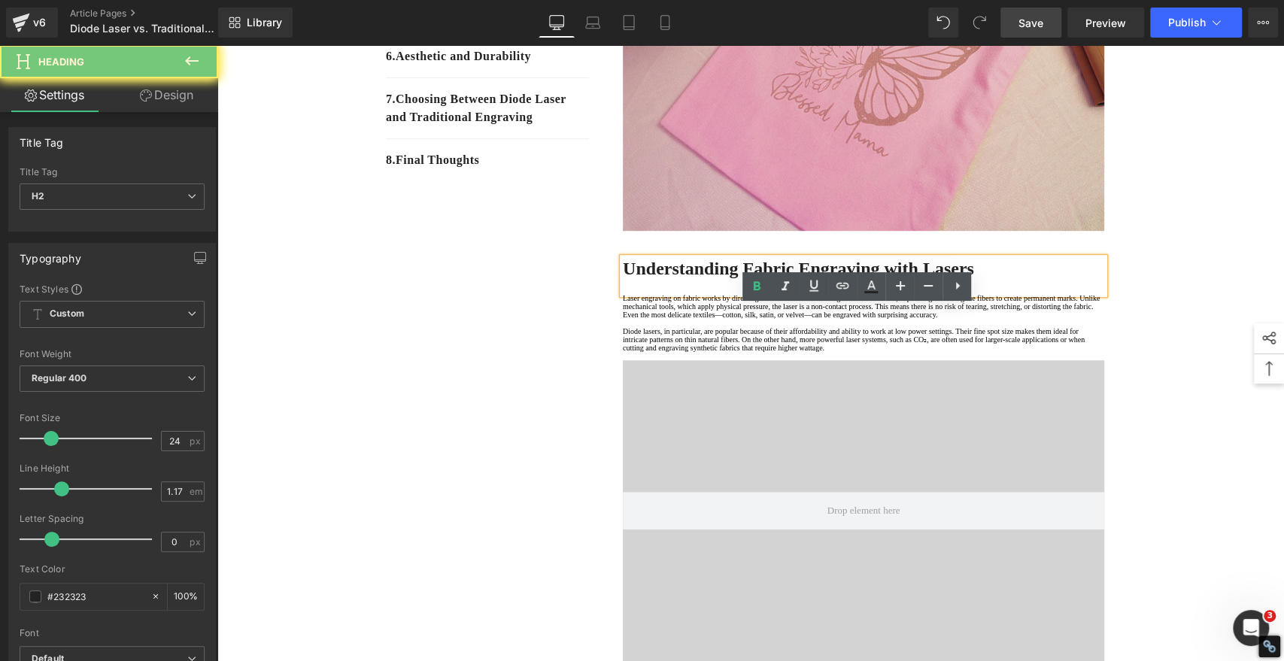
click at [728, 278] on strong "Understanding Fabric Engraving with Lasers" at bounding box center [798, 269] width 351 height 20
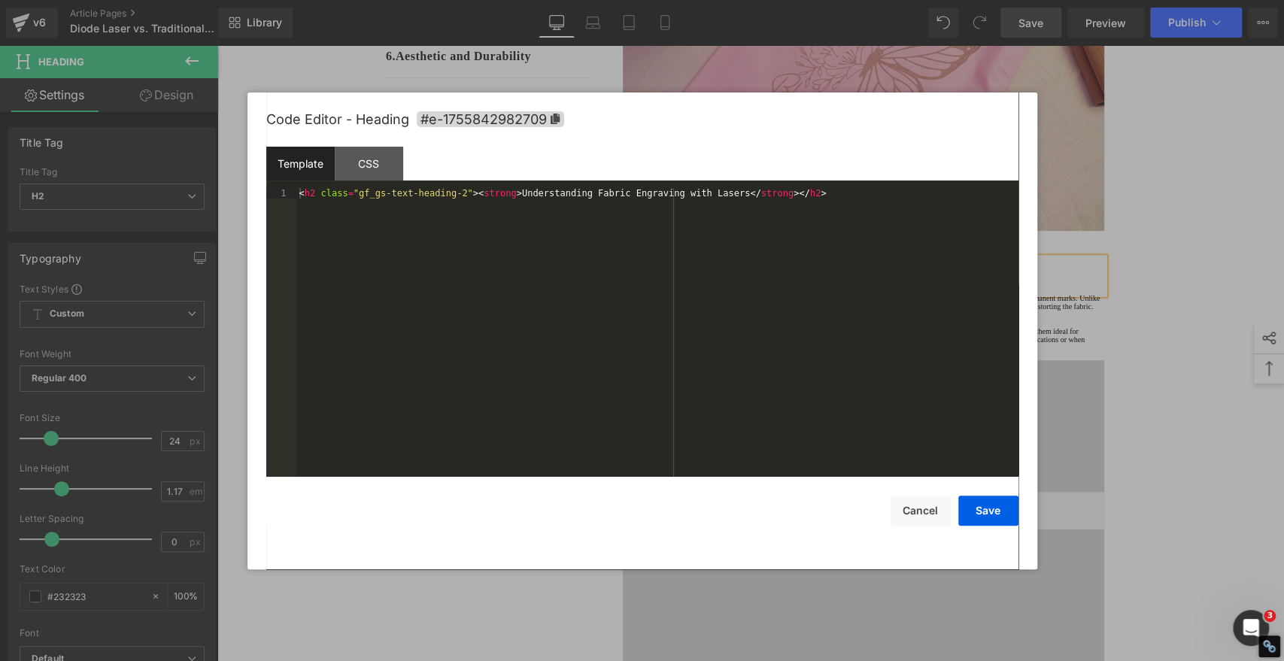
click at [711, 0] on div "Image You are previewing how the will restyle your page. You can not edit Eleme…" at bounding box center [642, 0] width 1284 height 0
click at [551, 114] on icon at bounding box center [555, 119] width 11 height 11
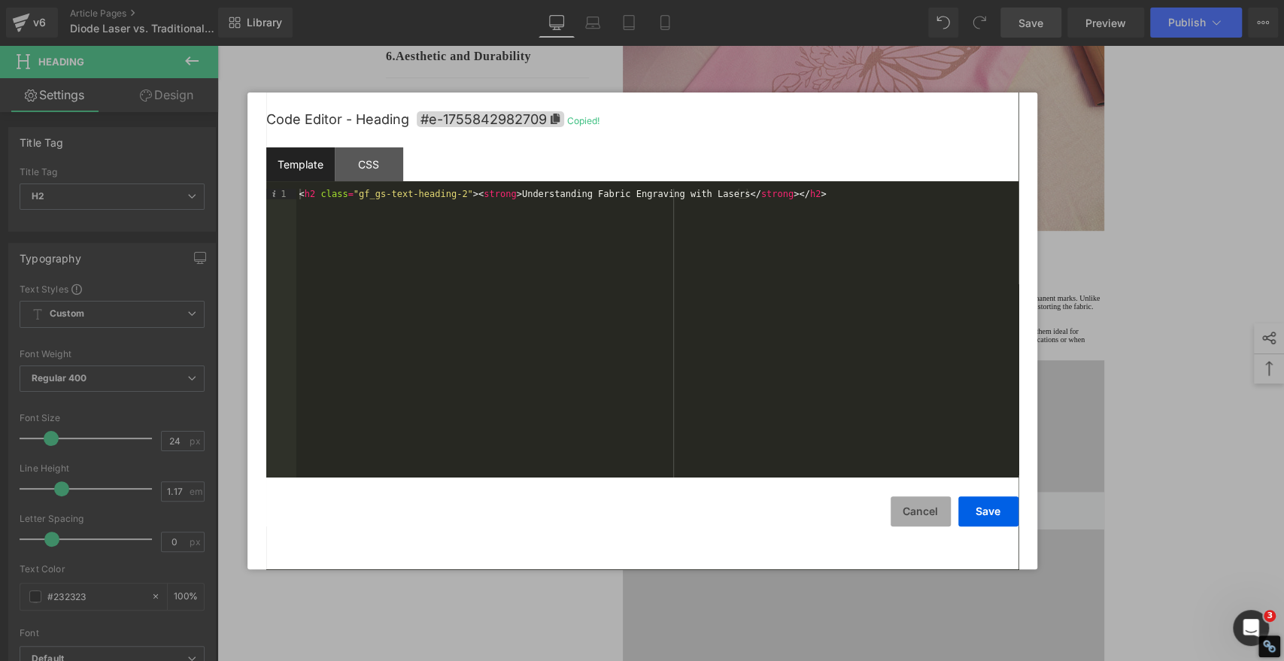
drag, startPoint x: 921, startPoint y: 514, endPoint x: 505, endPoint y: 368, distance: 440.7
click at [921, 514] on button "Cancel" at bounding box center [920, 511] width 60 height 30
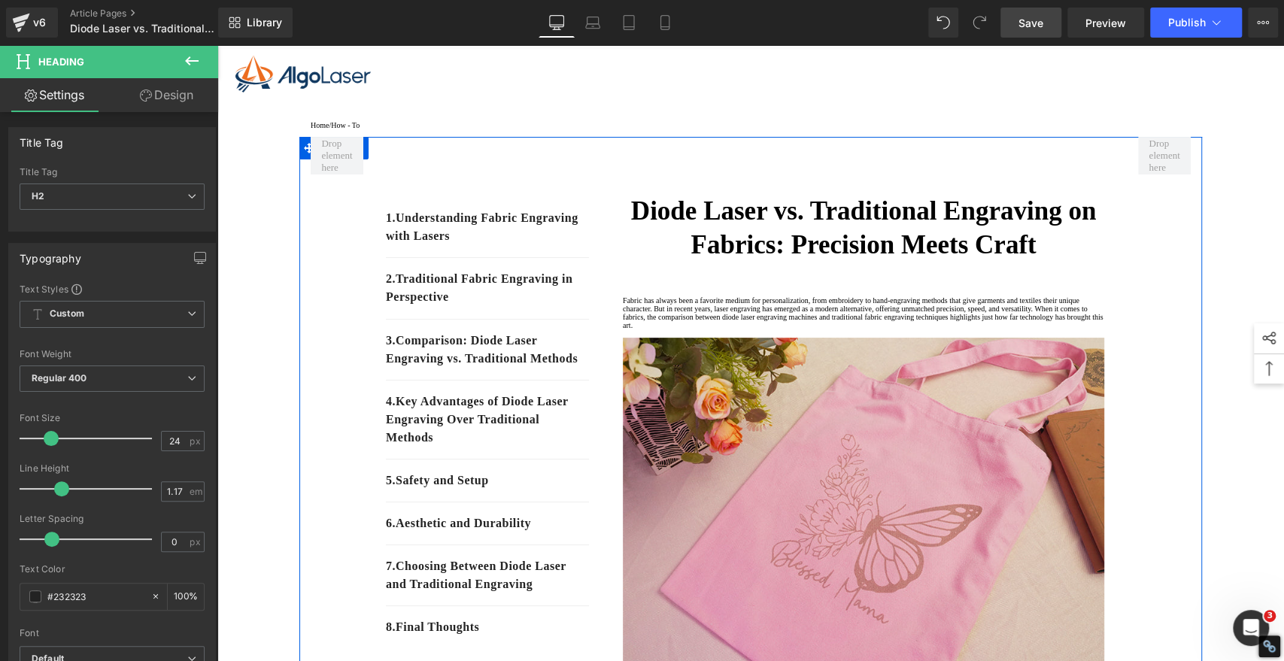
scroll to position [0, 0]
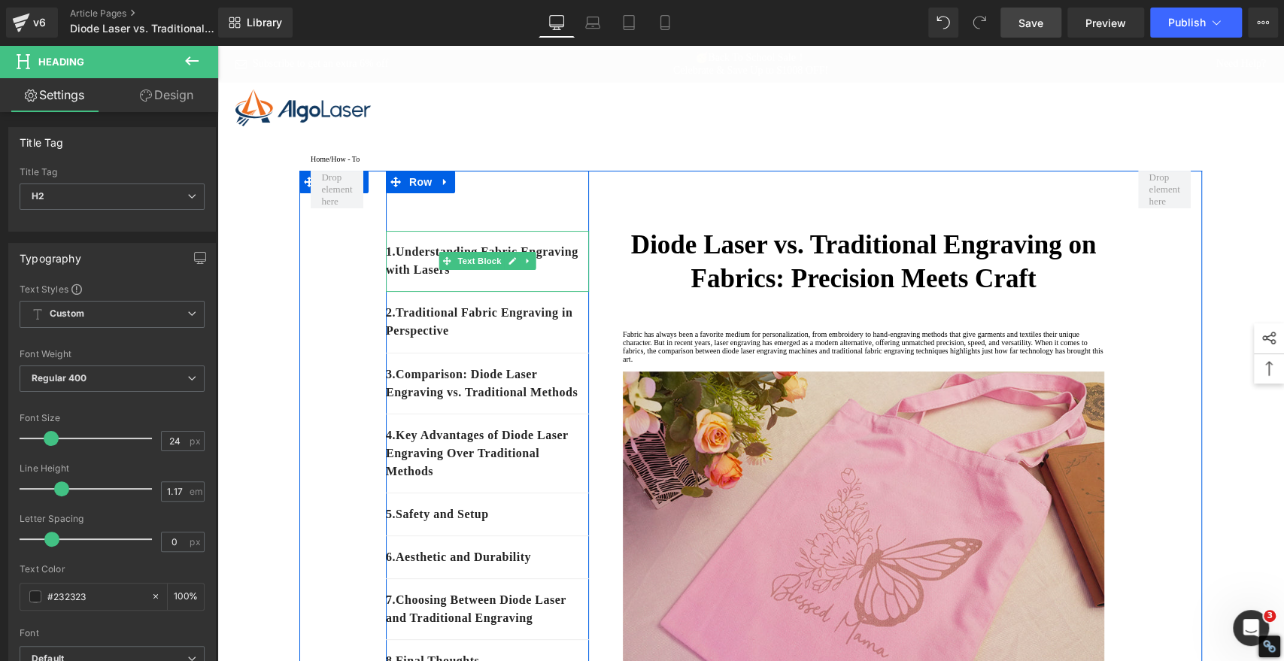
drag, startPoint x: 534, startPoint y: 290, endPoint x: 536, endPoint y: 281, distance: 9.3
click at [536, 289] on div "1. Understanding Fabric Engraving with Lasers" at bounding box center [487, 261] width 203 height 61
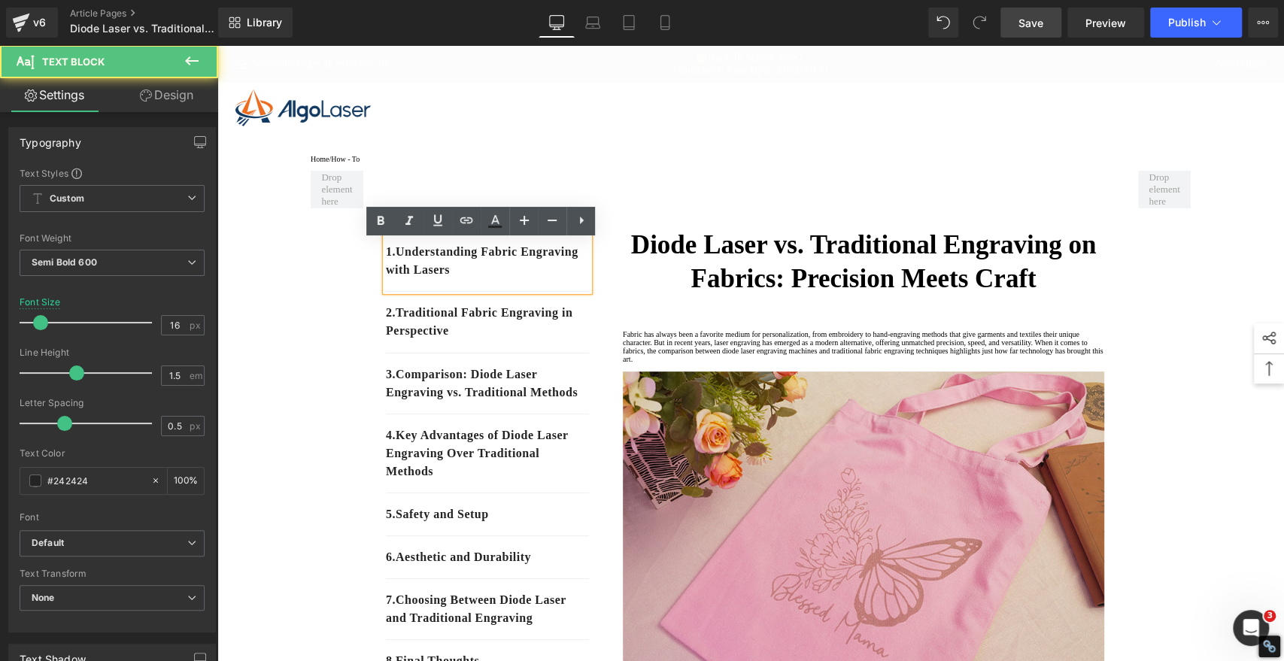
click at [536, 279] on p "1. Understanding Fabric Engraving with Lasers" at bounding box center [487, 261] width 203 height 36
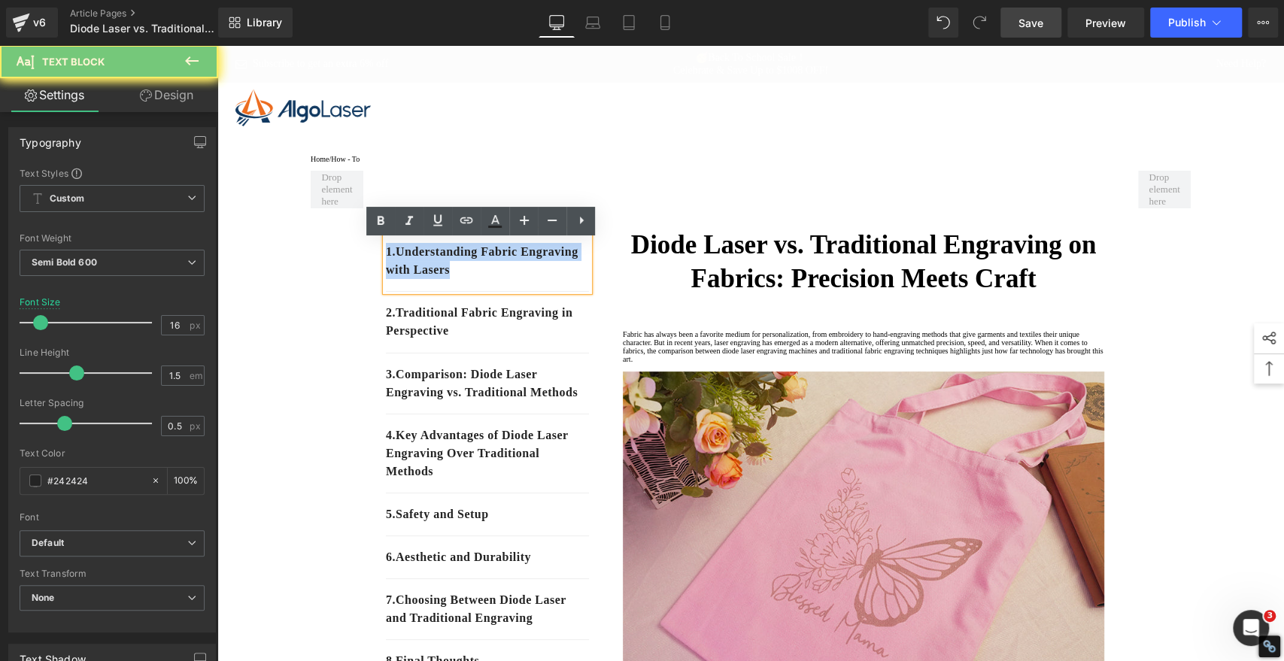
click at [536, 279] on p "1. Understanding Fabric Engraving with Lasers" at bounding box center [487, 261] width 203 height 36
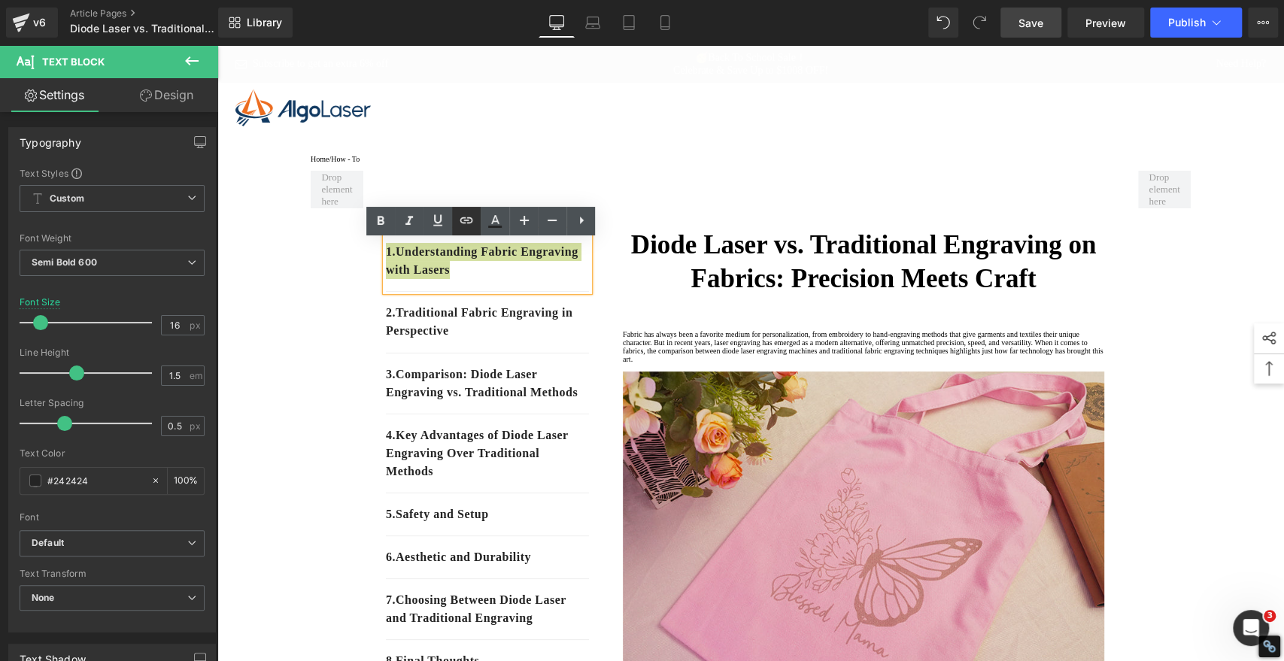
click at [471, 218] on icon at bounding box center [466, 220] width 13 height 6
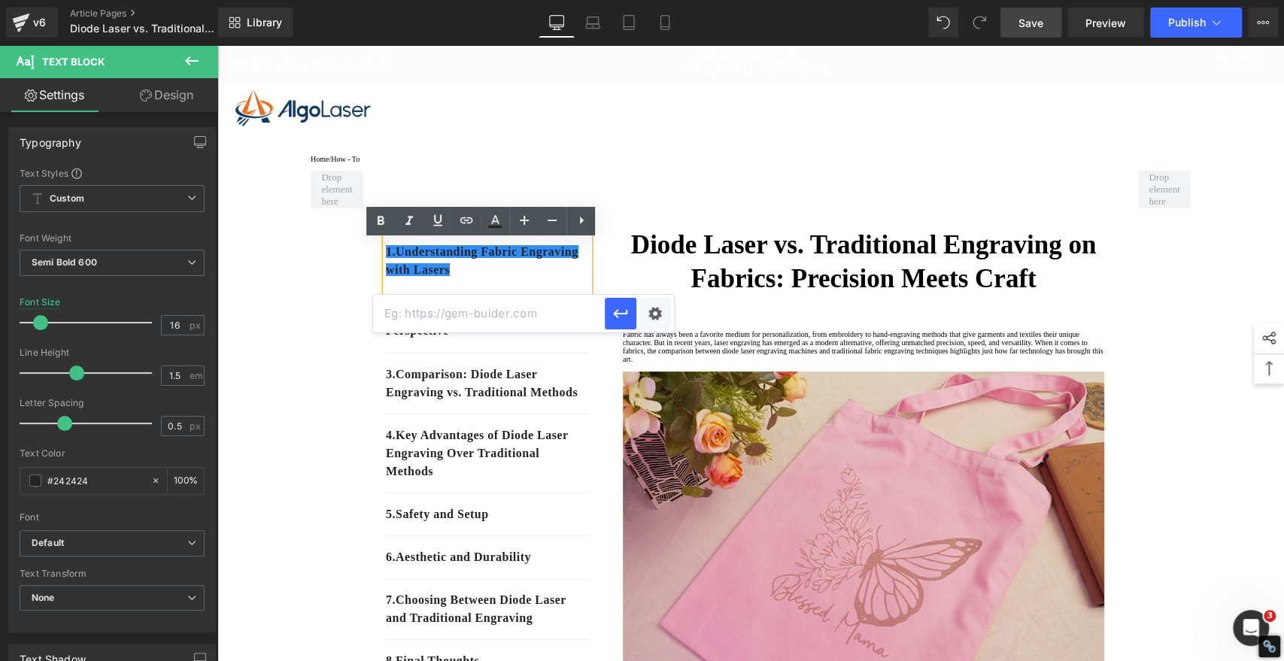
click at [493, 317] on input "text" at bounding box center [489, 314] width 232 height 38
paste input "#e-1755842982709"
type input "#e-1755842982709"
click at [622, 316] on icon "button" at bounding box center [620, 314] width 18 height 18
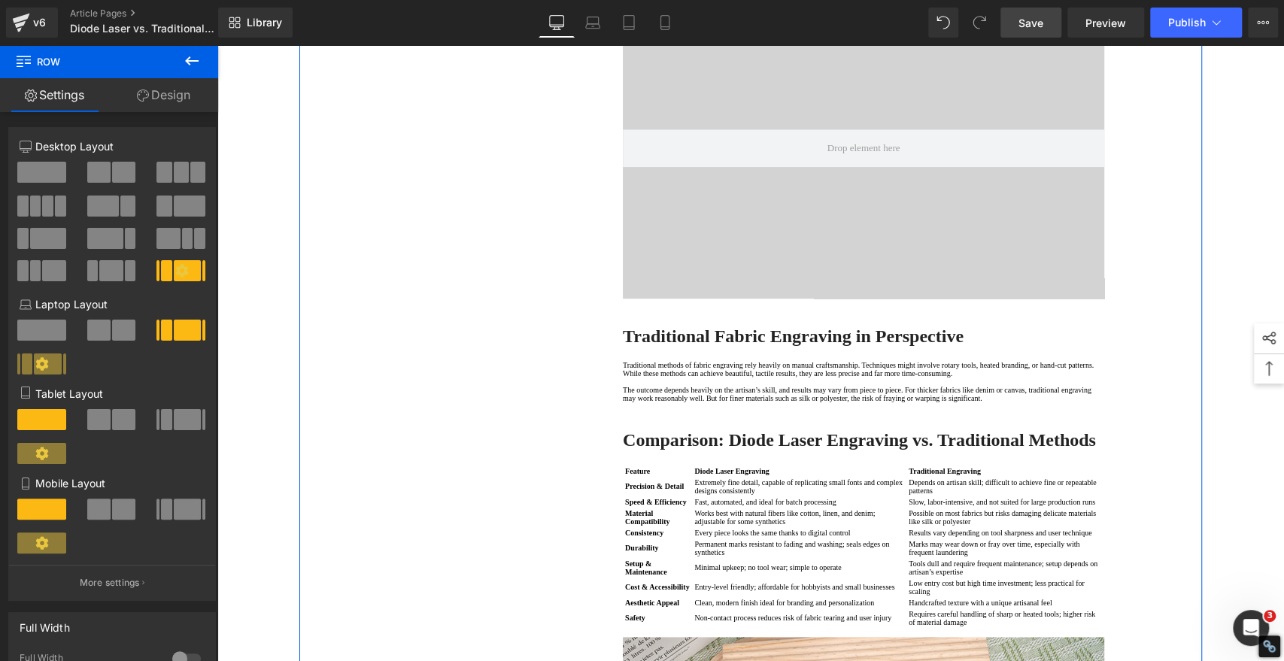
scroll to position [1086, 0]
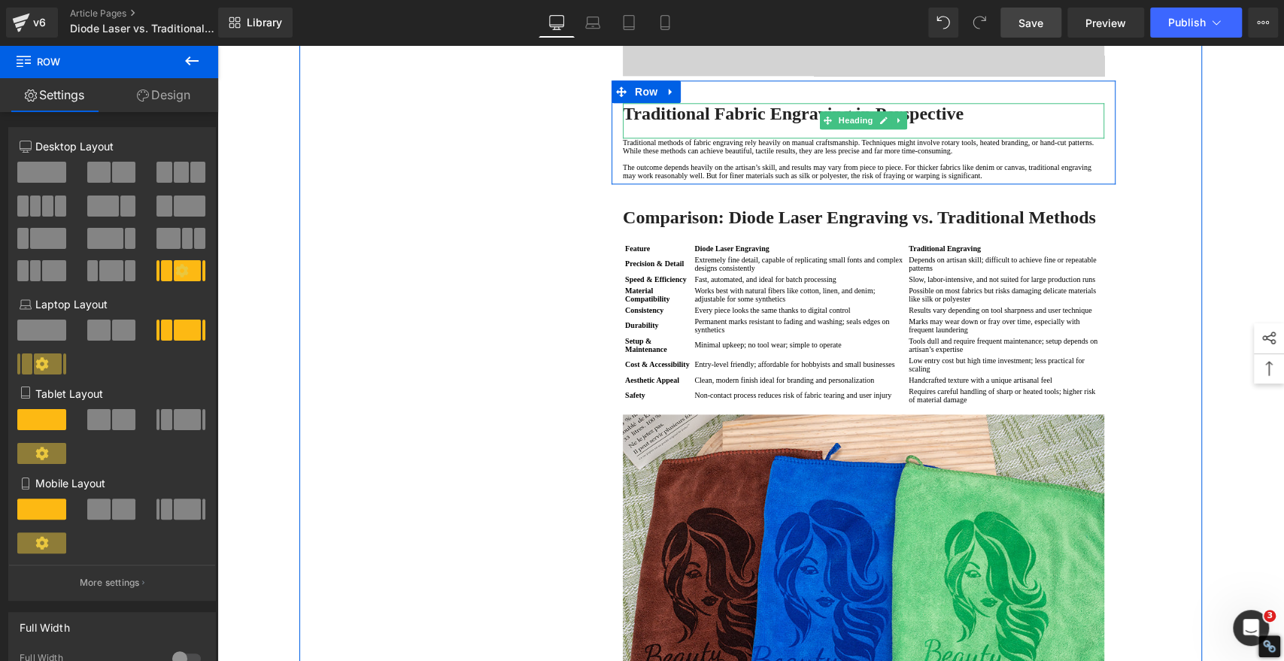
click at [735, 123] on strong "Traditional Fabric Engraving in Perspective" at bounding box center [793, 114] width 341 height 20
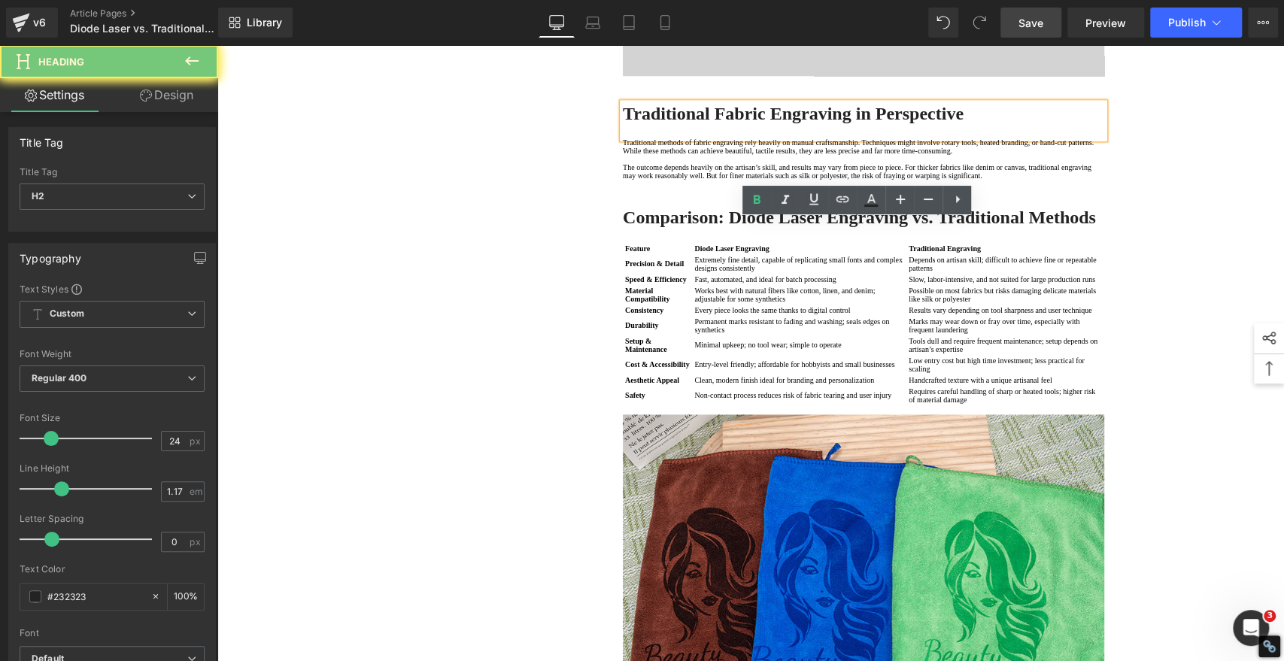
click at [735, 123] on strong "Traditional Fabric Engraving in Perspective" at bounding box center [793, 114] width 341 height 20
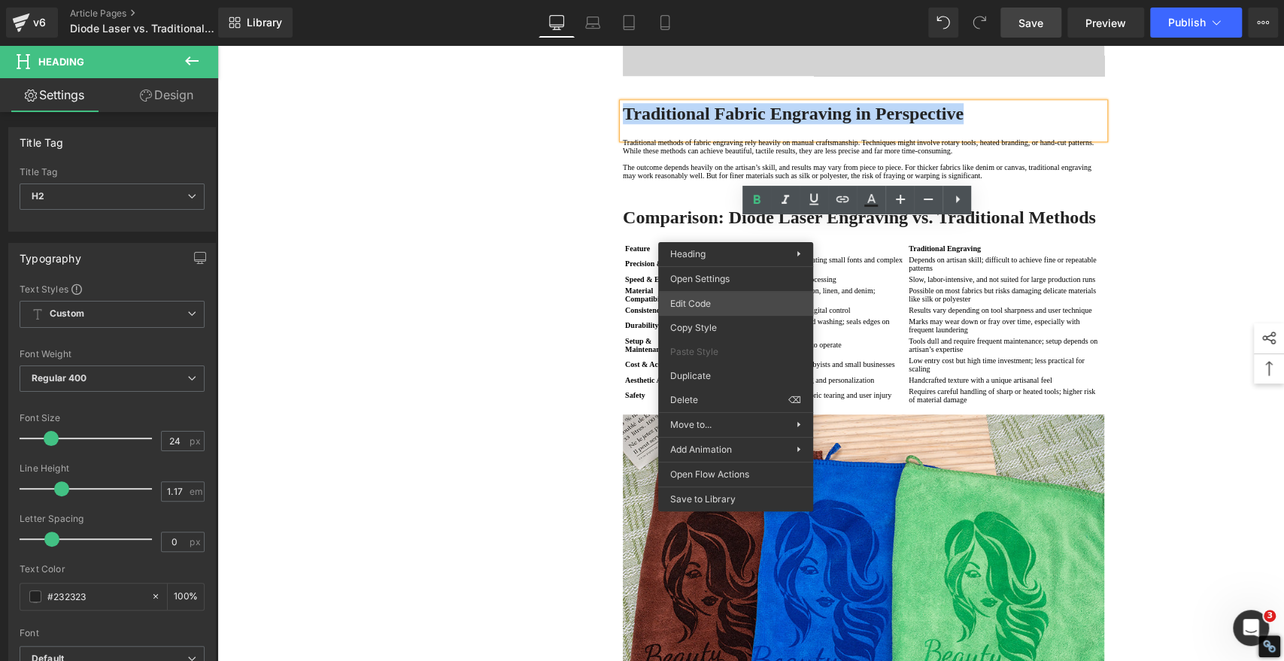
click at [719, 0] on div "Image You are previewing how the will restyle your page. You can not edit Eleme…" at bounding box center [642, 0] width 1284 height 0
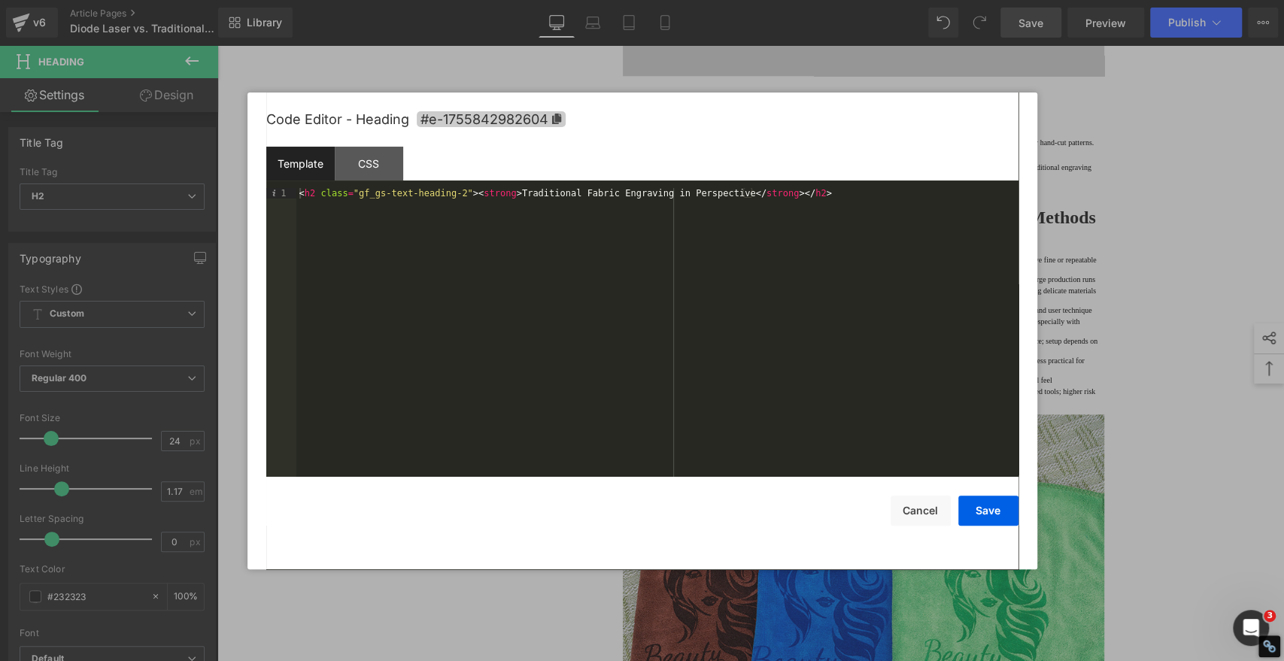
click at [557, 117] on icon at bounding box center [555, 119] width 9 height 11
copy strong "Traditional Fabric Engraving in Perspective"
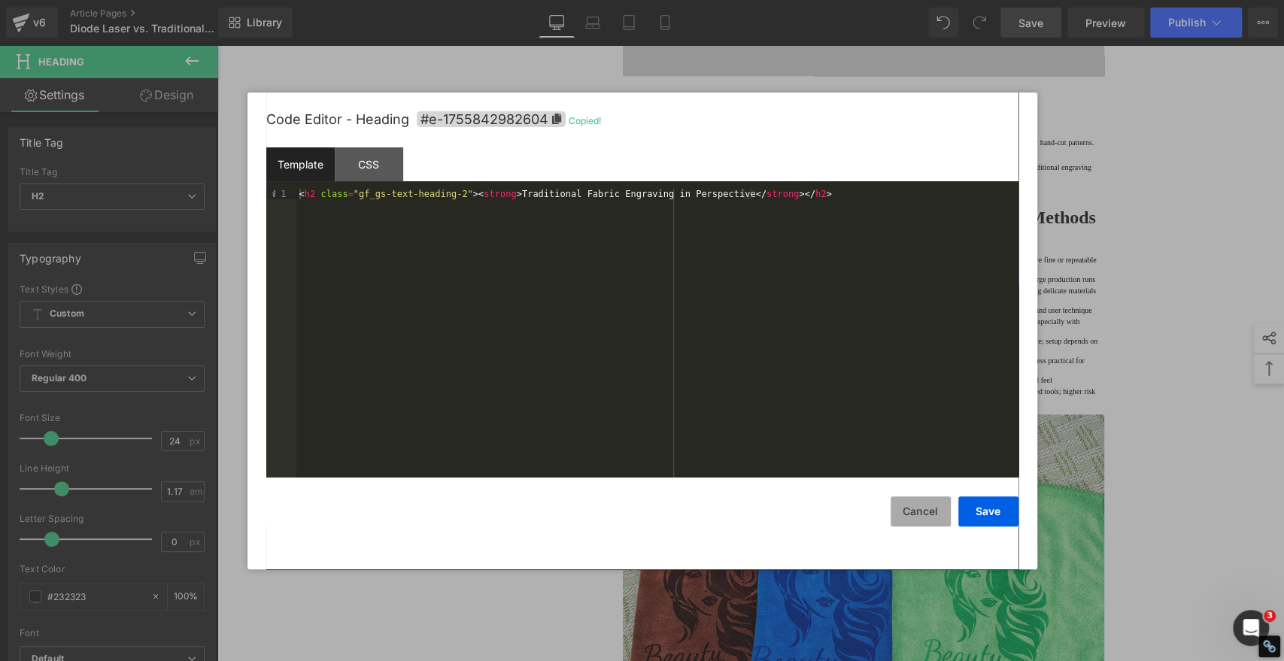
drag, startPoint x: 921, startPoint y: 510, endPoint x: 902, endPoint y: 494, distance: 24.5
click at [921, 508] on button "Cancel" at bounding box center [920, 511] width 60 height 30
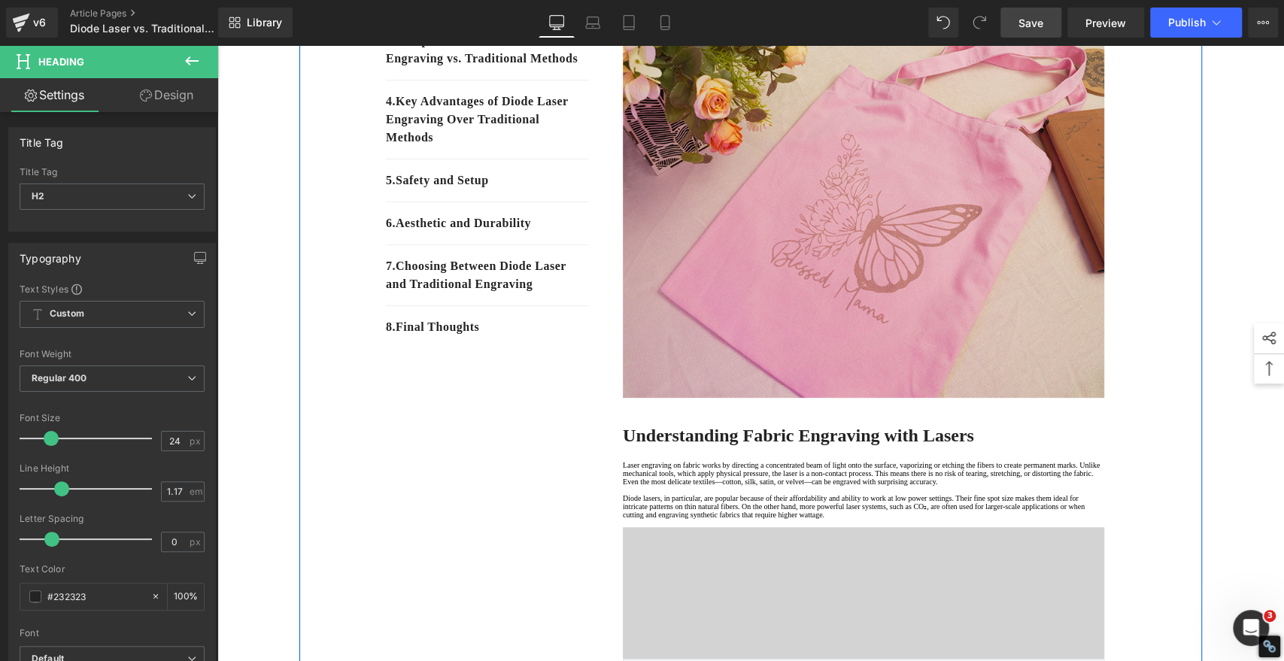
scroll to position [0, 0]
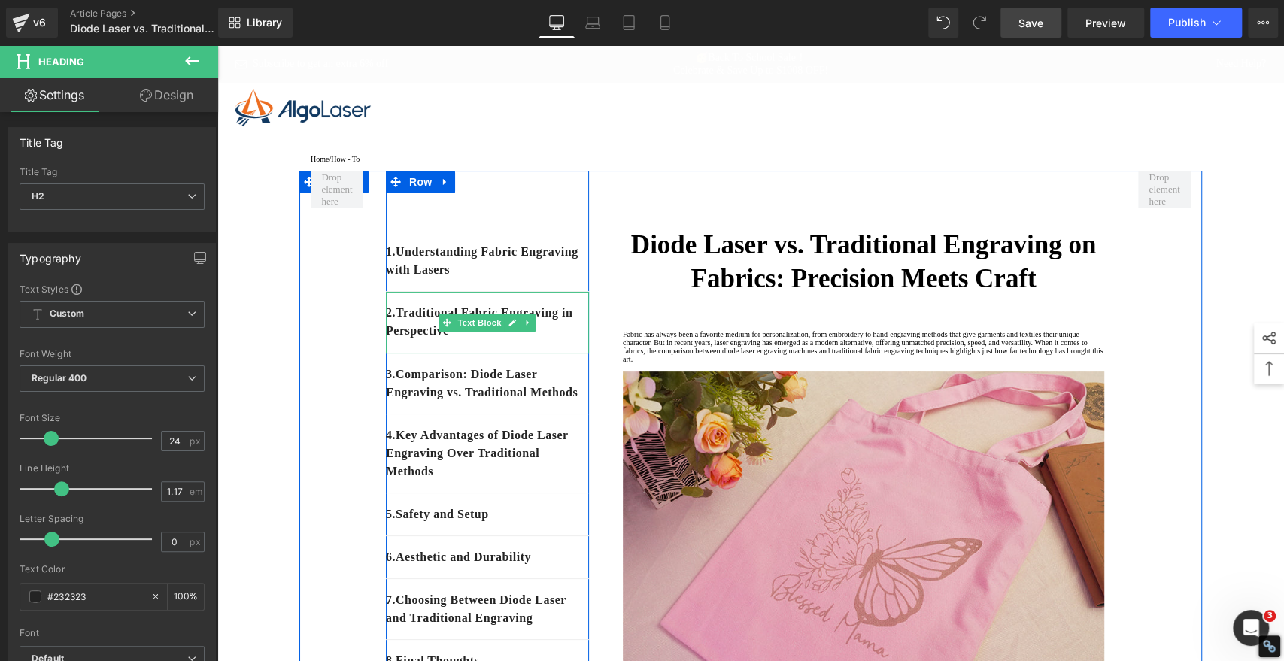
click at [499, 340] on p "2. Traditional Fabric Engraving in Perspective" at bounding box center [487, 322] width 203 height 36
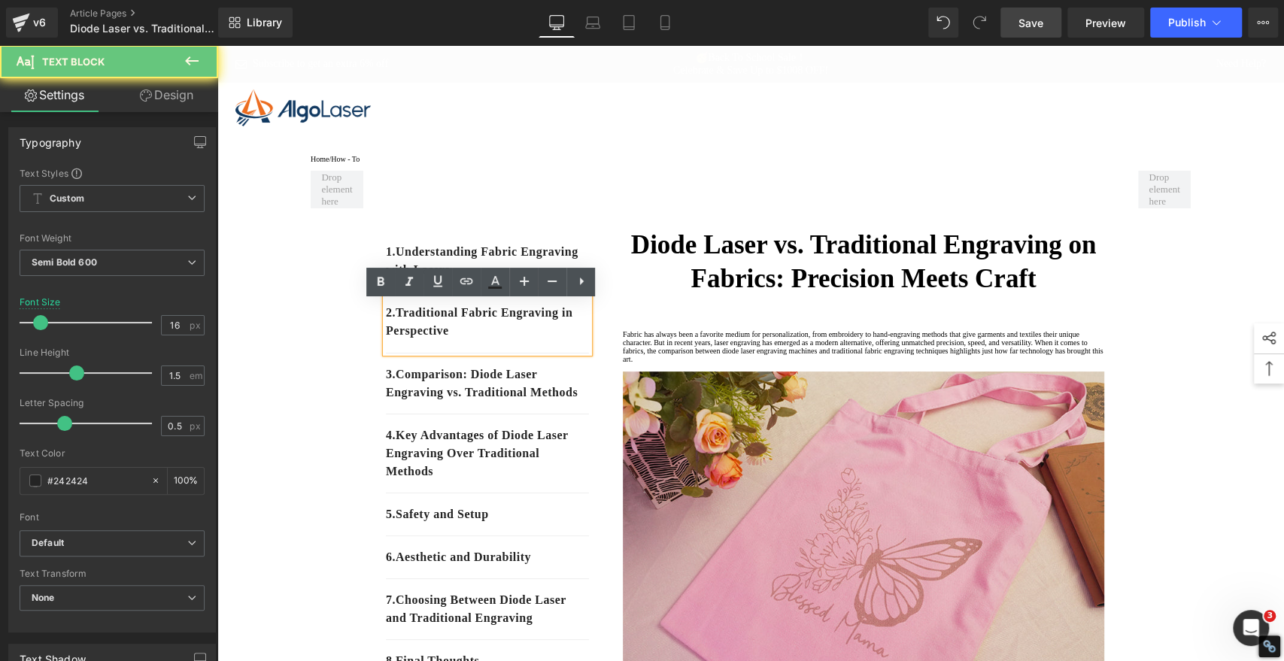
click at [489, 340] on p "2. Traditional Fabric Engraving in Perspective" at bounding box center [487, 322] width 203 height 36
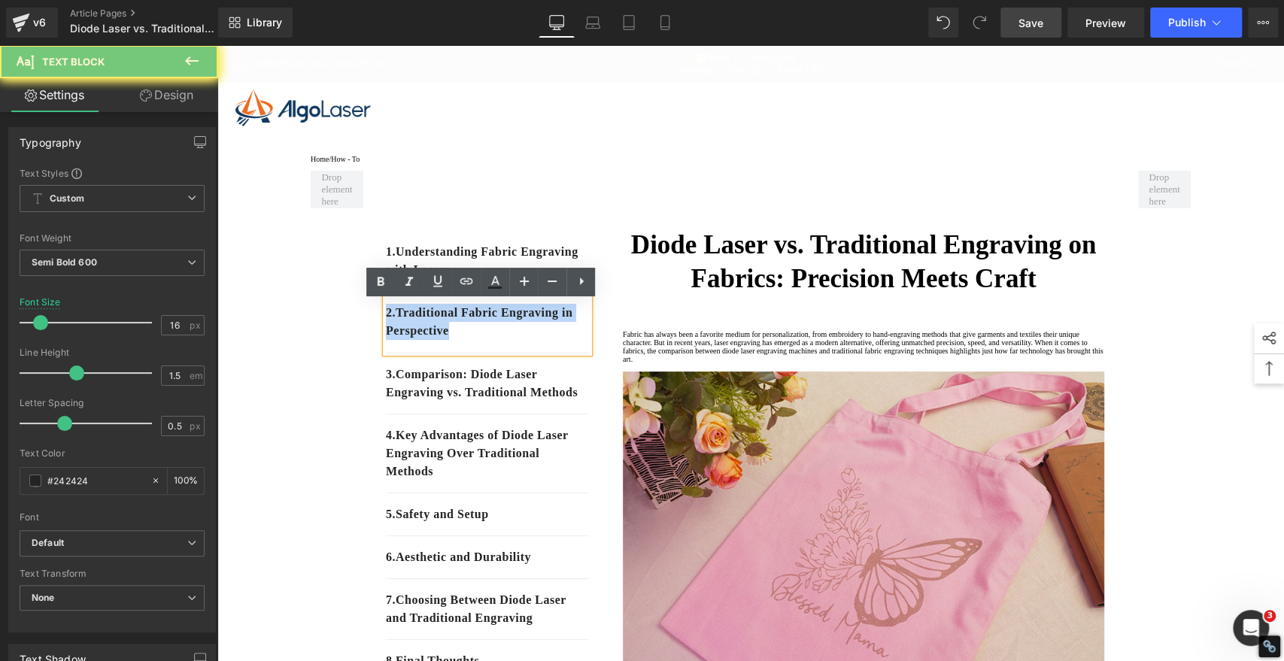
click at [489, 340] on p "2. Traditional Fabric Engraving in Perspective" at bounding box center [487, 322] width 203 height 36
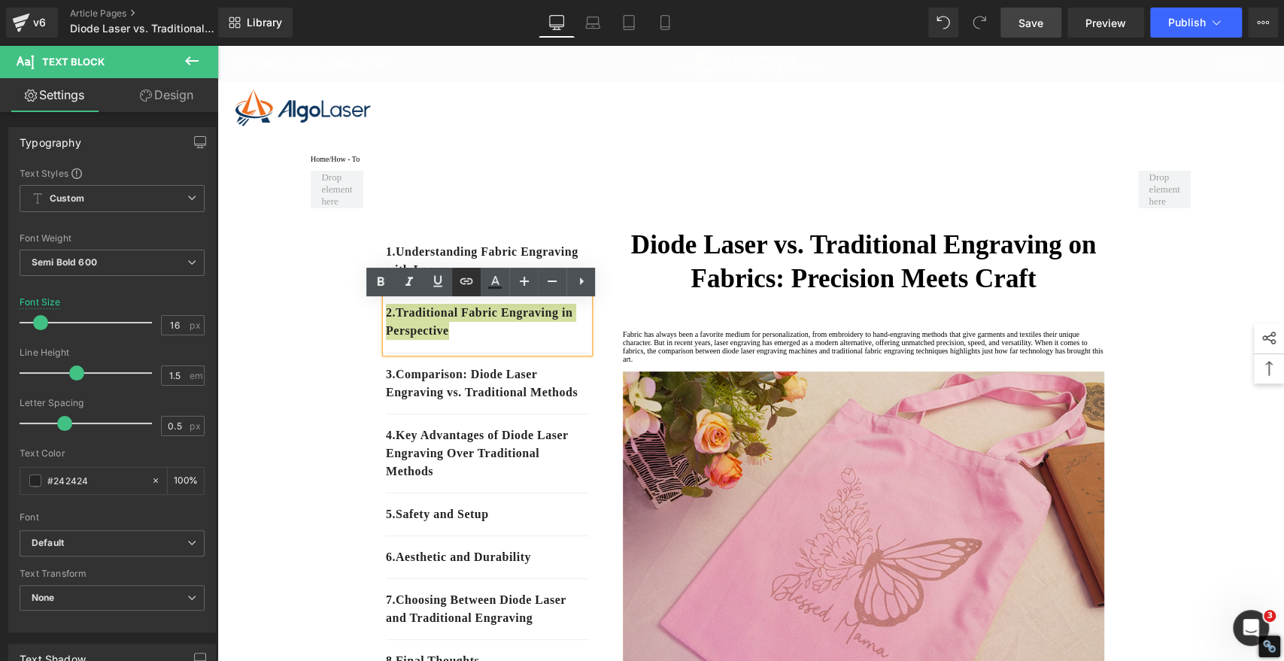
click at [466, 281] on icon at bounding box center [466, 281] width 18 height 18
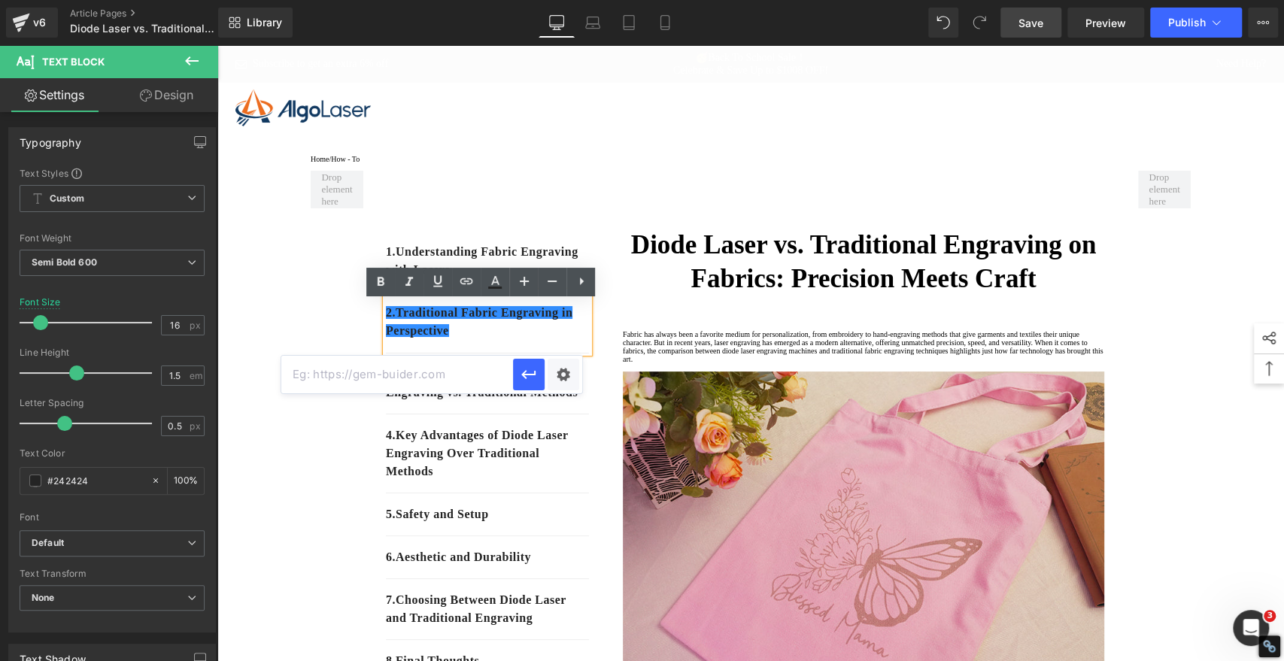
click at [493, 381] on input "text" at bounding box center [397, 375] width 232 height 38
paste input "#e-1755842982604"
type input "#e-1755842982604"
click at [533, 371] on icon "button" at bounding box center [529, 374] width 18 height 18
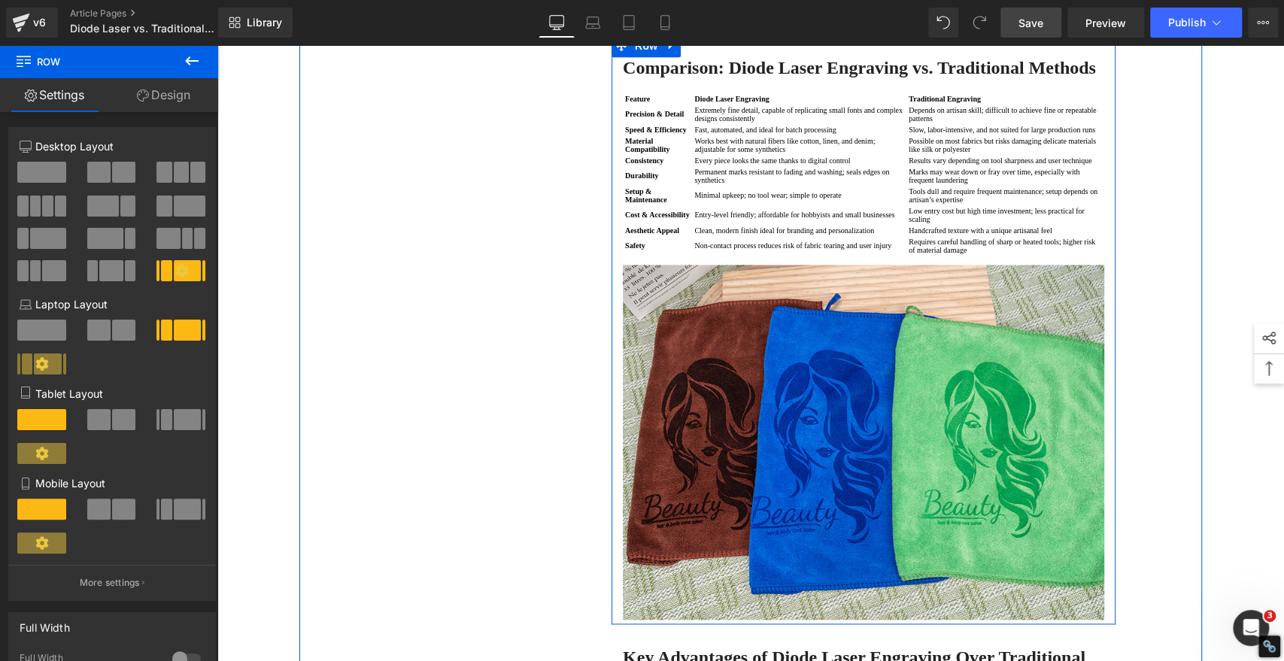
scroll to position [1253, 0]
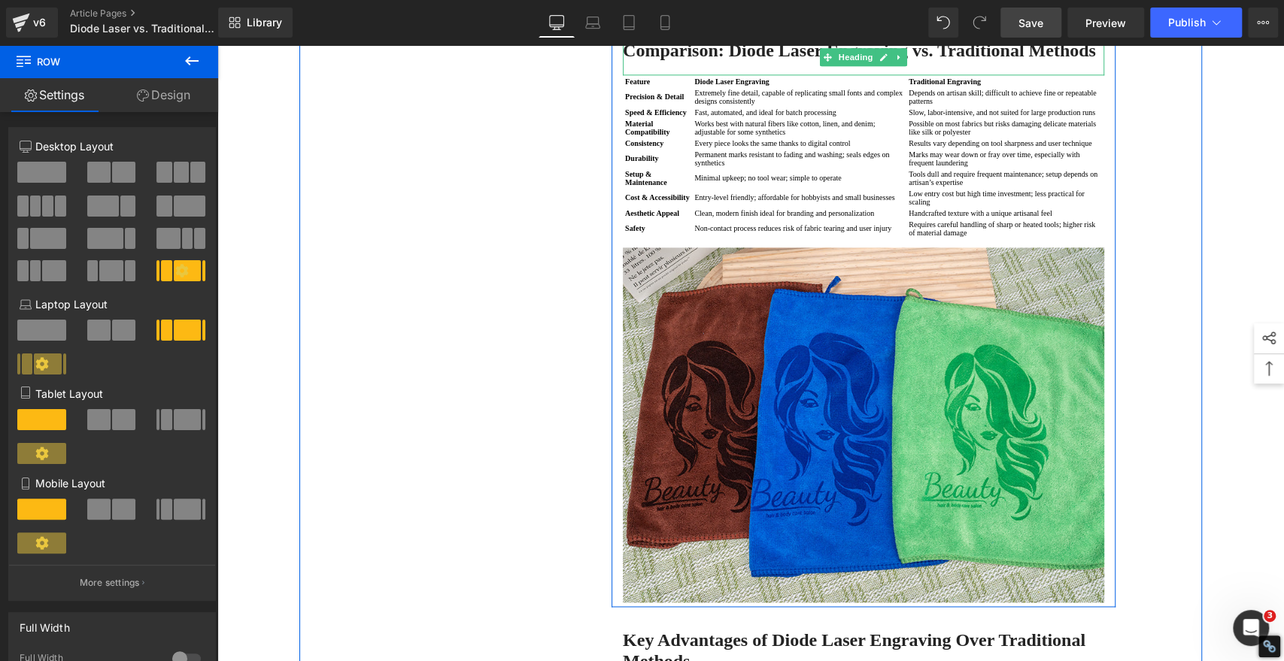
click at [742, 60] on strong "Comparison: Diode Laser Engraving vs. Traditional Methods" at bounding box center [859, 51] width 473 height 20
click at [741, 60] on strong "Comparison: Diode Laser Engraving vs. Traditional Methods" at bounding box center [859, 51] width 473 height 20
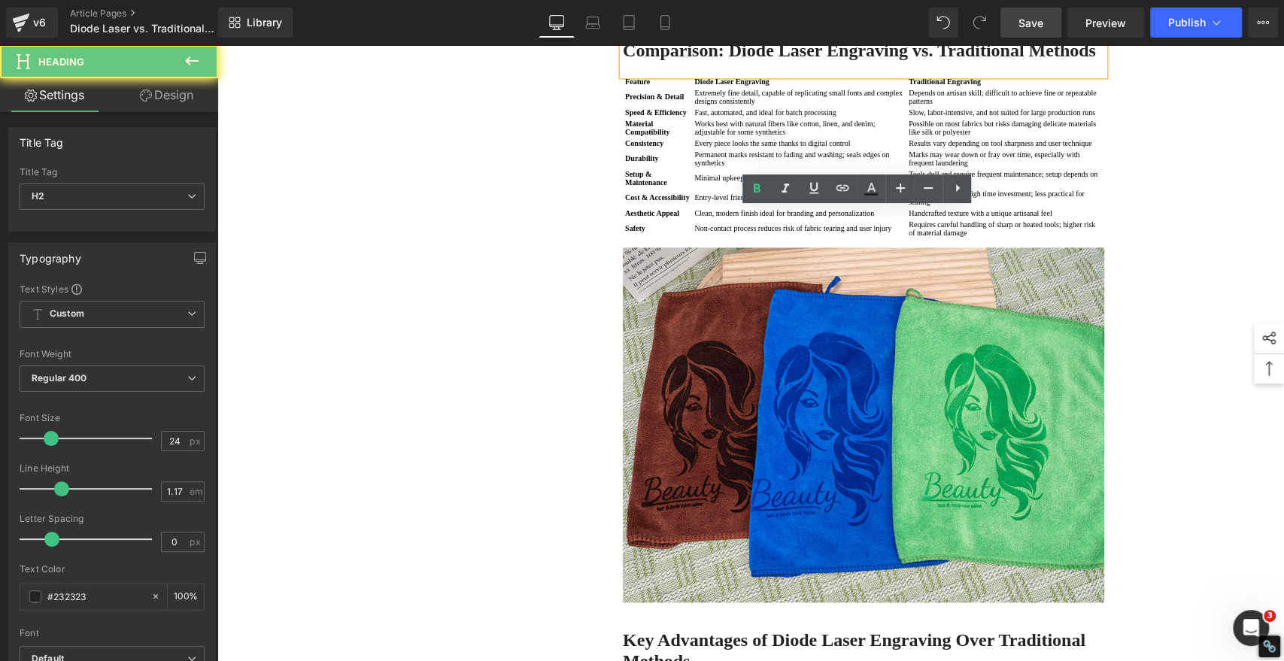
click at [741, 60] on strong "Comparison: Diode Laser Engraving vs. Traditional Methods" at bounding box center [859, 51] width 473 height 20
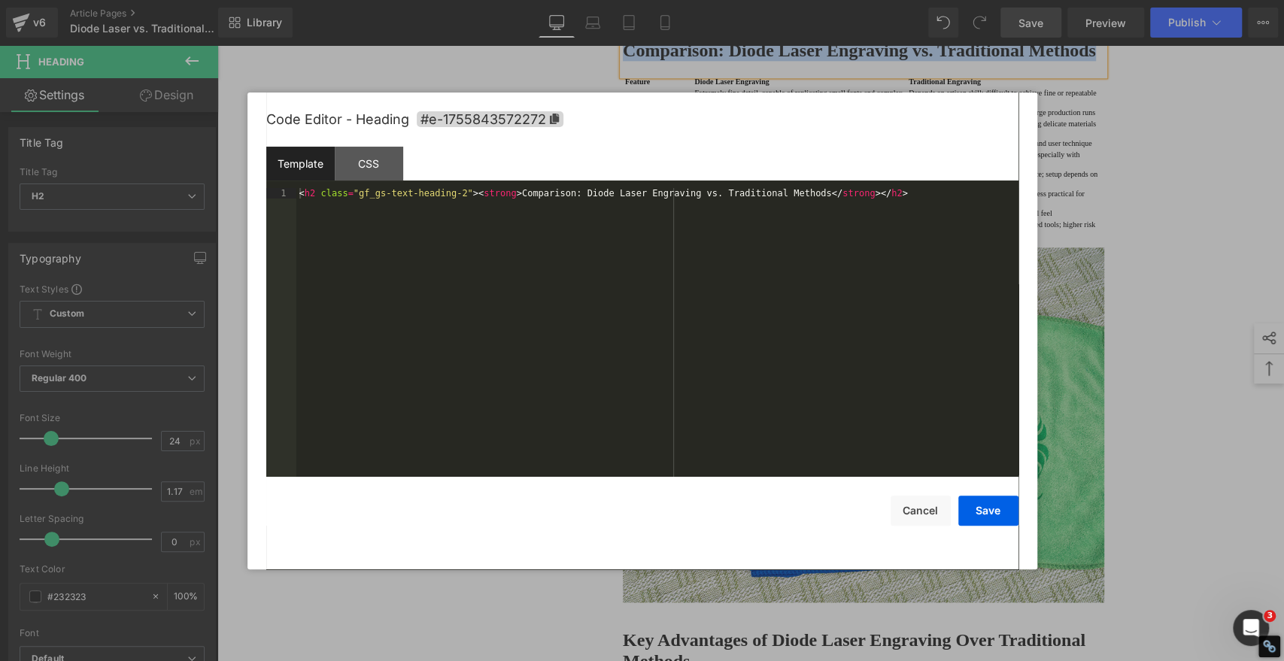
click at [726, 0] on div "Image You are previewing how the will restyle your page. You can not edit Eleme…" at bounding box center [642, 0] width 1284 height 0
click at [550, 117] on icon at bounding box center [553, 119] width 9 height 11
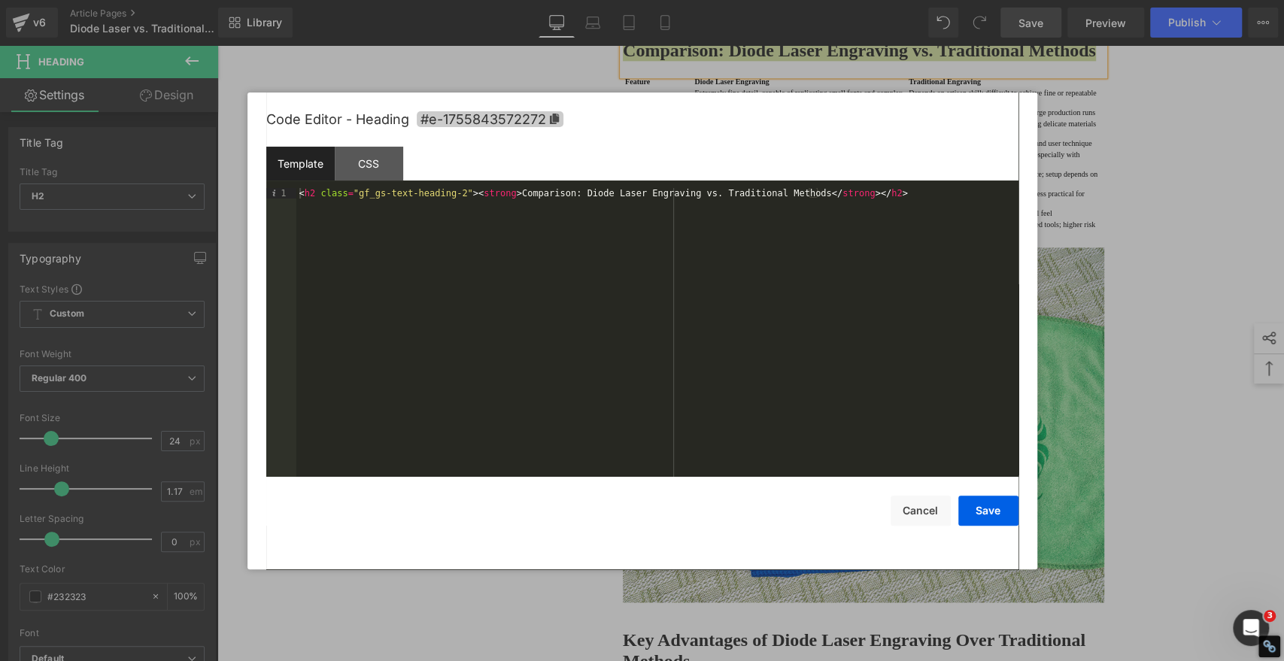
copy strong "Comparison: Diode Laser Engraving vs. Traditional Methods"
drag, startPoint x: 933, startPoint y: 512, endPoint x: 910, endPoint y: 498, distance: 27.3
click at [933, 511] on button "Cancel" at bounding box center [920, 511] width 60 height 30
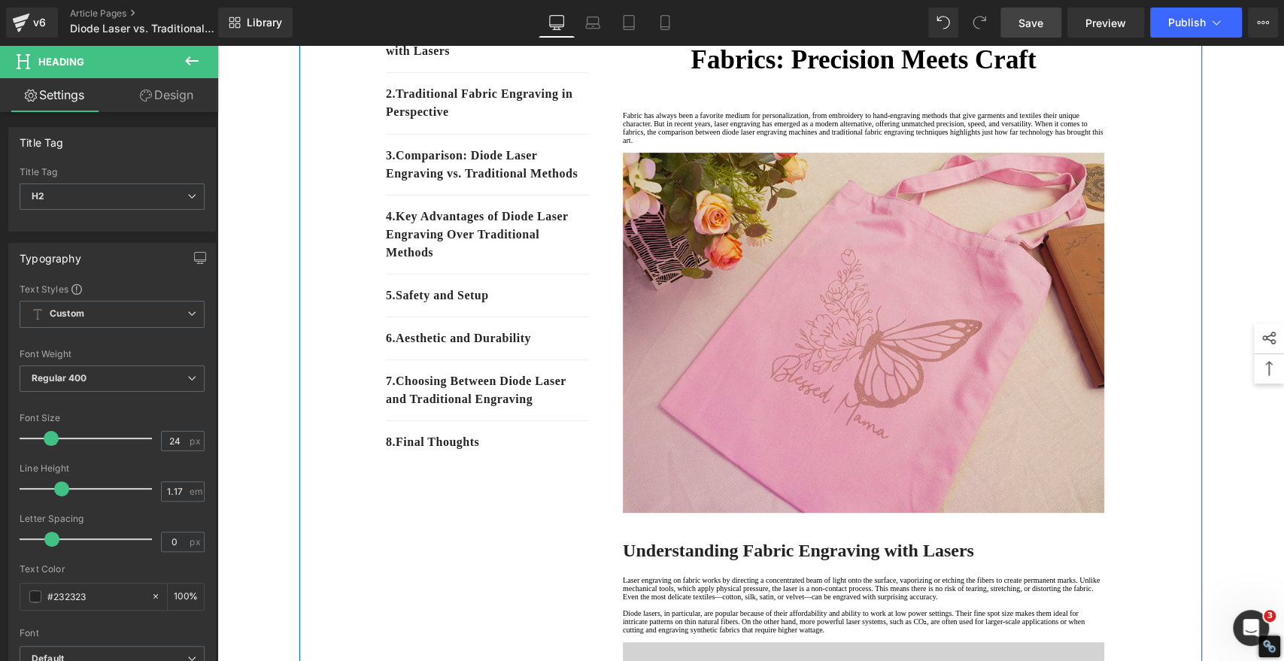
scroll to position [83, 0]
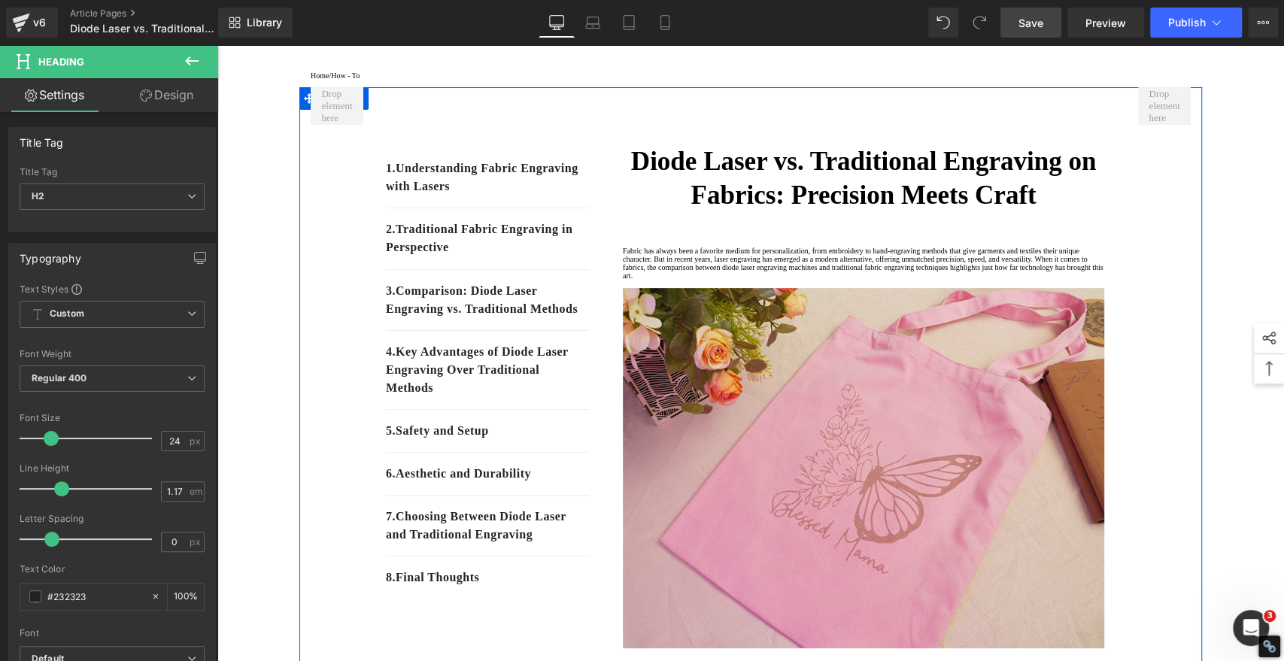
click at [456, 318] on p "3. Comparison: Diode Laser Engraving vs. Traditional Methods" at bounding box center [487, 300] width 203 height 36
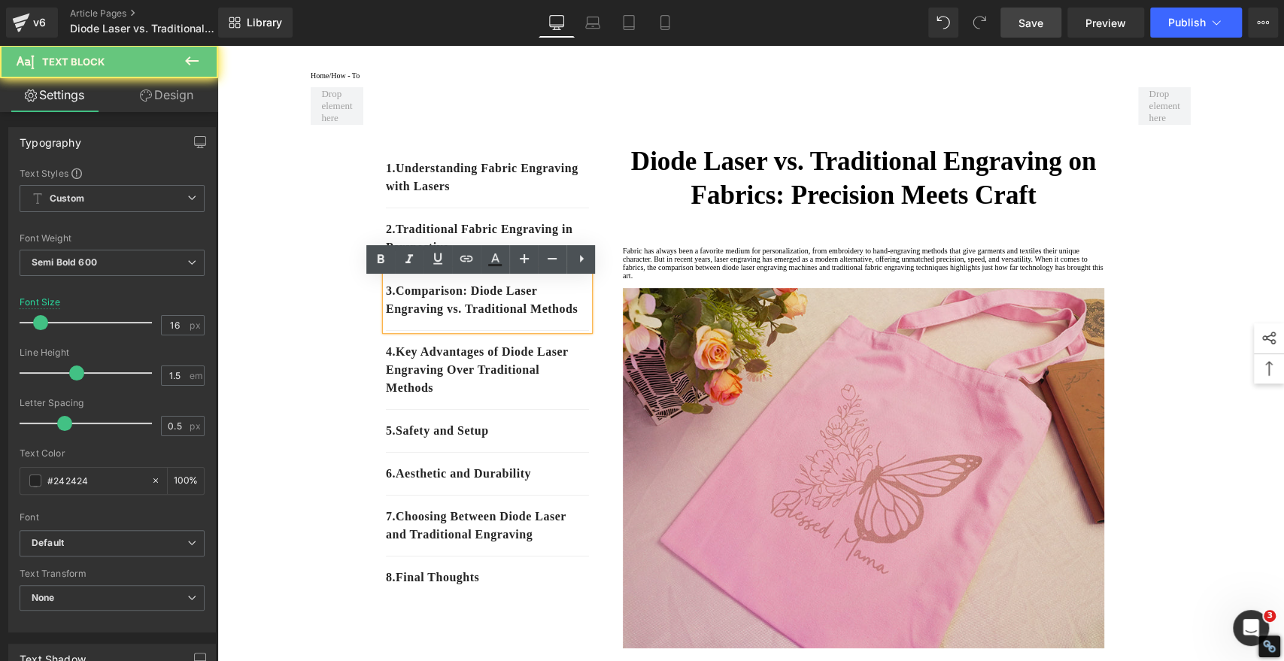
click at [452, 318] on p "3. Comparison: Diode Laser Engraving vs. Traditional Methods" at bounding box center [487, 300] width 203 height 36
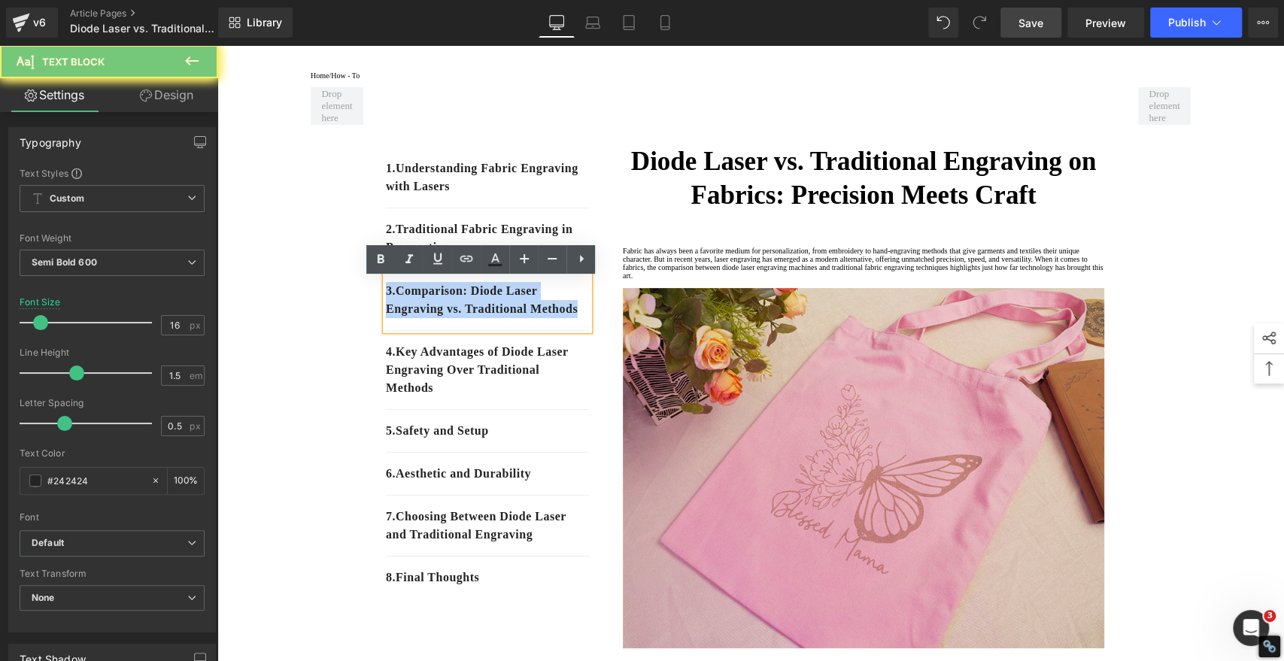
click at [452, 318] on p "3. Comparison: Diode Laser Engraving vs. Traditional Methods" at bounding box center [487, 300] width 203 height 36
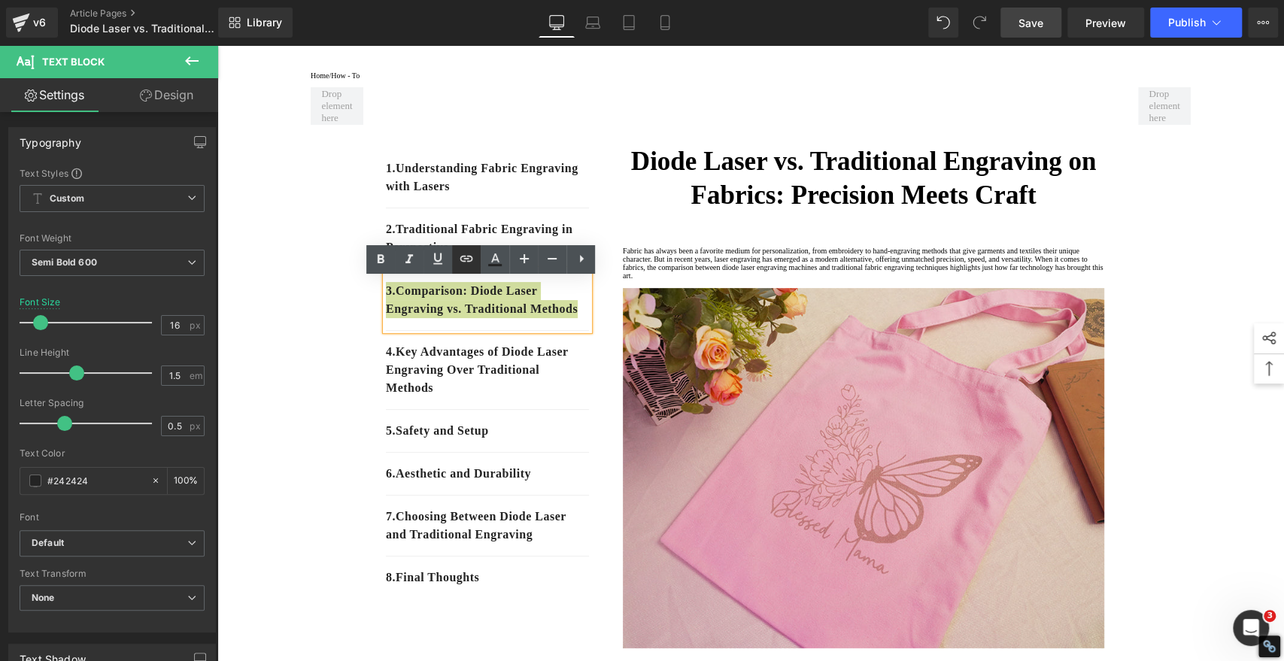
click at [467, 253] on icon at bounding box center [466, 259] width 18 height 18
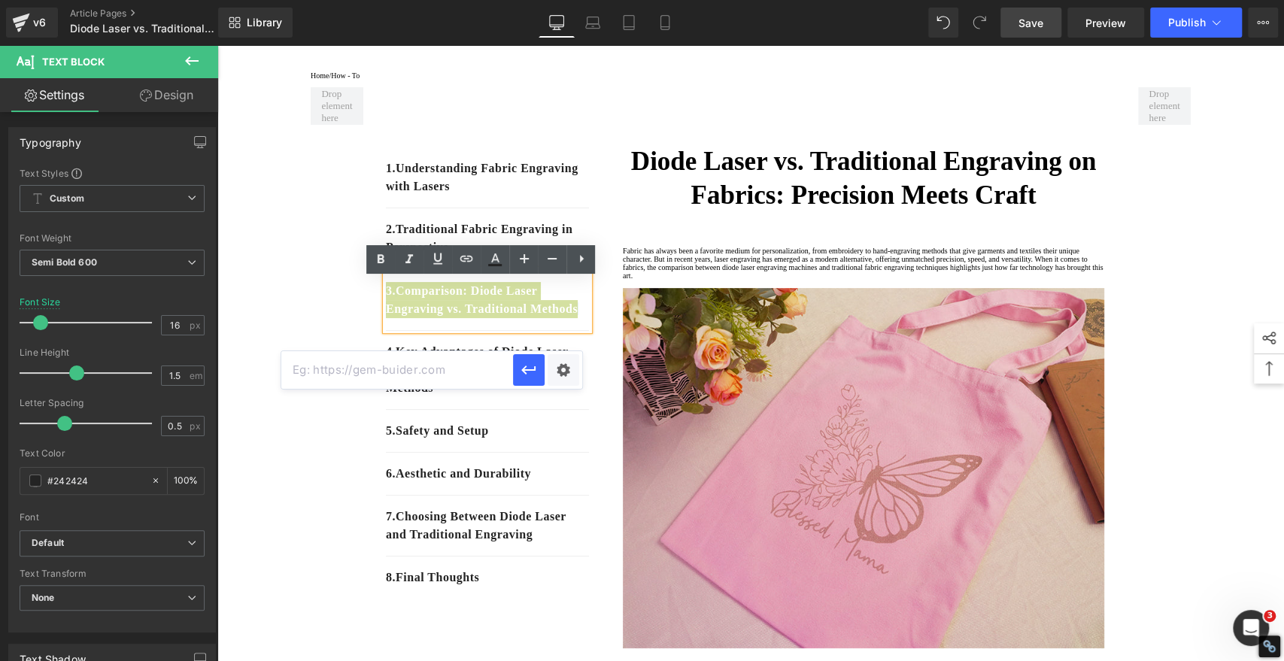
click at [471, 371] on input "text" at bounding box center [397, 370] width 232 height 38
paste input "#e-1755843572272"
type input "#e-1755843572272"
click at [525, 372] on icon "button" at bounding box center [528, 370] width 14 height 9
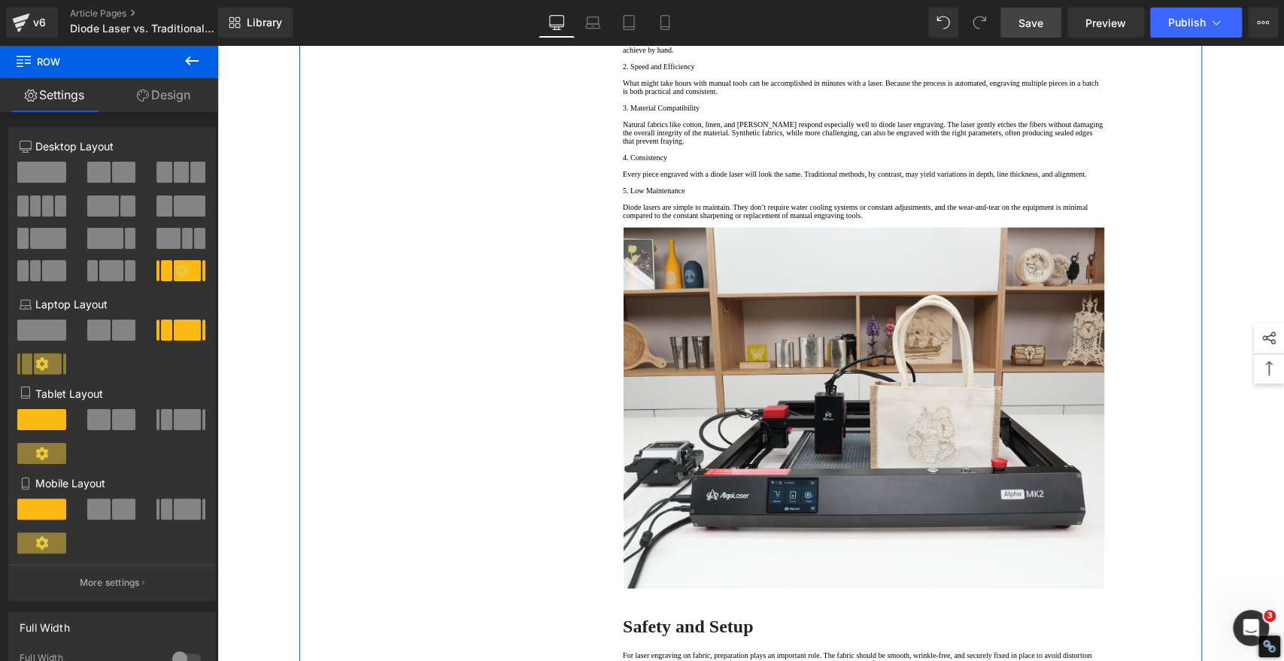
scroll to position [2005, 0]
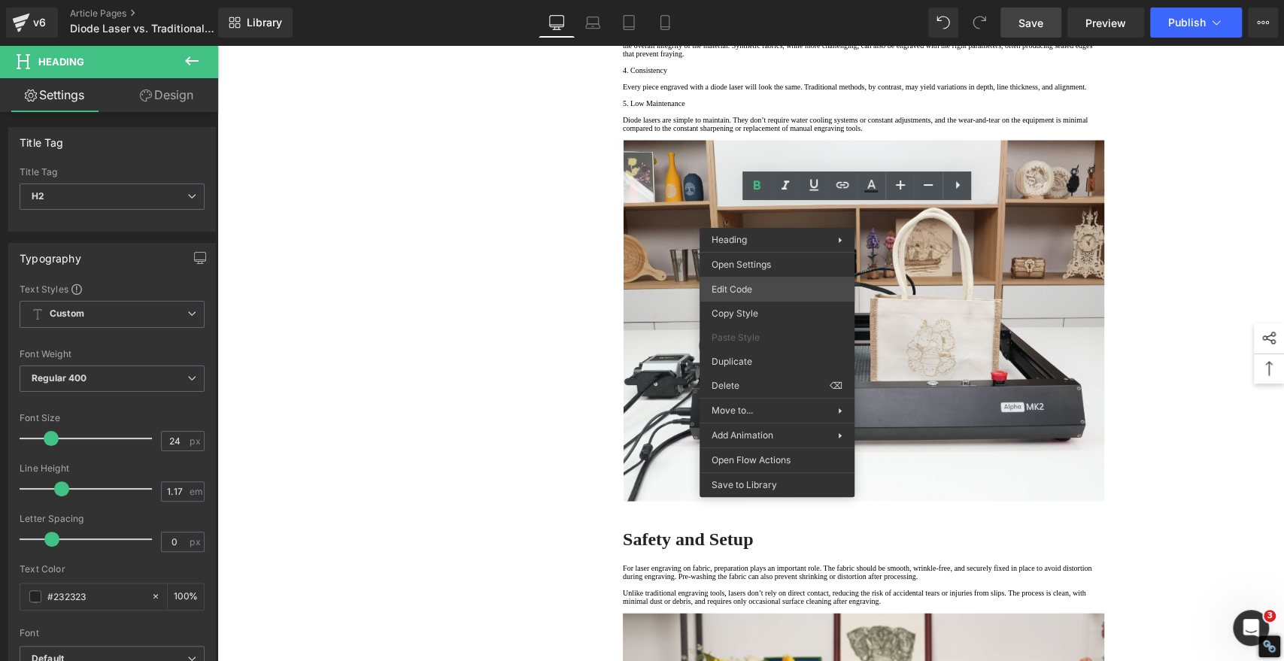
click at [746, 0] on div "Image You are previewing how the will restyle your page. You can not edit Eleme…" at bounding box center [642, 0] width 1284 height 0
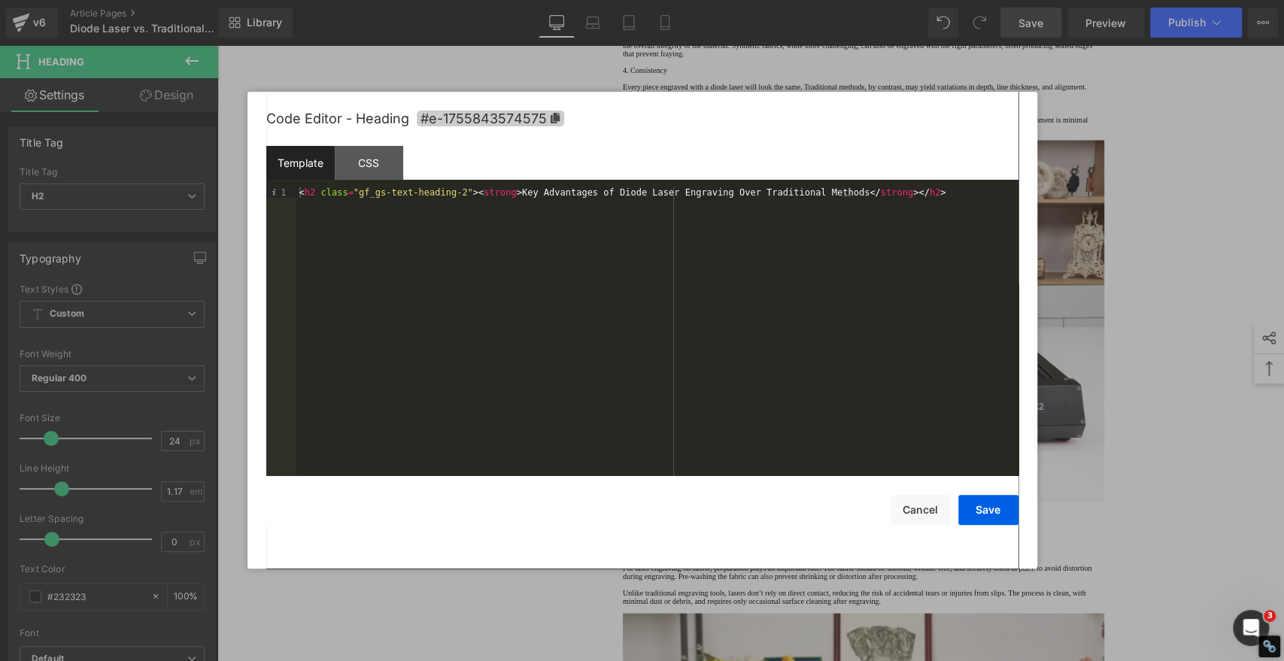
click at [552, 119] on icon at bounding box center [554, 118] width 9 height 11
copy strong "Key Advantages of Diode Laser Engraving Over Traditional Methods"
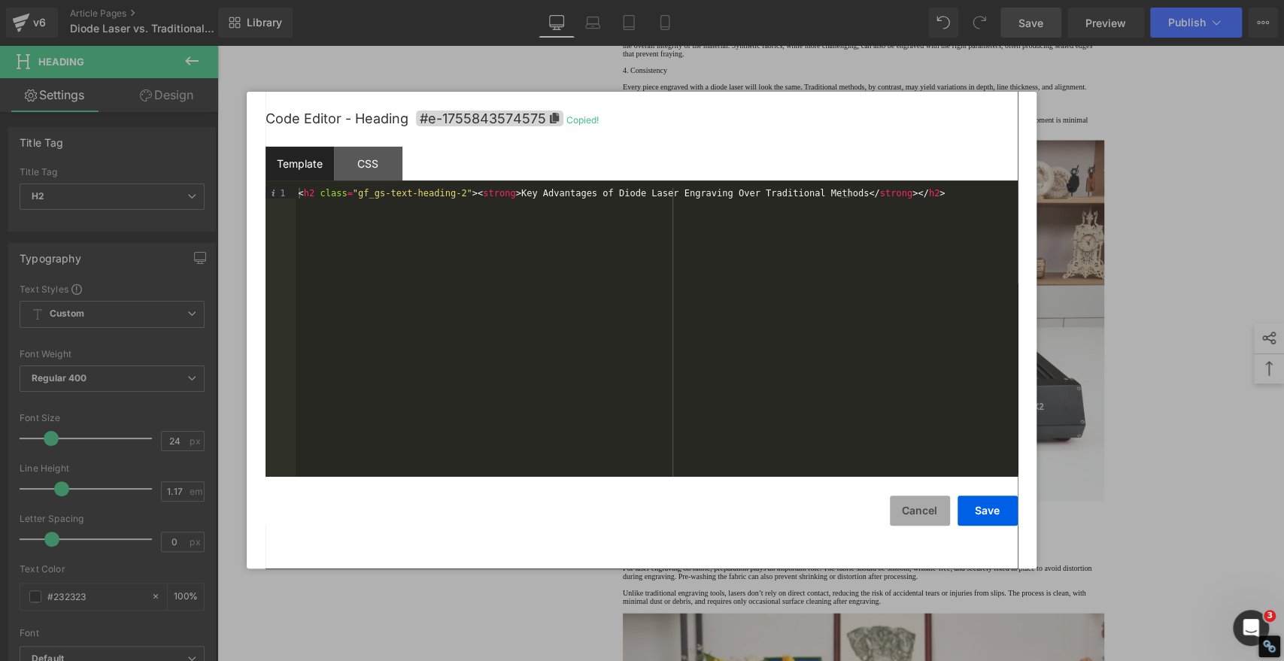
click at [916, 505] on button "Cancel" at bounding box center [920, 511] width 60 height 30
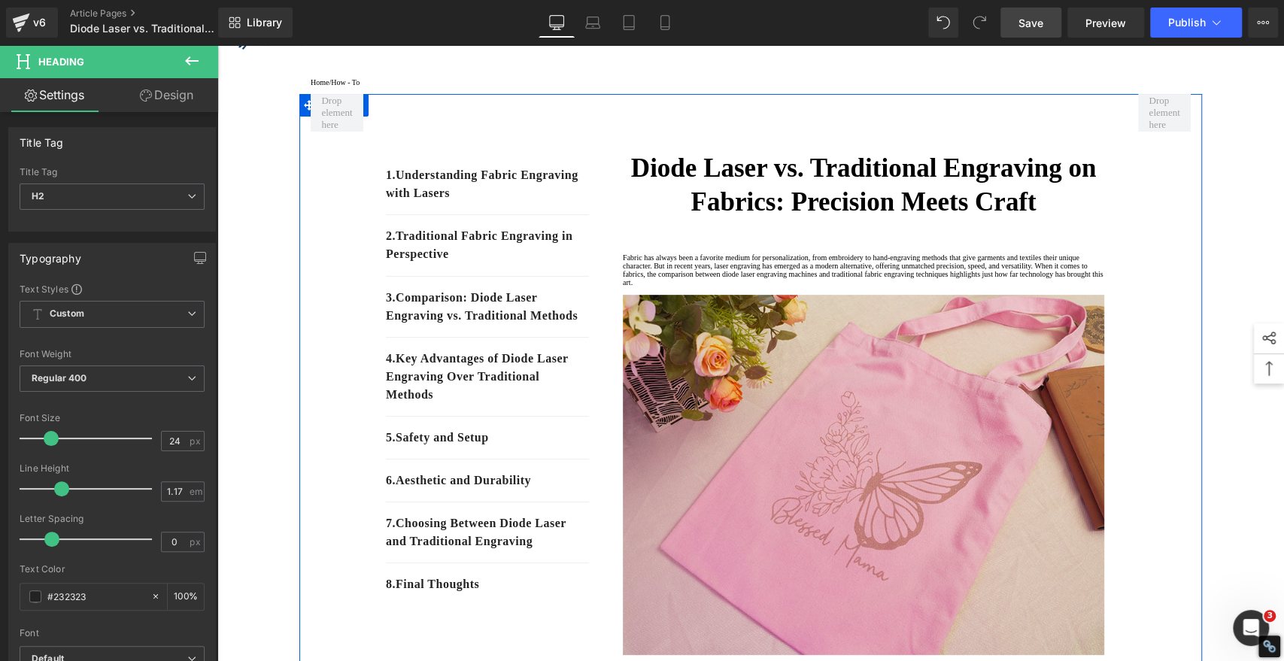
scroll to position [0, 0]
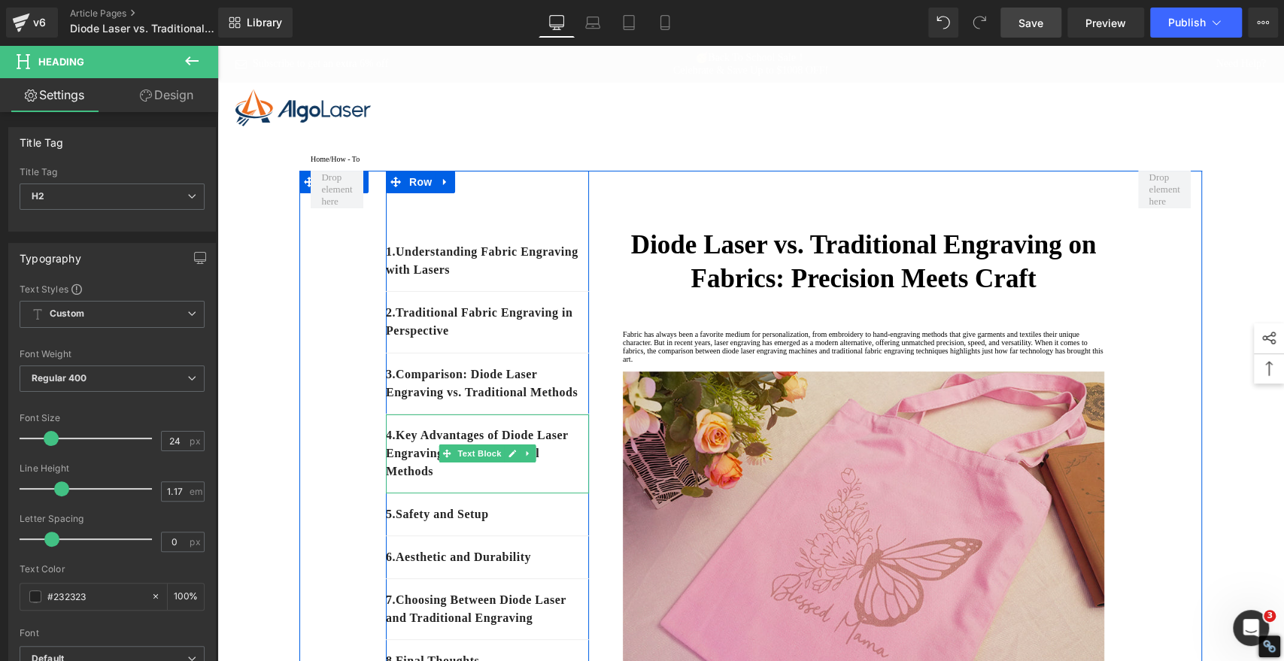
click at [523, 480] on p "4. Key Advantages of Diode Laser Engraving Over Traditional Methods" at bounding box center [487, 453] width 203 height 54
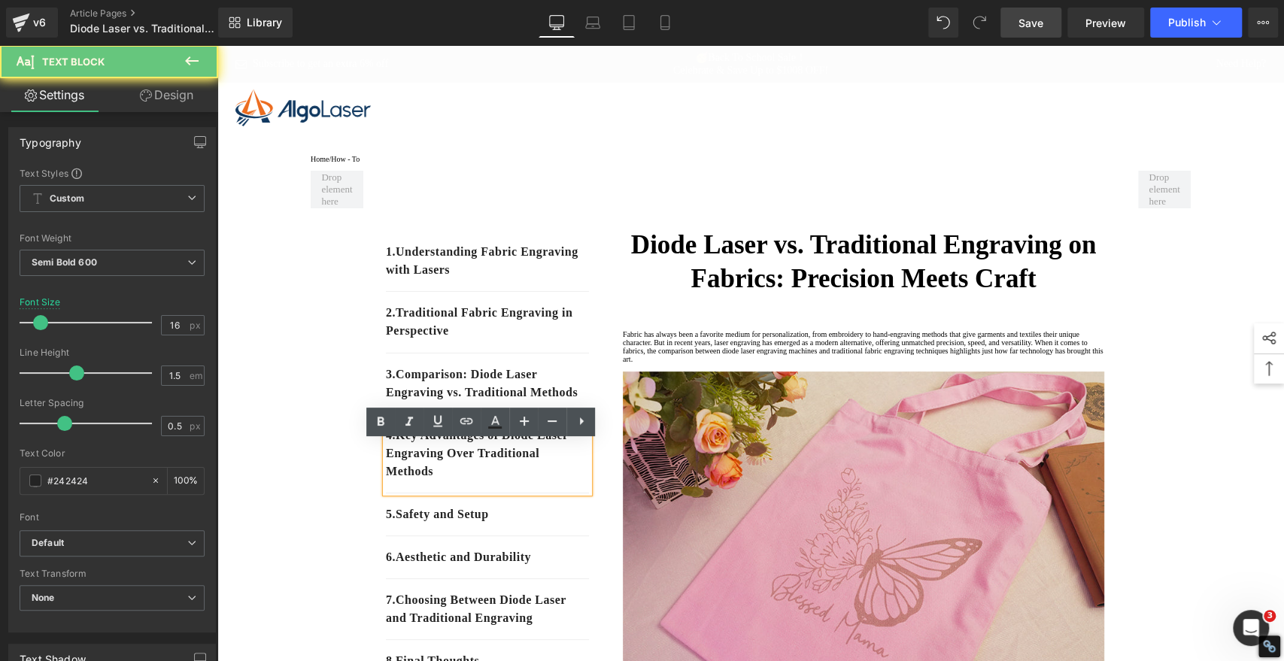
click at [523, 480] on p "4. Key Advantages of Diode Laser Engraving Over Traditional Methods" at bounding box center [487, 453] width 203 height 54
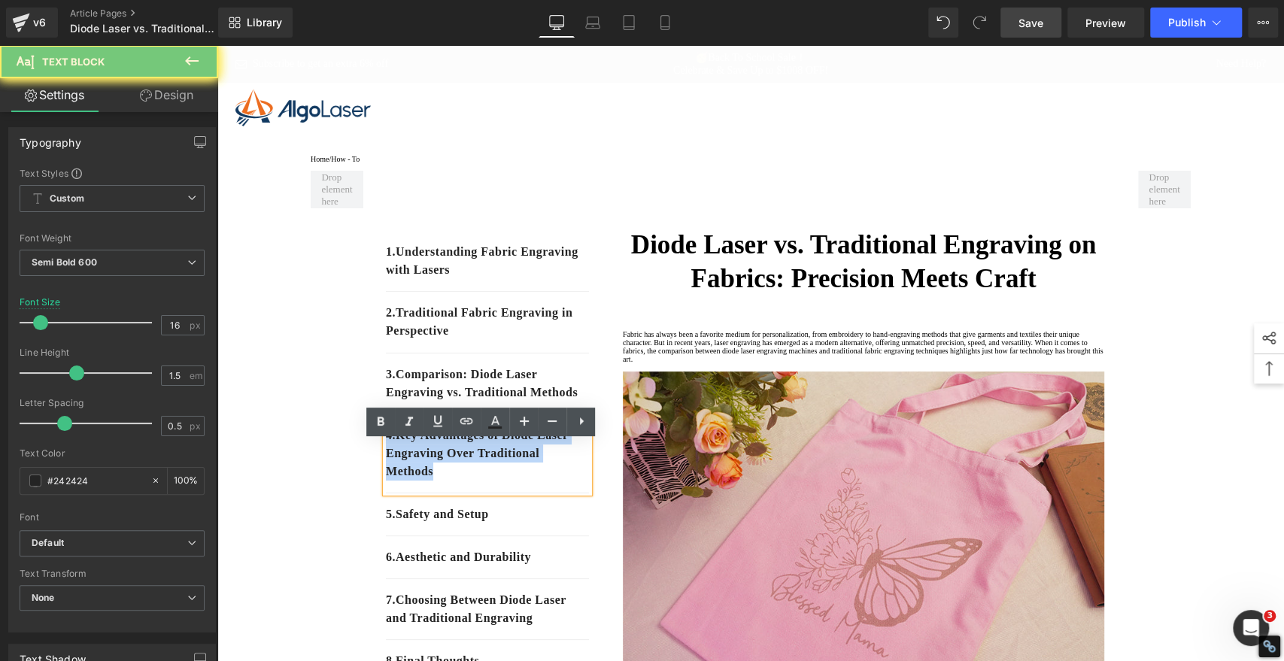
click at [523, 480] on p "4. Key Advantages of Diode Laser Engraving Over Traditional Methods" at bounding box center [487, 453] width 203 height 54
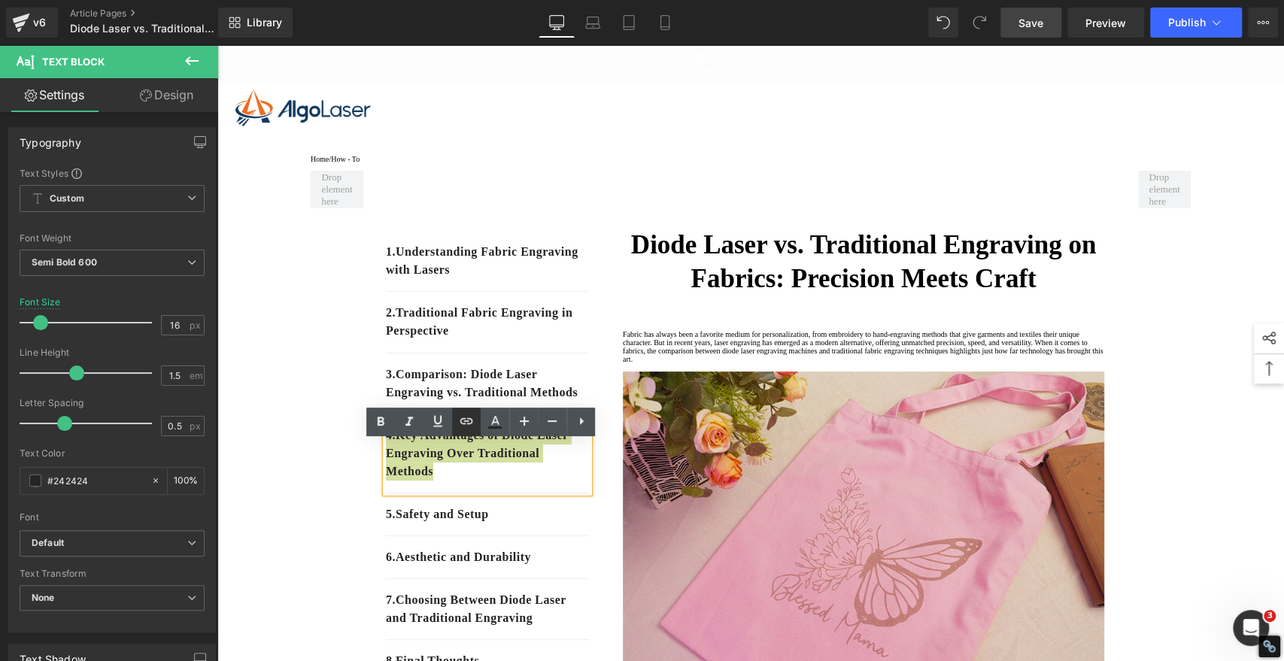
click at [467, 420] on icon at bounding box center [466, 421] width 13 height 6
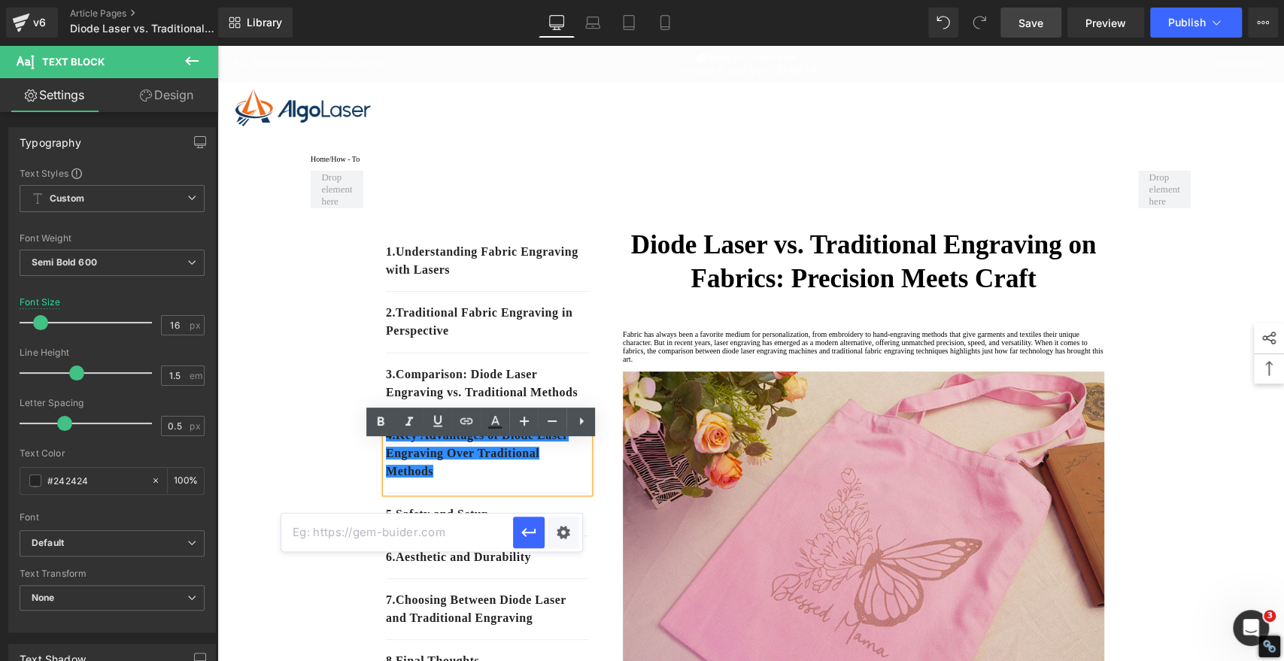
drag, startPoint x: 466, startPoint y: 537, endPoint x: 478, endPoint y: 539, distance: 12.2
click at [466, 537] on input "text" at bounding box center [397, 533] width 232 height 38
paste input "#e-1755843574575"
type input "#e-1755843574575"
click at [529, 534] on icon "button" at bounding box center [529, 532] width 18 height 18
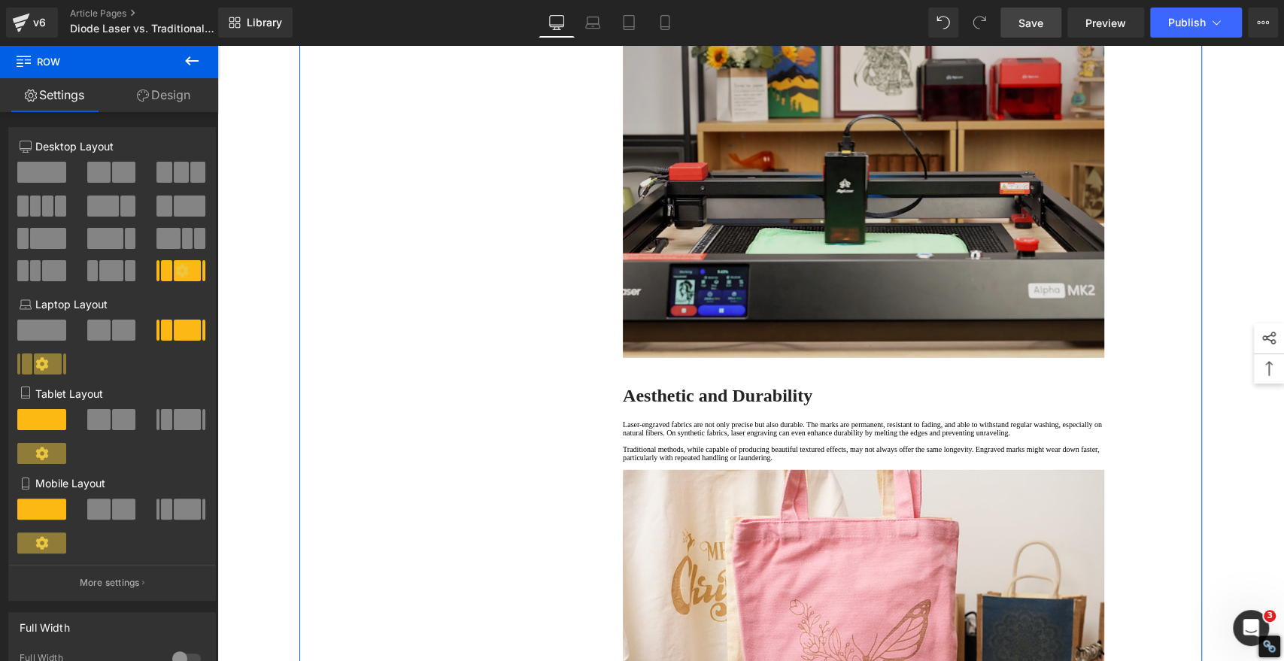
scroll to position [2840, 0]
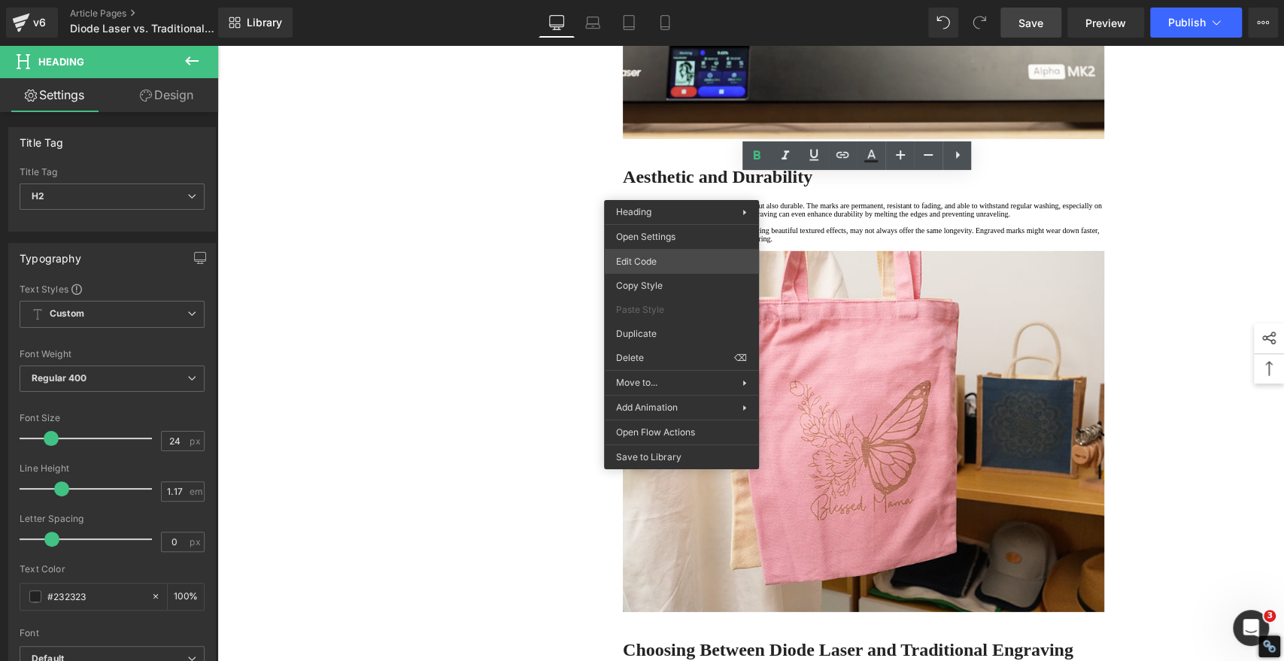
click at [651, 0] on div "Image You are previewing how the will restyle your page. You can not edit Eleme…" at bounding box center [642, 0] width 1284 height 0
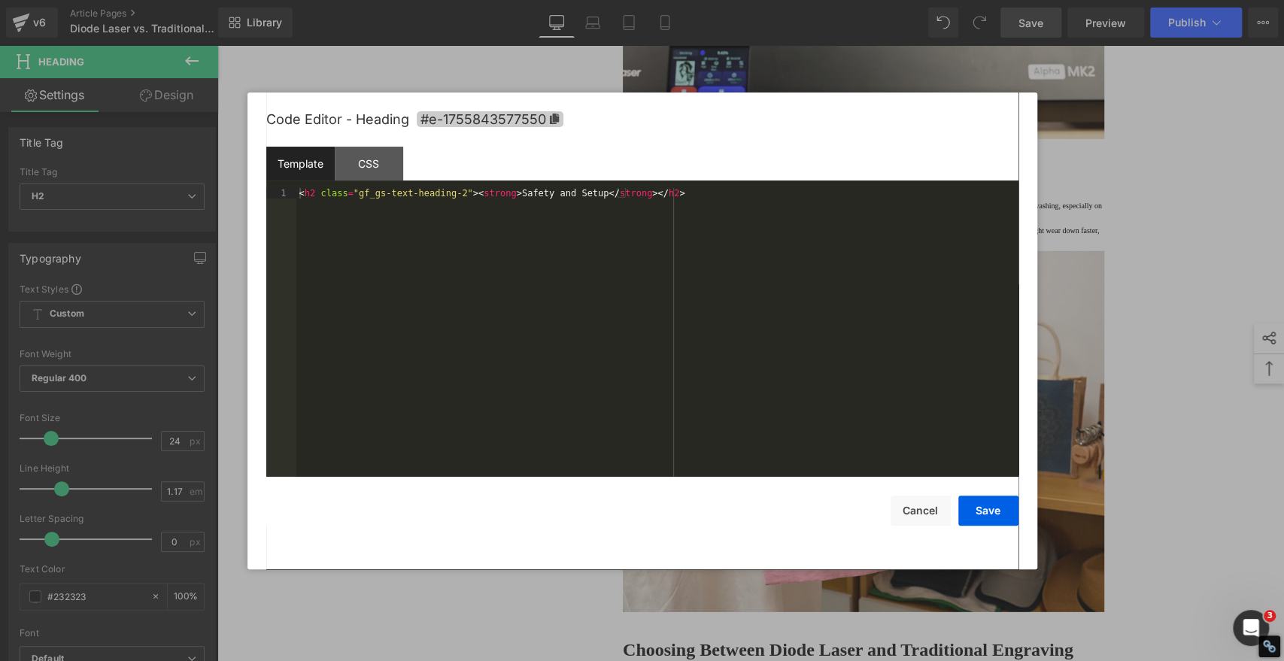
click at [556, 117] on icon at bounding box center [553, 119] width 9 height 11
copy strong "Safety and Setup"
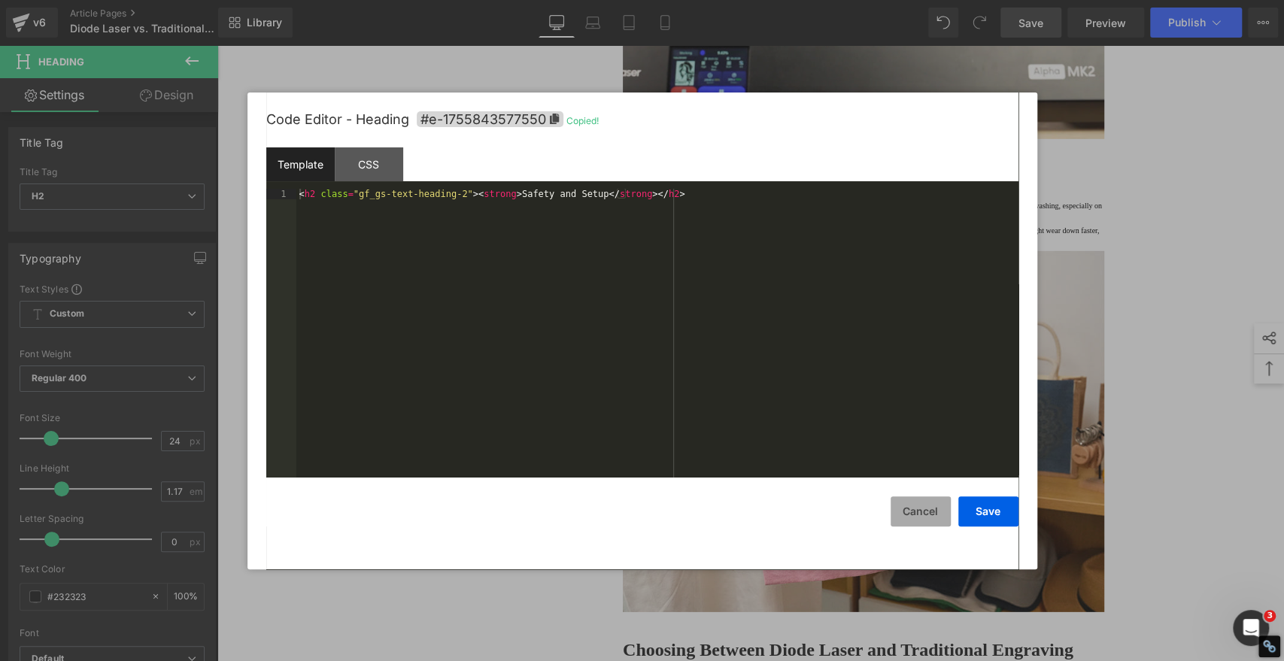
drag, startPoint x: 931, startPoint y: 512, endPoint x: 908, endPoint y: 499, distance: 26.3
click at [931, 512] on button "Cancel" at bounding box center [920, 511] width 60 height 30
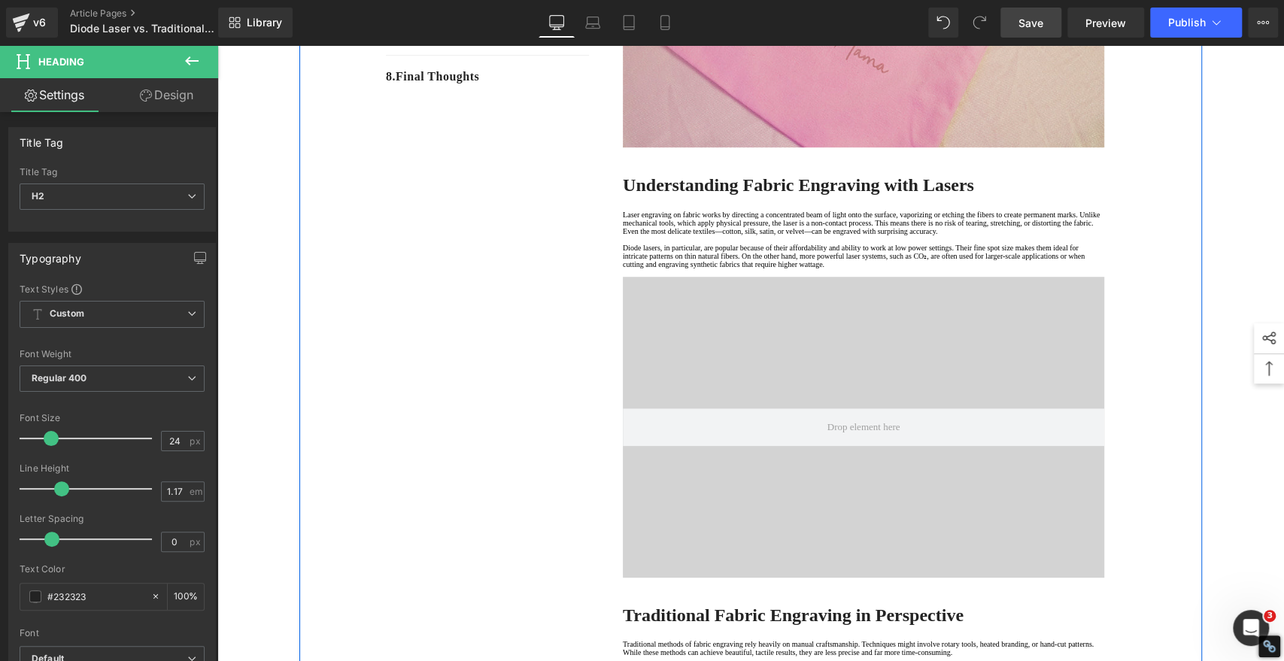
scroll to position [167, 0]
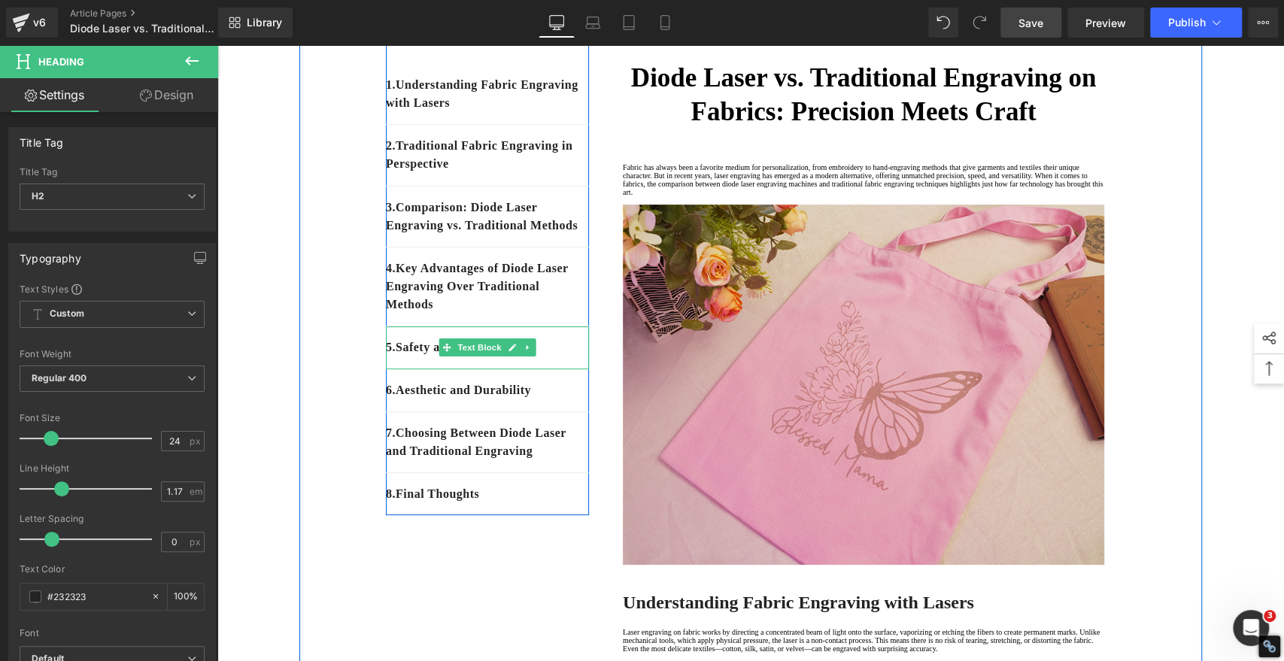
click at [532, 356] on p "5 . Safety and Setup" at bounding box center [487, 347] width 203 height 18
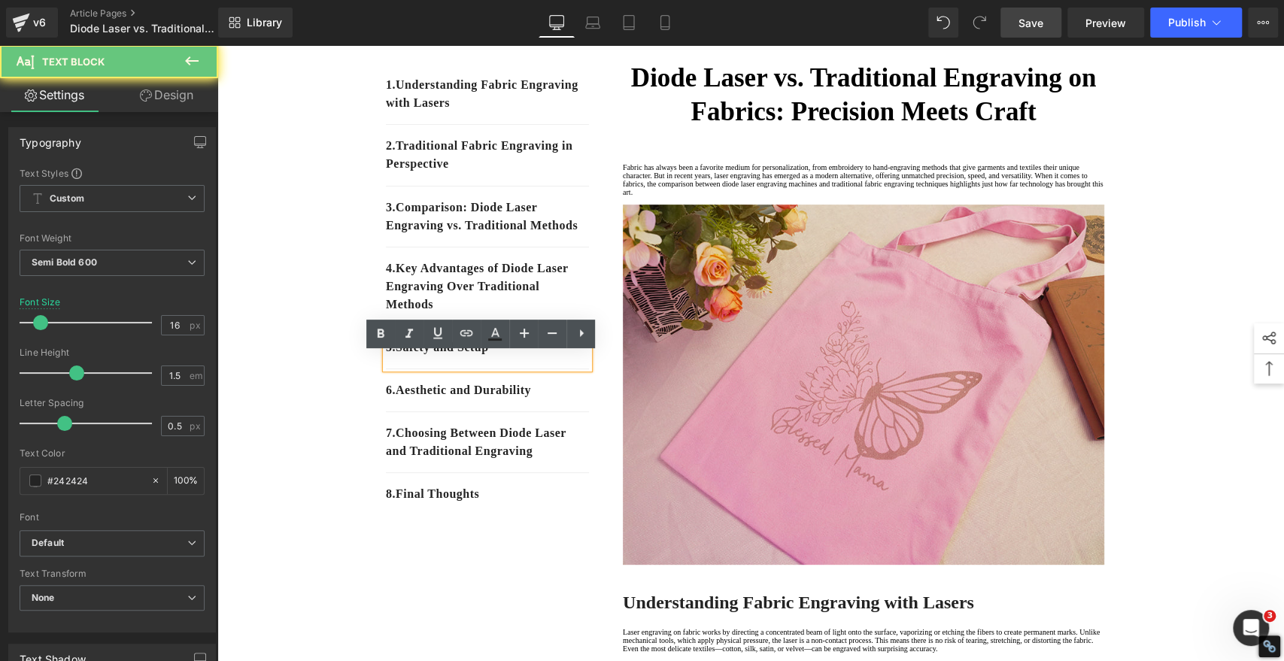
click at [532, 356] on p "5 . Safety and Setup" at bounding box center [487, 347] width 203 height 18
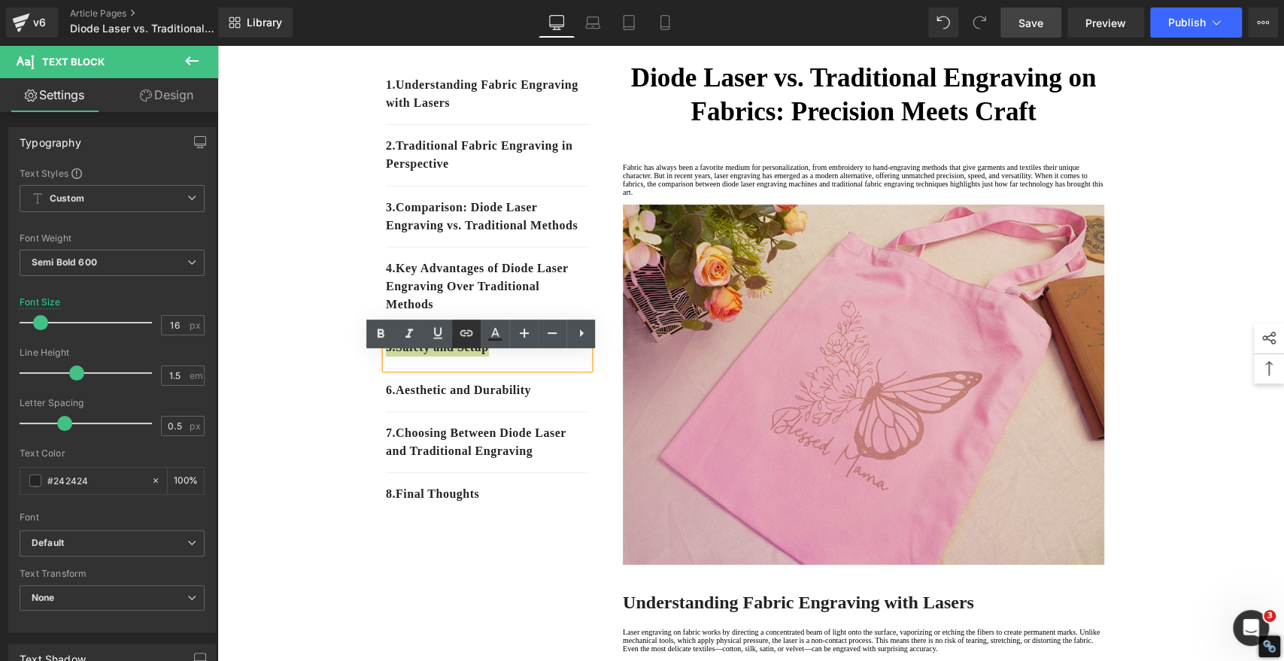
click at [468, 333] on icon at bounding box center [466, 333] width 13 height 6
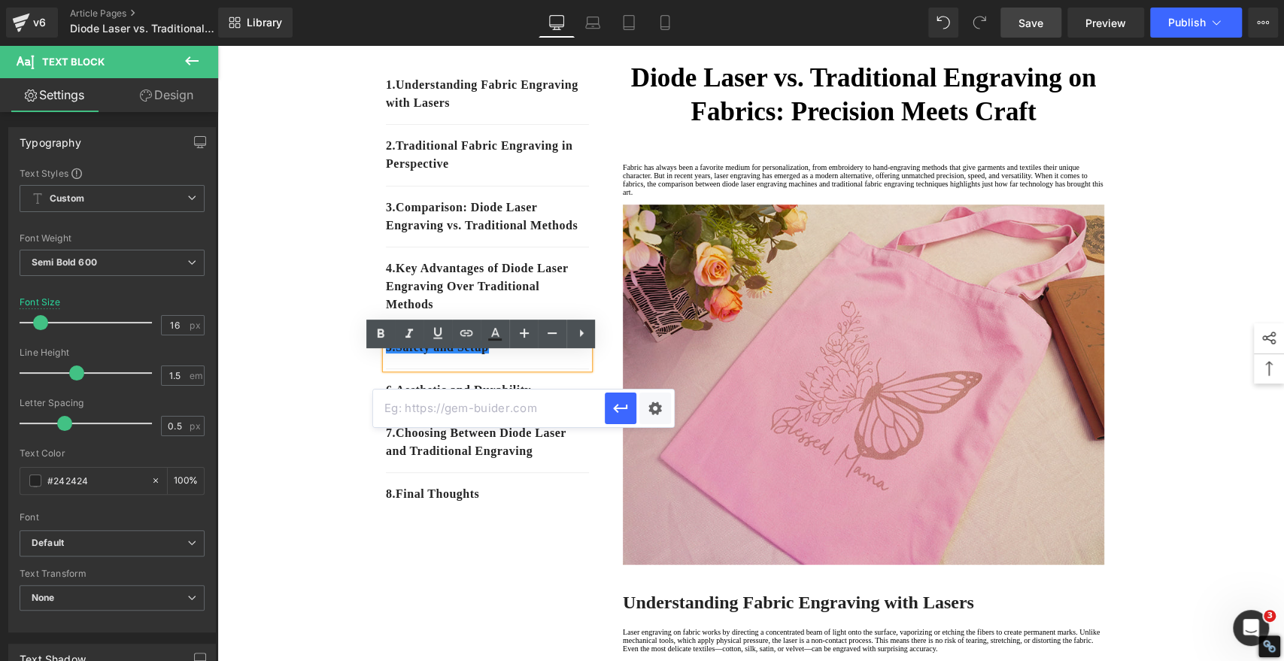
click at [481, 408] on input "text" at bounding box center [489, 408] width 232 height 38
paste input "#e-1755843577550"
type input "#e-1755843577550"
click at [619, 413] on icon "button" at bounding box center [620, 408] width 18 height 18
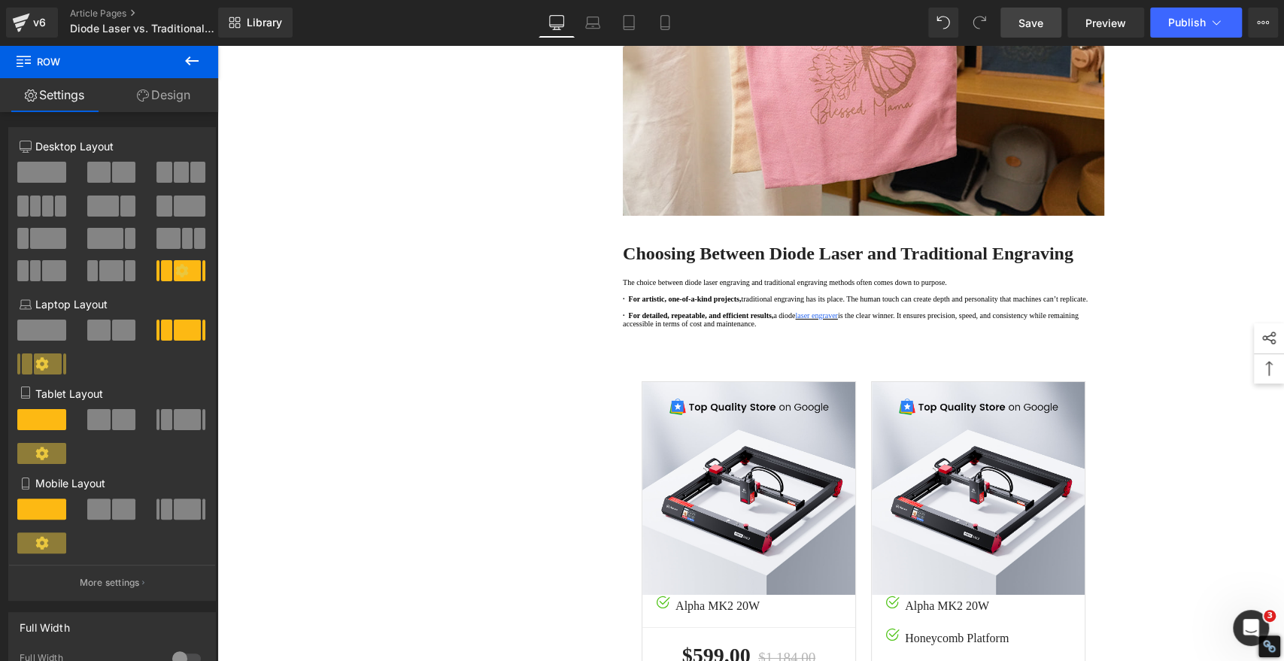
scroll to position [3175, 0]
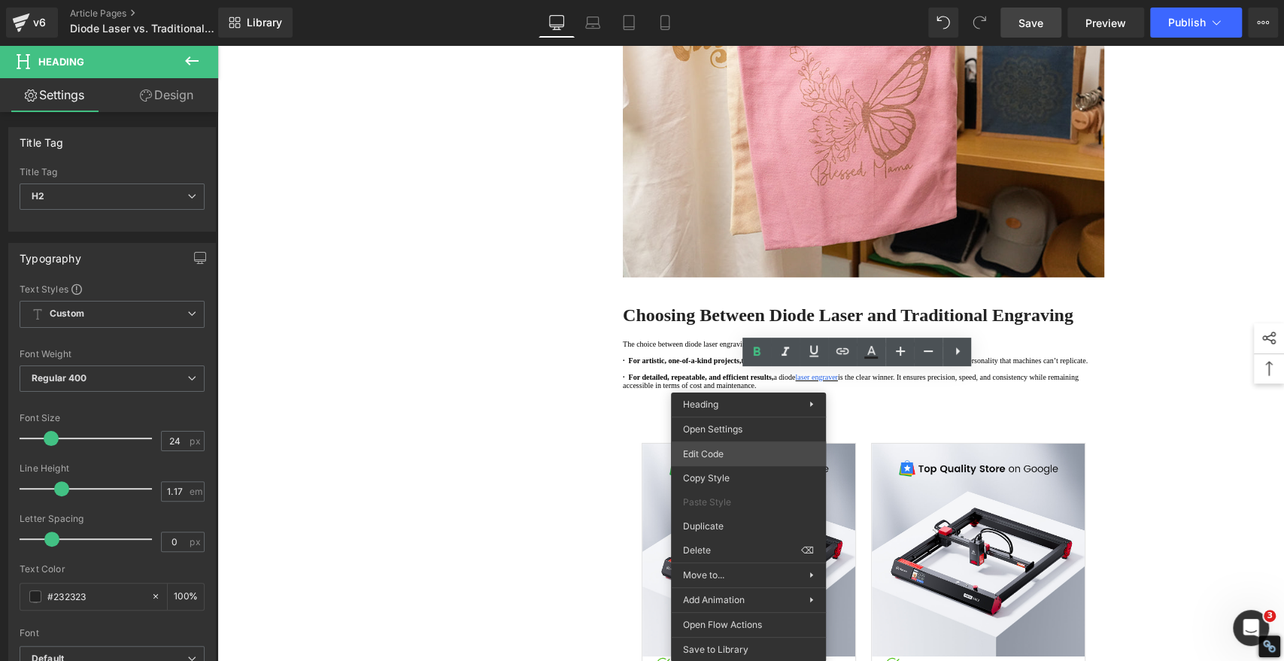
click at [708, 0] on div "Image You are previewing how the will restyle your page. You can not edit Eleme…" at bounding box center [642, 0] width 1284 height 0
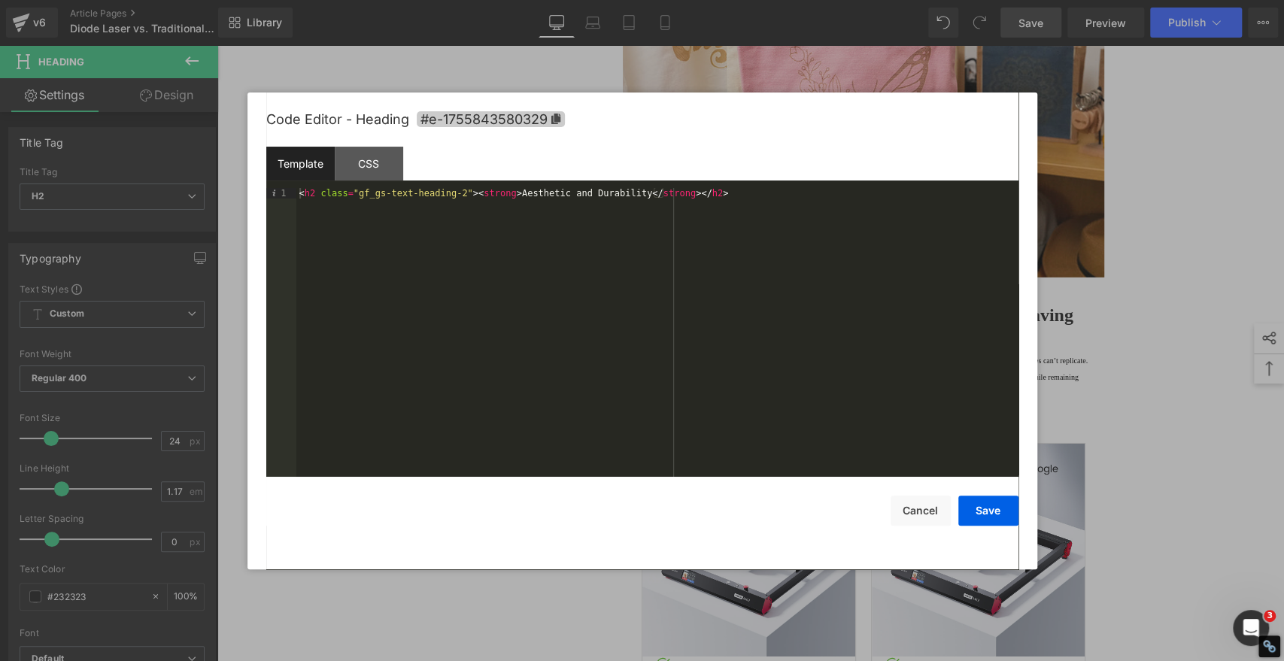
click at [558, 122] on icon at bounding box center [555, 119] width 11 height 11
copy strong "Aesthetic and Durability"
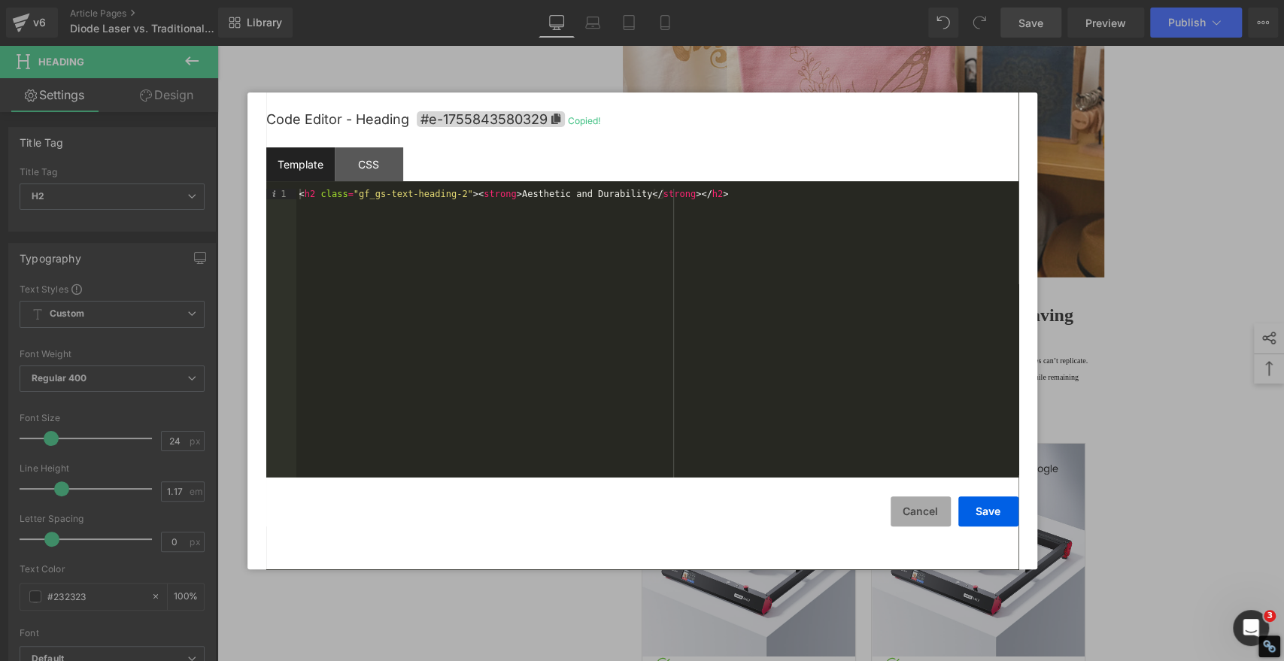
click at [913, 510] on button "Cancel" at bounding box center [920, 511] width 60 height 30
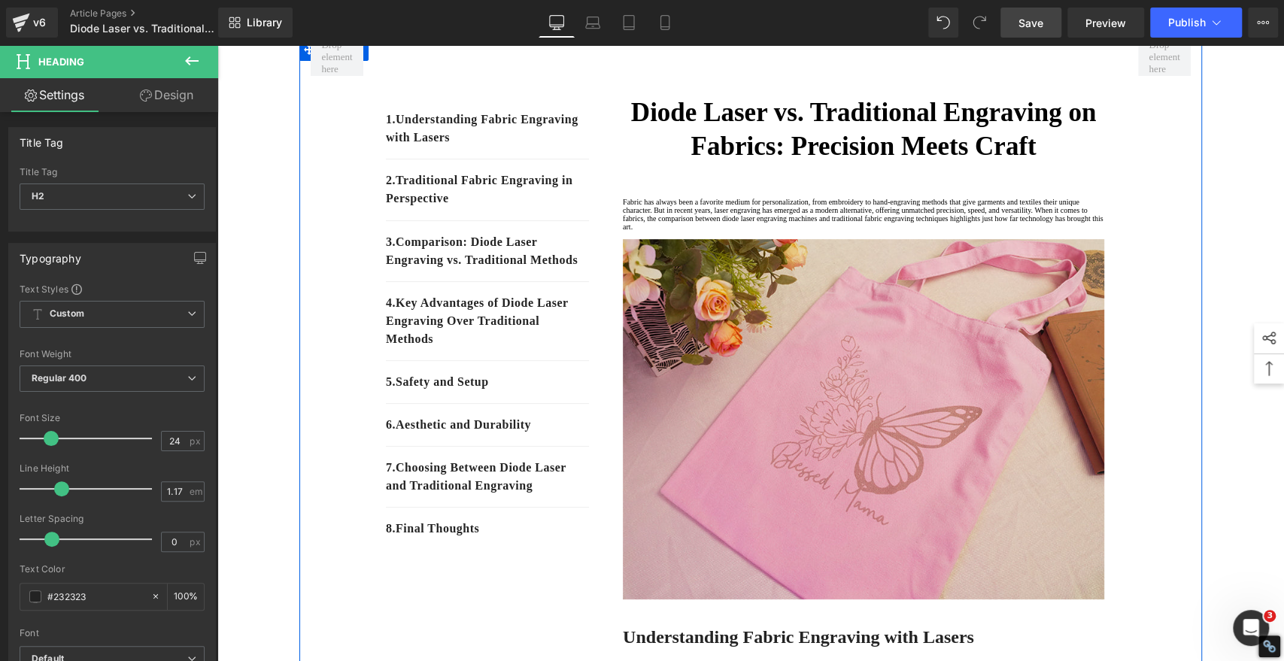
scroll to position [250, 0]
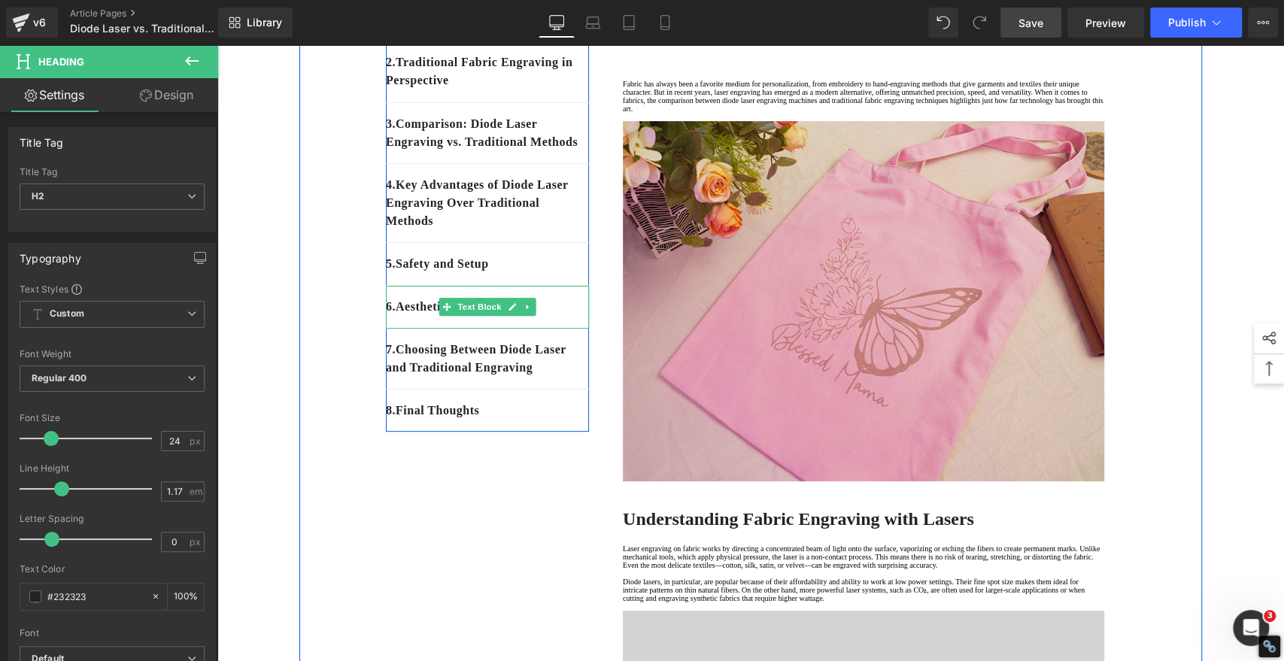
click at [556, 316] on p "6 . Aesthetic and Durability" at bounding box center [487, 307] width 203 height 18
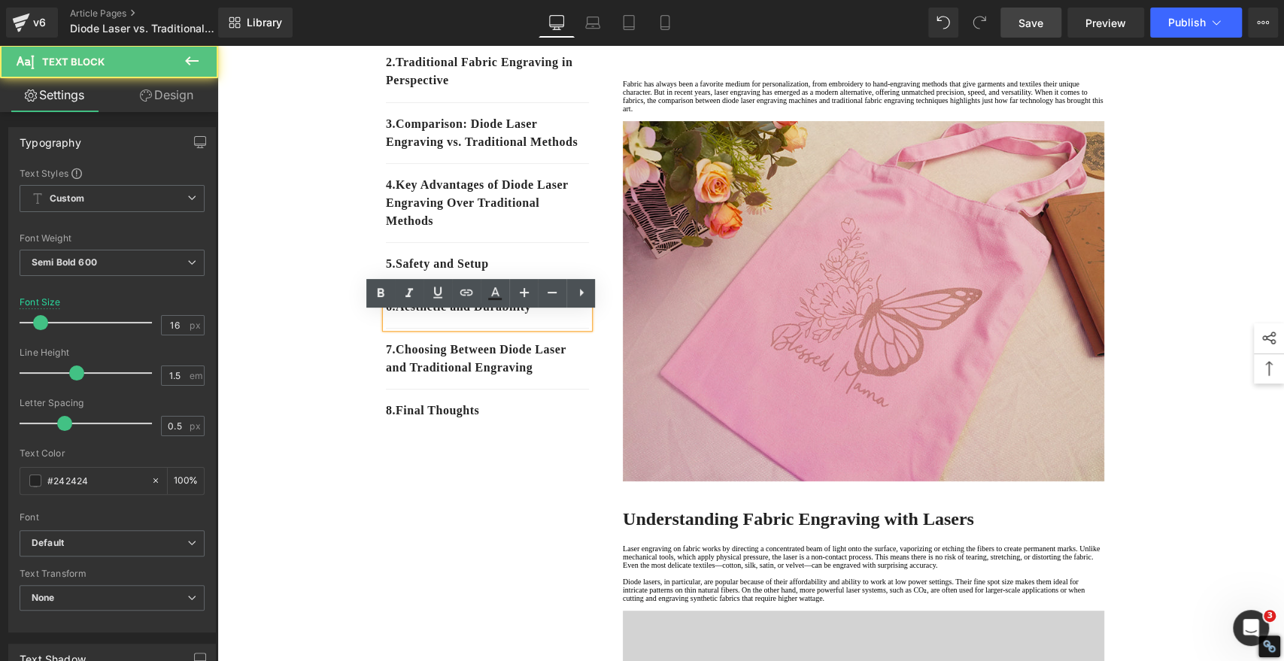
click at [553, 316] on p "6 . Aesthetic and Durability" at bounding box center [487, 307] width 203 height 18
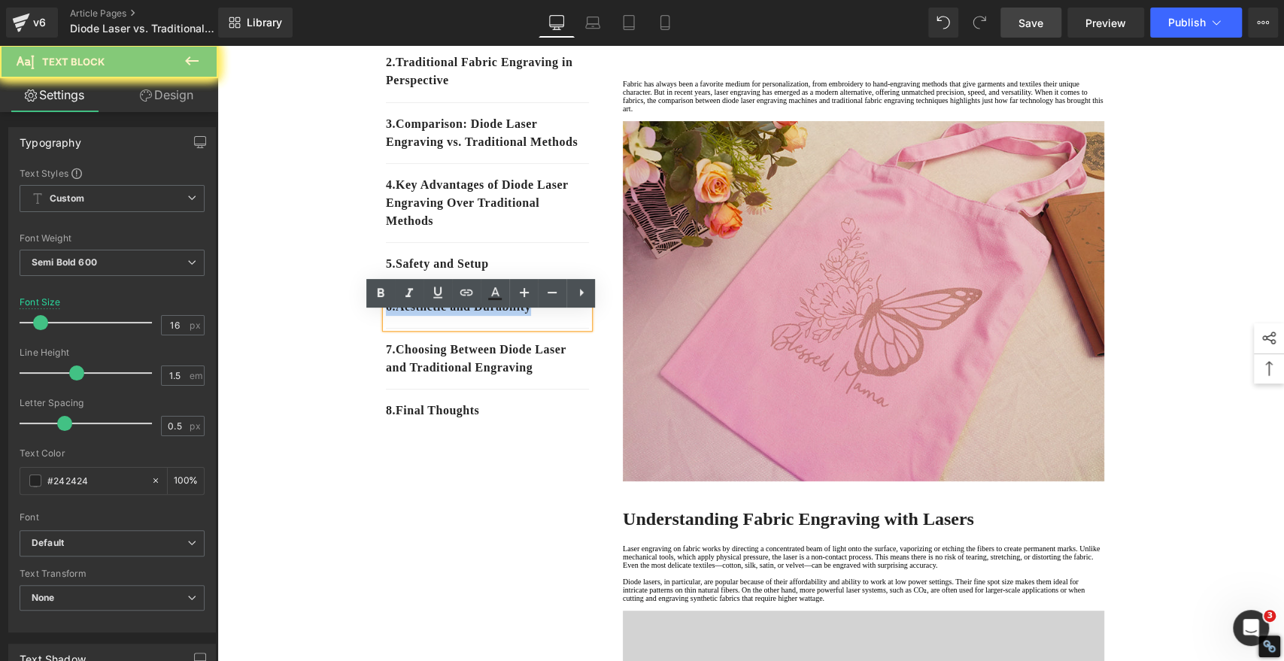
click at [553, 316] on p "6 . Aesthetic and Durability" at bounding box center [487, 307] width 203 height 18
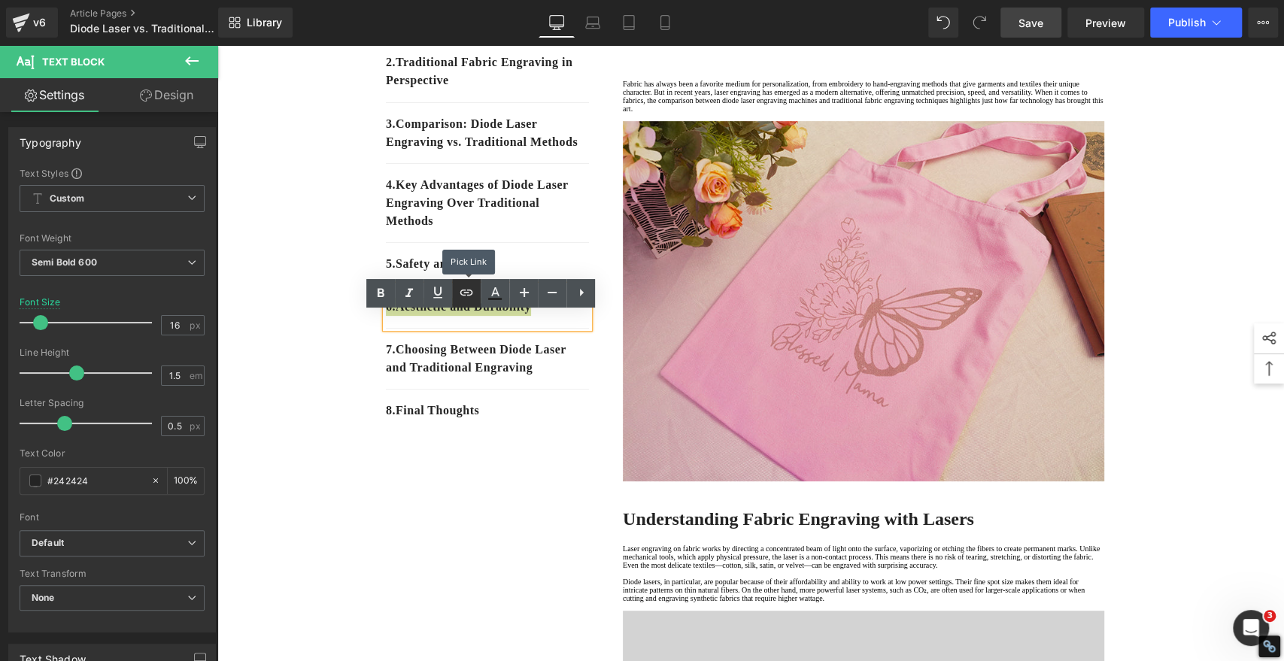
click at [458, 292] on icon at bounding box center [466, 292] width 18 height 18
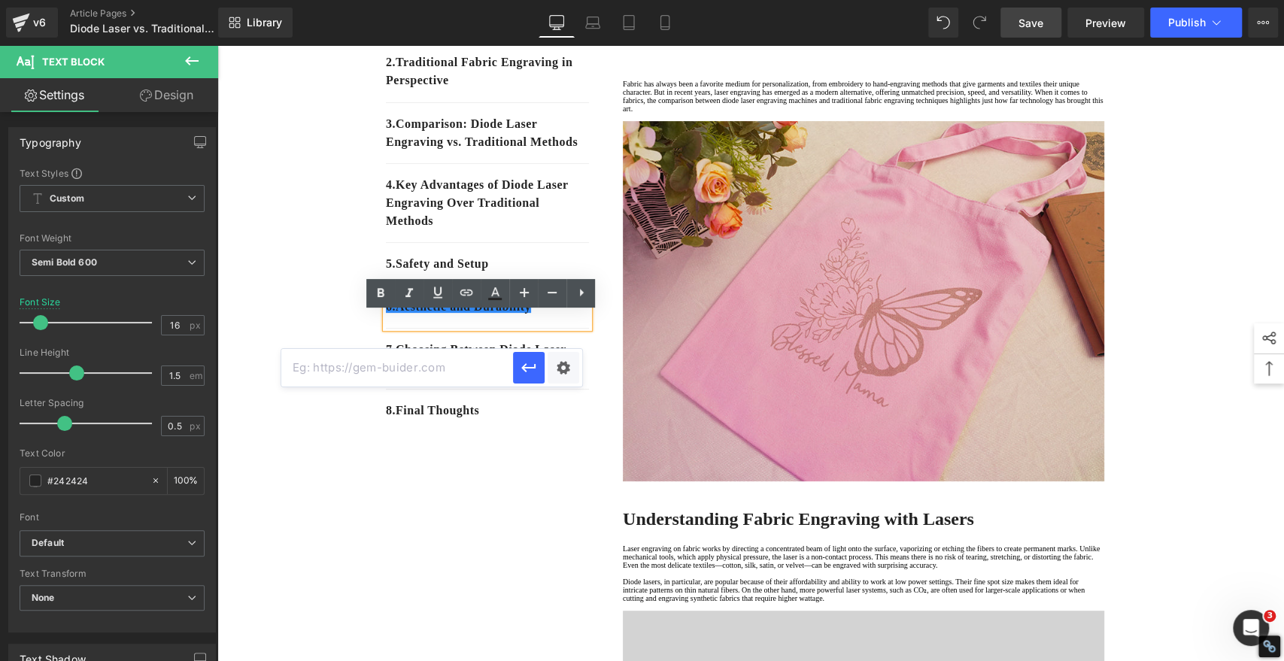
drag, startPoint x: 462, startPoint y: 367, endPoint x: 470, endPoint y: 367, distance: 8.3
click at [462, 367] on input "text" at bounding box center [397, 368] width 232 height 38
paste input "#e-1755843580329"
type input "#e-1755843580329"
click at [529, 366] on icon "button" at bounding box center [528, 367] width 14 height 9
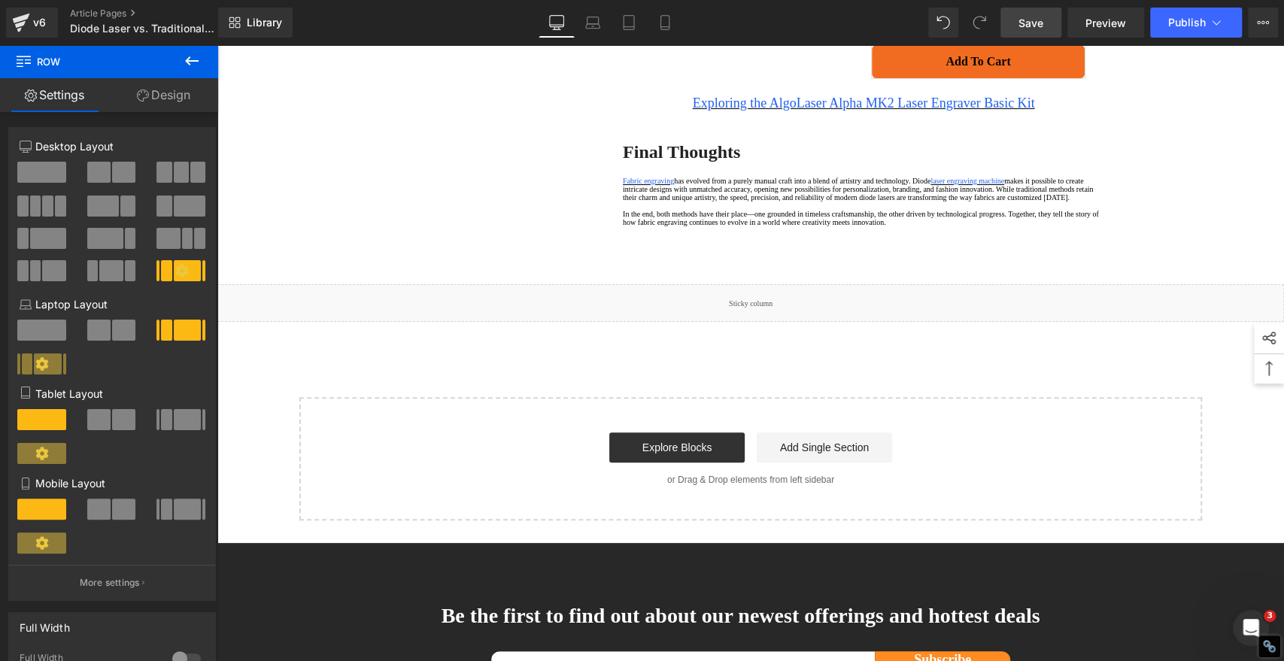
scroll to position [3966, 0]
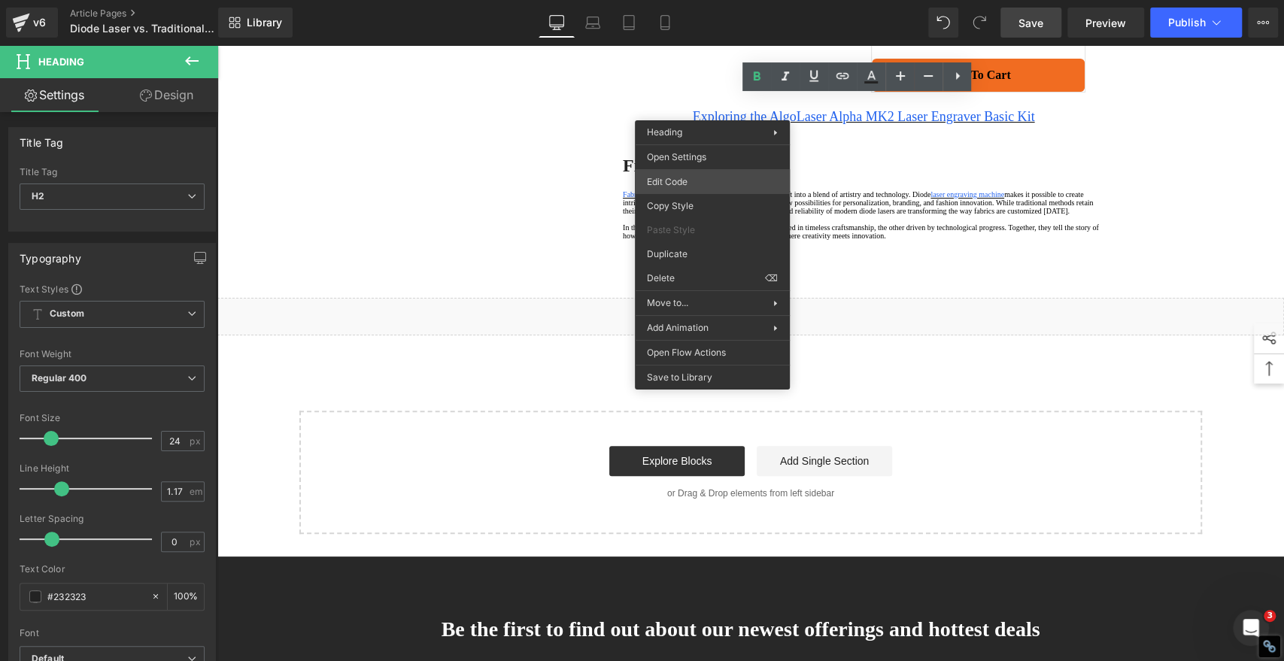
click at [690, 0] on div "Image You are previewing how the will restyle your page. You can not edit Eleme…" at bounding box center [642, 0] width 1284 height 0
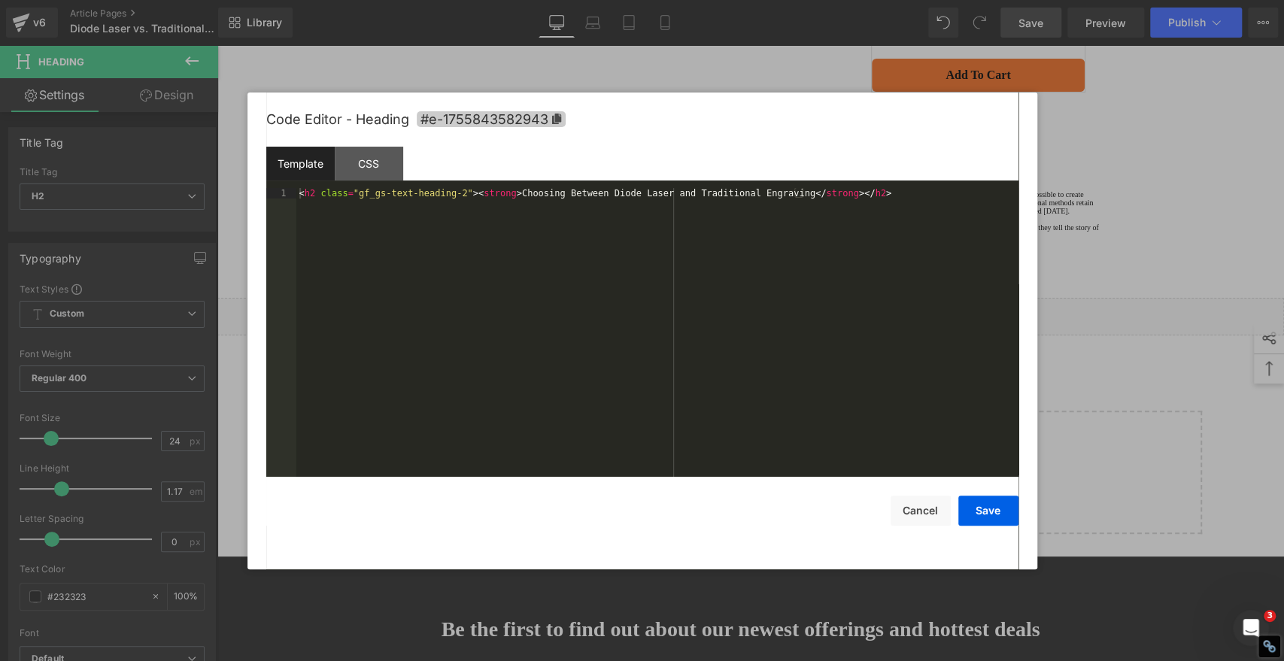
click at [553, 118] on icon at bounding box center [555, 119] width 9 height 11
copy strong "Choosing Between Diode Laser and Traditional Engraving"
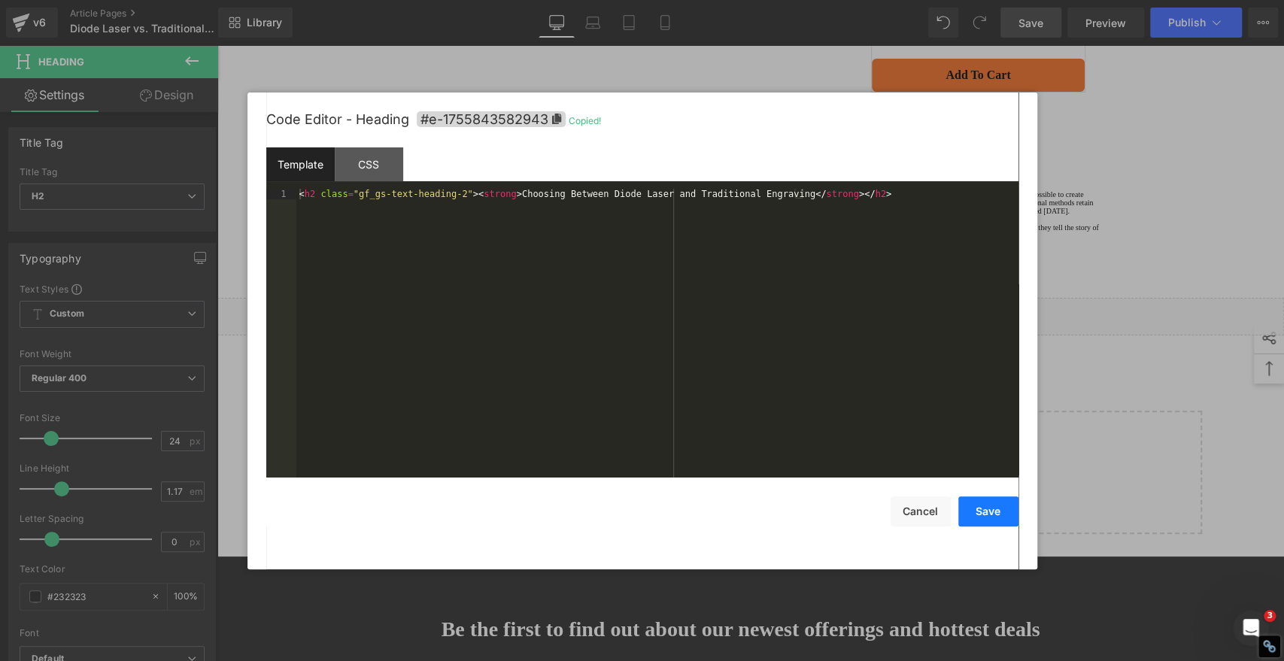
drag, startPoint x: 926, startPoint y: 507, endPoint x: 972, endPoint y: 499, distance: 46.6
click at [926, 507] on button "Cancel" at bounding box center [920, 511] width 60 height 30
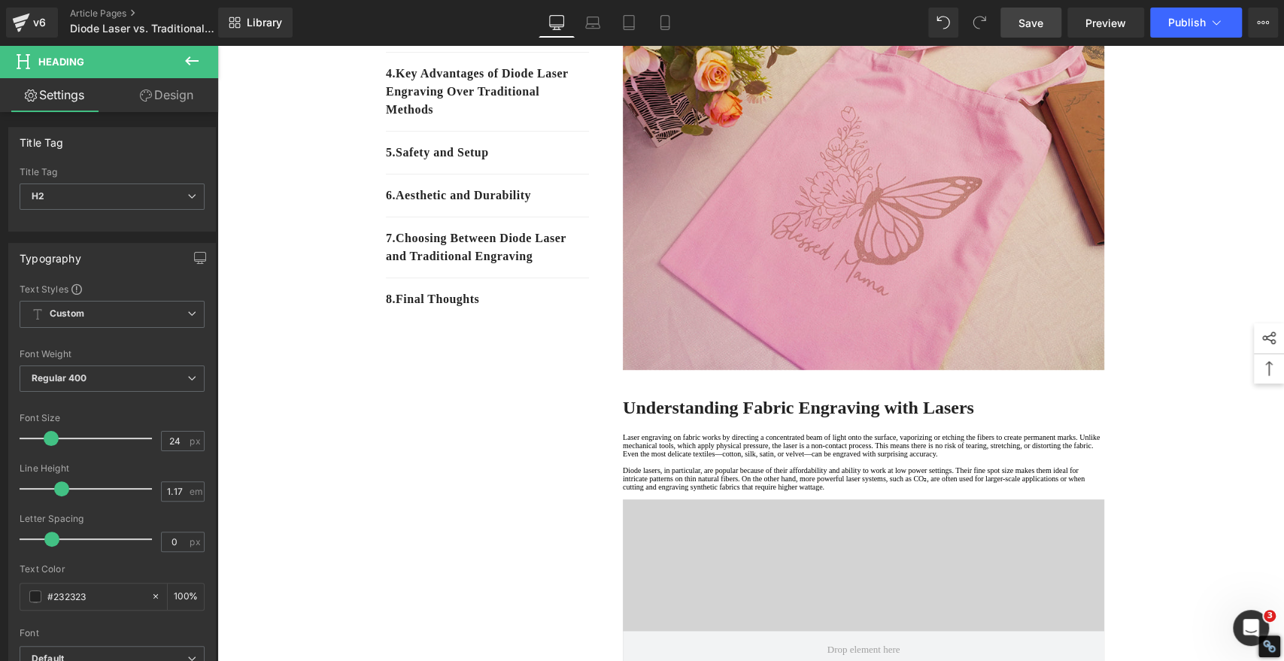
scroll to position [295, 0]
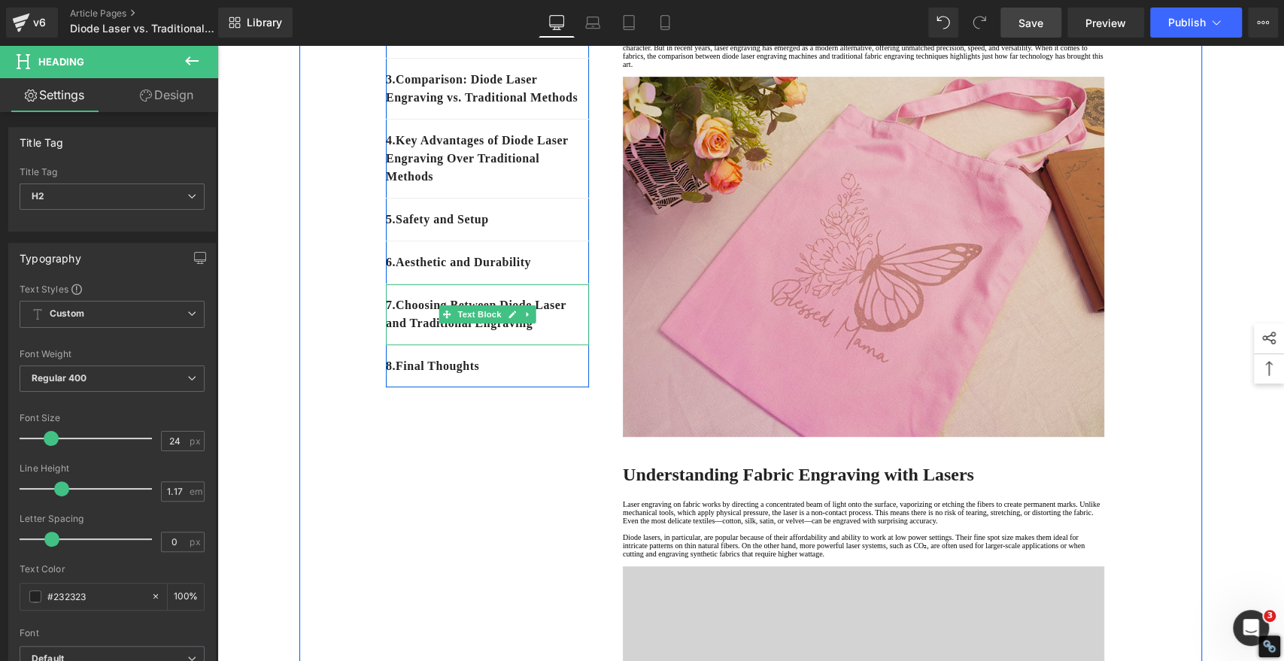
click at [552, 332] on p "7 . Choosing Between Diode Laser and Traditional Engraving" at bounding box center [487, 314] width 203 height 36
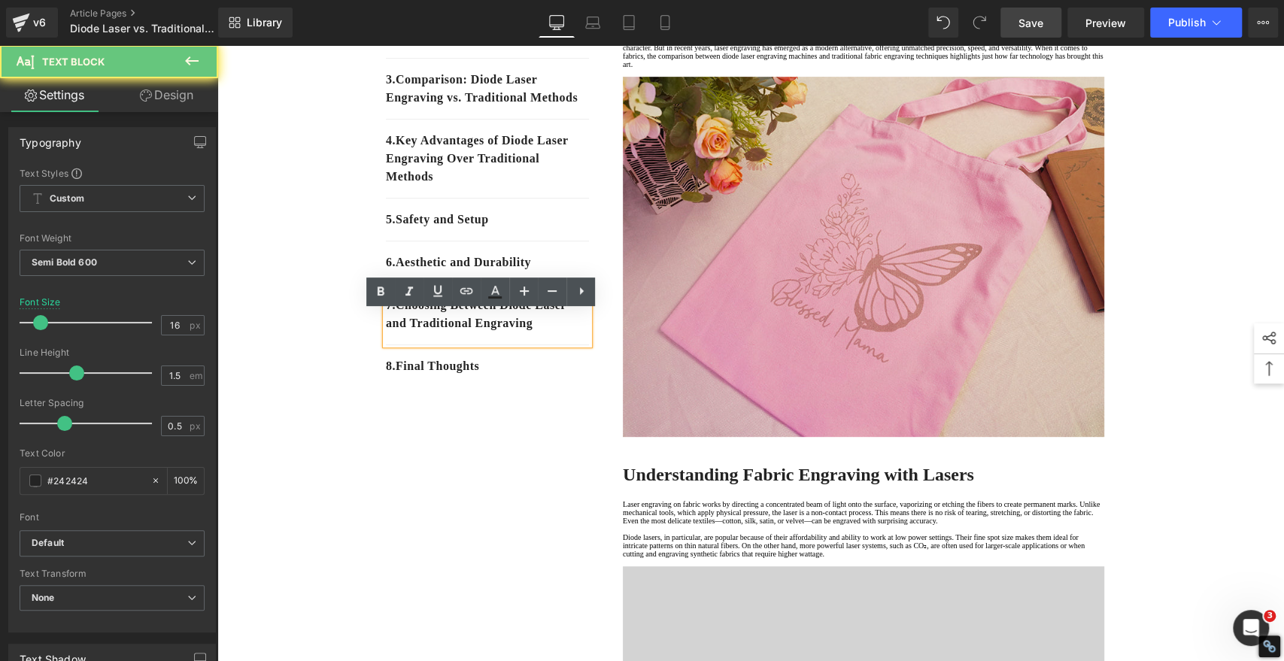
click at [552, 332] on p "7 . Choosing Between Diode Laser and Traditional Engraving" at bounding box center [487, 314] width 203 height 36
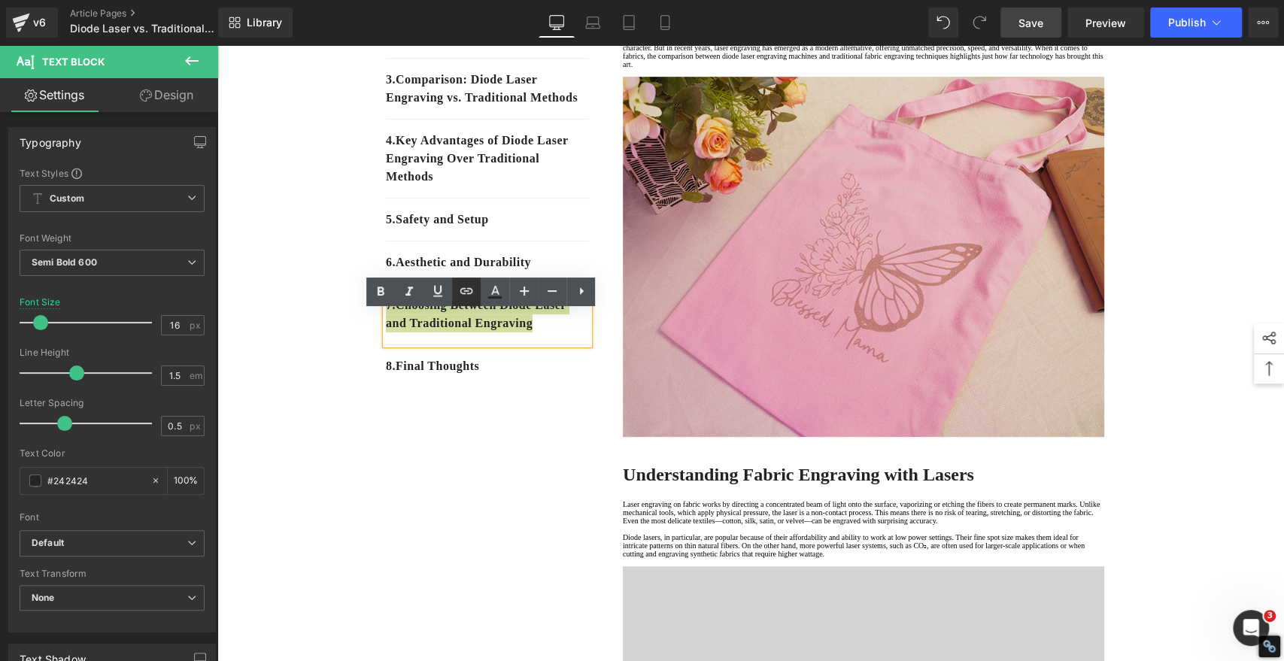
click at [468, 295] on icon at bounding box center [466, 291] width 18 height 18
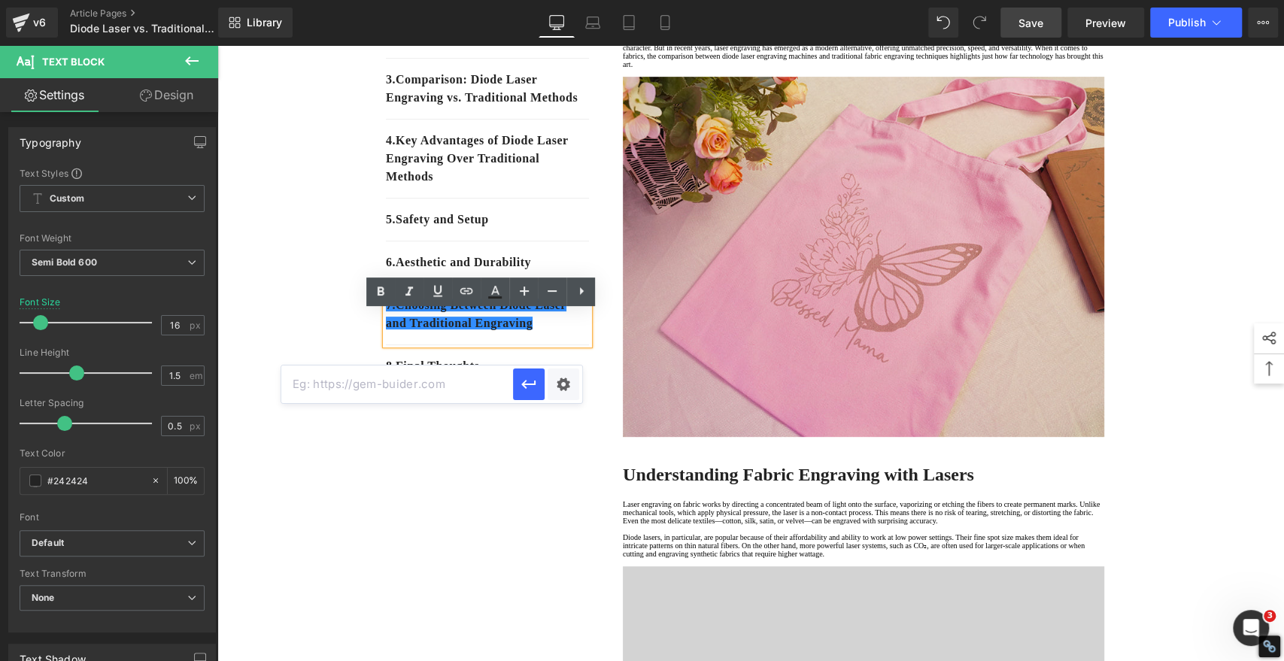
click at [484, 382] on input "text" at bounding box center [397, 384] width 232 height 38
paste input "#e-1755843582943"
type input "#e-1755843582943"
click at [526, 388] on icon "button" at bounding box center [529, 384] width 18 height 18
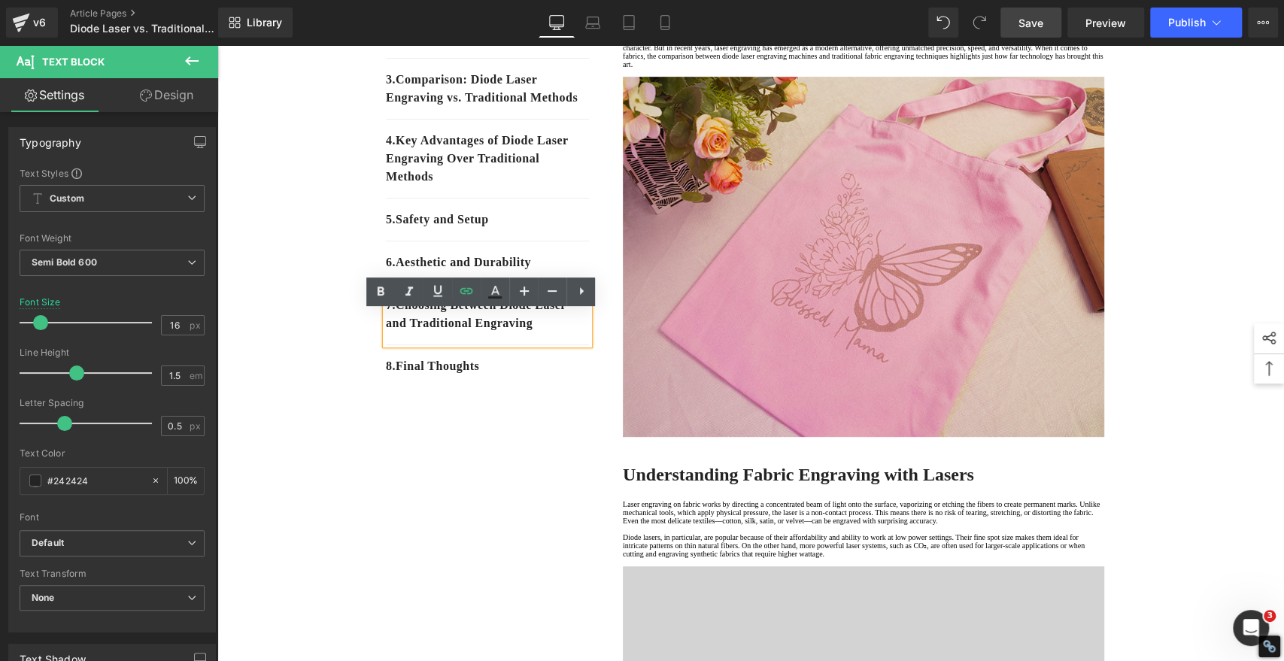
drag, startPoint x: 415, startPoint y: 486, endPoint x: 413, endPoint y: 469, distance: 17.4
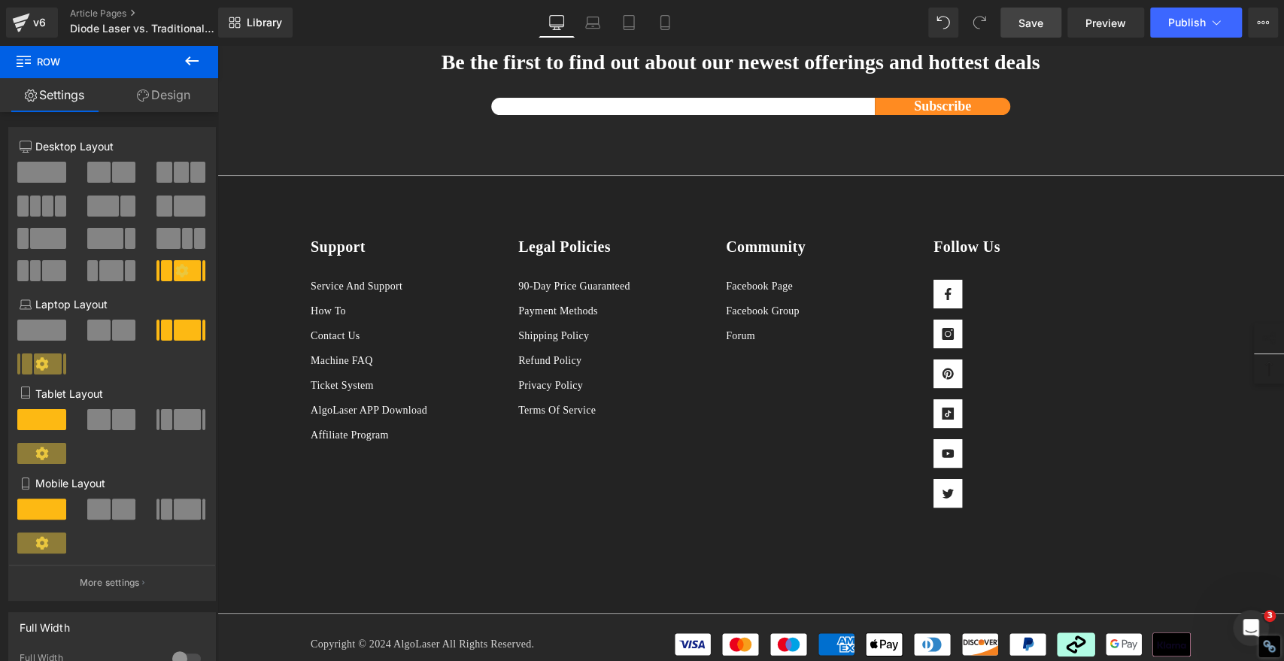
scroll to position [4421, 0]
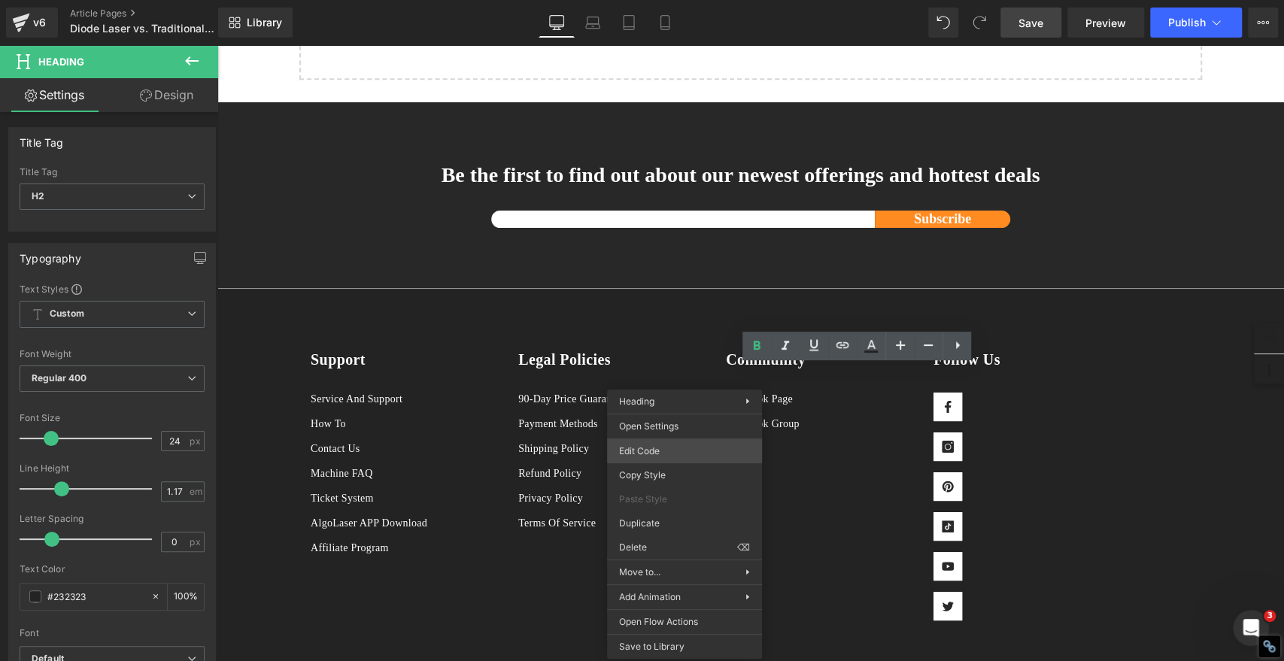
click at [656, 0] on div "Image You are previewing how the will restyle your page. You can not edit Eleme…" at bounding box center [642, 0] width 1284 height 0
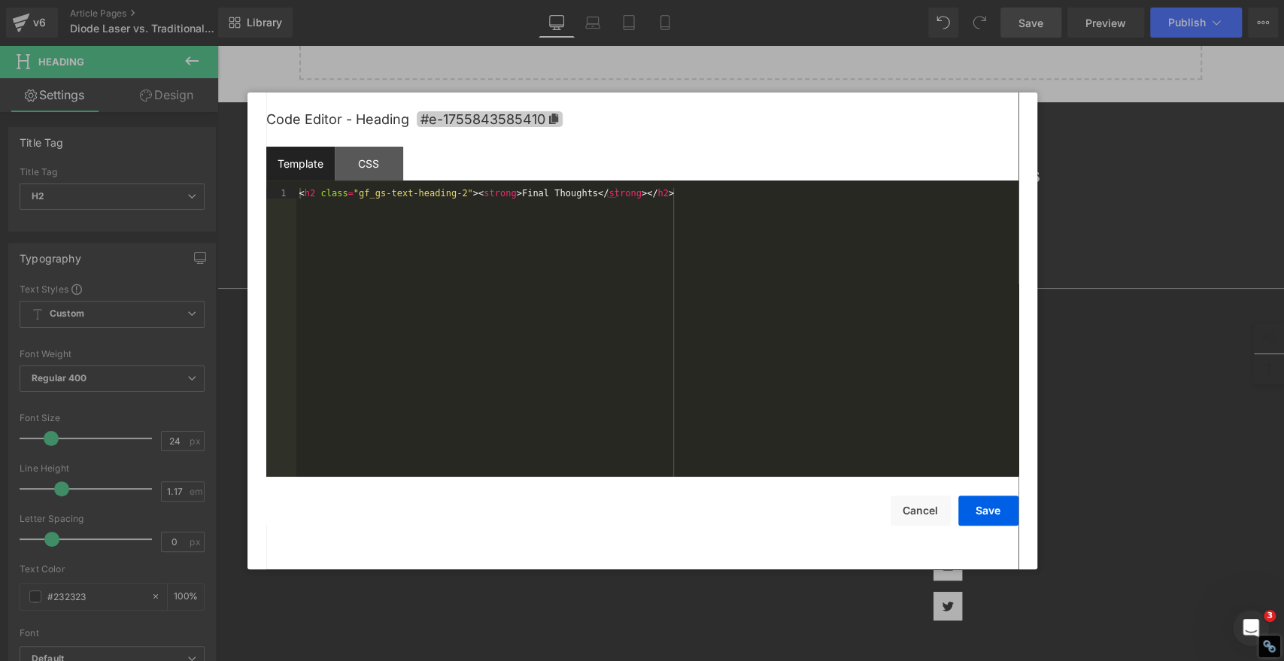
click at [550, 111] on span "#e-1755843585410" at bounding box center [490, 119] width 146 height 16
copy strong "Final Thoughts"
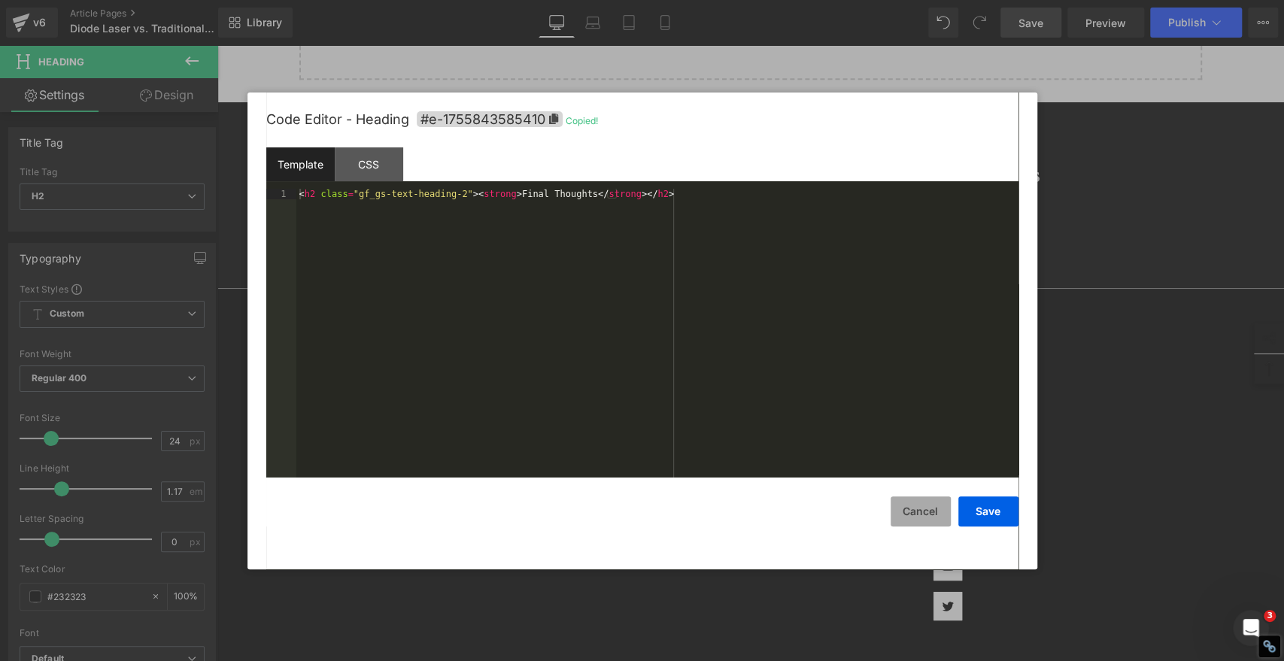
click at [918, 512] on button "Cancel" at bounding box center [920, 511] width 60 height 30
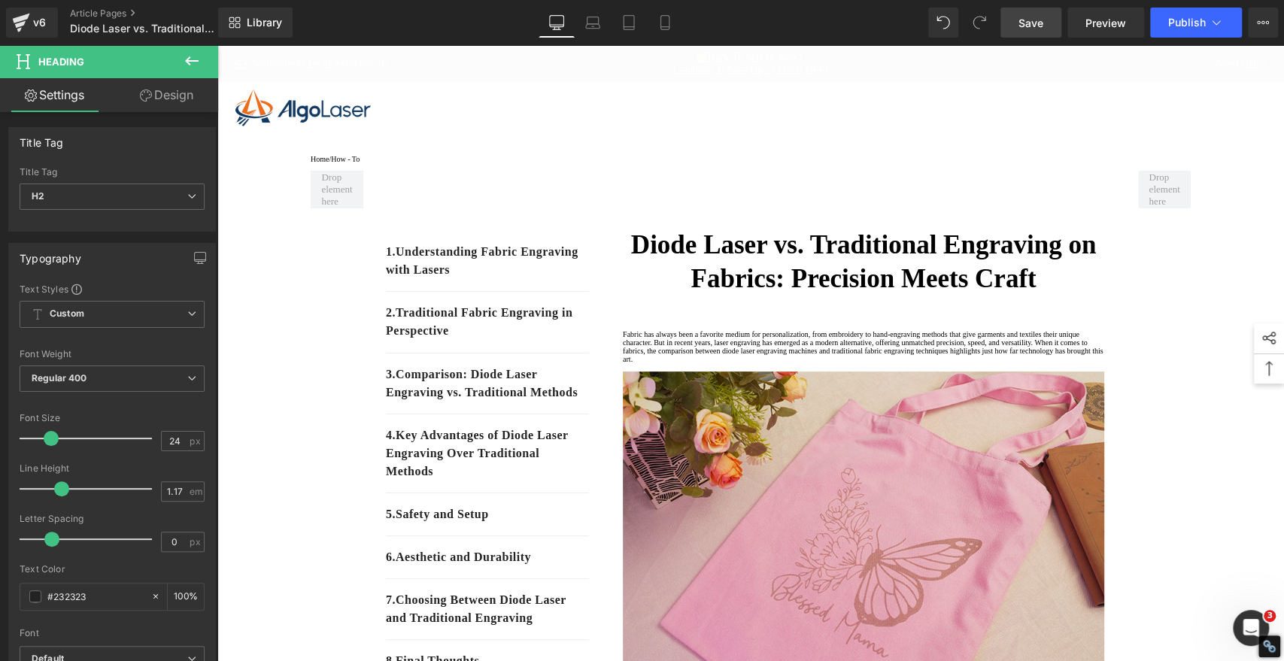
scroll to position [336, 0]
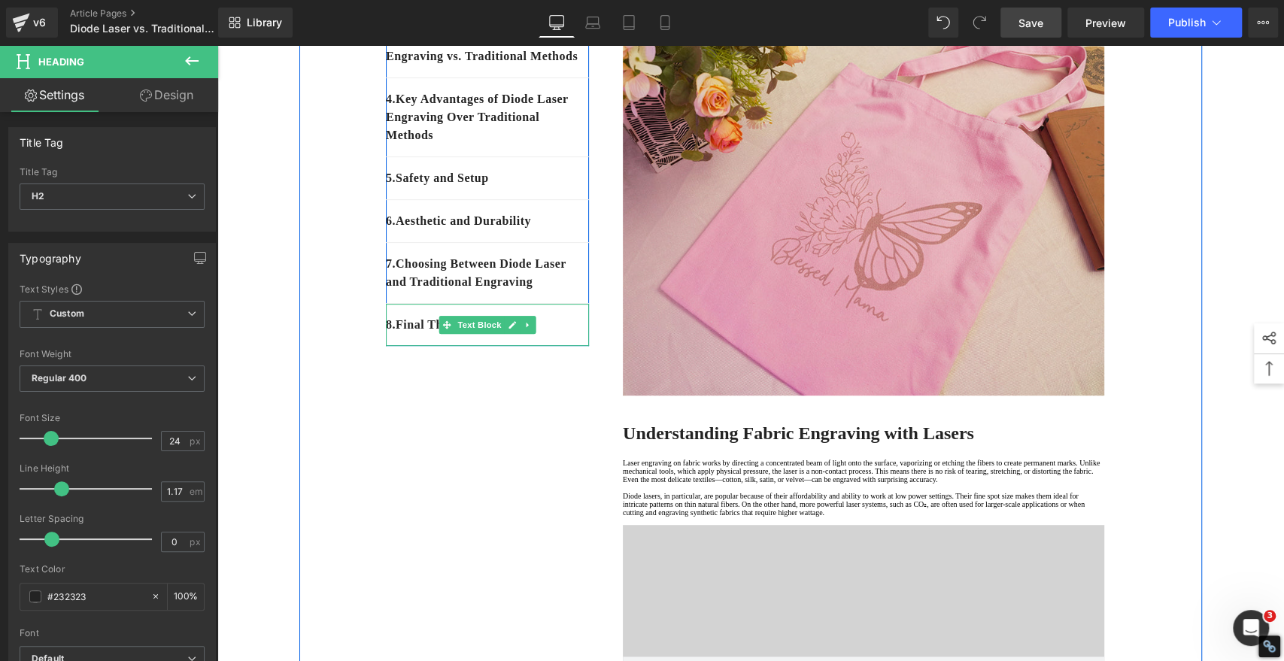
click at [547, 334] on p "8 . Final Thoughts" at bounding box center [487, 325] width 203 height 18
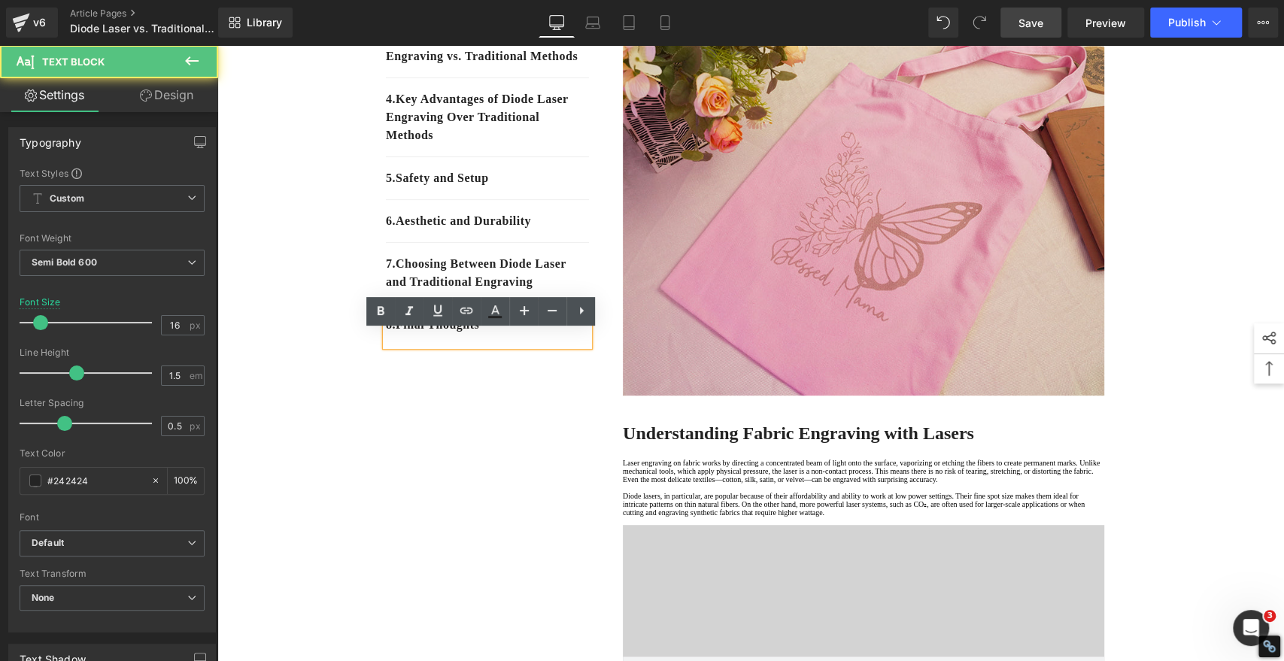
click at [511, 334] on p "8 . Final Thoughts" at bounding box center [487, 325] width 203 height 18
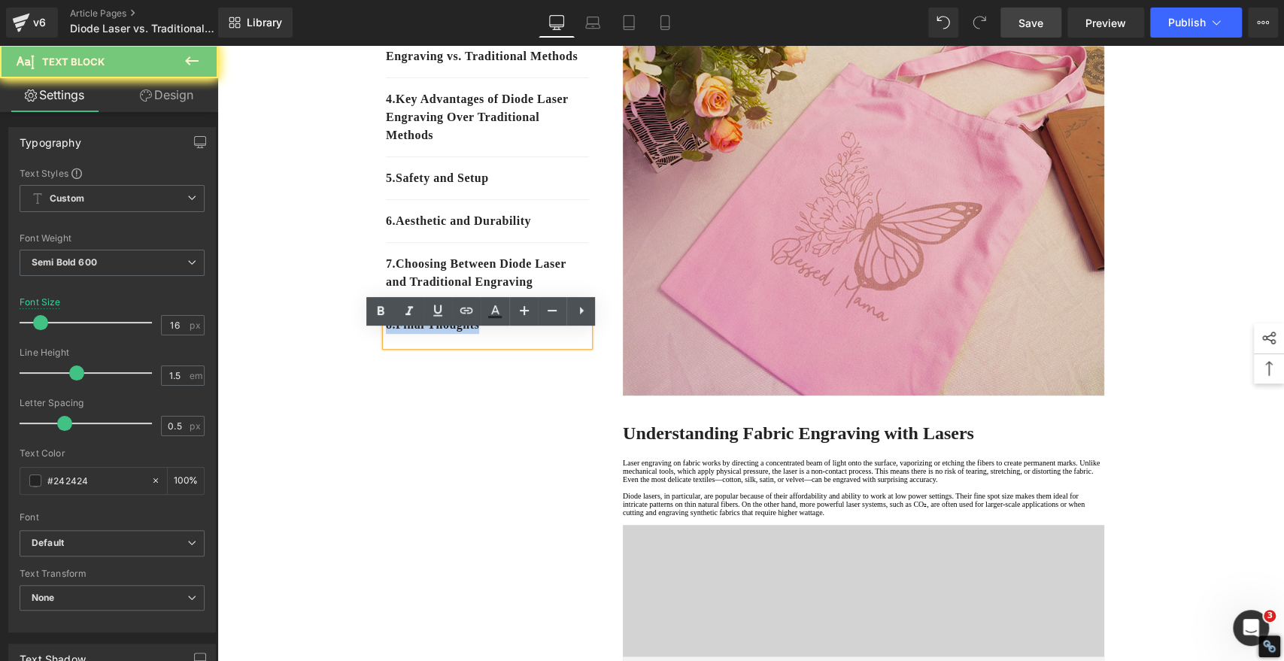
click at [511, 334] on p "8 . Final Thoughts" at bounding box center [487, 325] width 203 height 18
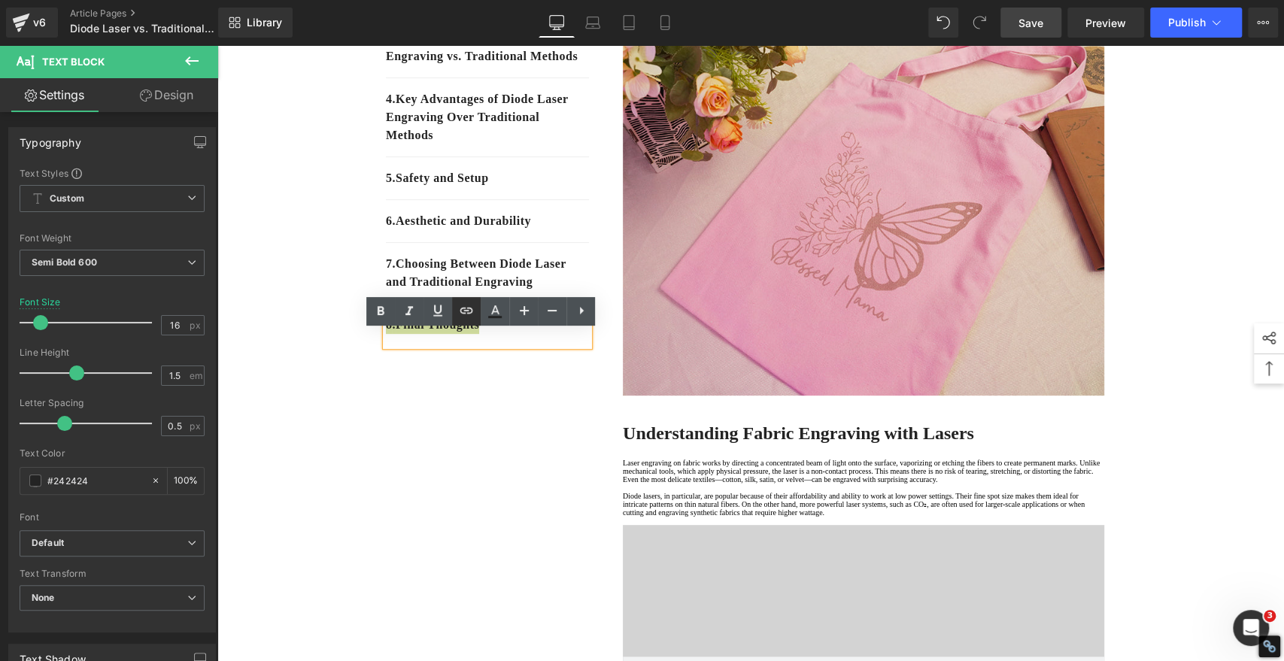
click at [465, 305] on icon at bounding box center [466, 311] width 18 height 18
click at [471, 388] on input "text" at bounding box center [489, 386] width 232 height 38
paste input "#e-1755843585410"
type input "#e-1755843585410"
click at [619, 386] on icon "button" at bounding box center [620, 385] width 14 height 9
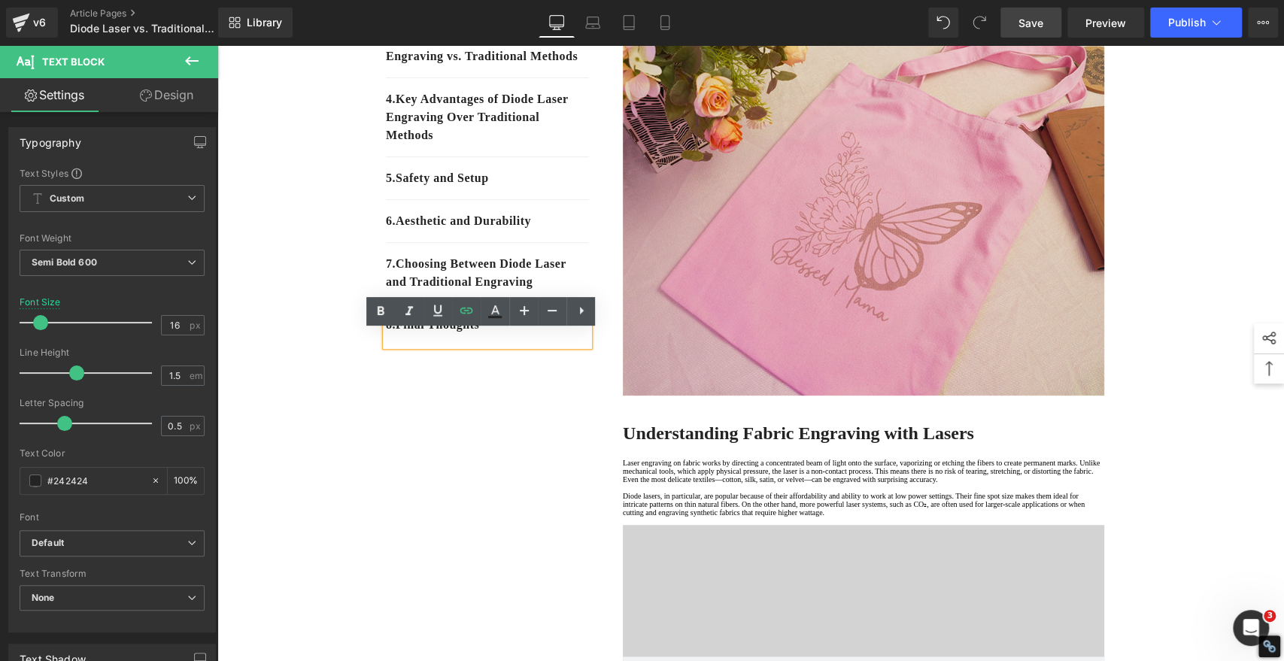
drag, startPoint x: 426, startPoint y: 457, endPoint x: 404, endPoint y: 391, distance: 69.7
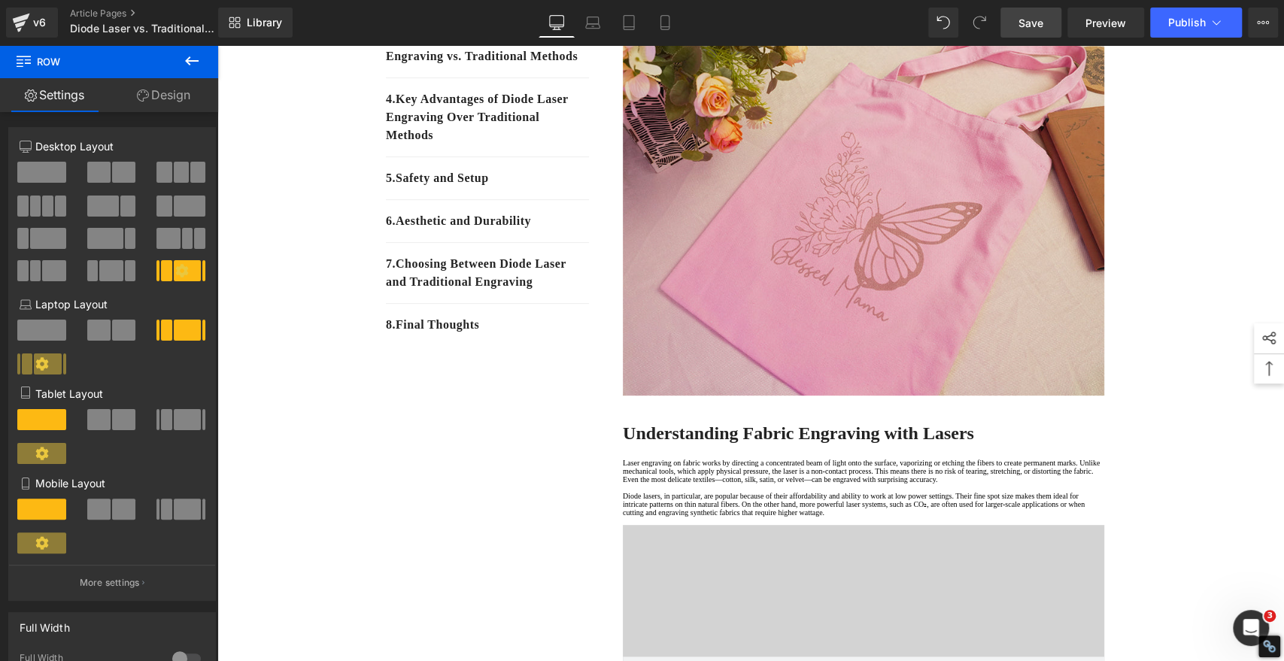
scroll to position [0, 0]
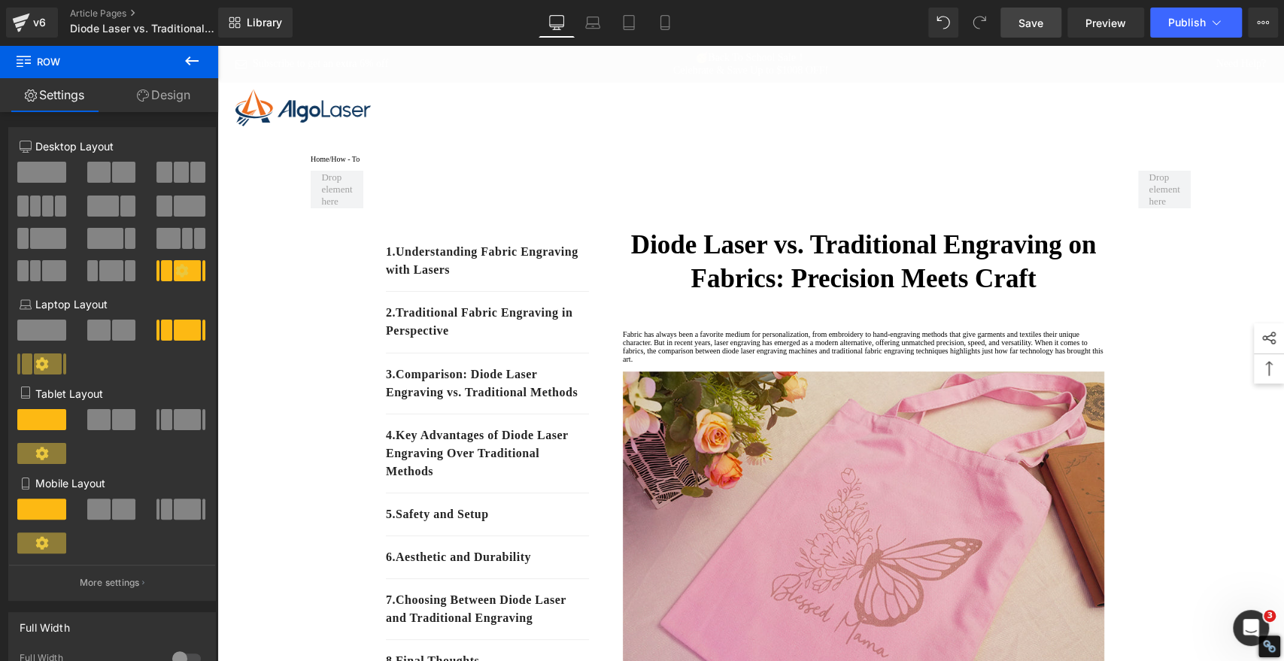
click at [1032, 11] on link "Save" at bounding box center [1030, 23] width 61 height 30
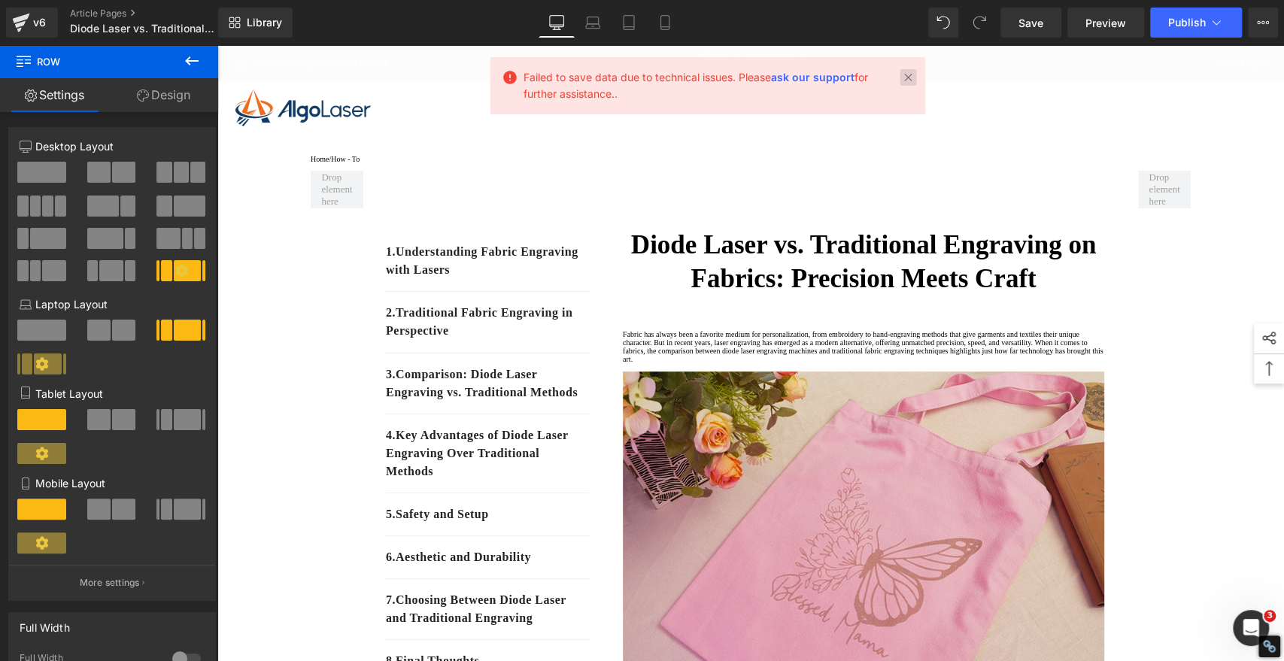
click at [909, 77] on link at bounding box center [907, 77] width 17 height 17
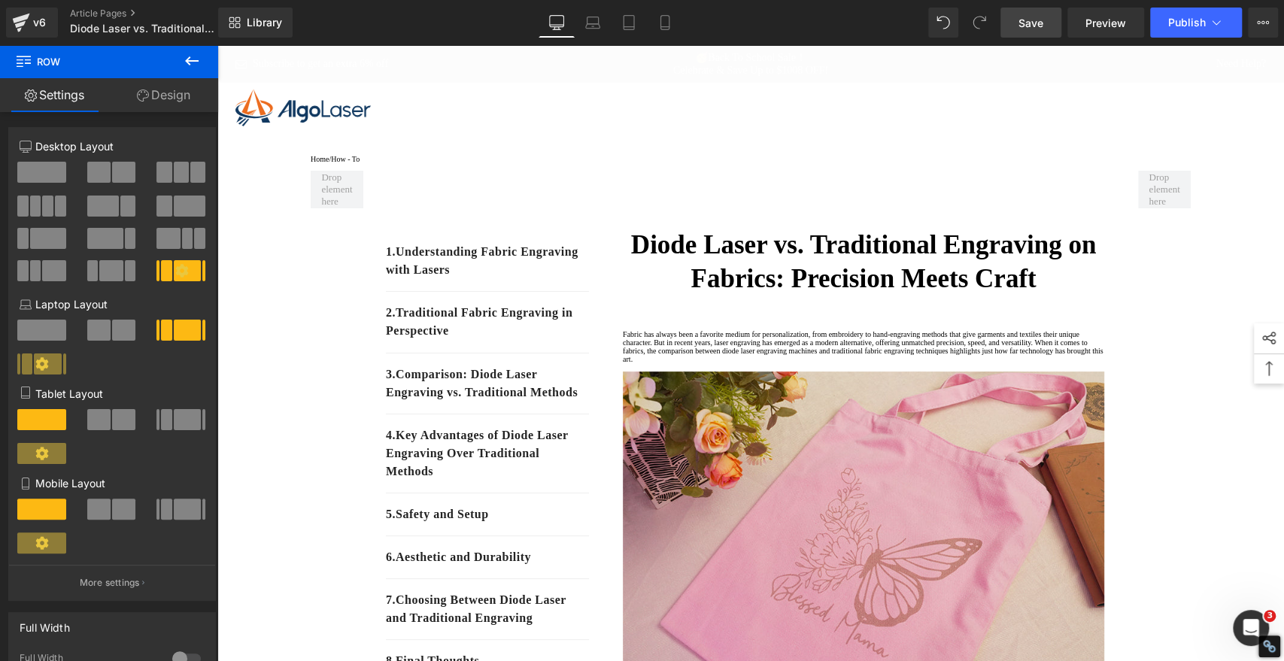
click at [1020, 23] on span "Save" at bounding box center [1030, 23] width 25 height 16
click at [1039, 23] on span "Save" at bounding box center [1030, 23] width 25 height 16
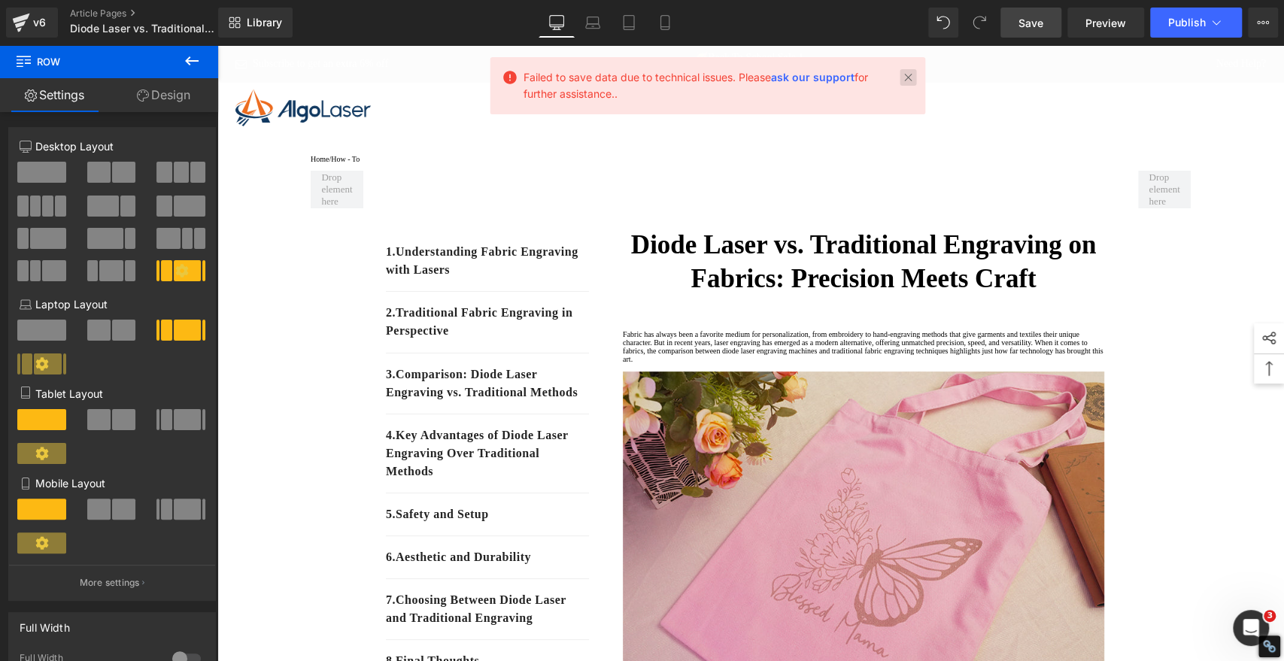
drag, startPoint x: 904, startPoint y: 78, endPoint x: 735, endPoint y: 23, distance: 178.1
click at [904, 77] on link at bounding box center [907, 77] width 17 height 17
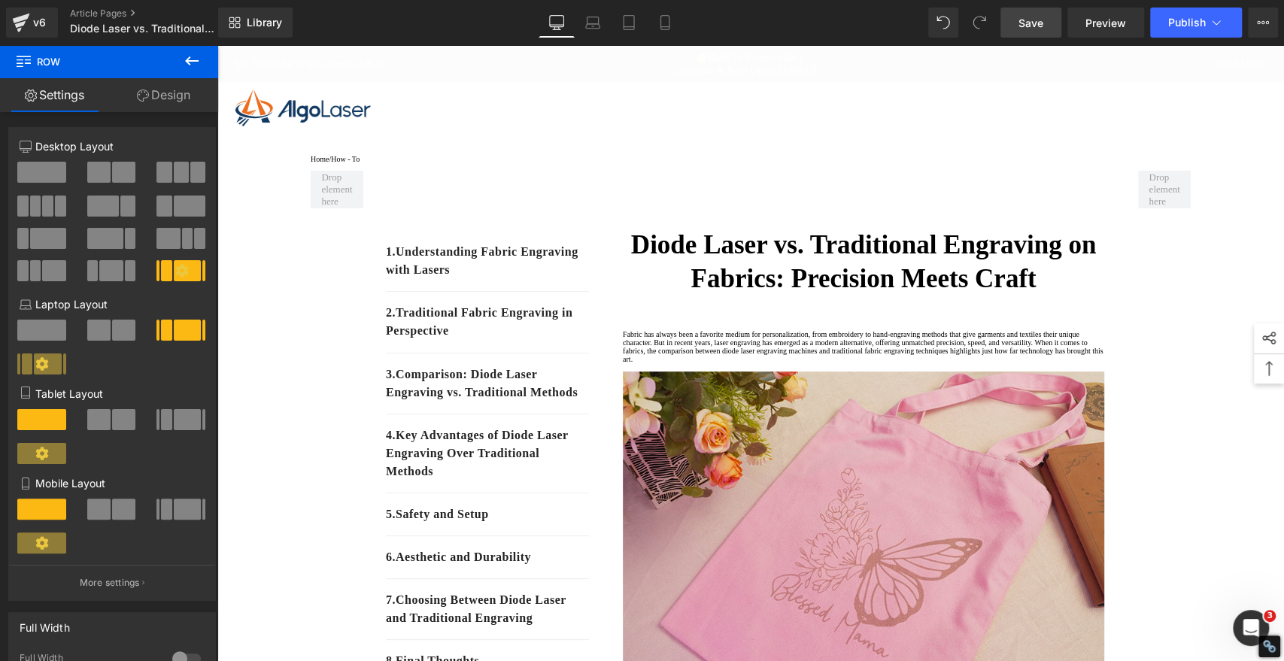
click at [1017, 25] on link "Save" at bounding box center [1030, 23] width 61 height 30
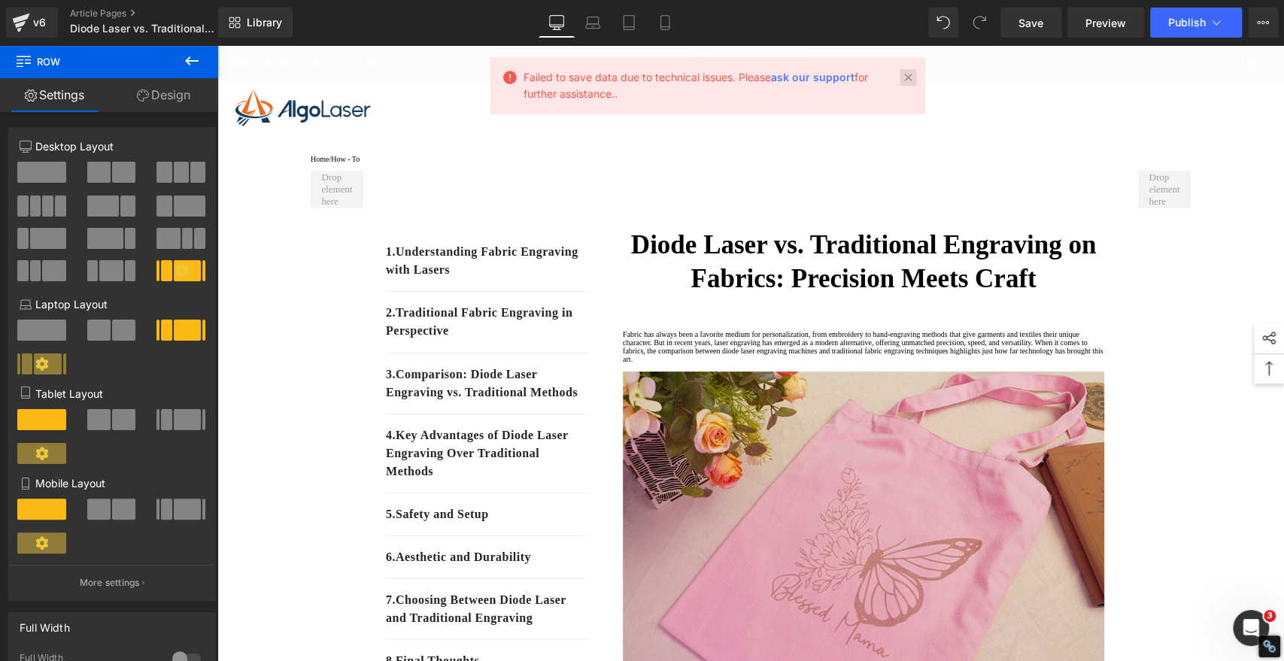
click at [910, 76] on link at bounding box center [907, 77] width 17 height 17
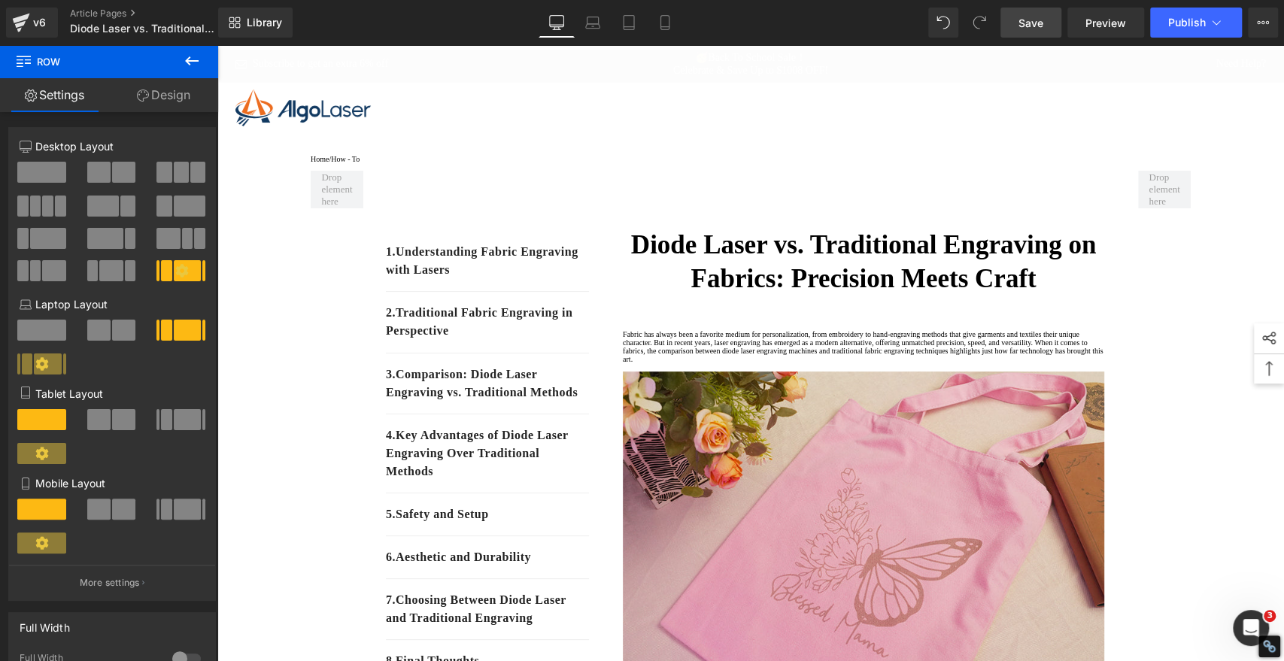
click at [1034, 26] on span "Save" at bounding box center [1030, 23] width 25 height 16
click at [998, 22] on div "Save Preview Publish Scheduled View Live Page View with current Template Save T…" at bounding box center [1138, 23] width 289 height 30
click at [1053, 23] on link "Save" at bounding box center [1030, 23] width 61 height 30
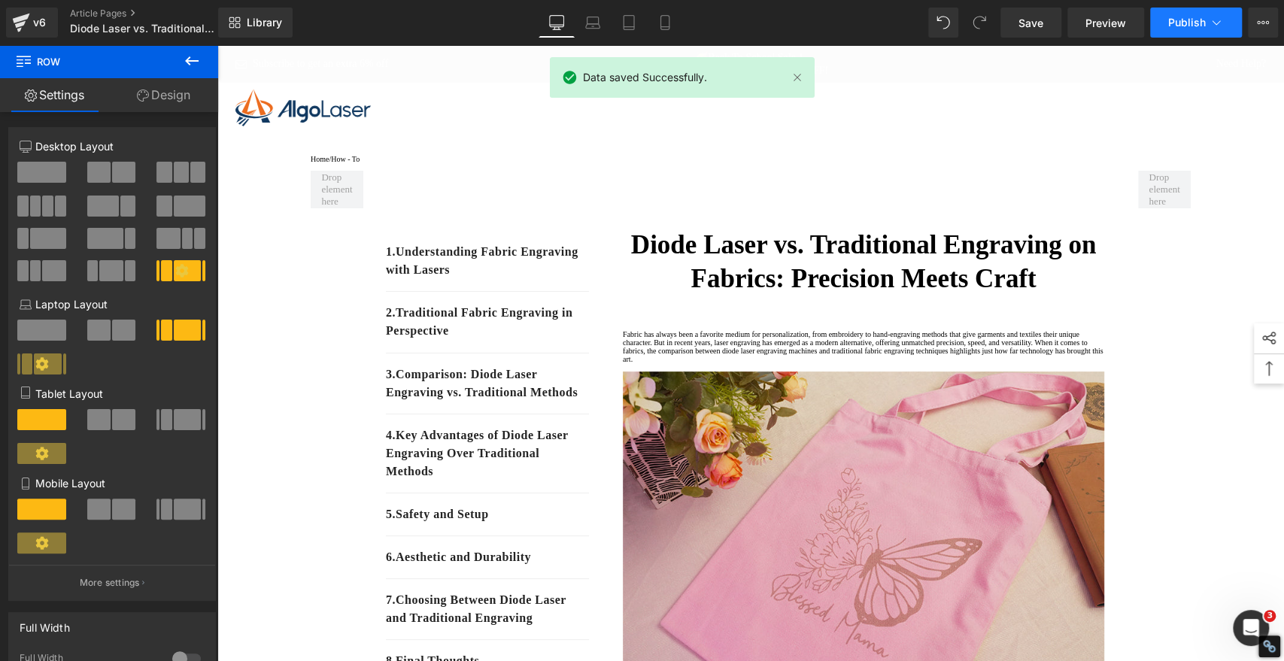
click at [1197, 17] on span "Publish" at bounding box center [1187, 23] width 38 height 12
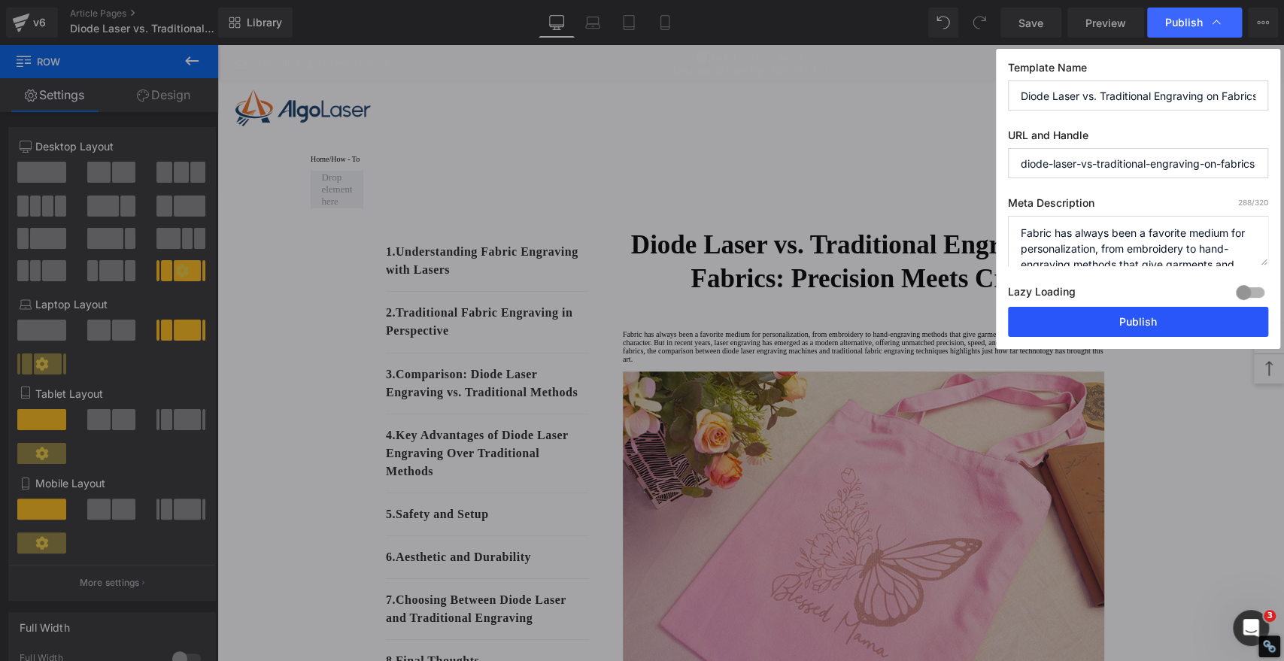
click at [1175, 318] on button "Publish" at bounding box center [1138, 322] width 260 height 30
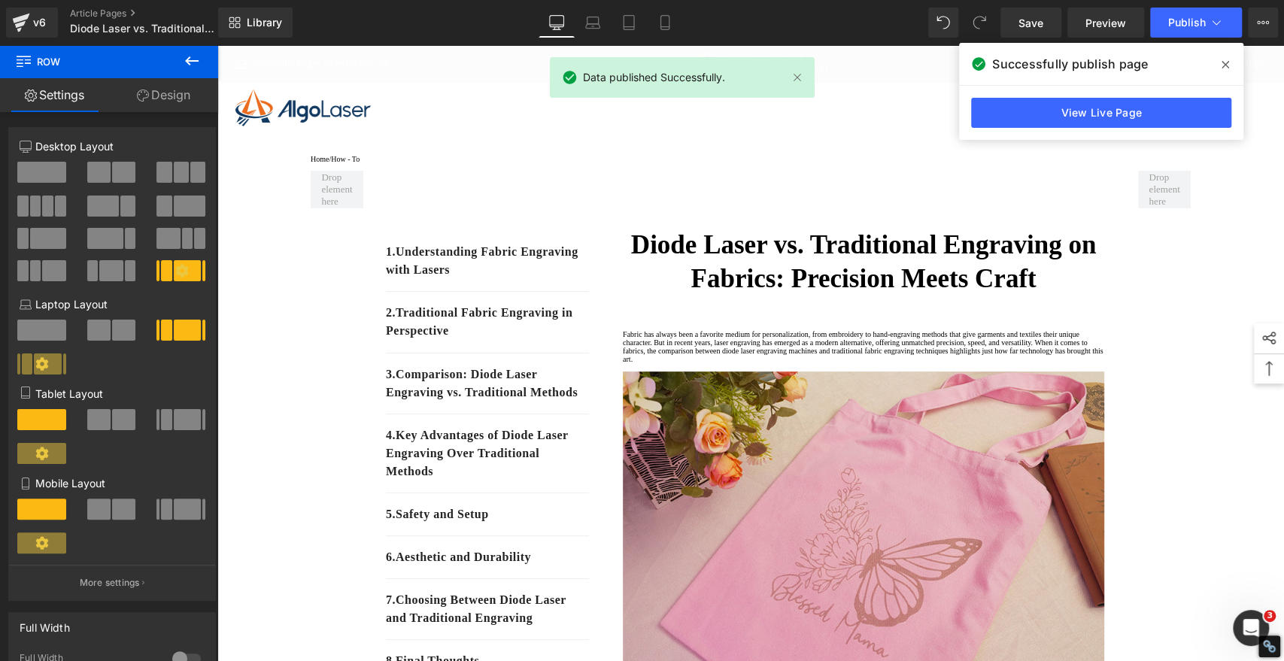
click at [1230, 63] on span at bounding box center [1225, 65] width 24 height 24
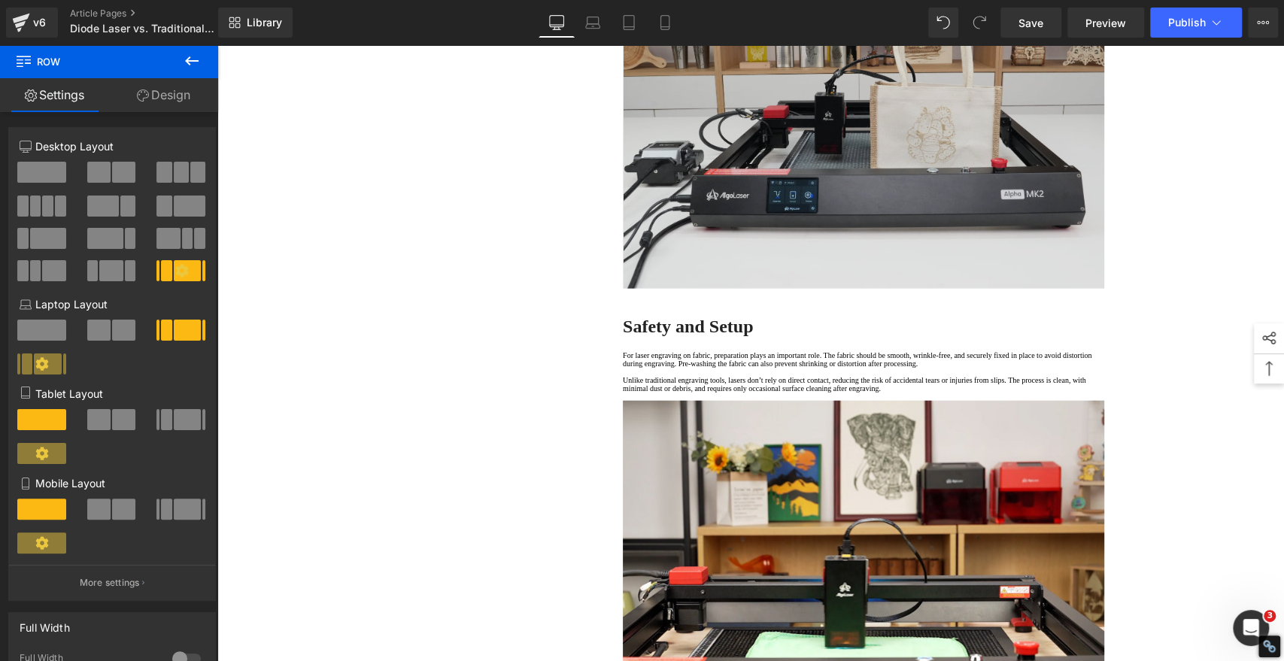
scroll to position [2088, 0]
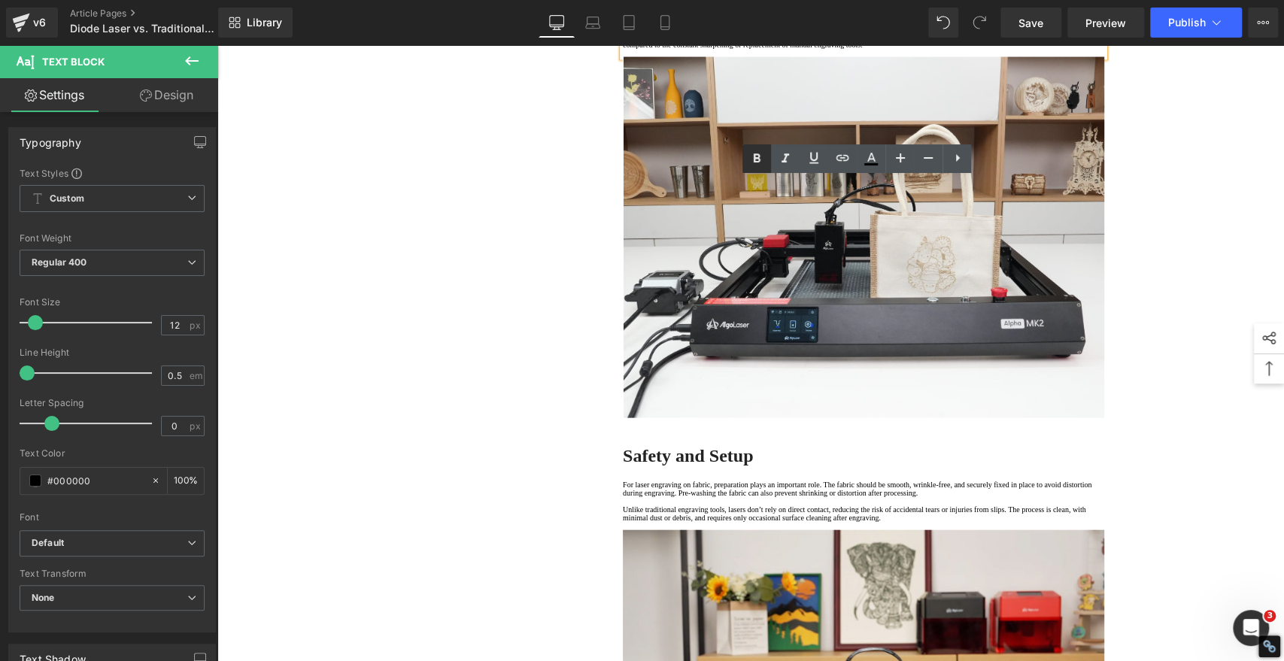
click at [754, 159] on icon at bounding box center [756, 158] width 7 height 9
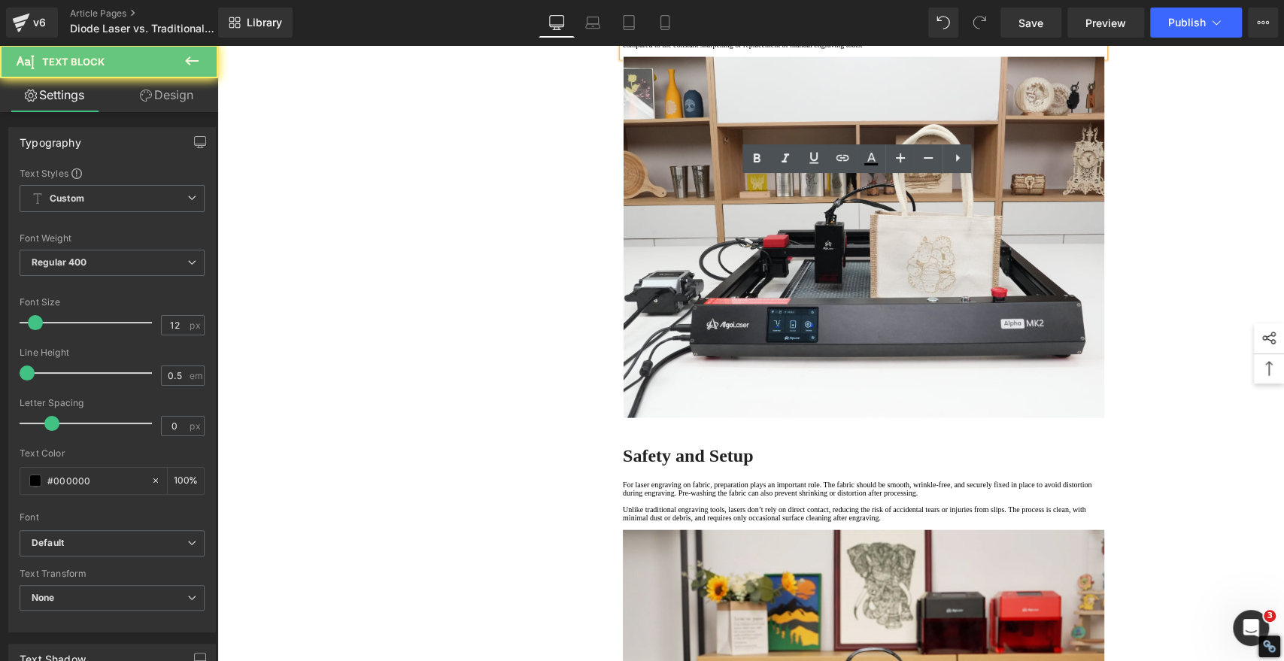
drag, startPoint x: 739, startPoint y: 251, endPoint x: 735, endPoint y: 244, distance: 8.4
click at [751, 159] on icon at bounding box center [756, 159] width 18 height 18
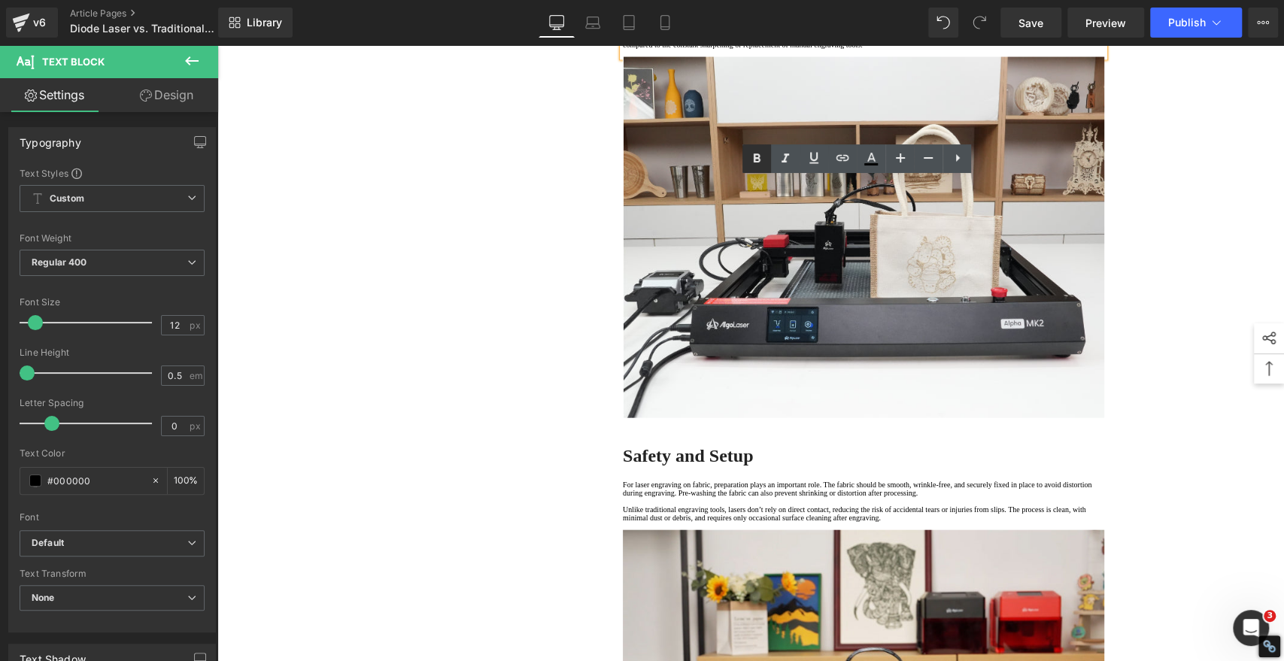
click at [753, 159] on icon at bounding box center [756, 159] width 18 height 18
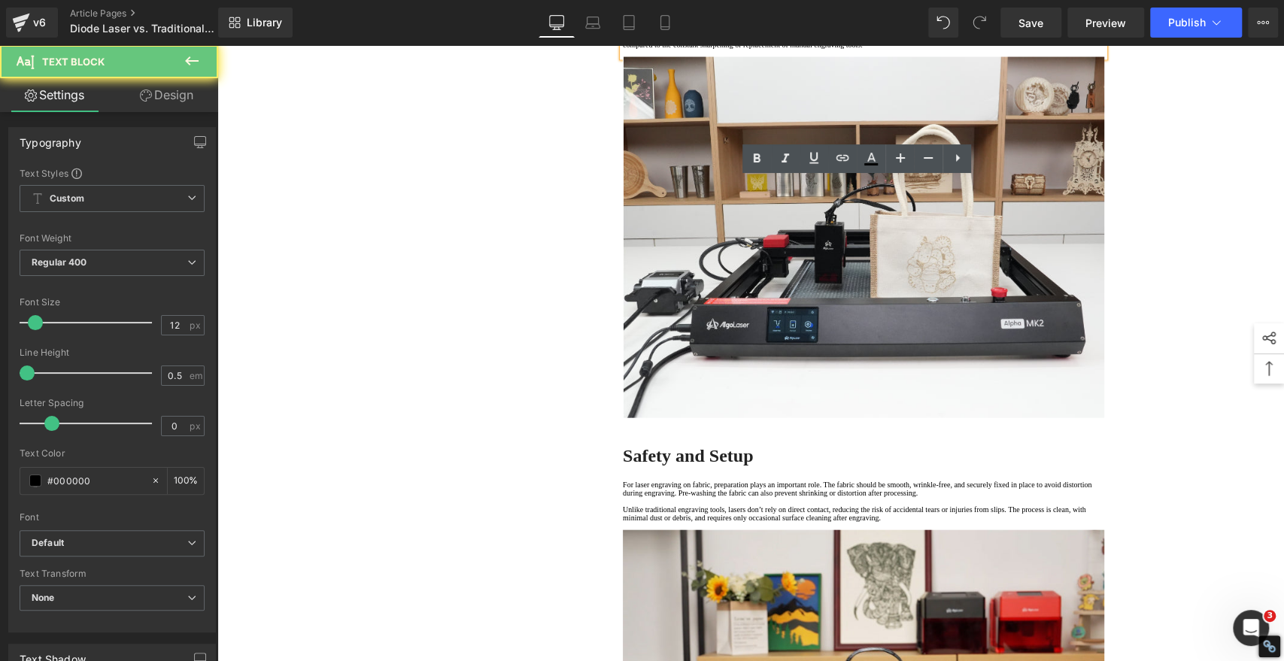
drag, startPoint x: 712, startPoint y: 402, endPoint x: 710, endPoint y: 333, distance: 68.5
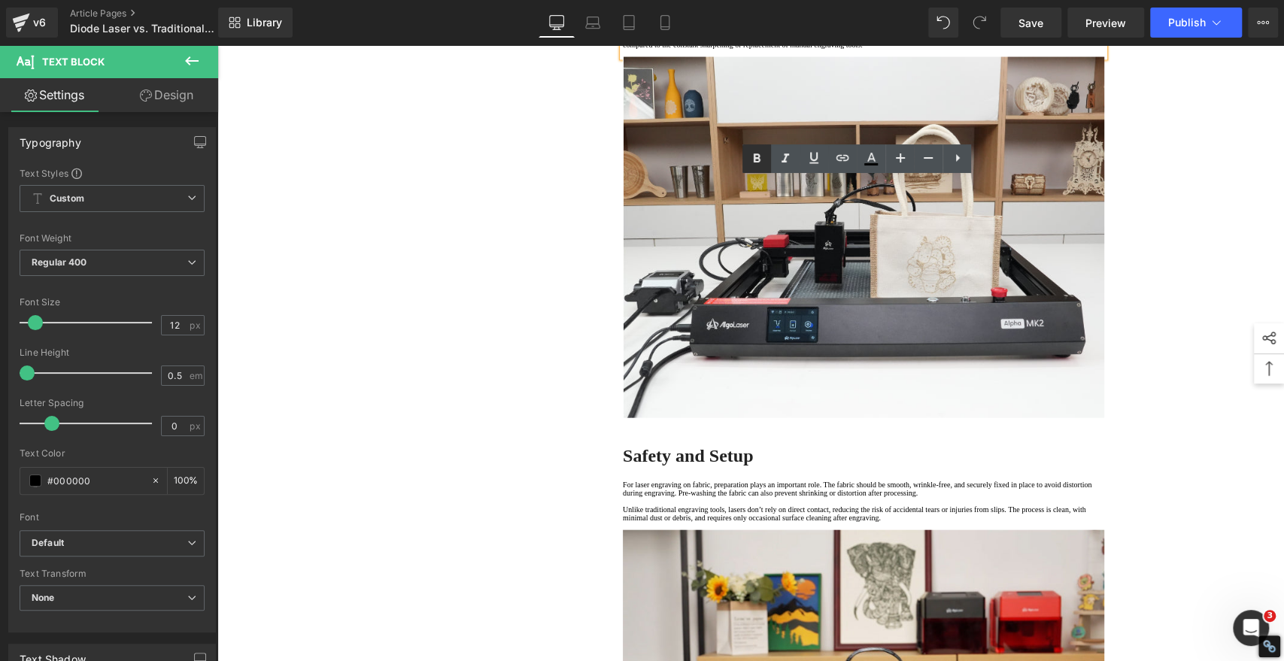
click at [758, 157] on icon at bounding box center [756, 158] width 7 height 9
click at [745, 24] on p "5. Low Maintenance" at bounding box center [863, 20] width 481 height 8
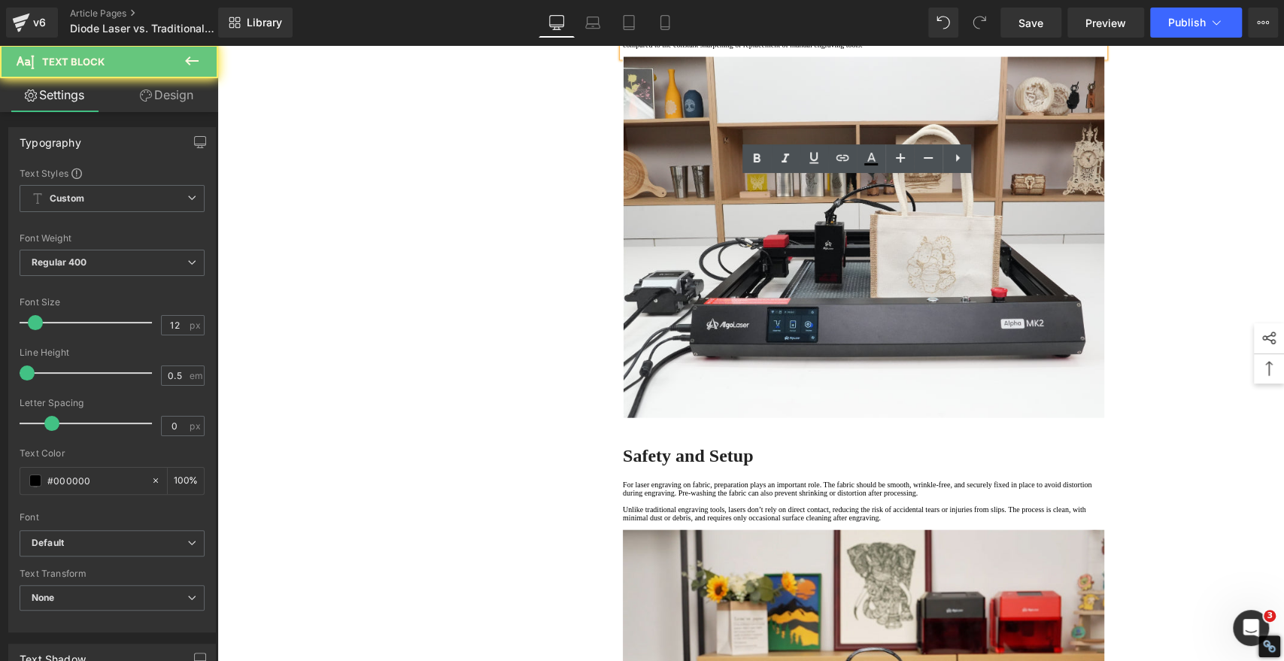
click at [745, 24] on p "5. Low Maintenance" at bounding box center [863, 20] width 481 height 8
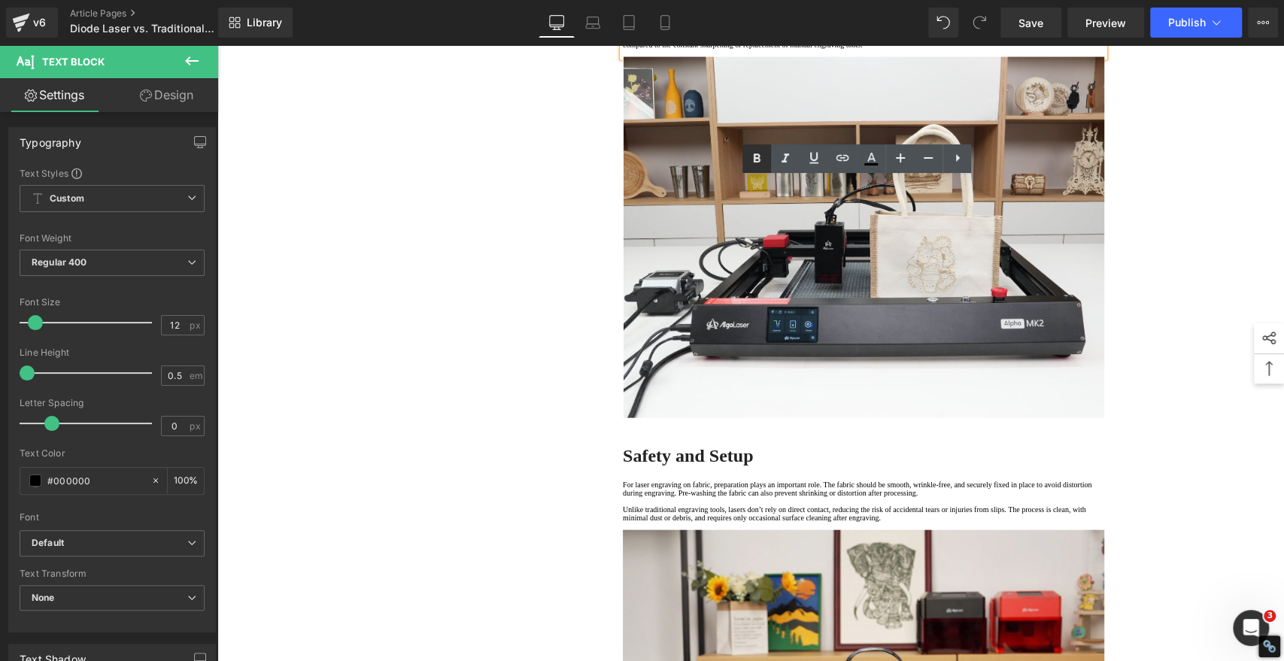
click at [749, 156] on icon at bounding box center [756, 159] width 18 height 18
click at [1031, 17] on span "Save" at bounding box center [1030, 23] width 25 height 16
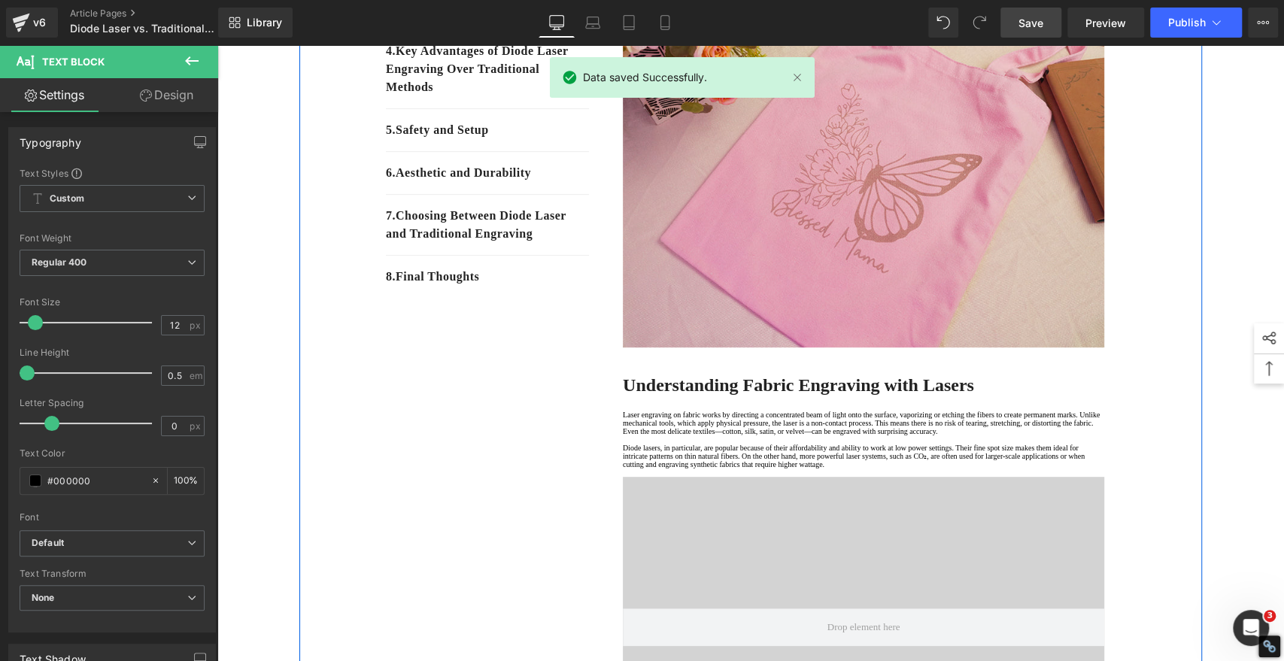
scroll to position [250, 0]
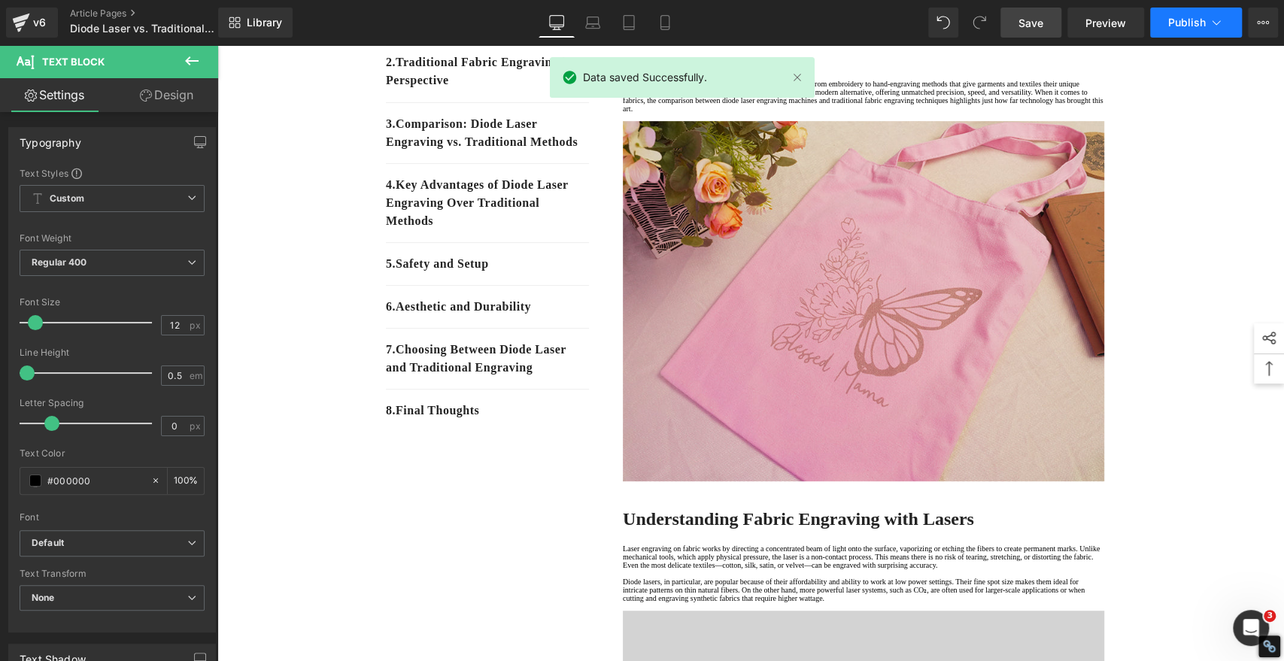
click at [1190, 19] on span "Publish" at bounding box center [1187, 23] width 38 height 12
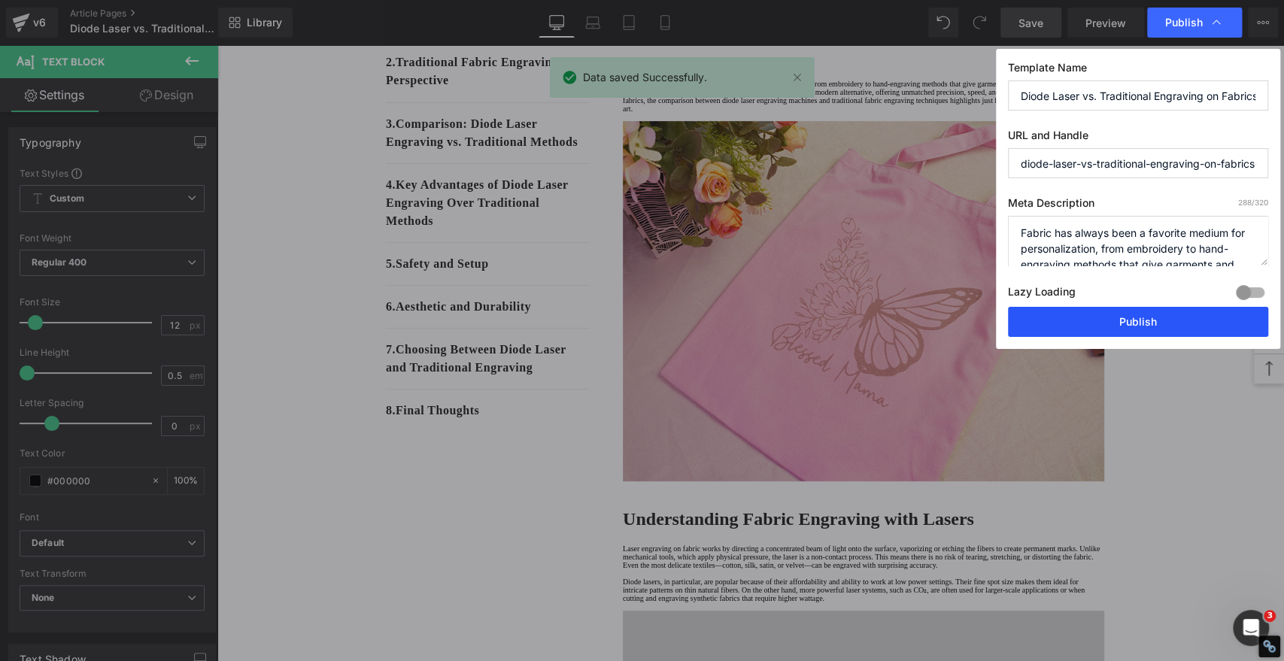
drag, startPoint x: 1149, startPoint y: 324, endPoint x: 902, endPoint y: 288, distance: 250.0
click at [1149, 324] on button "Publish" at bounding box center [1138, 322] width 260 height 30
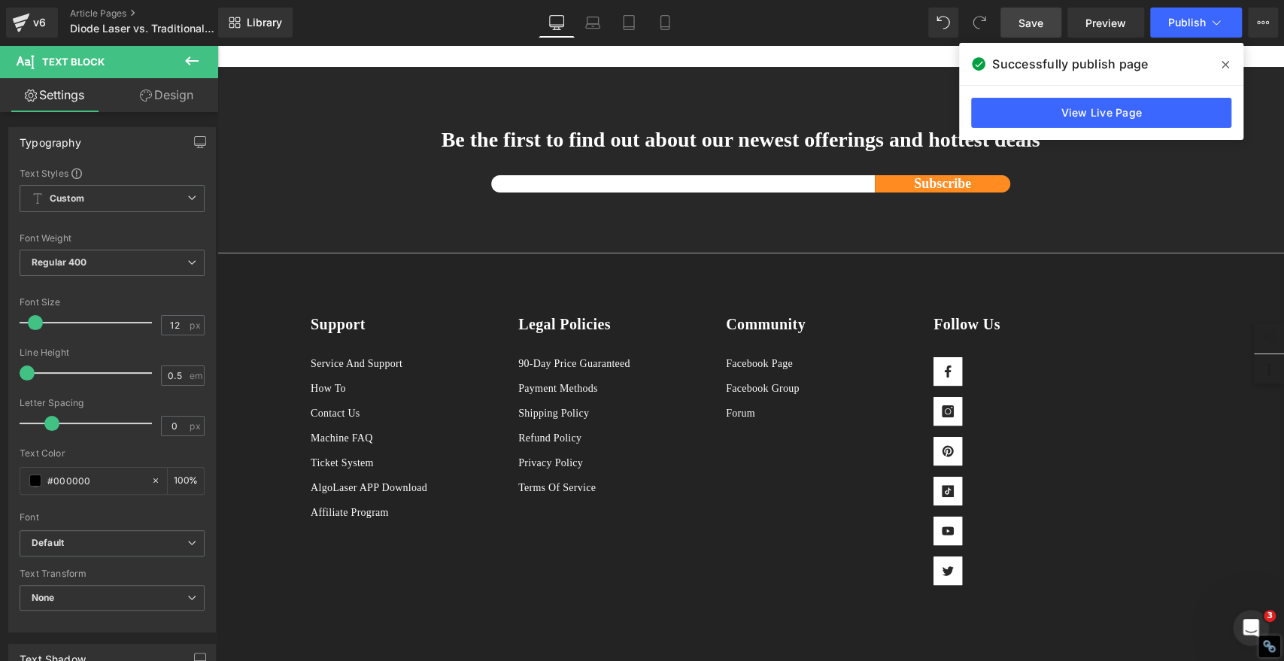
scroll to position [4595, 0]
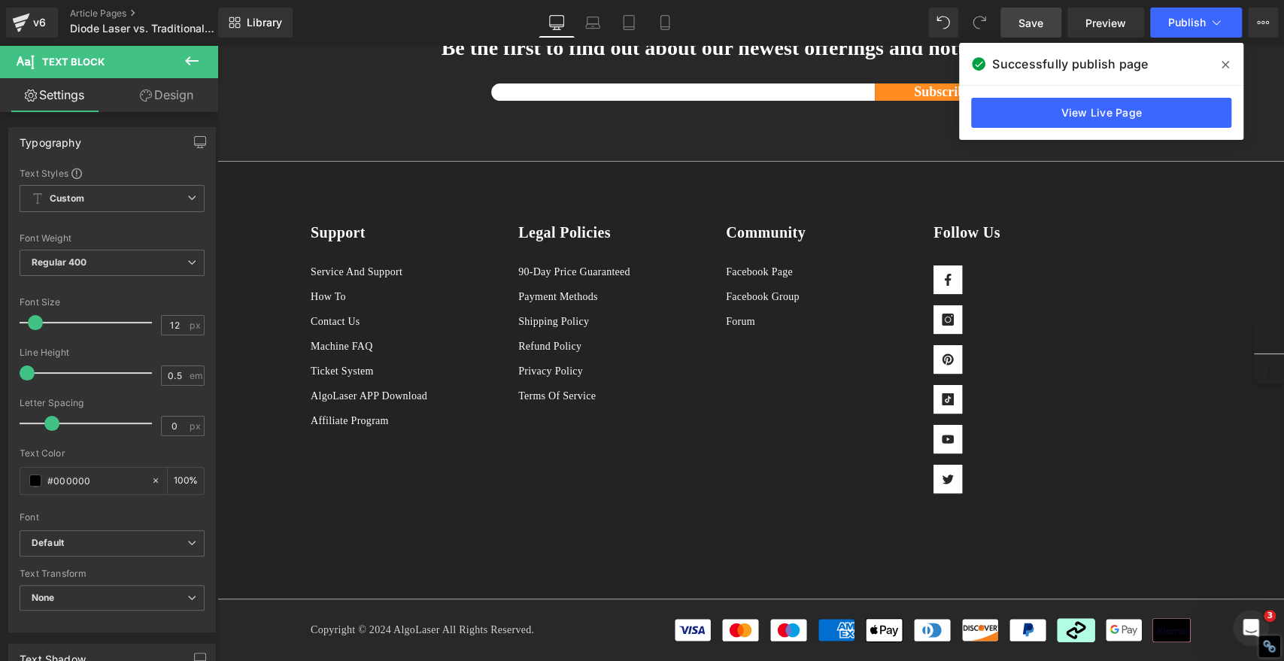
click at [1227, 65] on icon at bounding box center [1225, 65] width 8 height 12
